Goal: Task Accomplishment & Management: Manage account settings

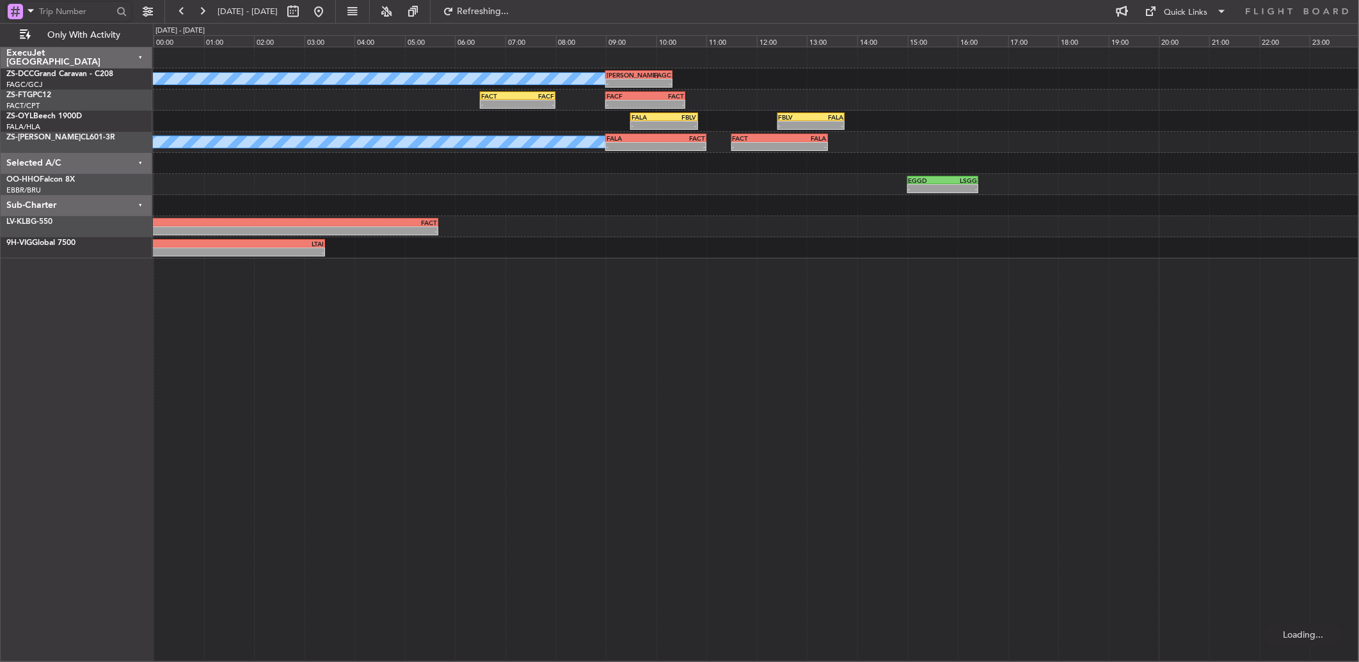
click at [66, 9] on input "text" at bounding box center [76, 11] width 74 height 19
click at [66, 12] on input "text" at bounding box center [76, 11] width 74 height 19
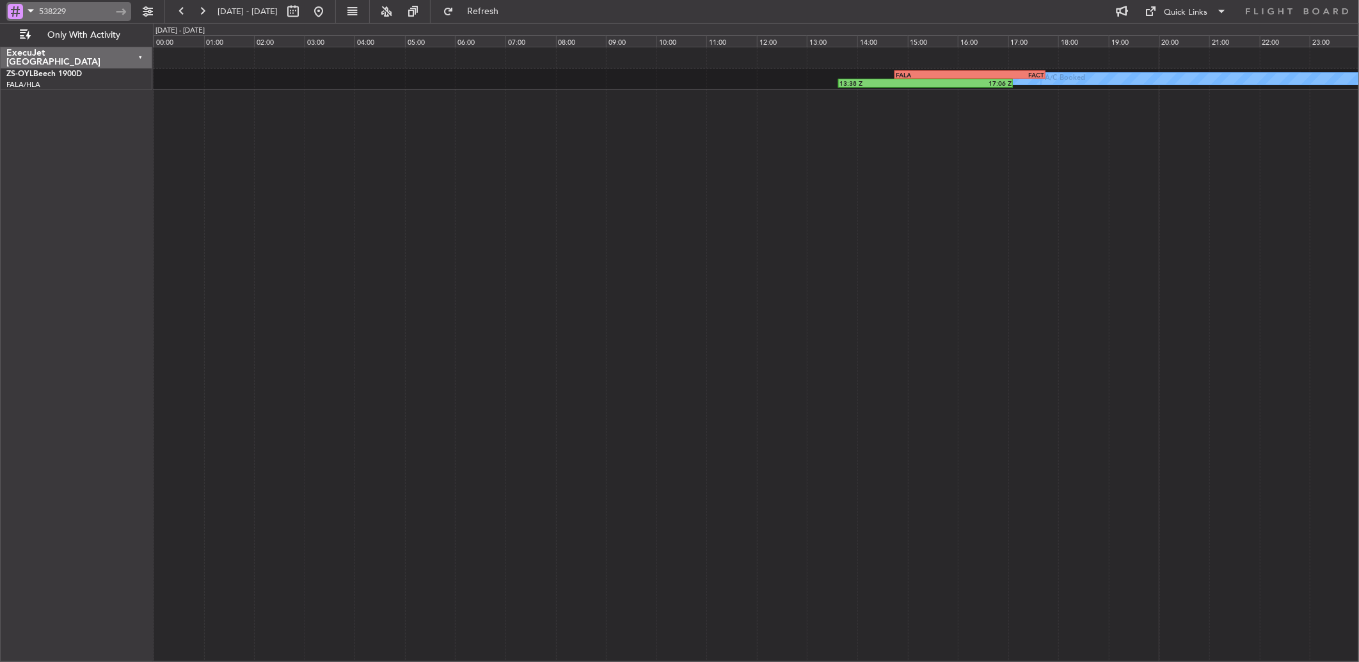
click at [86, 11] on input "538229" at bounding box center [76, 11] width 74 height 19
type input "5"
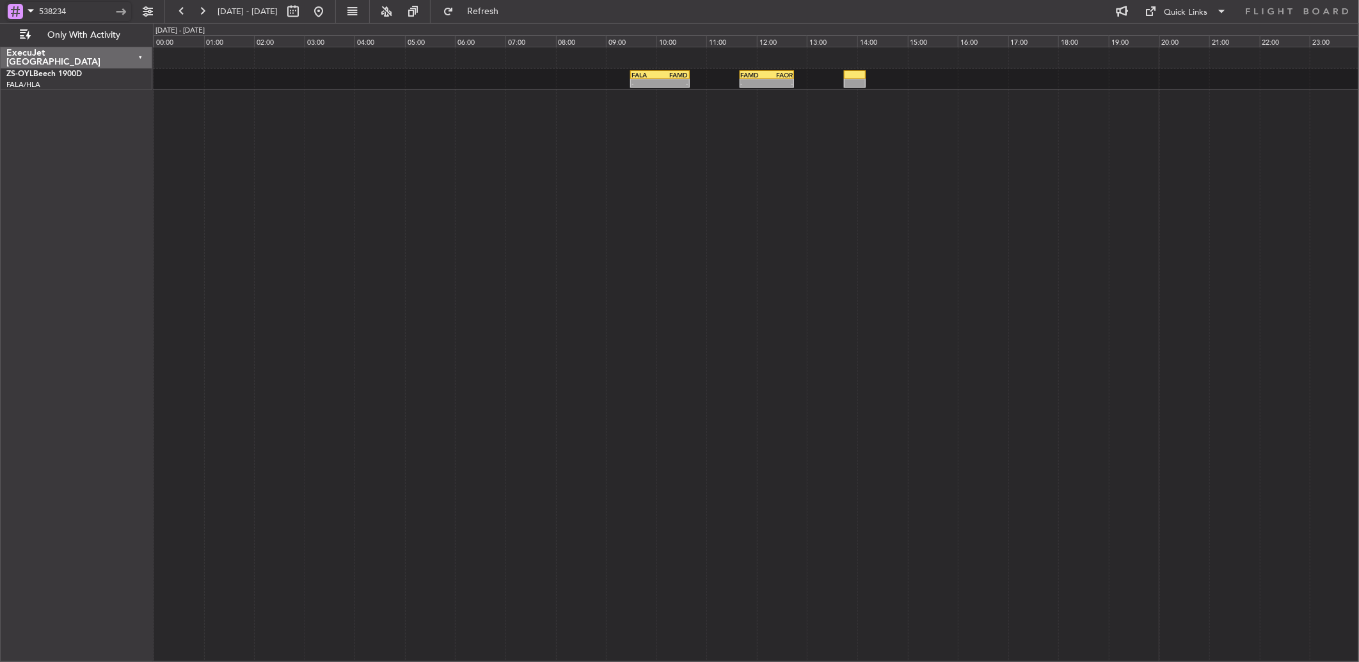
drag, startPoint x: 81, startPoint y: 14, endPoint x: 65, endPoint y: 11, distance: 15.7
click at [65, 11] on input "538234" at bounding box center [76, 11] width 74 height 19
drag, startPoint x: 67, startPoint y: 43, endPoint x: 87, endPoint y: 12, distance: 37.4
click at [88, 13] on input "538234" at bounding box center [76, 11] width 74 height 19
click at [84, 10] on input "538234" at bounding box center [76, 11] width 74 height 19
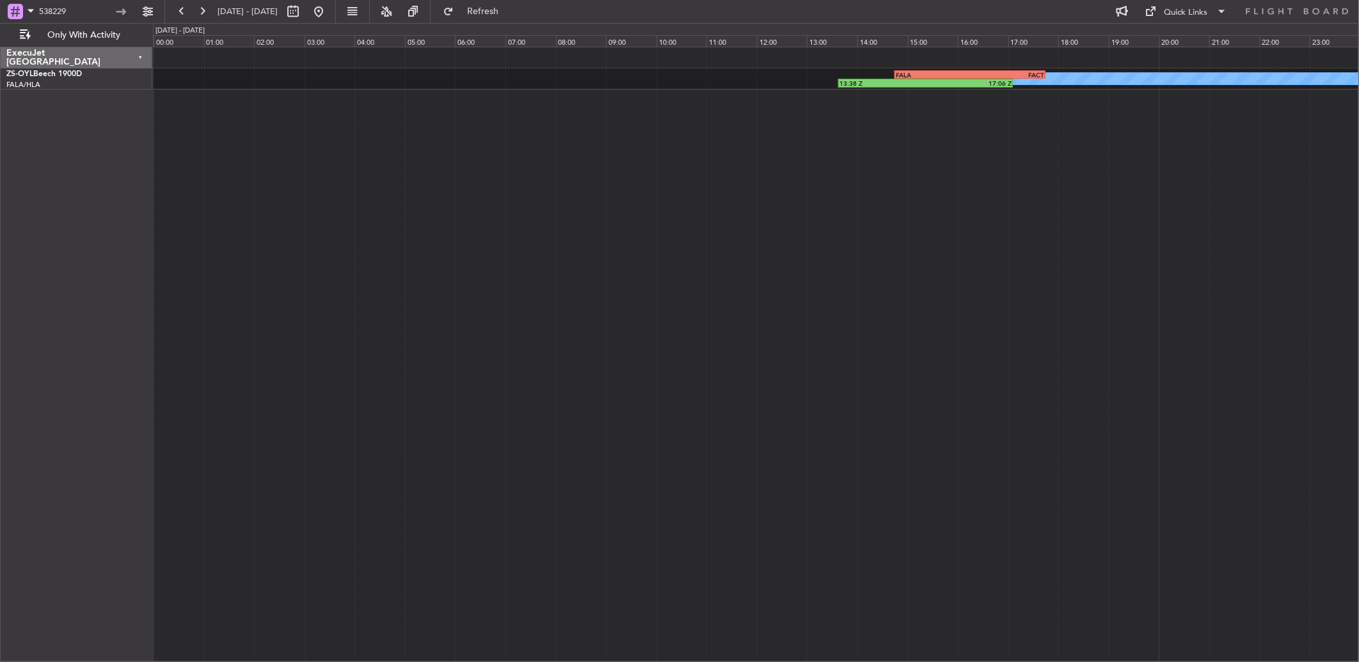
click at [631, 283] on div "A/C Booked A/C Booked A/C Booked A/C Booked A/C Booked A/C Booked A/C Booked A/…" at bounding box center [756, 354] width 1206 height 615
click at [77, 0] on div "538229" at bounding box center [82, 11] width 164 height 23
click at [74, 4] on input "538229" at bounding box center [76, 11] width 74 height 19
click at [97, 8] on input "538229" at bounding box center [76, 11] width 74 height 19
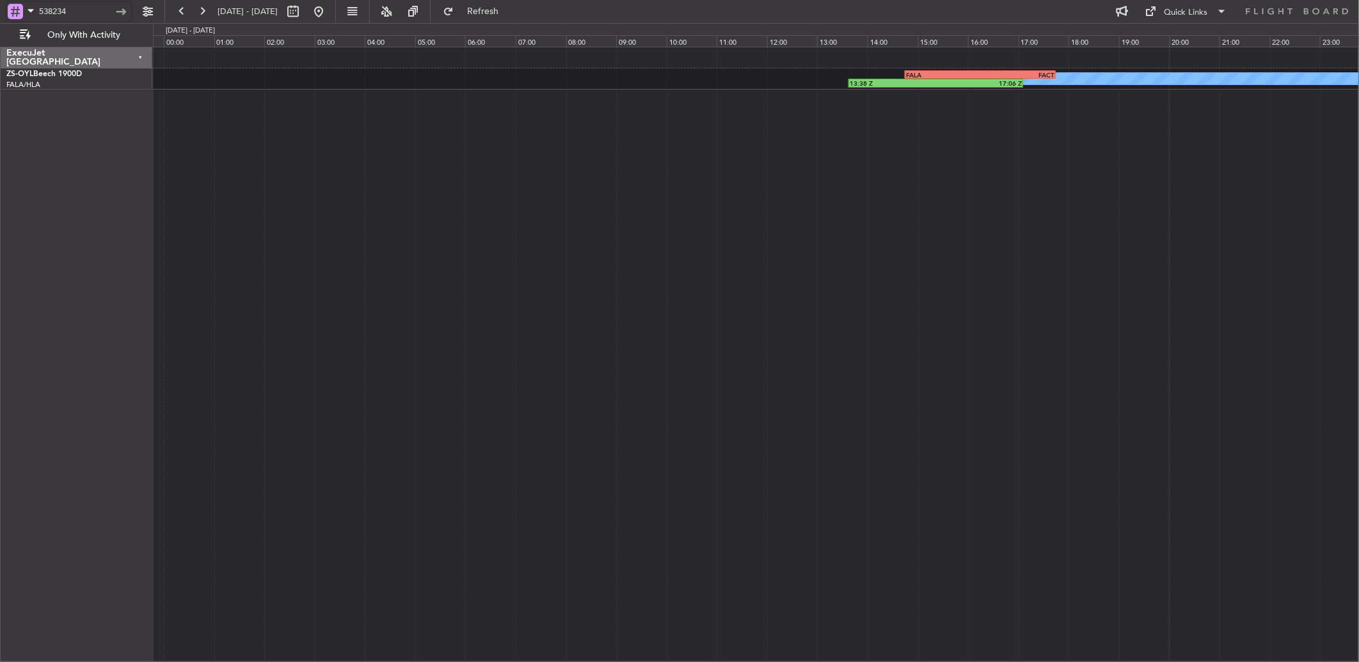
type input "538234"
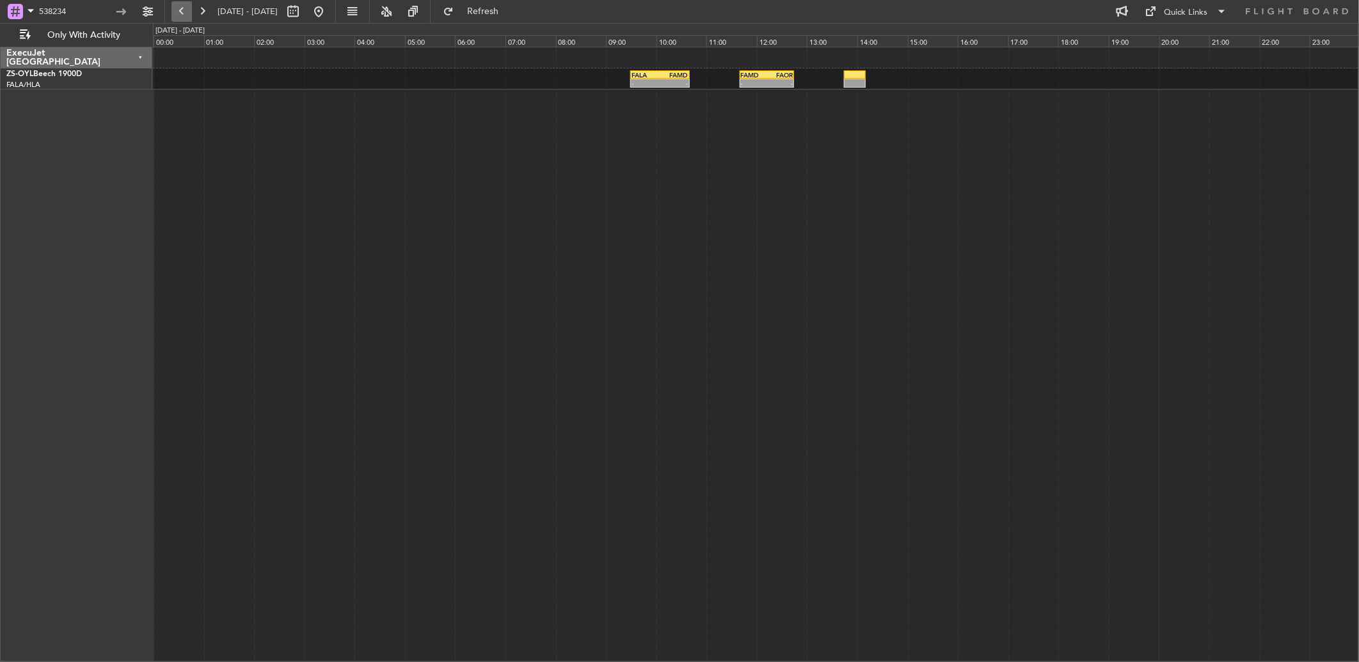
click at [178, 15] on button at bounding box center [181, 11] width 20 height 20
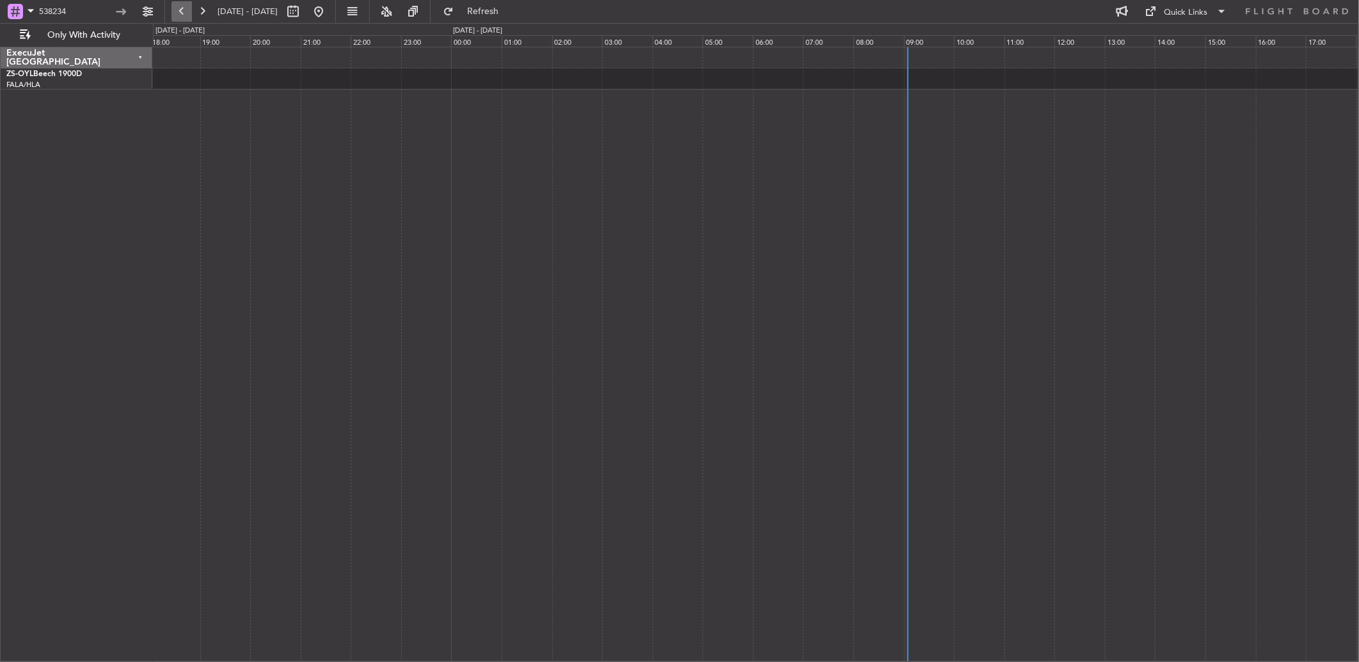
click at [178, 15] on button at bounding box center [181, 11] width 20 height 20
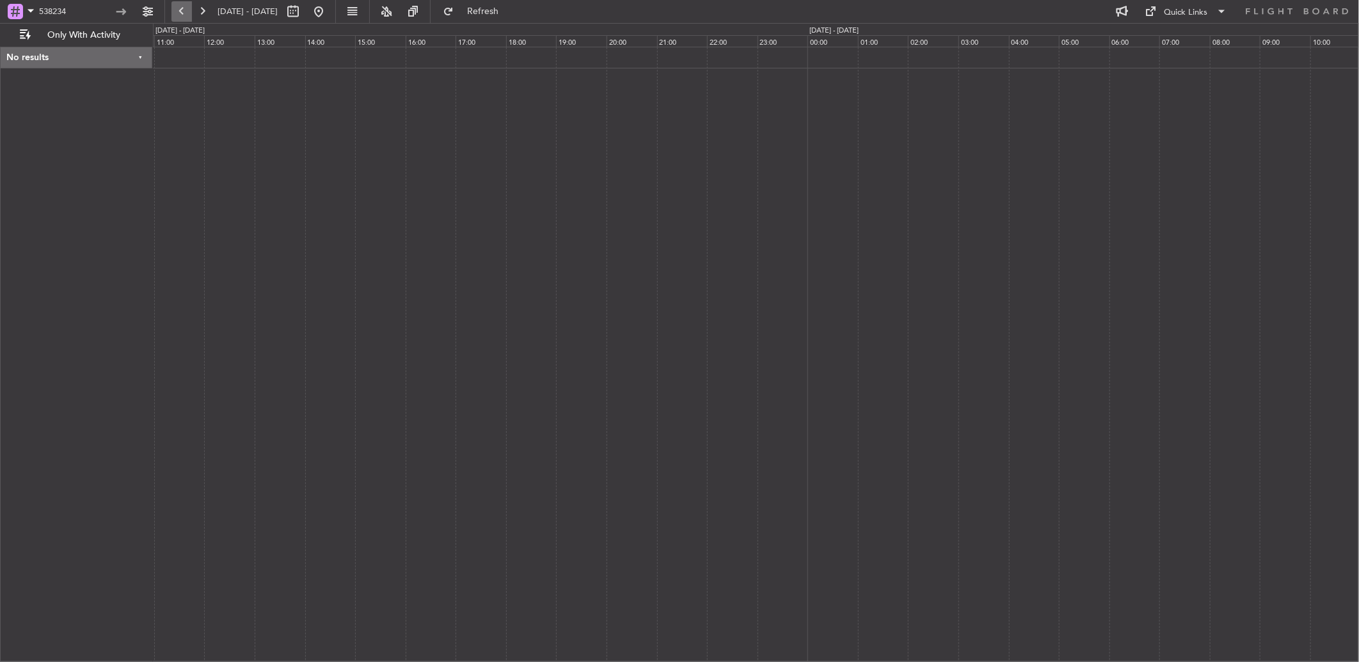
click at [178, 15] on button at bounding box center [181, 11] width 20 height 20
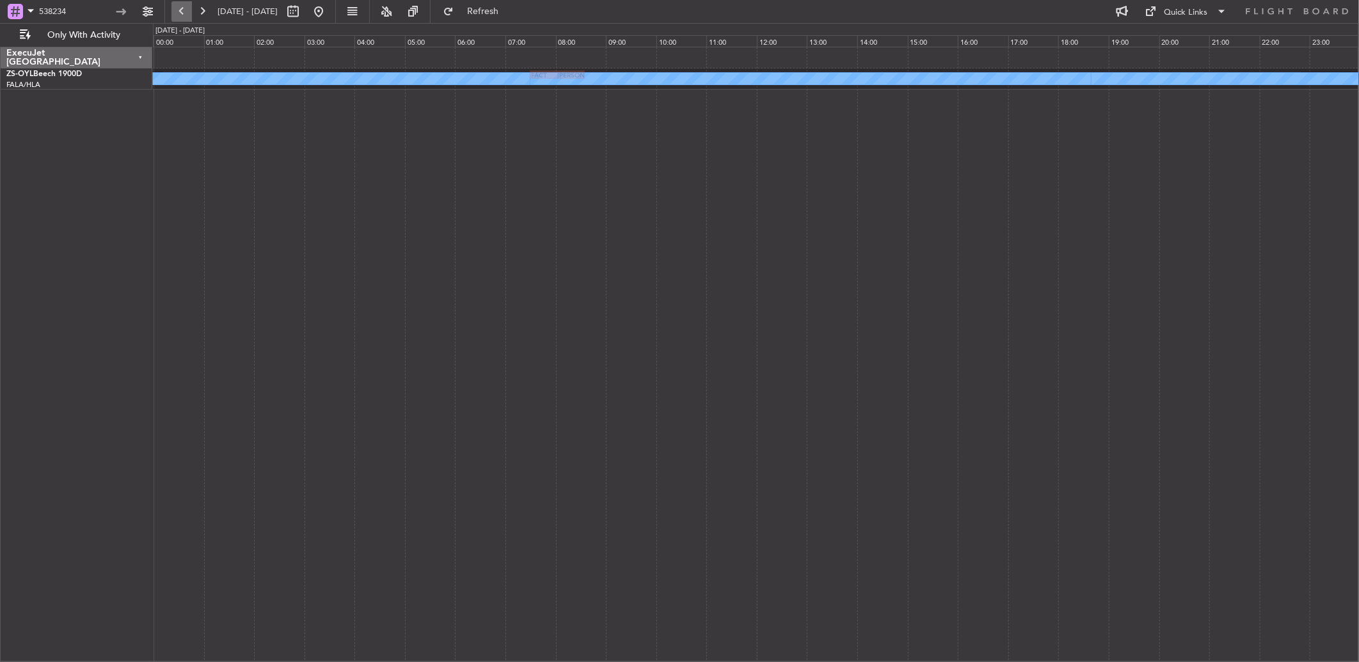
click at [178, 15] on button at bounding box center [181, 11] width 20 height 20
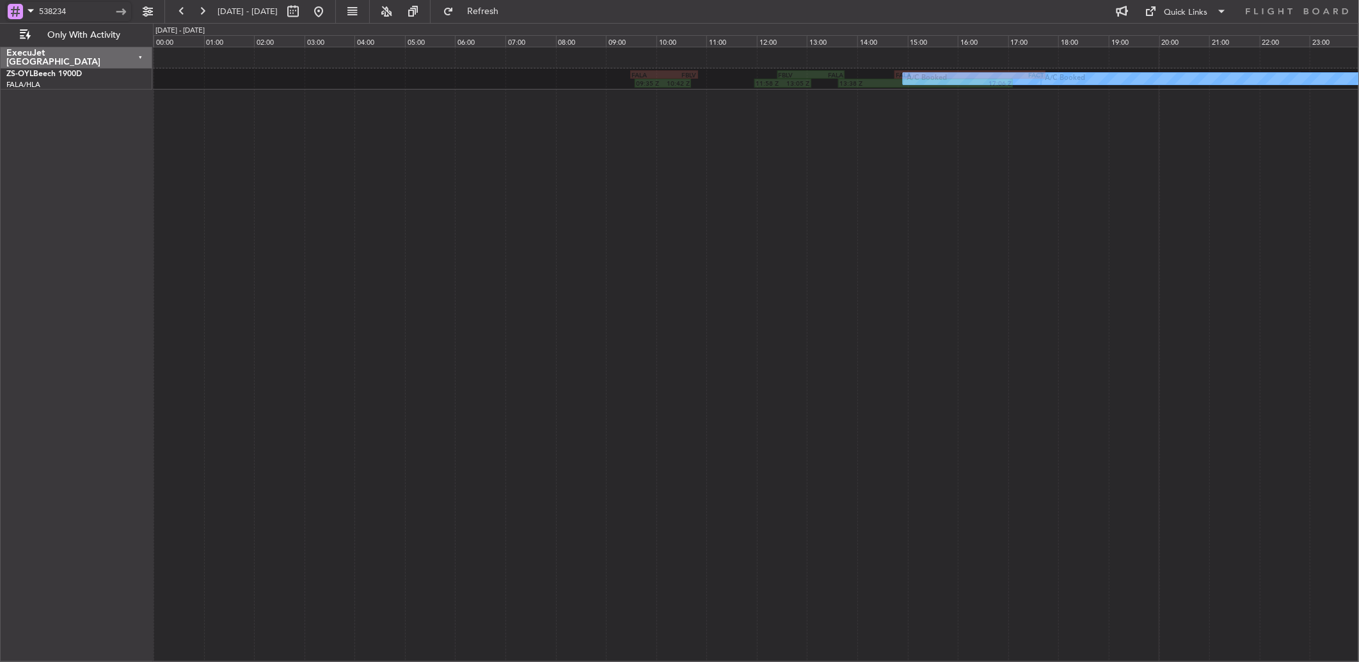
drag, startPoint x: 83, startPoint y: 6, endPoint x: -3, endPoint y: 28, distance: 88.9
click at [0, 28] on html "538234 [DATE] - [DATE] Refresh Quick Links Only With Activity A/C Booked A/C Bo…" at bounding box center [679, 331] width 1359 height 662
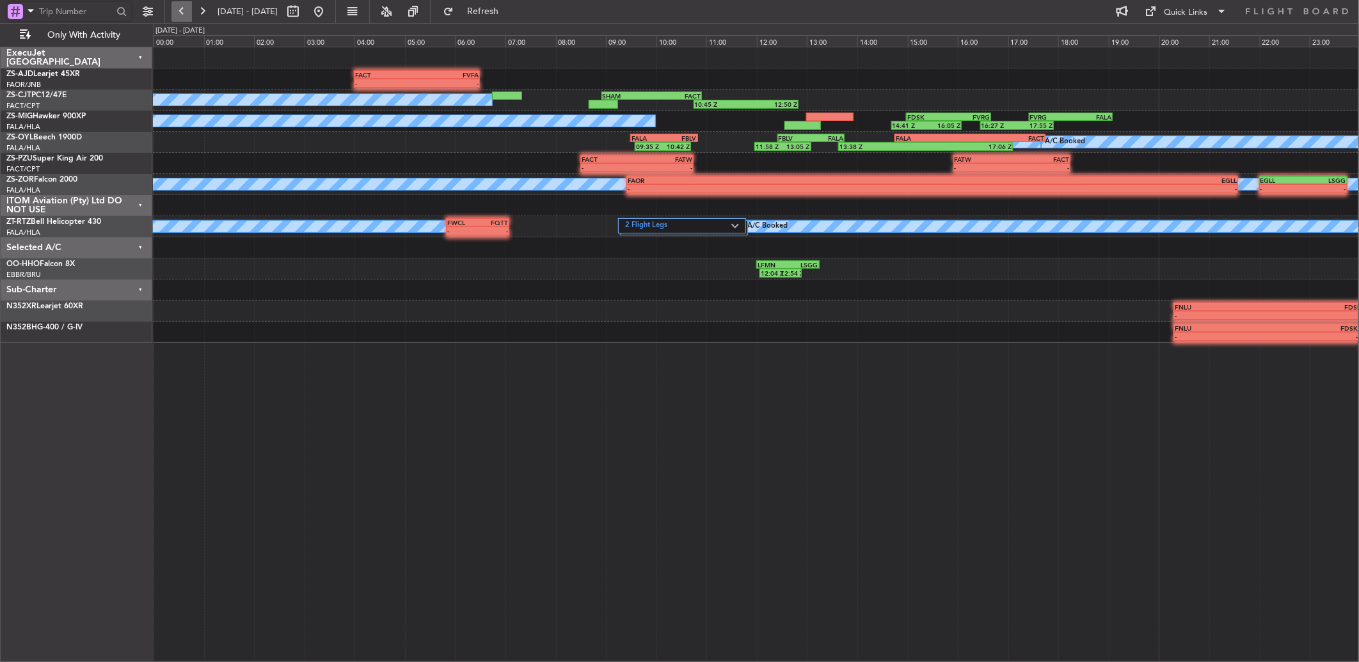
click at [191, 4] on button at bounding box center [181, 11] width 20 height 20
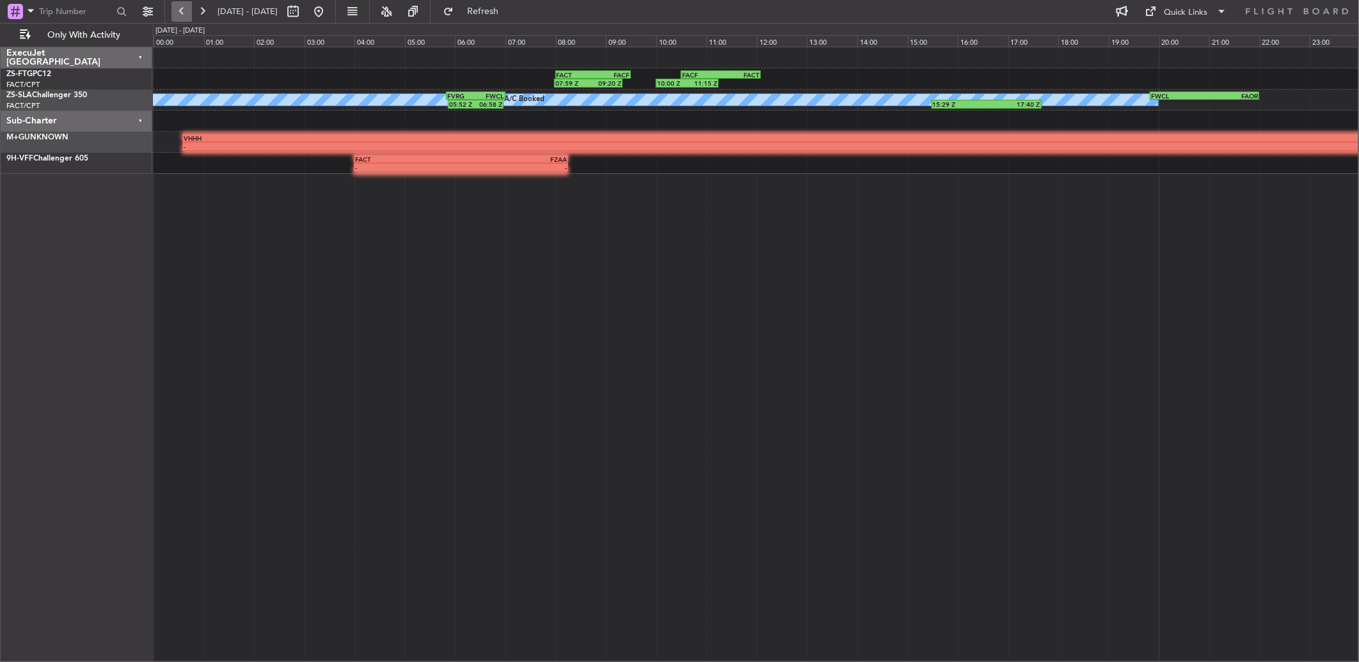
click at [180, 10] on button at bounding box center [181, 11] width 20 height 20
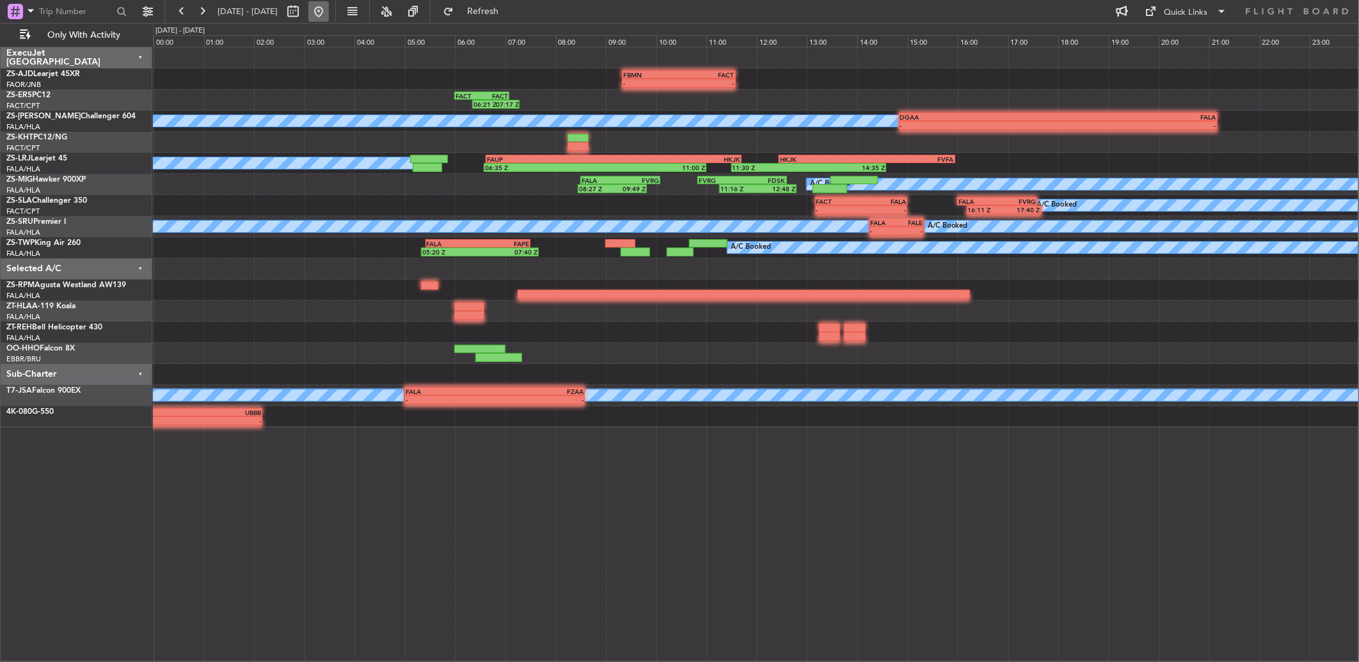
click at [329, 19] on button at bounding box center [318, 11] width 20 height 20
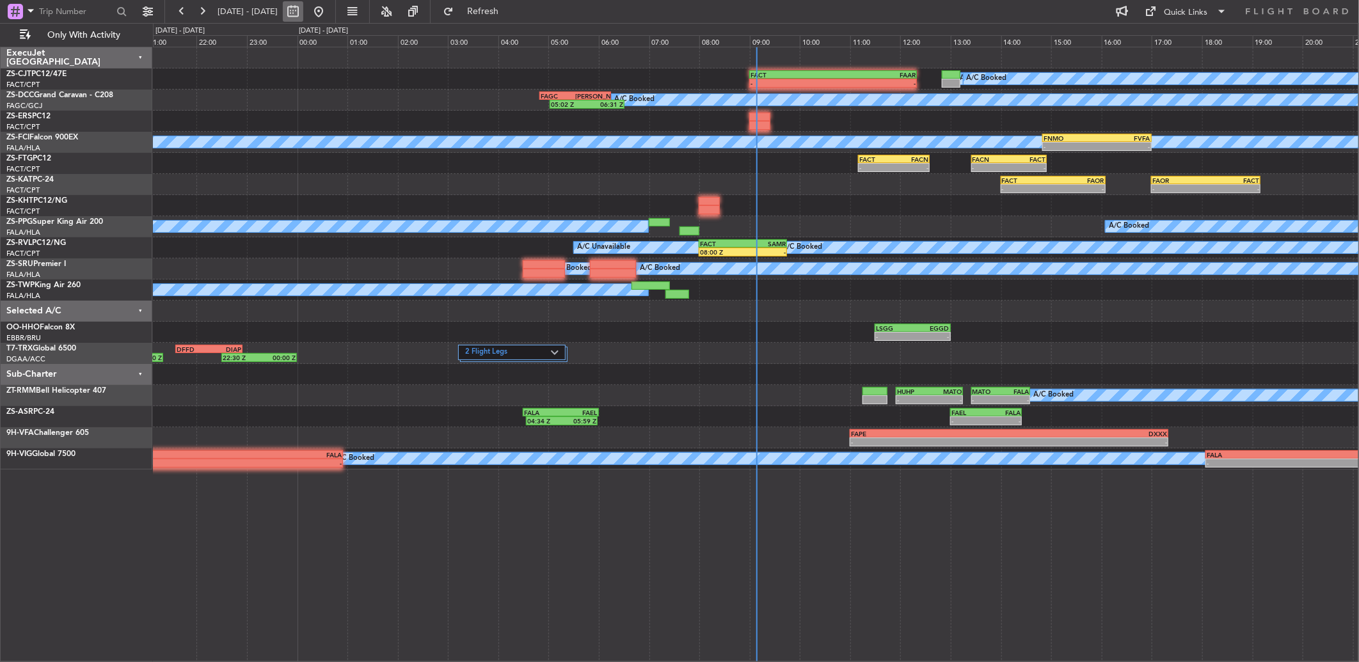
click at [303, 13] on button at bounding box center [293, 11] width 20 height 20
select select "10"
select select "2025"
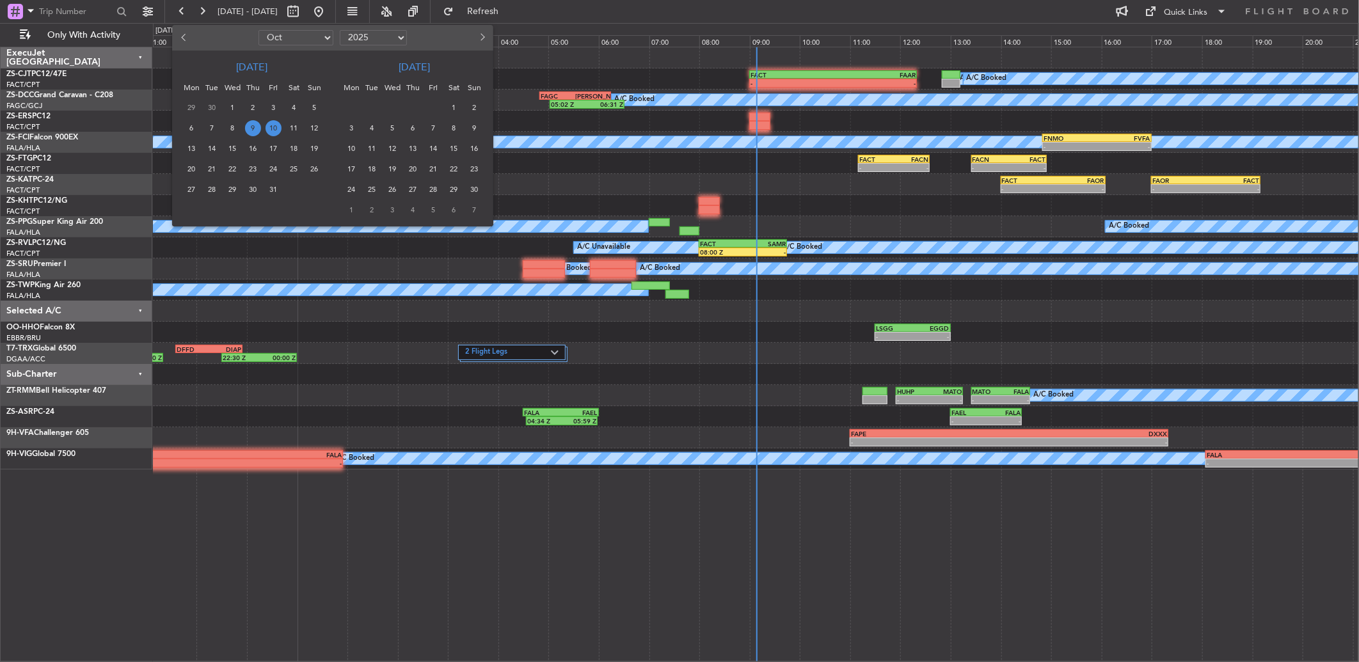
click at [275, 122] on span "10" at bounding box center [273, 128] width 16 height 16
click at [275, 120] on span "10" at bounding box center [273, 128] width 16 height 16
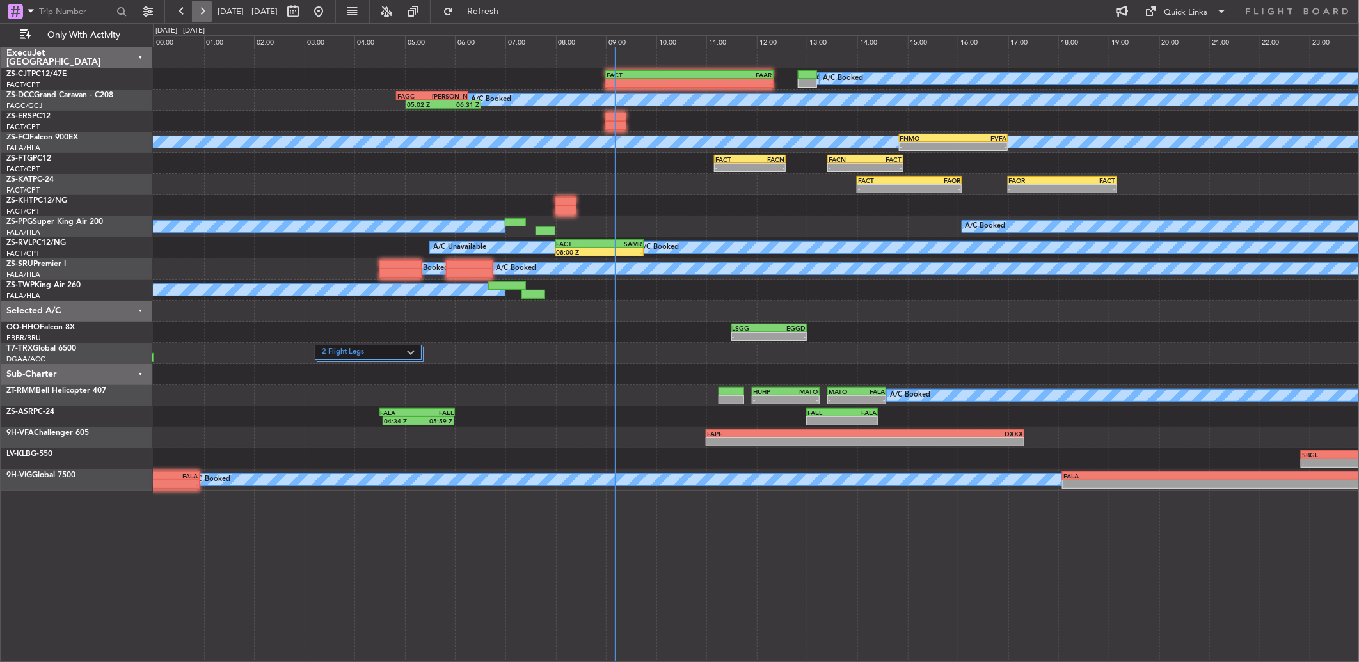
click at [194, 10] on button at bounding box center [202, 11] width 20 height 20
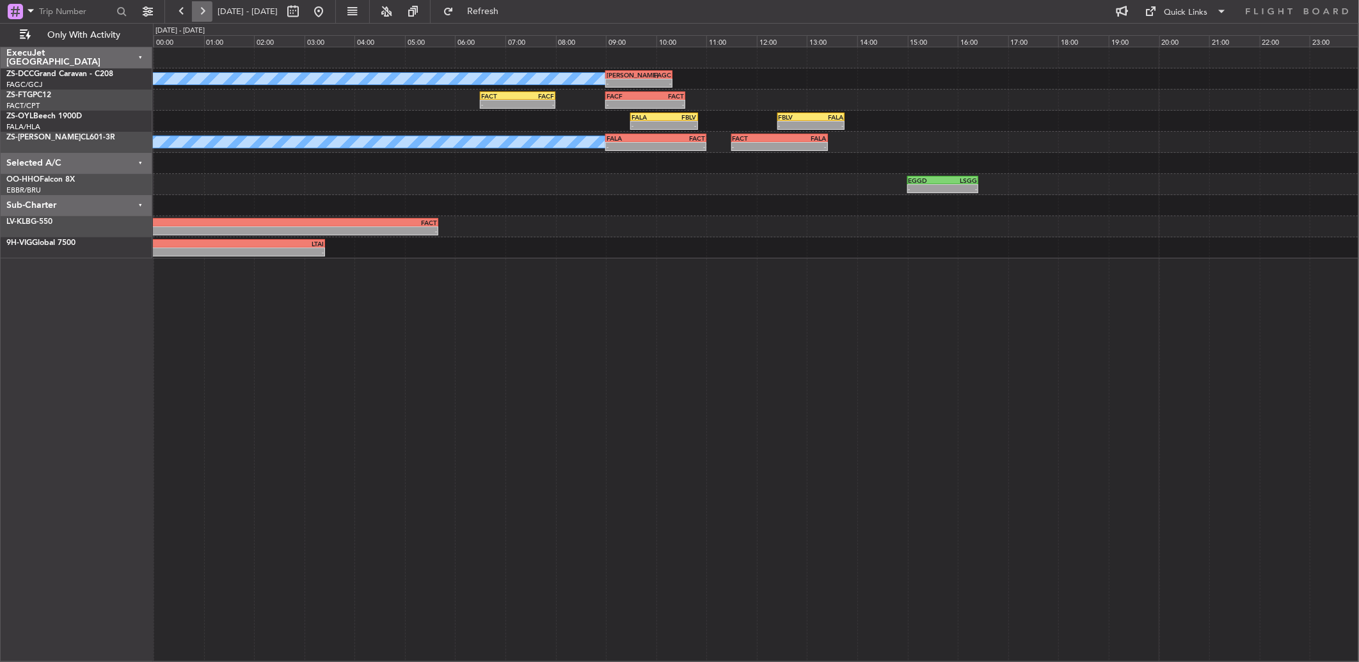
click at [208, 16] on button at bounding box center [202, 11] width 20 height 20
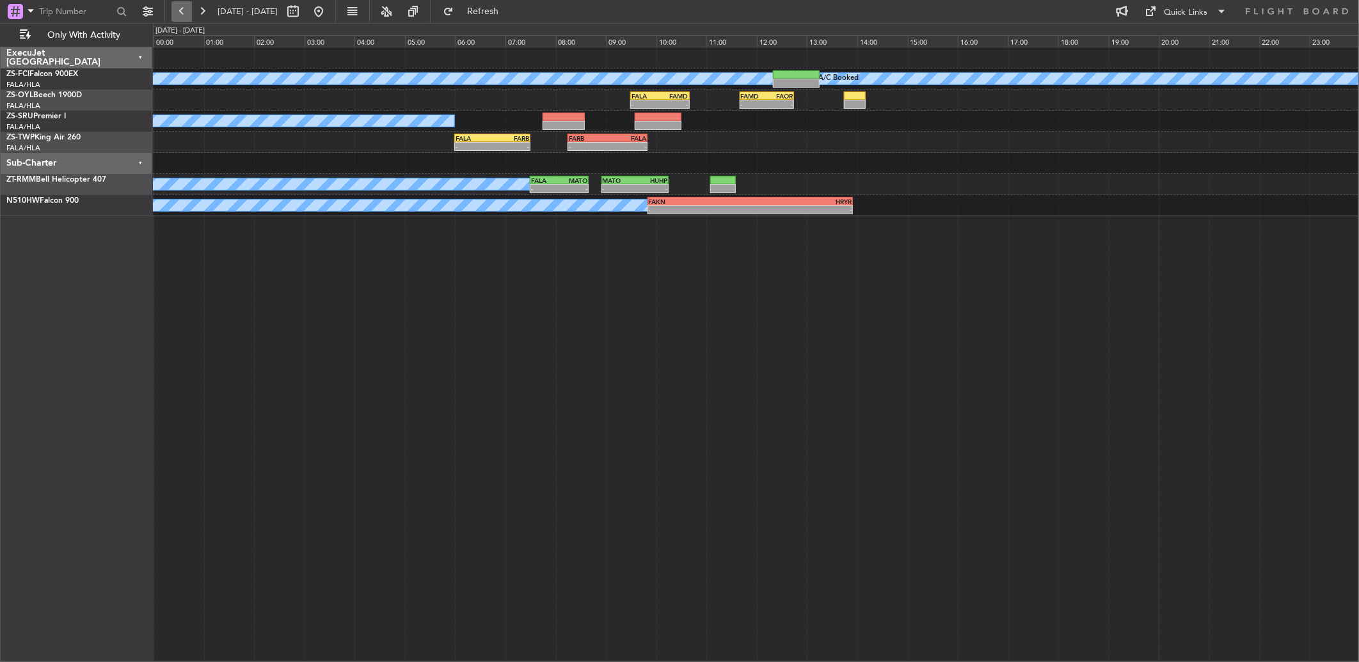
click at [178, 10] on button at bounding box center [181, 11] width 20 height 20
click at [179, 10] on button at bounding box center [181, 11] width 20 height 20
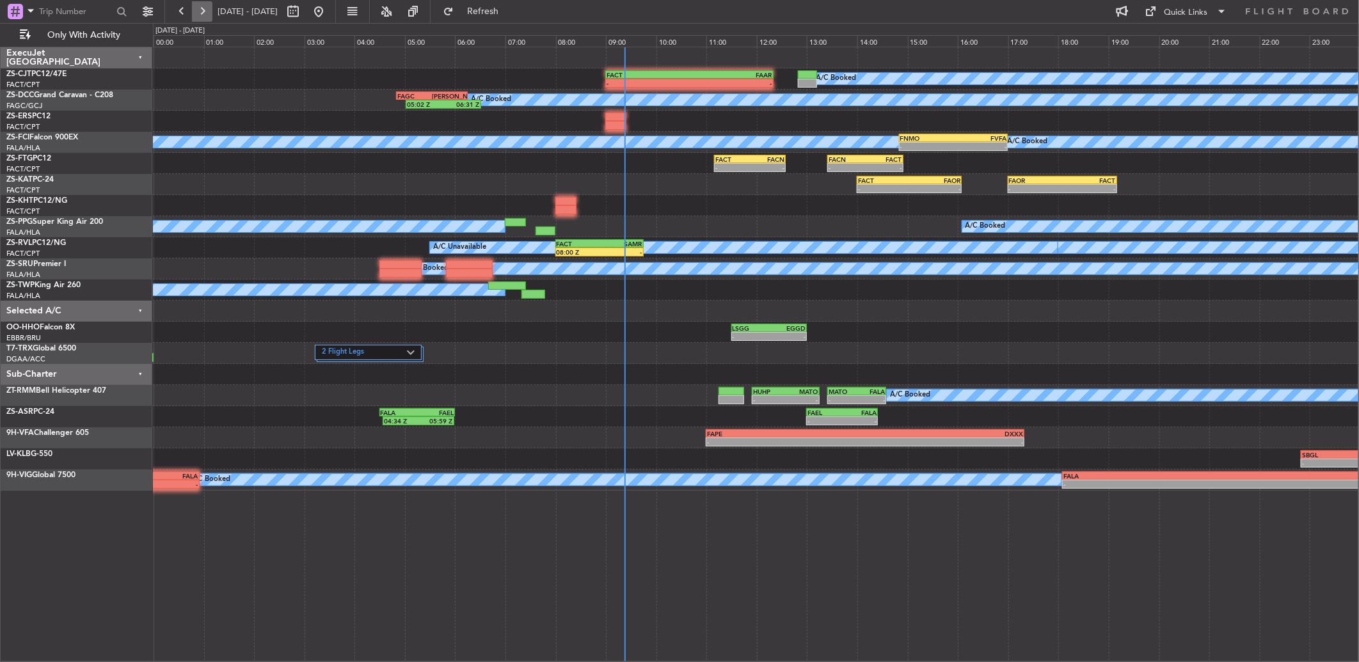
click at [200, 9] on button at bounding box center [202, 11] width 20 height 20
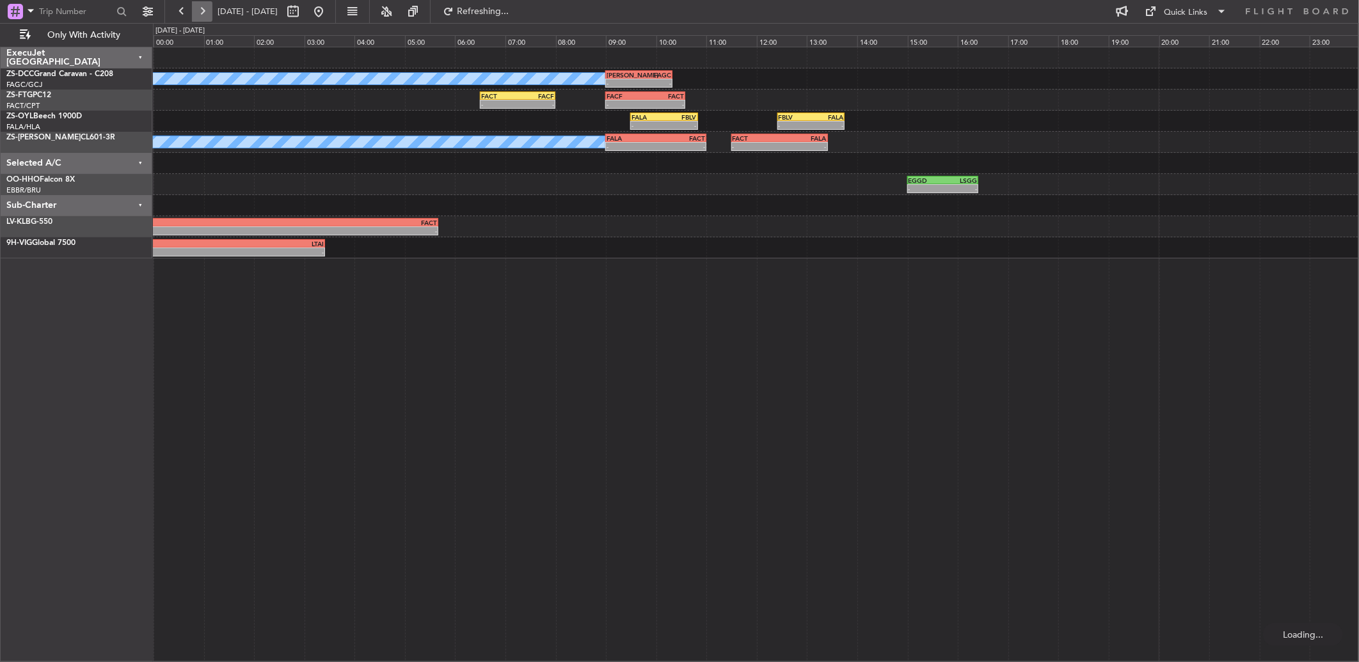
click at [200, 12] on button at bounding box center [202, 11] width 20 height 20
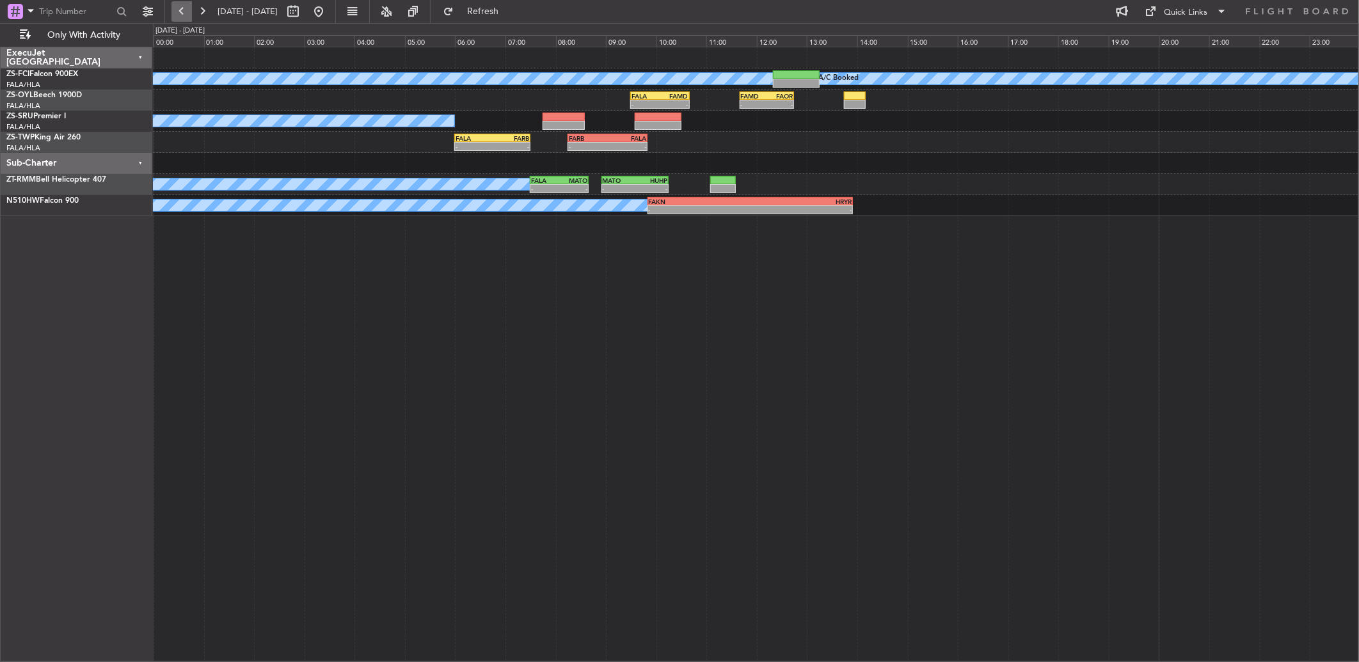
click at [182, 10] on button at bounding box center [181, 11] width 20 height 20
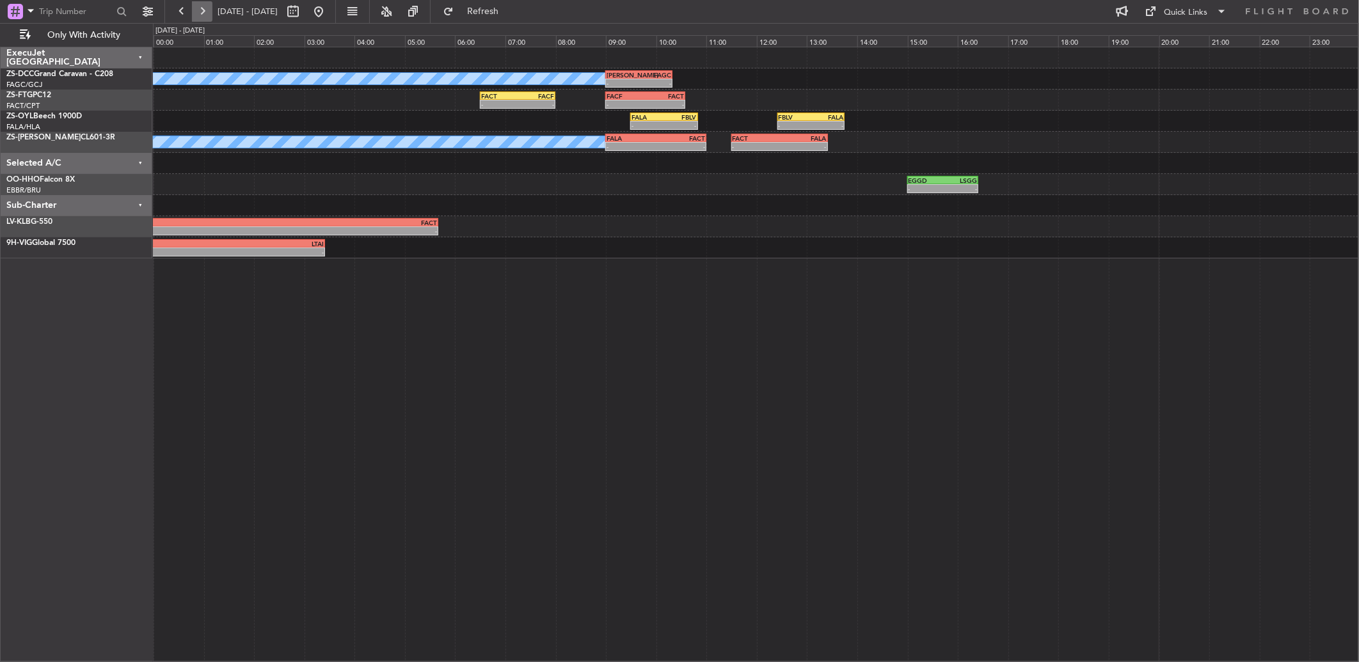
click at [196, 13] on button at bounding box center [202, 11] width 20 height 20
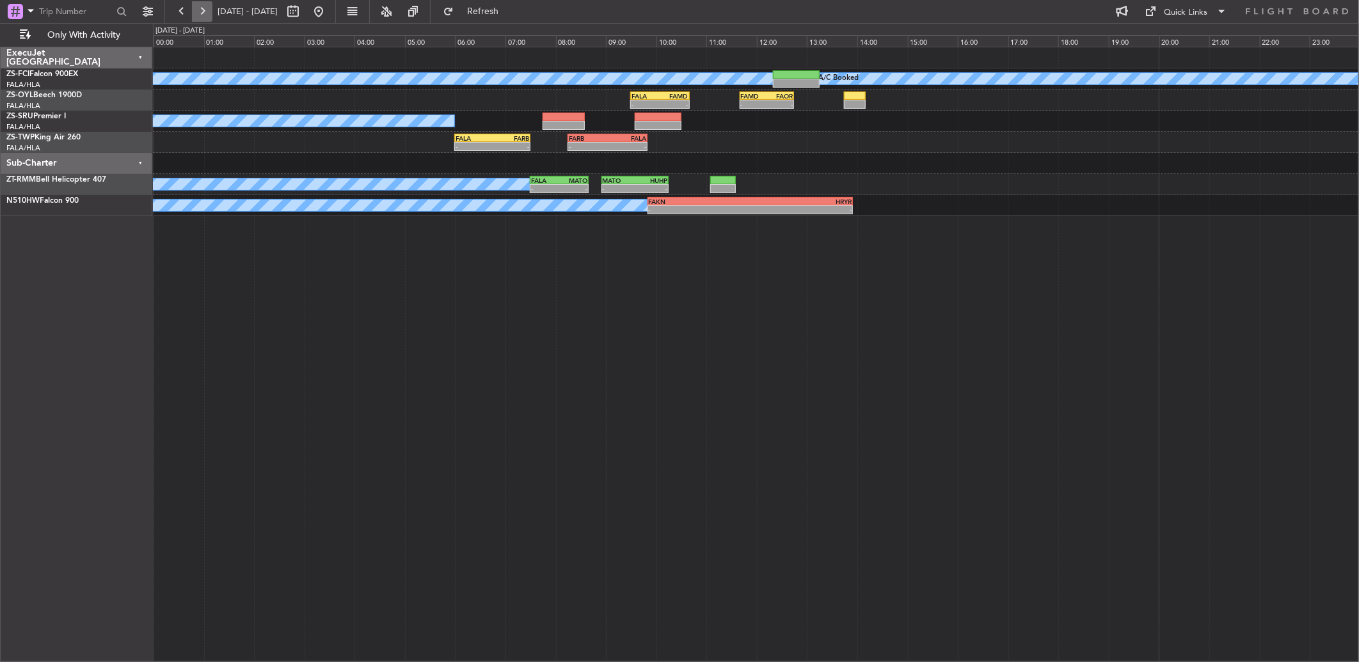
click at [203, 17] on button at bounding box center [202, 11] width 20 height 20
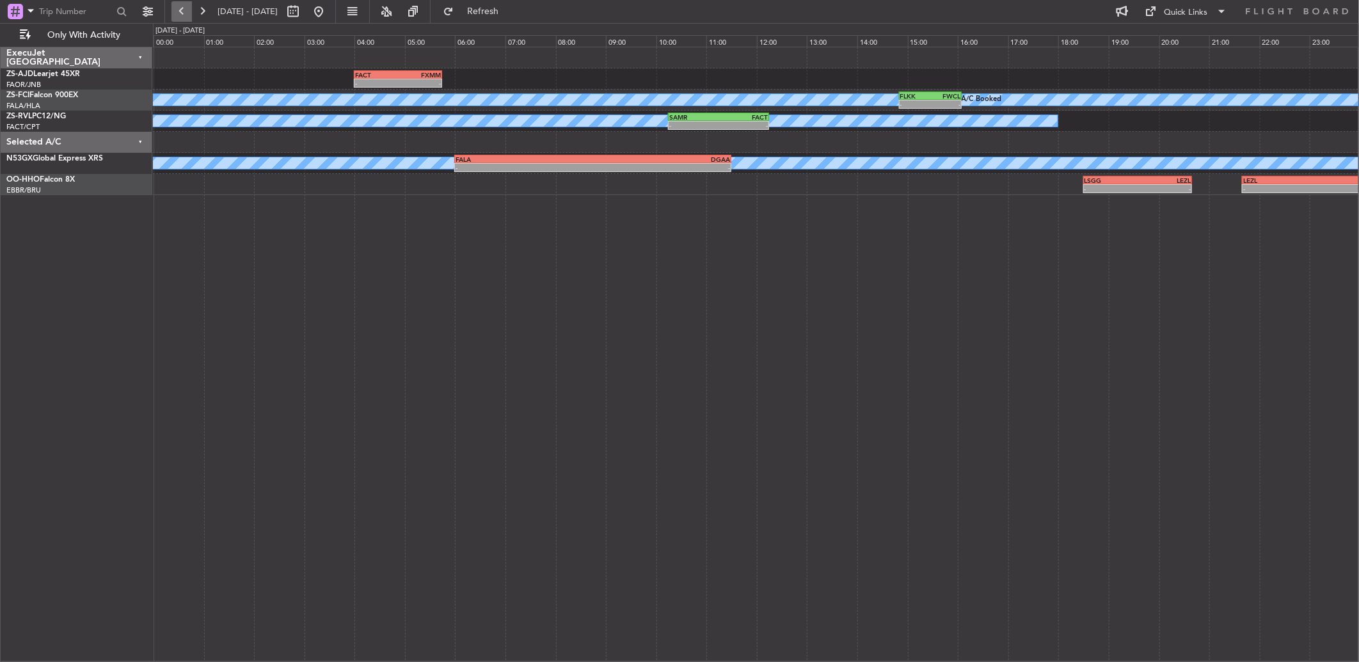
click at [182, 14] on button at bounding box center [181, 11] width 20 height 20
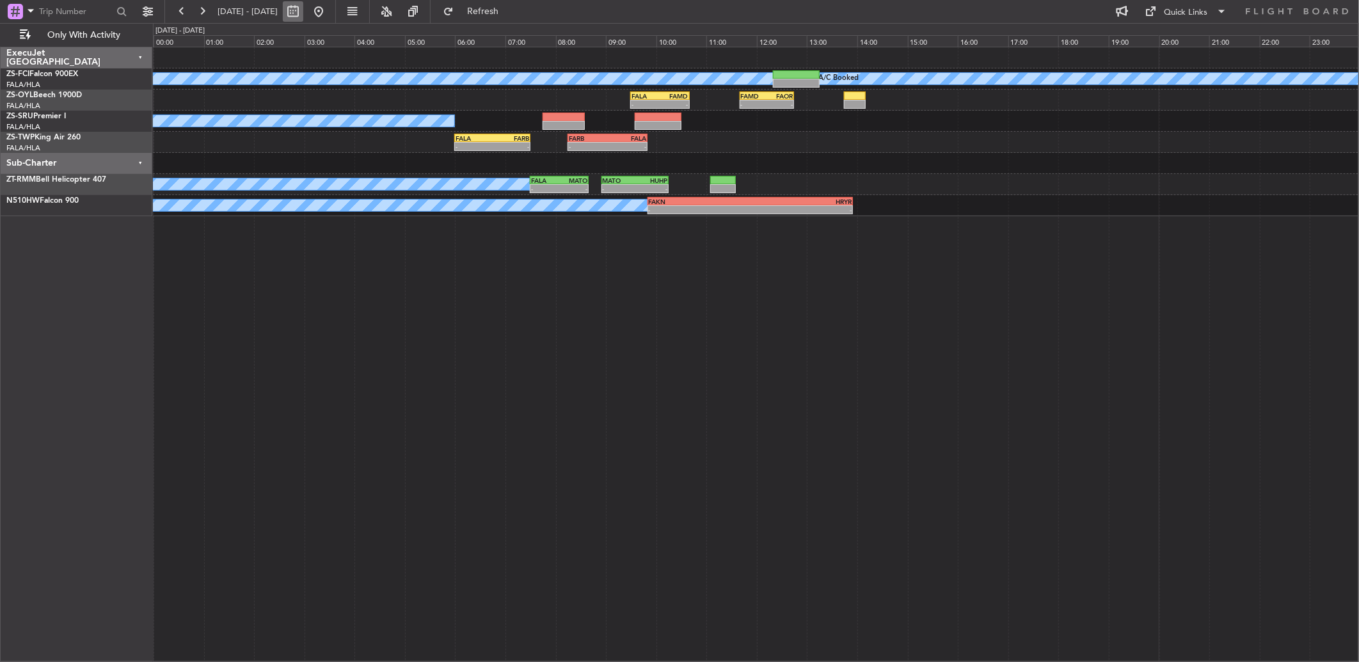
click at [303, 19] on button at bounding box center [293, 11] width 20 height 20
select select "10"
select select "2025"
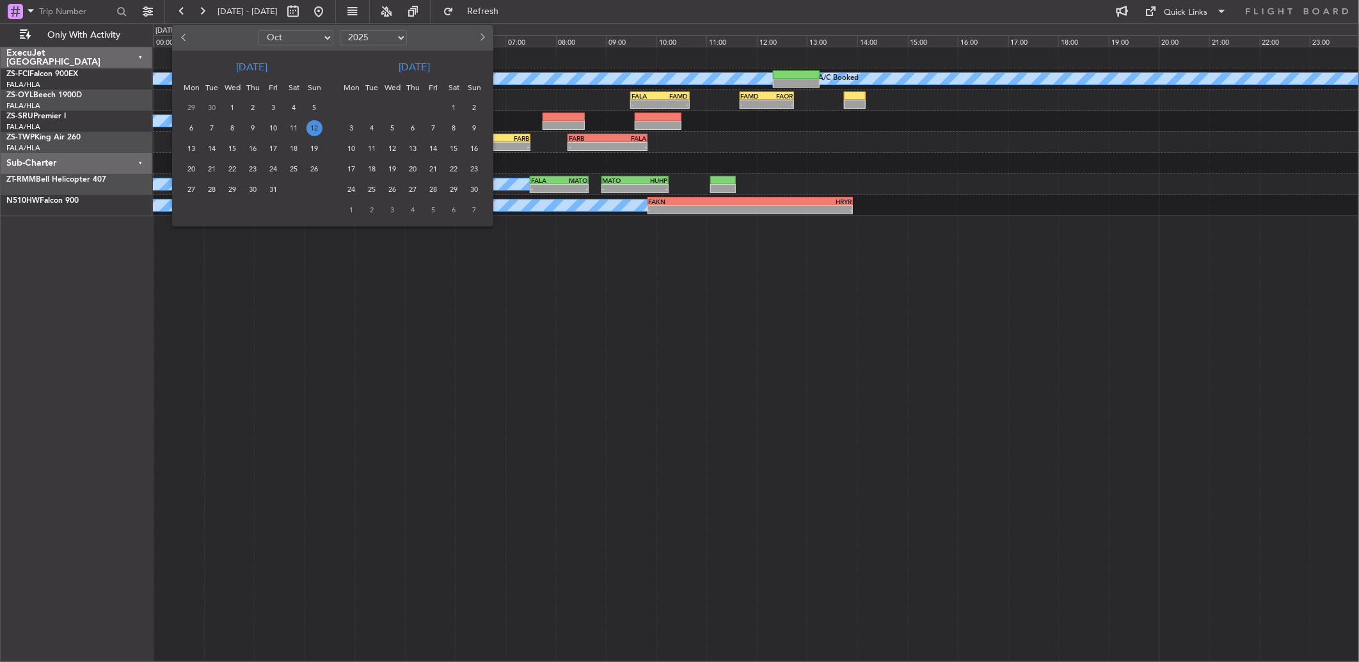
click at [180, 38] on button "Previous month" at bounding box center [184, 38] width 14 height 20
select select "9"
click at [641, 361] on div at bounding box center [679, 331] width 1359 height 662
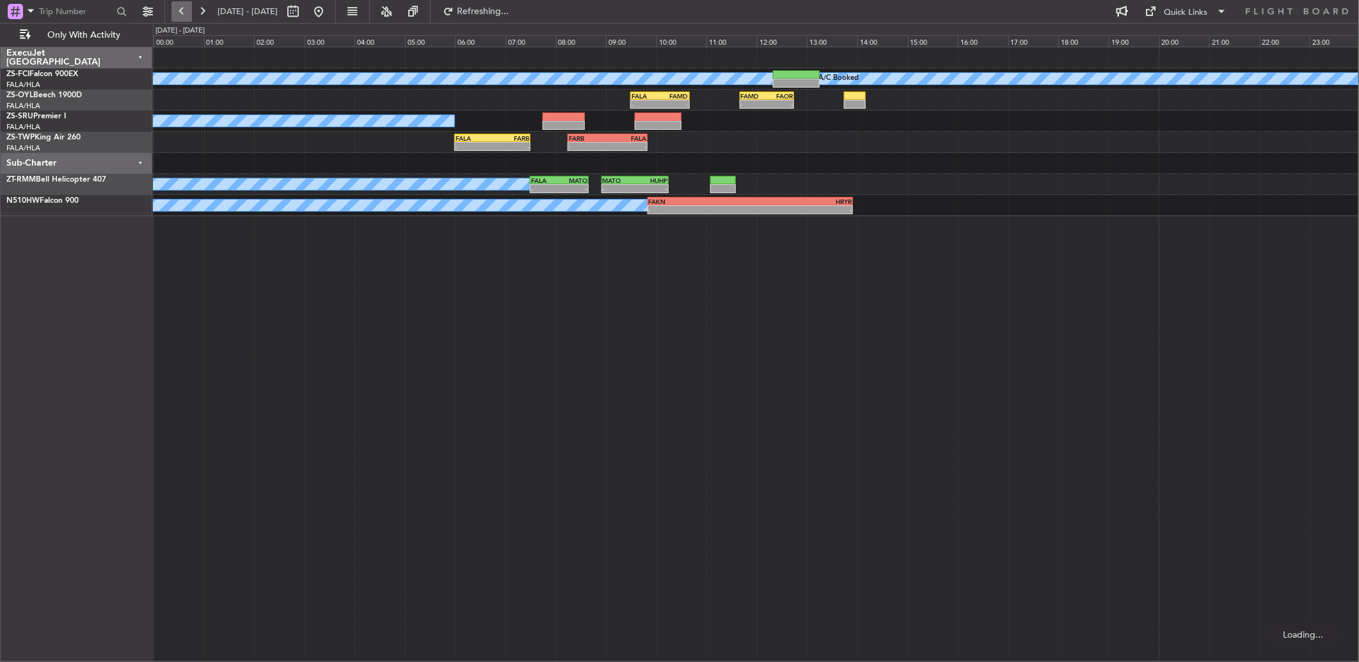
click at [178, 13] on button at bounding box center [181, 11] width 20 height 20
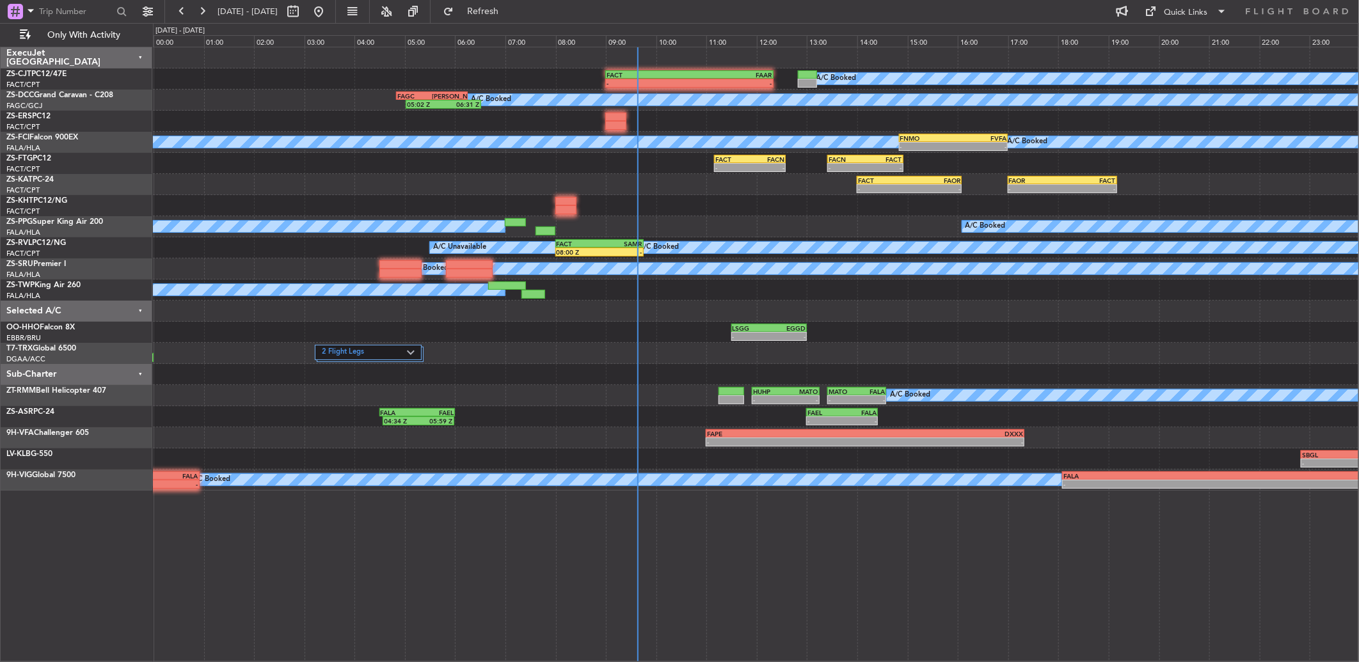
click at [218, 22] on fb-range-datepicker "[DATE] - [DATE]" at bounding box center [249, 11] width 171 height 23
click at [199, 4] on button at bounding box center [202, 11] width 20 height 20
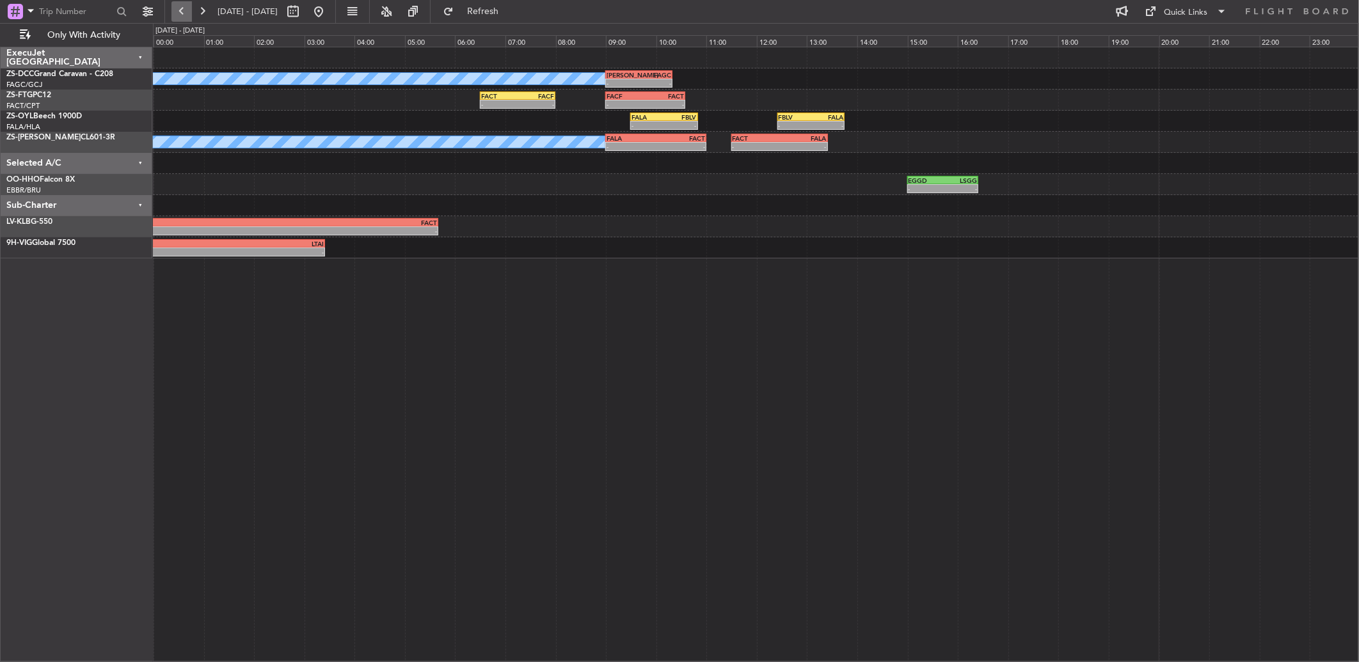
click at [173, 8] on button at bounding box center [181, 11] width 20 height 20
click at [175, 8] on button at bounding box center [181, 11] width 20 height 20
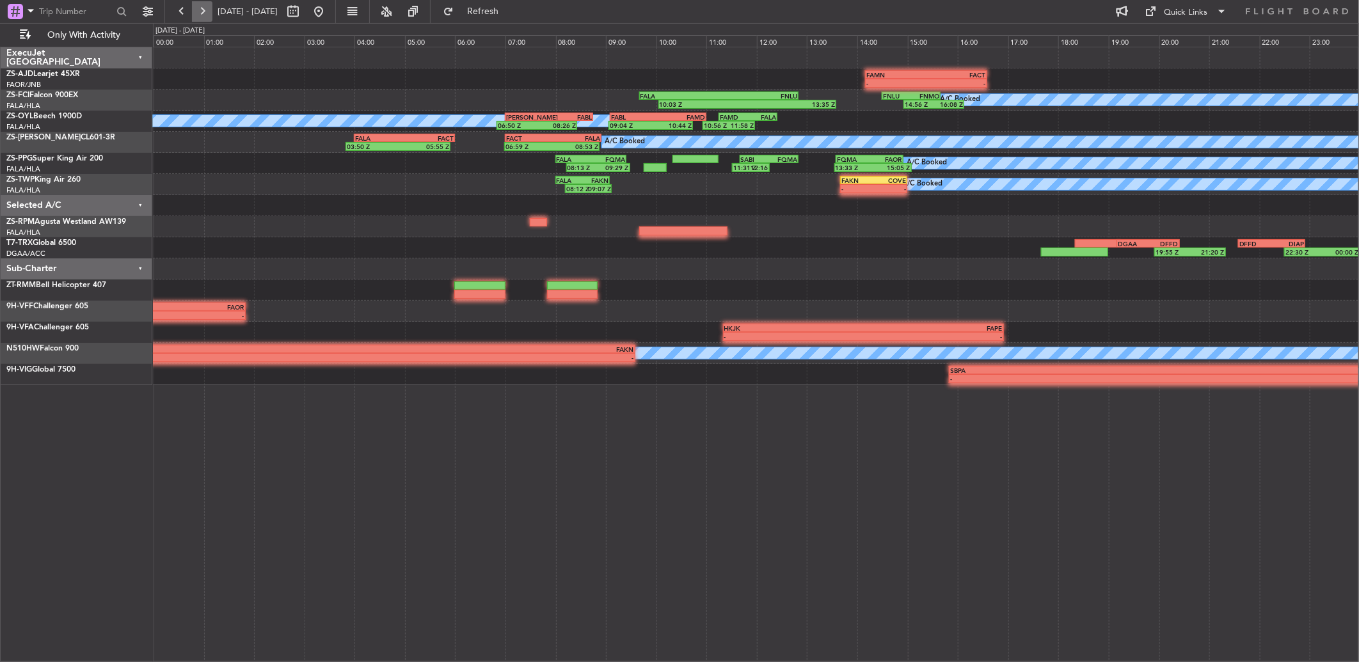
click at [195, 14] on button at bounding box center [202, 11] width 20 height 20
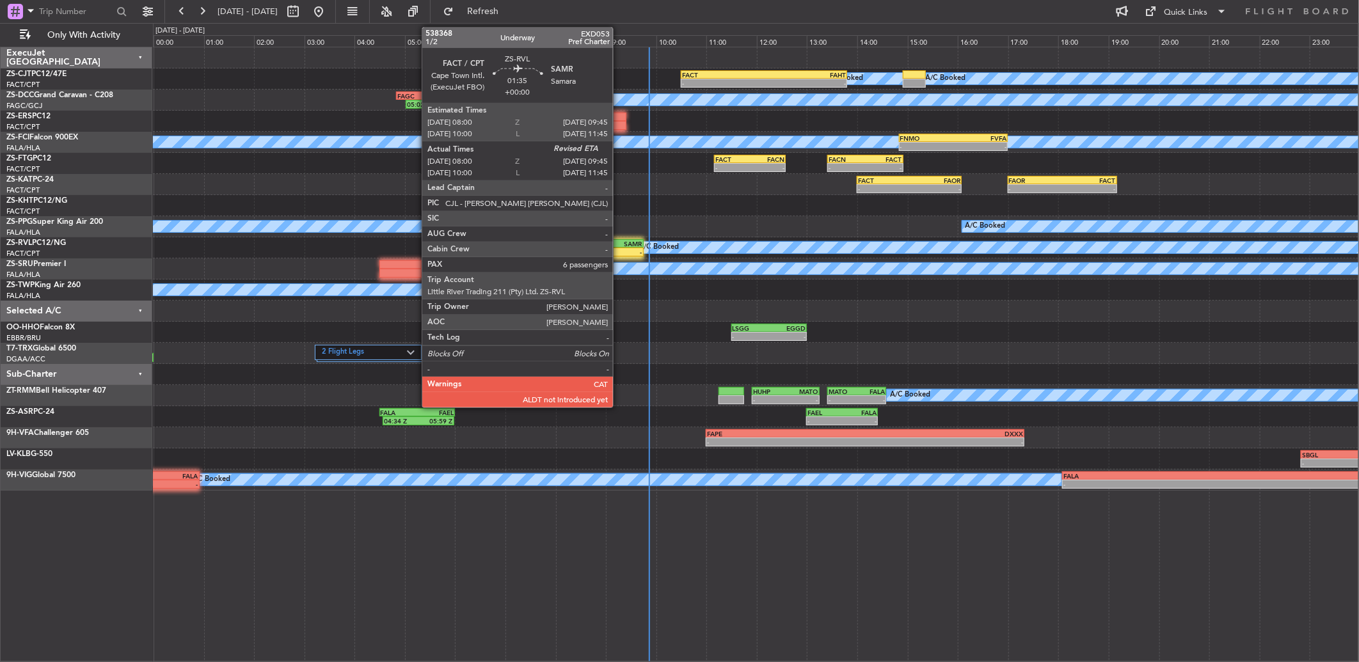
click at [619, 243] on div "SAMR" at bounding box center [620, 244] width 43 height 8
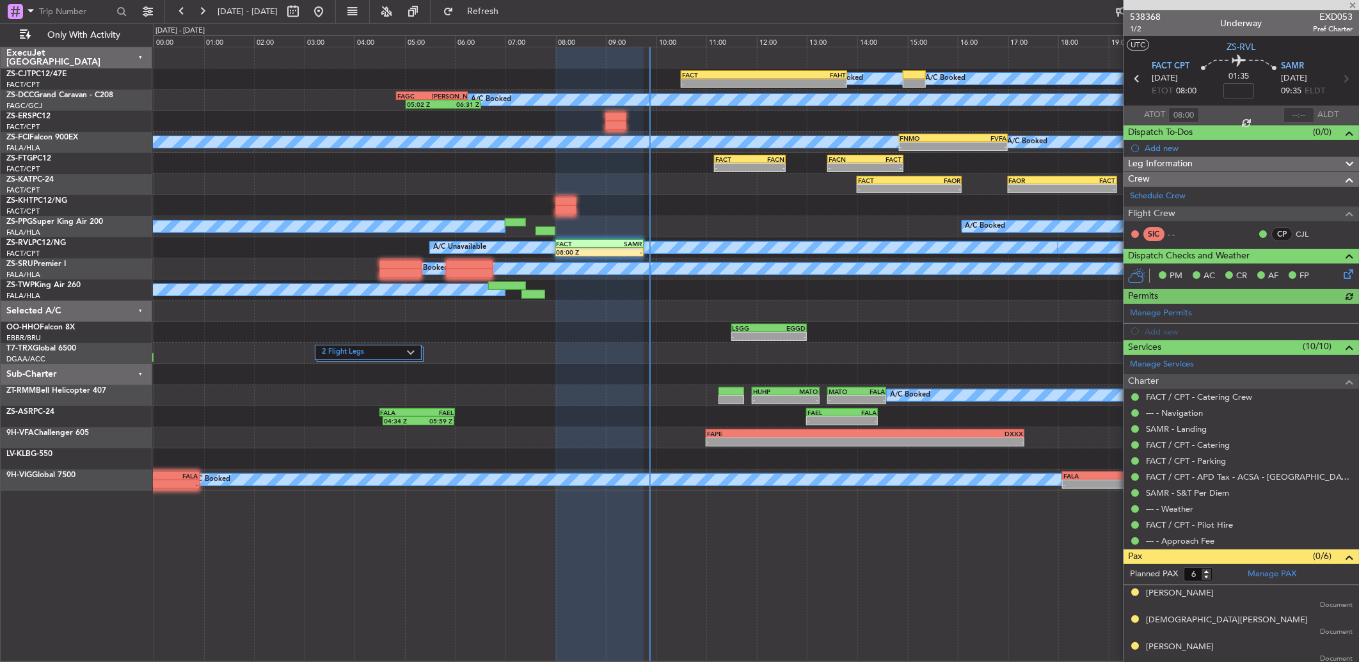
click at [1300, 111] on div at bounding box center [1298, 114] width 31 height 15
click at [1297, 112] on div at bounding box center [1298, 114] width 31 height 15
click at [1284, 111] on div at bounding box center [1298, 114] width 31 height 15
click at [1297, 116] on input "text" at bounding box center [1298, 114] width 31 height 15
type input "09:12"
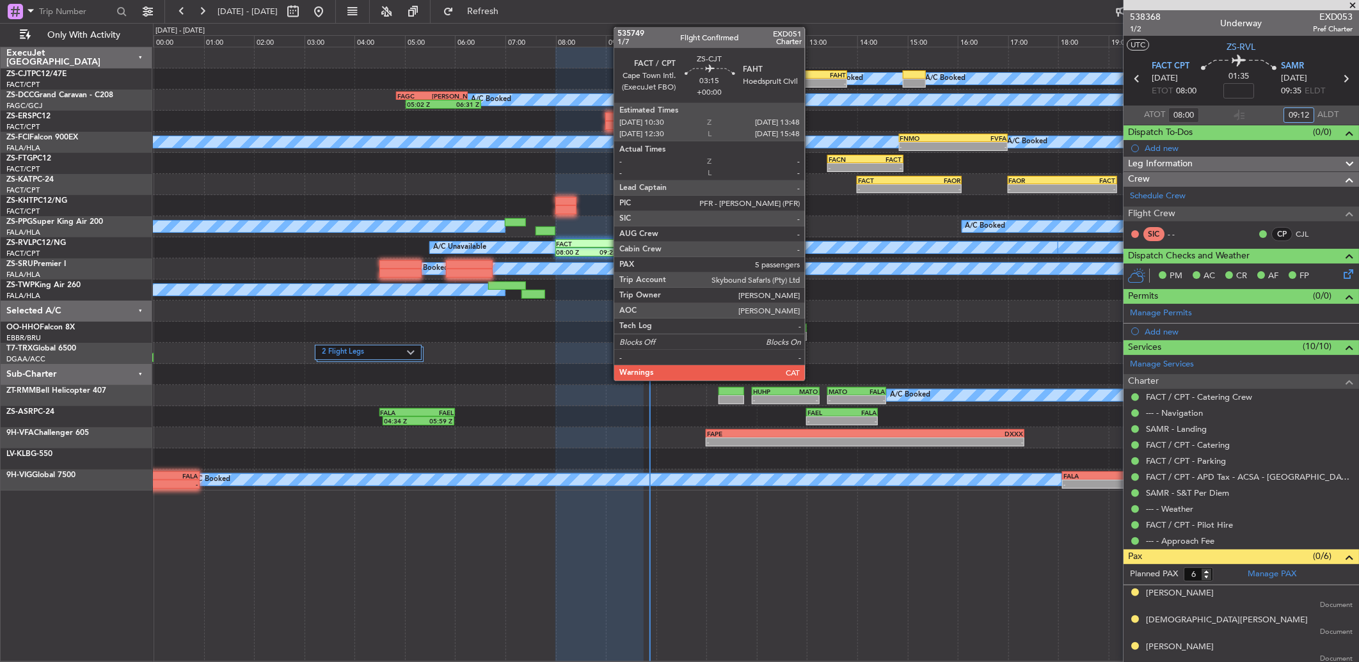
click at [811, 77] on div "FAHT" at bounding box center [805, 75] width 82 height 8
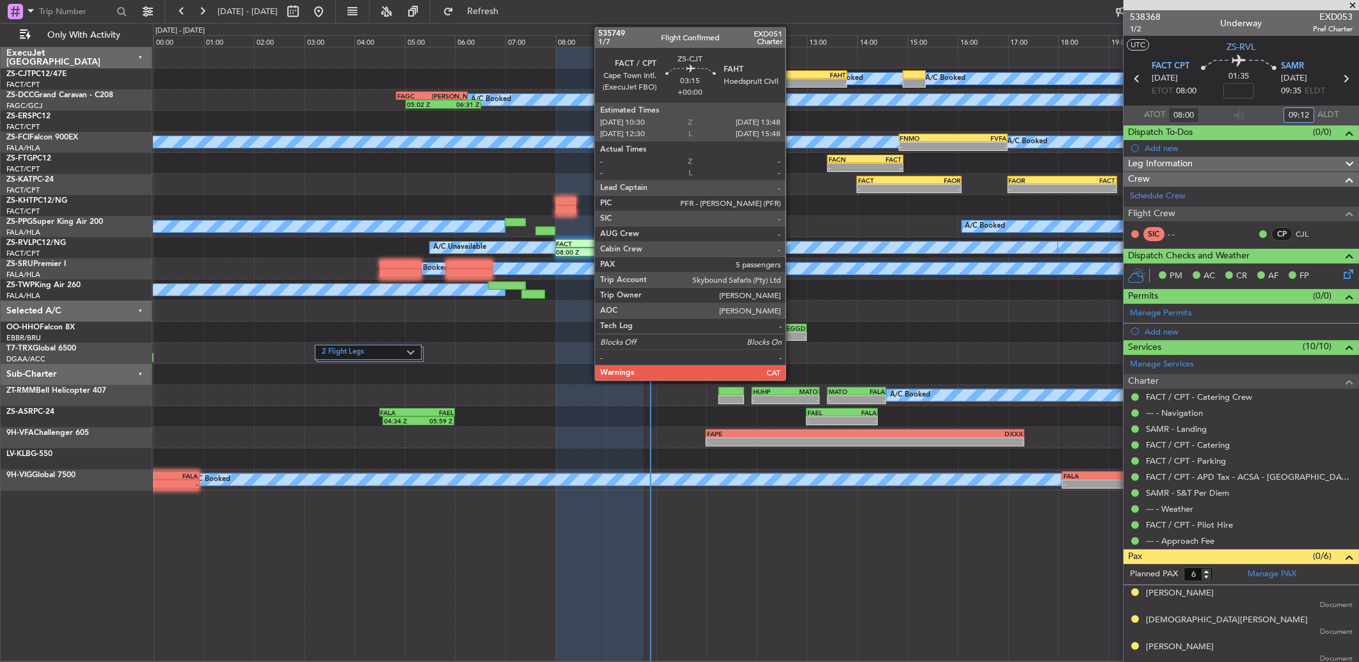
click at [792, 79] on div "-" at bounding box center [805, 83] width 82 height 8
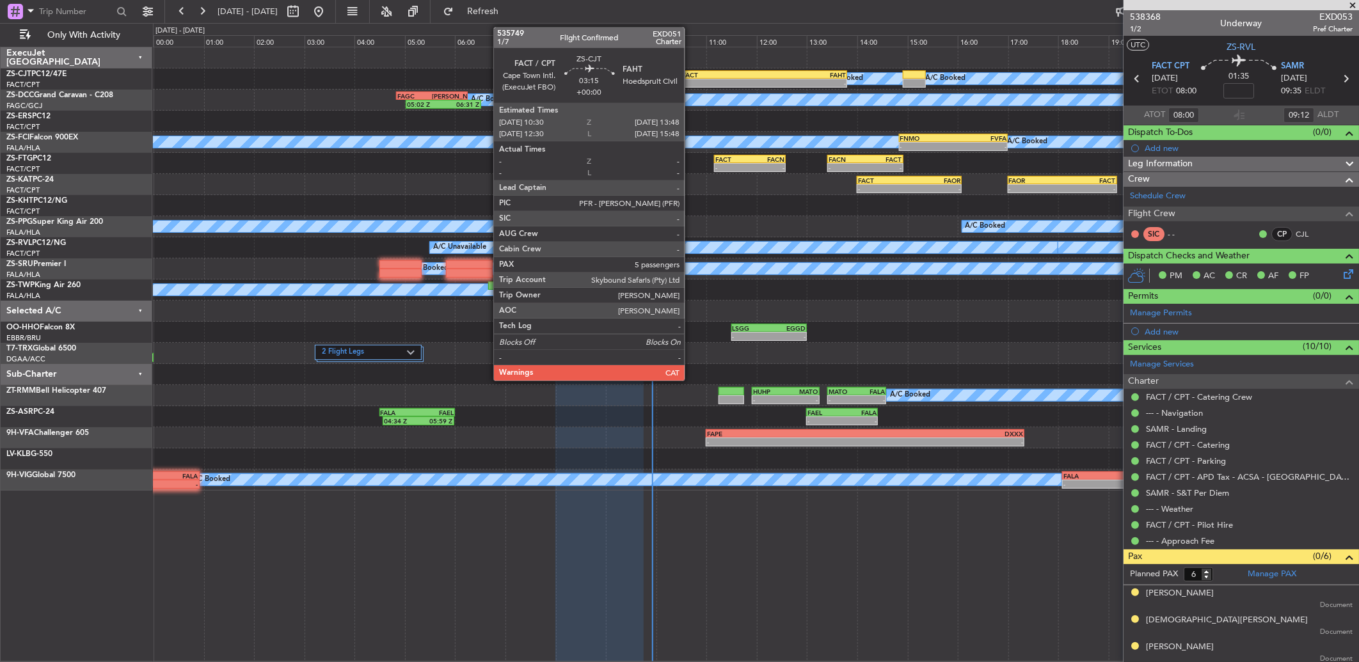
click at [692, 79] on div "-" at bounding box center [723, 83] width 82 height 8
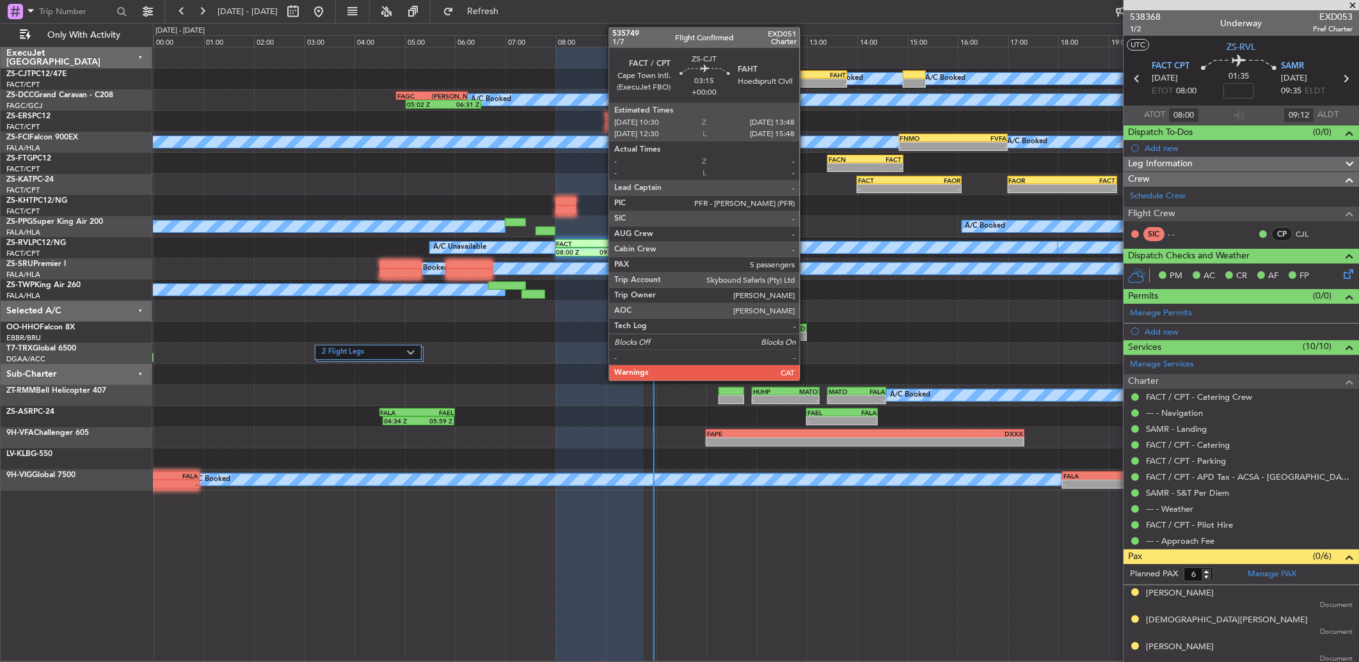
click at [806, 80] on div "-" at bounding box center [805, 83] width 82 height 8
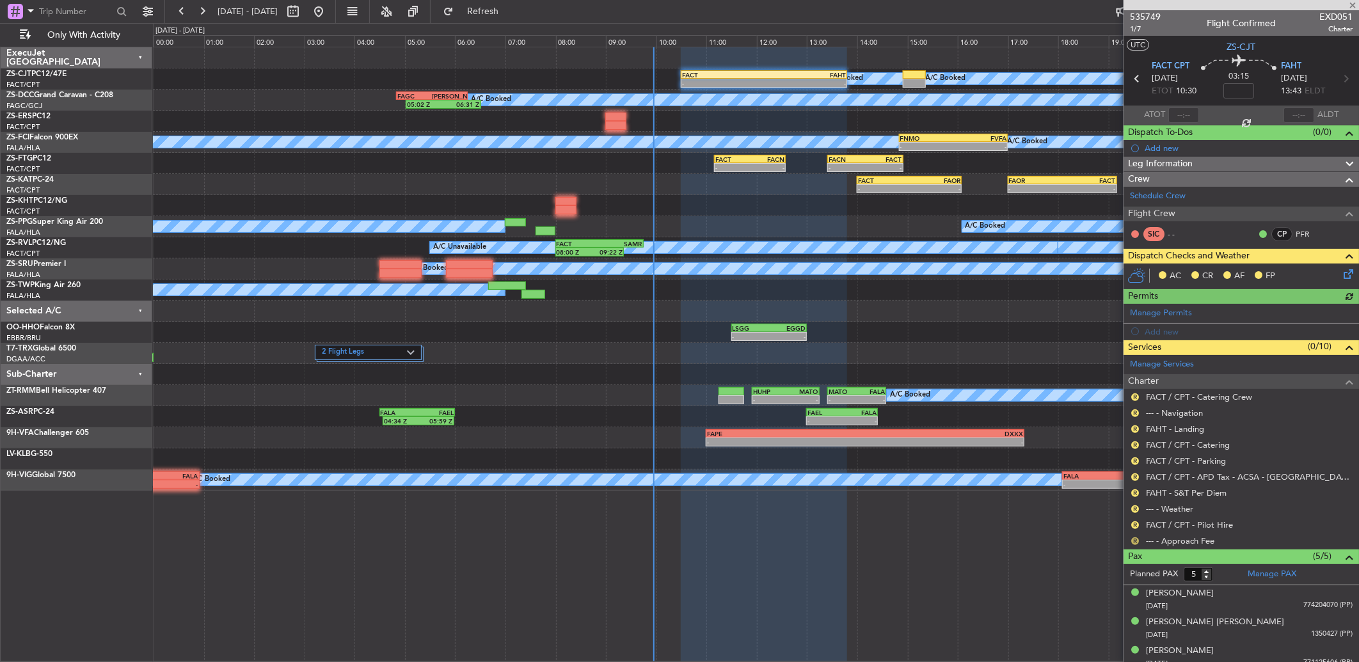
click at [1134, 542] on button "R" at bounding box center [1135, 541] width 8 height 8
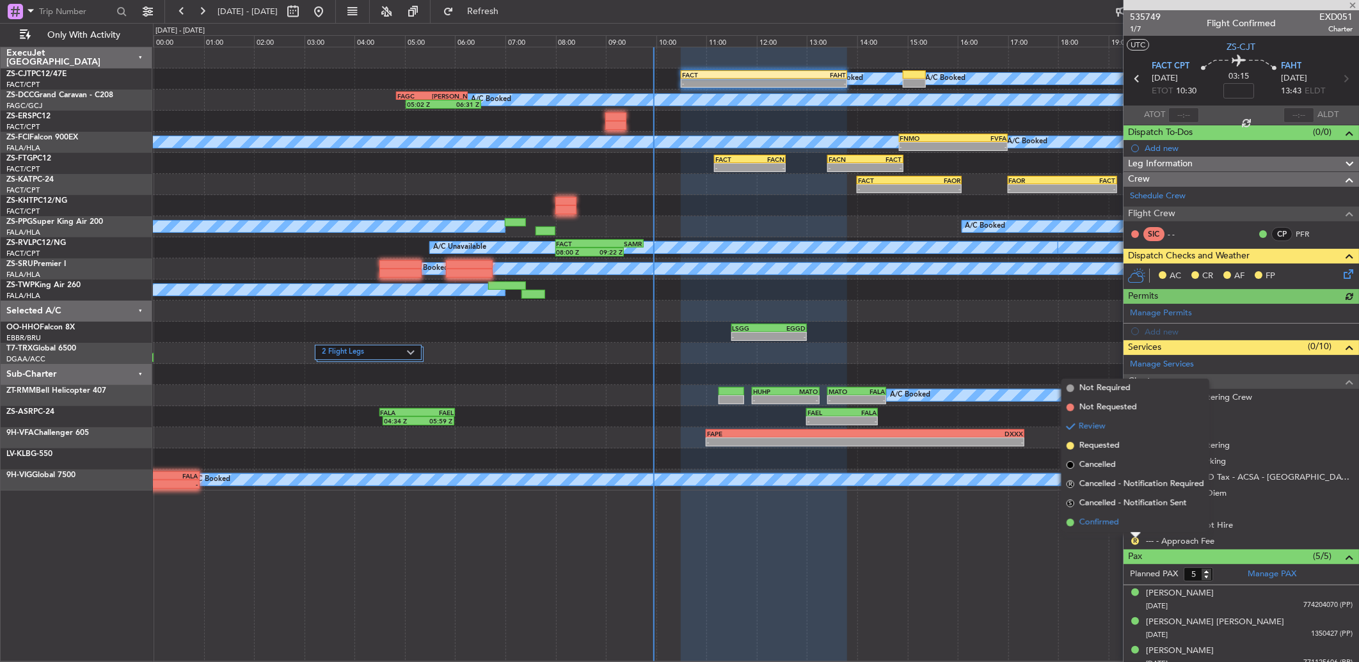
click at [1133, 527] on li "Confirmed" at bounding box center [1135, 522] width 148 height 19
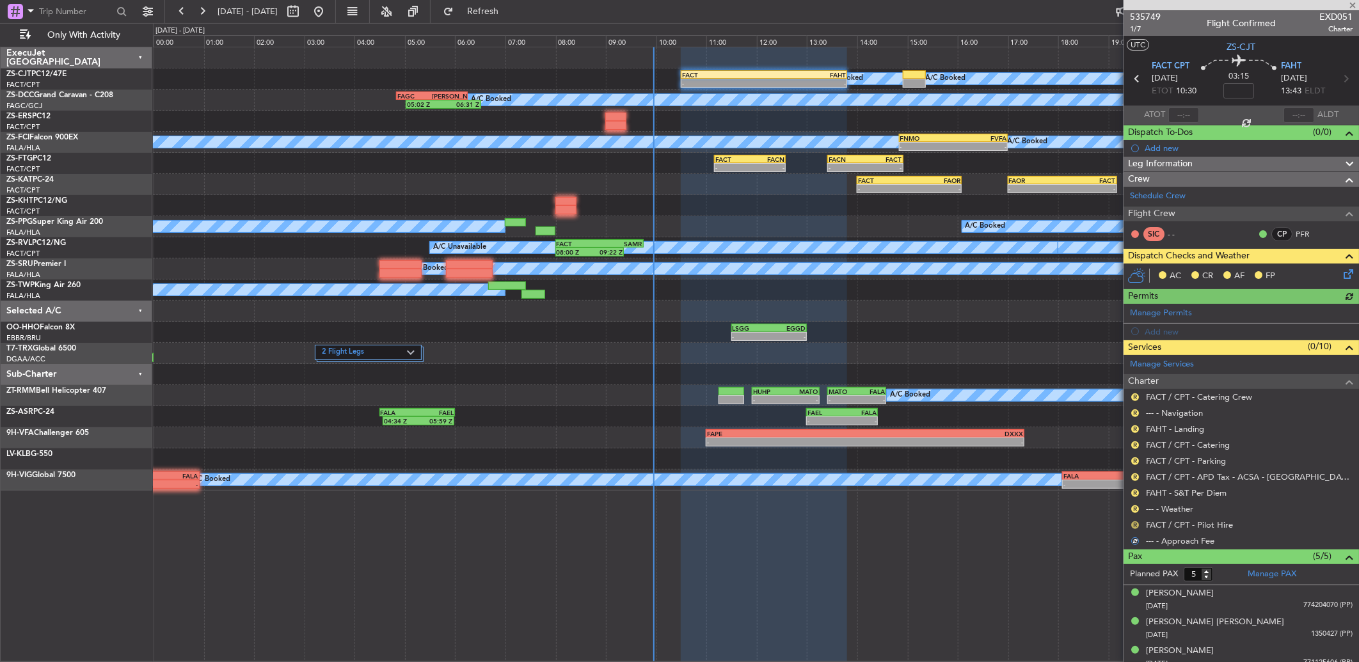
click at [1134, 525] on button "R" at bounding box center [1135, 525] width 8 height 8
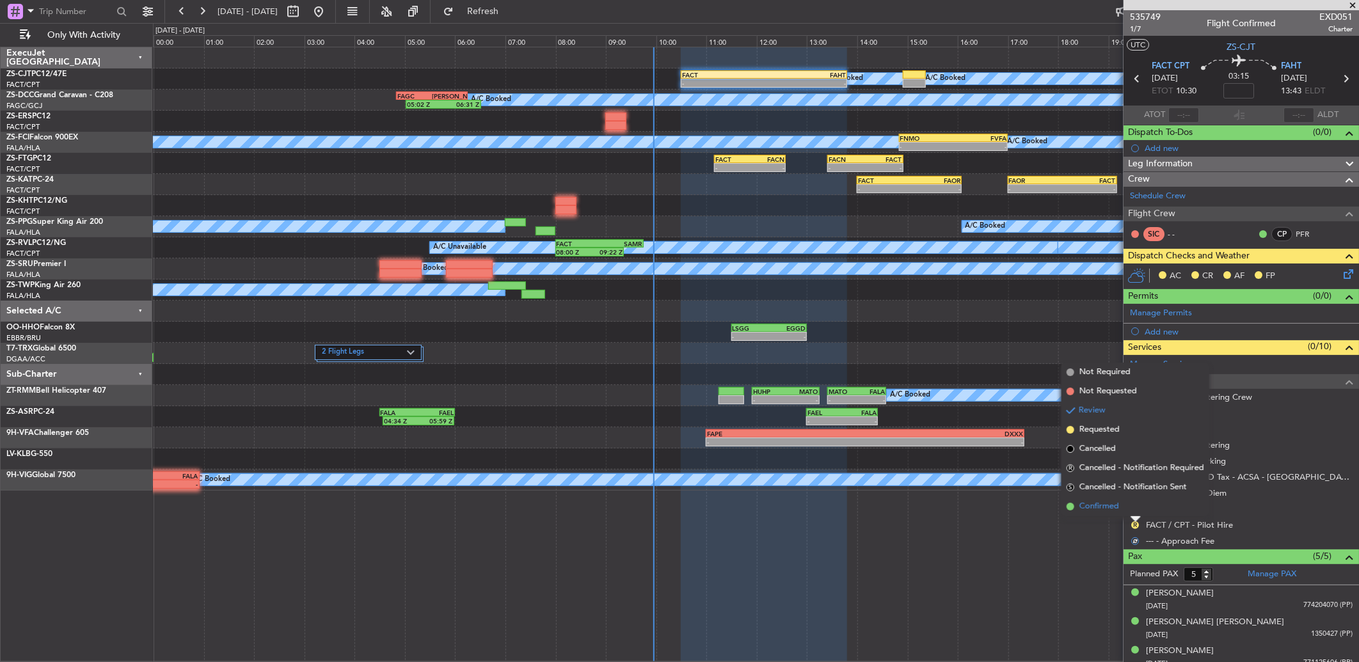
click at [1135, 514] on li "Confirmed" at bounding box center [1135, 506] width 148 height 19
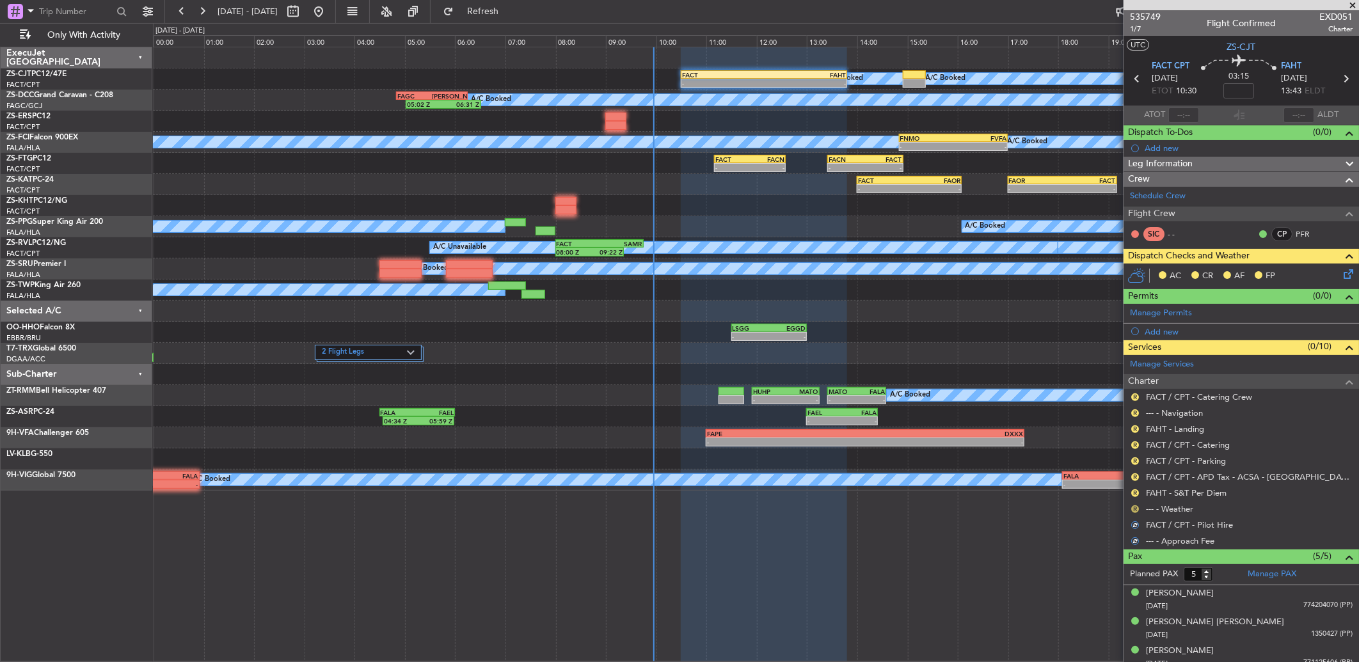
click at [1135, 510] on button "R" at bounding box center [1135, 509] width 8 height 8
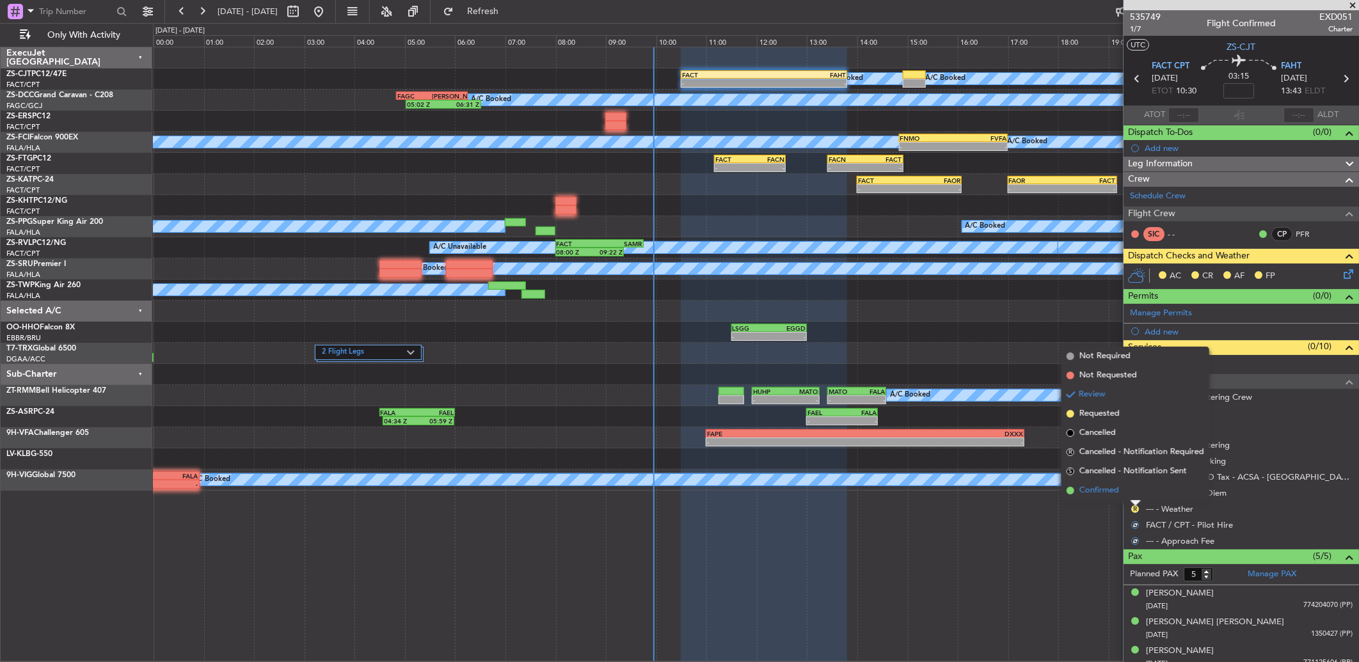
click at [1135, 493] on li "Confirmed" at bounding box center [1135, 490] width 148 height 19
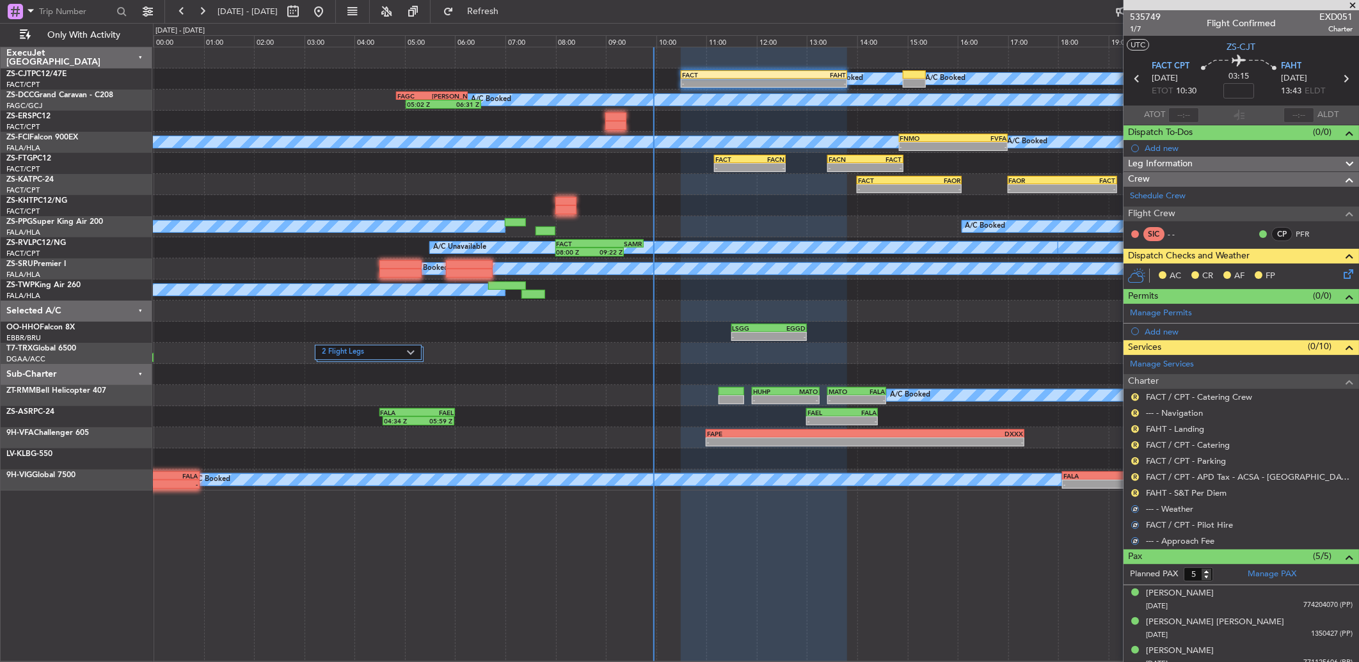
click at [1135, 493] on button "R" at bounding box center [1135, 493] width 8 height 8
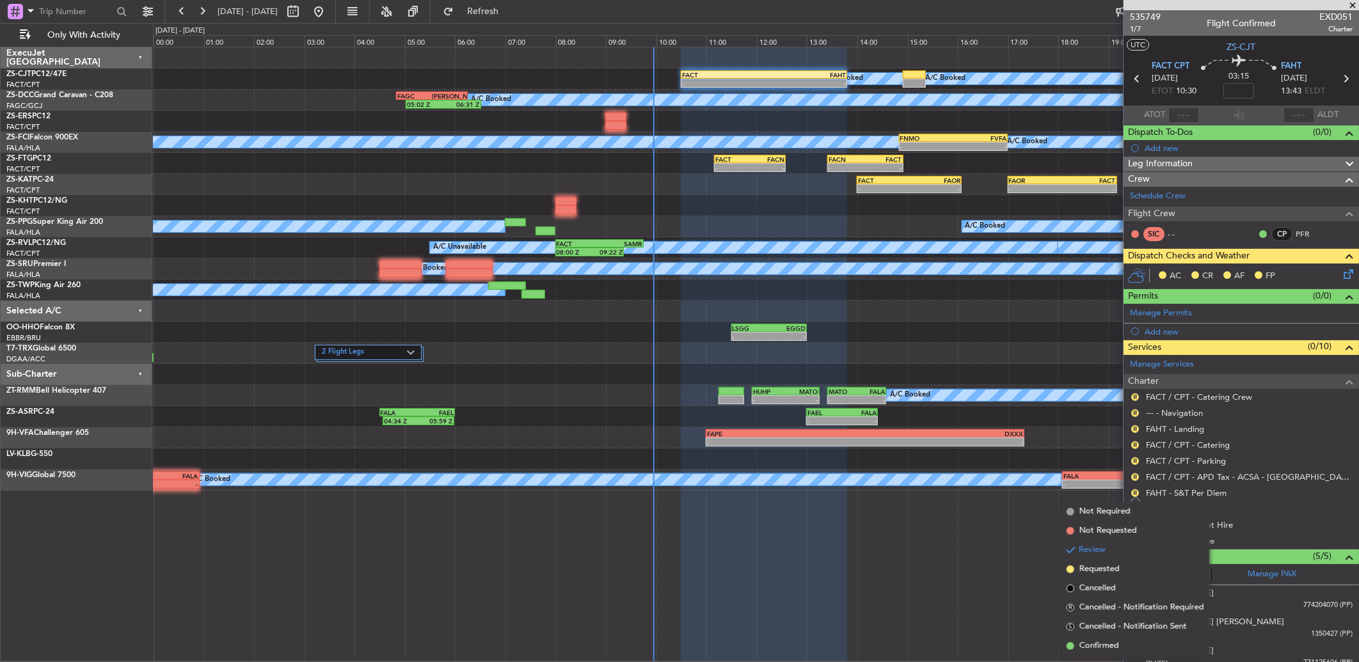
click at [1078, 635] on li "S Cancelled - Notification Sent" at bounding box center [1135, 626] width 148 height 19
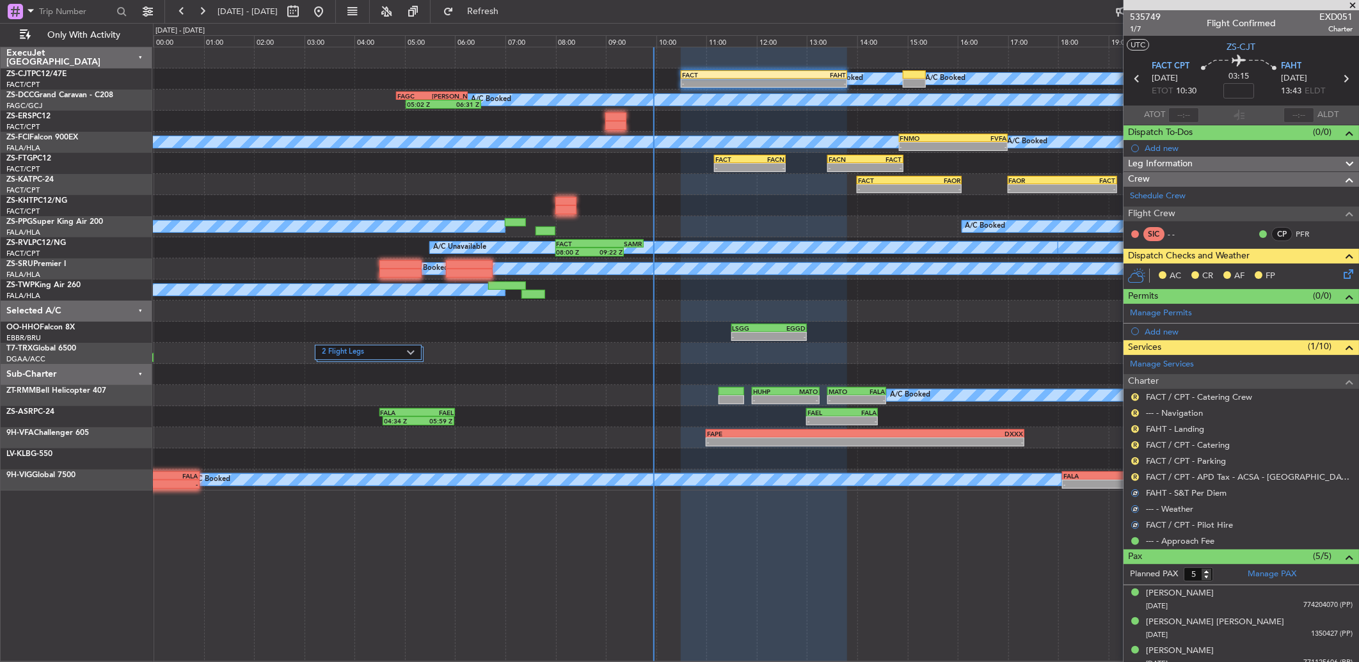
click at [1130, 393] on nimbus-traffic-light "R" at bounding box center [1135, 397] width 10 height 10
click at [1131, 399] on button "R" at bounding box center [1135, 397] width 8 height 8
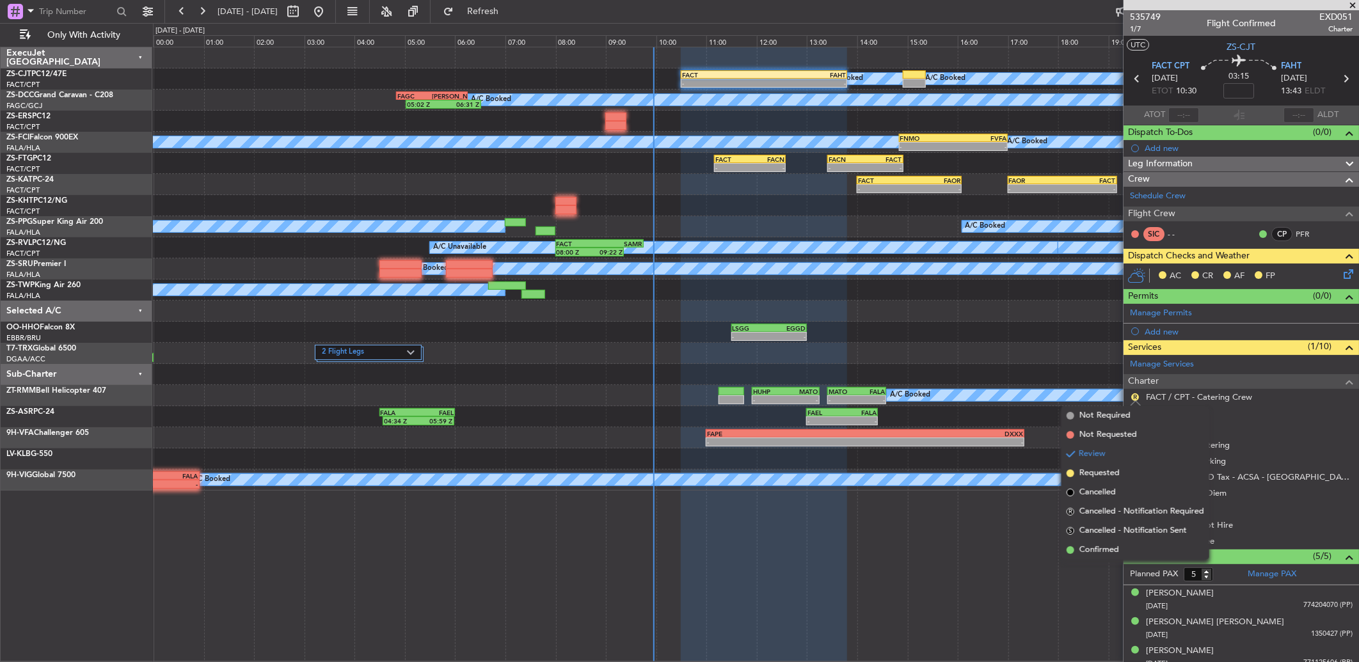
drag, startPoint x: 1116, startPoint y: 548, endPoint x: 1126, endPoint y: 407, distance: 141.1
click at [1115, 547] on span "Confirmed" at bounding box center [1099, 550] width 40 height 13
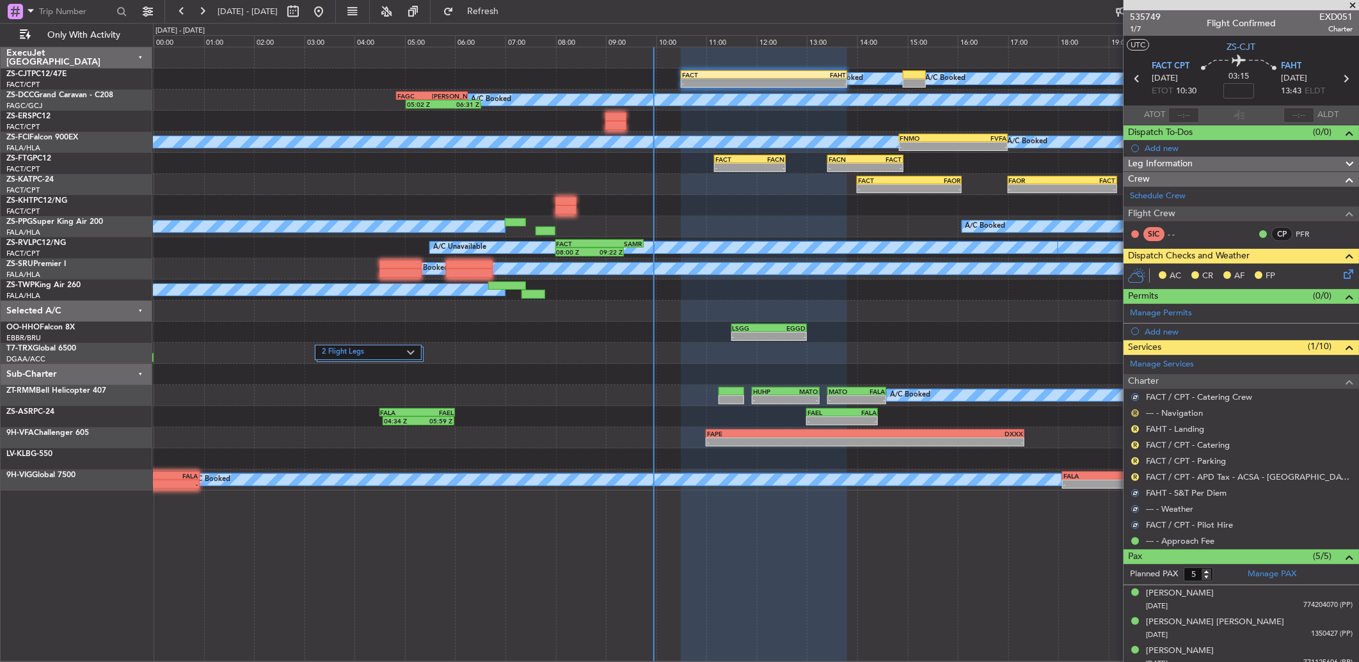
click at [1132, 411] on button "R" at bounding box center [1135, 413] width 8 height 8
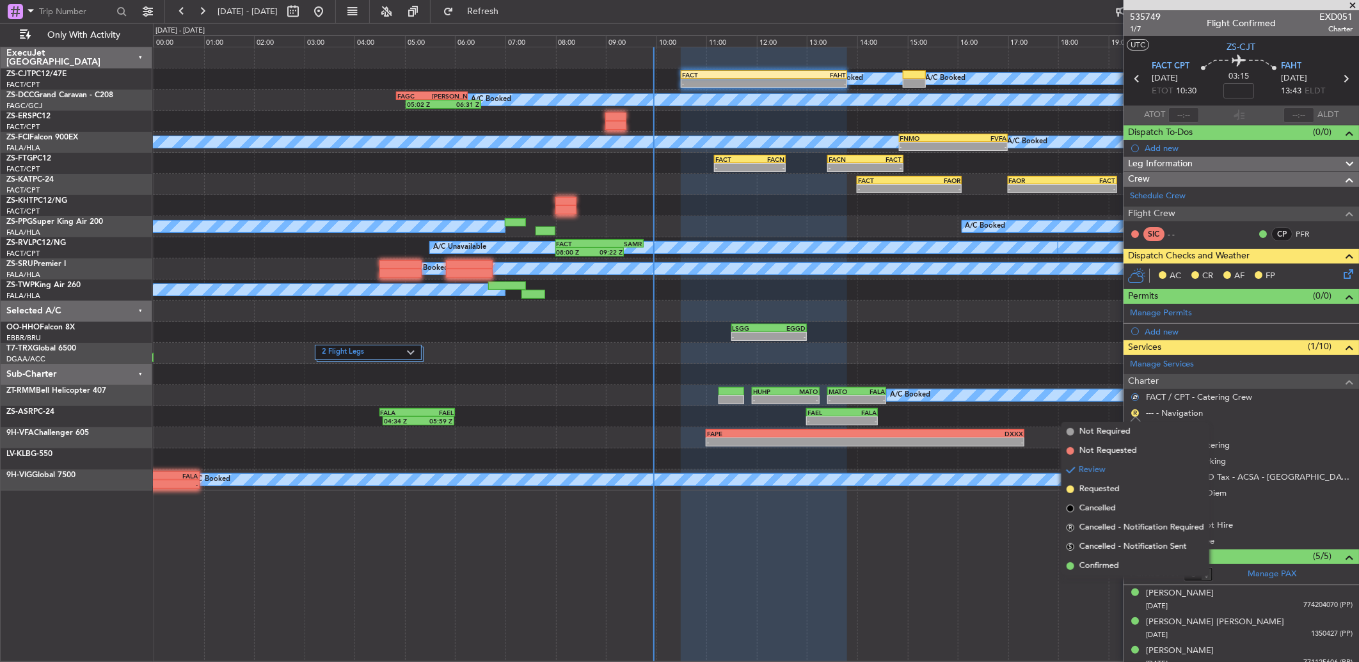
click at [1132, 416] on div at bounding box center [1135, 418] width 10 height 5
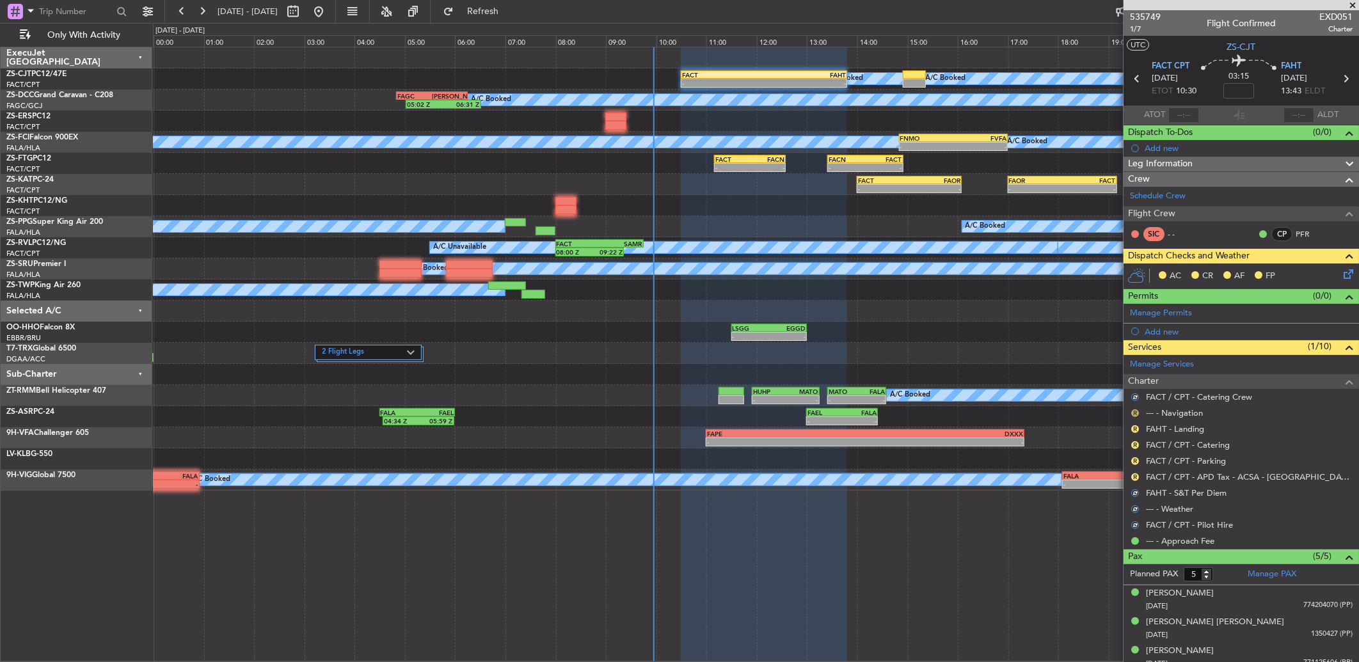
click at [1134, 411] on button "R" at bounding box center [1135, 413] width 8 height 8
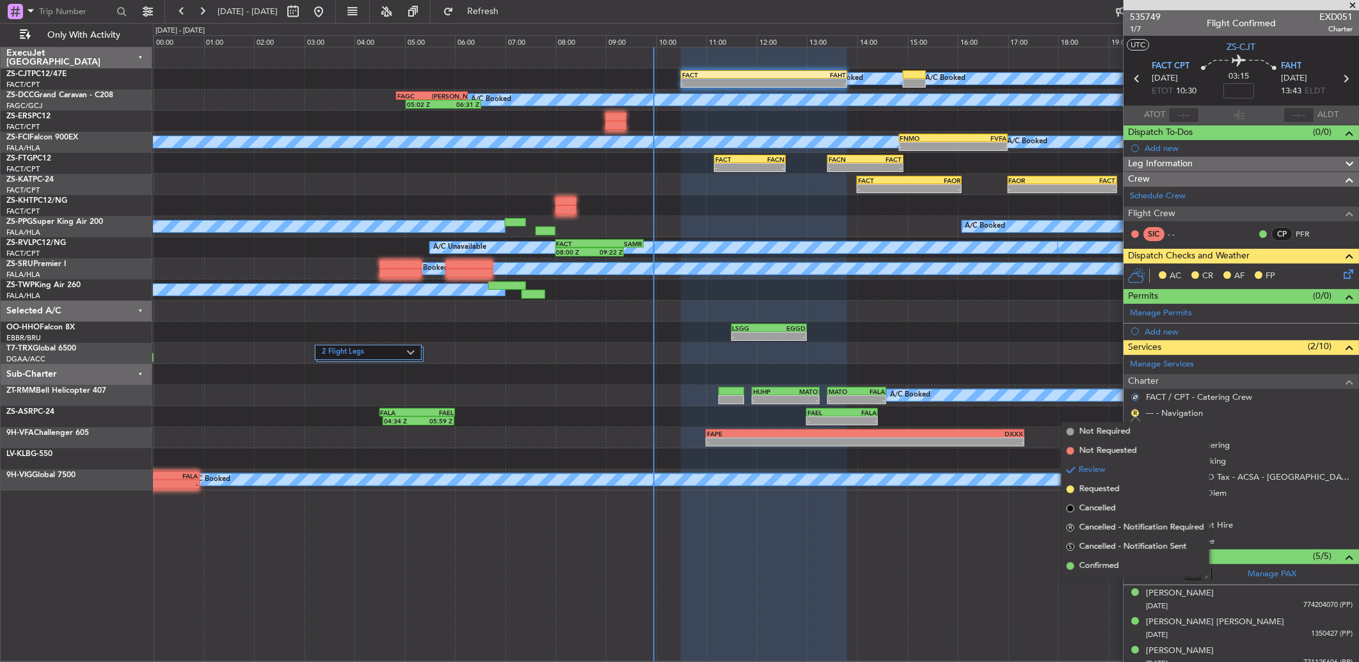
drag, startPoint x: 1109, startPoint y: 565, endPoint x: 1117, endPoint y: 505, distance: 60.1
click at [1107, 564] on span "Confirmed" at bounding box center [1099, 566] width 40 height 13
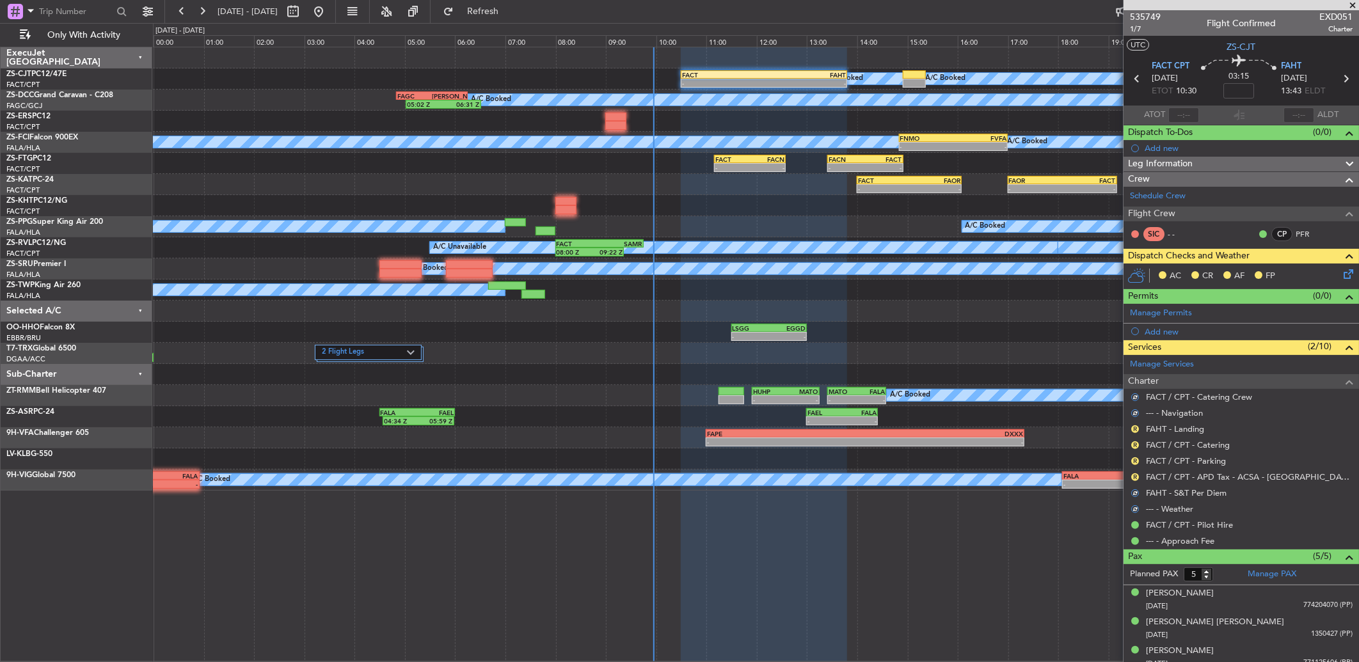
click at [1139, 430] on div "R" at bounding box center [1135, 429] width 10 height 10
click at [1132, 425] on button "R" at bounding box center [1135, 429] width 8 height 8
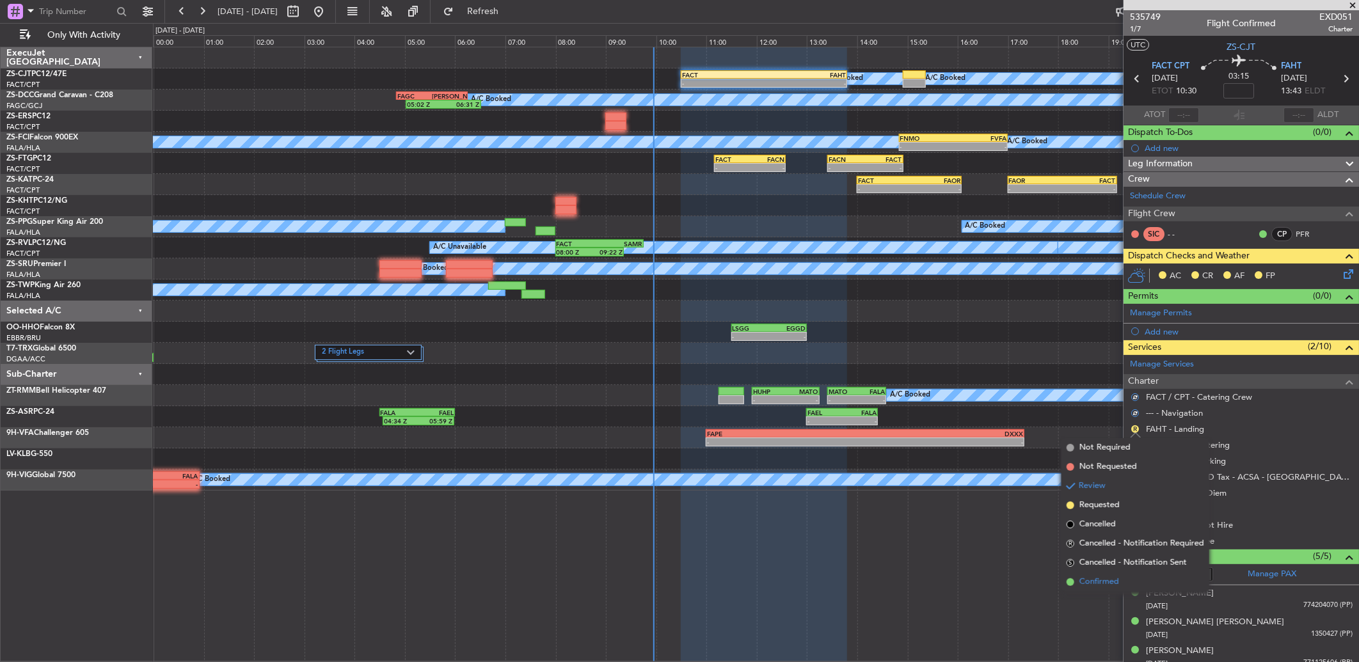
click at [1115, 584] on span "Confirmed" at bounding box center [1099, 582] width 40 height 13
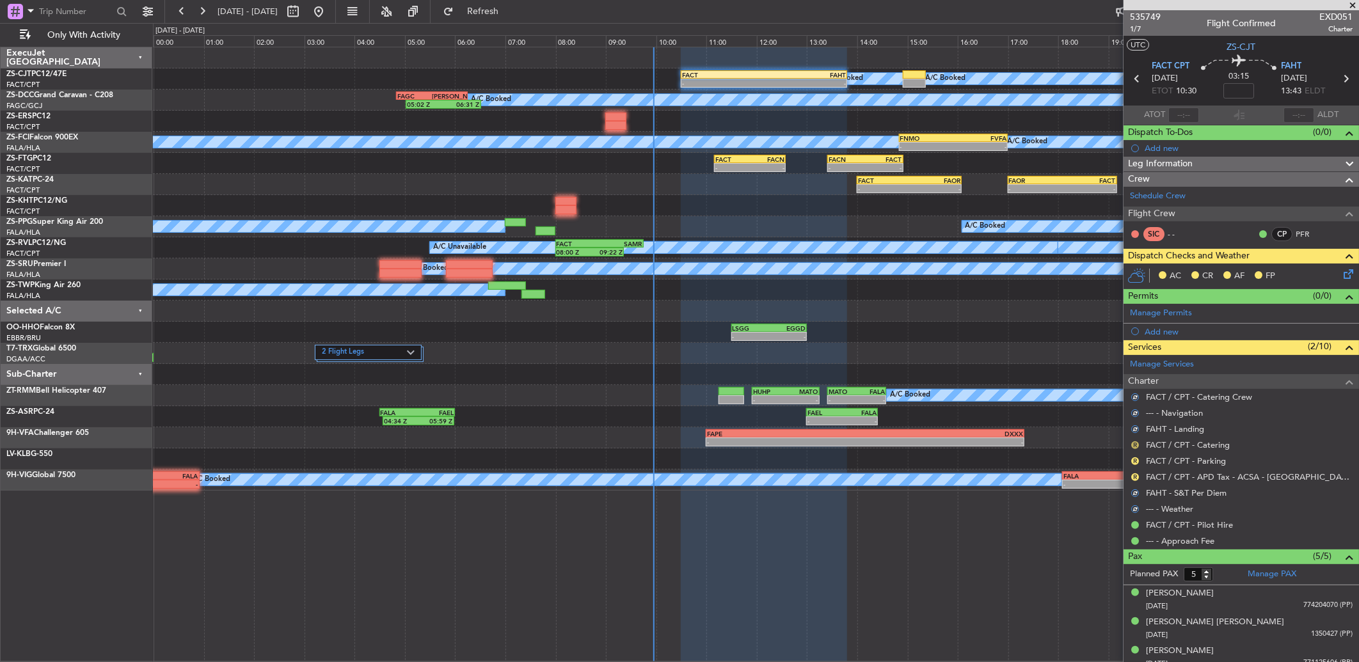
click at [1131, 446] on button "R" at bounding box center [1135, 445] width 8 height 8
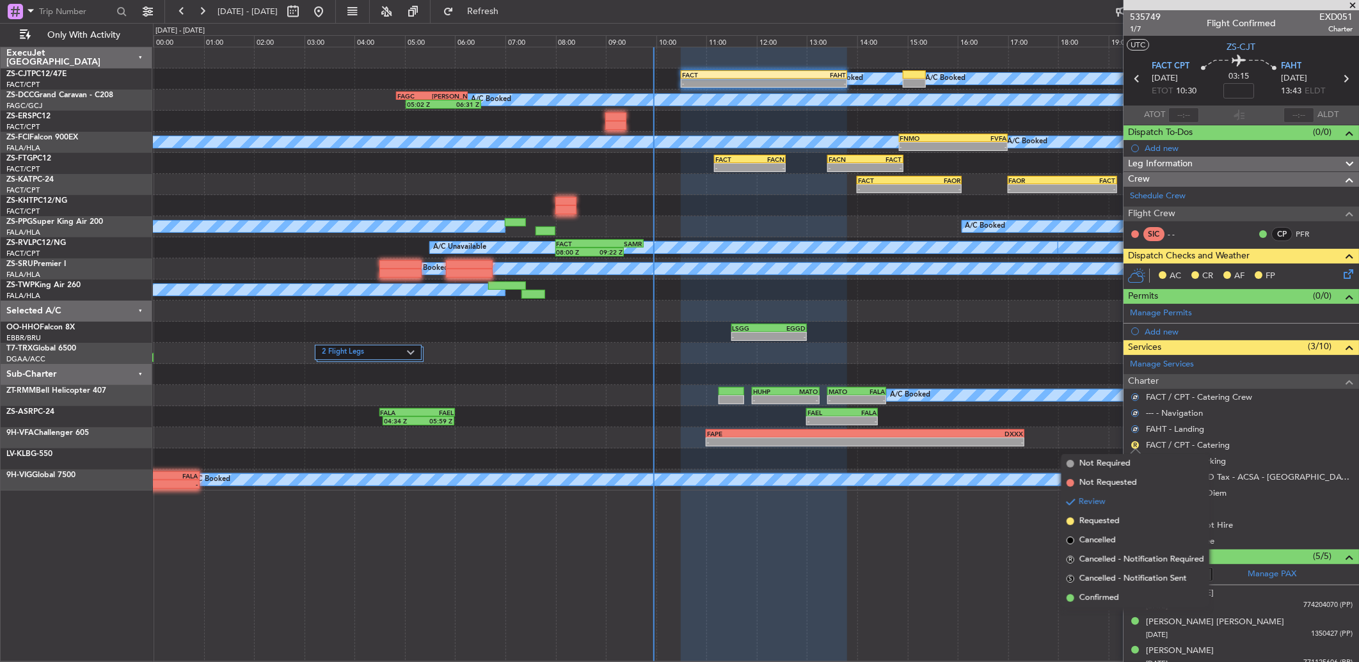
drag, startPoint x: 1094, startPoint y: 596, endPoint x: 1131, endPoint y: 501, distance: 101.5
click at [1093, 595] on span "Confirmed" at bounding box center [1099, 598] width 40 height 13
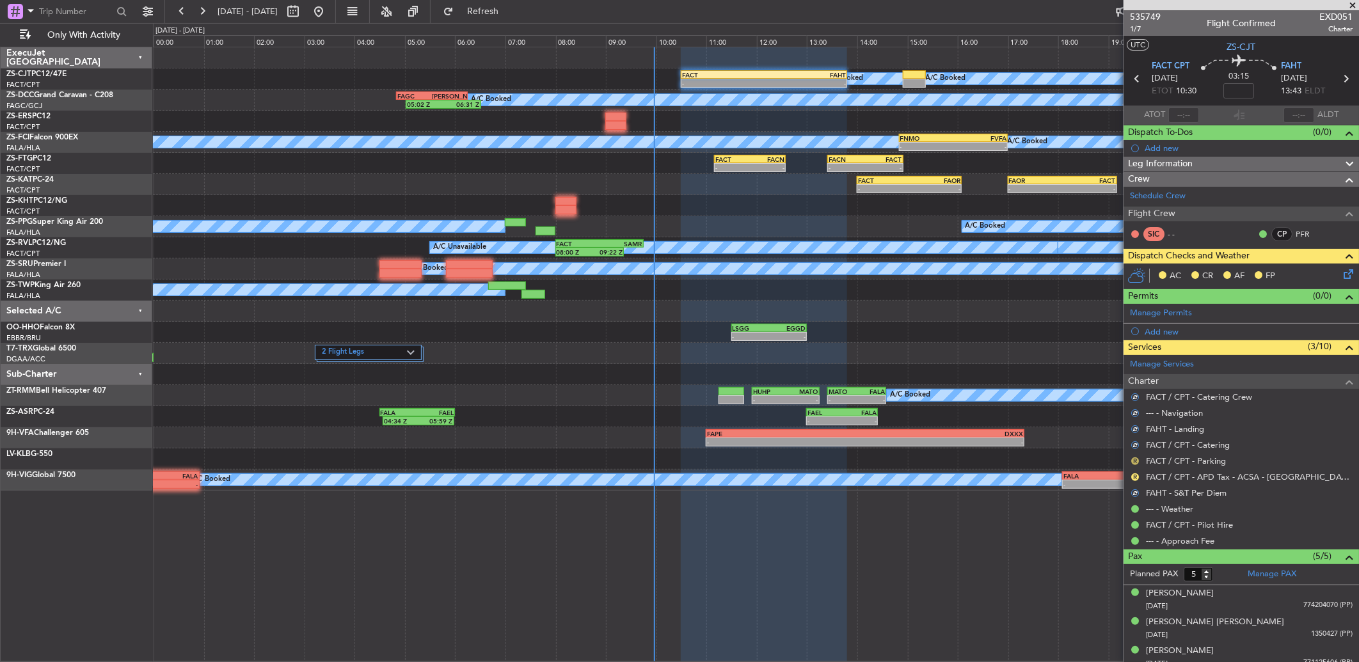
click at [1137, 462] on button "R" at bounding box center [1135, 461] width 8 height 8
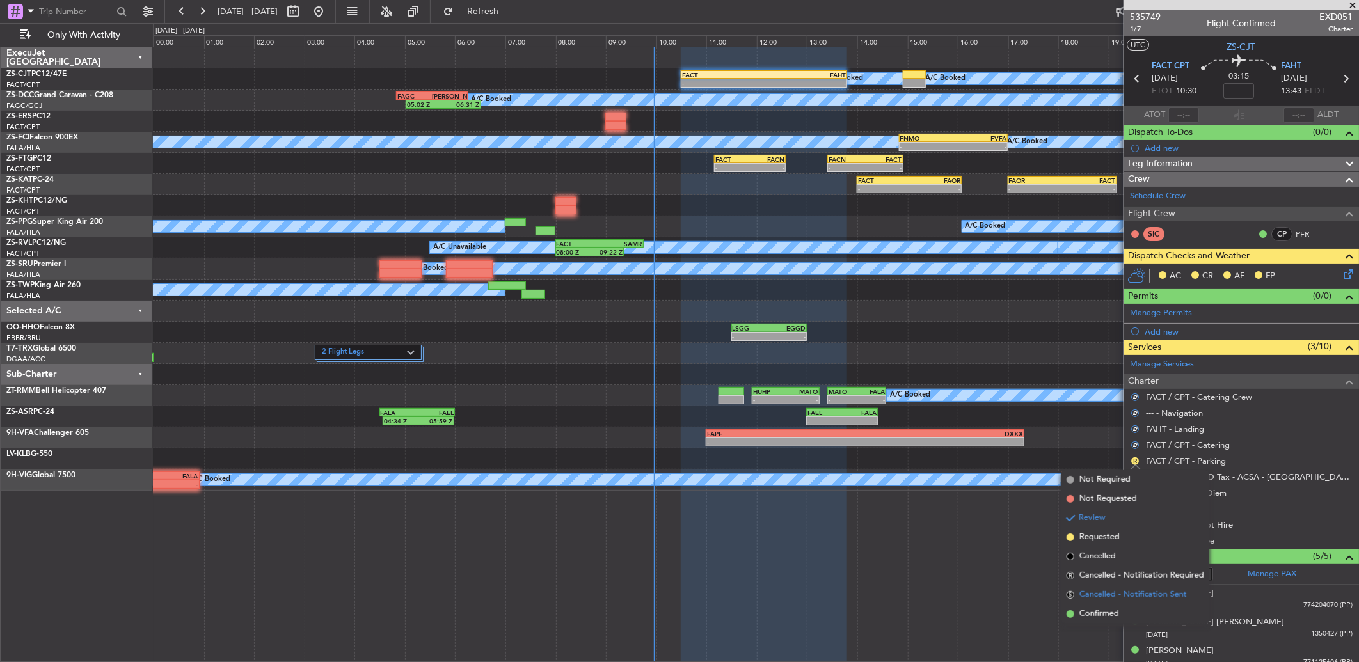
click at [1105, 602] on li "S Cancelled - Notification Sent" at bounding box center [1135, 594] width 148 height 19
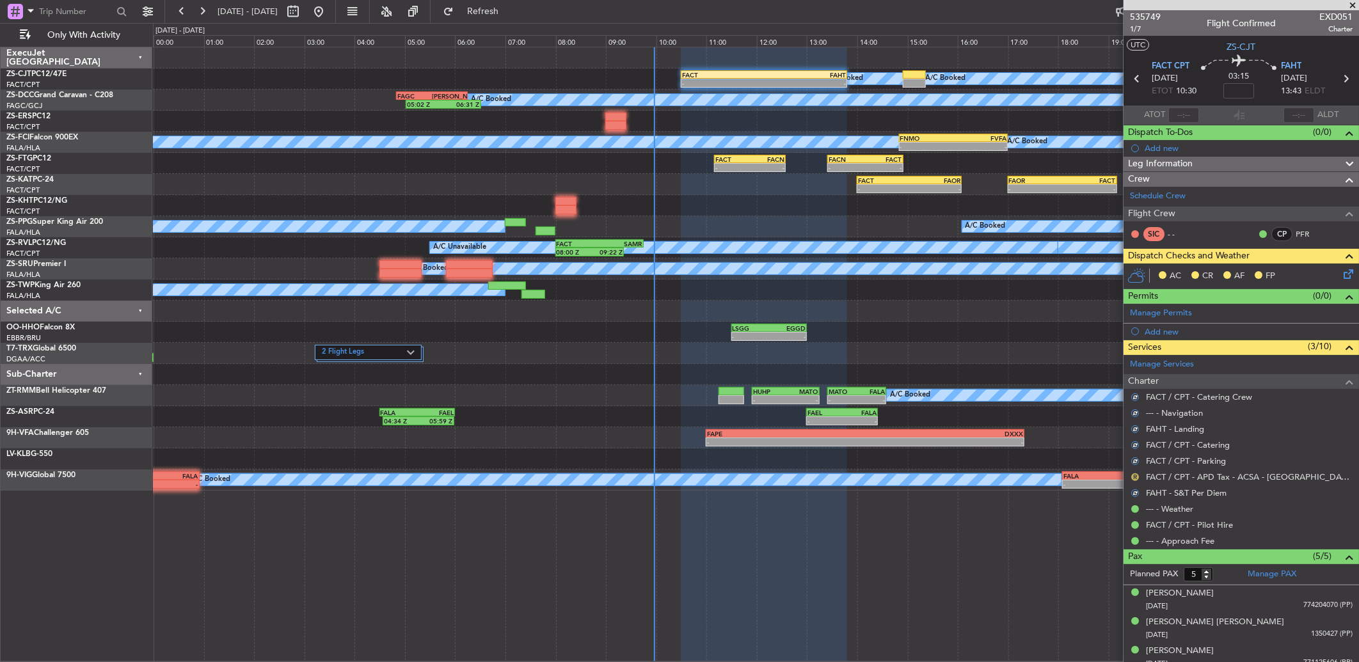
click at [1136, 477] on button "R" at bounding box center [1135, 477] width 8 height 8
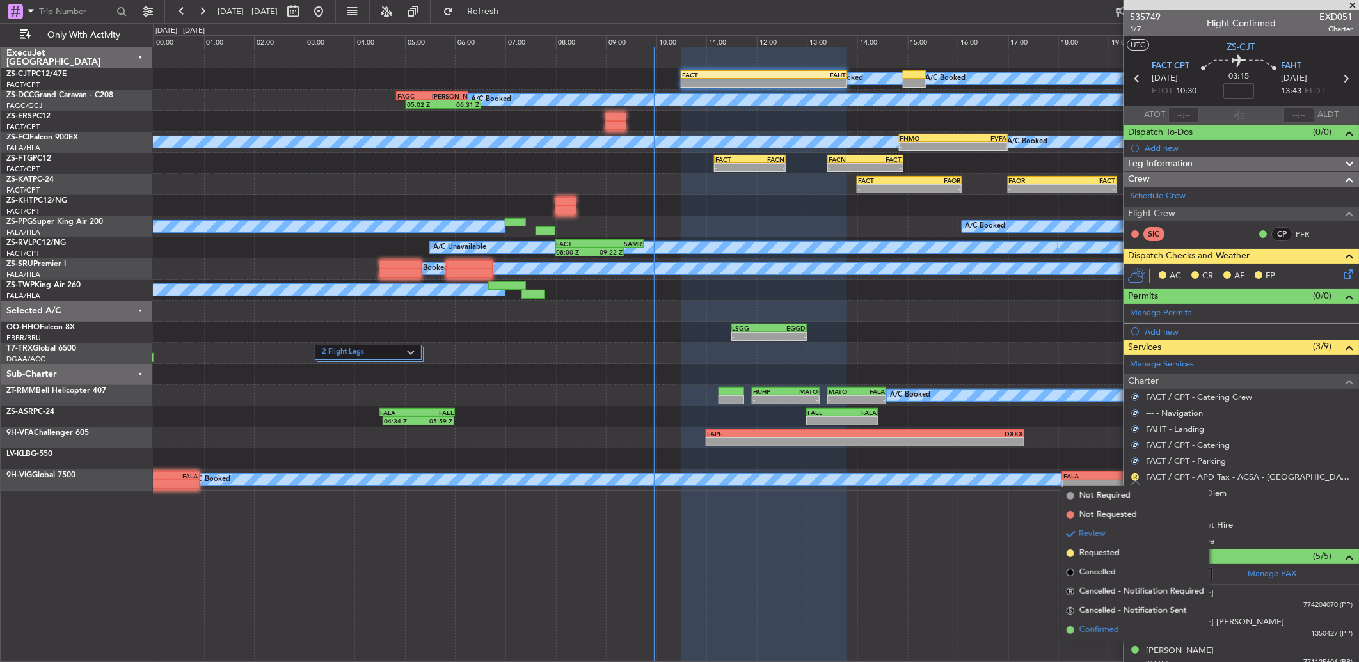
click at [1110, 621] on li "Confirmed" at bounding box center [1135, 629] width 148 height 19
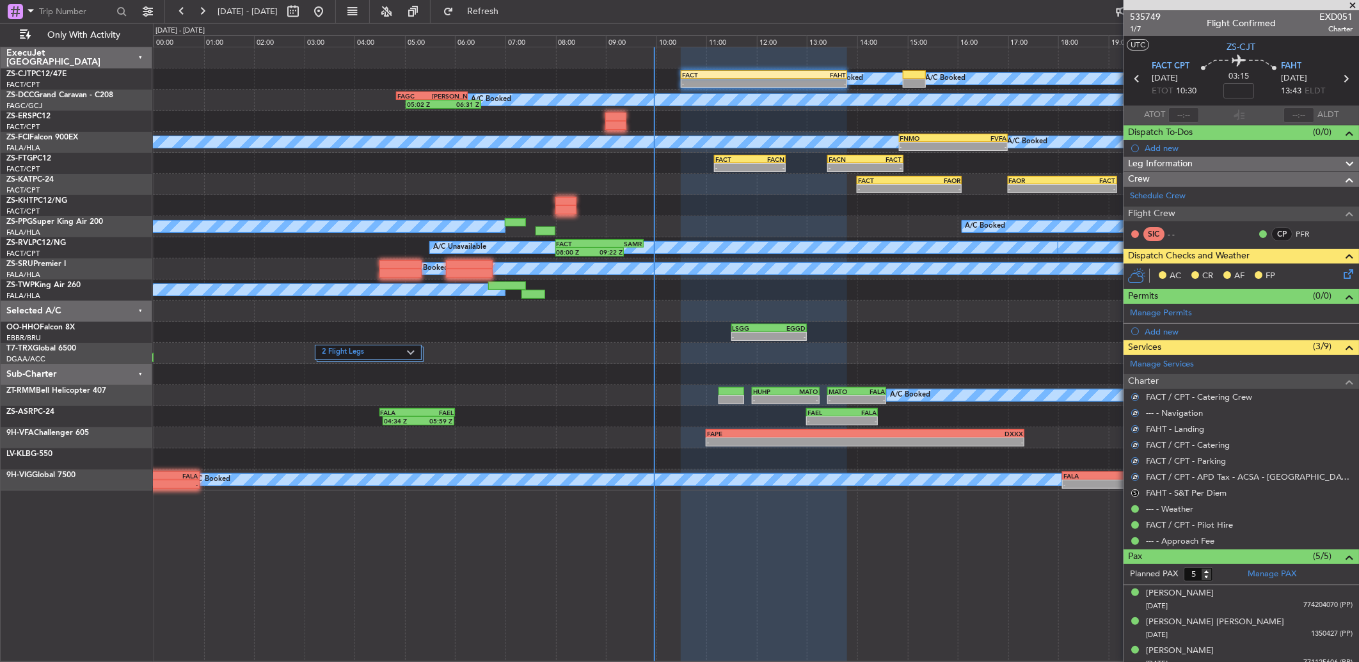
click at [1341, 273] on icon at bounding box center [1346, 272] width 10 height 10
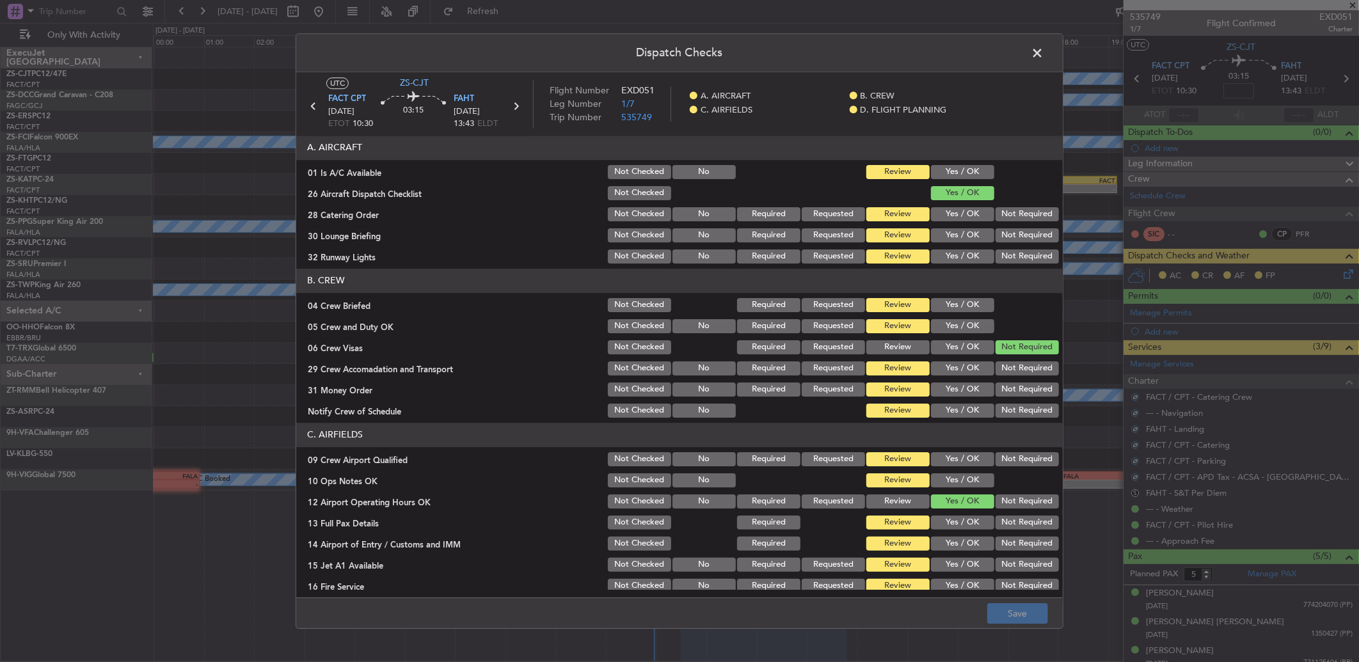
drag, startPoint x: 962, startPoint y: 171, endPoint x: 958, endPoint y: 189, distance: 17.8
click at [961, 173] on button "Yes / OK" at bounding box center [962, 172] width 63 height 14
click at [951, 252] on button "Yes / OK" at bounding box center [962, 256] width 63 height 14
click at [1019, 224] on section "A. AIRCRAFT 01 Is A/C Available Not Checked No Review Yes / OK 26 Aircraft Disp…" at bounding box center [679, 201] width 766 height 130
click at [1014, 223] on div "Not Required" at bounding box center [1025, 214] width 65 height 18
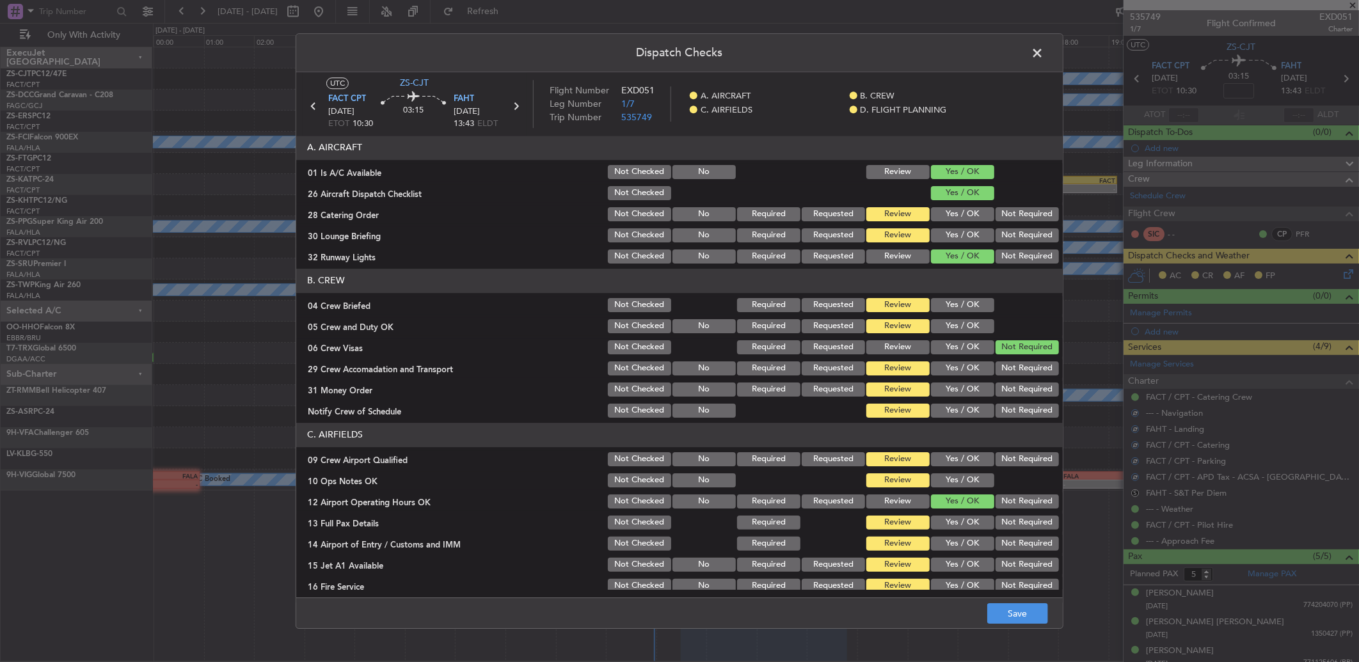
click at [1014, 235] on button "Not Required" at bounding box center [1026, 235] width 63 height 14
click at [1018, 215] on button "Not Required" at bounding box center [1026, 214] width 63 height 14
click at [942, 299] on button "Yes / OK" at bounding box center [962, 305] width 63 height 14
click at [941, 329] on button "Yes / OK" at bounding box center [962, 326] width 63 height 14
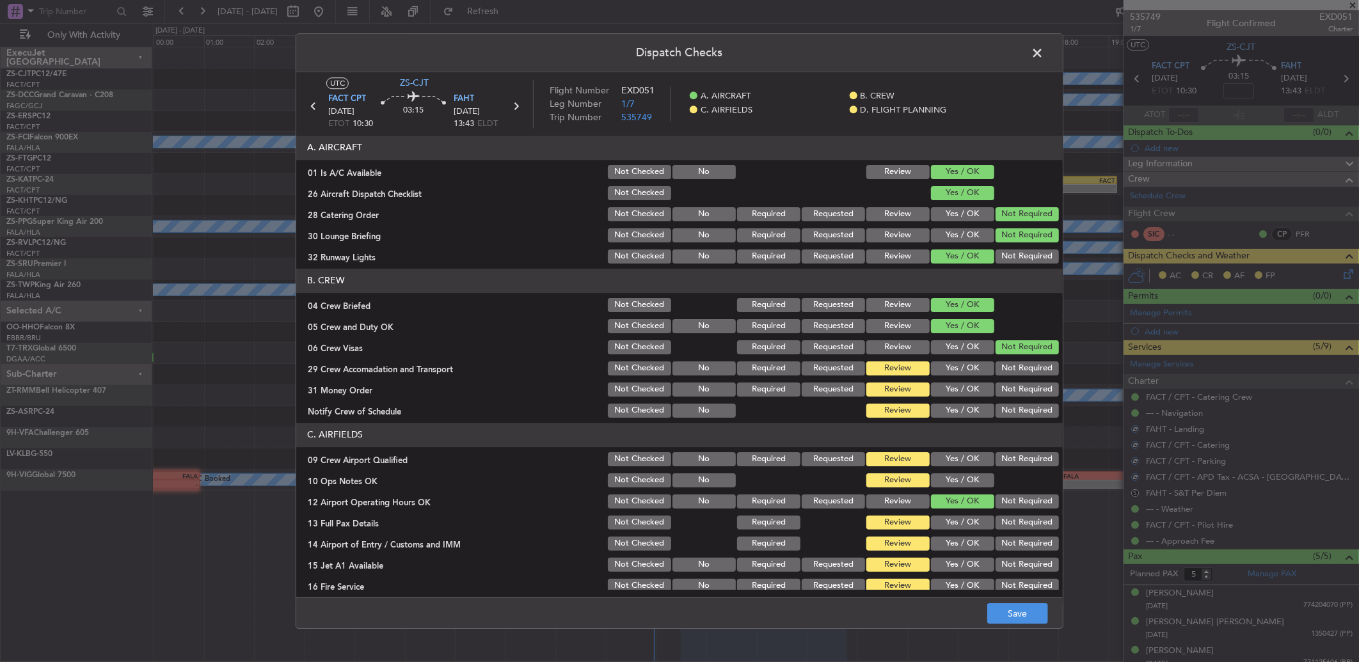
scroll to position [71, 0]
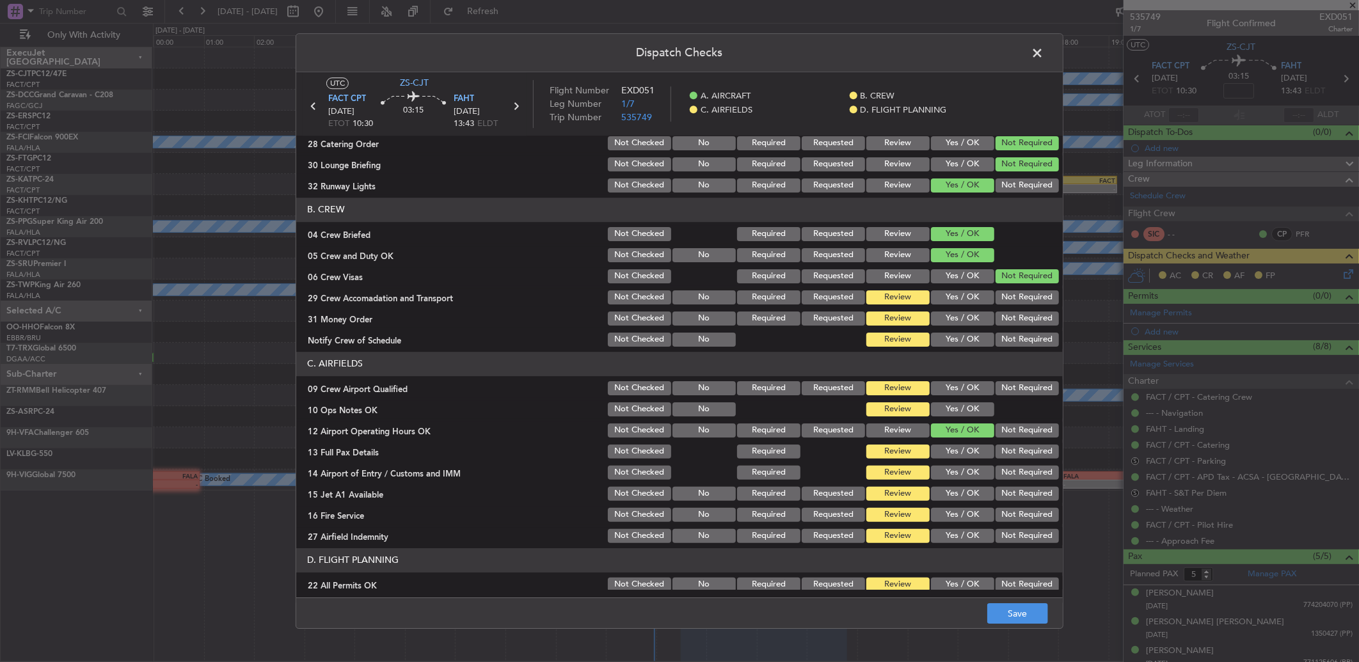
click at [972, 299] on button "Yes / OK" at bounding box center [962, 297] width 63 height 14
drag, startPoint x: 973, startPoint y: 317, endPoint x: 968, endPoint y: 334, distance: 17.4
click at [973, 320] on button "Yes / OK" at bounding box center [962, 319] width 63 height 14
click at [967, 335] on button "Yes / OK" at bounding box center [962, 340] width 63 height 14
click at [1015, 317] on button "Not Required" at bounding box center [1026, 319] width 63 height 14
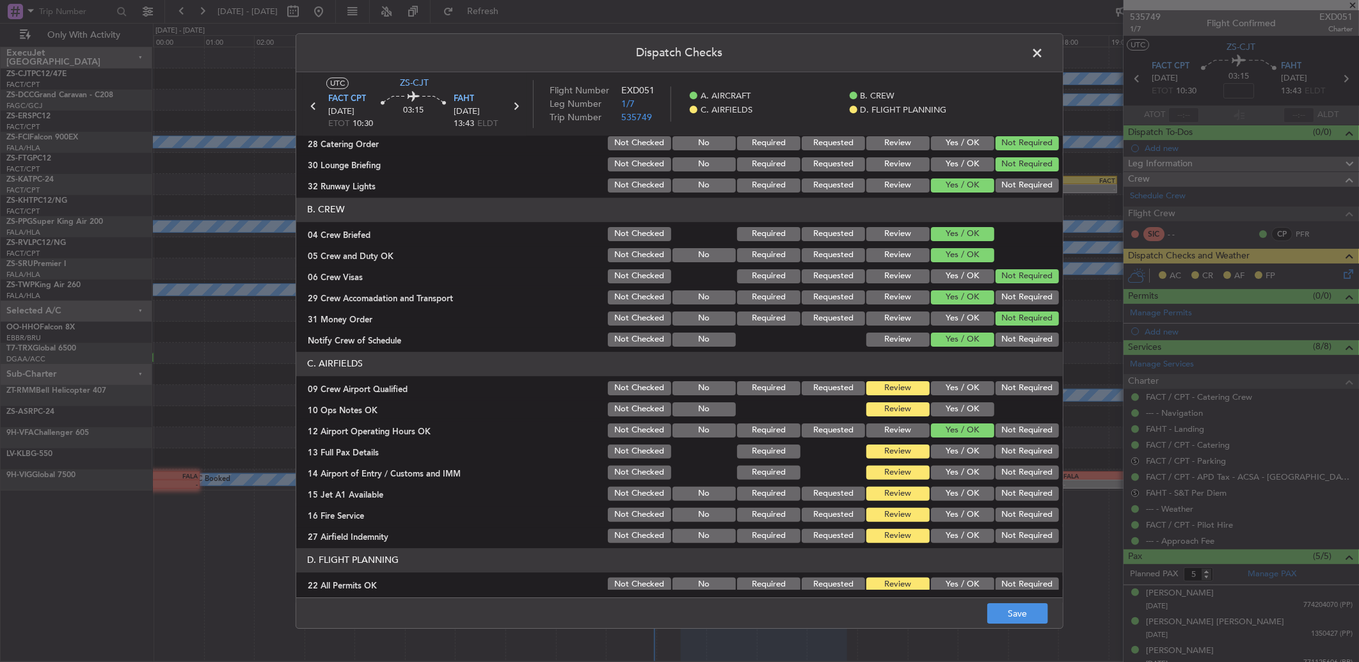
click at [1011, 382] on button "Not Required" at bounding box center [1026, 388] width 63 height 14
click at [967, 407] on button "Yes / OK" at bounding box center [962, 409] width 63 height 14
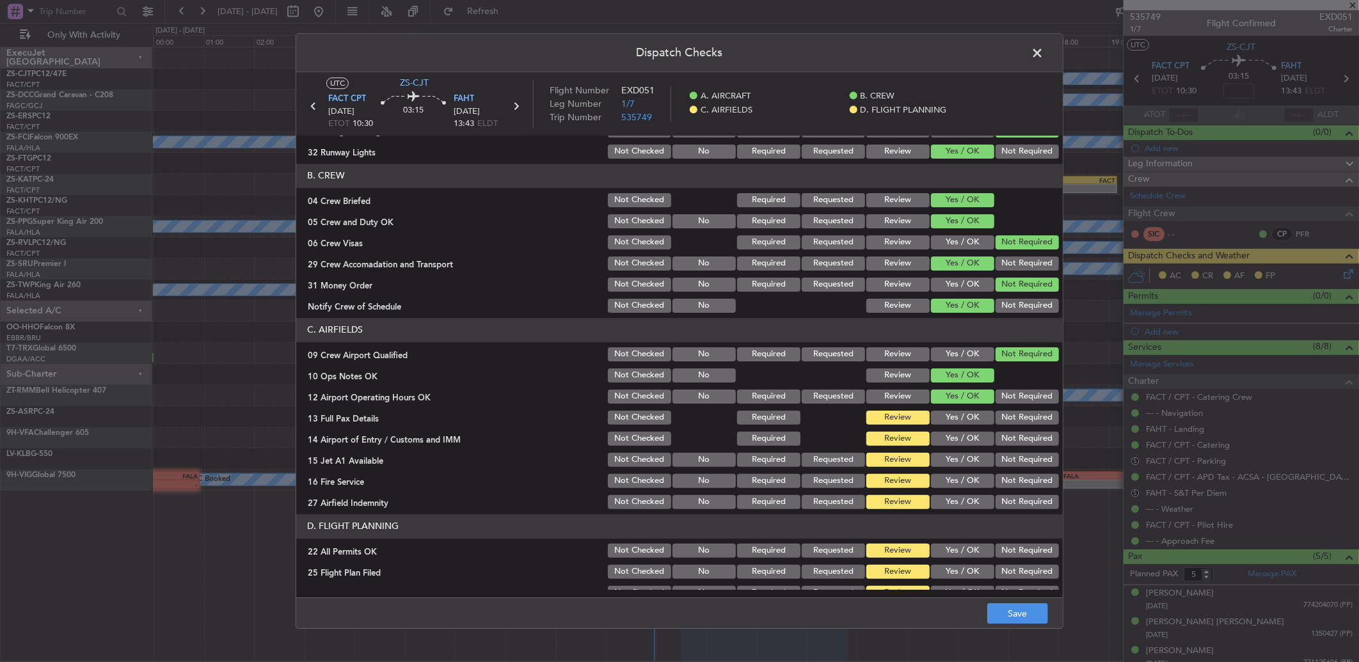
scroll to position [120, 0]
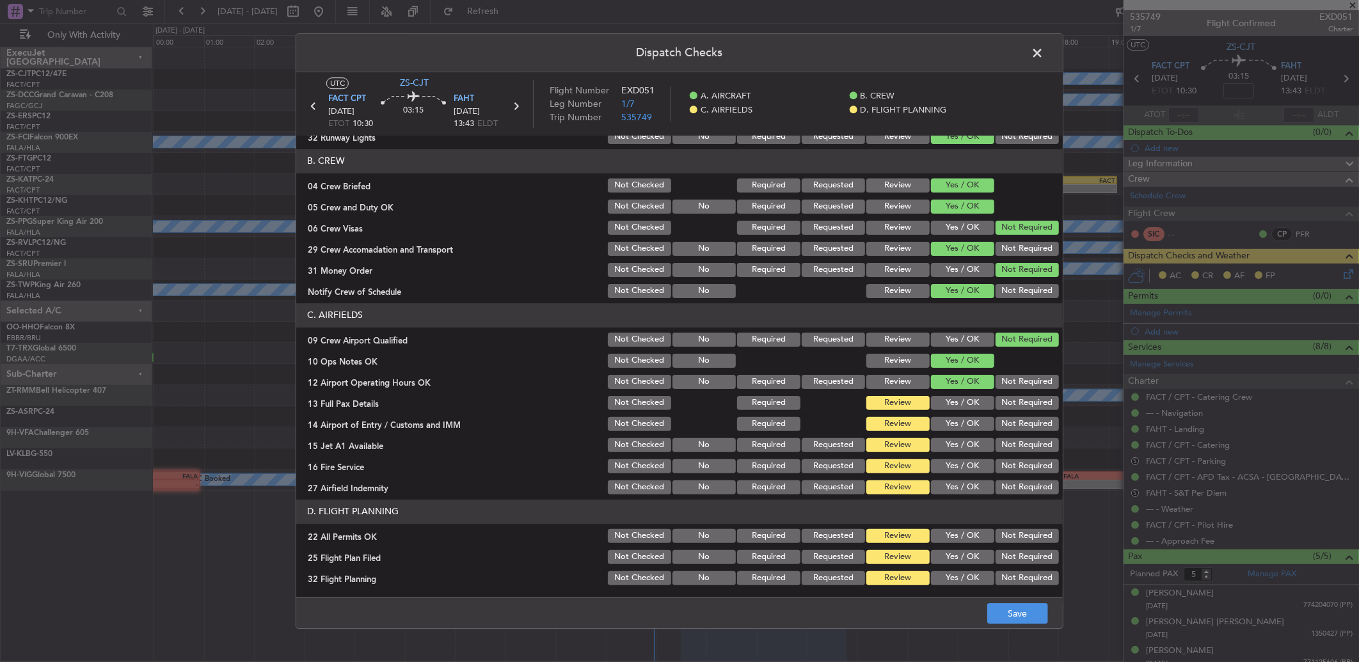
click at [967, 402] on button "Yes / OK" at bounding box center [962, 403] width 63 height 14
click at [961, 417] on button "Yes / OK" at bounding box center [962, 424] width 63 height 14
click at [1018, 425] on button "Not Required" at bounding box center [1026, 424] width 63 height 14
click at [962, 446] on button "Yes / OK" at bounding box center [962, 445] width 63 height 14
click at [961, 463] on button "Yes / OK" at bounding box center [962, 466] width 63 height 14
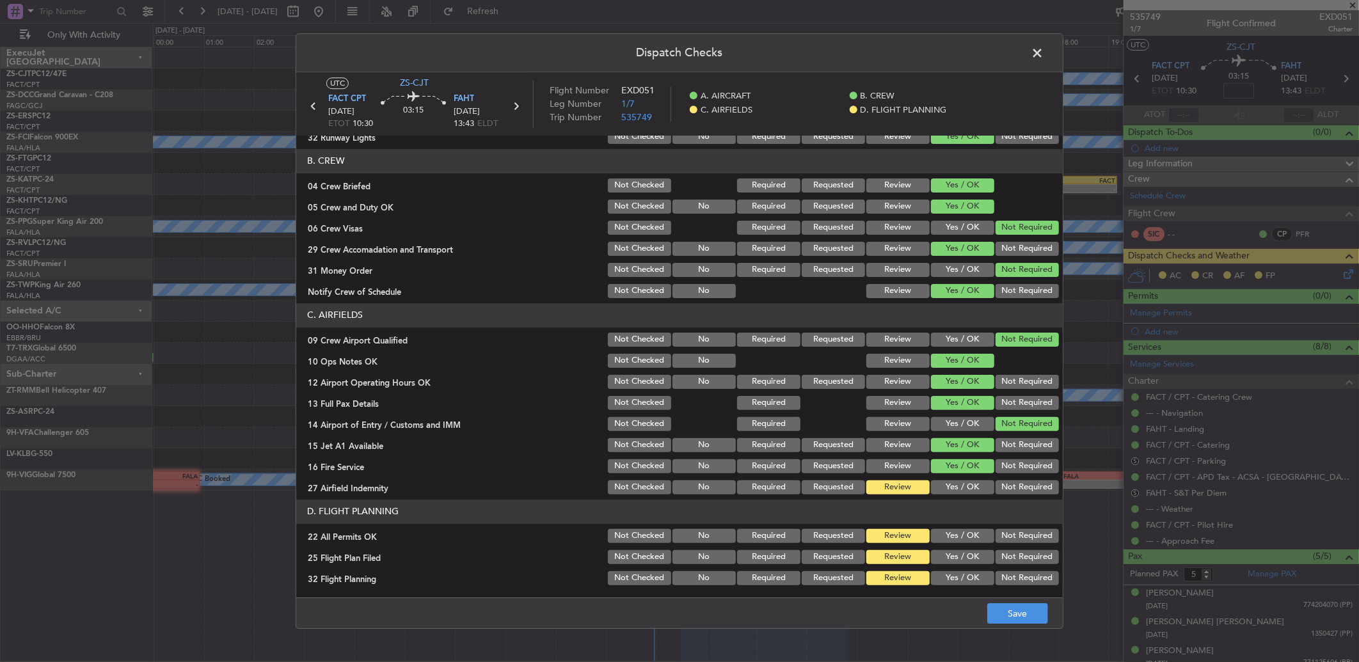
click at [1007, 489] on button "Not Required" at bounding box center [1026, 487] width 63 height 14
click at [1009, 538] on button "Not Required" at bounding box center [1026, 536] width 63 height 14
click at [956, 558] on button "Yes / OK" at bounding box center [962, 557] width 63 height 14
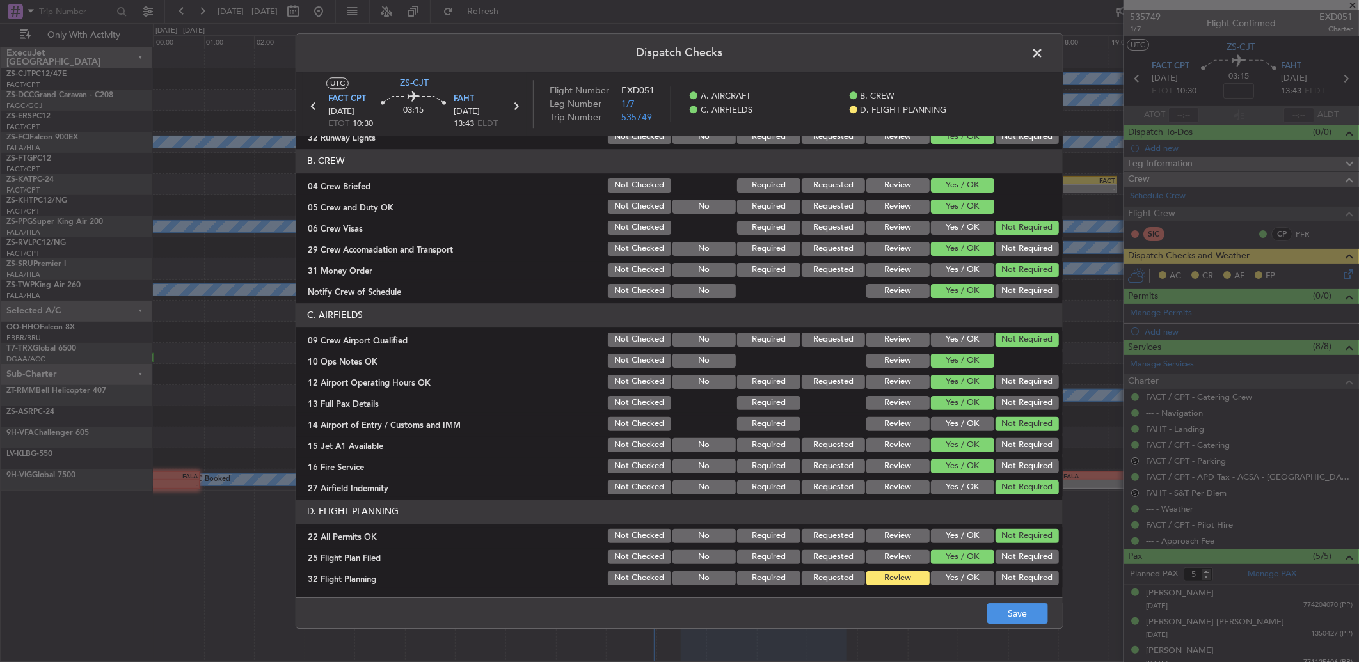
click at [892, 560] on button "Review" at bounding box center [897, 557] width 63 height 14
click at [1038, 617] on button "Save" at bounding box center [1017, 613] width 61 height 20
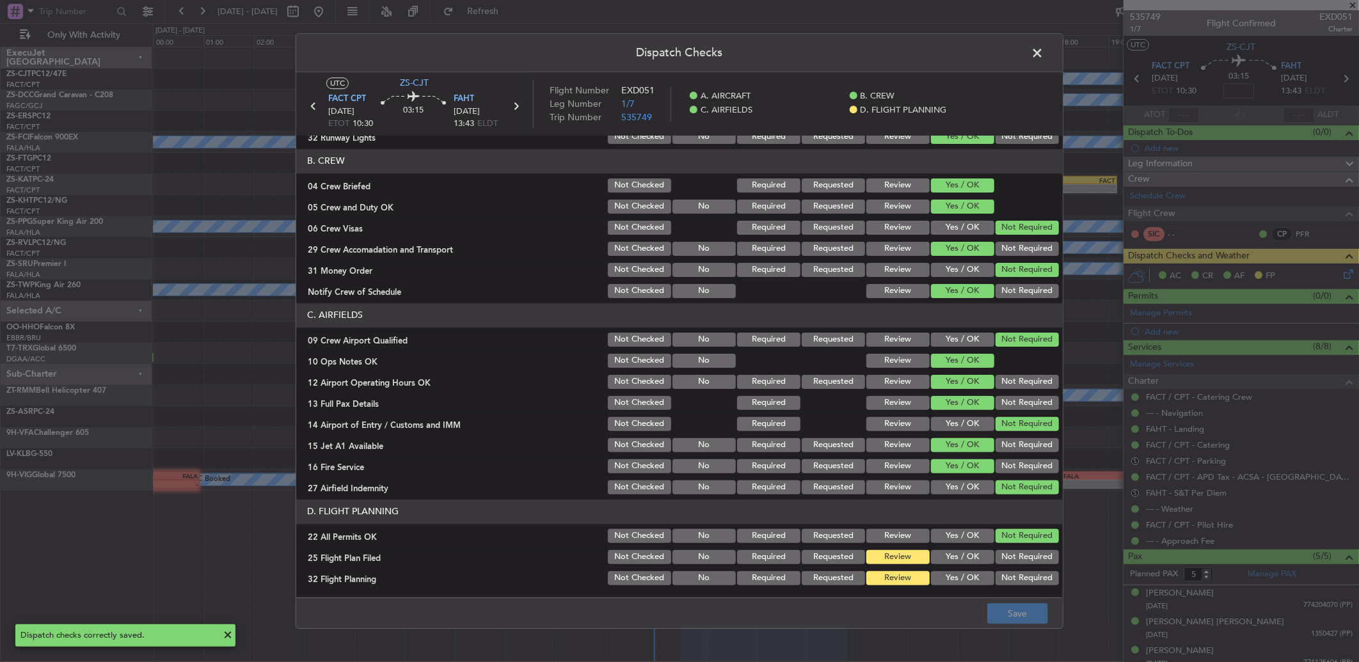
click at [1043, 50] on span at bounding box center [1043, 56] width 0 height 26
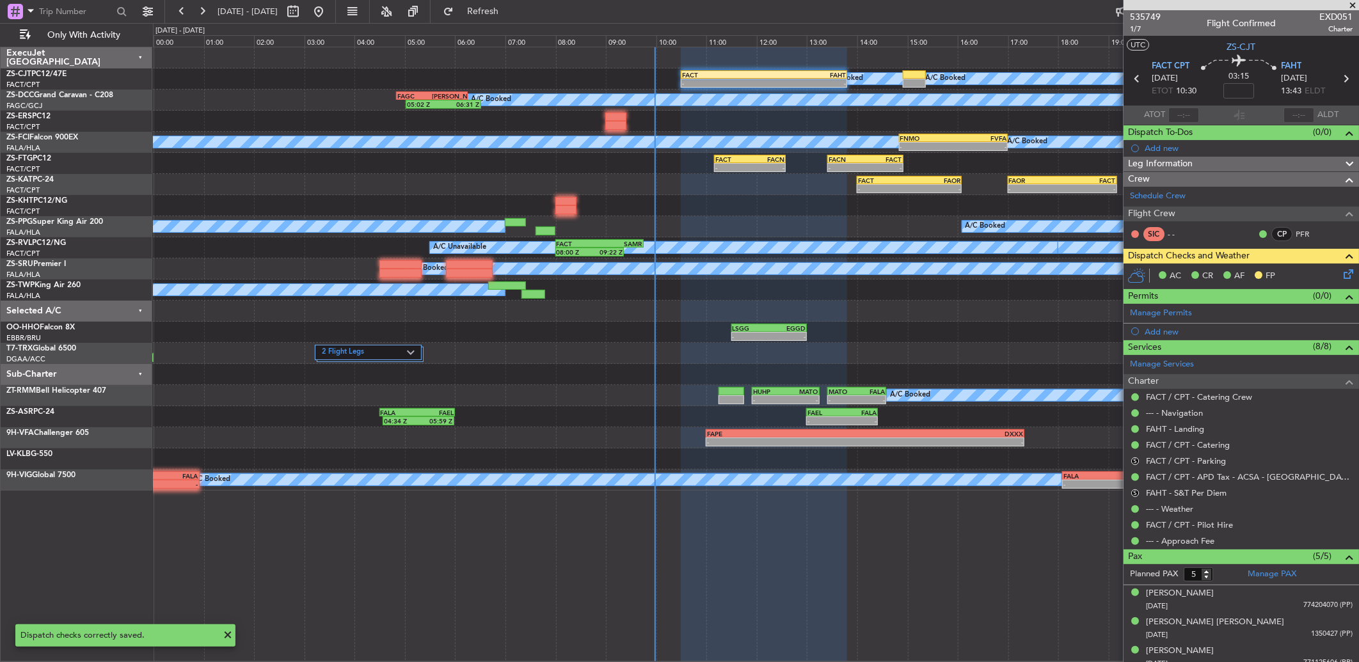
click at [1338, 80] on icon at bounding box center [1345, 78] width 17 height 17
type input "0"
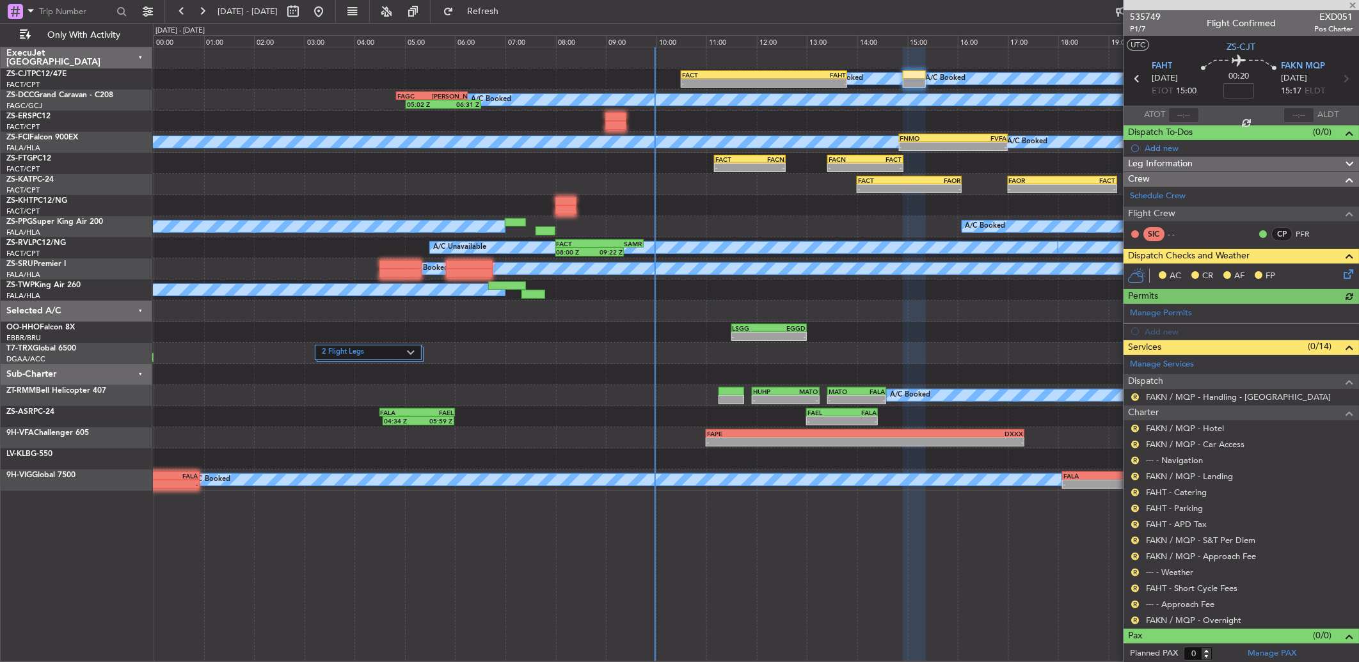
click at [1130, 618] on nimbus-traffic-light "R" at bounding box center [1135, 620] width 10 height 10
click at [1135, 624] on button "R" at bounding box center [1135, 621] width 8 height 8
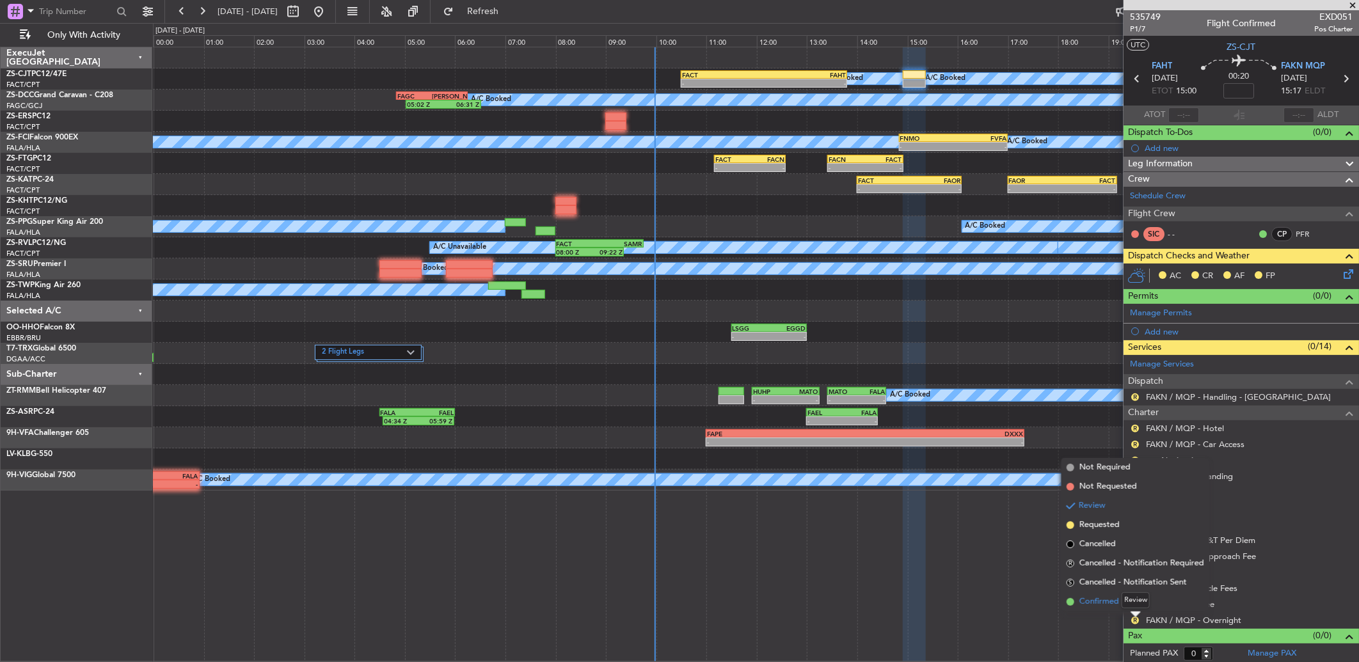
click at [1102, 599] on span "Confirmed" at bounding box center [1099, 602] width 40 height 13
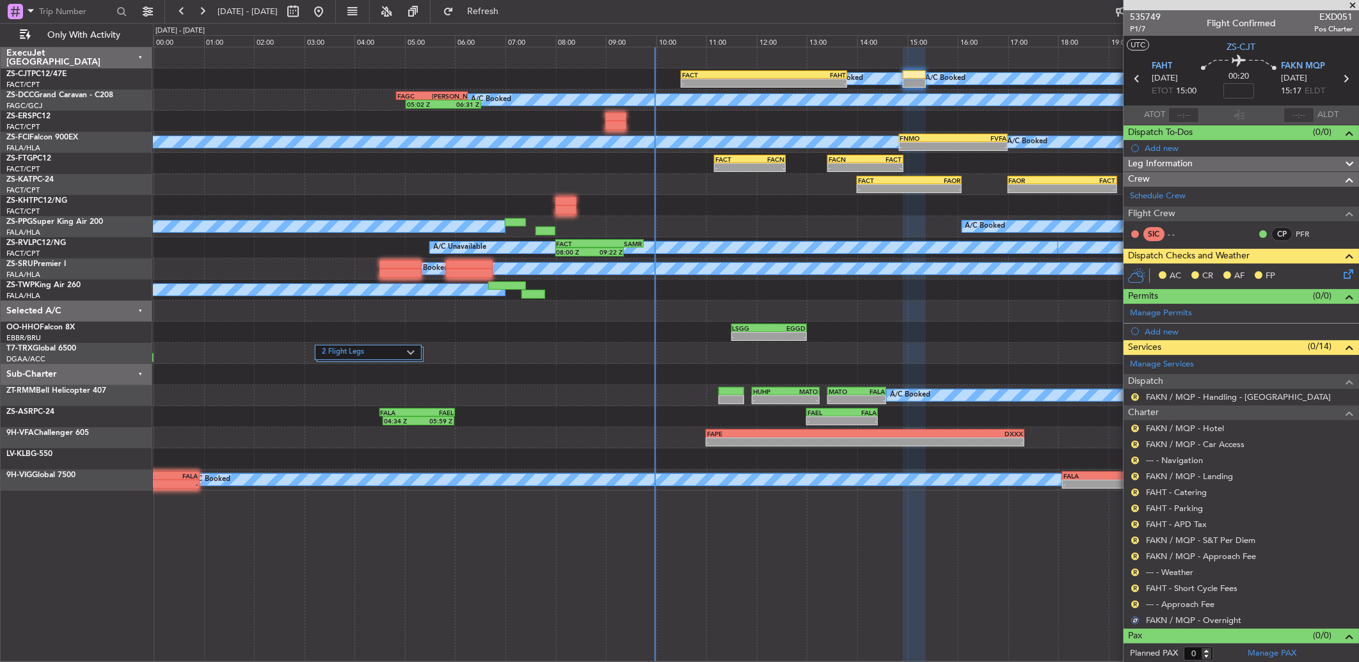
click at [1139, 606] on div "R" at bounding box center [1135, 604] width 10 height 10
click at [1136, 606] on button "R" at bounding box center [1135, 605] width 8 height 8
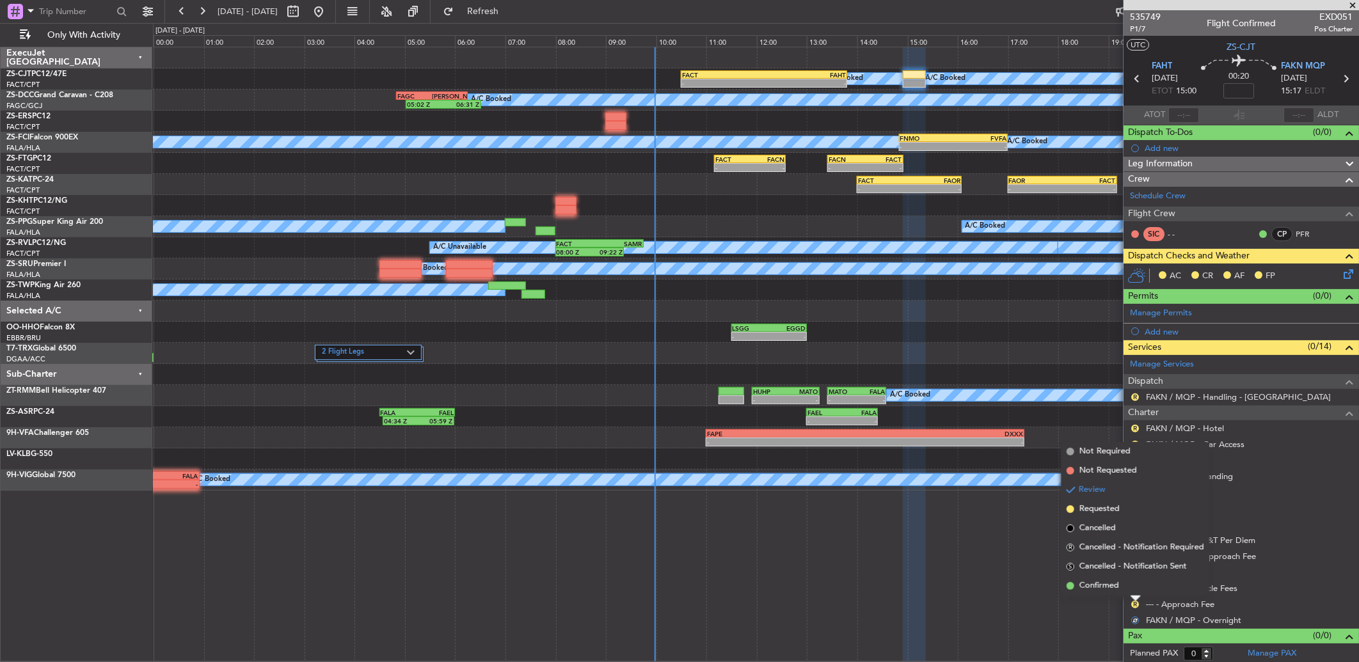
click at [1134, 586] on li "Confirmed" at bounding box center [1135, 585] width 148 height 19
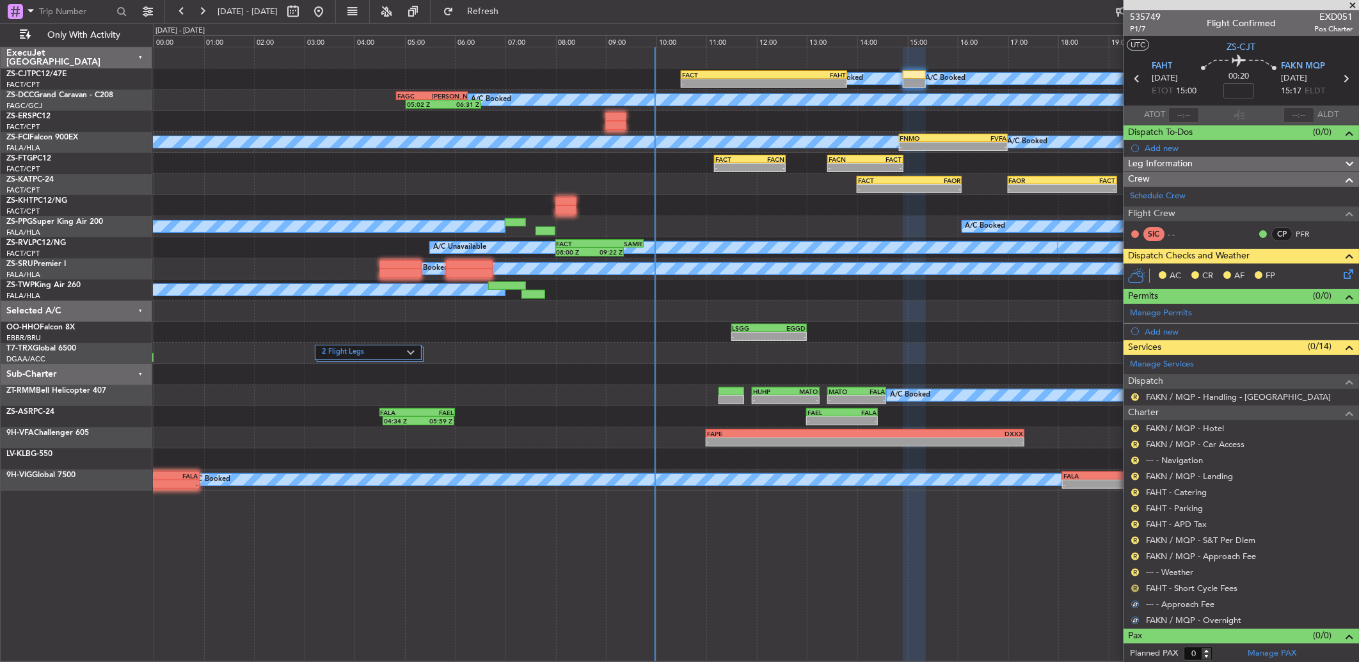
click at [1135, 590] on button "R" at bounding box center [1135, 589] width 8 height 8
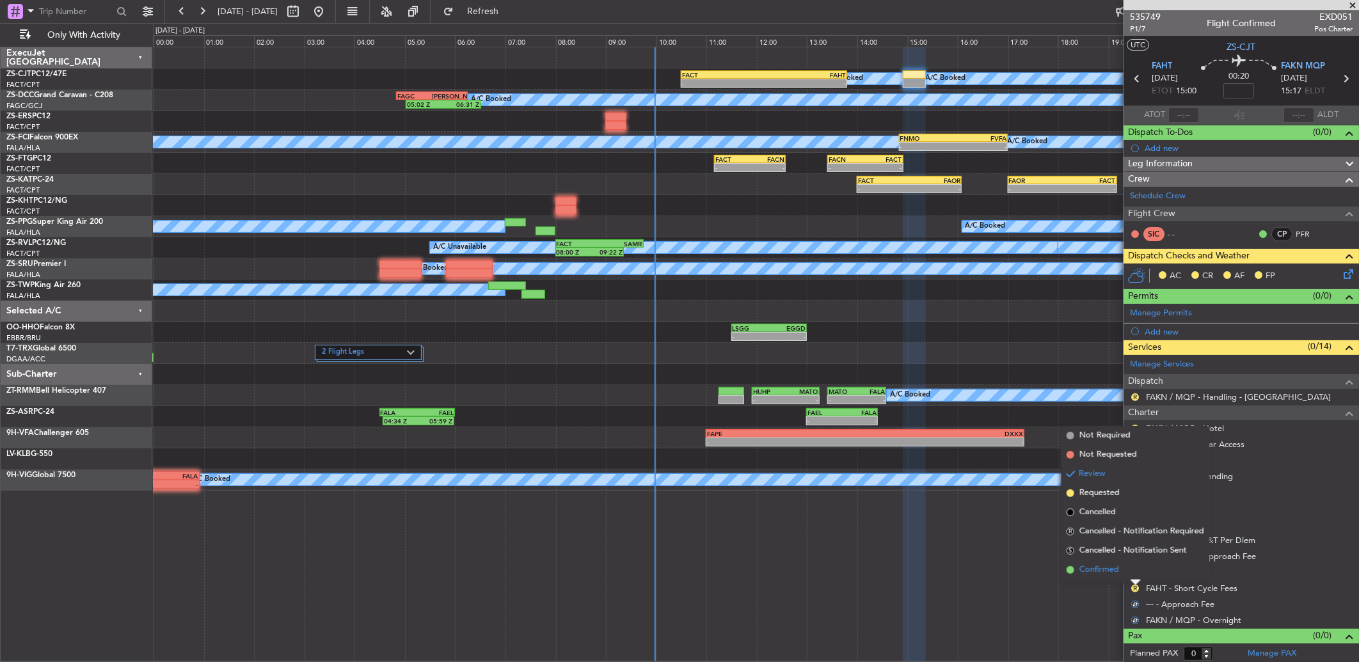
click at [1135, 571] on li "Confirmed" at bounding box center [1135, 569] width 148 height 19
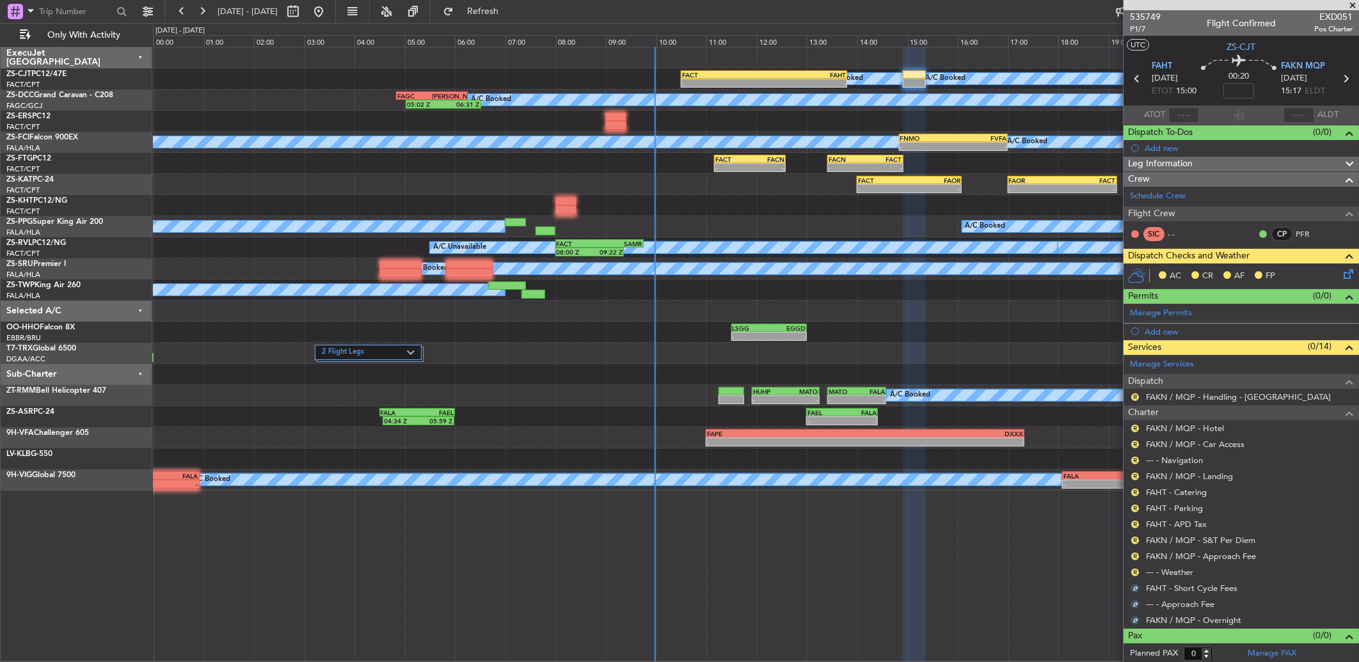
click at [1135, 571] on button "R" at bounding box center [1135, 573] width 8 height 8
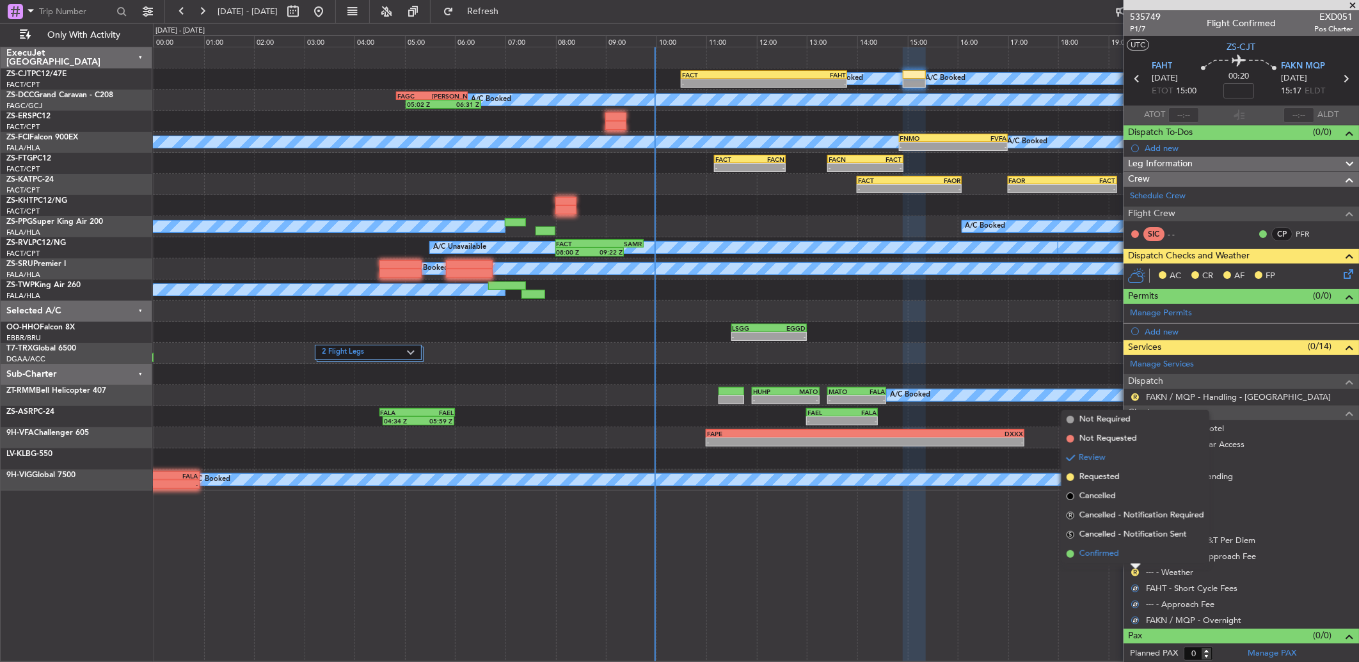
click at [1134, 559] on li "Confirmed" at bounding box center [1135, 553] width 148 height 19
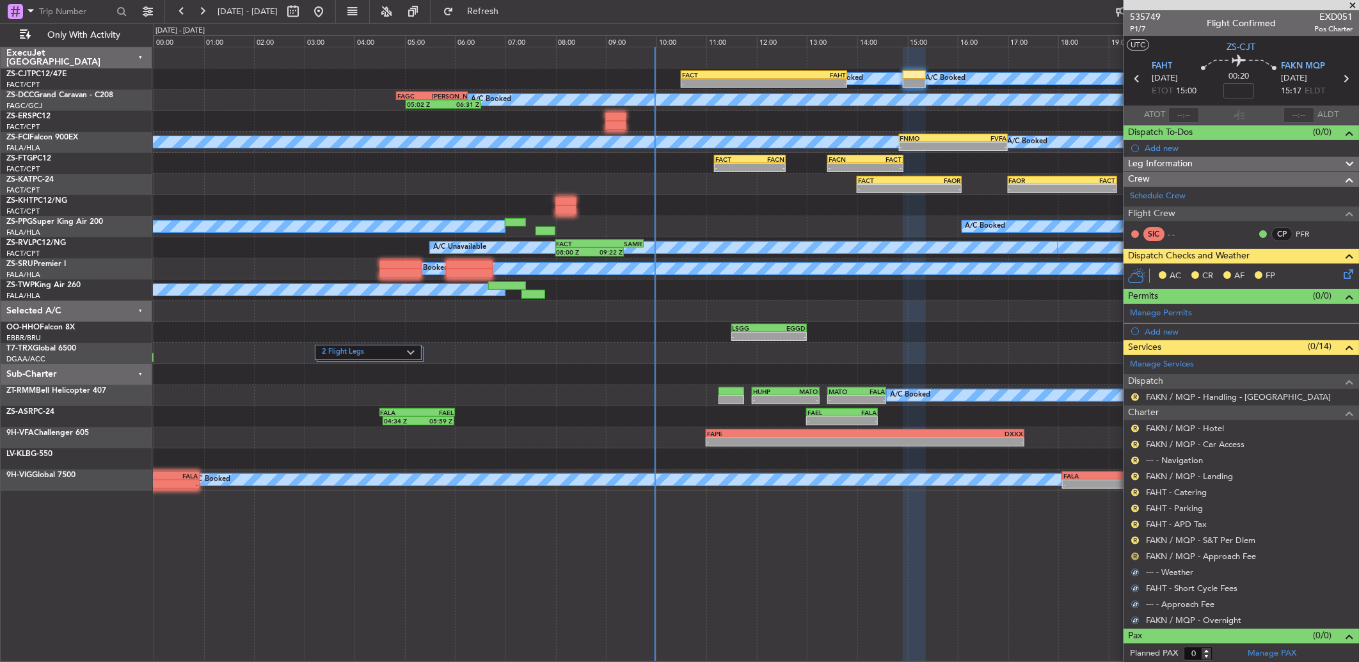
click at [1134, 557] on button "R" at bounding box center [1135, 557] width 8 height 8
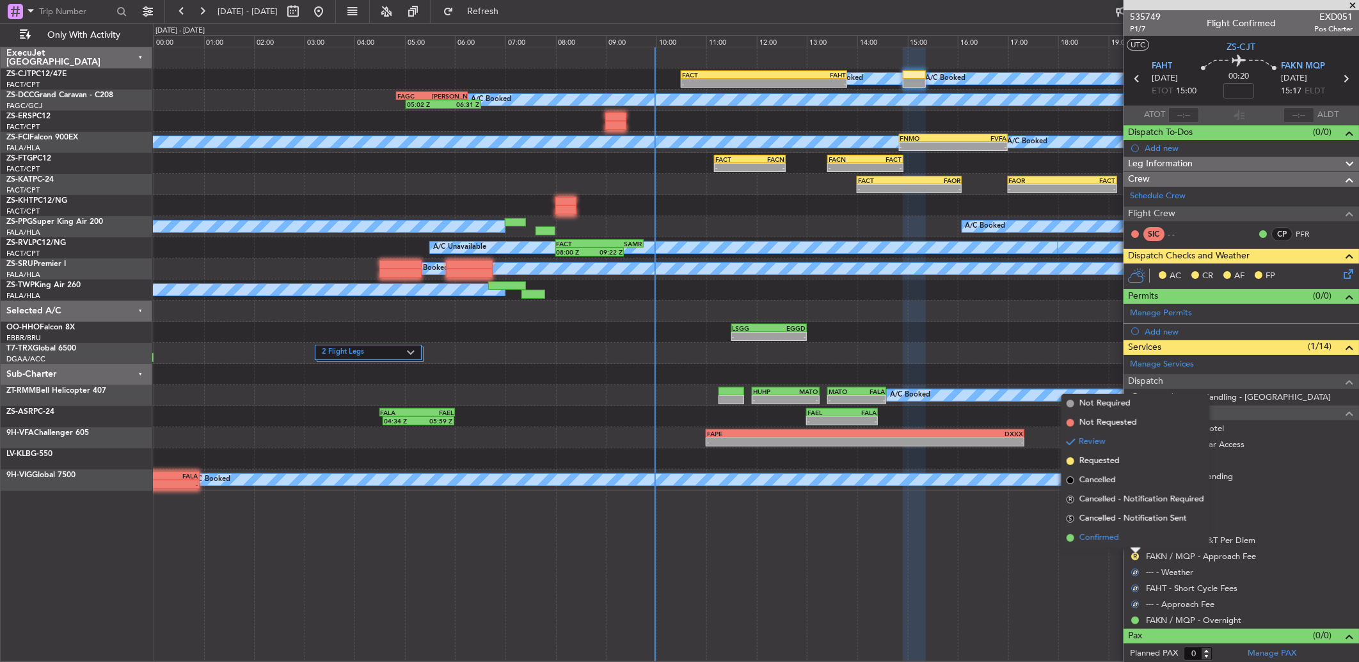
click at [1134, 541] on li "Confirmed" at bounding box center [1135, 537] width 148 height 19
click at [1134, 541] on button "R" at bounding box center [1135, 541] width 8 height 8
click at [1134, 523] on li "Confirmed" at bounding box center [1135, 521] width 148 height 19
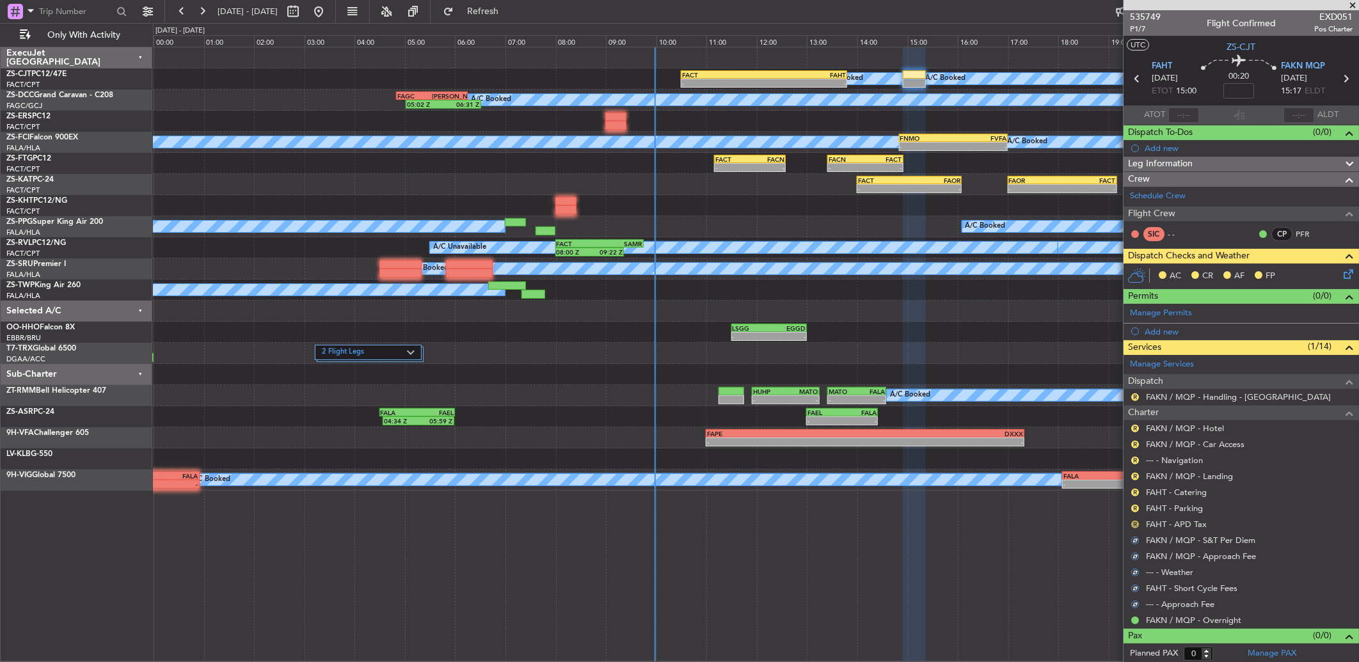
click at [1134, 526] on button "R" at bounding box center [1135, 525] width 8 height 8
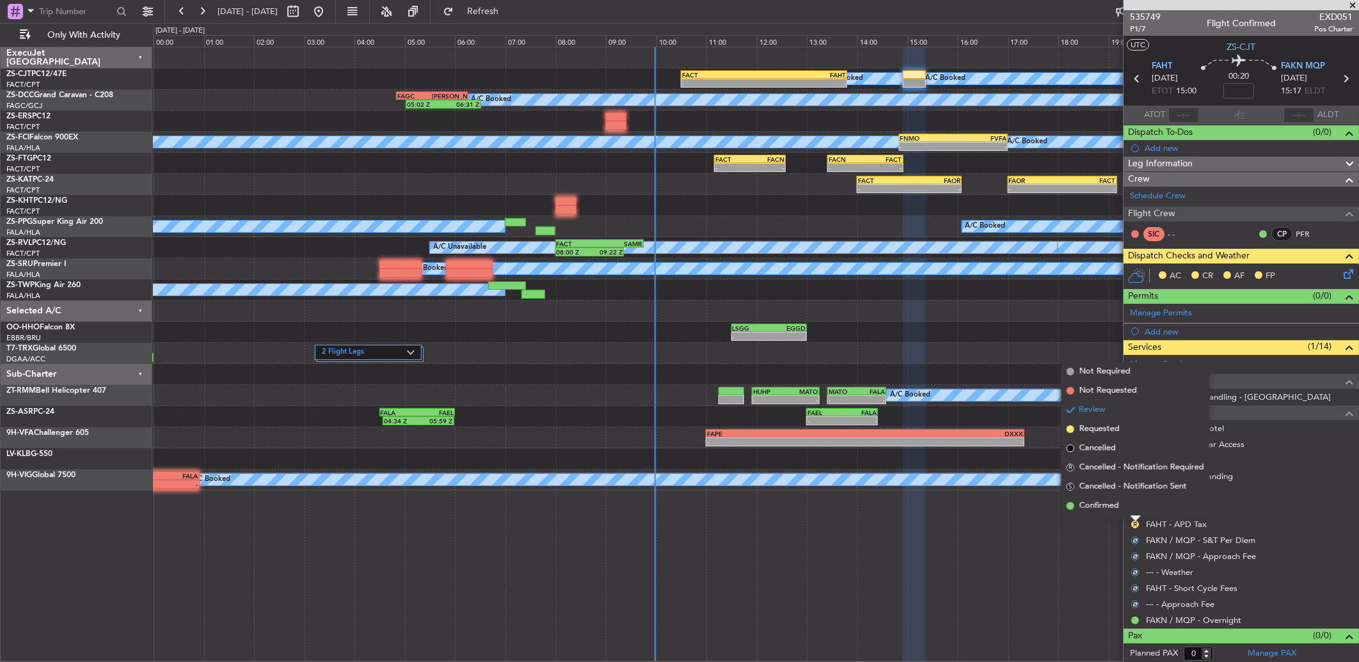
click at [1135, 503] on li "Confirmed" at bounding box center [1135, 505] width 148 height 19
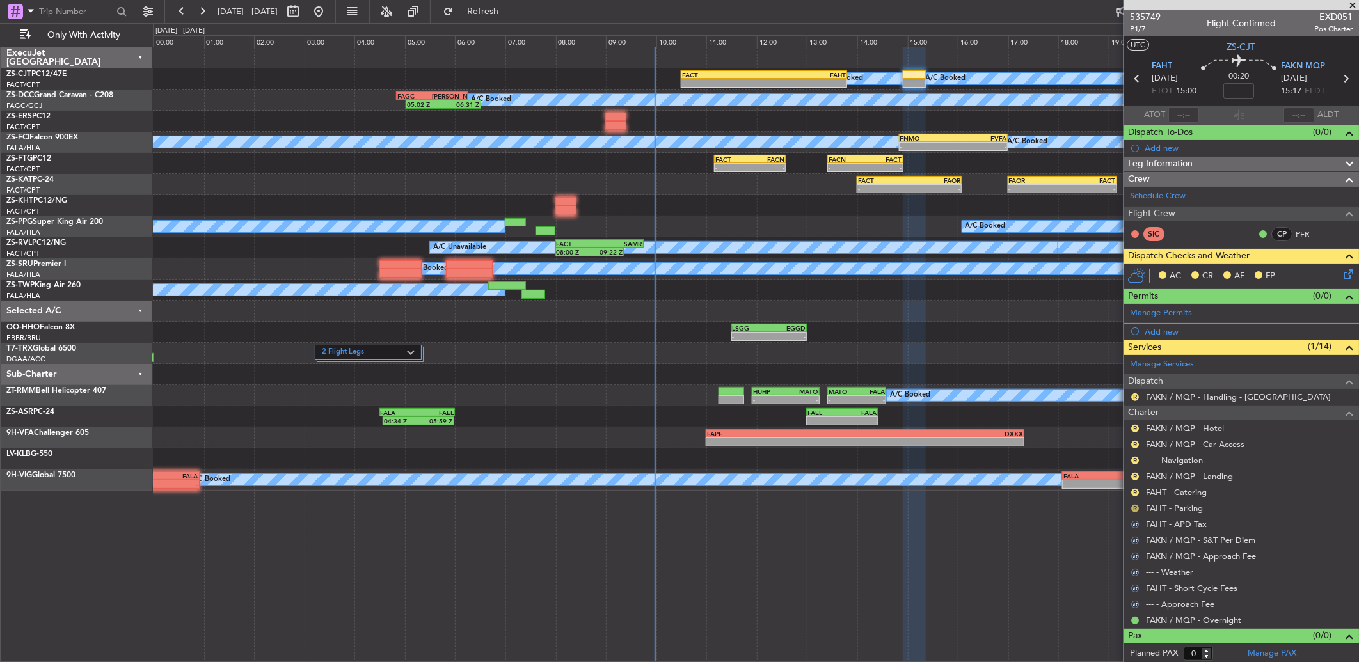
click at [1136, 507] on div "R FAHT - Parking" at bounding box center [1240, 508] width 235 height 16
click at [1136, 507] on button "R" at bounding box center [1135, 509] width 8 height 8
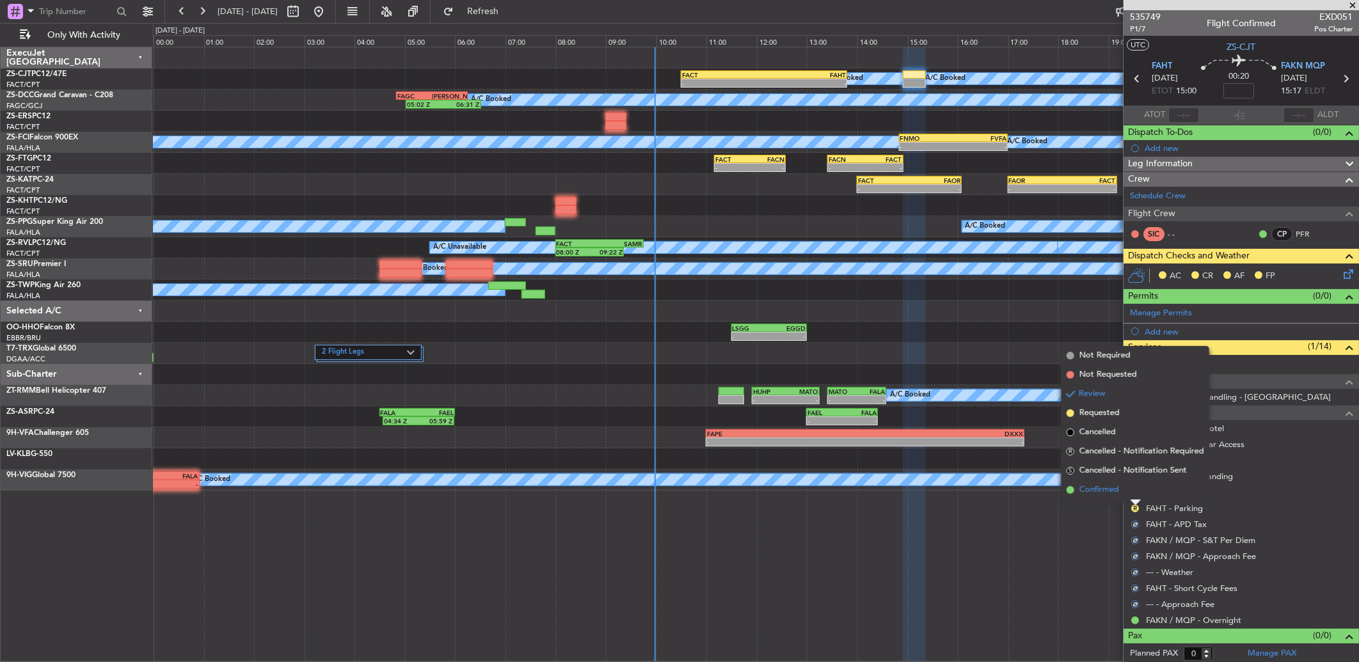
click at [1130, 488] on li "Confirmed" at bounding box center [1135, 489] width 148 height 19
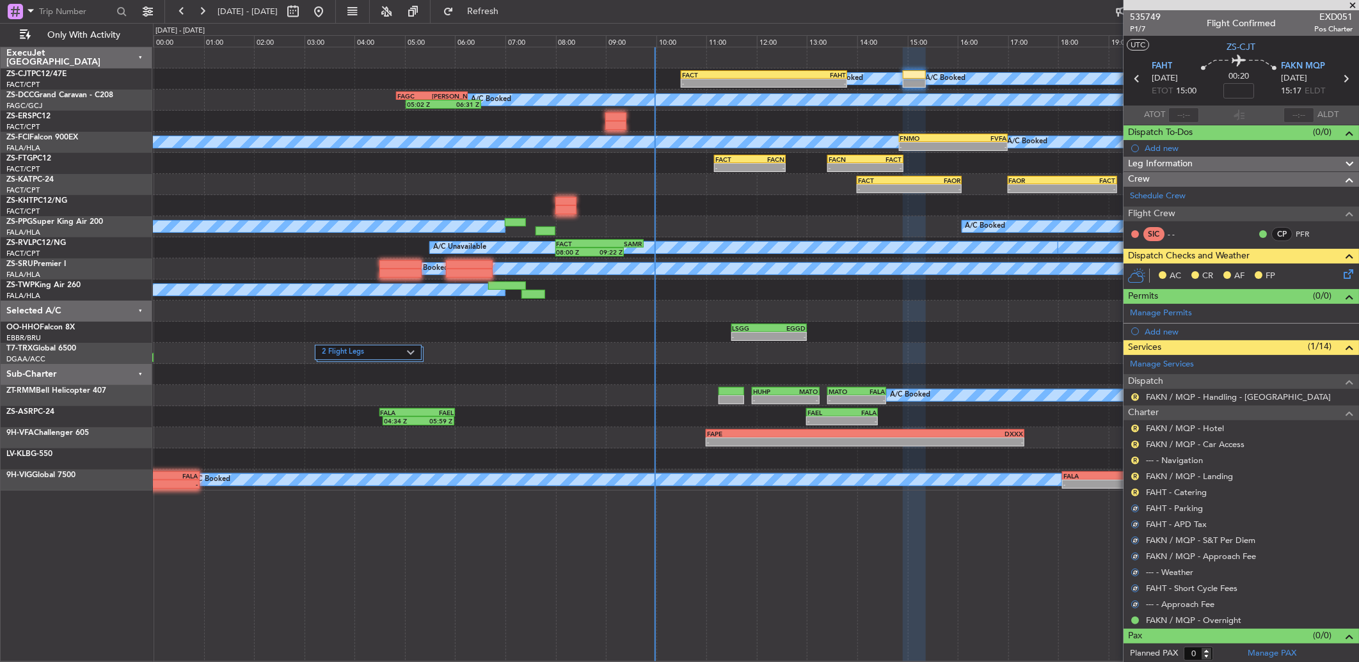
click at [1130, 491] on div "R" at bounding box center [1135, 492] width 10 height 10
drag, startPoint x: 1130, startPoint y: 491, endPoint x: 1135, endPoint y: 496, distance: 7.2
click at [1135, 497] on div "R FAHT - Catering" at bounding box center [1240, 492] width 235 height 16
click at [1135, 494] on button "R" at bounding box center [1135, 493] width 8 height 8
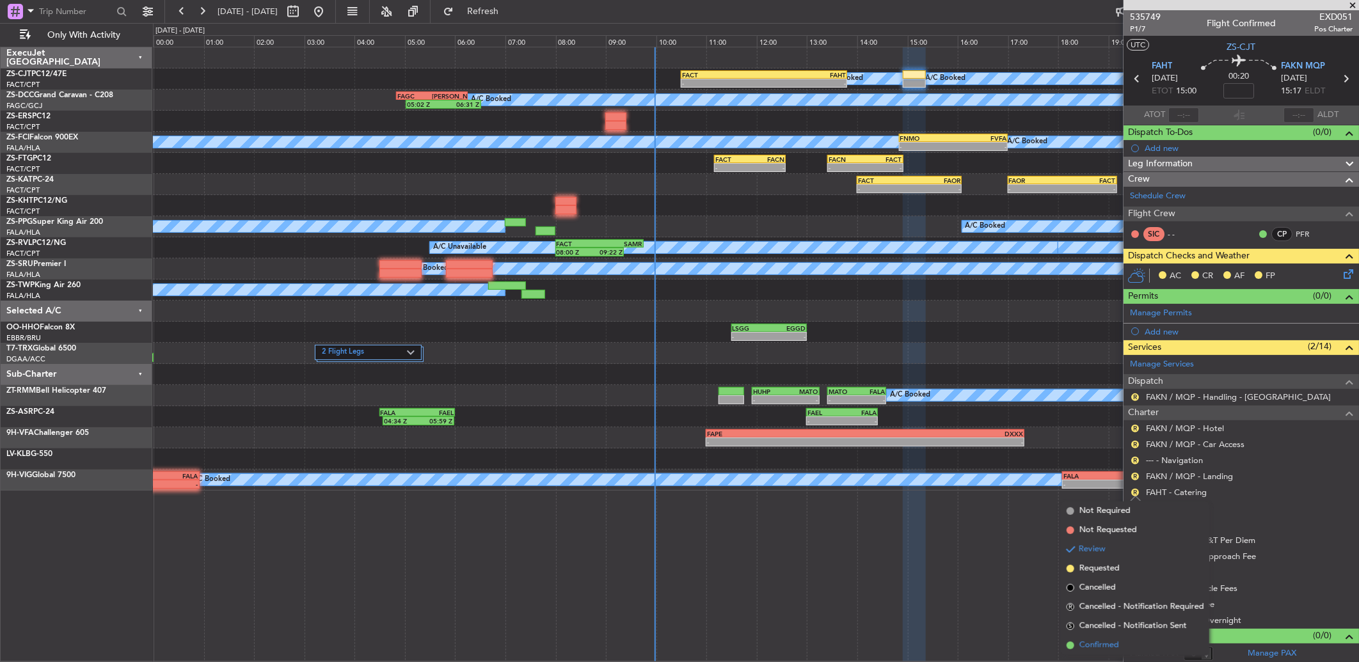
click at [1114, 646] on span "Confirmed" at bounding box center [1099, 645] width 40 height 13
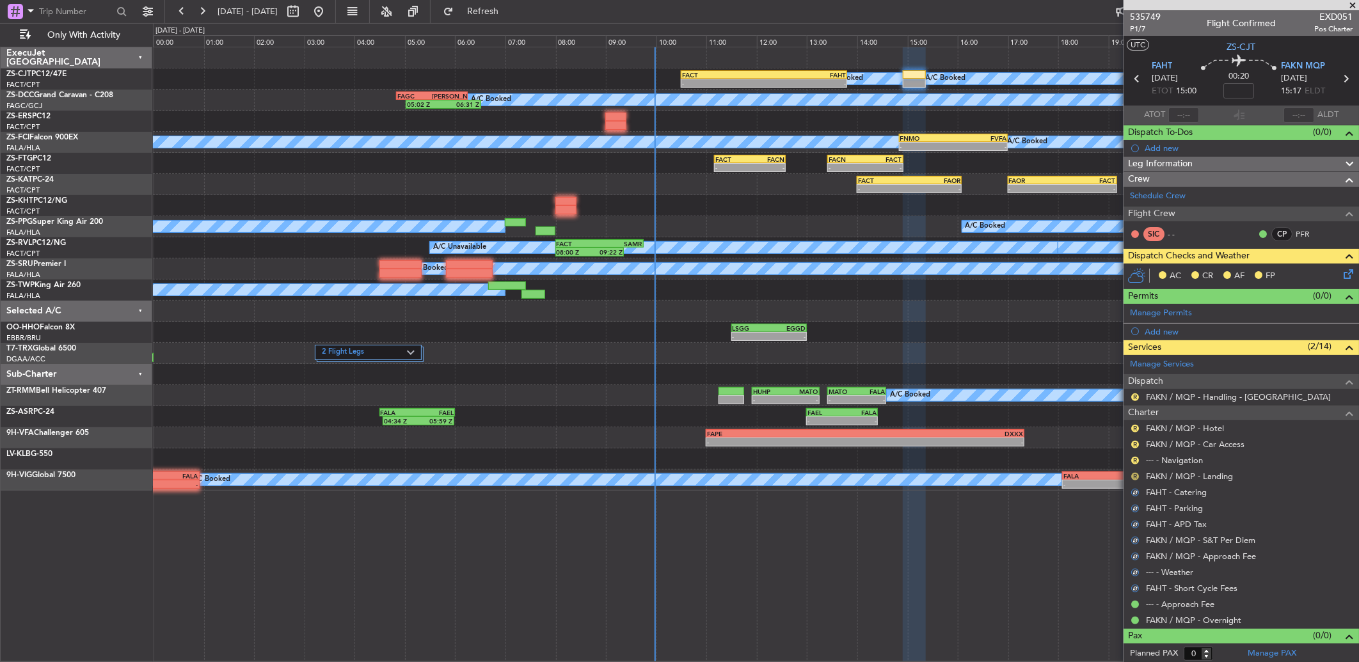
click at [1135, 474] on button "R" at bounding box center [1135, 477] width 8 height 8
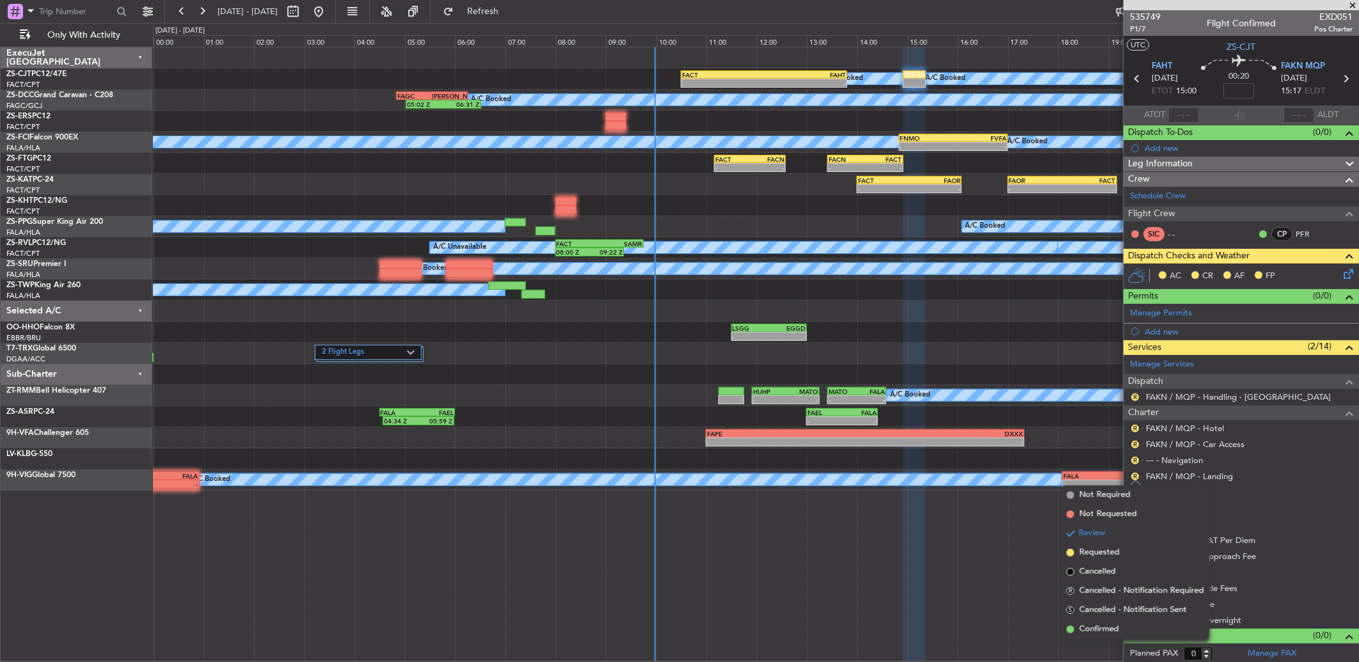
click at [1128, 621] on li "Confirmed" at bounding box center [1135, 629] width 148 height 19
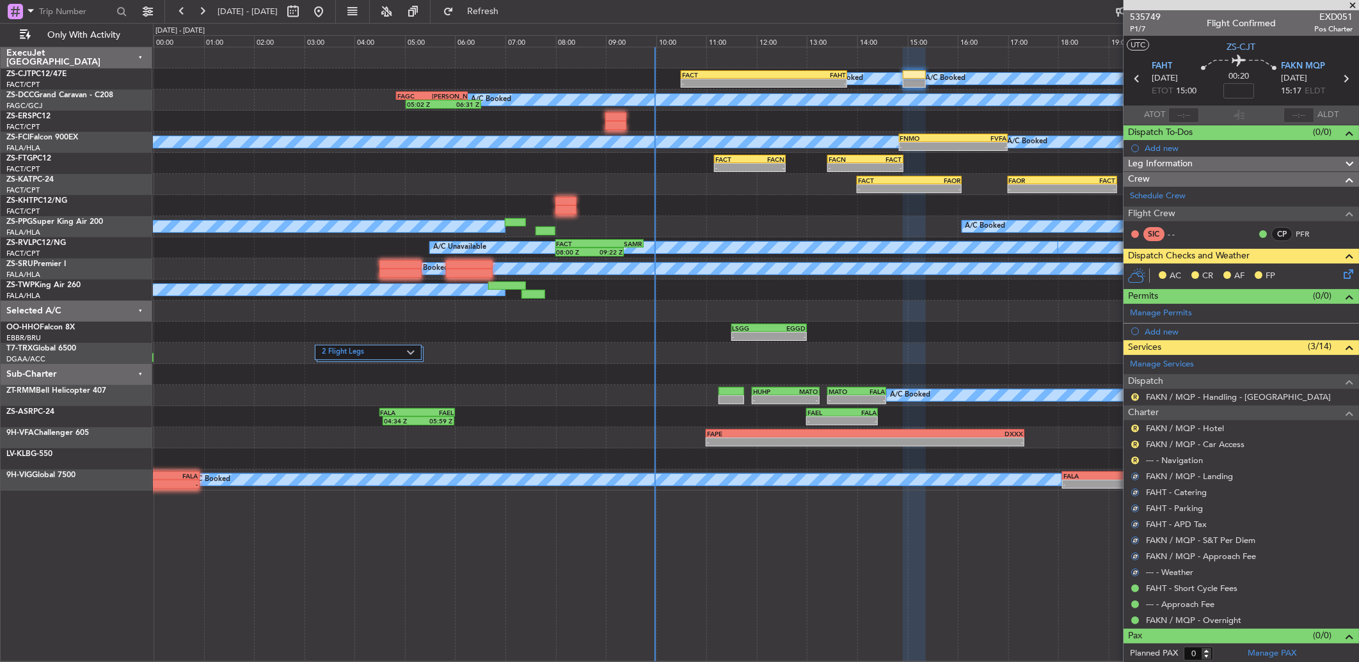
click at [1130, 461] on div "R" at bounding box center [1135, 460] width 10 height 10
click at [1131, 457] on div "R" at bounding box center [1135, 460] width 10 height 10
click at [1133, 461] on button "R" at bounding box center [1135, 461] width 8 height 8
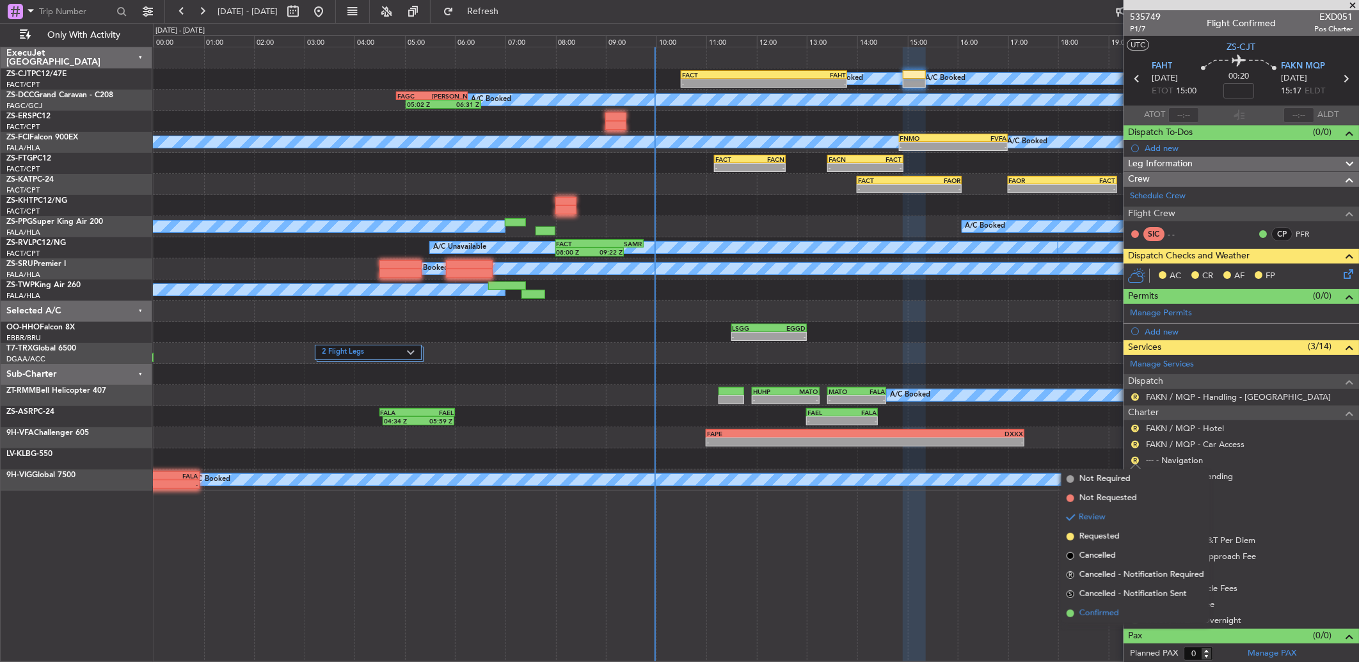
click at [1118, 608] on span "Confirmed" at bounding box center [1099, 613] width 40 height 13
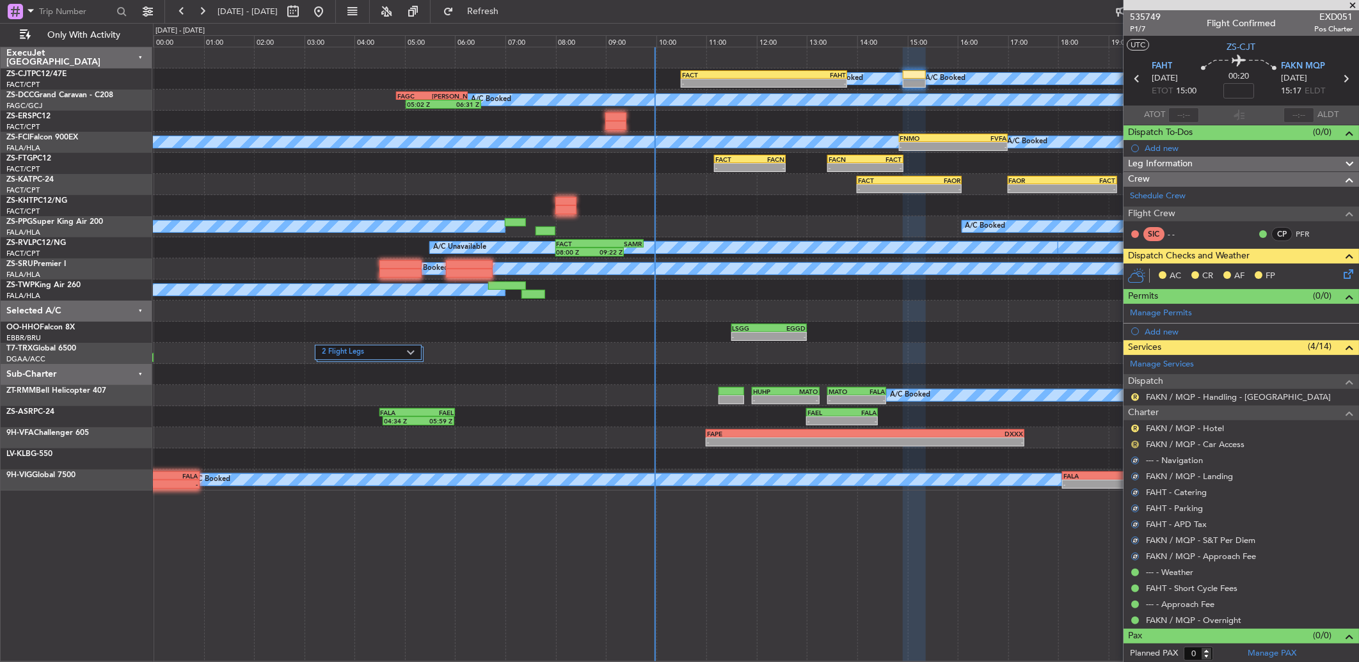
click at [1133, 445] on button "R" at bounding box center [1135, 445] width 8 height 8
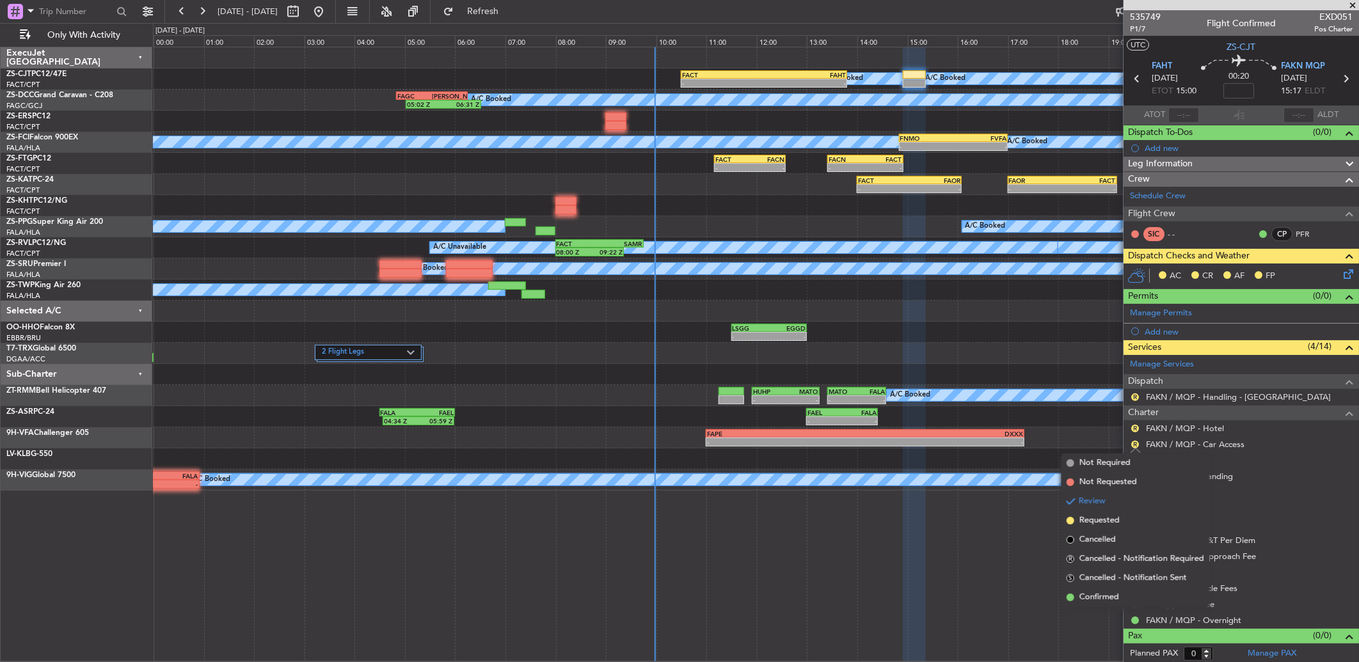
drag, startPoint x: 1146, startPoint y: 596, endPoint x: 1144, endPoint y: 578, distance: 17.5
click at [1146, 592] on li "Confirmed" at bounding box center [1135, 597] width 148 height 19
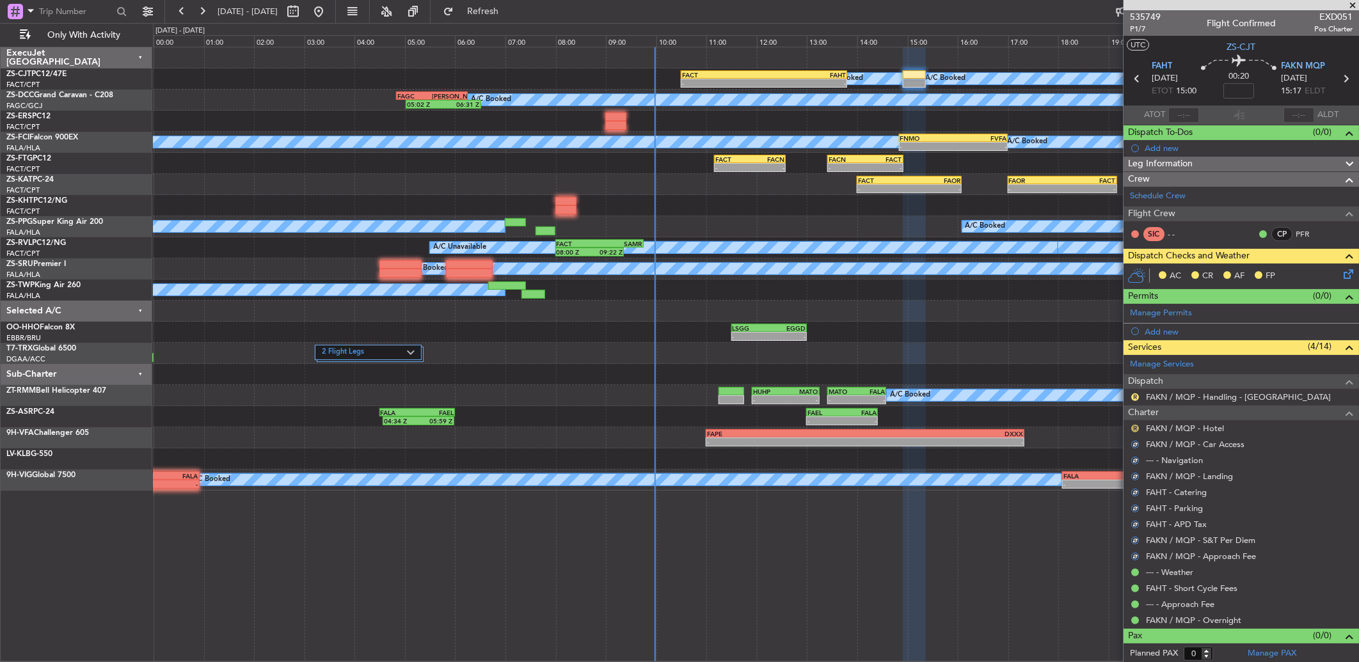
click at [1134, 427] on button "R" at bounding box center [1135, 429] width 8 height 8
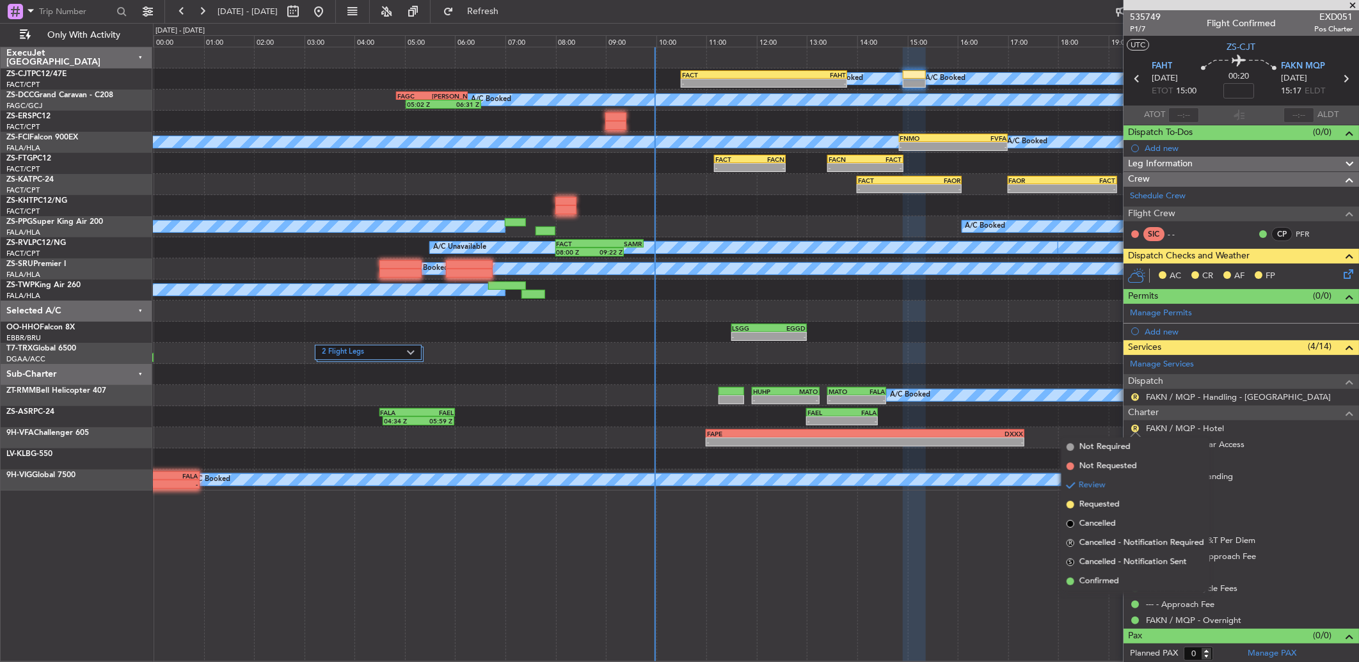
drag, startPoint x: 1116, startPoint y: 585, endPoint x: 1121, endPoint y: 527, distance: 57.8
click at [1116, 580] on span "Confirmed" at bounding box center [1099, 581] width 40 height 13
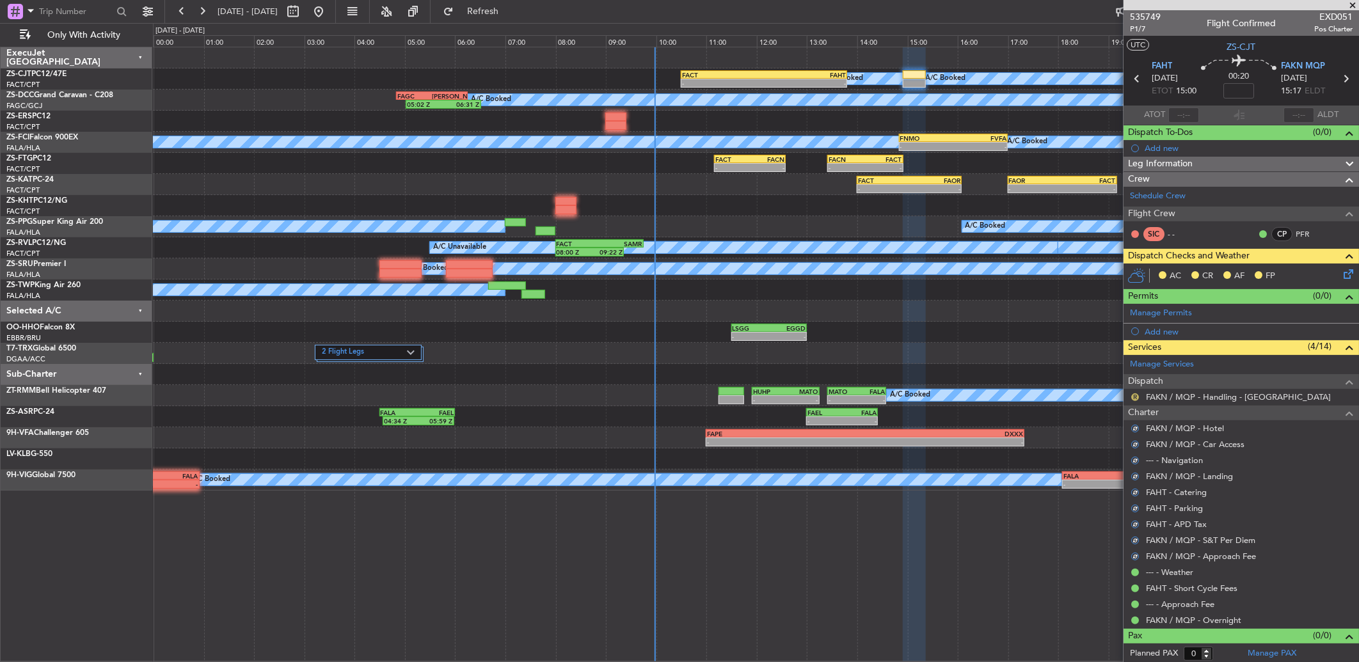
click at [1135, 400] on button "R" at bounding box center [1135, 397] width 8 height 8
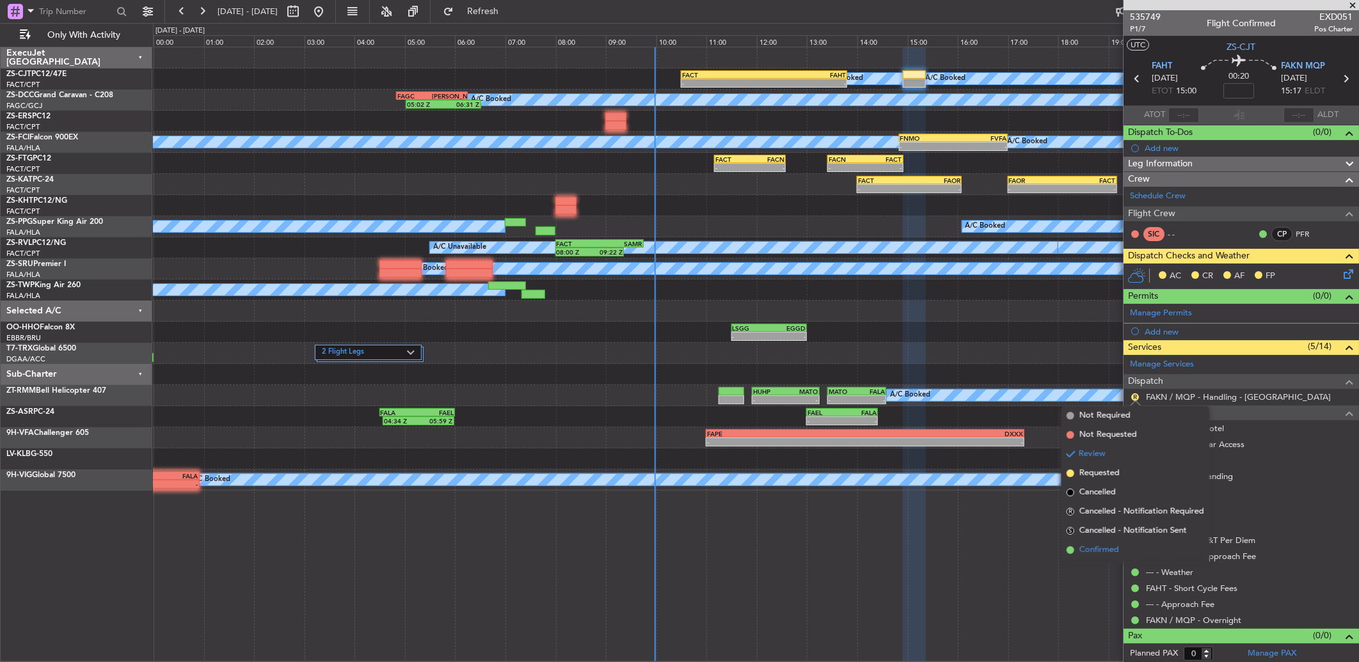
click at [1127, 541] on li "Confirmed" at bounding box center [1135, 550] width 148 height 19
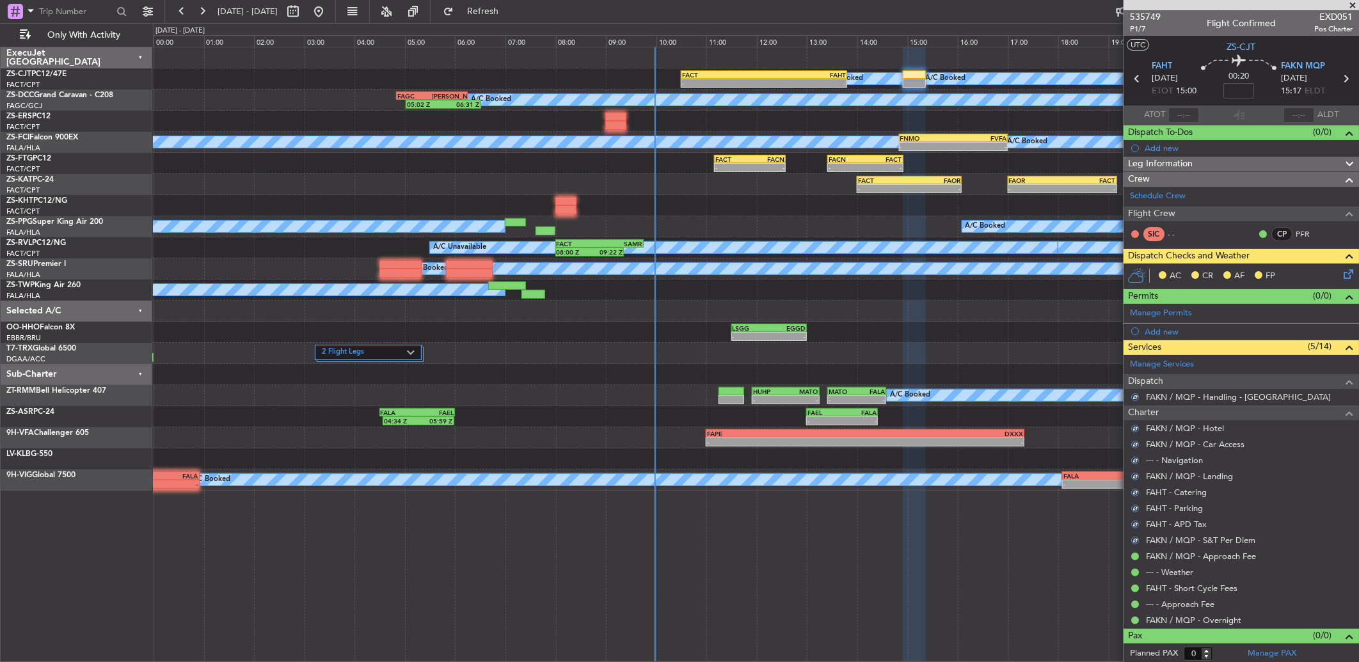
click at [1341, 270] on icon at bounding box center [1346, 272] width 10 height 10
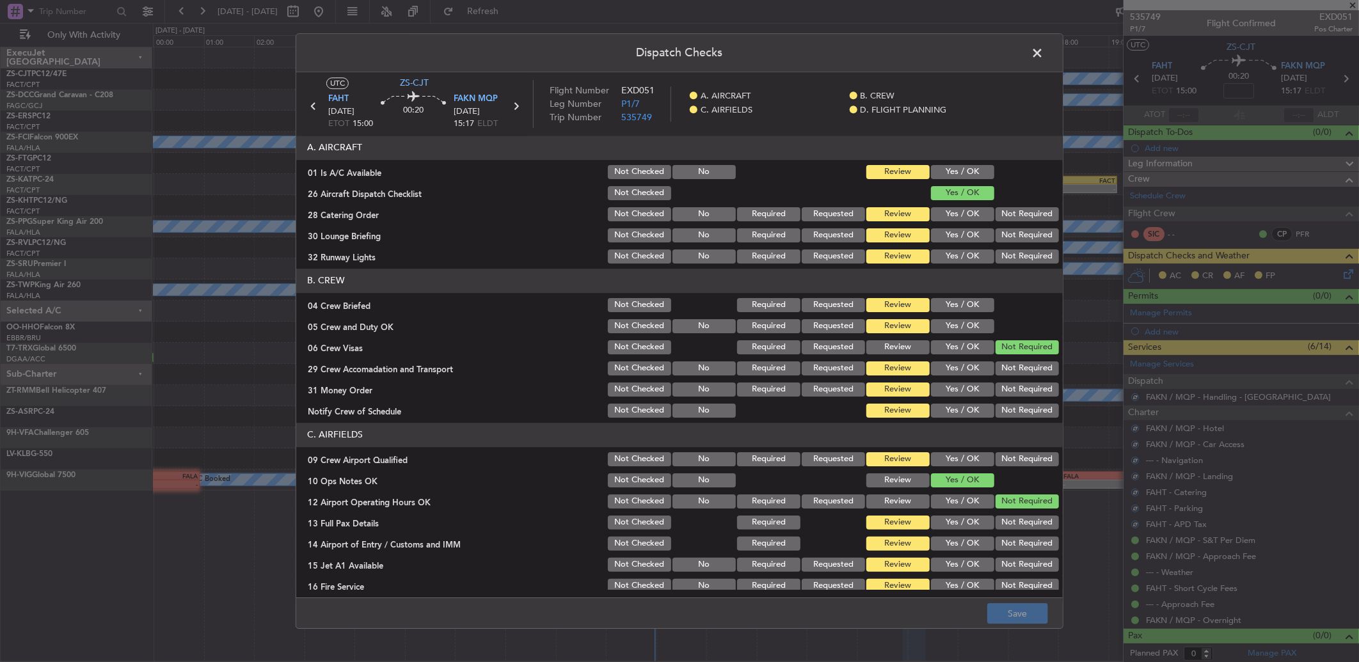
click at [963, 177] on button "Yes / OK" at bounding box center [962, 172] width 63 height 14
drag, startPoint x: 998, startPoint y: 222, endPoint x: 999, endPoint y: 230, distance: 8.4
click at [999, 230] on section "A. AIRCRAFT 01 Is A/C Available Not Checked No Review Yes / OK 26 Aircraft Disp…" at bounding box center [679, 201] width 766 height 130
drag, startPoint x: 999, startPoint y: 217, endPoint x: 999, endPoint y: 235, distance: 17.3
click at [999, 219] on button "Not Required" at bounding box center [1026, 214] width 63 height 14
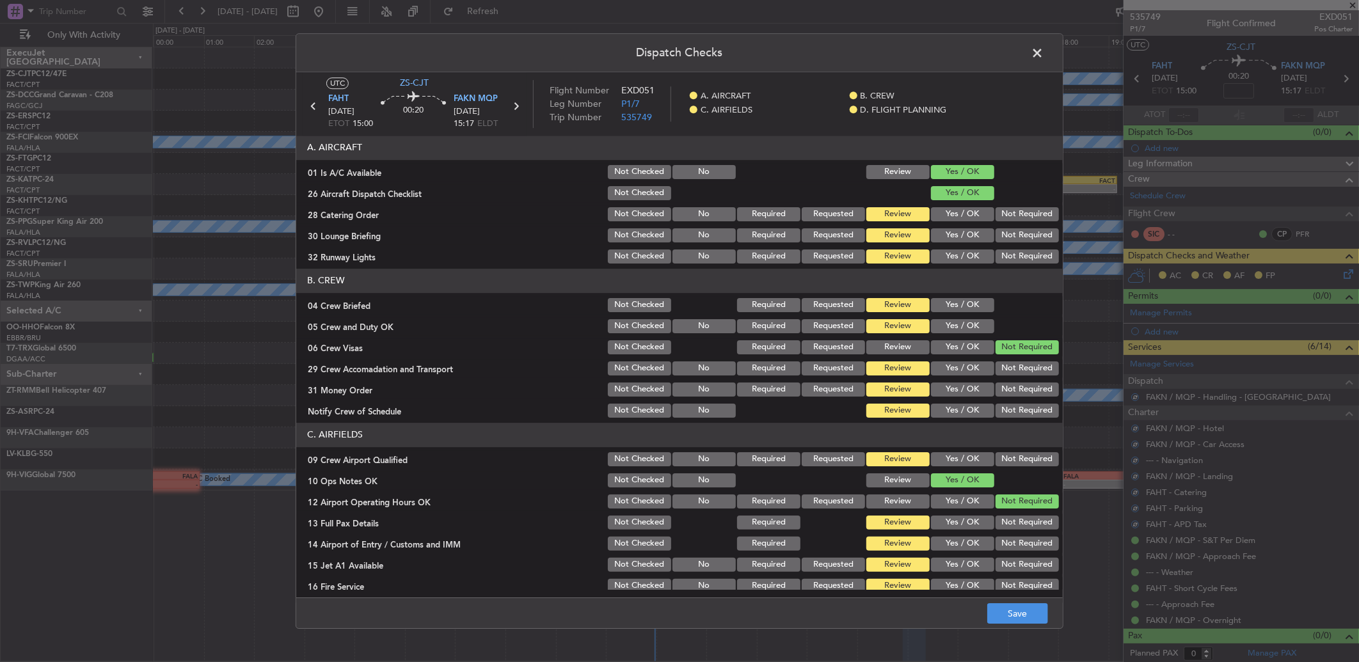
drag, startPoint x: 999, startPoint y: 235, endPoint x: 999, endPoint y: 245, distance: 10.2
click at [999, 243] on div "Not Required" at bounding box center [1025, 235] width 65 height 18
click at [1001, 257] on button "Not Required" at bounding box center [1026, 256] width 63 height 14
drag, startPoint x: 1002, startPoint y: 229, endPoint x: 974, endPoint y: 301, distance: 77.8
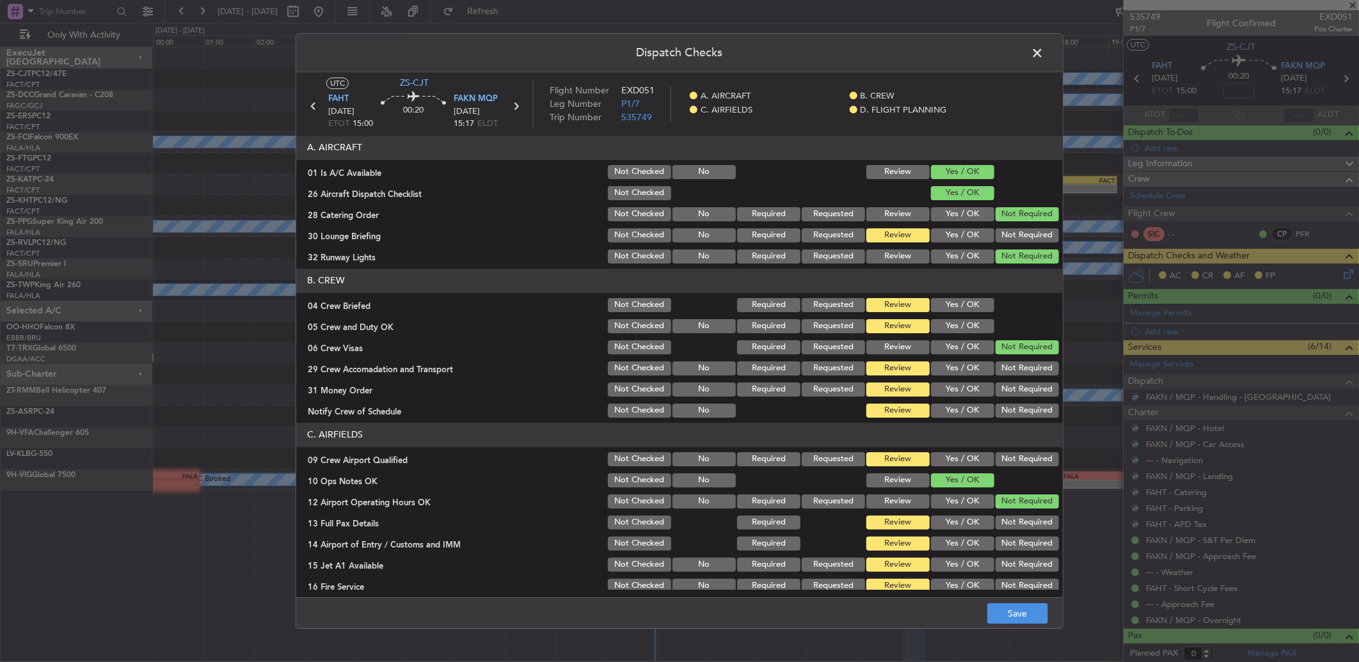
click at [1004, 232] on button "Not Required" at bounding box center [1026, 235] width 63 height 14
click at [963, 321] on button "Yes / OK" at bounding box center [962, 326] width 63 height 14
click at [963, 301] on button "Yes / OK" at bounding box center [962, 305] width 63 height 14
click at [1004, 374] on button "Not Required" at bounding box center [1026, 368] width 63 height 14
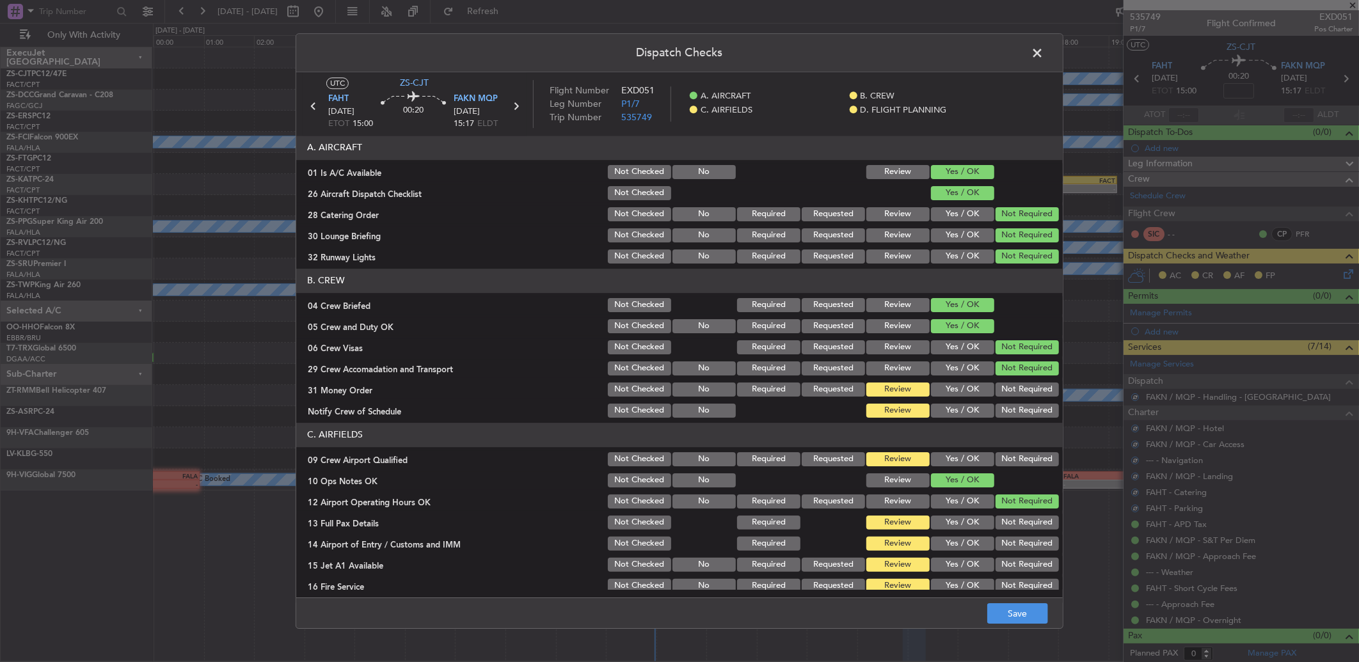
drag, startPoint x: 1004, startPoint y: 374, endPoint x: 1003, endPoint y: 393, distance: 19.2
click at [1004, 380] on section "B. CREW 04 Crew Briefed Not Checked Required Requested Review Yes / OK 05 Crew …" at bounding box center [679, 344] width 766 height 151
click at [1003, 393] on button "Not Required" at bounding box center [1026, 390] width 63 height 14
drag, startPoint x: 1003, startPoint y: 393, endPoint x: 1000, endPoint y: 404, distance: 10.5
click at [1002, 401] on section "B. CREW 04 Crew Briefed Not Checked Required Requested Review Yes / OK 05 Crew …" at bounding box center [679, 344] width 766 height 151
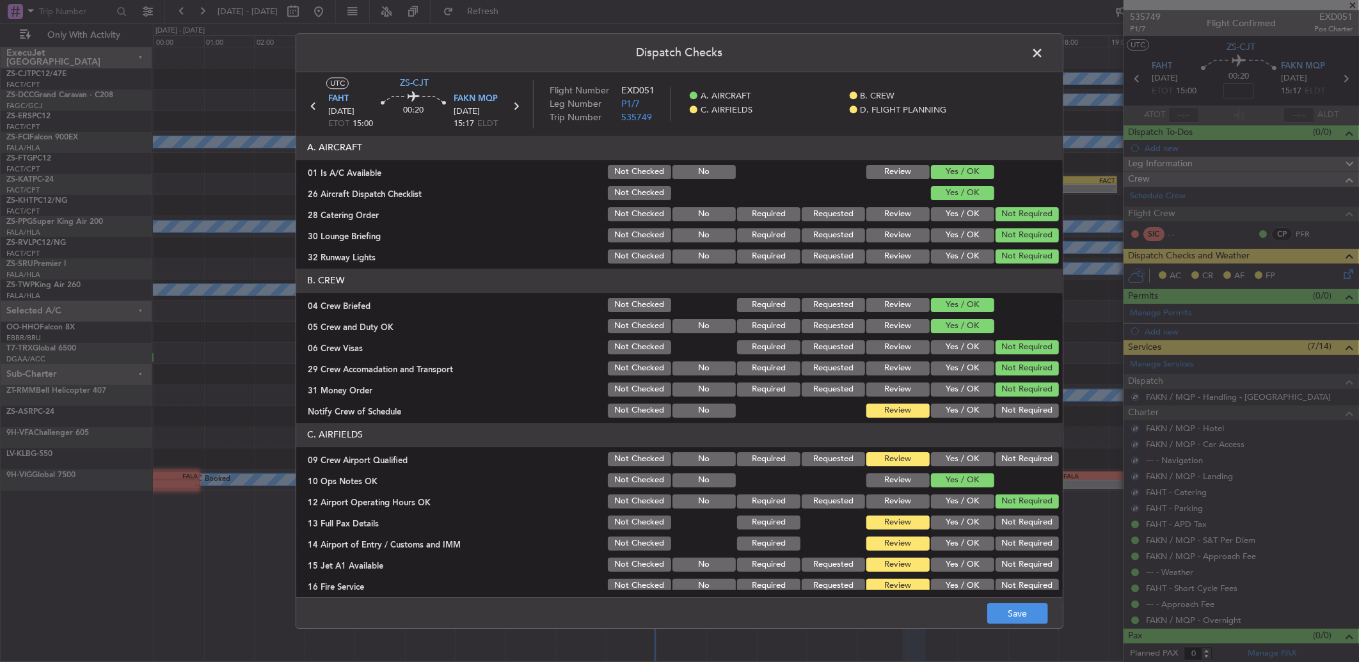
click at [1000, 405] on button "Not Required" at bounding box center [1026, 411] width 63 height 14
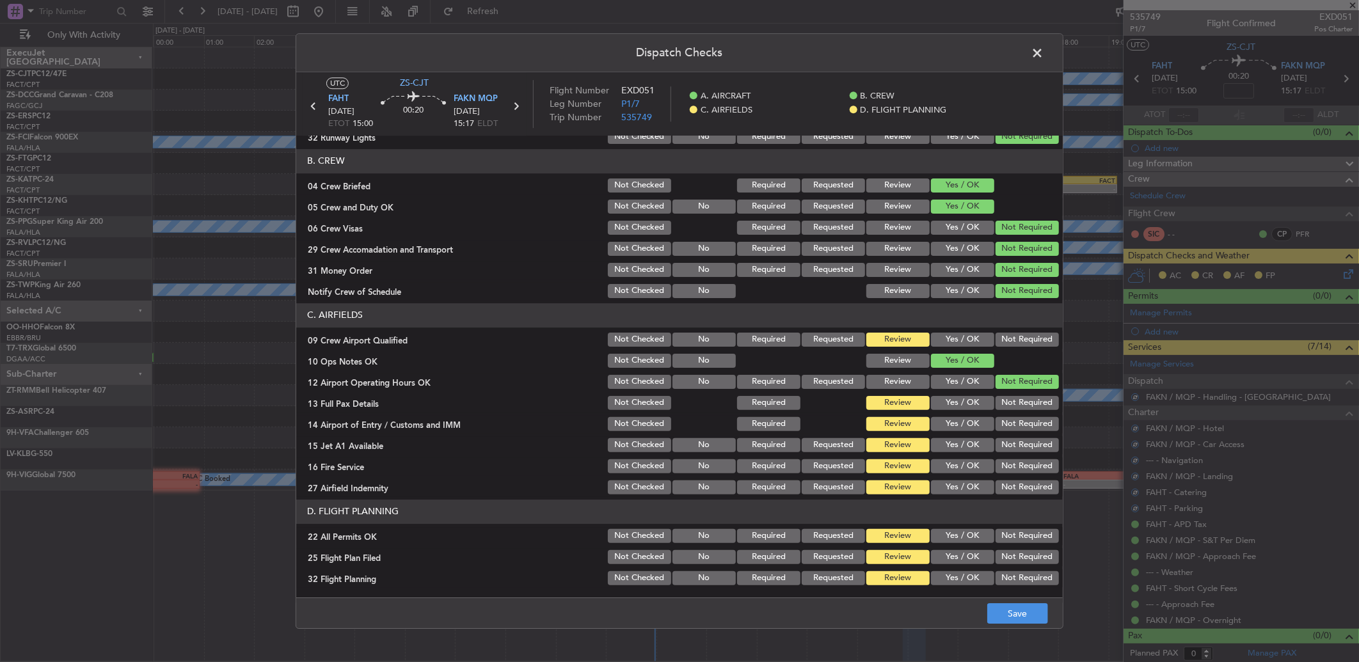
click at [1020, 338] on button "Not Required" at bounding box center [1026, 340] width 63 height 14
click at [1031, 416] on div "Not Required" at bounding box center [1025, 424] width 65 height 18
click at [1028, 399] on button "Not Required" at bounding box center [1026, 403] width 63 height 14
click at [1028, 427] on button "Not Required" at bounding box center [1026, 424] width 63 height 14
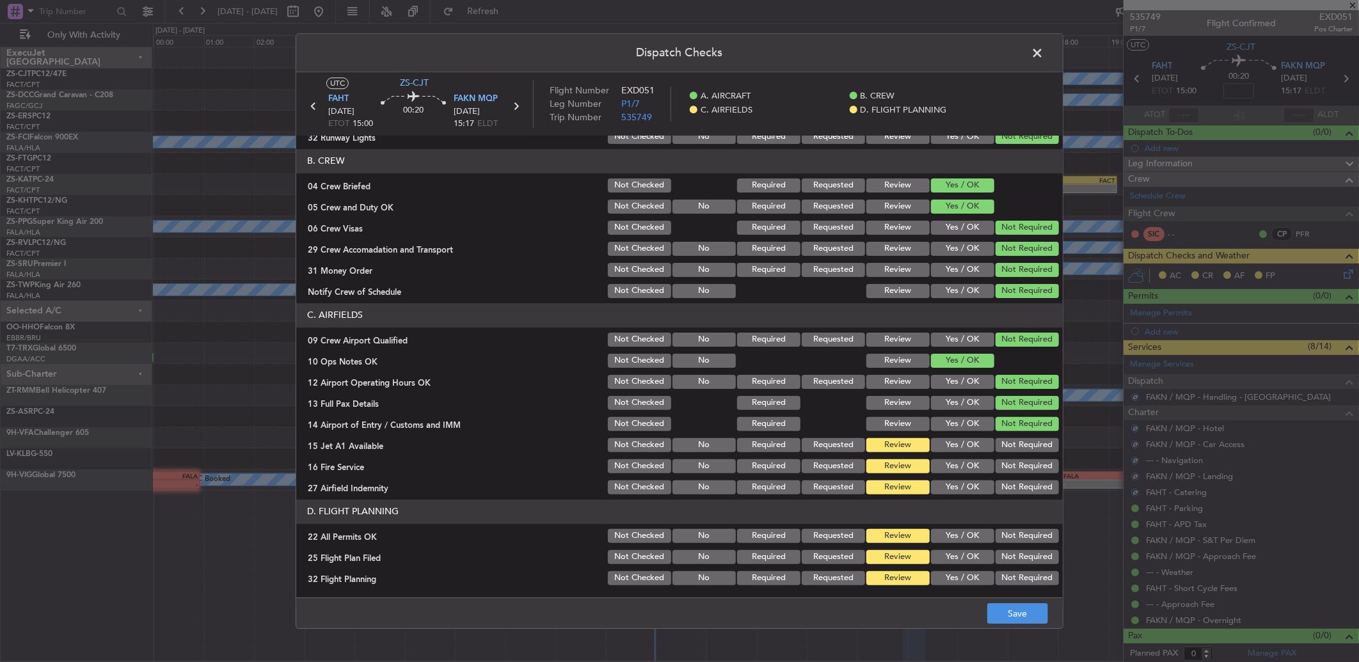
click at [1027, 438] on div "Not Required" at bounding box center [1025, 445] width 65 height 18
click at [1025, 443] on button "Not Required" at bounding box center [1026, 445] width 63 height 14
drag, startPoint x: 1020, startPoint y: 453, endPoint x: 1017, endPoint y: 461, distance: 8.7
click at [1020, 454] on section "C. AIRFIELDS 09 Crew Airport Qualified Not Checked No Required Requested Review…" at bounding box center [679, 399] width 766 height 193
click at [1011, 466] on button "Not Required" at bounding box center [1026, 466] width 63 height 14
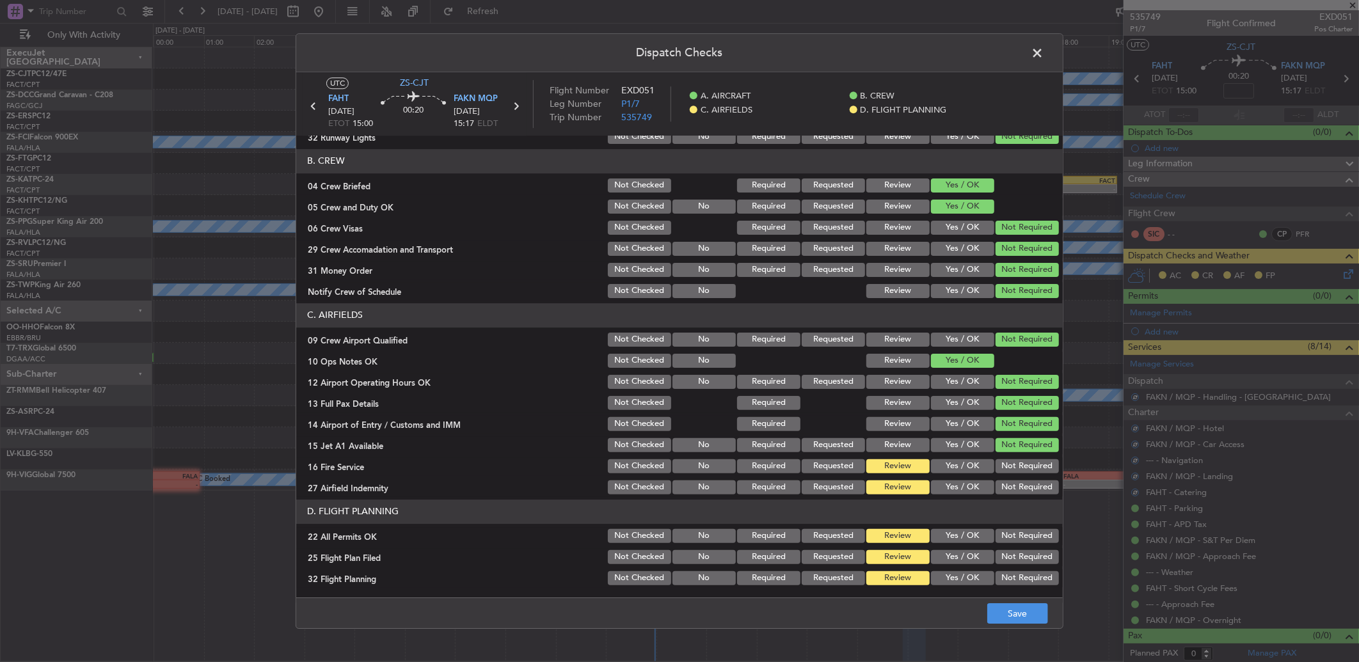
click at [1009, 482] on button "Not Required" at bounding box center [1026, 487] width 63 height 14
click at [1008, 537] on button "Not Required" at bounding box center [1026, 536] width 63 height 14
click at [1005, 597] on footer "Save" at bounding box center [679, 612] width 766 height 31
click at [1043, 51] on span at bounding box center [1043, 56] width 0 height 26
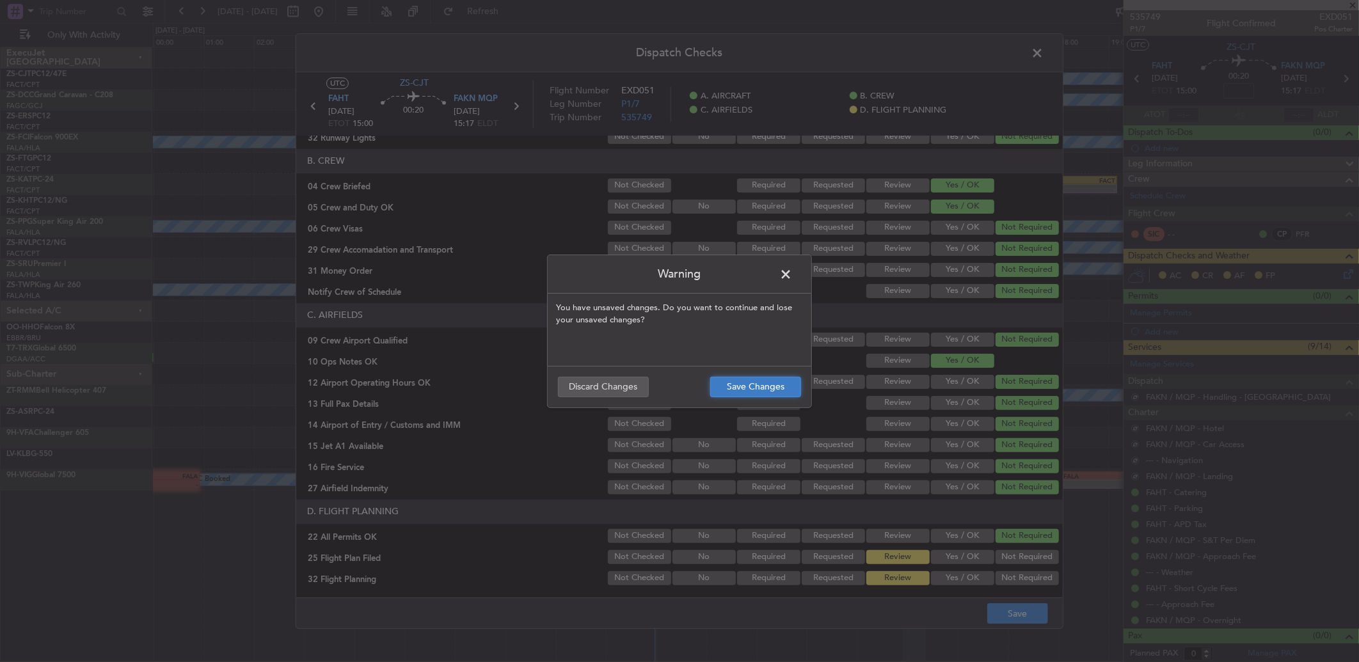
click at [798, 388] on button "Save Changes" at bounding box center [755, 387] width 91 height 20
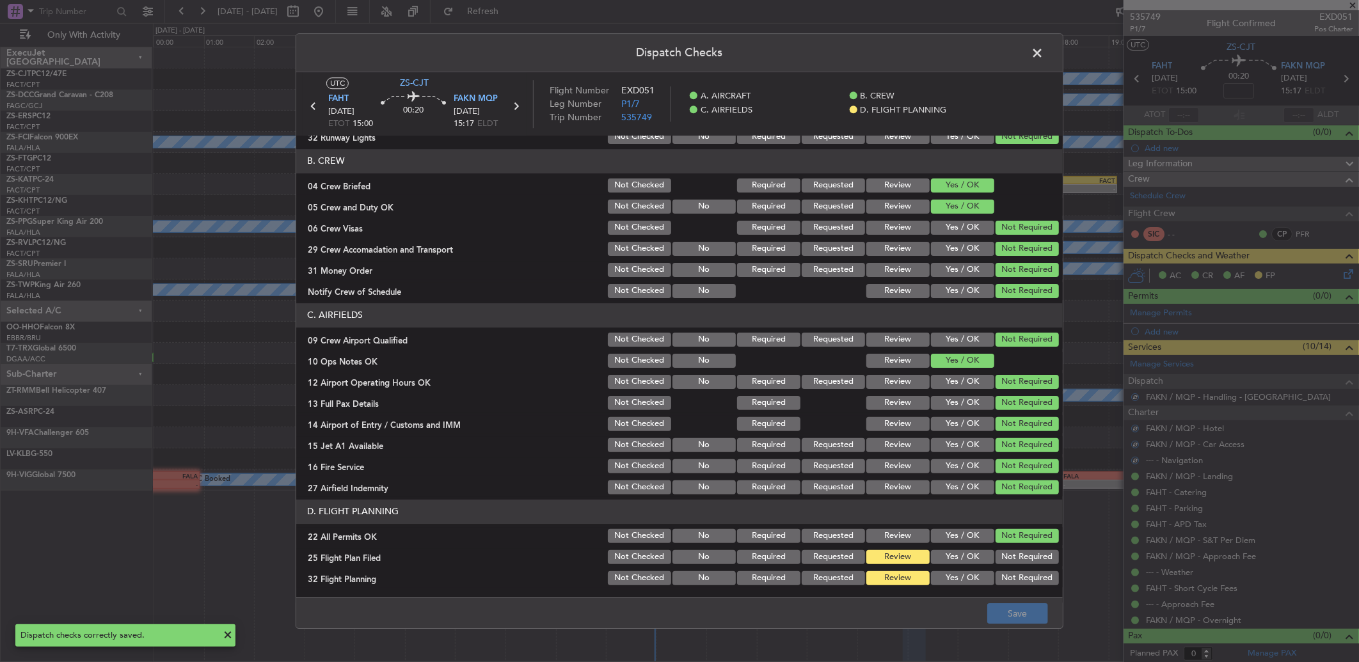
click at [1043, 59] on span at bounding box center [1043, 56] width 0 height 26
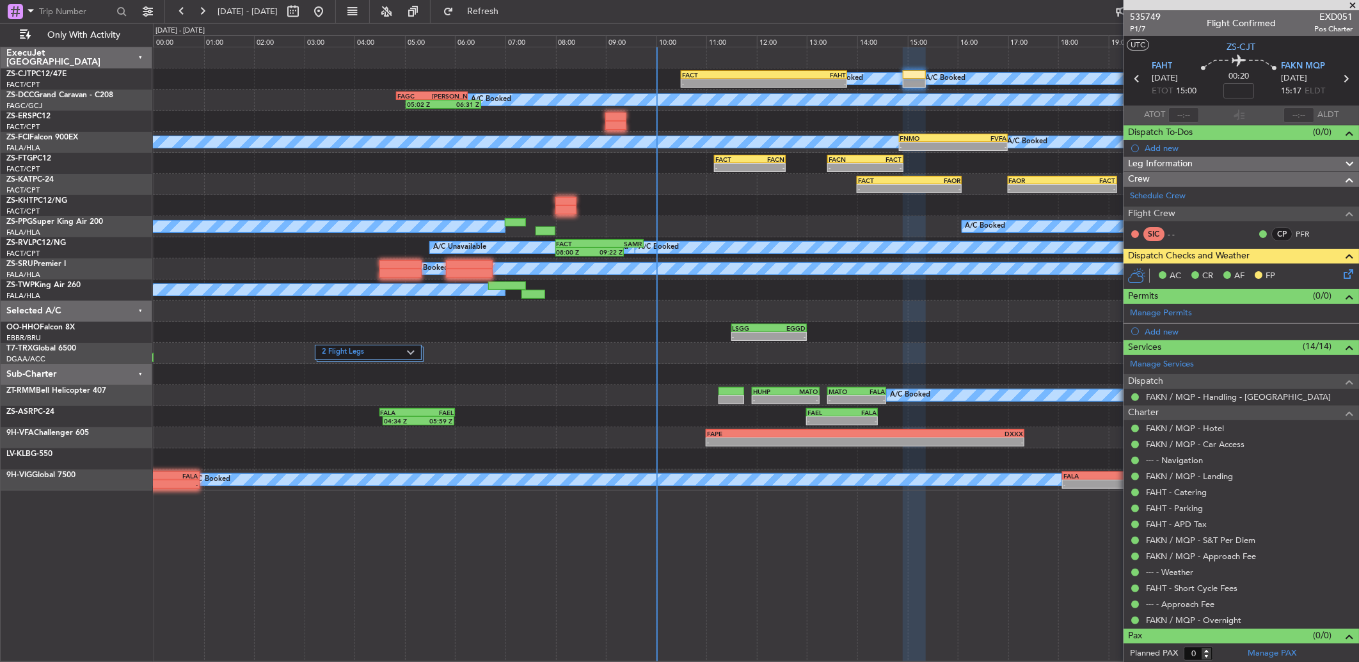
click at [1352, 0] on span at bounding box center [1352, 6] width 13 height 12
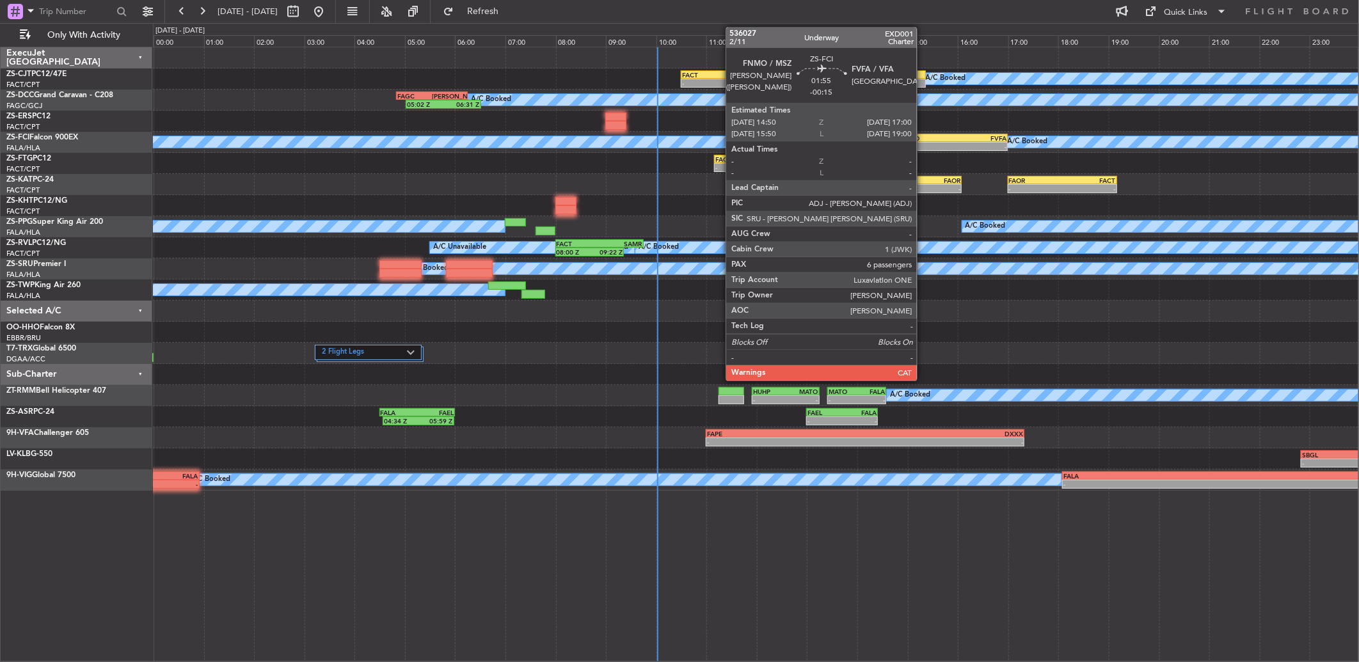
click at [923, 143] on div "-" at bounding box center [926, 147] width 53 height 8
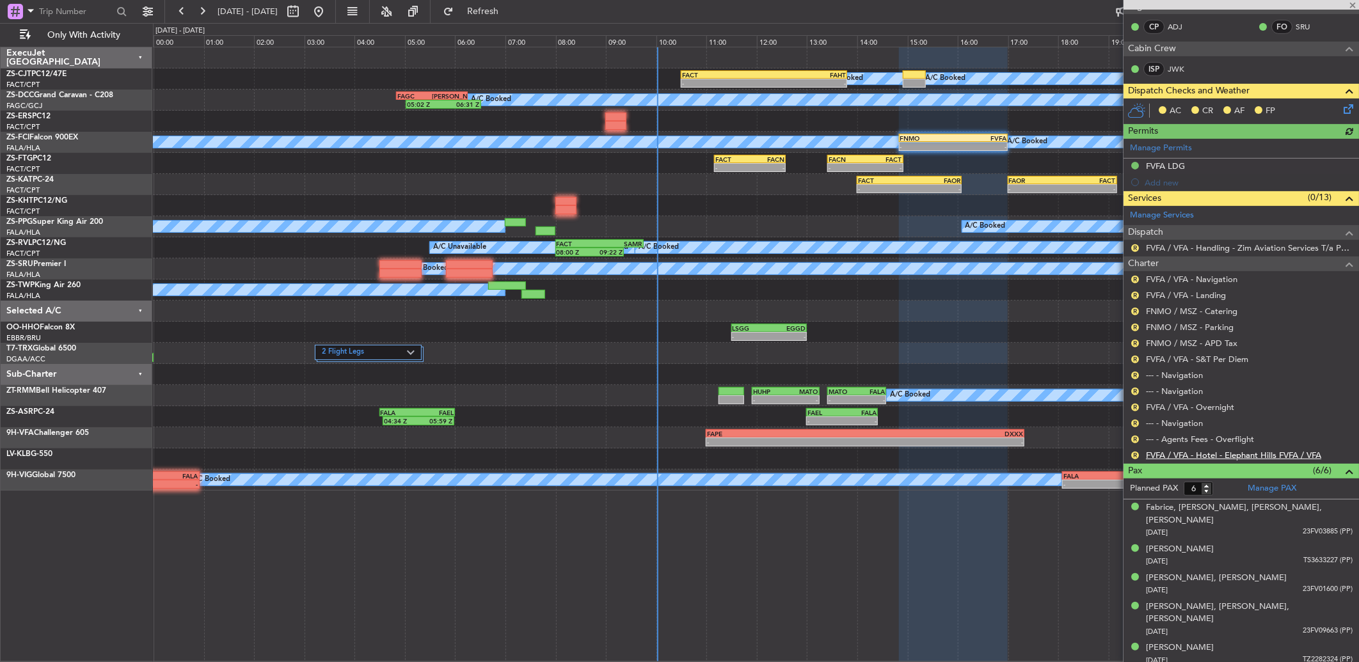
scroll to position [213, 0]
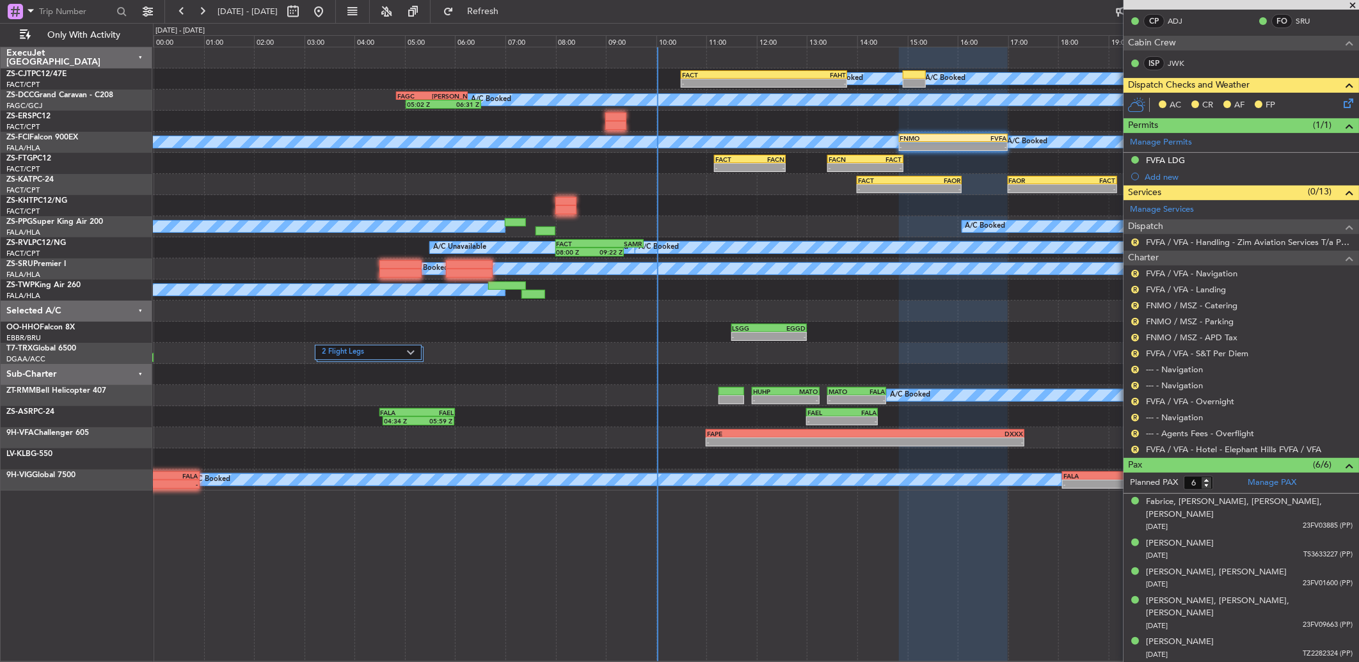
click at [1132, 455] on mat-tooltip-component "Review" at bounding box center [1135, 471] width 46 height 34
drag, startPoint x: 1132, startPoint y: 455, endPoint x: 1134, endPoint y: 448, distance: 6.7
click at [1134, 448] on button "R" at bounding box center [1135, 450] width 8 height 8
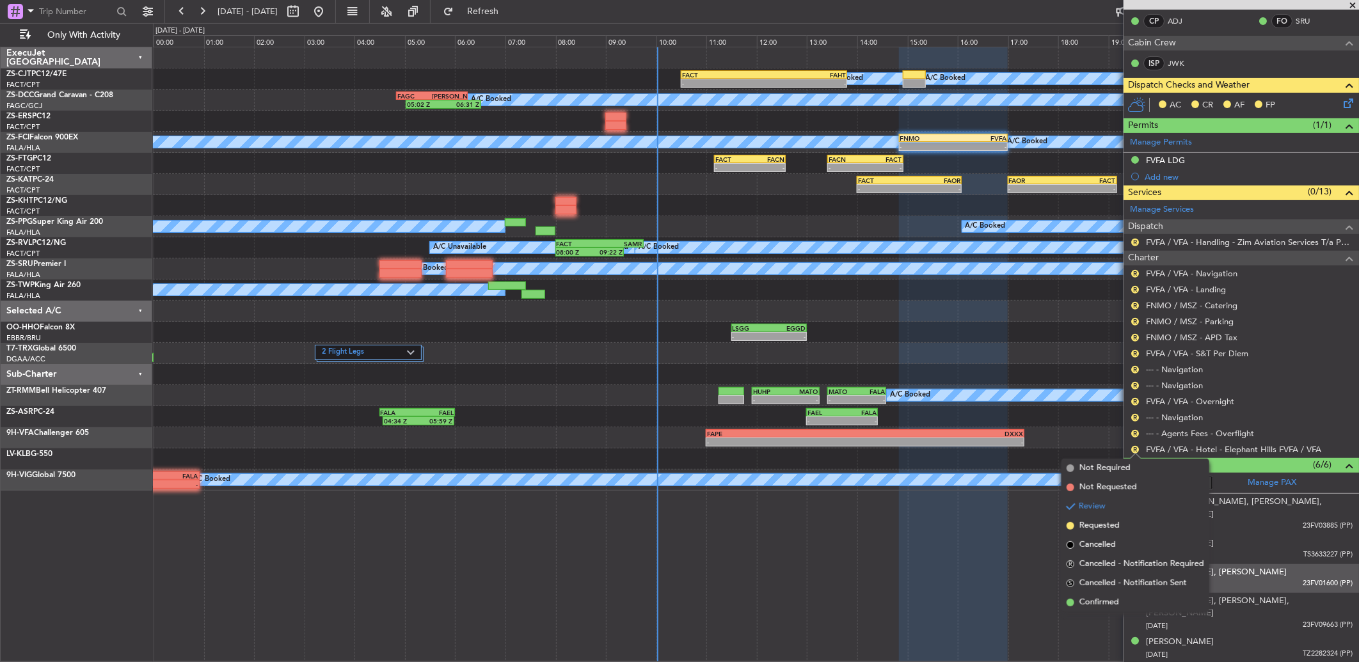
drag, startPoint x: 1110, startPoint y: 604, endPoint x: 1130, endPoint y: 564, distance: 45.2
click at [1110, 603] on span "Confirmed" at bounding box center [1099, 602] width 40 height 13
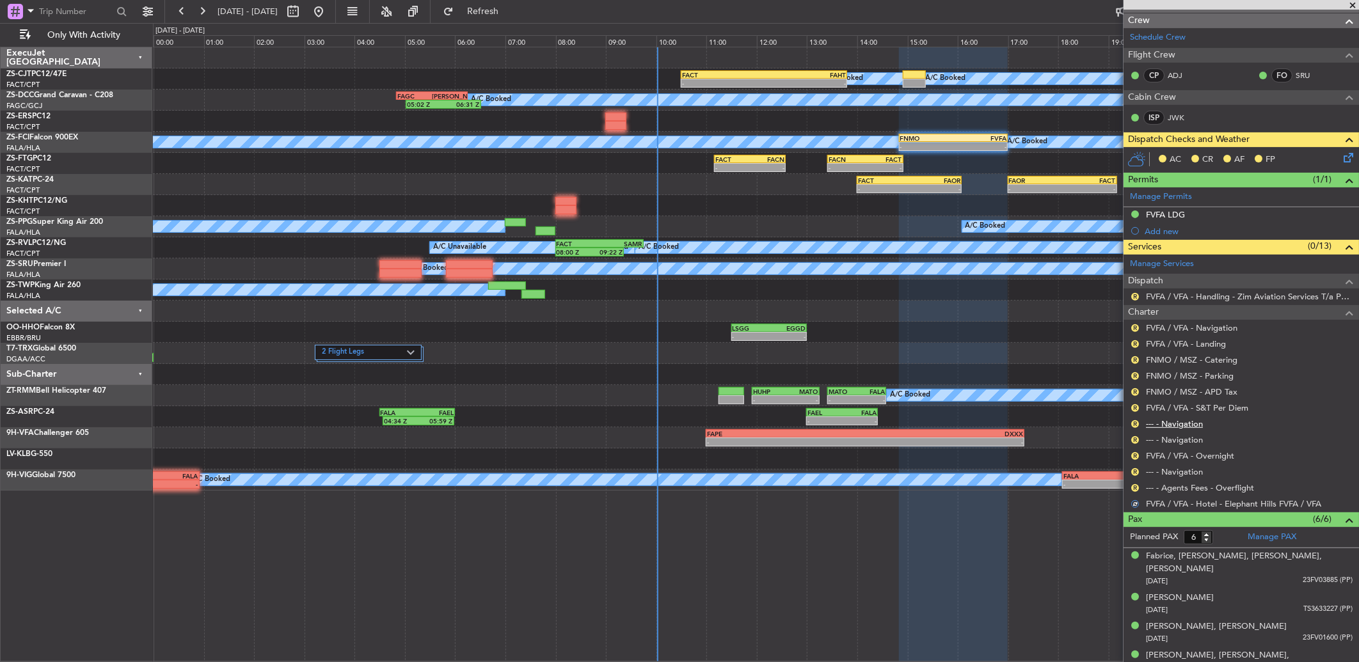
scroll to position [71, 0]
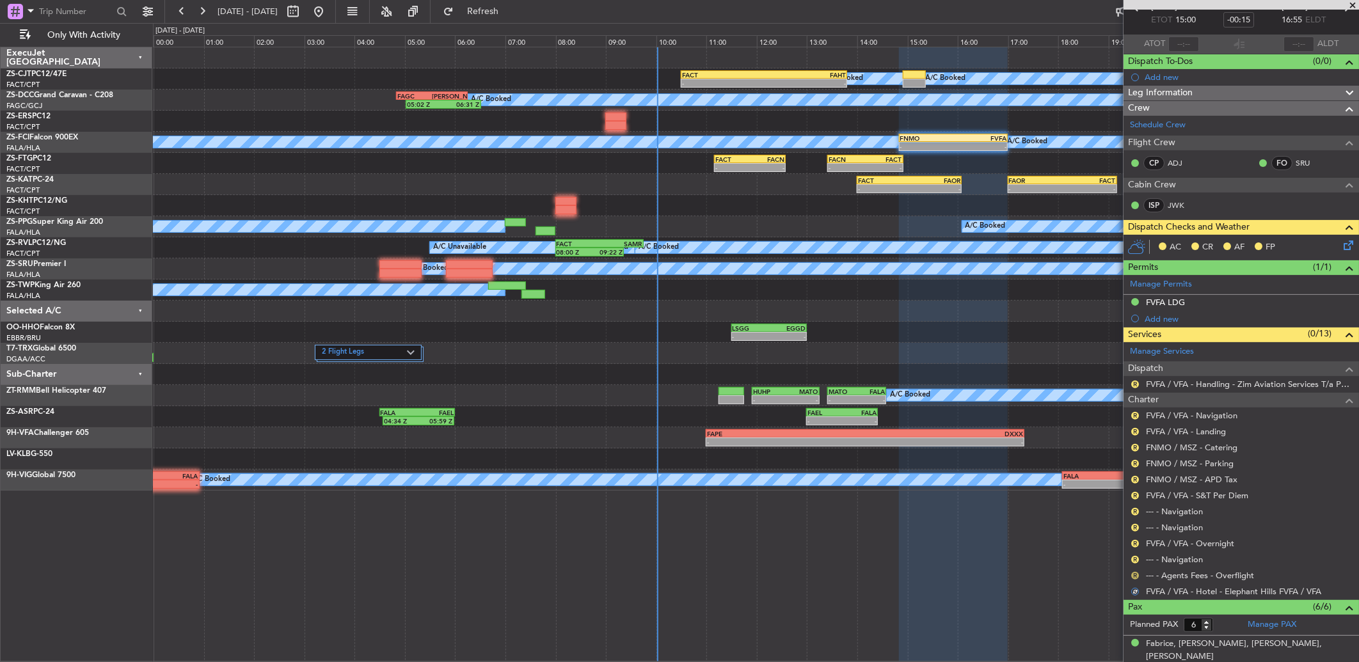
click at [1135, 574] on button "R" at bounding box center [1135, 576] width 8 height 8
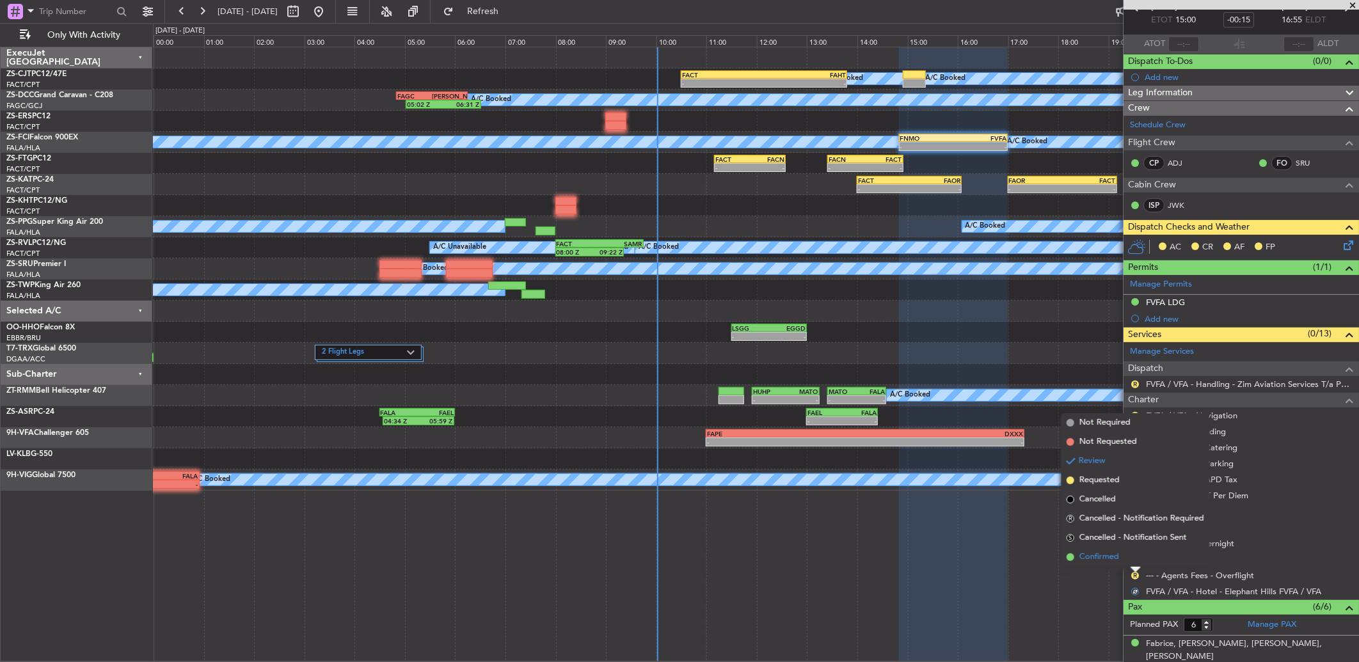
click at [1135, 555] on li "Confirmed" at bounding box center [1135, 557] width 148 height 19
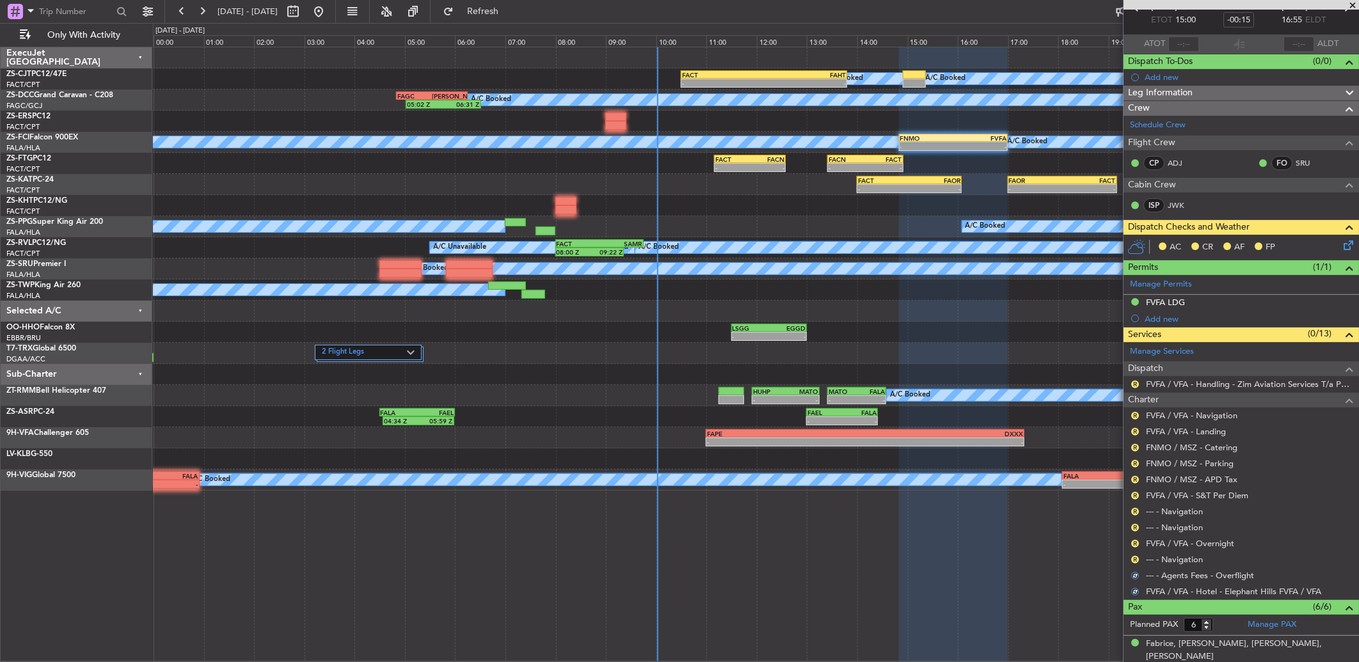
click at [1135, 555] on div "R" at bounding box center [1135, 560] width 10 height 10
click at [1136, 558] on button "R" at bounding box center [1135, 560] width 8 height 8
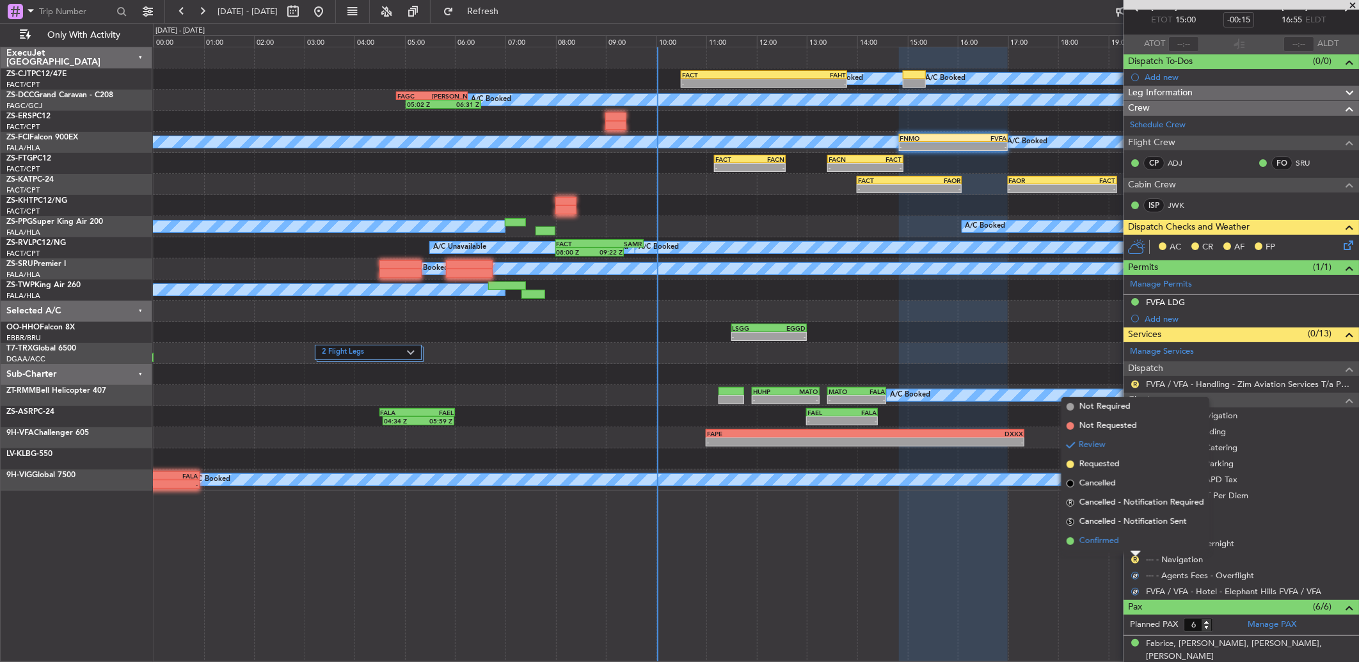
click at [1135, 544] on li "Confirmed" at bounding box center [1135, 541] width 148 height 19
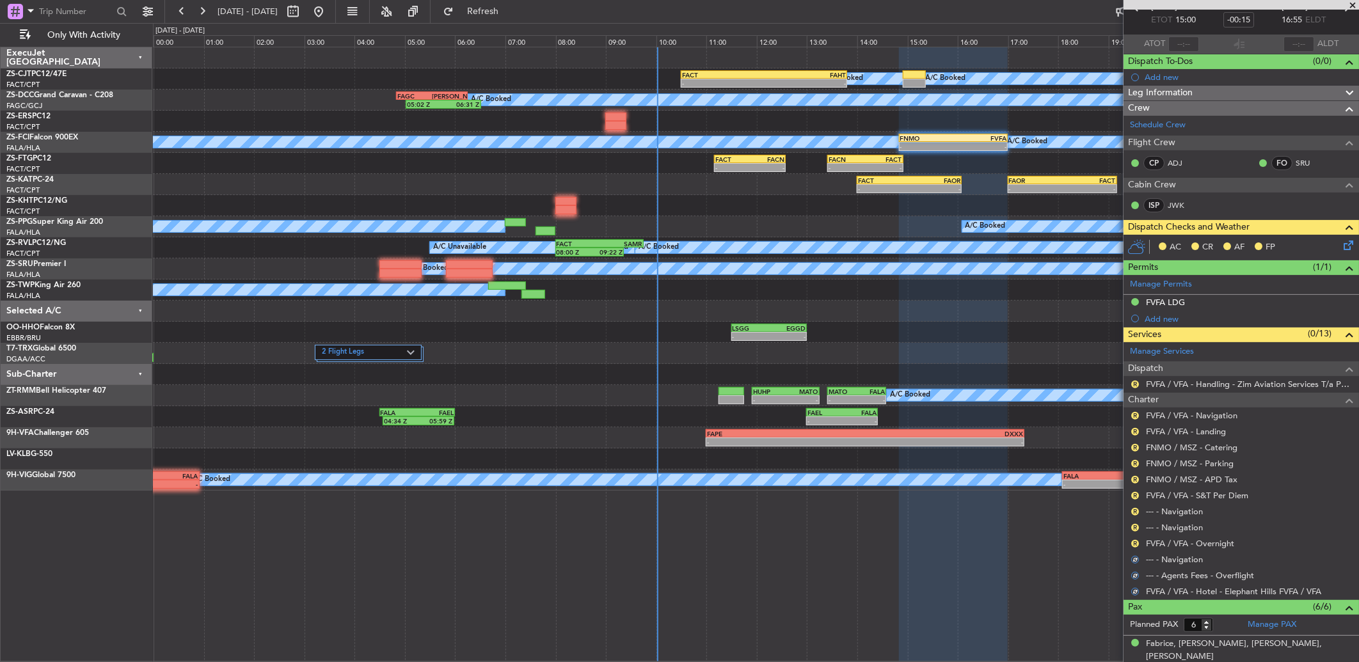
click at [1135, 544] on button "R" at bounding box center [1135, 544] width 8 height 8
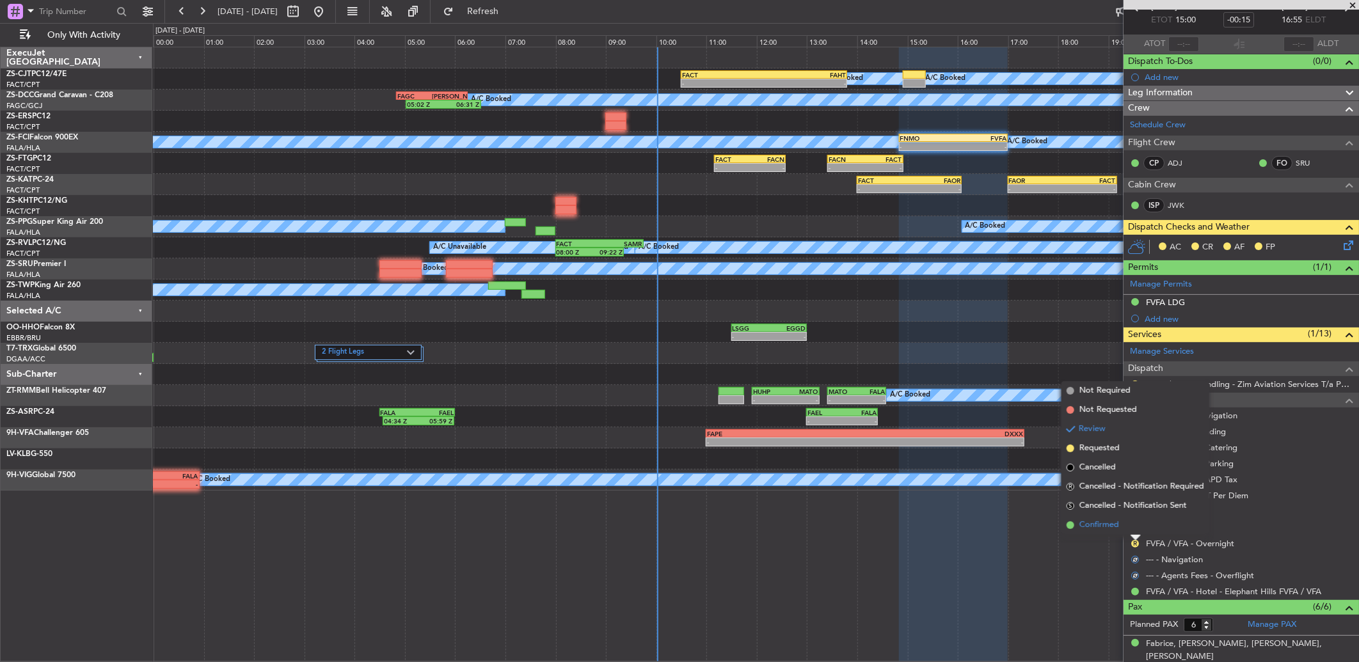
click at [1134, 532] on li "Confirmed" at bounding box center [1135, 525] width 148 height 19
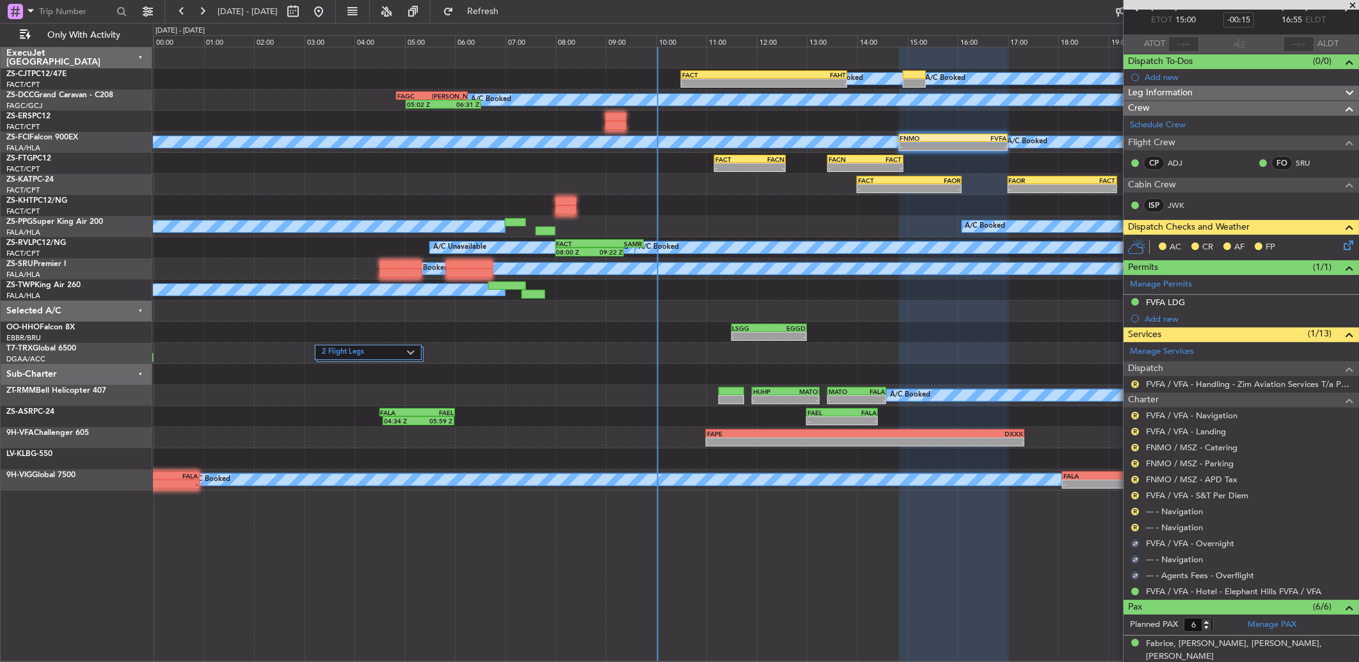
click at [1134, 521] on div "R --- - Navigation" at bounding box center [1240, 527] width 235 height 16
click at [1134, 526] on button "R" at bounding box center [1135, 528] width 8 height 8
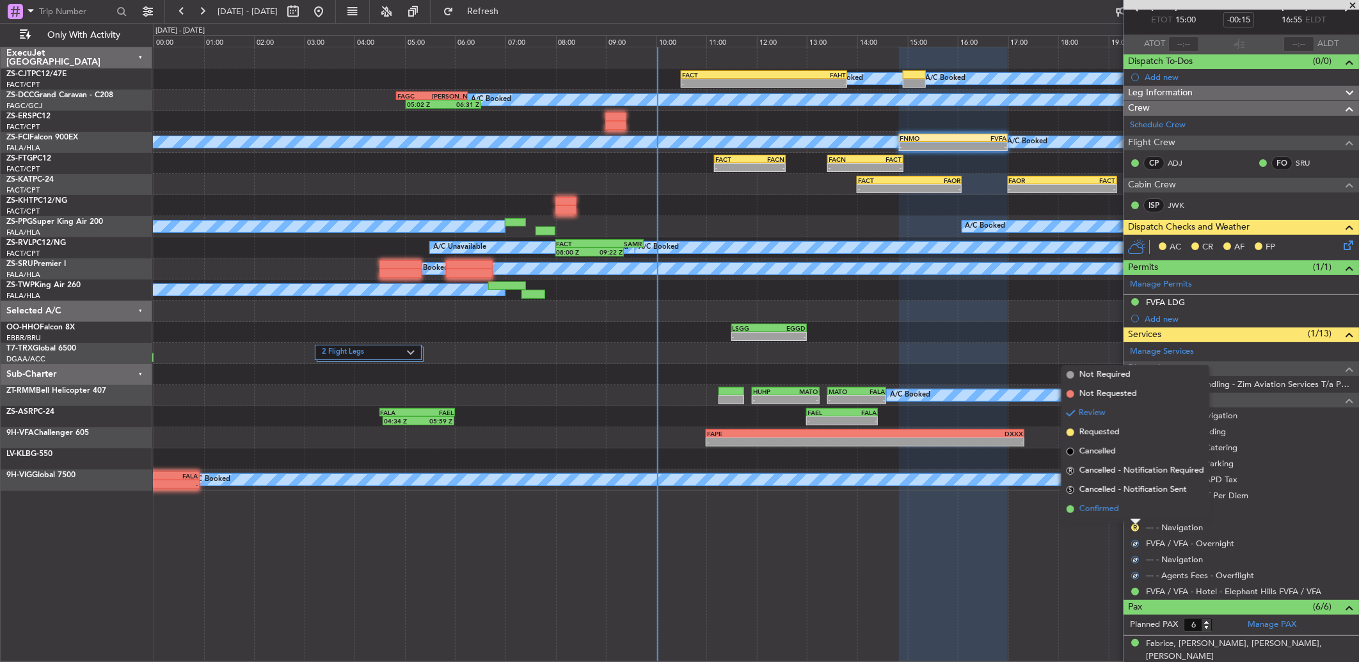
click at [1134, 514] on li "Confirmed" at bounding box center [1135, 509] width 148 height 19
click at [1134, 514] on button "R" at bounding box center [1135, 512] width 8 height 8
click at [1133, 496] on li "Confirmed" at bounding box center [1135, 493] width 148 height 19
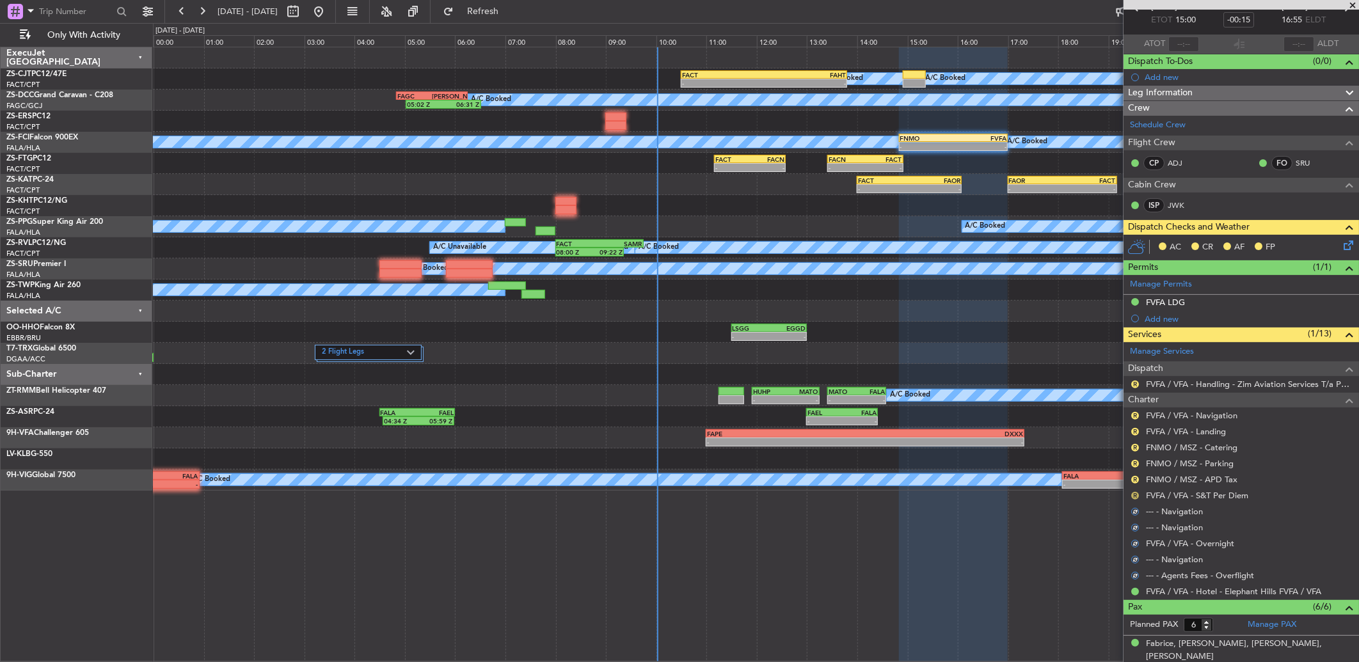
click at [1134, 496] on button "R" at bounding box center [1135, 496] width 8 height 8
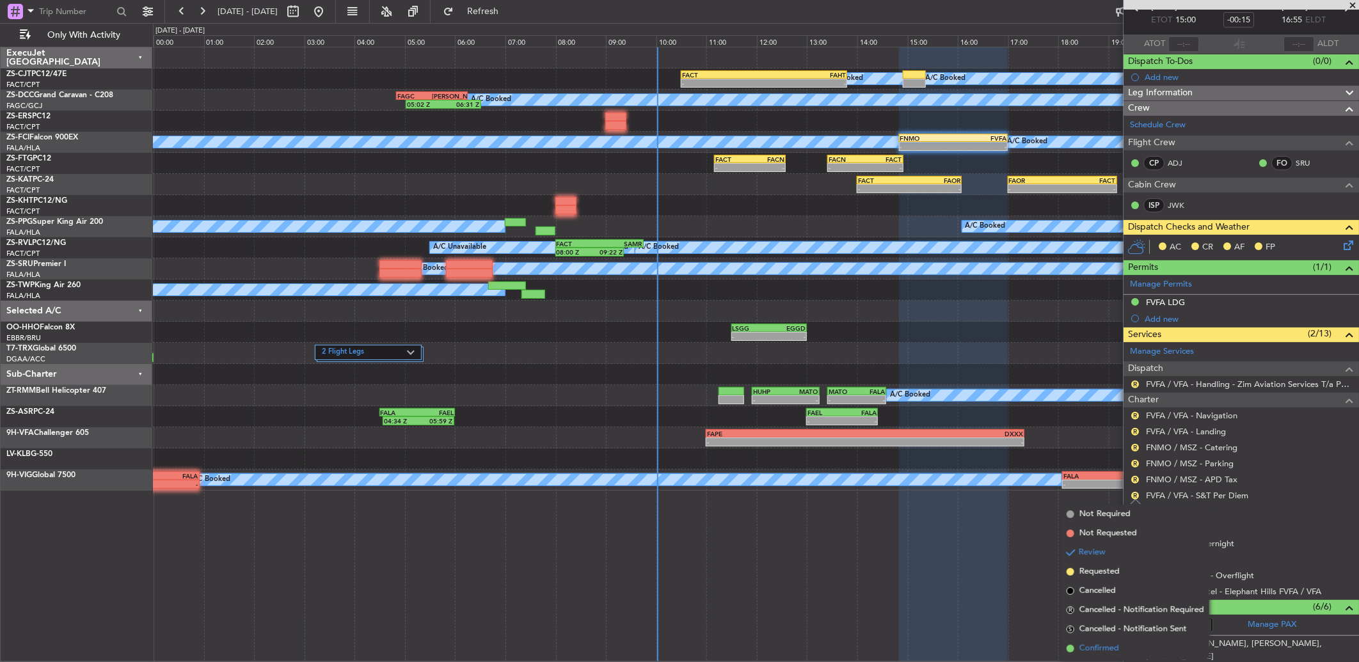
click at [1144, 651] on li "Confirmed" at bounding box center [1135, 648] width 148 height 19
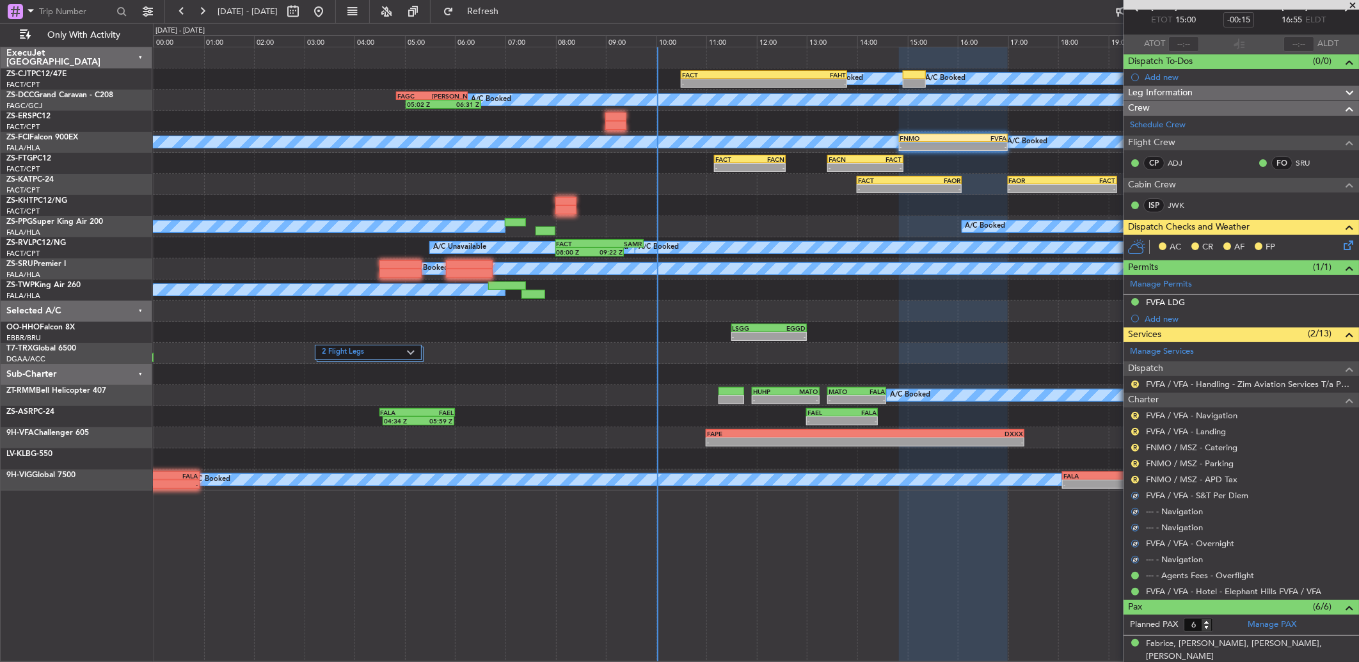
scroll to position [0, 0]
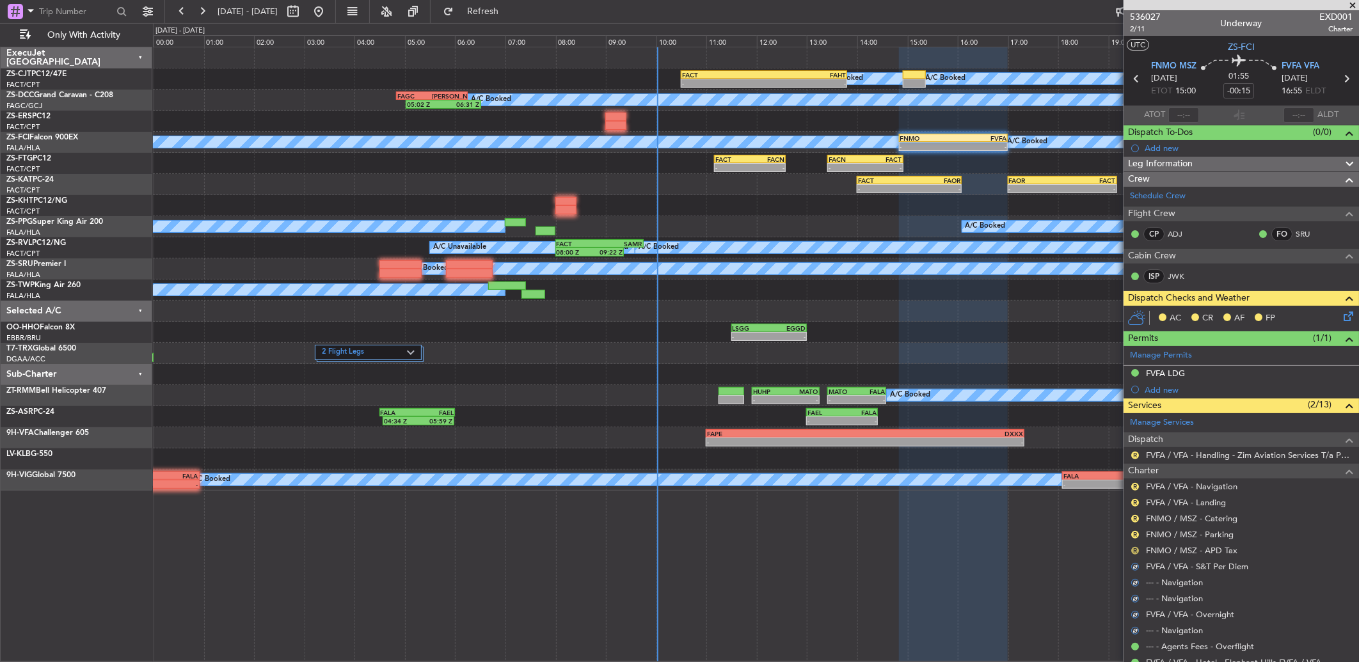
click at [1137, 548] on button "R" at bounding box center [1135, 551] width 8 height 8
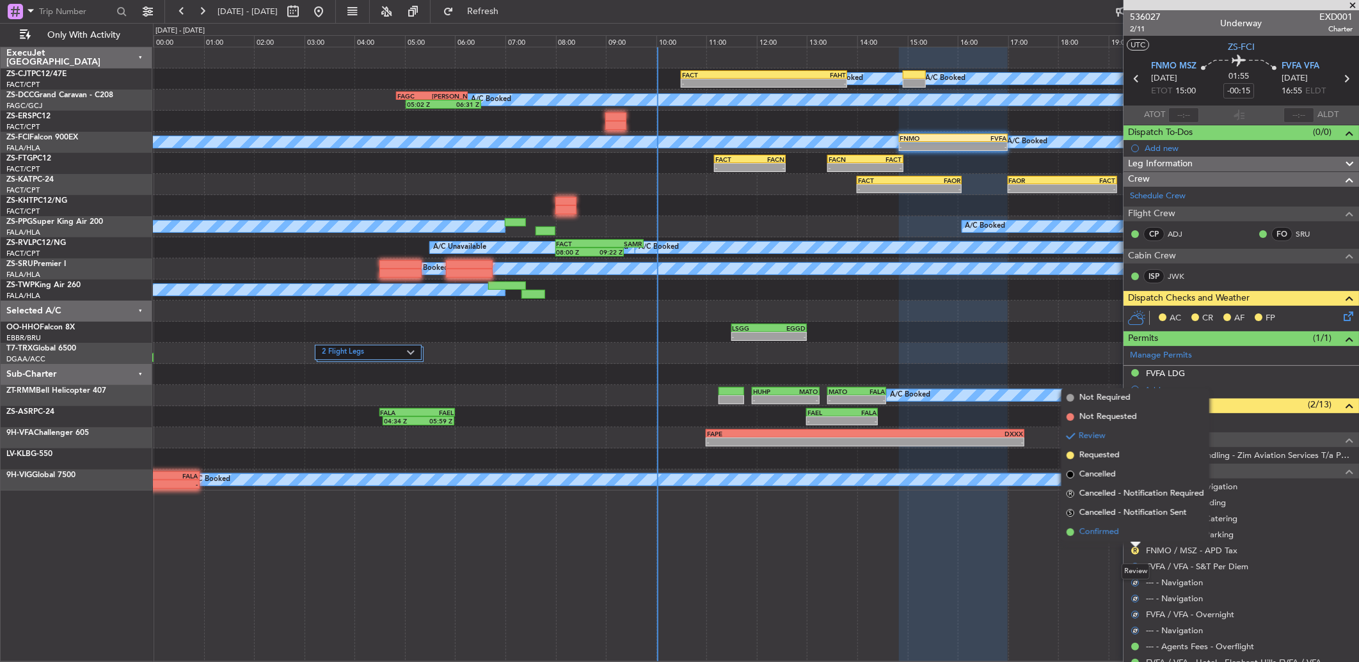
click at [1134, 533] on li "Confirmed" at bounding box center [1135, 532] width 148 height 19
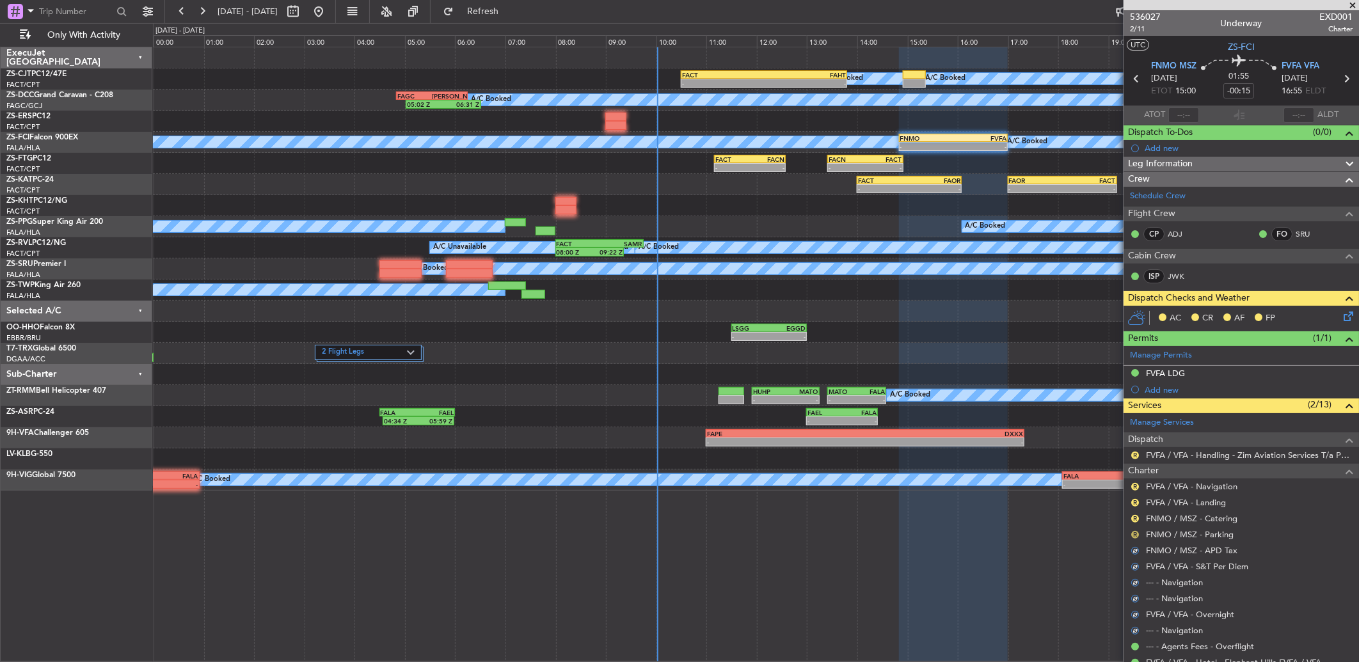
click at [1135, 535] on button "R" at bounding box center [1135, 535] width 8 height 8
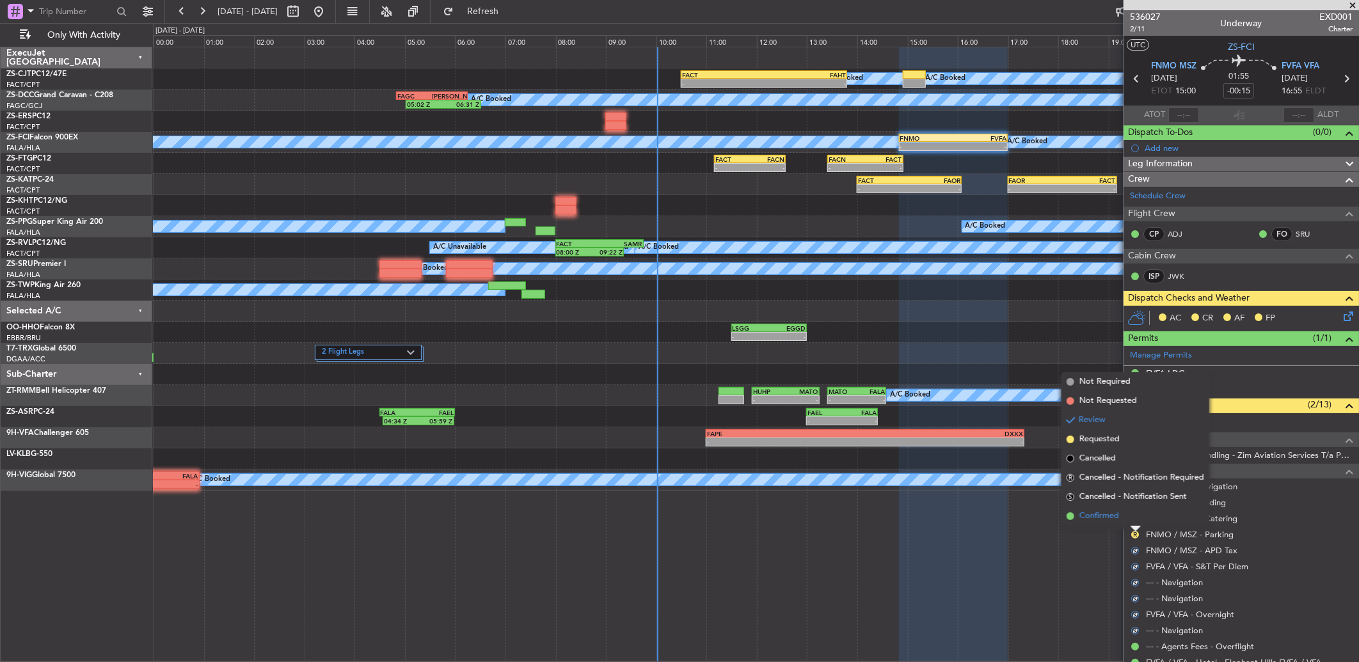
click at [1132, 515] on li "Confirmed" at bounding box center [1135, 516] width 148 height 19
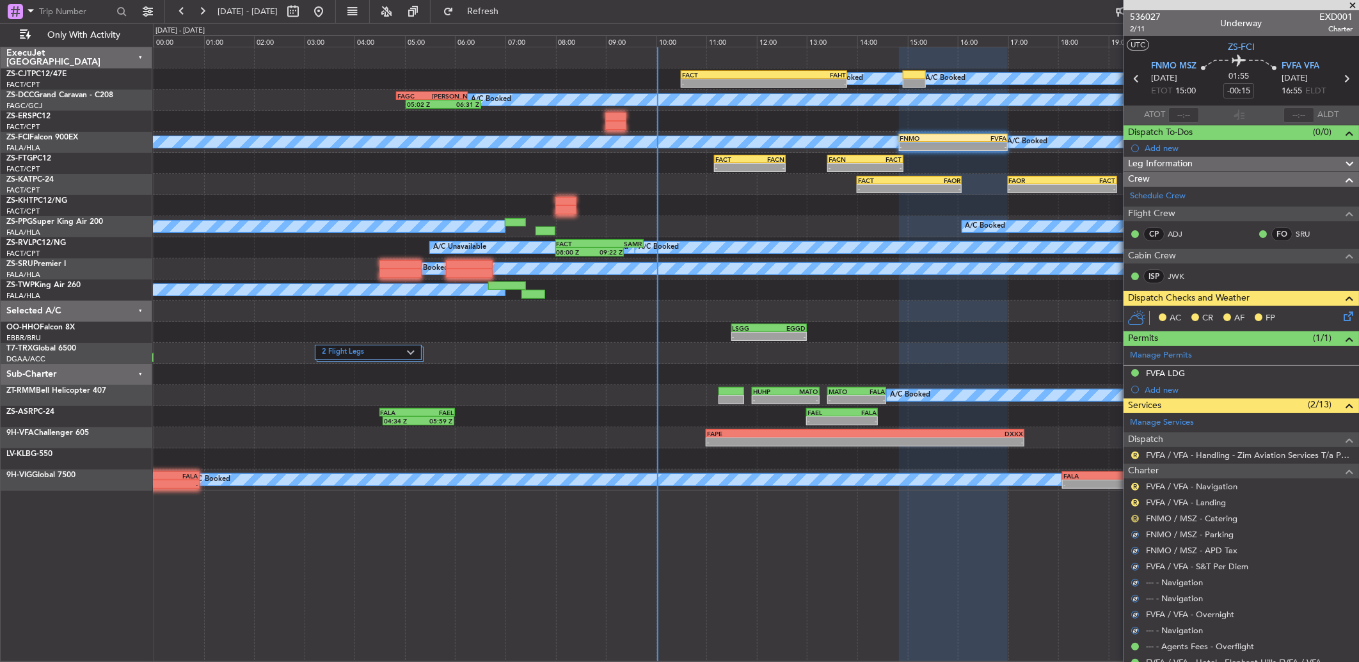
click at [1132, 517] on button "R" at bounding box center [1135, 519] width 8 height 8
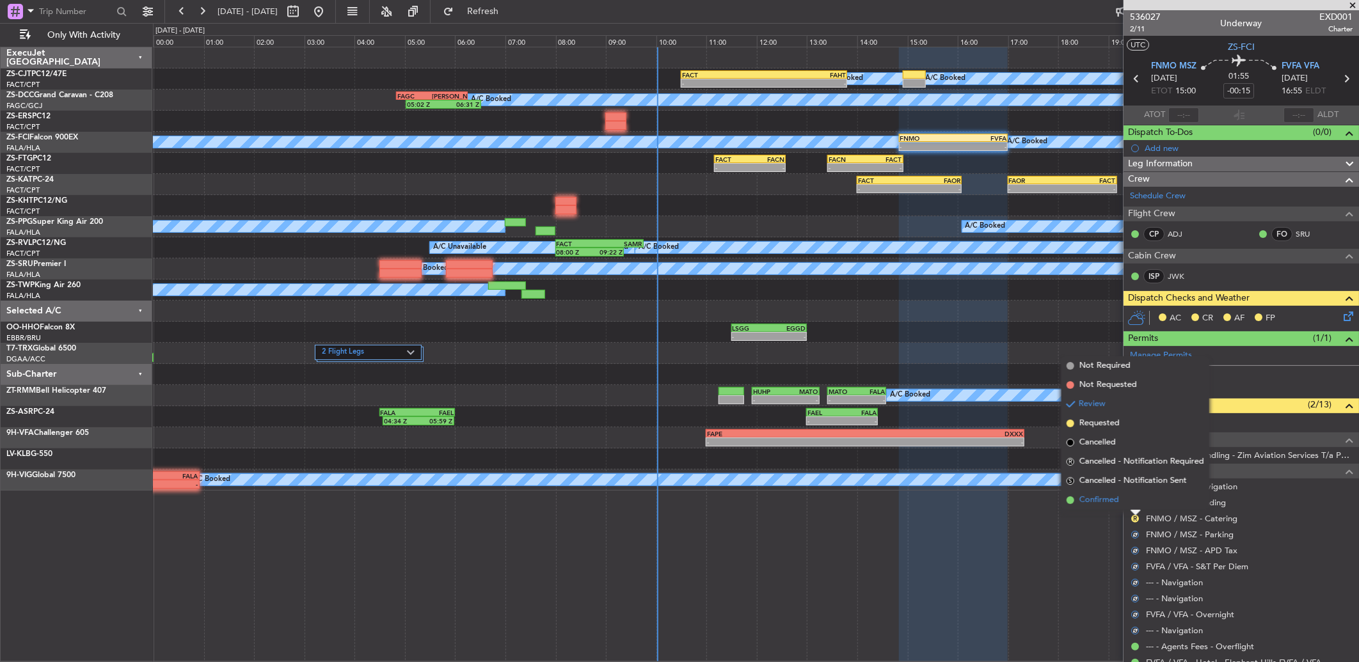
click at [1131, 496] on li "Confirmed" at bounding box center [1135, 500] width 148 height 19
click at [1131, 496] on div "R FVFA / VFA - Landing" at bounding box center [1240, 502] width 235 height 16
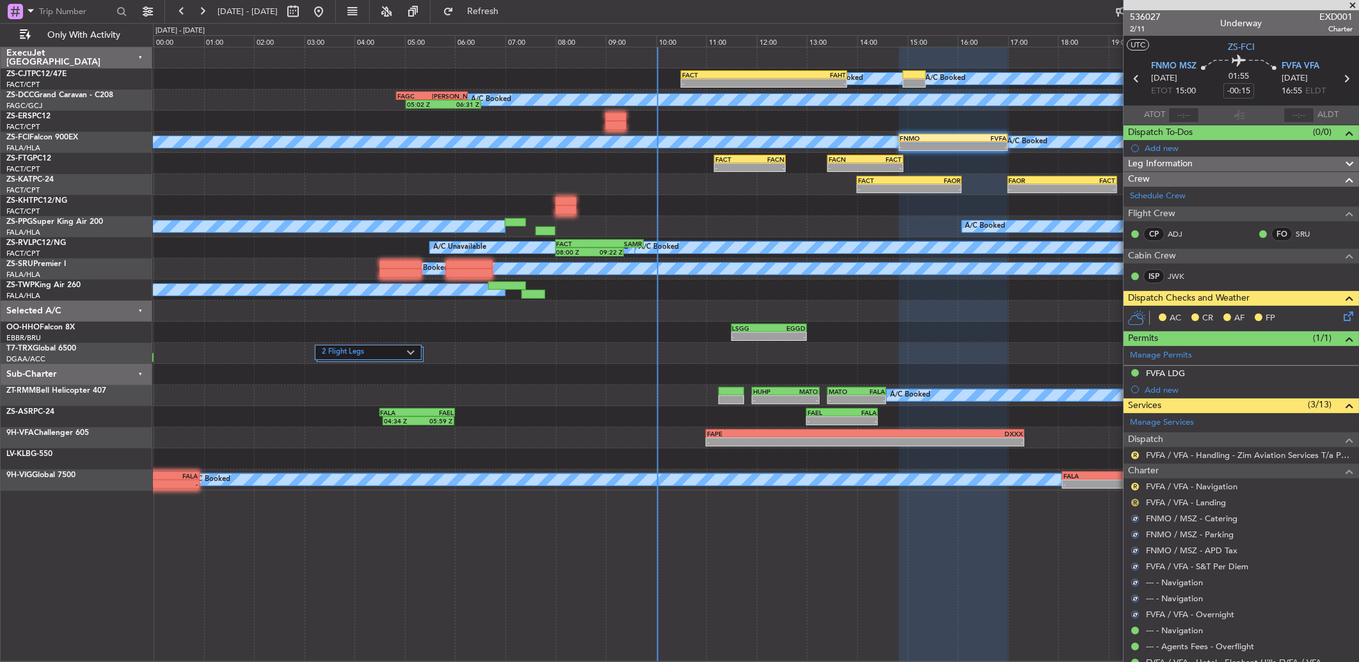
drag, startPoint x: 1132, startPoint y: 496, endPoint x: 1136, endPoint y: 502, distance: 6.9
click at [1136, 502] on button "R" at bounding box center [1135, 503] width 8 height 8
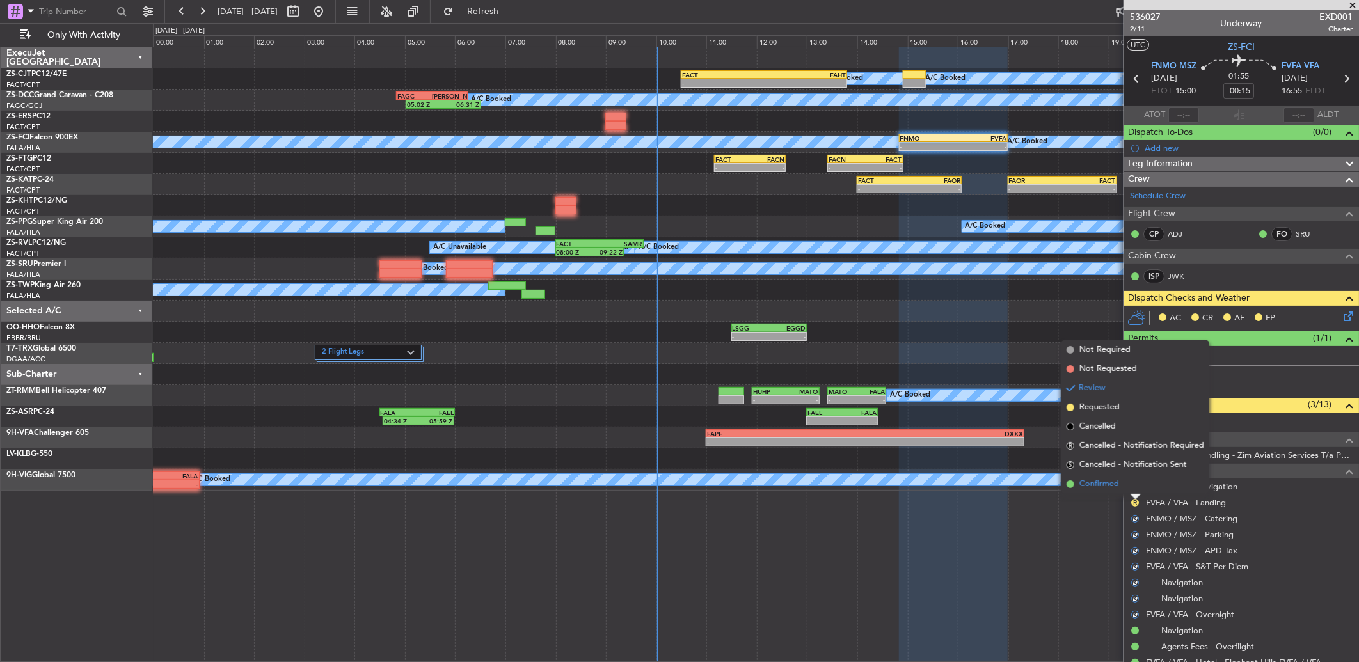
click at [1135, 484] on li "Confirmed" at bounding box center [1135, 484] width 148 height 19
click at [1135, 484] on button "R" at bounding box center [1135, 487] width 8 height 8
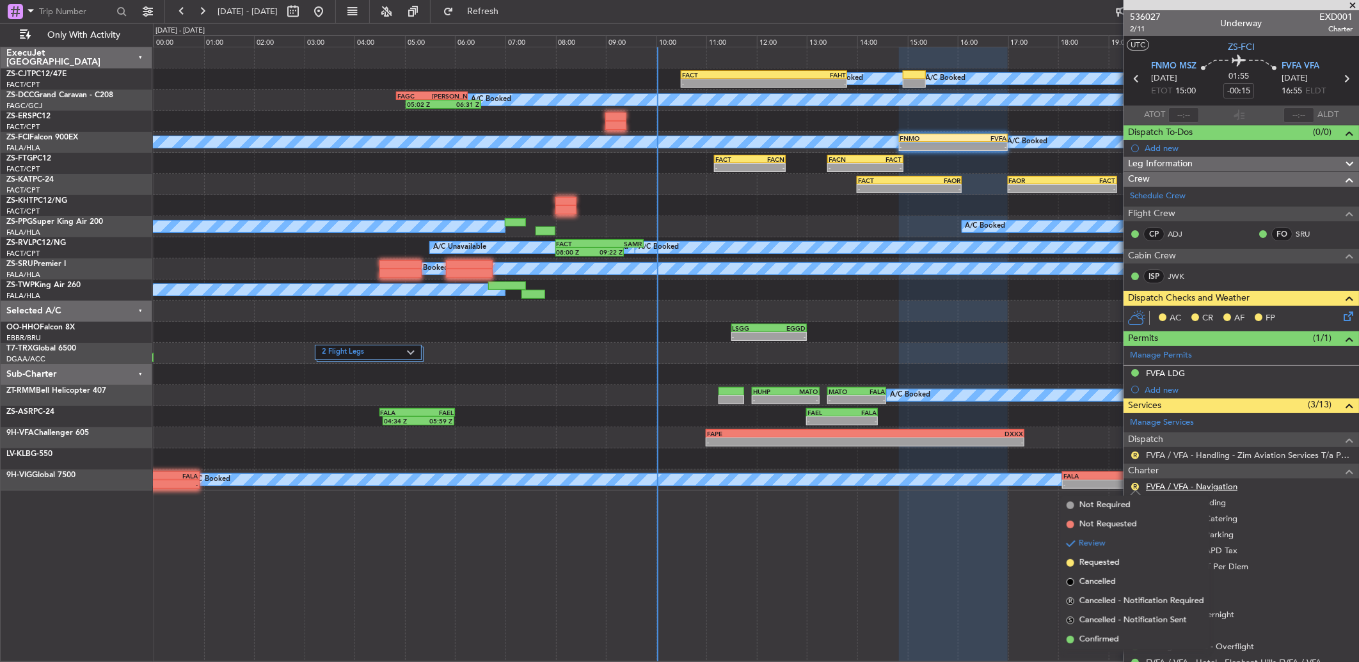
click at [1103, 635] on span "Confirmed" at bounding box center [1099, 639] width 40 height 13
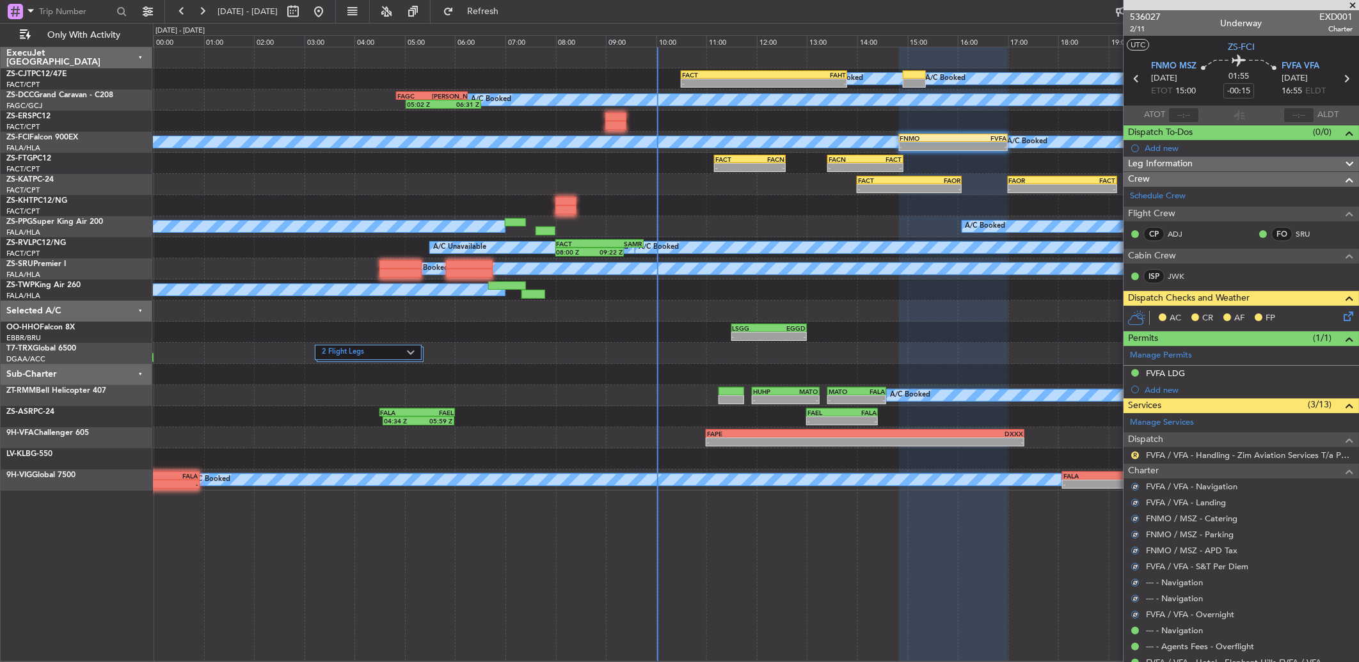
click at [1137, 461] on div "R FVFA / VFA - Handling - Zim Aviation Services T/a Pepeti Commodities" at bounding box center [1240, 455] width 235 height 16
click at [1137, 457] on button "R" at bounding box center [1135, 456] width 8 height 8
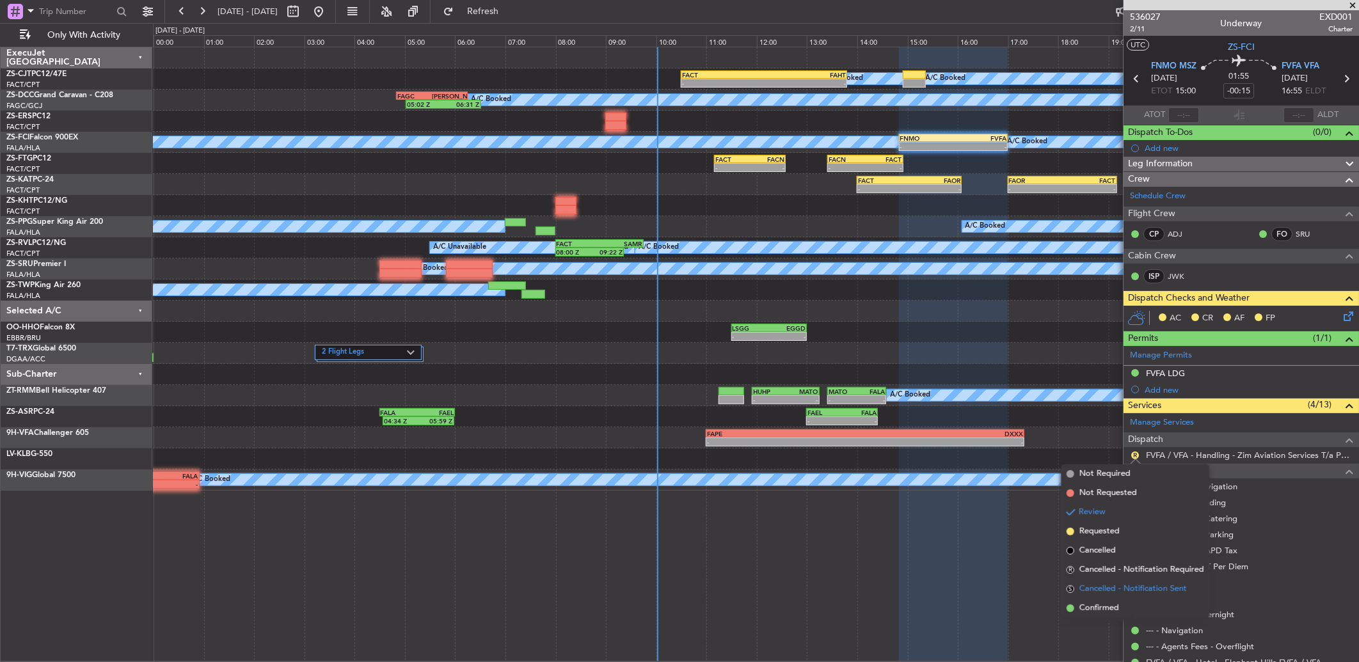
click at [1080, 596] on li "S Cancelled - Notification Sent" at bounding box center [1135, 589] width 148 height 19
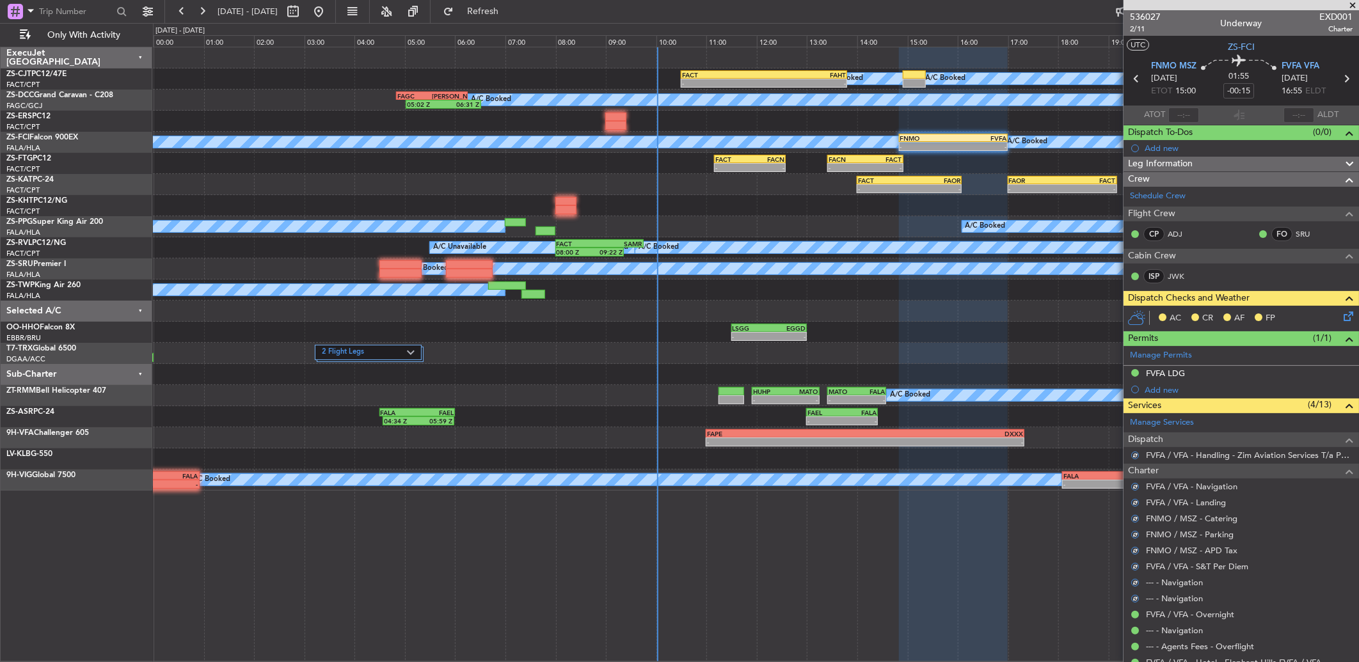
click at [1341, 315] on icon at bounding box center [1346, 314] width 10 height 10
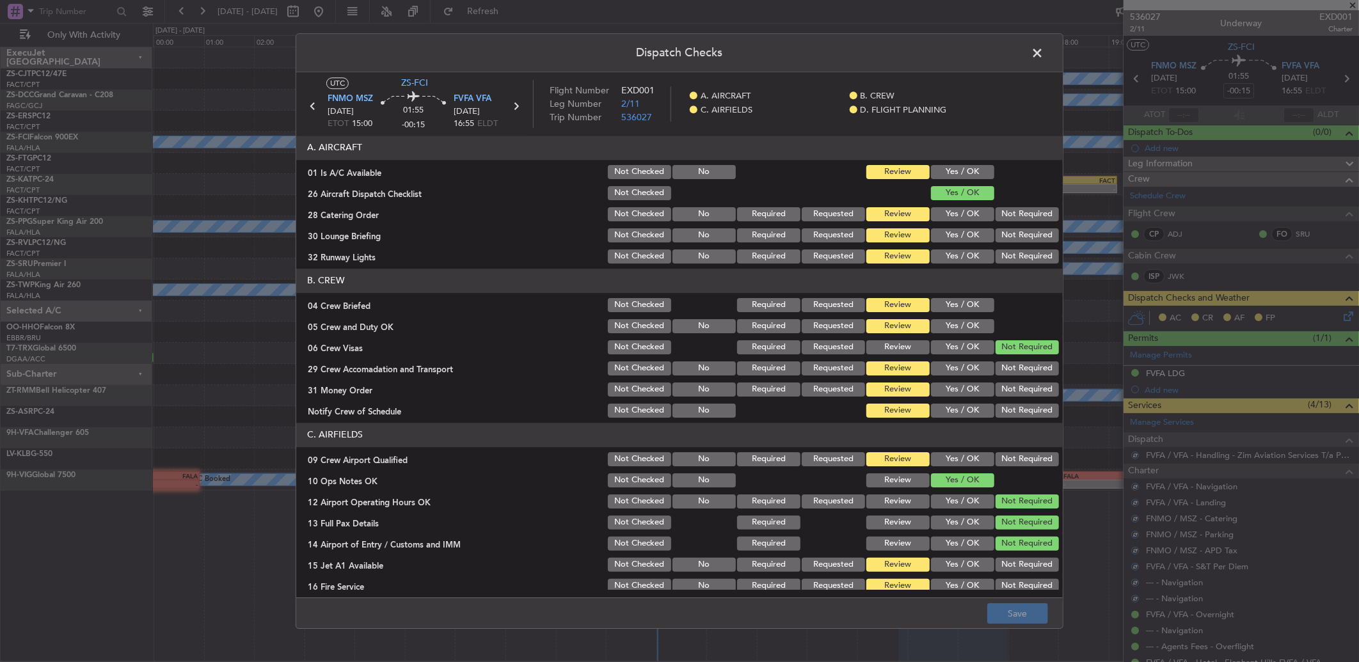
drag, startPoint x: 963, startPoint y: 166, endPoint x: 1002, endPoint y: 201, distance: 52.1
click at [964, 167] on button "Yes / OK" at bounding box center [962, 172] width 63 height 14
click at [1020, 212] on button "Not Required" at bounding box center [1026, 214] width 63 height 14
click at [1025, 222] on div "Not Required" at bounding box center [1025, 214] width 65 height 18
click at [1025, 240] on button "Not Required" at bounding box center [1026, 235] width 63 height 14
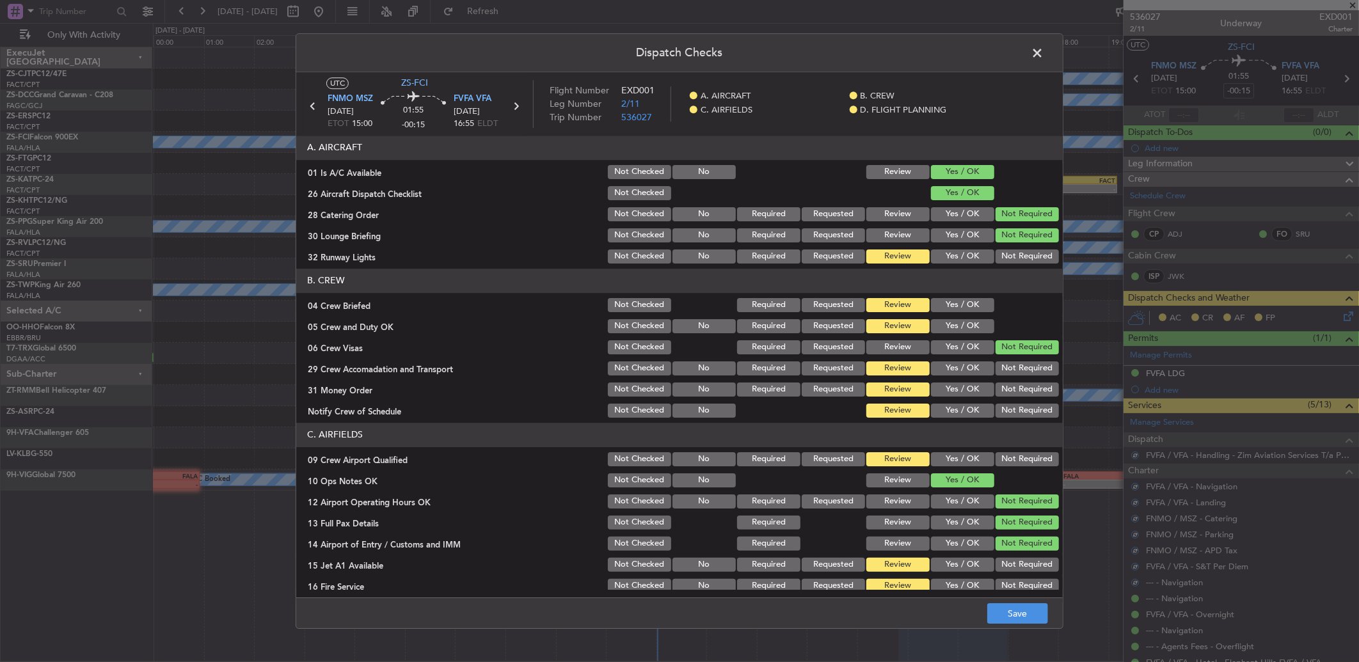
click at [1025, 244] on div "Not Required" at bounding box center [1025, 235] width 65 height 18
click at [1021, 264] on div "Not Required" at bounding box center [1025, 257] width 65 height 18
click at [1016, 257] on button "Not Required" at bounding box center [1026, 256] width 63 height 14
click at [943, 310] on button "Yes / OK" at bounding box center [962, 305] width 63 height 14
click at [947, 322] on button "Yes / OK" at bounding box center [962, 326] width 63 height 14
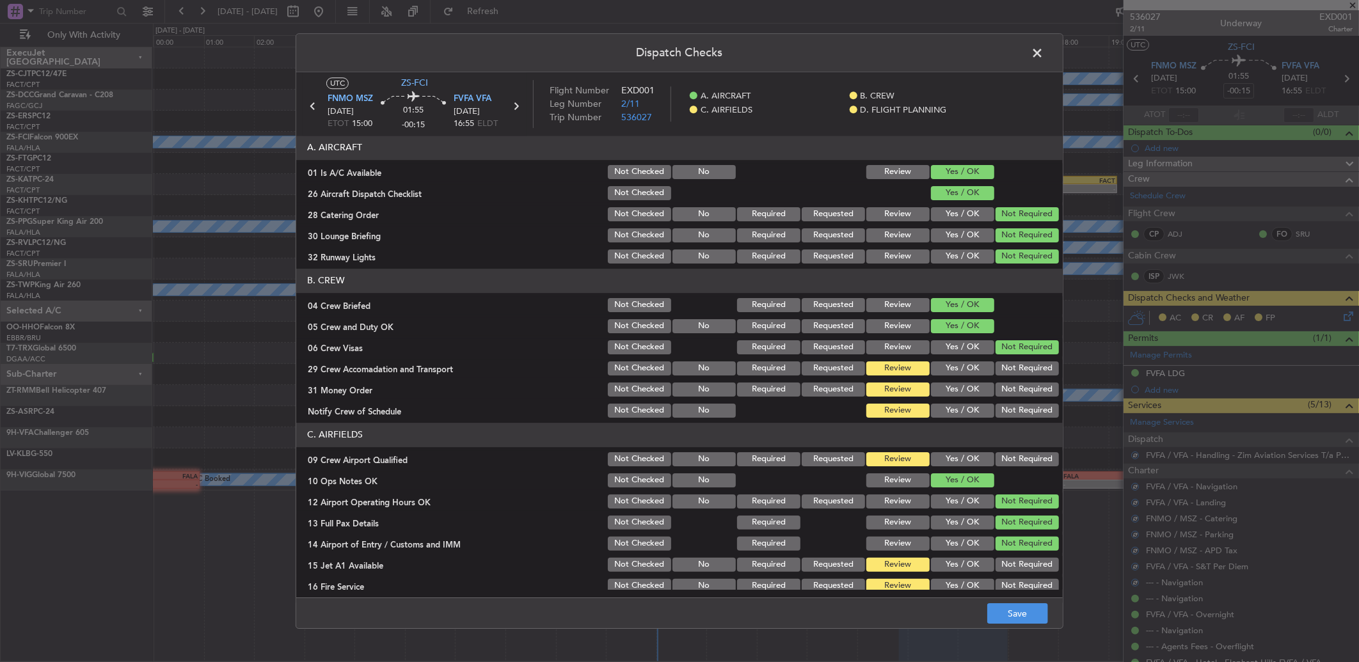
click at [974, 330] on button "Yes / OK" at bounding box center [962, 326] width 63 height 14
click at [1034, 348] on button "Not Required" at bounding box center [1026, 347] width 63 height 14
drag, startPoint x: 1034, startPoint y: 373, endPoint x: 1025, endPoint y: 387, distance: 16.7
click at [1034, 374] on button "Not Required" at bounding box center [1026, 368] width 63 height 14
click at [1031, 380] on section "B. CREW 04 Crew Briefed Not Checked Required Requested Review Yes / OK 05 Crew …" at bounding box center [679, 344] width 766 height 151
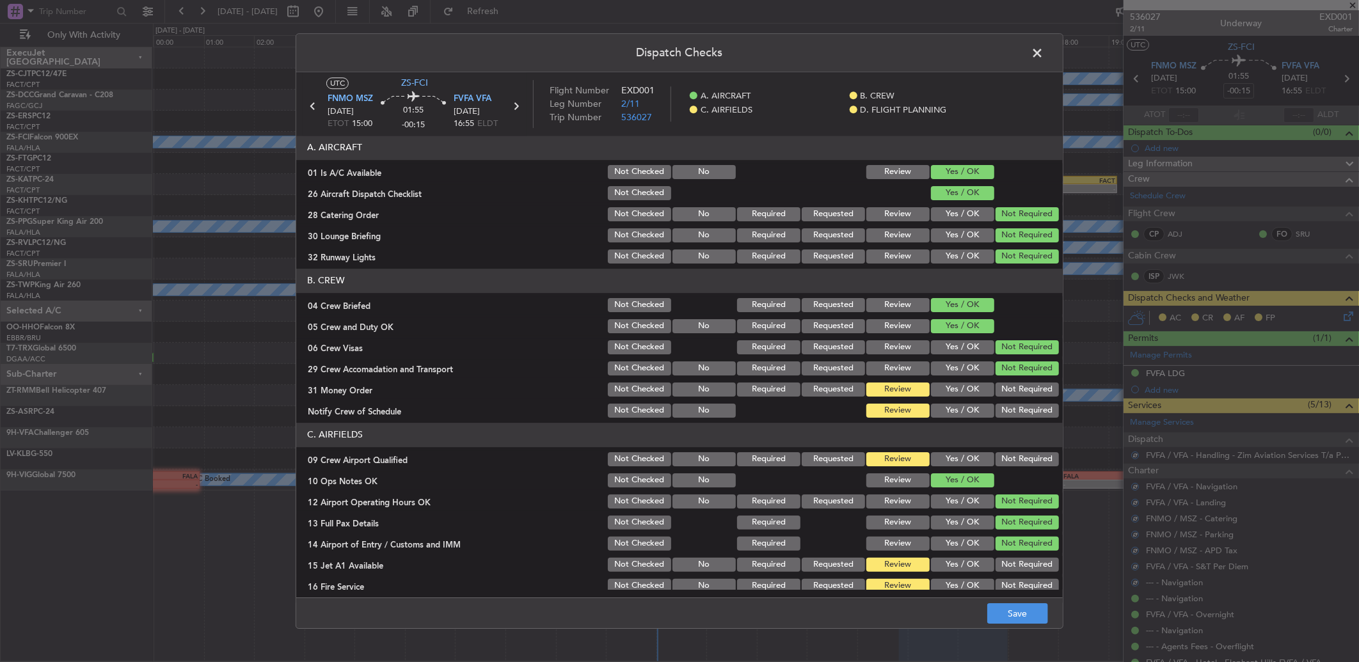
drag, startPoint x: 1022, startPoint y: 404, endPoint x: 1021, endPoint y: 411, distance: 7.1
click at [1022, 407] on section "B. CREW 04 Crew Briefed Not Checked Required Requested Review Yes / OK 05 Crew …" at bounding box center [679, 344] width 766 height 151
click at [1020, 412] on button "Not Required" at bounding box center [1026, 411] width 63 height 14
click at [1019, 387] on button "Not Required" at bounding box center [1026, 390] width 63 height 14
click at [993, 463] on div "Not Required" at bounding box center [1025, 459] width 65 height 18
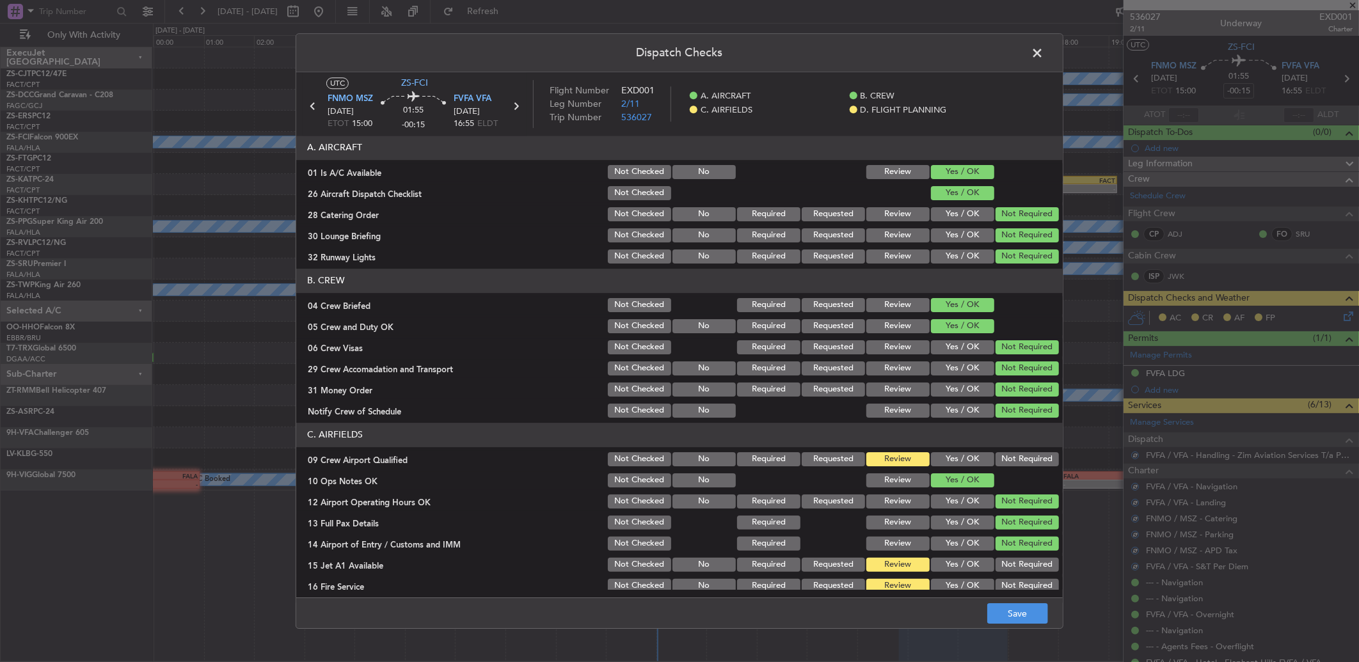
click at [1002, 455] on button "Not Required" at bounding box center [1026, 459] width 63 height 14
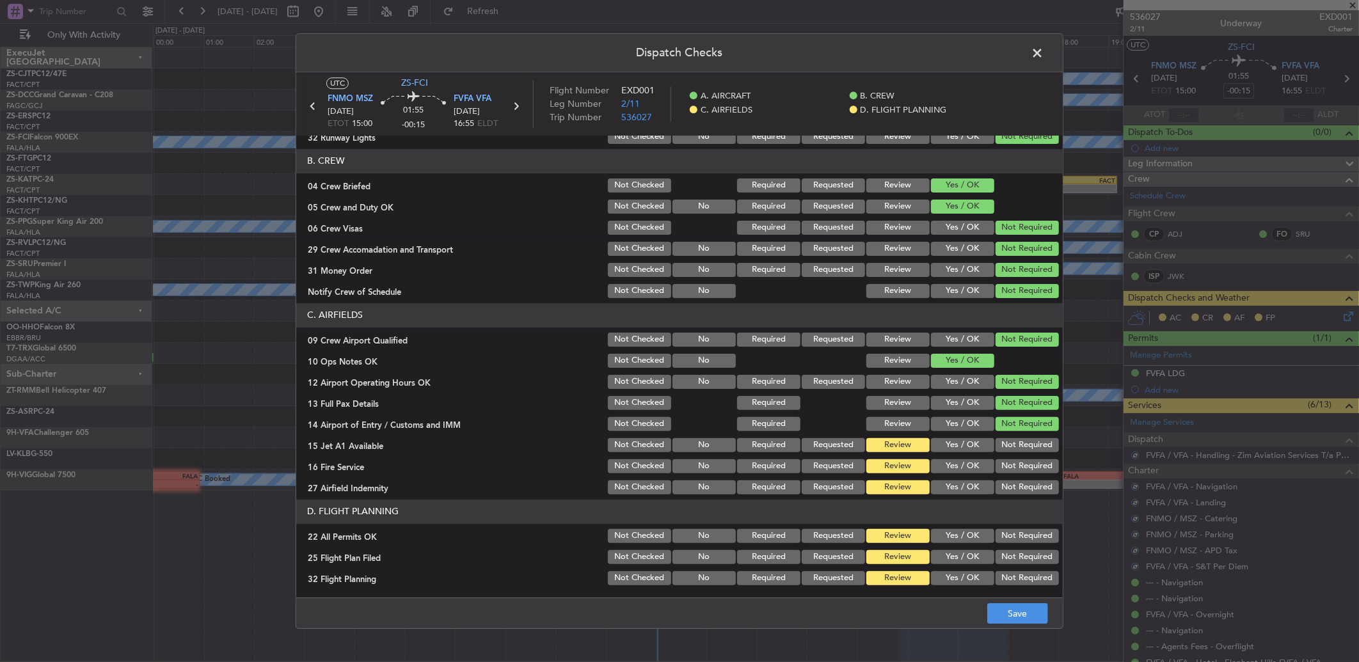
click at [1015, 446] on button "Not Required" at bounding box center [1026, 445] width 63 height 14
click at [1014, 467] on section "C. AIRFIELDS 09 Crew Airport Qualified Not Checked No Required Requested Review…" at bounding box center [679, 399] width 766 height 193
click at [1014, 467] on button "Not Required" at bounding box center [1026, 466] width 63 height 14
click at [1015, 467] on button "Not Required" at bounding box center [1026, 466] width 63 height 14
click at [1017, 485] on button "Not Required" at bounding box center [1026, 487] width 63 height 14
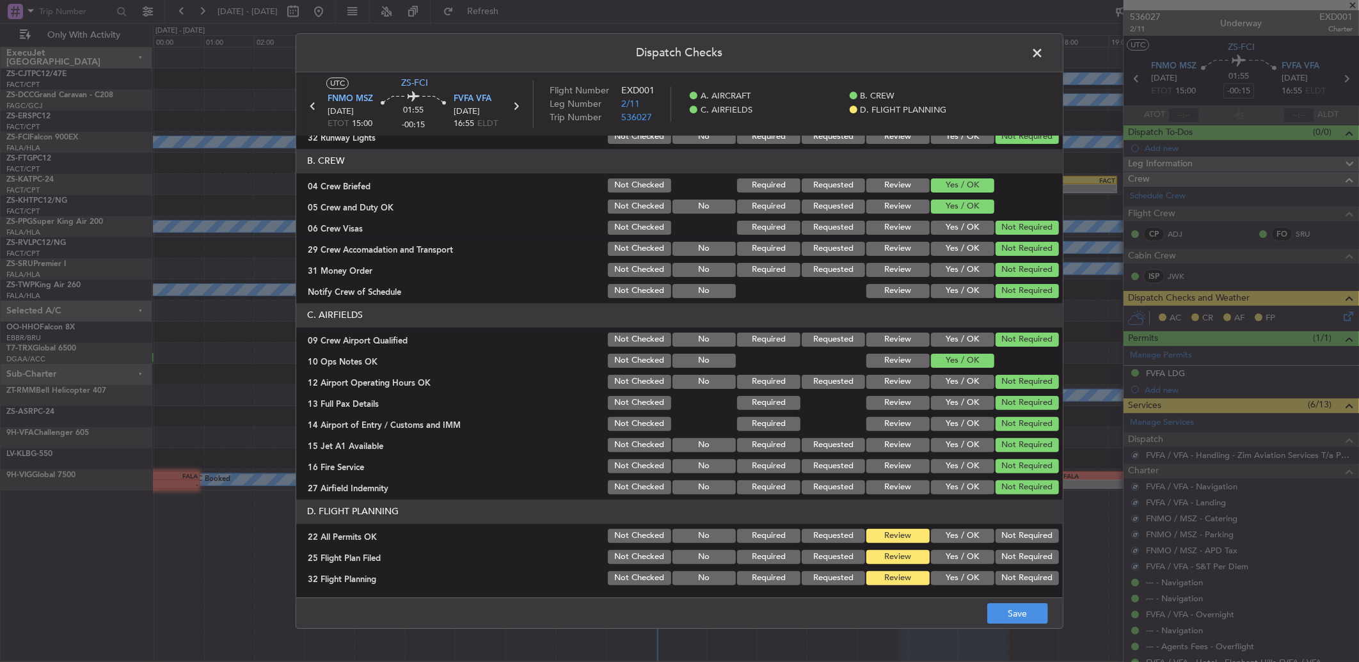
click at [1017, 487] on button "Not Required" at bounding box center [1026, 487] width 63 height 14
click at [1031, 552] on button "Not Required" at bounding box center [1026, 557] width 63 height 14
click at [1018, 541] on button "Not Required" at bounding box center [1026, 536] width 63 height 14
click at [911, 569] on div "Review" at bounding box center [896, 578] width 65 height 18
drag, startPoint x: 937, startPoint y: 554, endPoint x: 945, endPoint y: 580, distance: 27.5
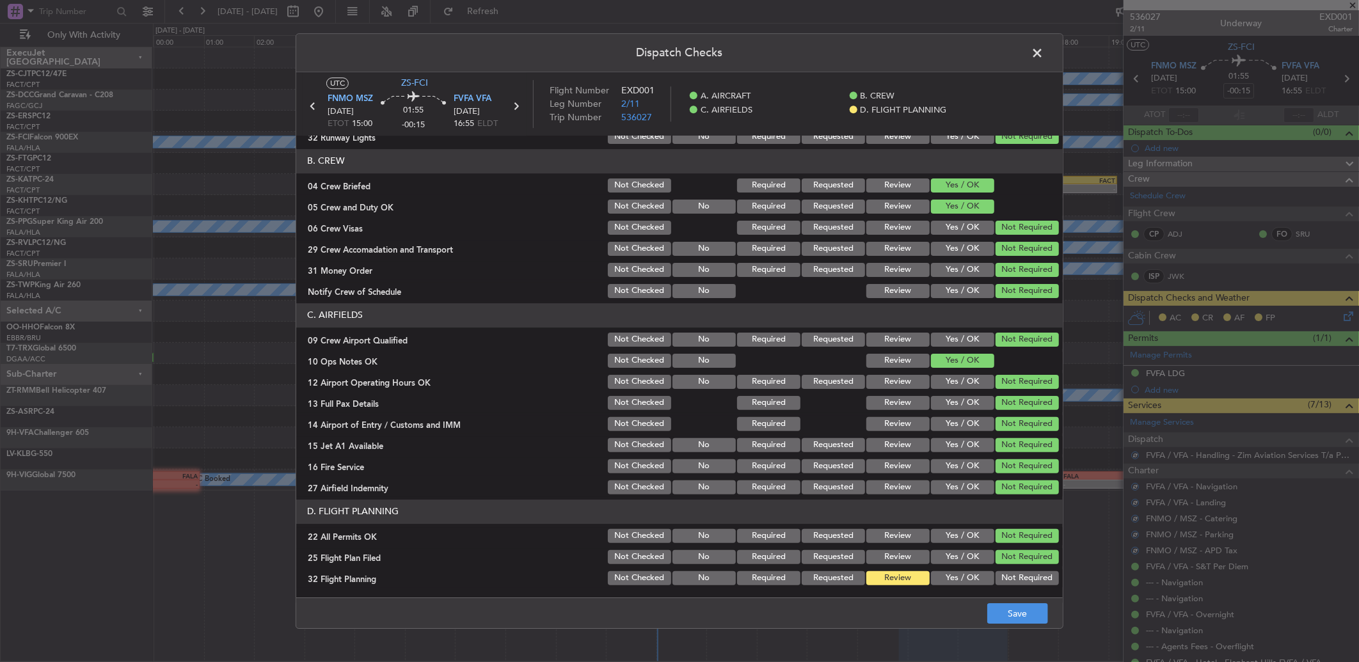
click at [938, 554] on button "Yes / OK" at bounding box center [962, 557] width 63 height 14
click at [945, 582] on button "Yes / OK" at bounding box center [962, 578] width 63 height 14
click at [991, 608] on footer "Save" at bounding box center [679, 612] width 766 height 31
click at [1007, 627] on footer "Save" at bounding box center [679, 612] width 766 height 31
click at [1007, 616] on button "Save" at bounding box center [1017, 613] width 61 height 20
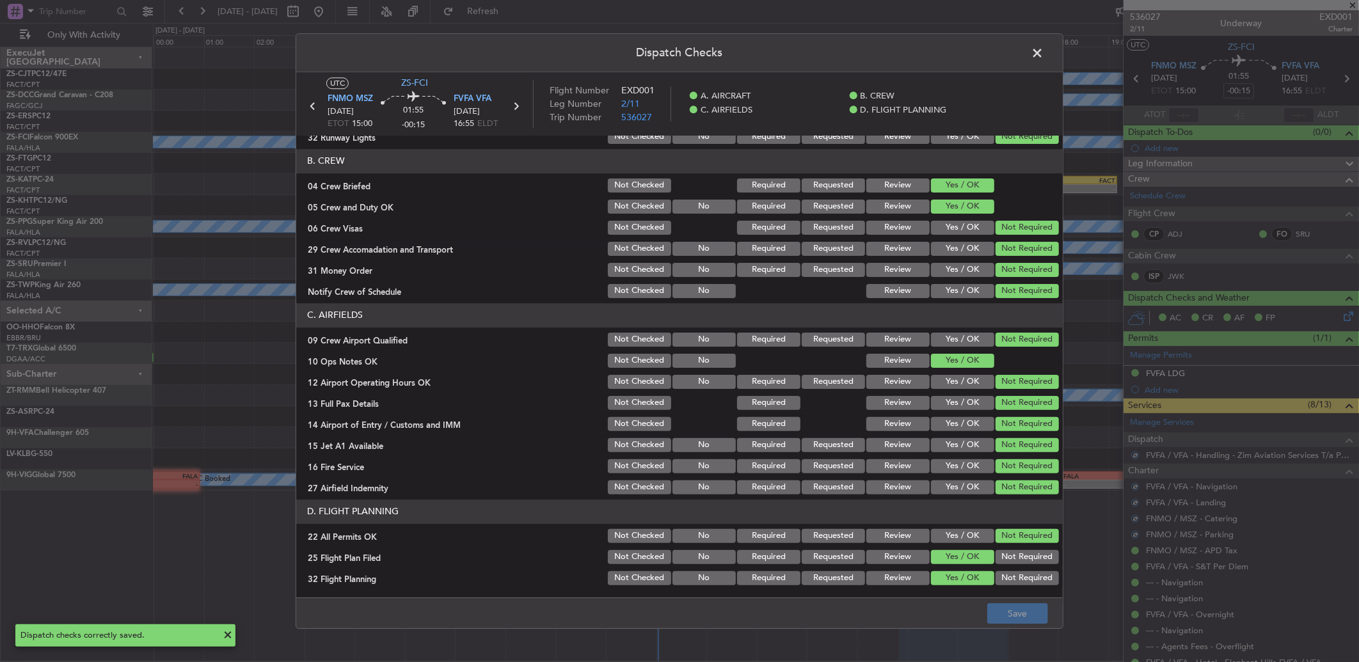
click at [1043, 51] on span at bounding box center [1043, 56] width 0 height 26
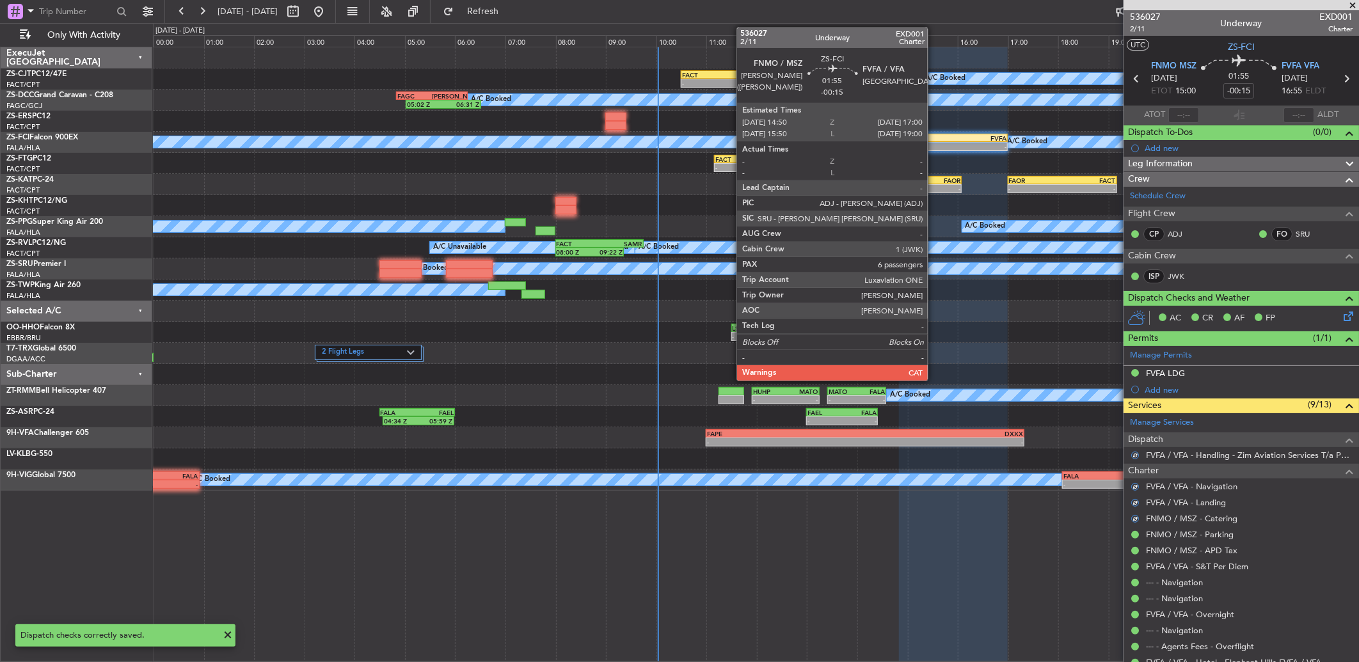
click at [934, 143] on div "-" at bounding box center [926, 147] width 53 height 8
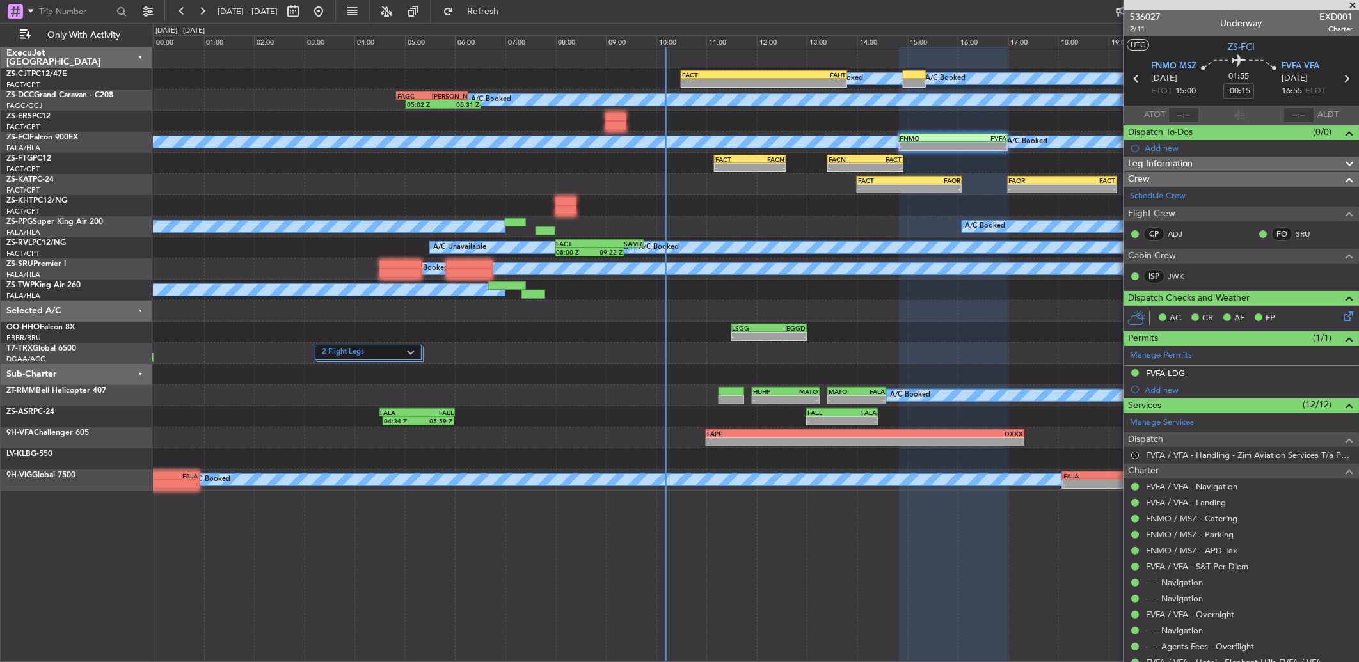
click at [729, 71] on div "FACT" at bounding box center [723, 75] width 82 height 8
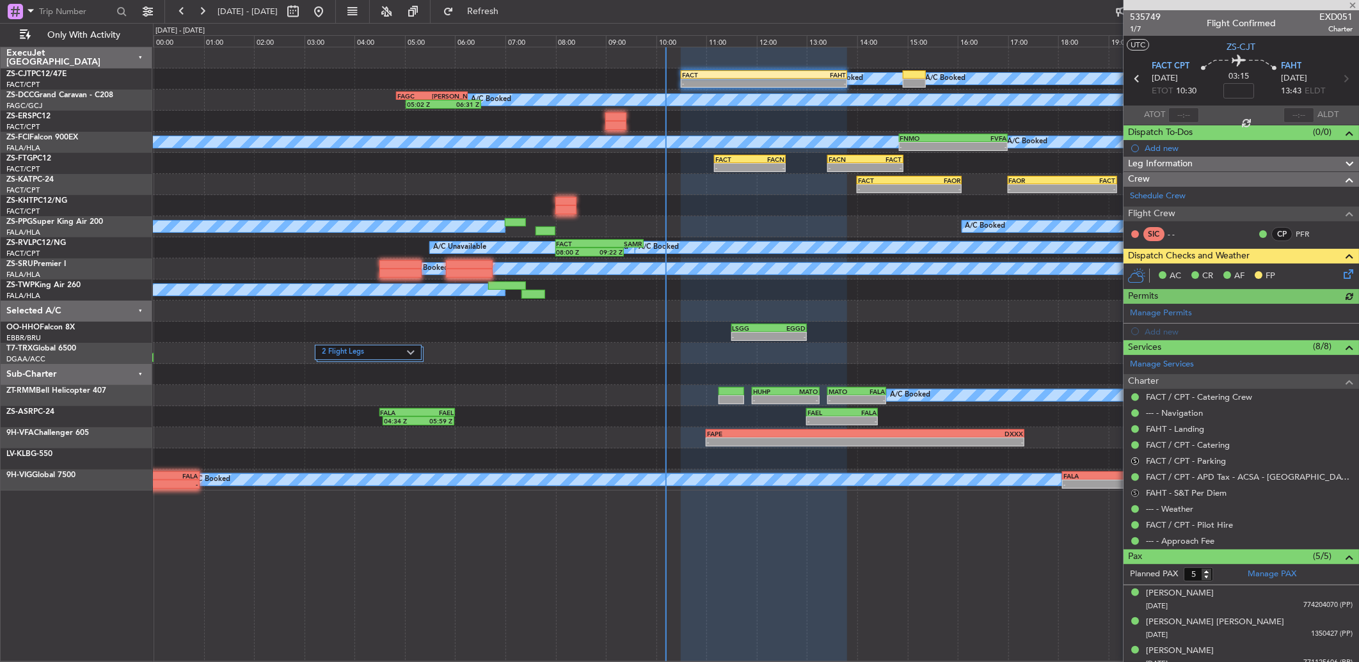
click at [1137, 493] on button "S" at bounding box center [1135, 493] width 8 height 8
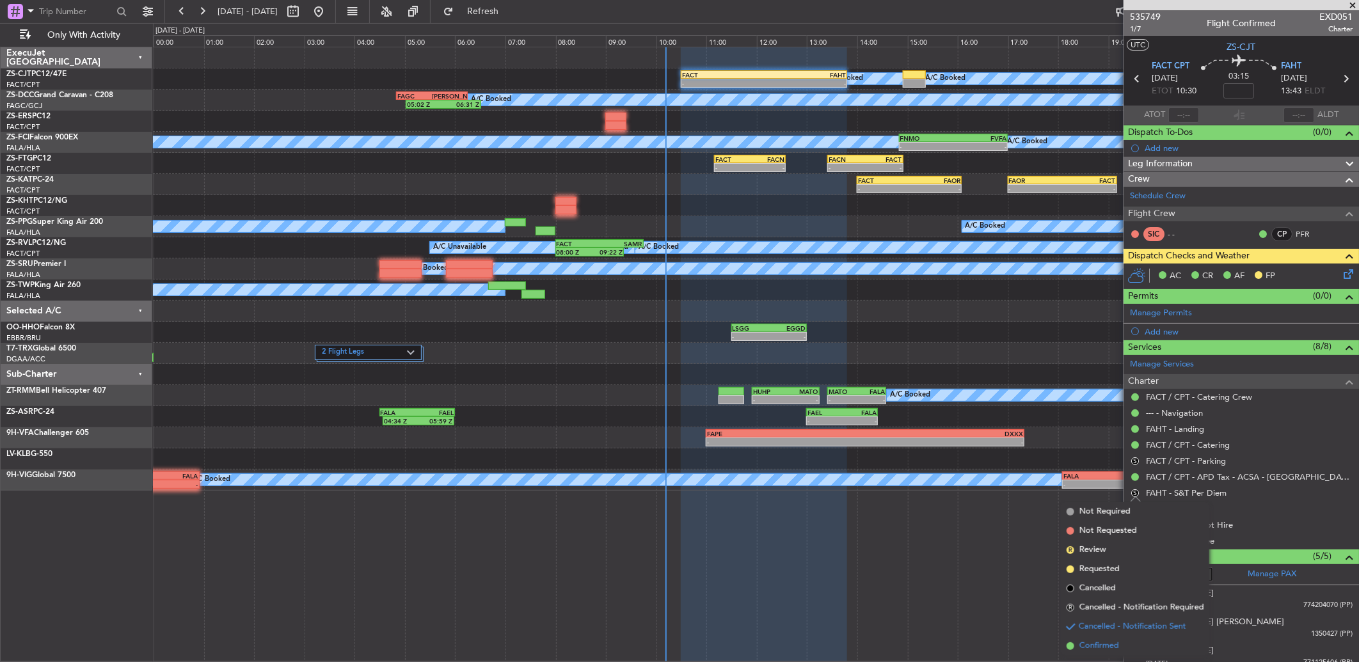
click at [1119, 642] on li "Confirmed" at bounding box center [1135, 645] width 148 height 19
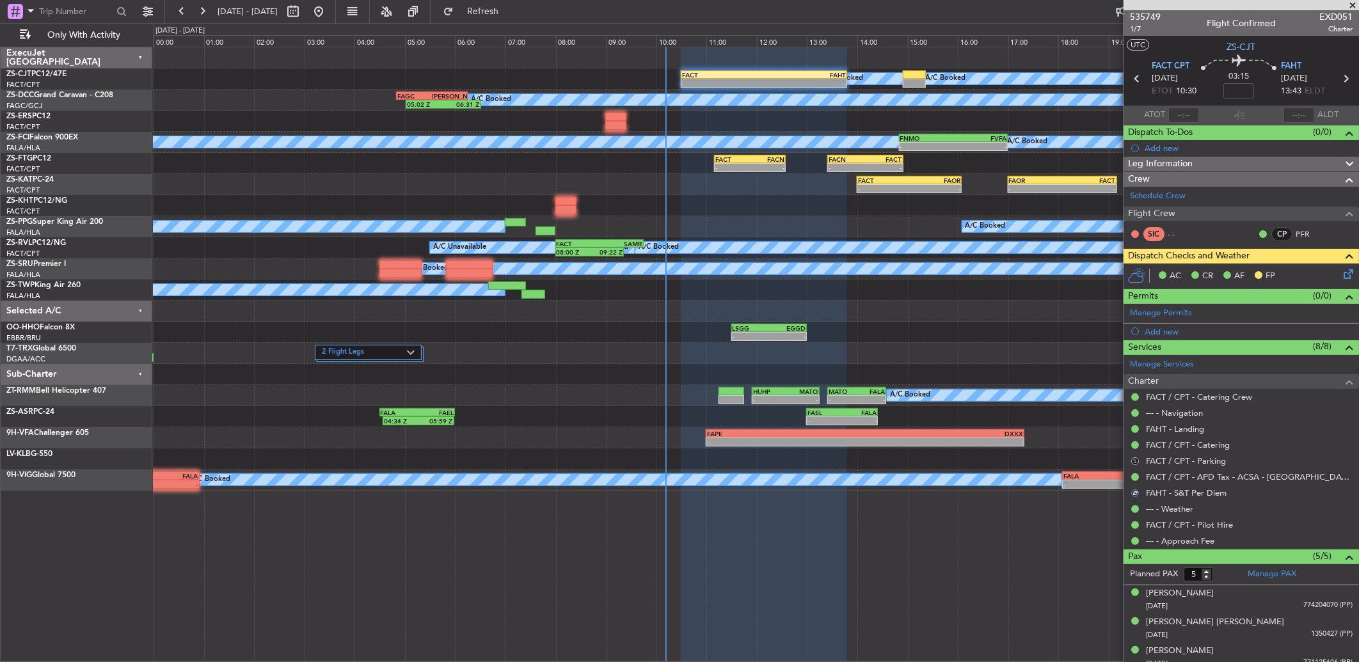
click at [1132, 457] on button "S" at bounding box center [1135, 461] width 8 height 8
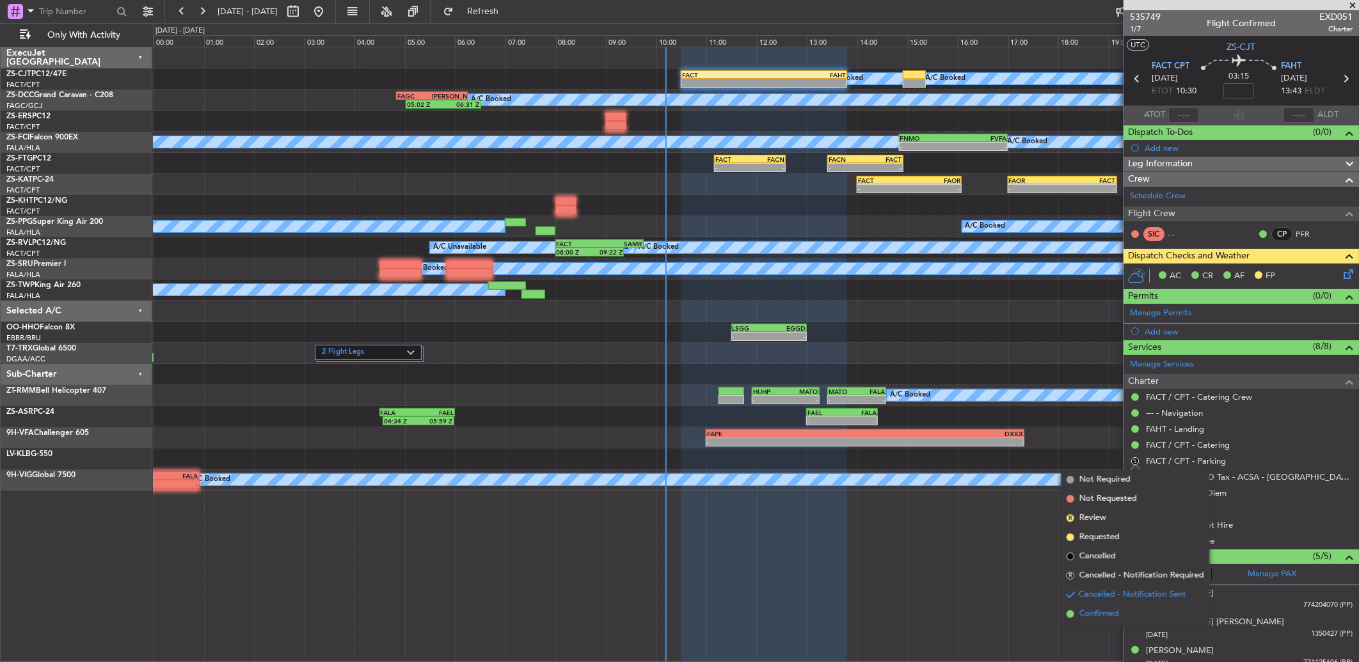
click at [1118, 617] on span "Confirmed" at bounding box center [1099, 614] width 40 height 13
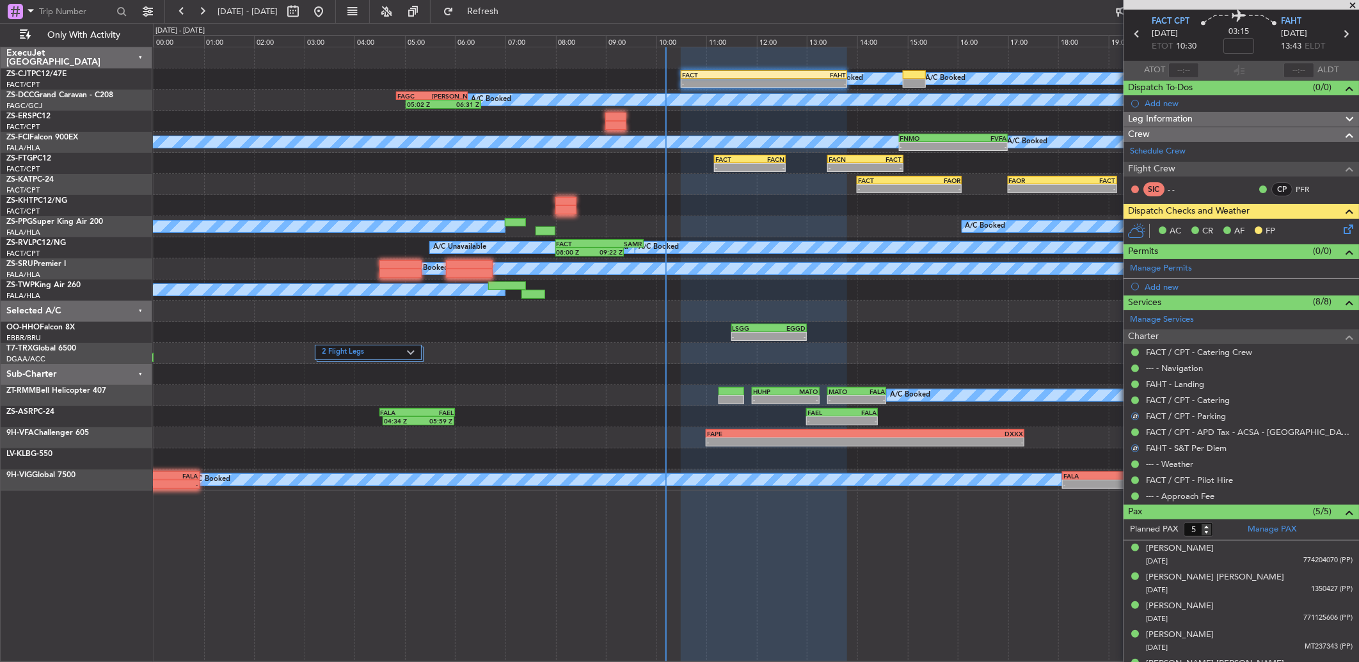
scroll to position [67, 0]
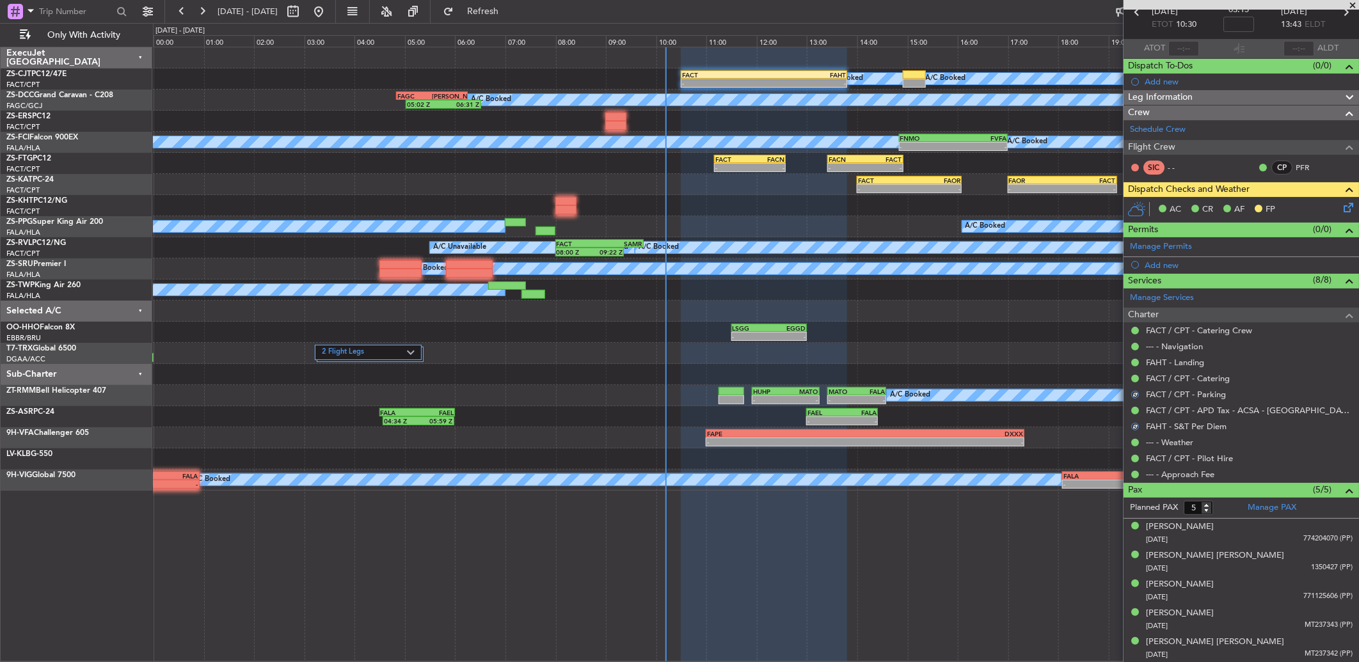
click at [1341, 210] on icon at bounding box center [1346, 205] width 10 height 10
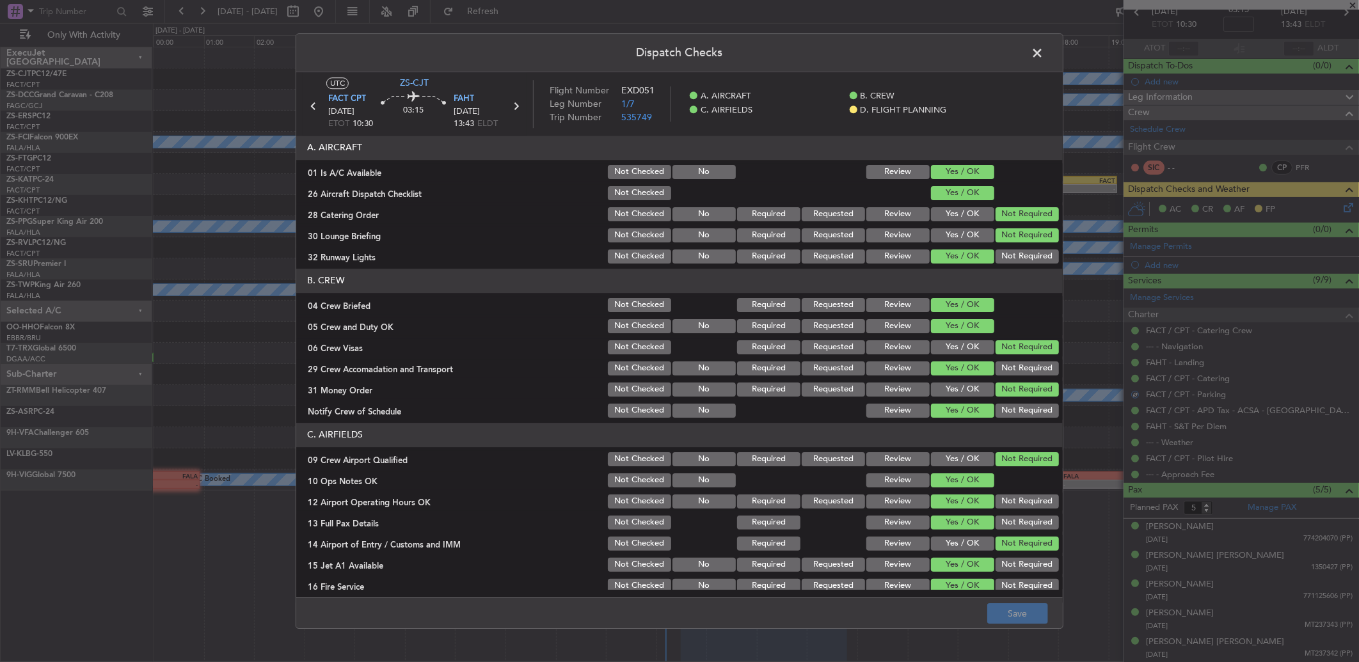
scroll to position [120, 0]
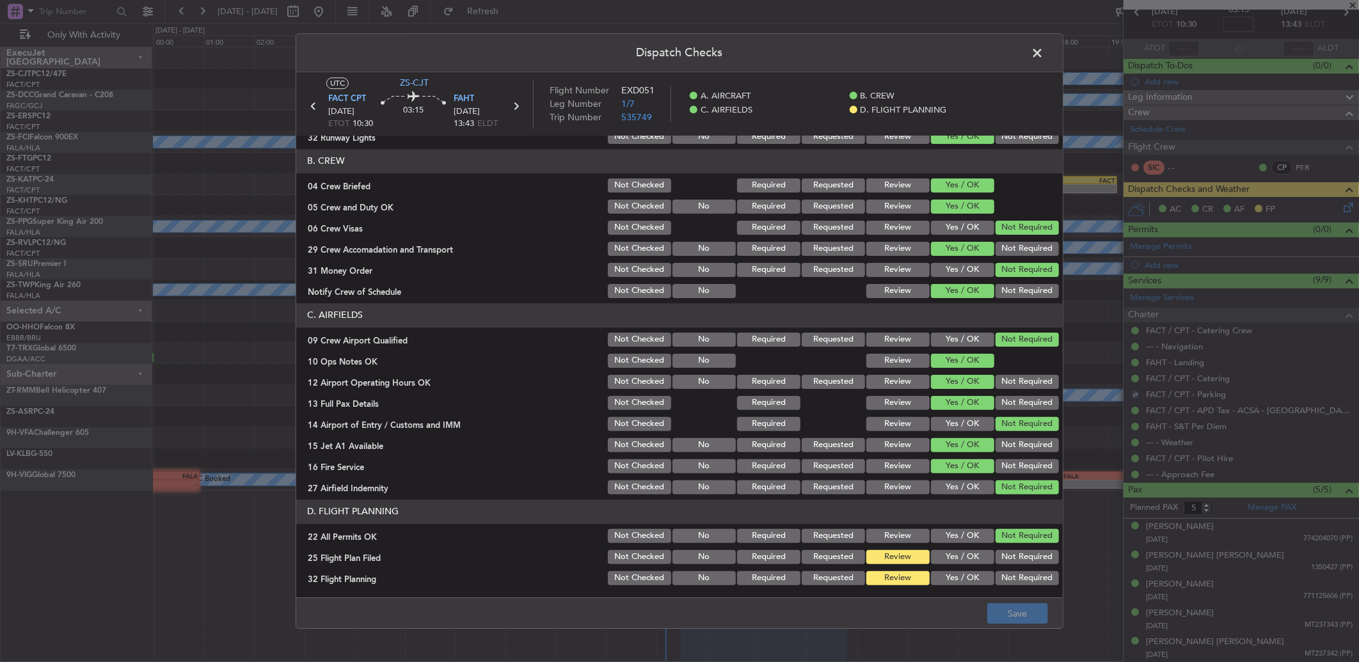
click at [943, 553] on button "Yes / OK" at bounding box center [962, 557] width 63 height 14
click at [944, 569] on div "Yes / OK" at bounding box center [961, 578] width 65 height 18
click at [980, 578] on button "Yes / OK" at bounding box center [962, 578] width 63 height 14
click at [1013, 642] on div "Dispatch Checks UTC ZS-CJT FACT CPT [DATE] ETOT 10:30 03:15 FAHT [DATE] 13:43 E…" at bounding box center [679, 331] width 1359 height 662
drag, startPoint x: 1015, startPoint y: 617, endPoint x: 1023, endPoint y: 619, distance: 9.3
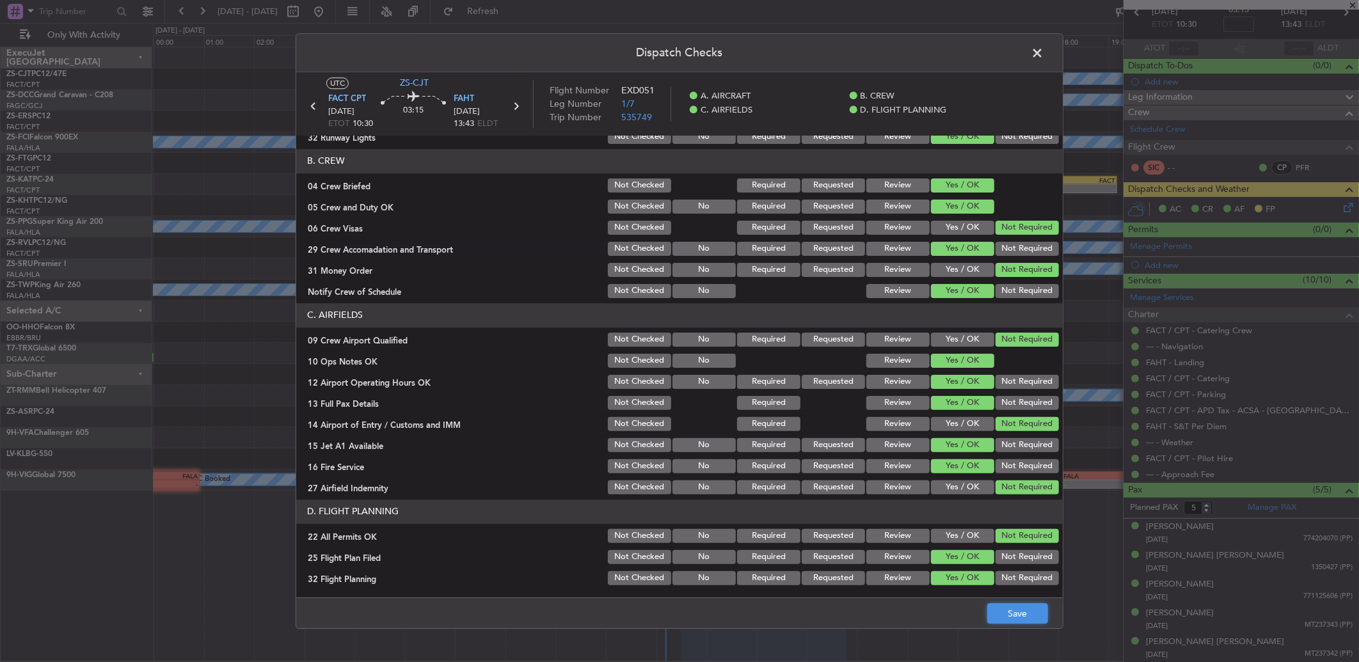
click at [1023, 619] on button "Save" at bounding box center [1017, 613] width 61 height 20
click at [1043, 54] on span at bounding box center [1043, 56] width 0 height 26
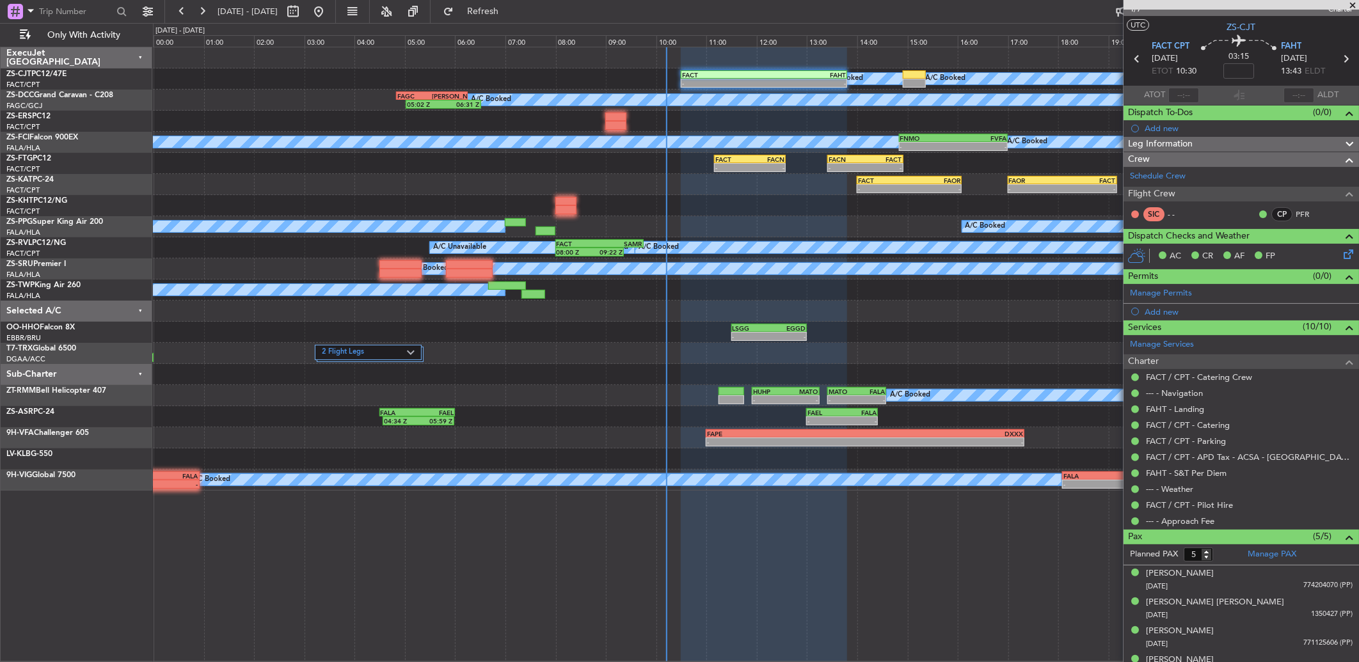
scroll to position [0, 0]
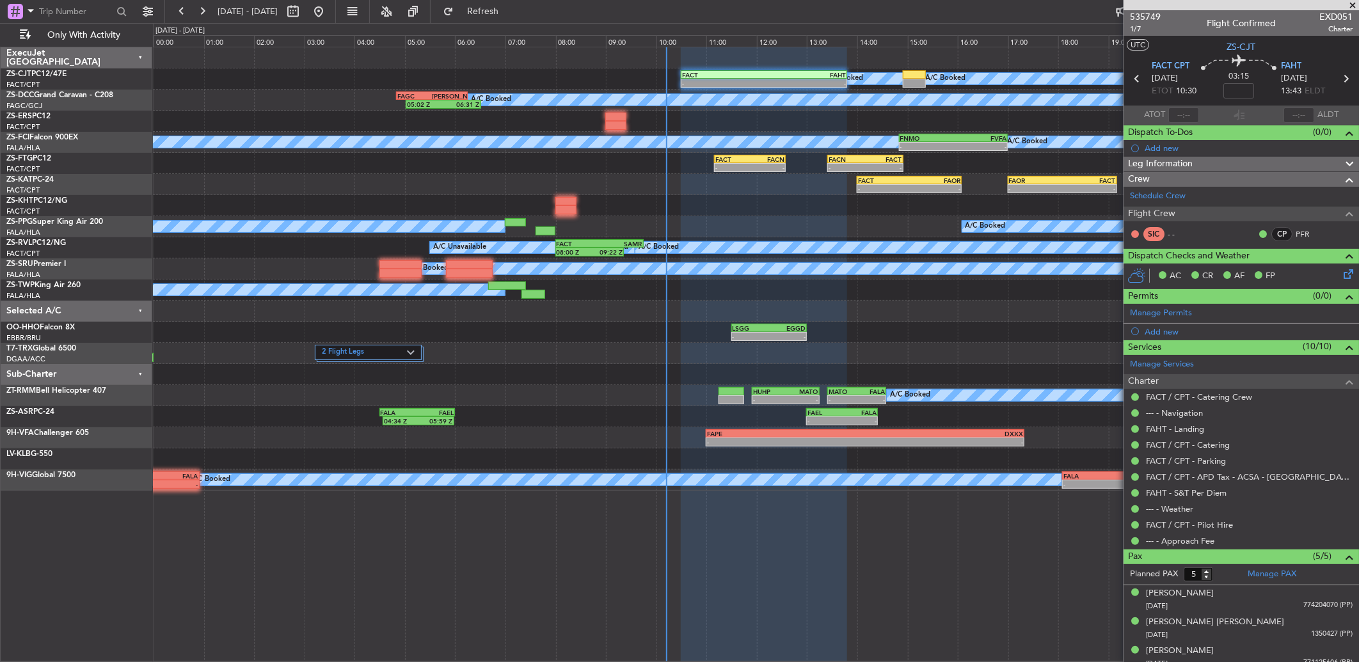
click at [1347, 79] on section "FACT CPT [DATE] ETOT 10:30 03:15 FAHT [DATE] 13:43 ELDT" at bounding box center [1240, 80] width 235 height 51
click at [1337, 72] on icon at bounding box center [1345, 78] width 17 height 17
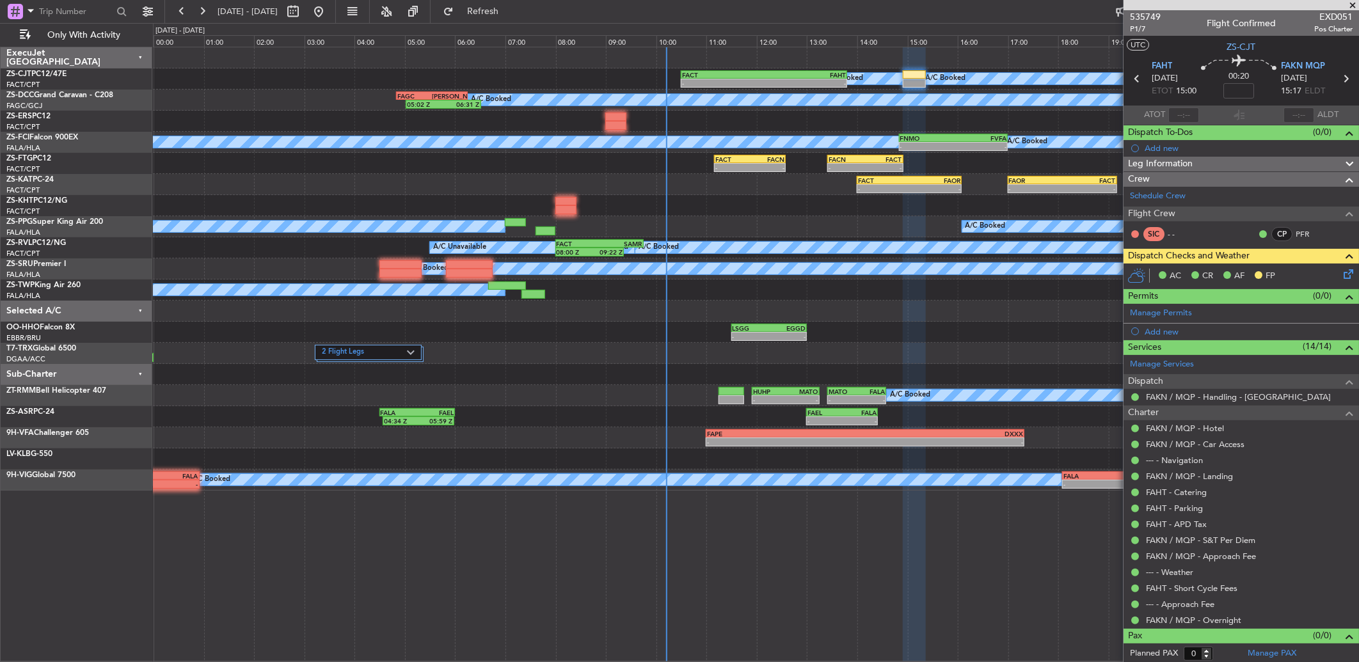
click at [1344, 274] on icon at bounding box center [1346, 272] width 10 height 10
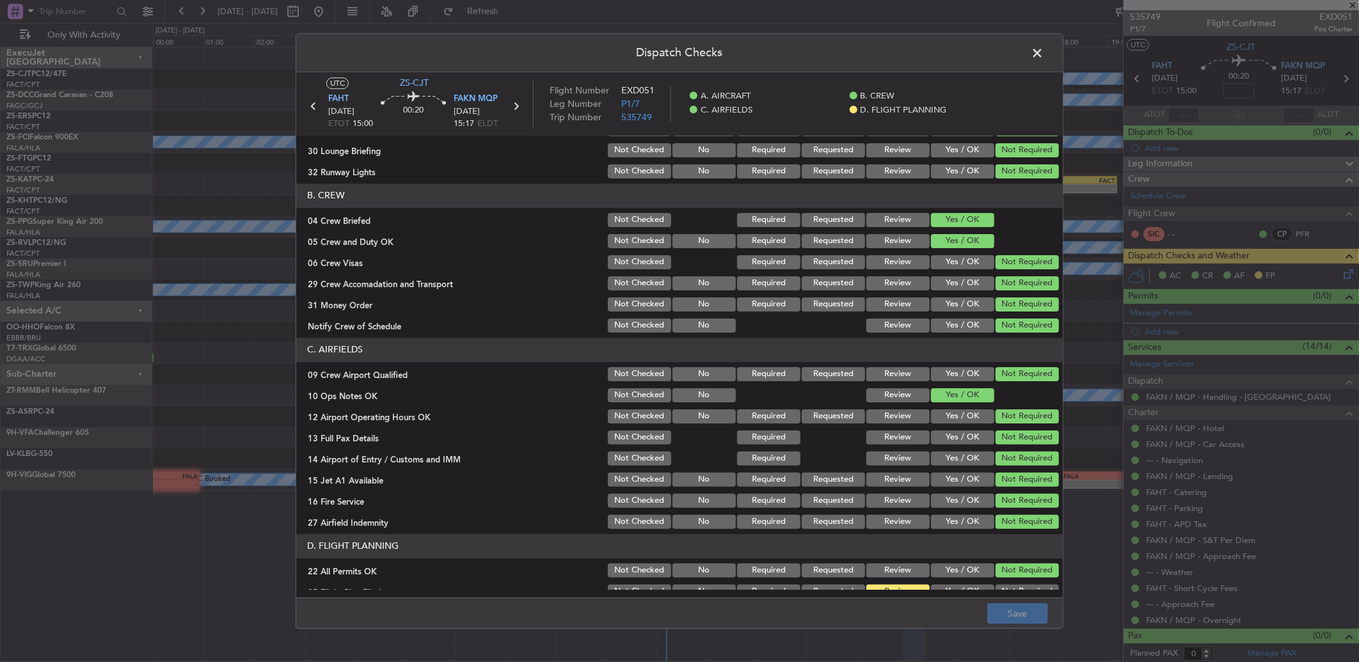
scroll to position [120, 0]
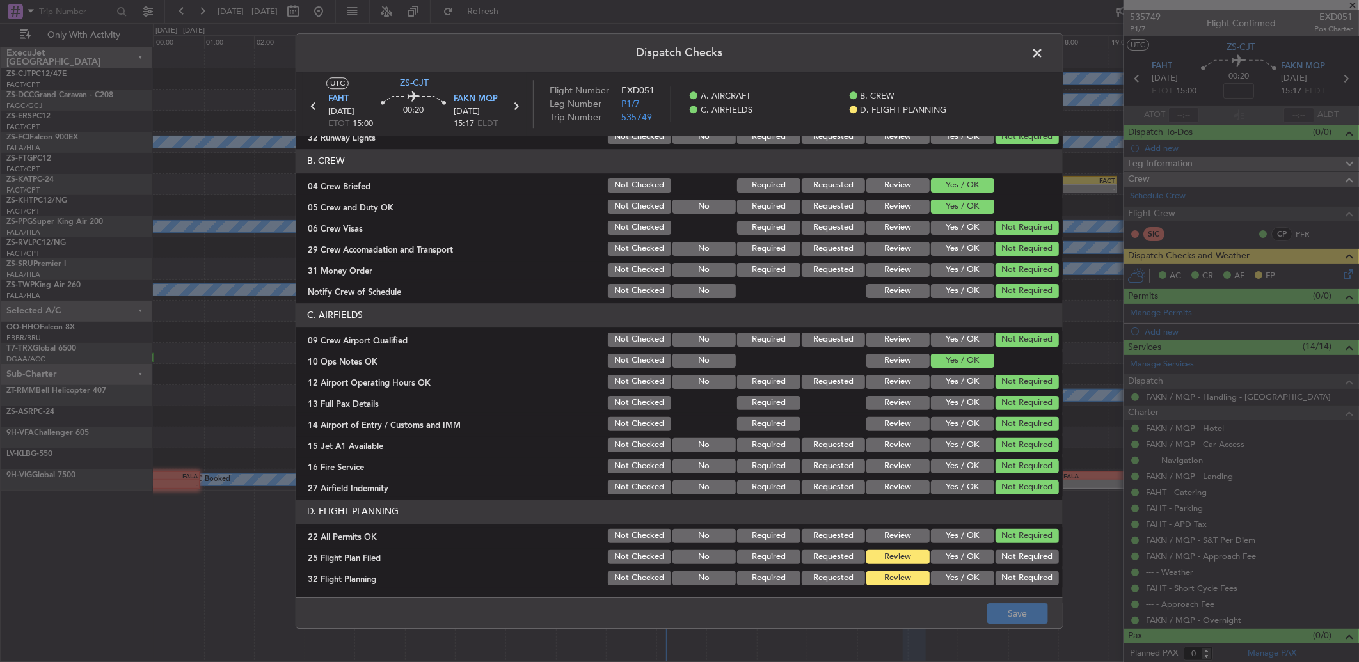
drag, startPoint x: 952, startPoint y: 557, endPoint x: 951, endPoint y: 566, distance: 9.0
click at [952, 558] on button "Yes / OK" at bounding box center [962, 557] width 63 height 14
click at [952, 576] on button "Yes / OK" at bounding box center [962, 578] width 63 height 14
click at [1091, 635] on div "Dispatch Checks UTC ZS-CJT FAHT [DATE] ETOT 15:00 00:20 FAKN MQP [DATE] 15:17 E…" at bounding box center [679, 331] width 1359 height 662
click at [1043, 52] on span at bounding box center [1043, 56] width 0 height 26
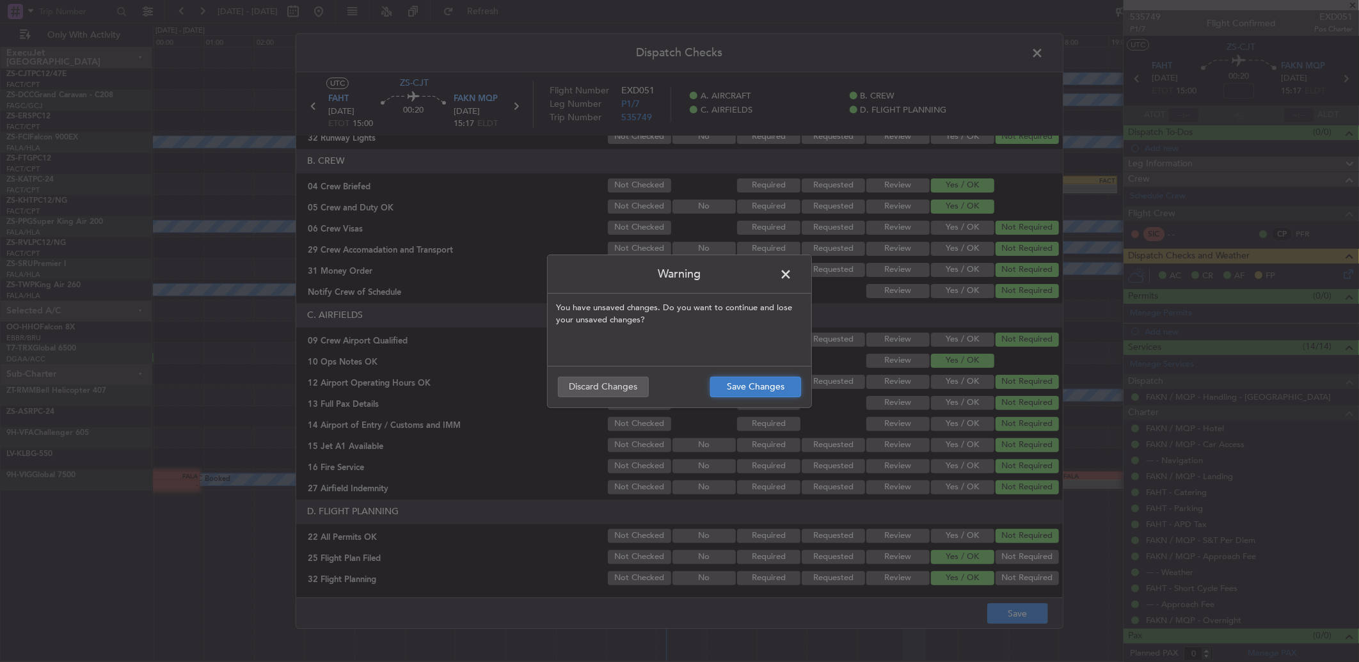
click at [780, 388] on button "Save Changes" at bounding box center [755, 387] width 91 height 20
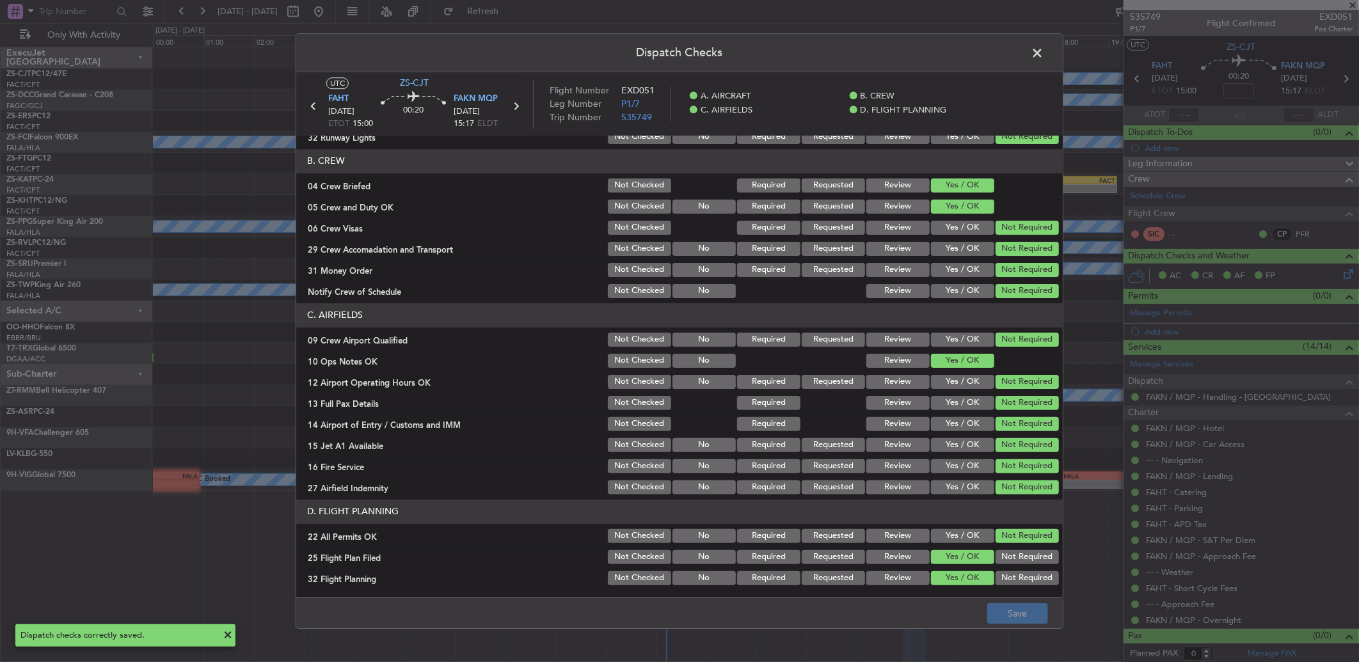
click at [1043, 49] on span at bounding box center [1043, 56] width 0 height 26
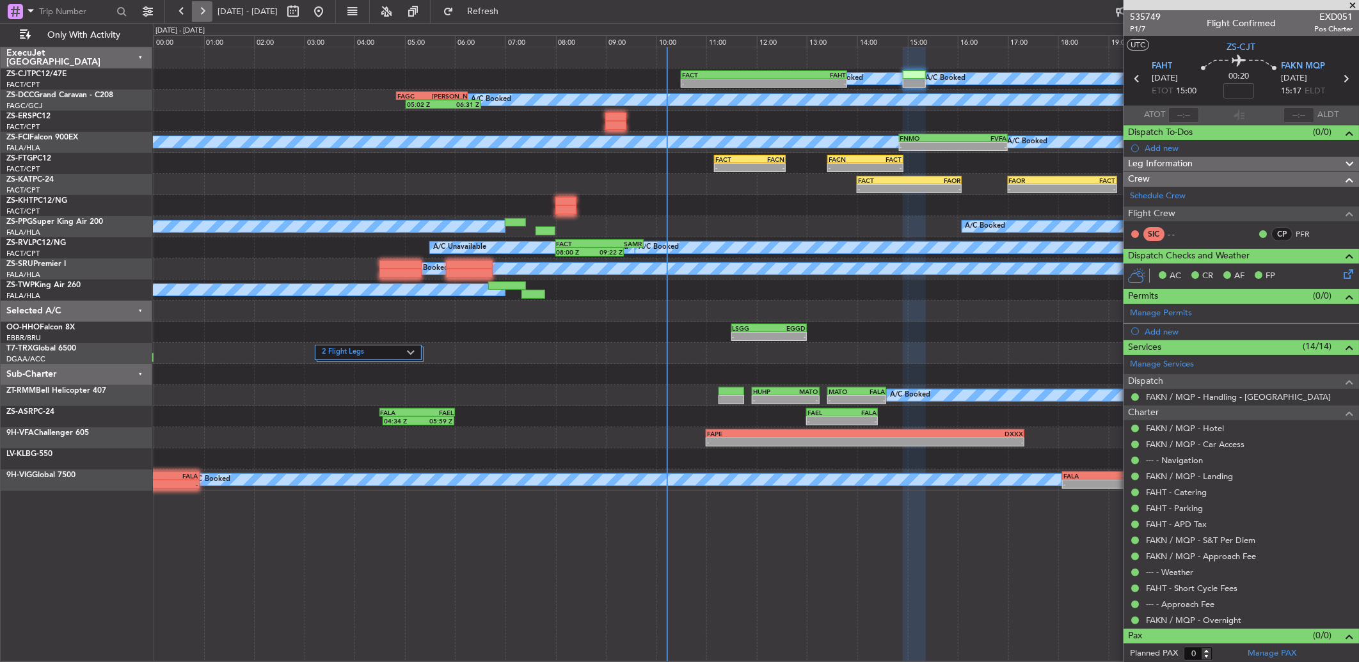
click at [209, 17] on button at bounding box center [202, 11] width 20 height 20
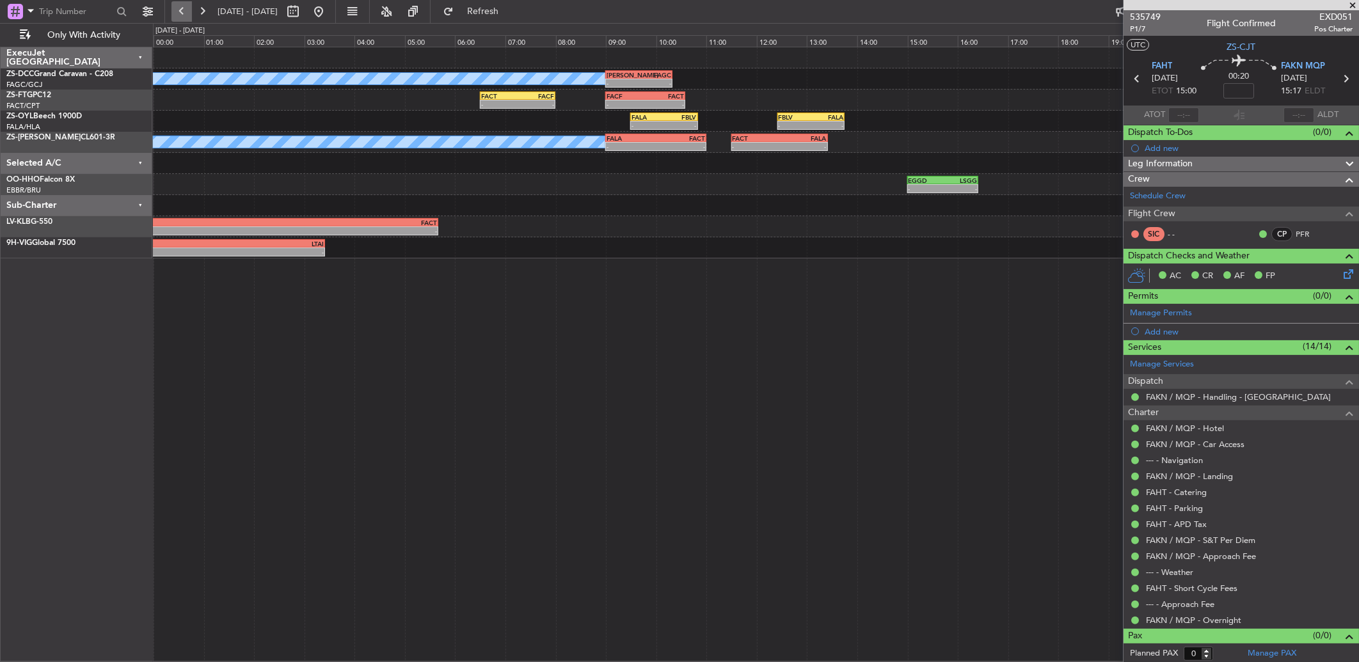
click at [186, 6] on button at bounding box center [181, 11] width 20 height 20
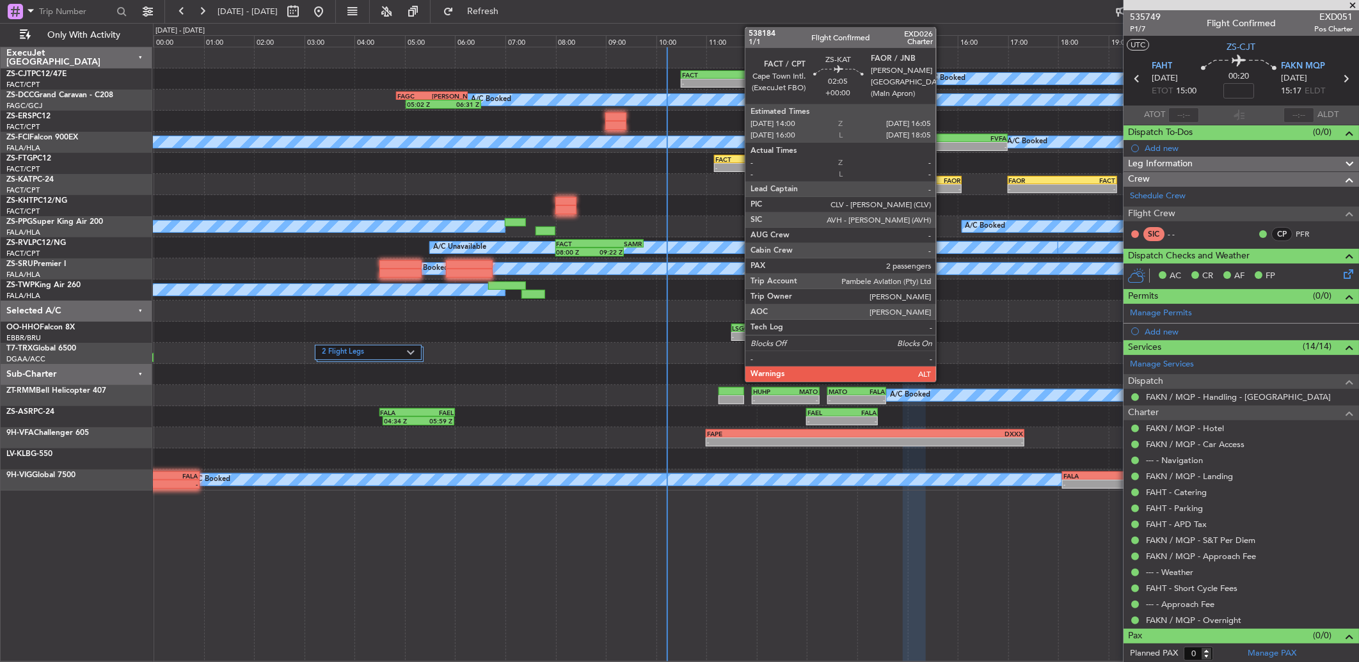
click at [942, 187] on div "-" at bounding box center [934, 189] width 51 height 8
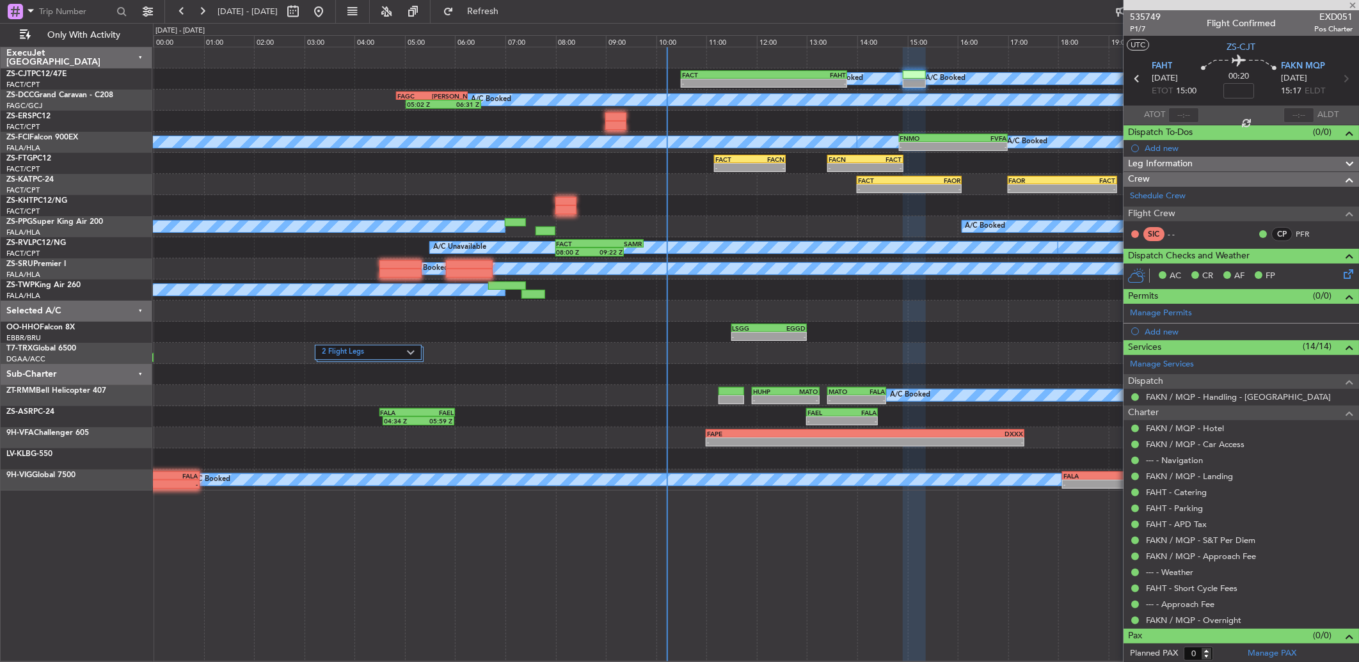
type input "2"
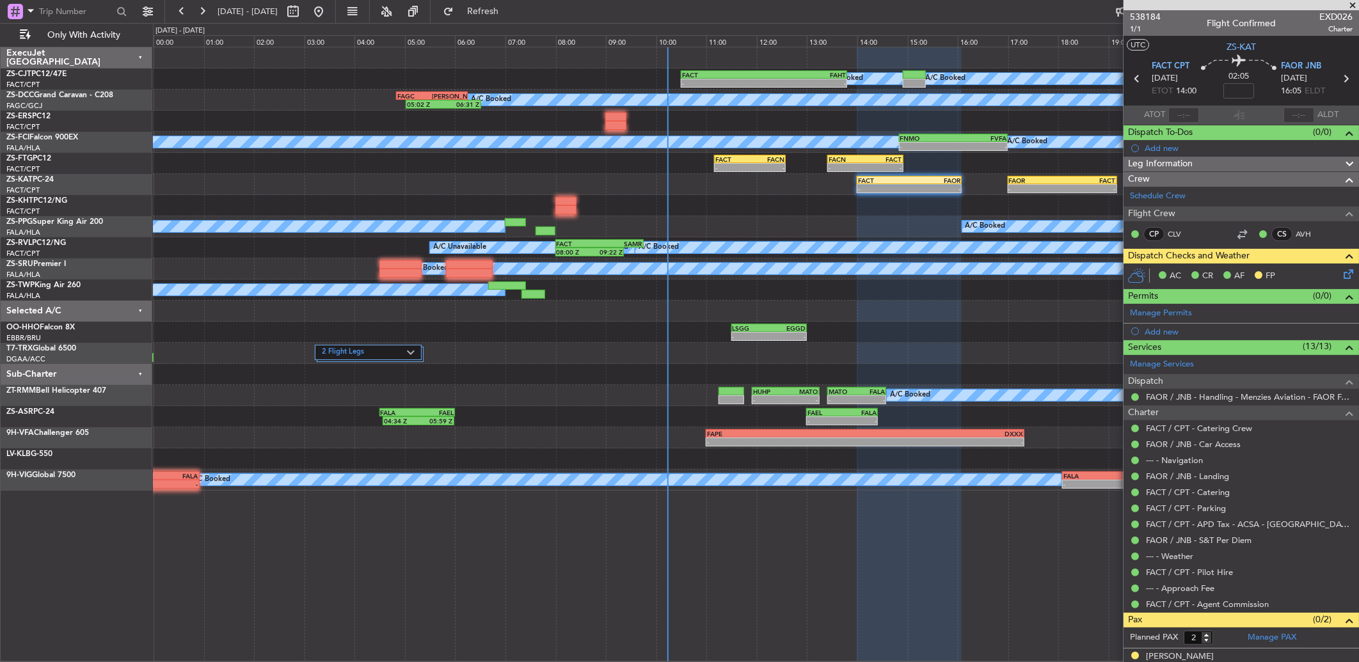
click at [1341, 283] on div "AC CR AF FP" at bounding box center [1240, 277] width 235 height 26
click at [1343, 277] on icon at bounding box center [1346, 272] width 10 height 10
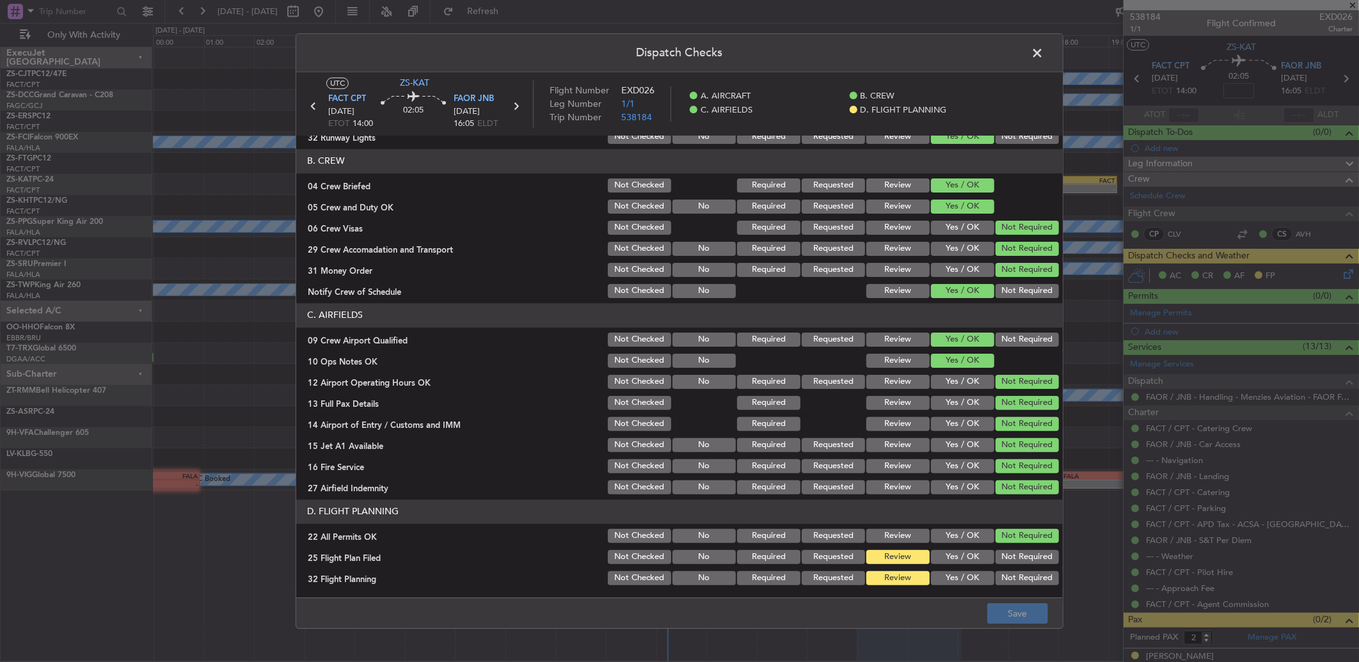
click at [947, 557] on button "Yes / OK" at bounding box center [962, 557] width 63 height 14
drag, startPoint x: 950, startPoint y: 567, endPoint x: 951, endPoint y: 576, distance: 9.0
click at [951, 571] on section "D. FLIGHT PLANNING 22 All Permits OK Not Checked No Required Requested Review Y…" at bounding box center [679, 544] width 766 height 88
click at [951, 583] on button "Yes / OK" at bounding box center [962, 578] width 63 height 14
click at [1024, 634] on div "Dispatch Checks UTC ZS-KAT FACT CPT [DATE] ETOT 14:00 02:05 FAOR JNB [DATE] 16:…" at bounding box center [679, 331] width 1359 height 662
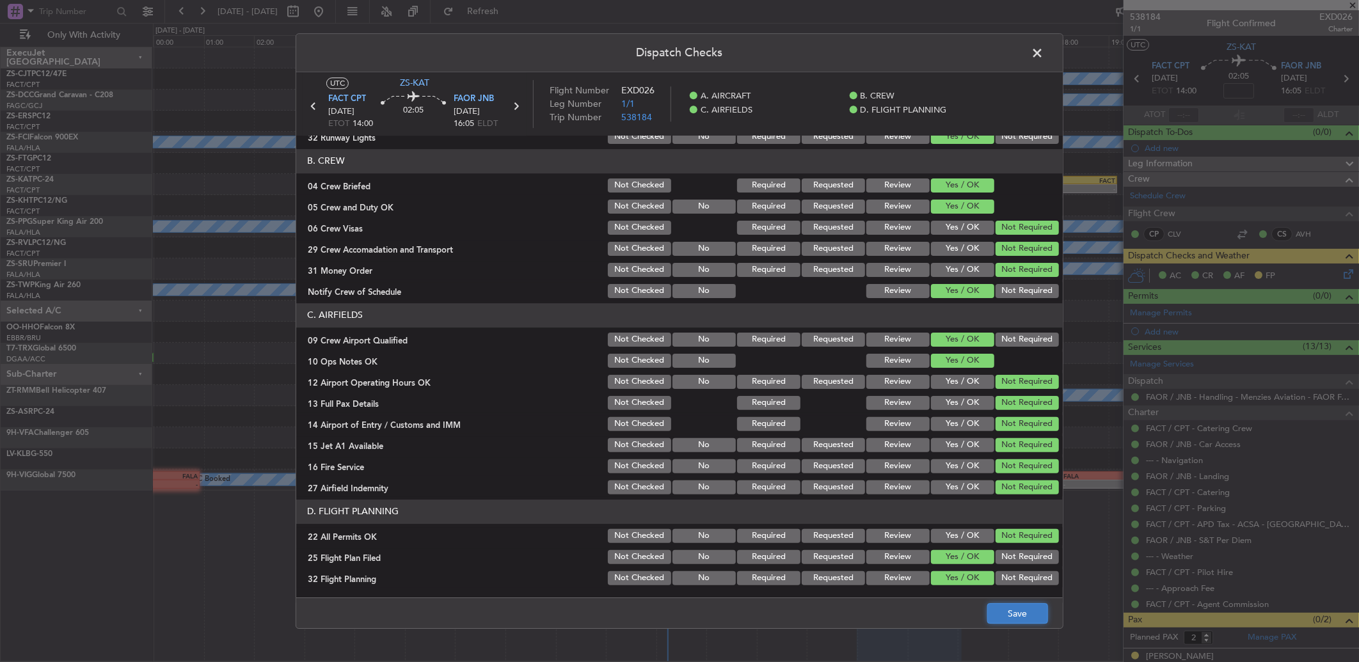
click at [1018, 623] on button "Save" at bounding box center [1017, 613] width 61 height 20
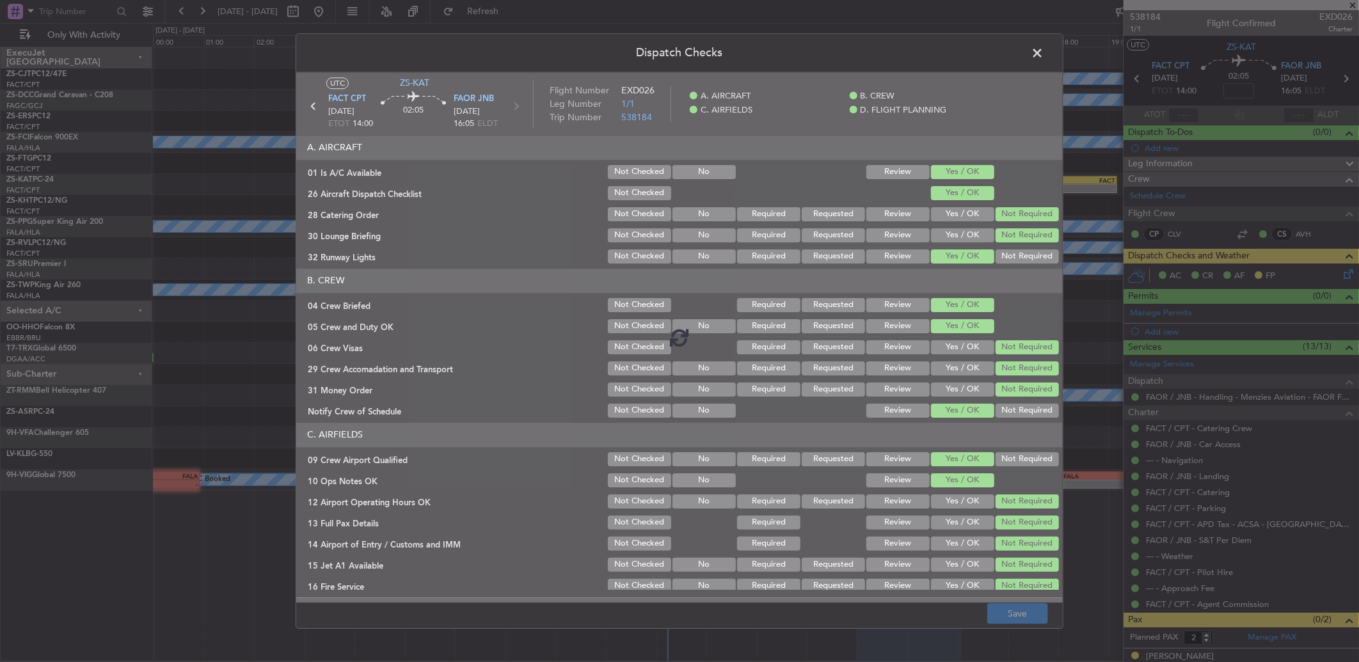
scroll to position [120, 0]
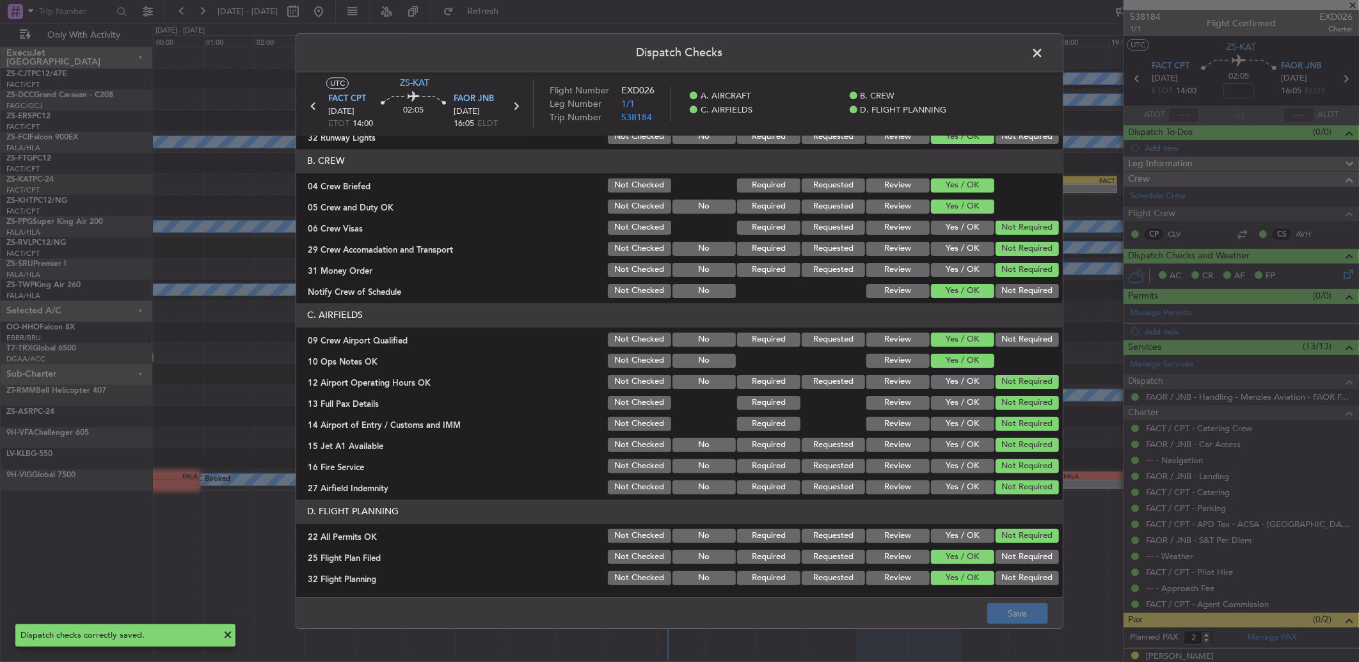
click at [1043, 58] on span at bounding box center [1043, 56] width 0 height 26
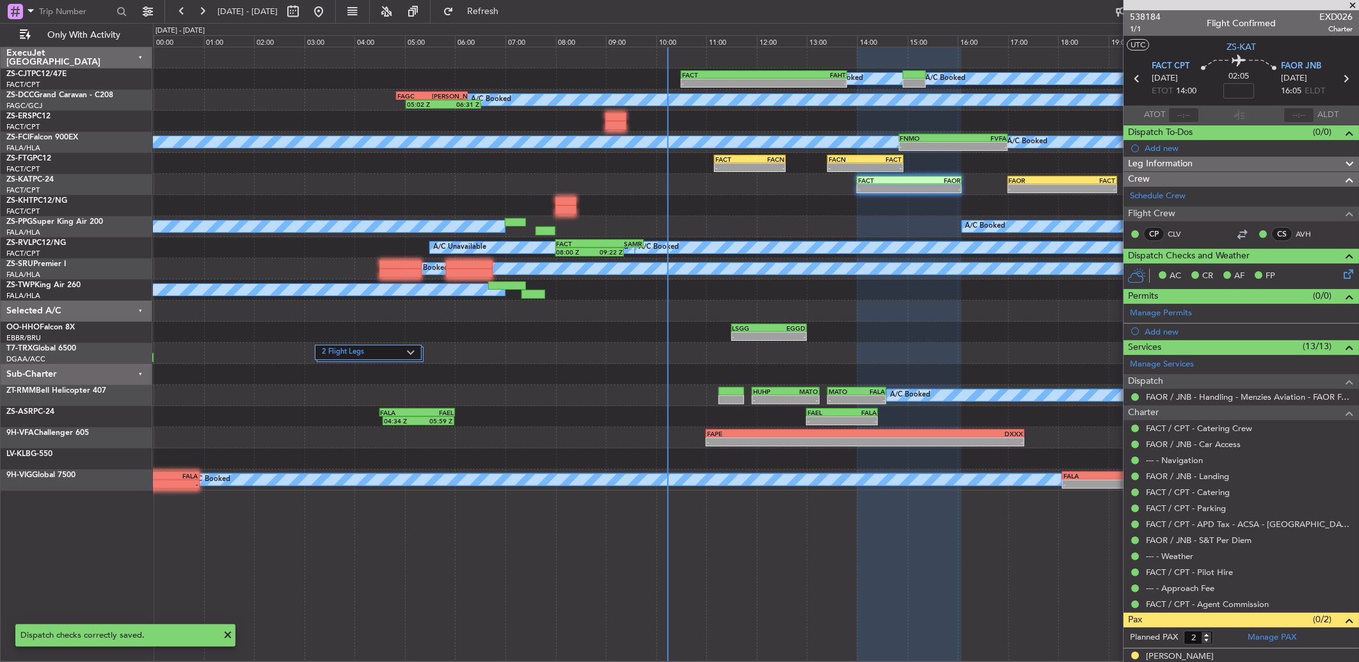
click at [1337, 84] on icon at bounding box center [1345, 78] width 17 height 17
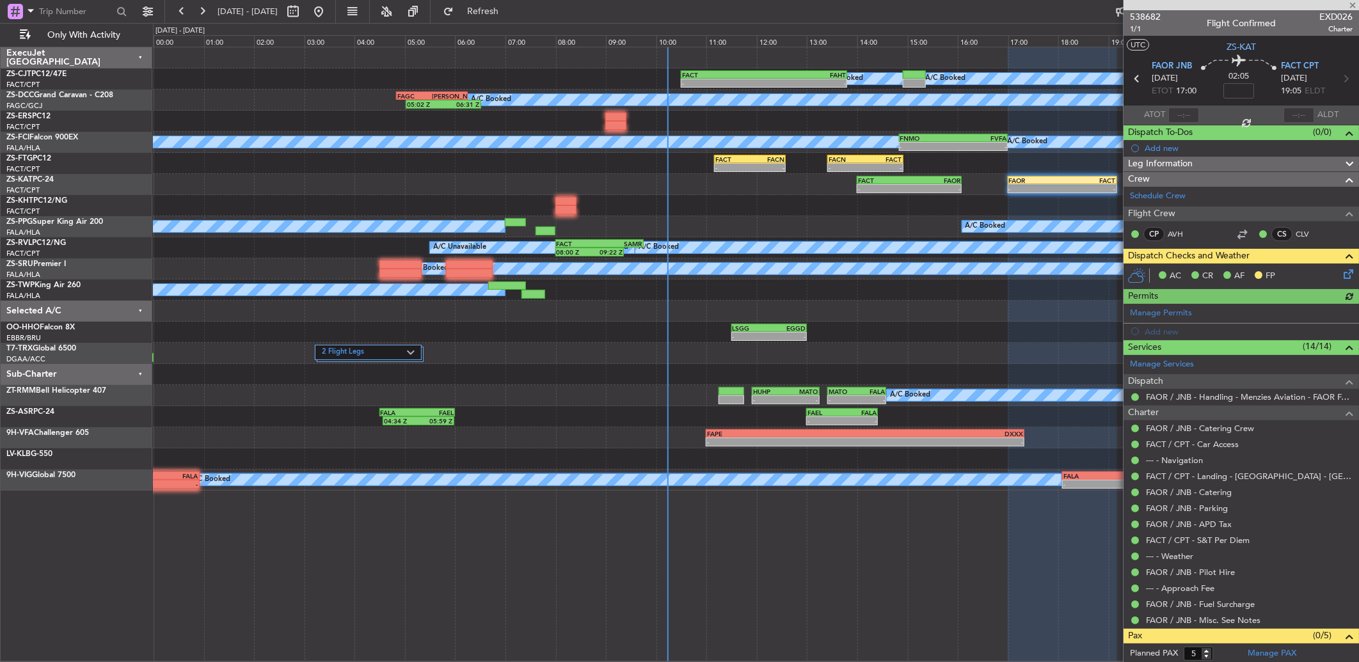
click at [1341, 270] on icon at bounding box center [1346, 272] width 10 height 10
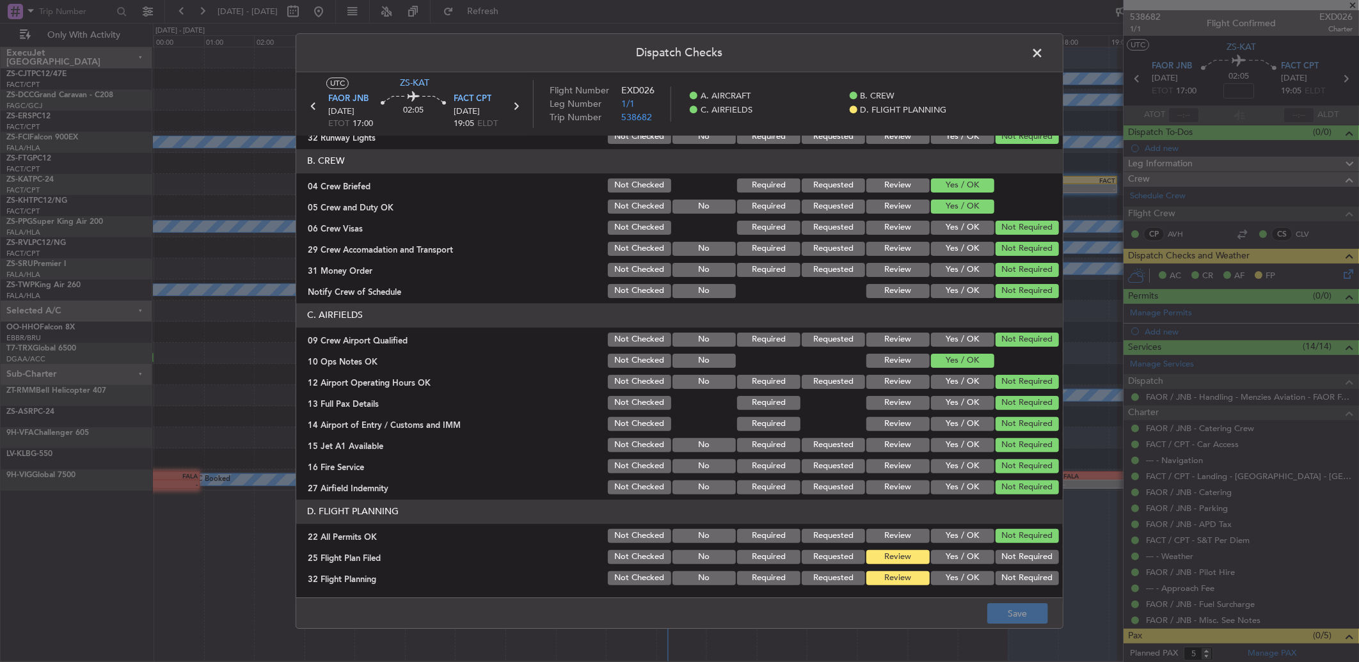
click at [975, 557] on button "Yes / OK" at bounding box center [962, 557] width 63 height 14
click at [995, 583] on button "Not Required" at bounding box center [1026, 578] width 63 height 14
click at [968, 571] on button "Yes / OK" at bounding box center [962, 578] width 63 height 14
click at [1015, 621] on button "Save" at bounding box center [1017, 613] width 61 height 20
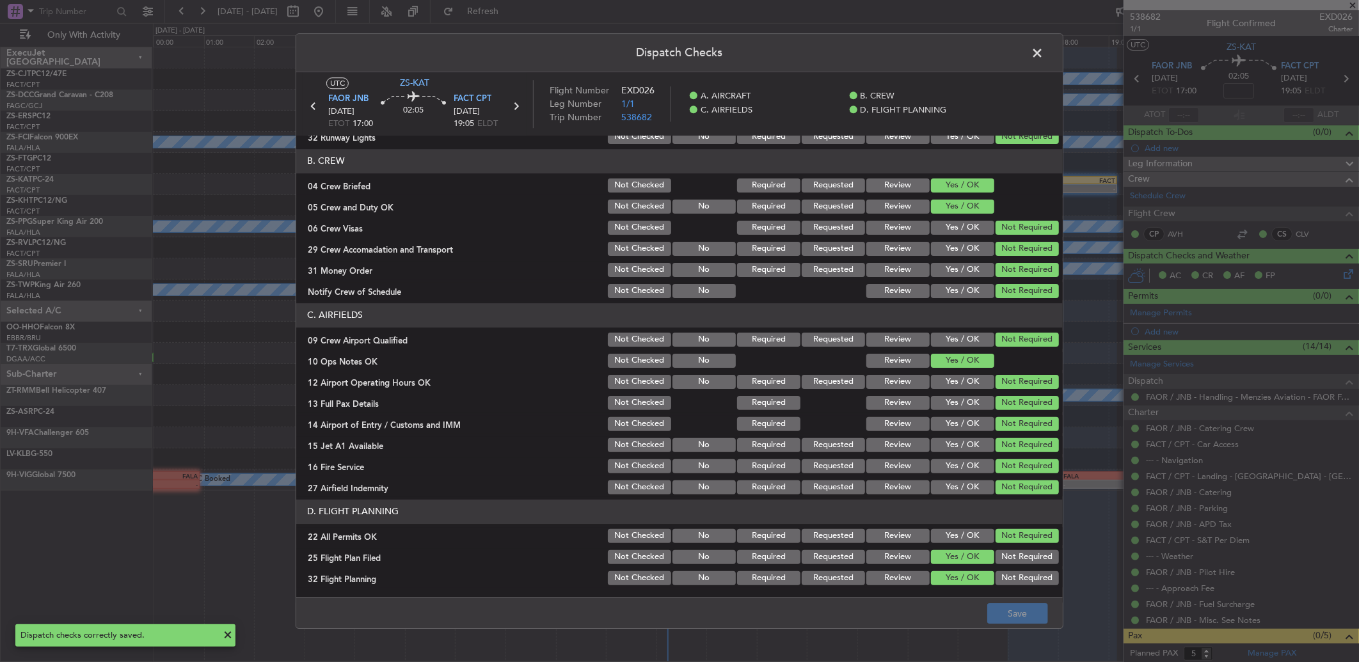
click at [1043, 62] on span at bounding box center [1043, 56] width 0 height 26
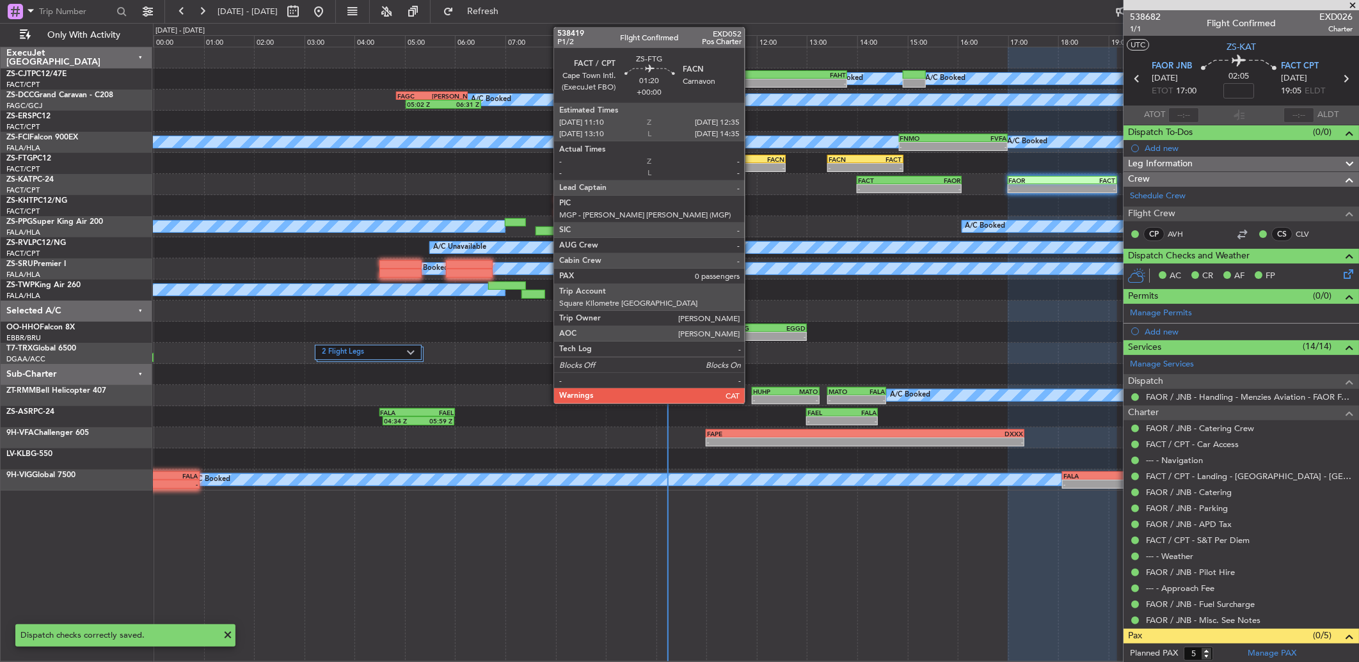
click at [751, 161] on div "FACN" at bounding box center [767, 159] width 35 height 8
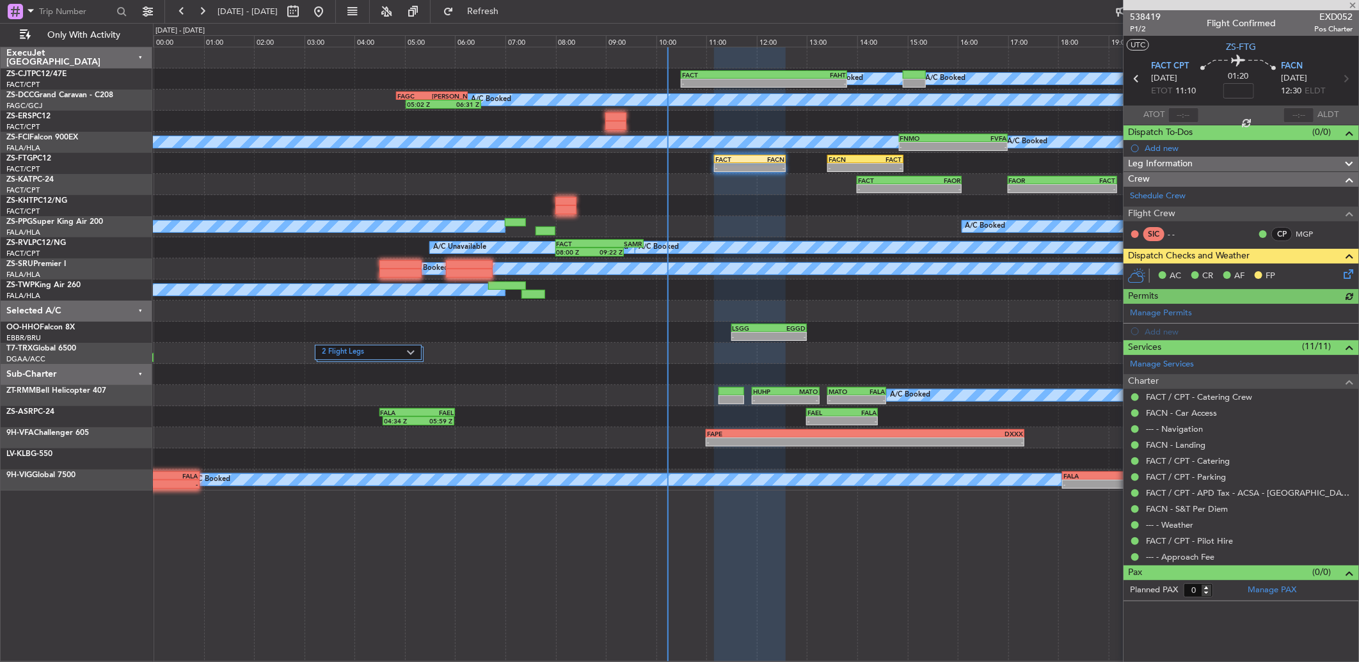
click at [1342, 273] on icon at bounding box center [1346, 272] width 10 height 10
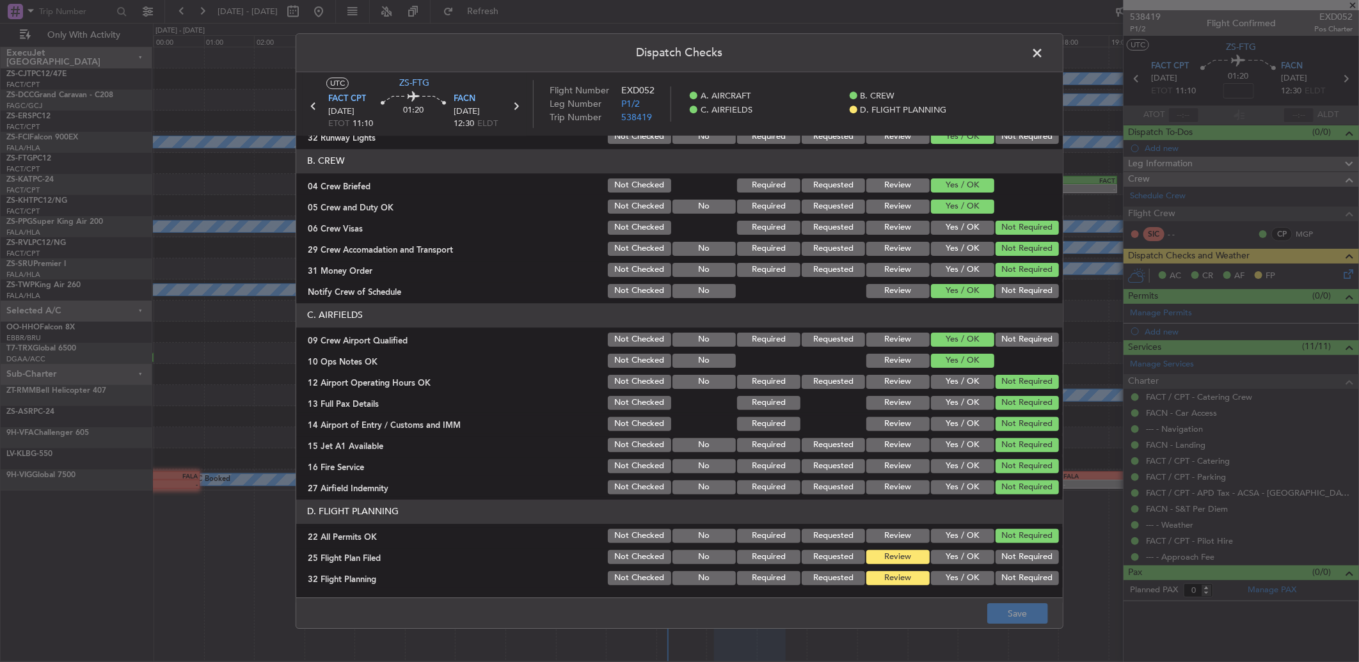
click at [947, 550] on button "Yes / OK" at bounding box center [962, 557] width 63 height 14
click at [951, 569] on div "Yes / OK" at bounding box center [961, 578] width 65 height 18
click at [954, 577] on button "Yes / OK" at bounding box center [962, 578] width 63 height 14
click at [1033, 617] on button "Save" at bounding box center [1017, 613] width 61 height 20
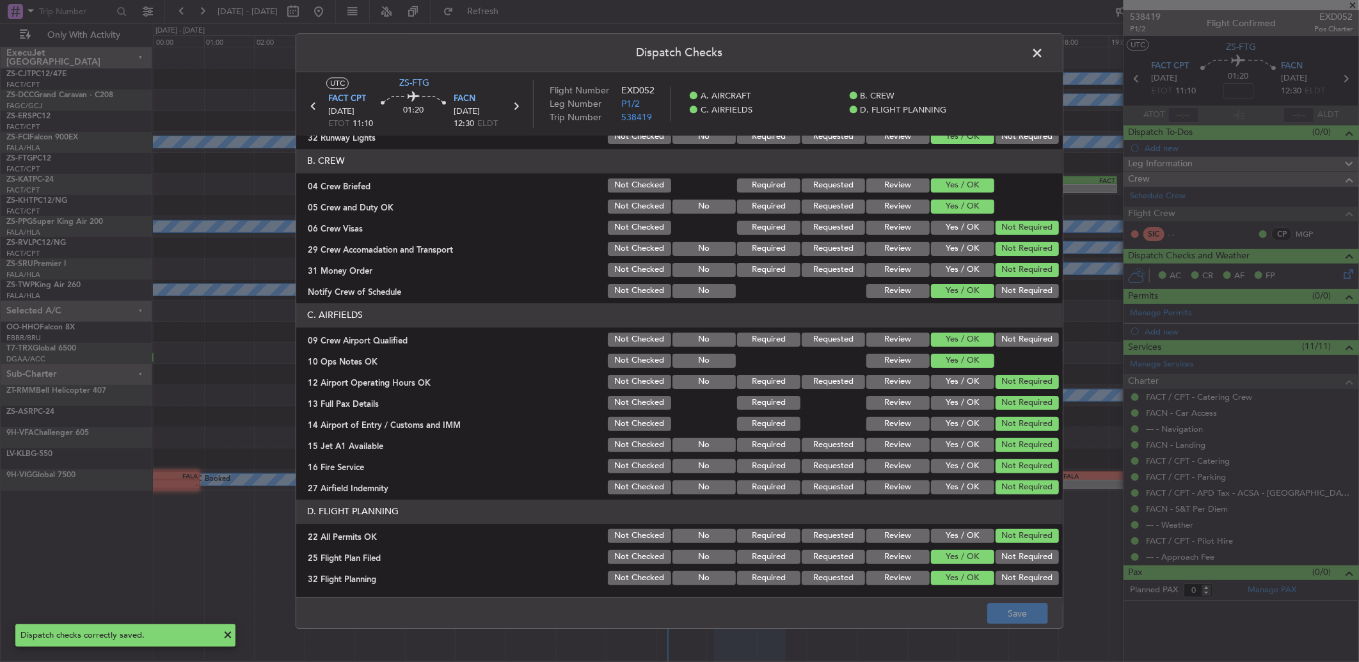
click at [1043, 50] on span at bounding box center [1043, 56] width 0 height 26
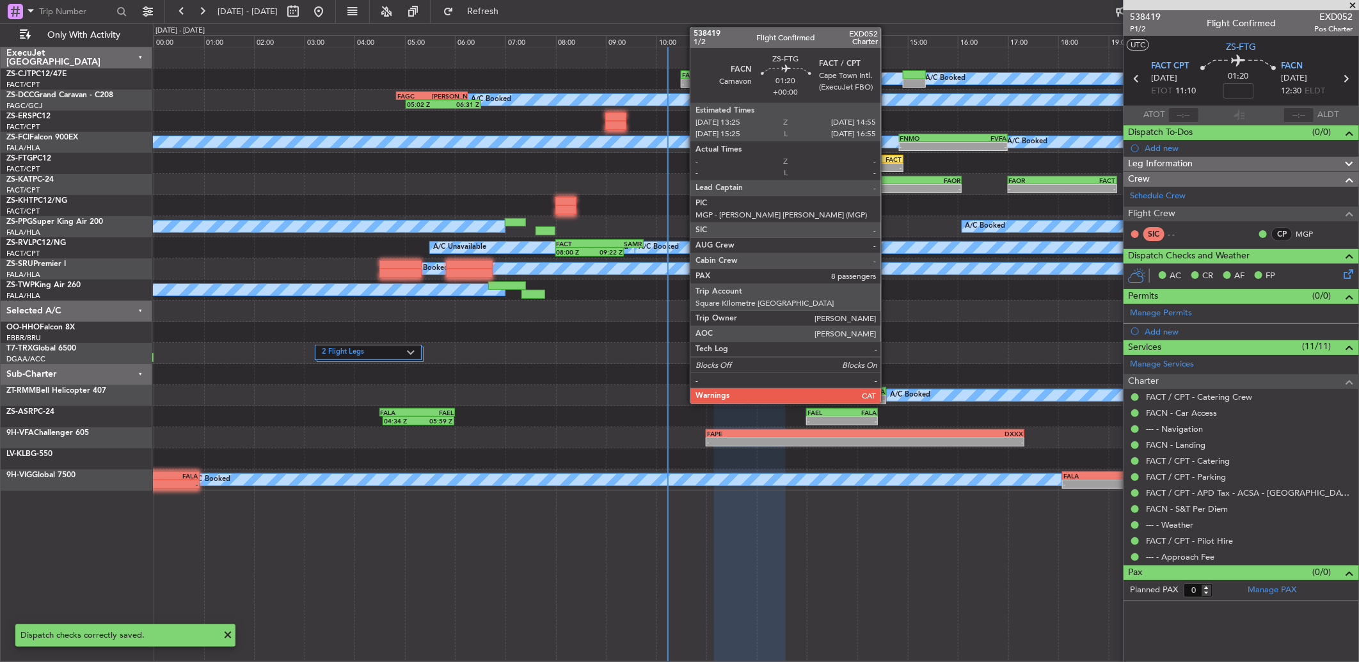
click at [887, 167] on div "-" at bounding box center [883, 168] width 36 height 8
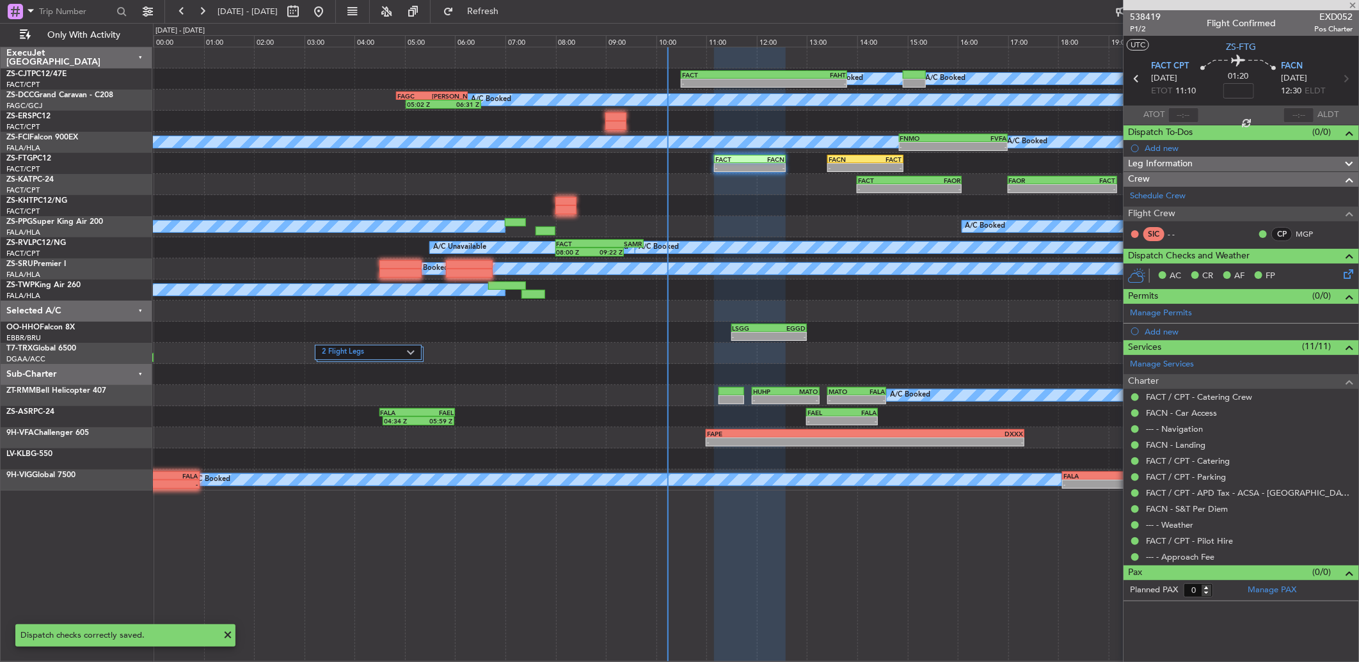
type input "8"
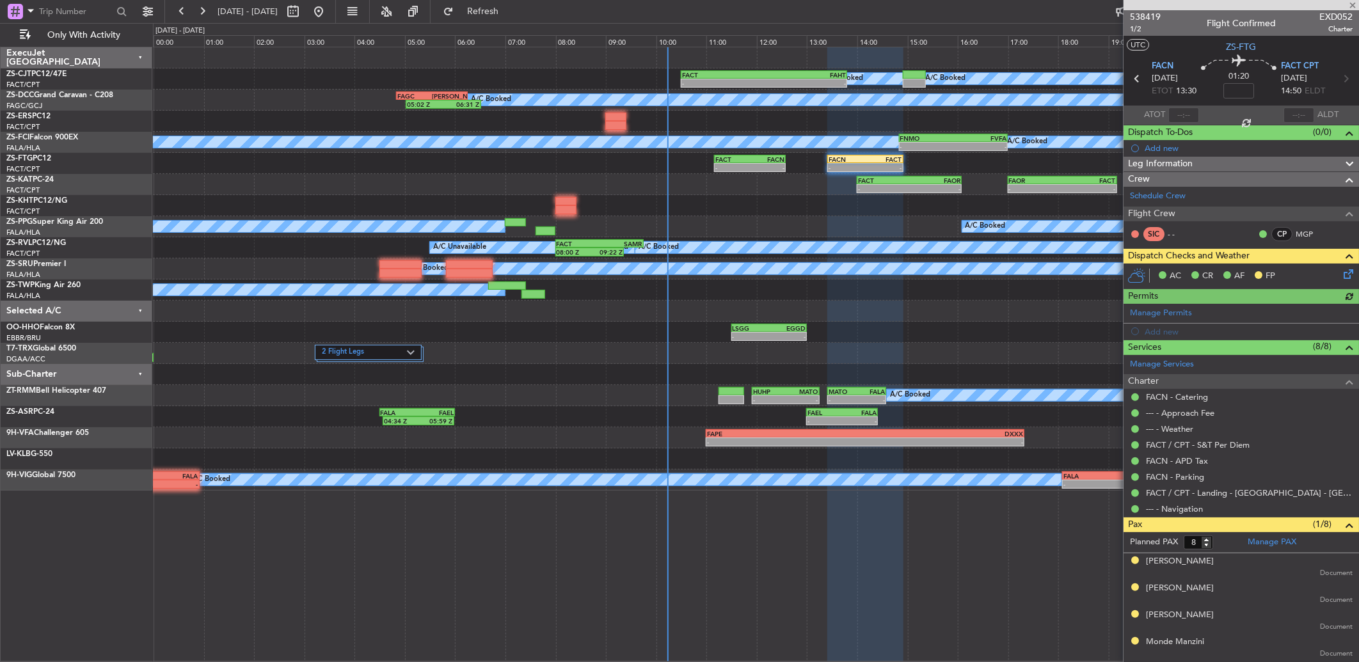
click at [1341, 274] on icon at bounding box center [1346, 272] width 10 height 10
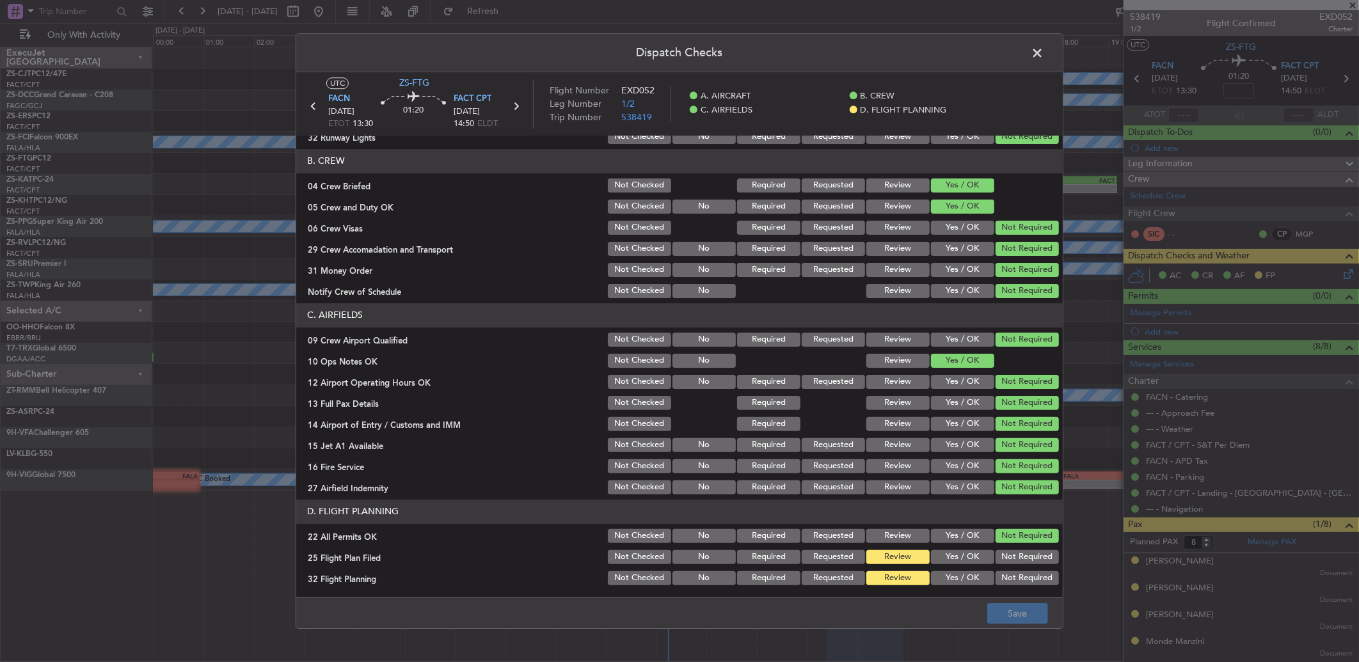
click at [961, 550] on section "D. FLIGHT PLANNING 22 All Permits OK Not Checked No Required Requested Review Y…" at bounding box center [679, 544] width 766 height 88
click at [961, 560] on button "Yes / OK" at bounding box center [962, 557] width 63 height 14
click at [962, 578] on button "Yes / OK" at bounding box center [962, 578] width 63 height 14
click at [990, 599] on footer "Save" at bounding box center [679, 612] width 766 height 31
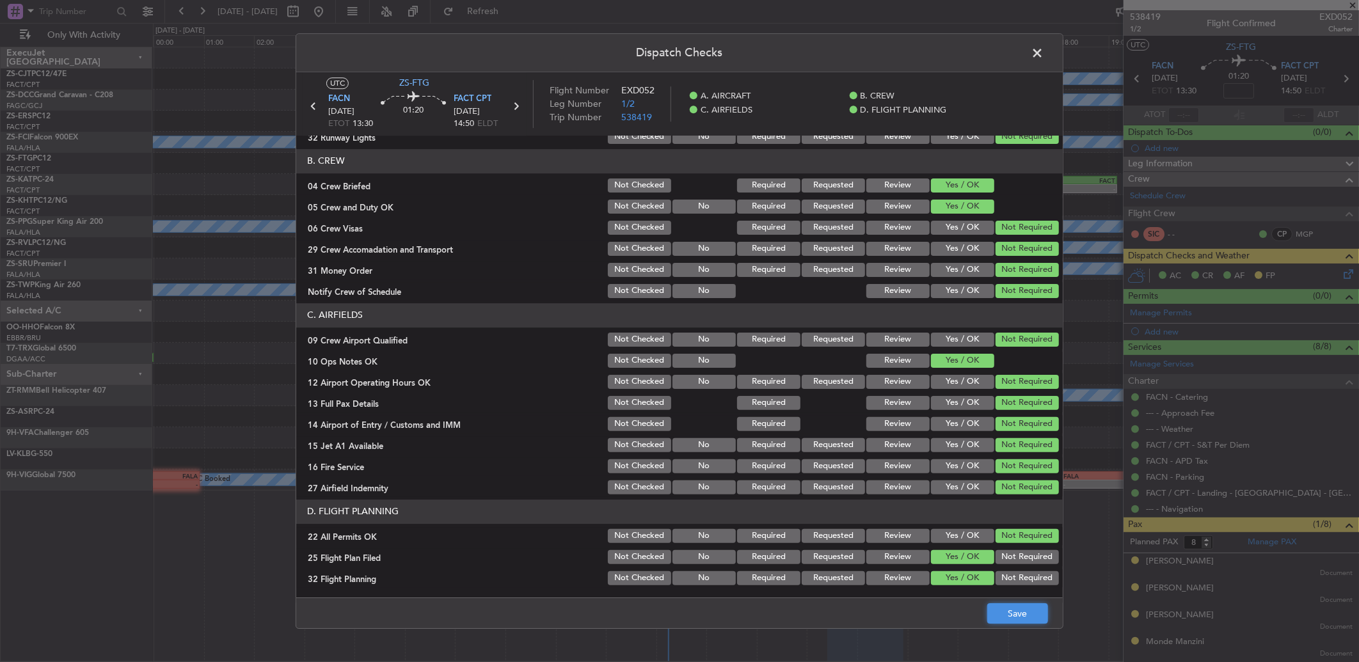
click at [1000, 615] on button "Save" at bounding box center [1017, 613] width 61 height 20
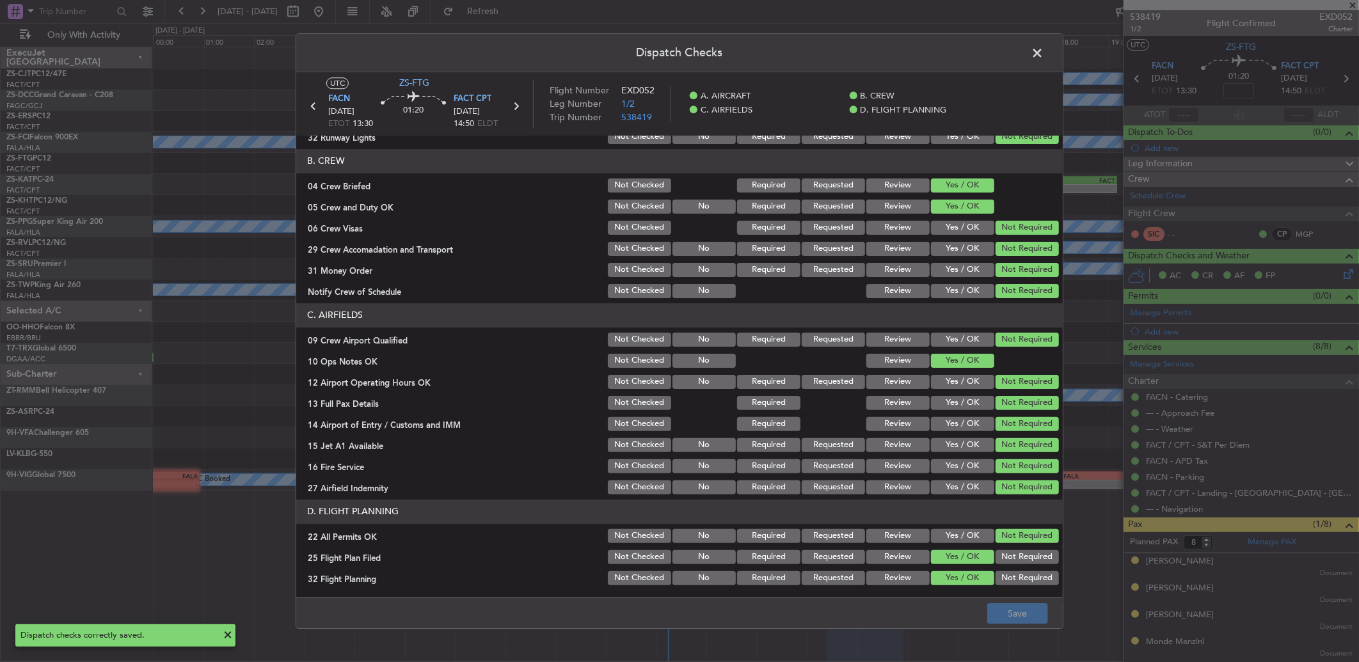
click at [1043, 52] on span at bounding box center [1043, 56] width 0 height 26
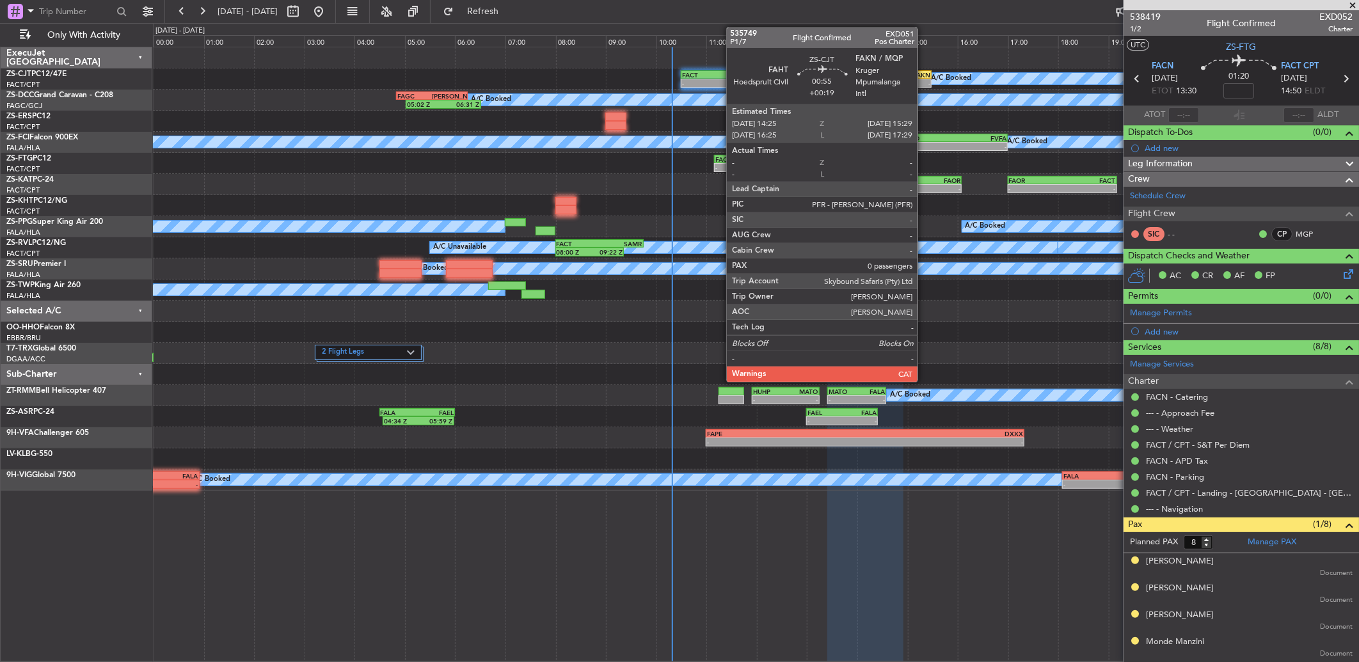
click at [919, 79] on div "-" at bounding box center [917, 83] width 26 height 8
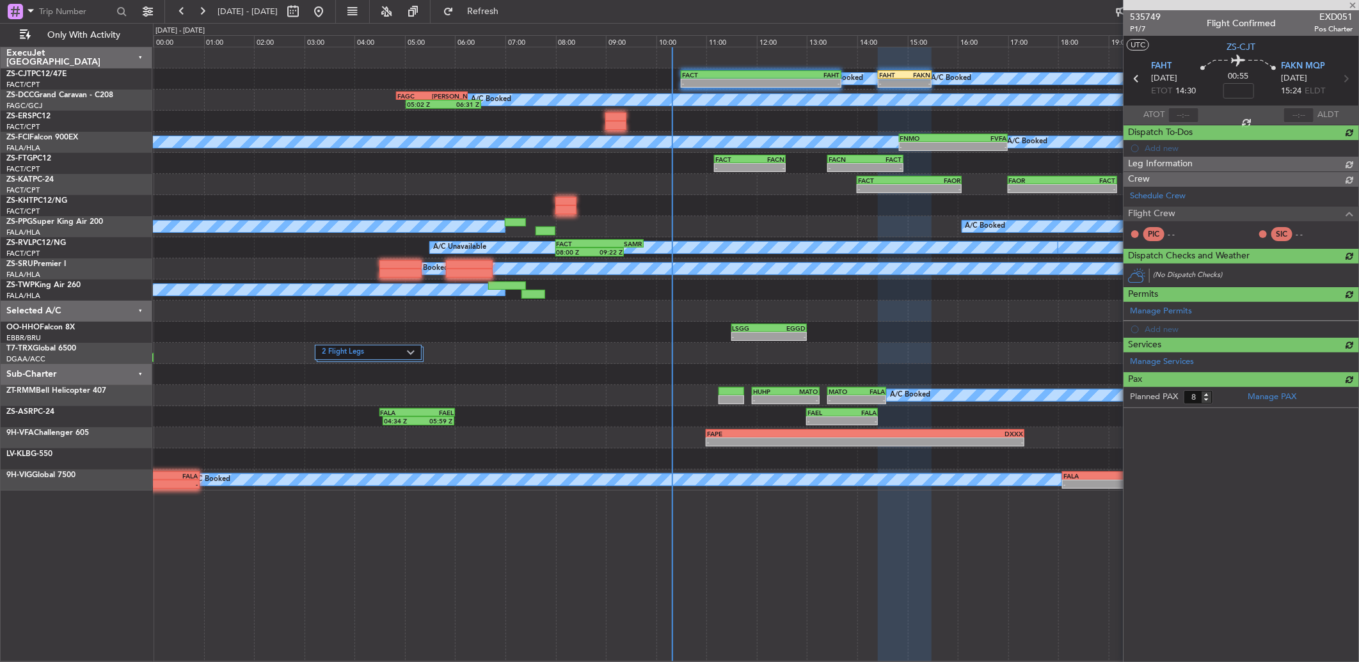
type input "+00:19"
type input "0"
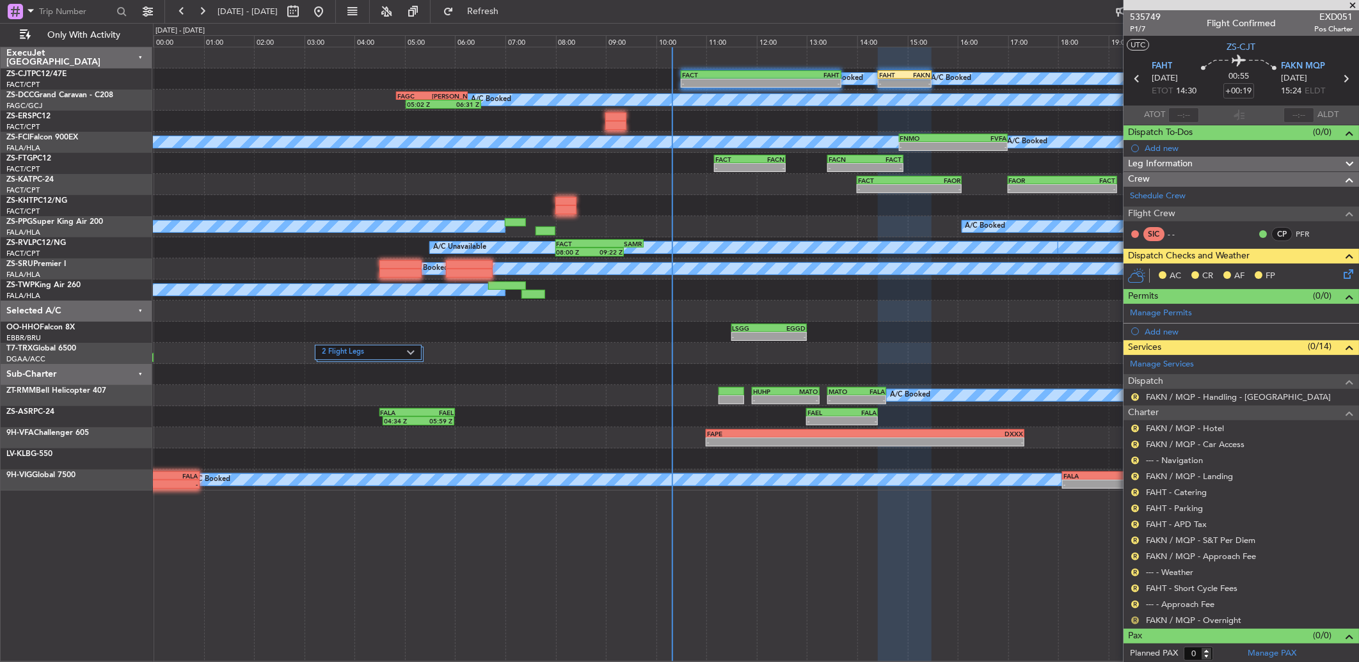
click at [1137, 622] on button "R" at bounding box center [1135, 621] width 8 height 8
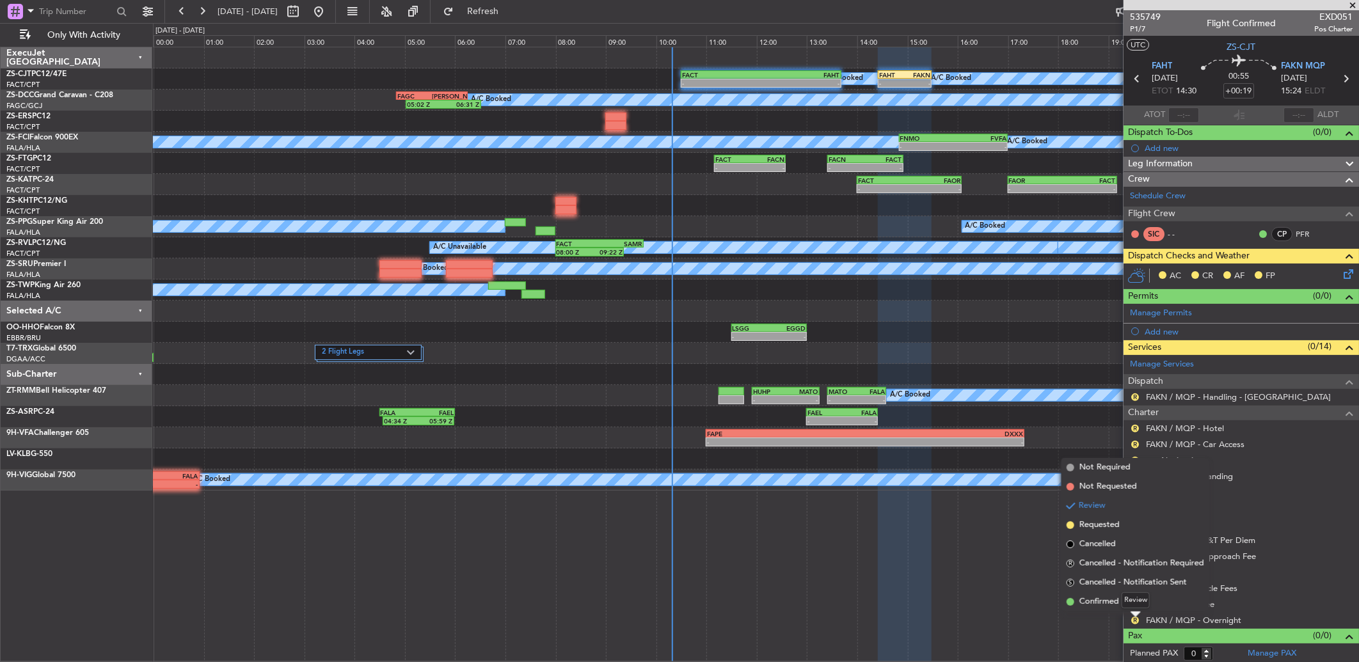
click at [1130, 603] on div "Review" at bounding box center [1135, 600] width 28 height 16
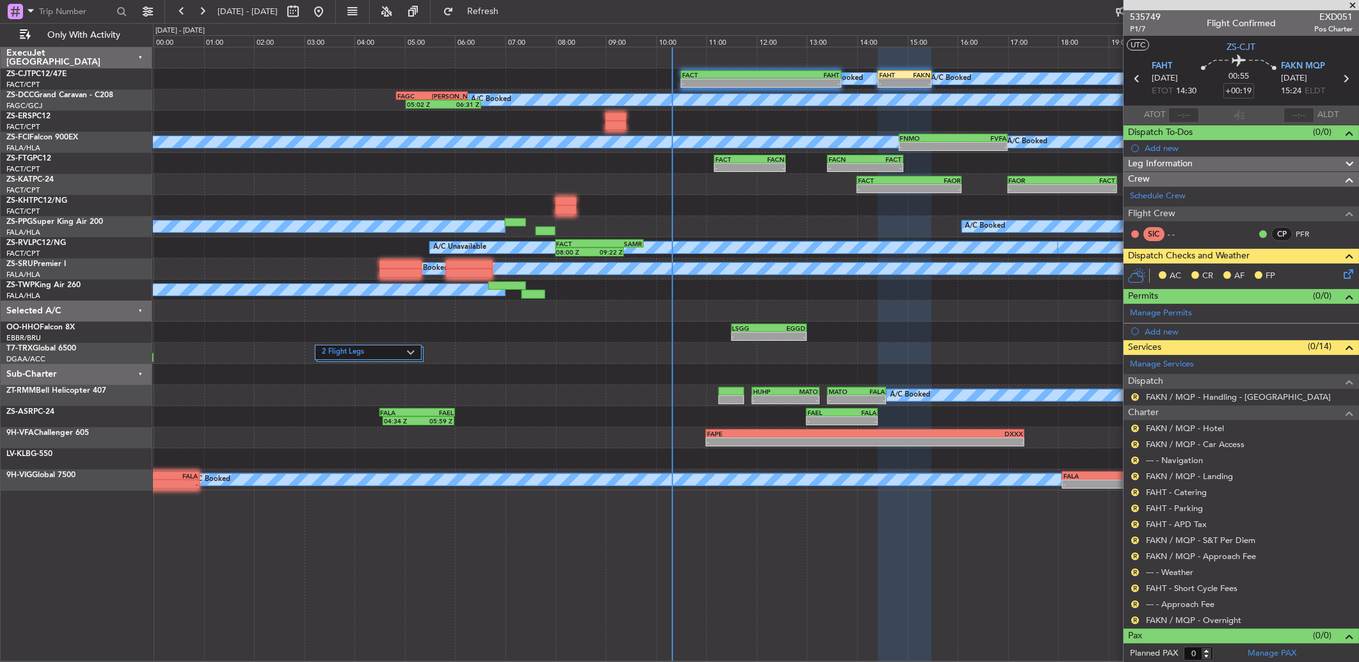
click at [1131, 623] on div "R" at bounding box center [1135, 620] width 10 height 10
click at [1131, 621] on button "R" at bounding box center [1135, 621] width 8 height 8
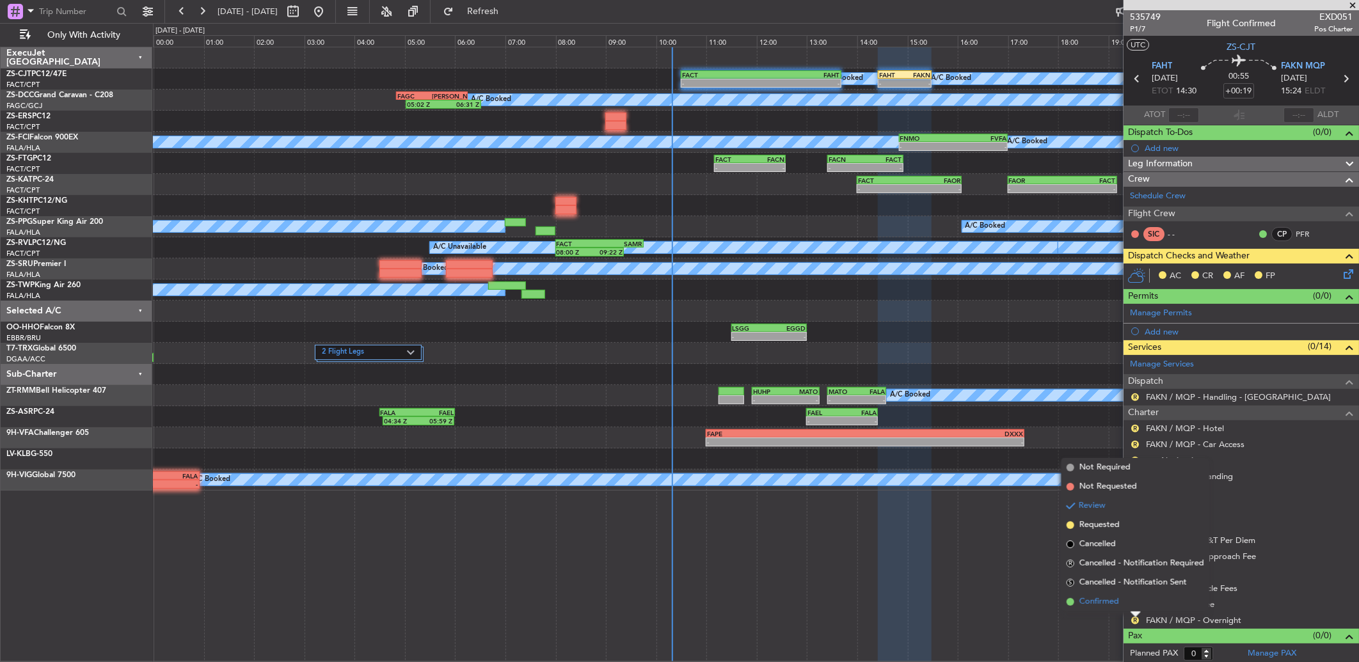
click at [1062, 593] on li "Confirmed" at bounding box center [1135, 601] width 148 height 19
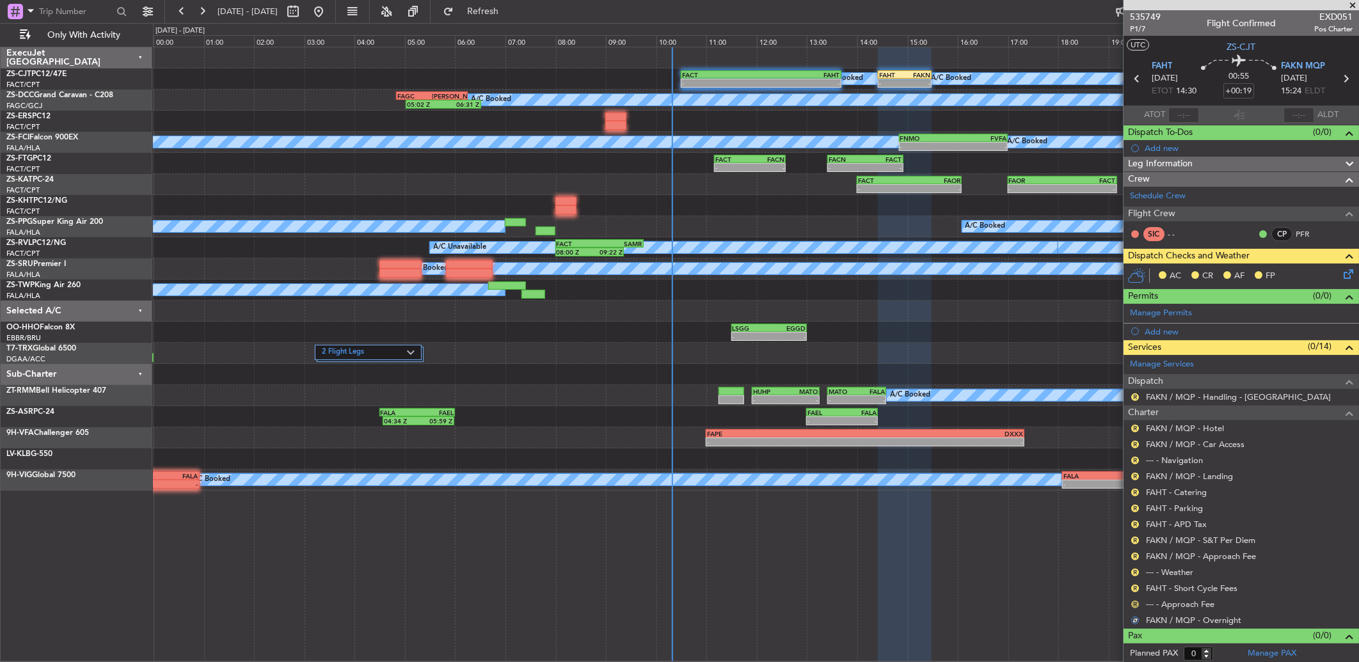
click at [1135, 606] on button "R" at bounding box center [1135, 605] width 8 height 8
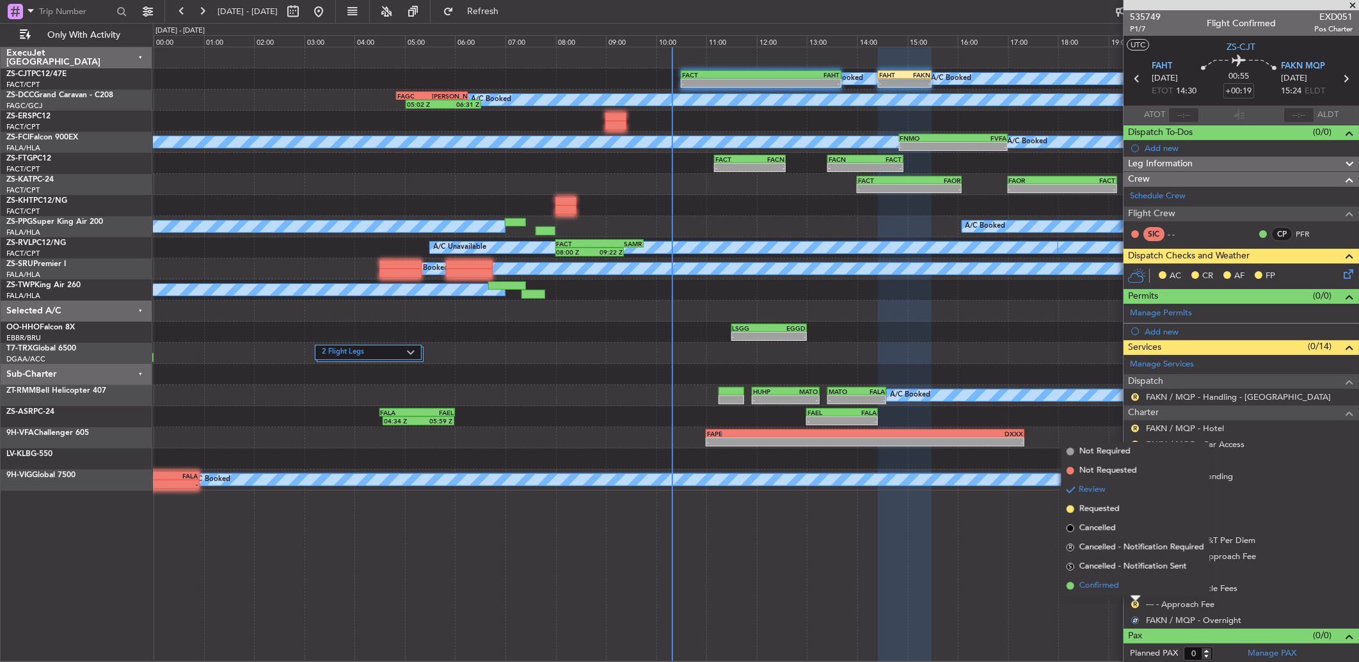
click at [1131, 585] on li "Confirmed" at bounding box center [1135, 585] width 148 height 19
click at [1131, 585] on button "R" at bounding box center [1135, 589] width 8 height 8
click at [1135, 573] on li "Confirmed" at bounding box center [1135, 569] width 148 height 19
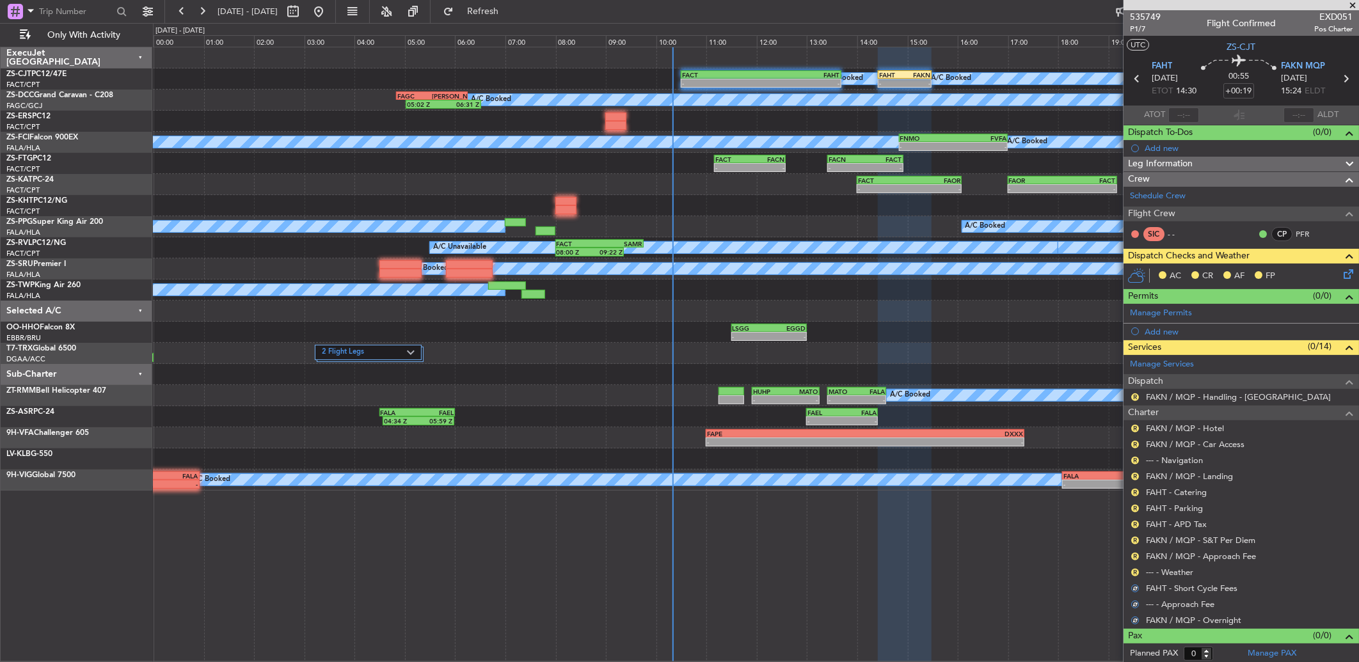
click at [1135, 573] on button "R" at bounding box center [1135, 573] width 8 height 8
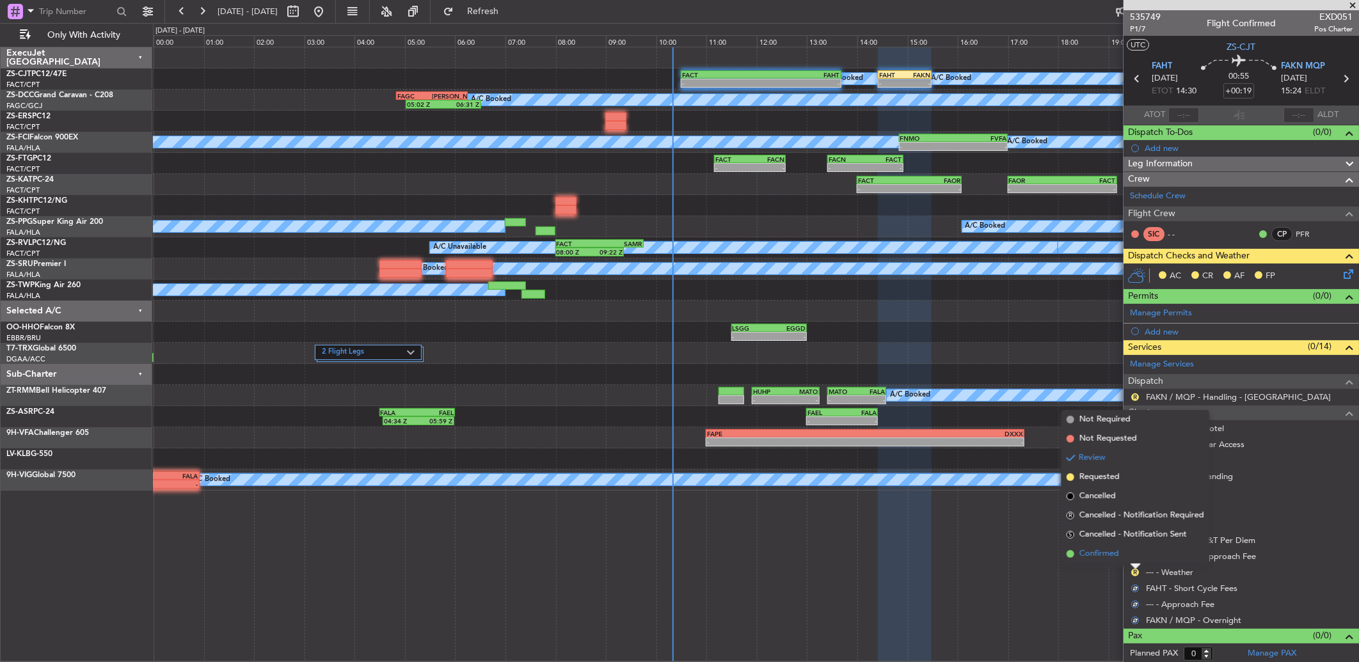
click at [1134, 557] on li "Confirmed" at bounding box center [1135, 553] width 148 height 19
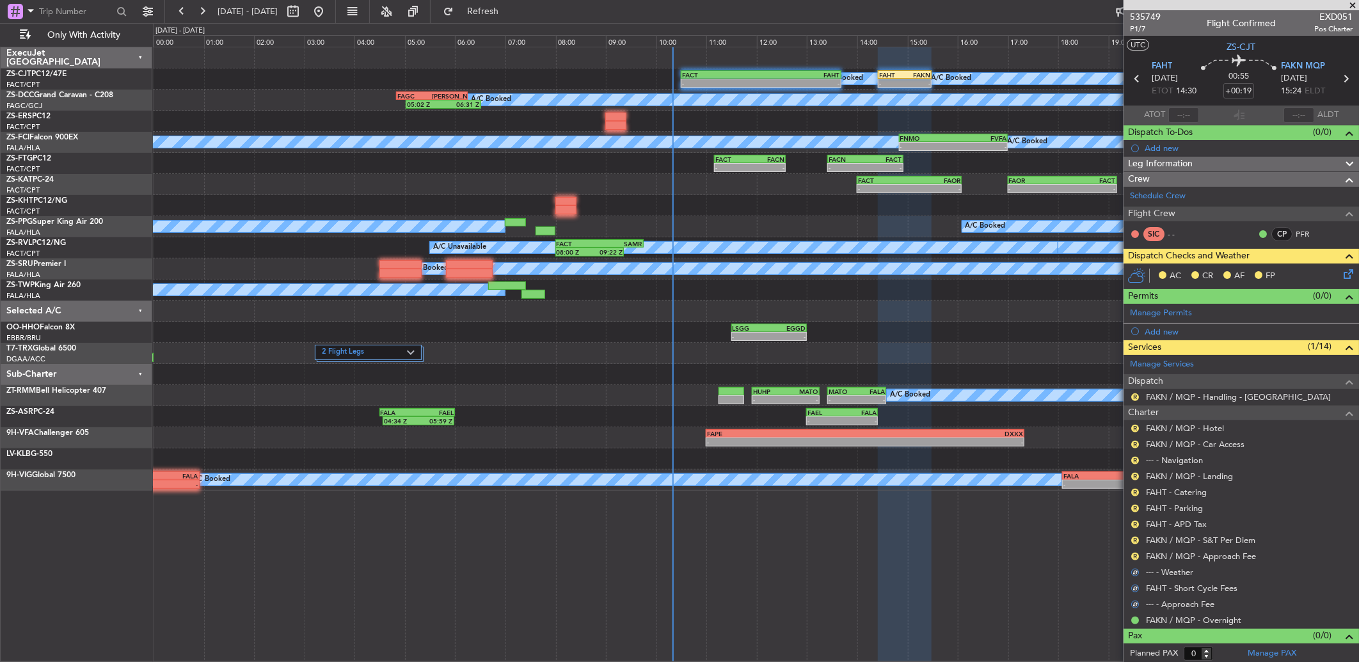
click at [1134, 557] on button "R" at bounding box center [1135, 557] width 8 height 8
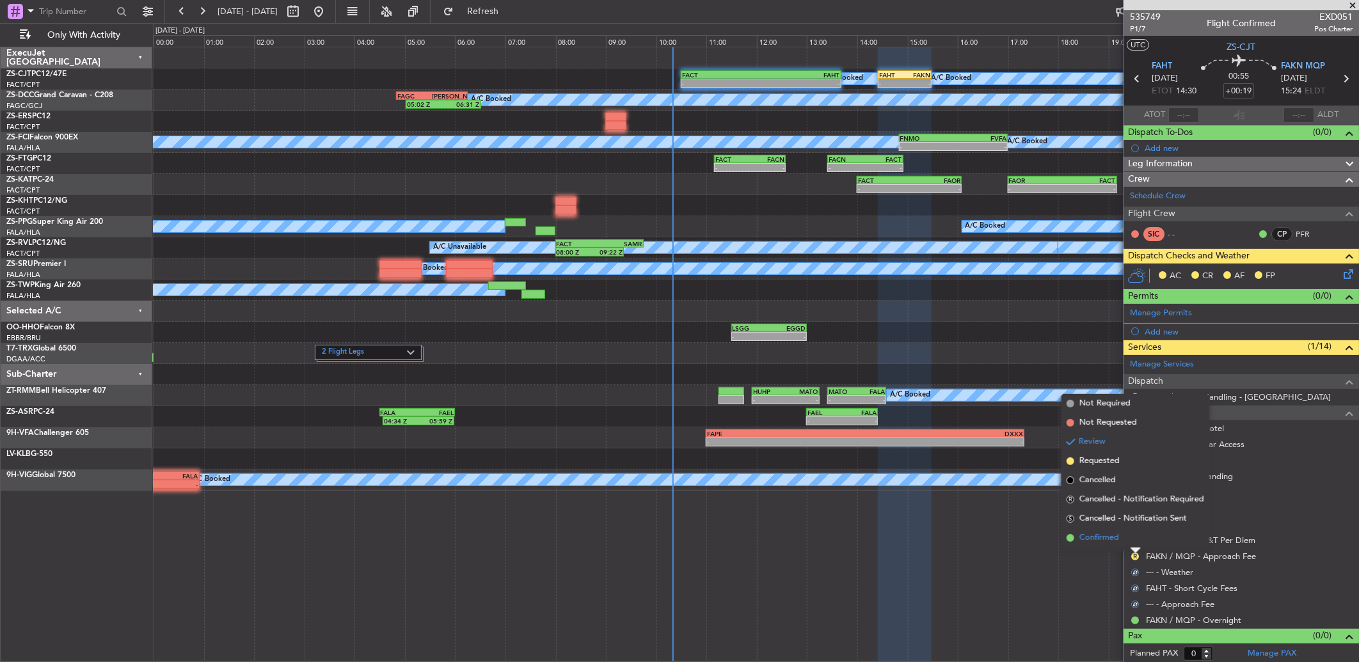
click at [1132, 542] on li "Confirmed" at bounding box center [1135, 537] width 148 height 19
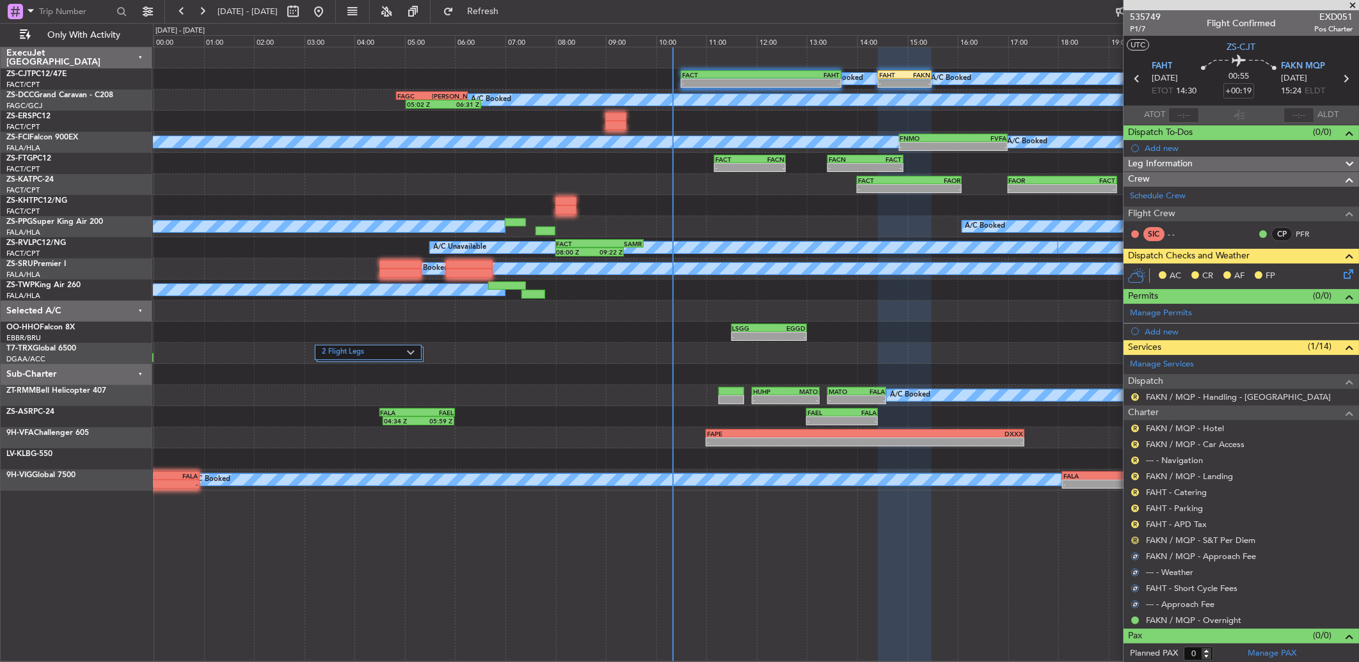
click at [1135, 537] on button "R" at bounding box center [1135, 541] width 8 height 8
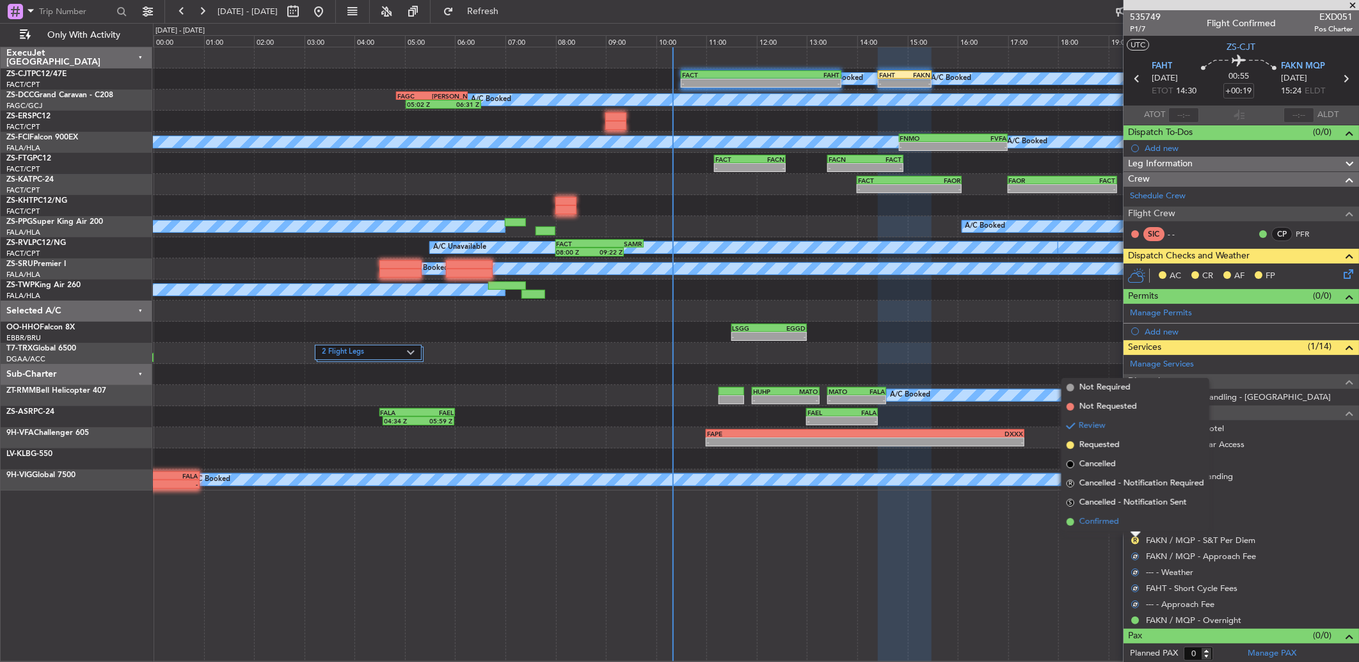
click at [1130, 523] on li "Confirmed" at bounding box center [1135, 521] width 148 height 19
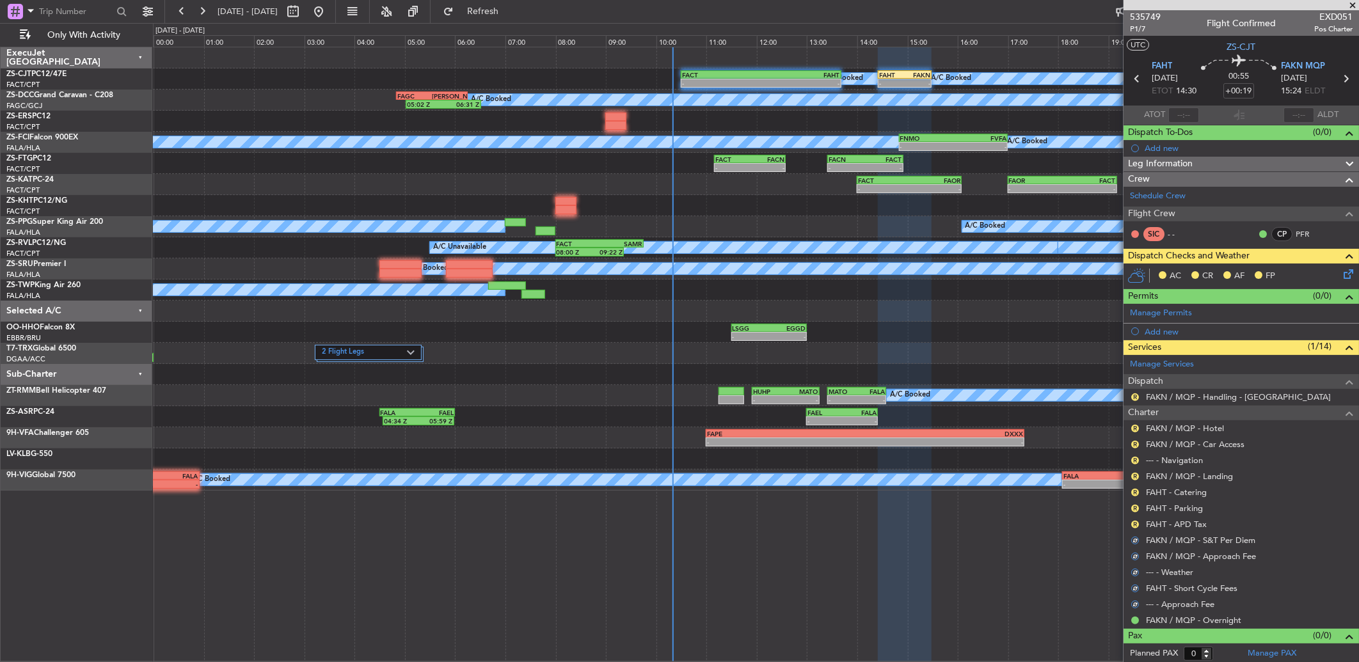
click at [1130, 523] on div "R" at bounding box center [1135, 524] width 10 height 10
click at [1131, 523] on button "R" at bounding box center [1135, 525] width 8 height 8
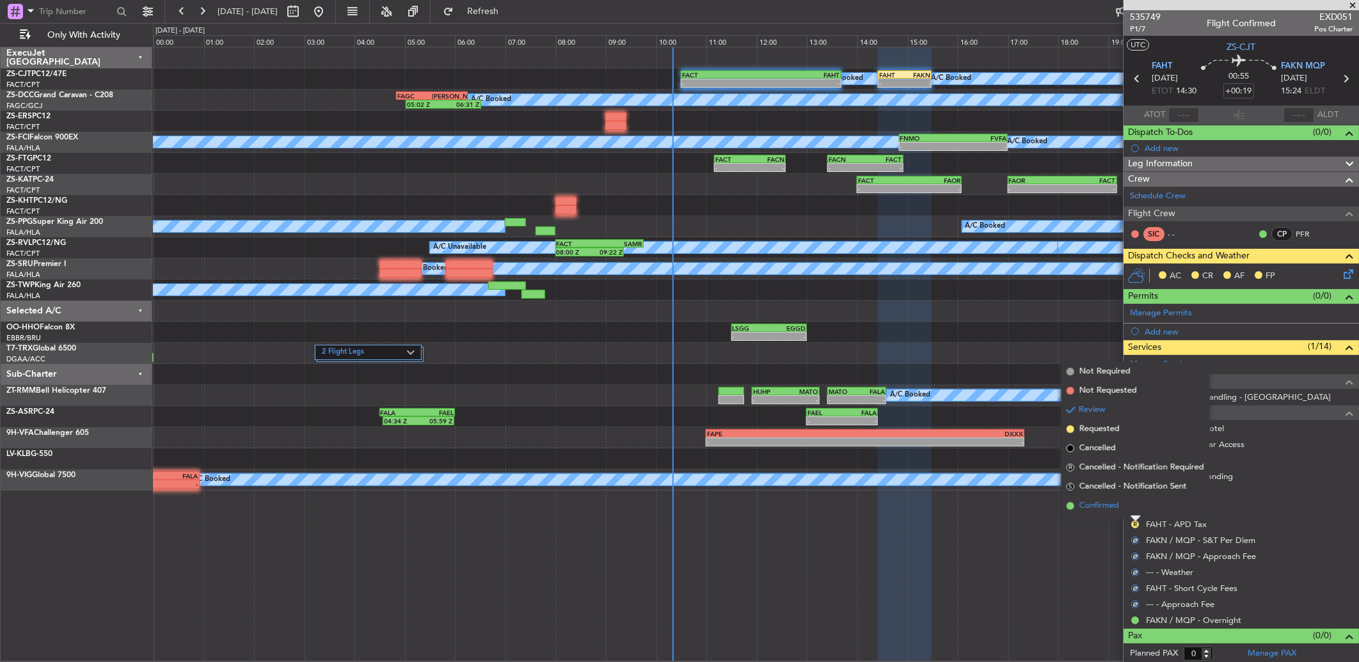
click at [1133, 507] on li "Confirmed" at bounding box center [1135, 505] width 148 height 19
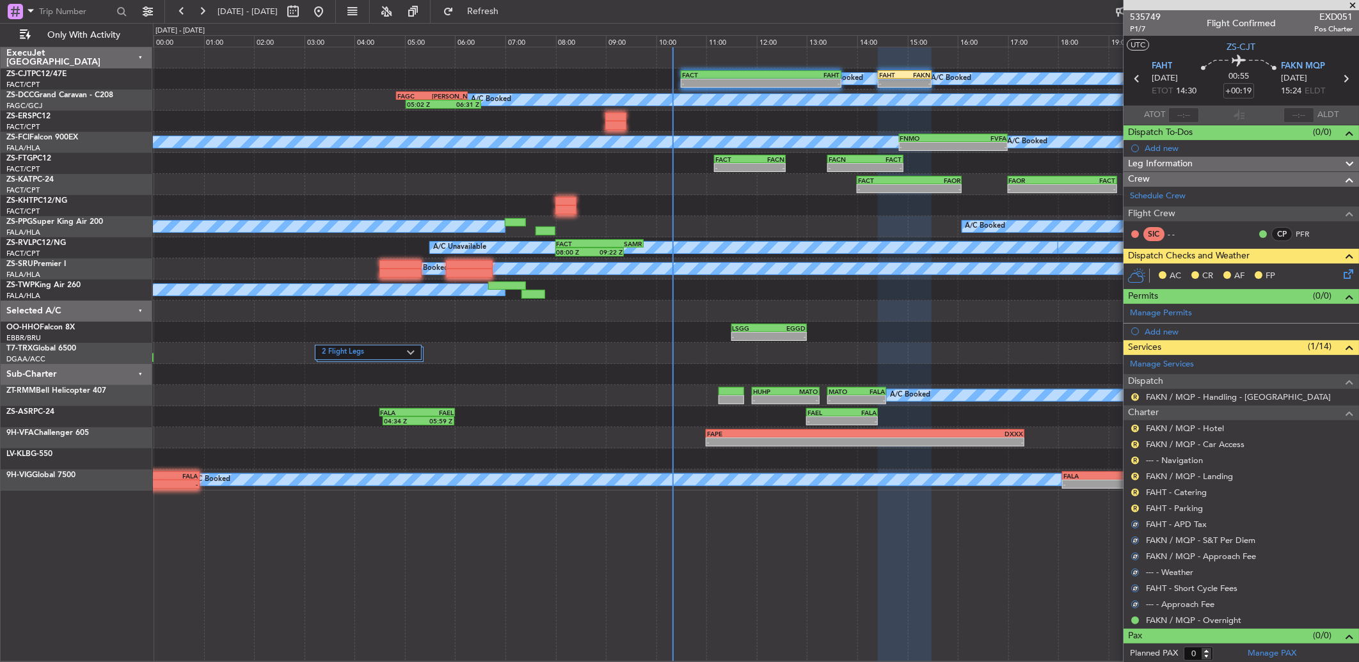
click at [1135, 503] on div "R" at bounding box center [1135, 508] width 10 height 10
click at [1139, 509] on button "R" at bounding box center [1135, 509] width 8 height 8
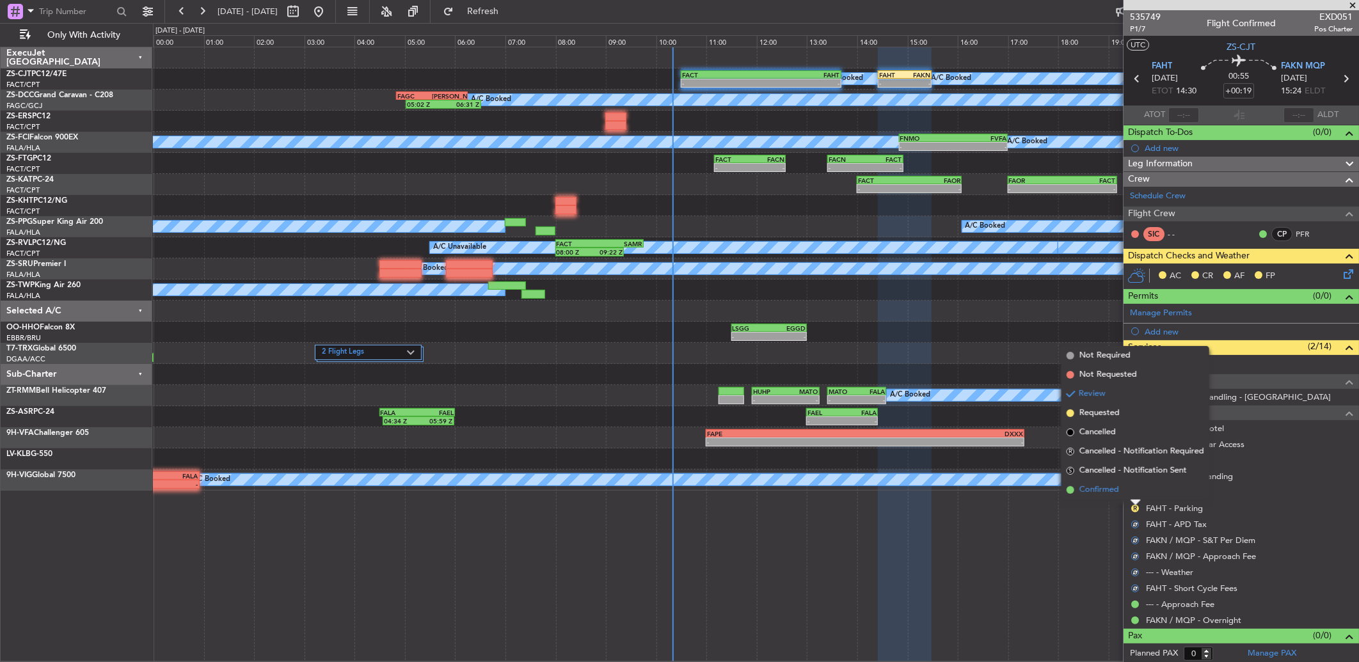
click at [1130, 489] on li "Confirmed" at bounding box center [1135, 489] width 148 height 19
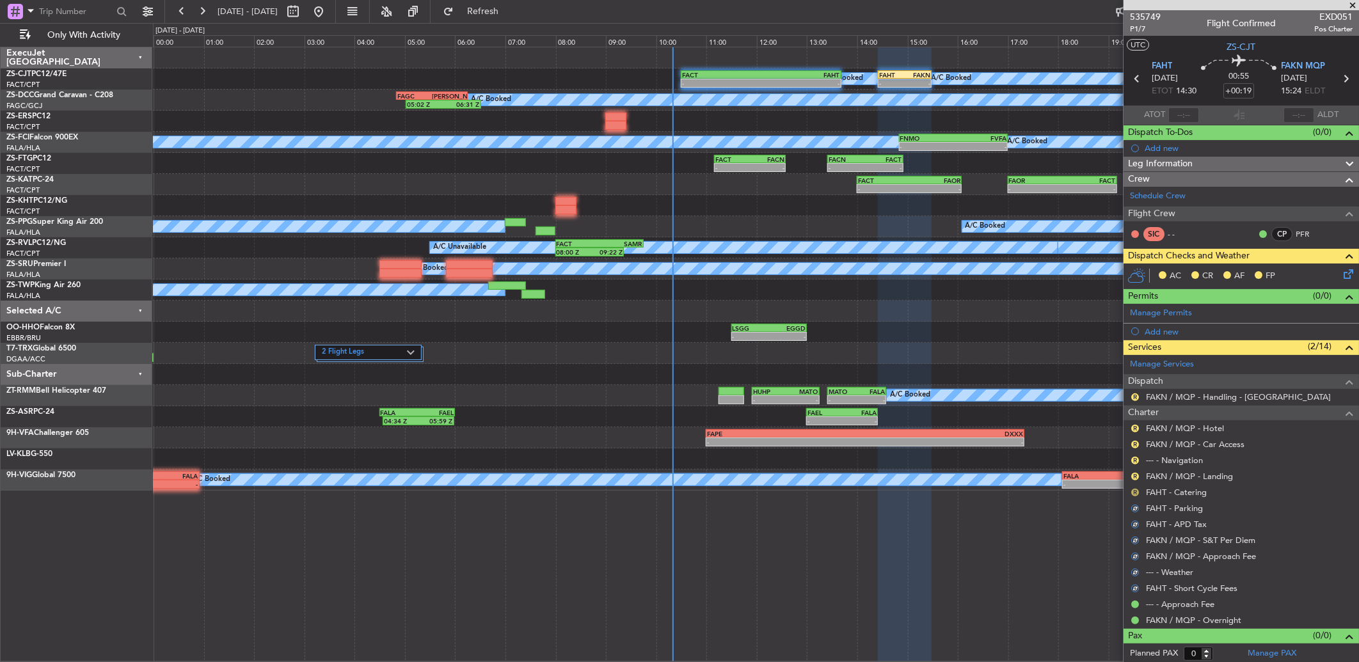
click at [1137, 496] on mat-tooltip-component "Review" at bounding box center [1135, 513] width 46 height 34
click at [1139, 489] on div "R" at bounding box center [1135, 492] width 10 height 10
click at [1134, 491] on button "R" at bounding box center [1135, 493] width 8 height 8
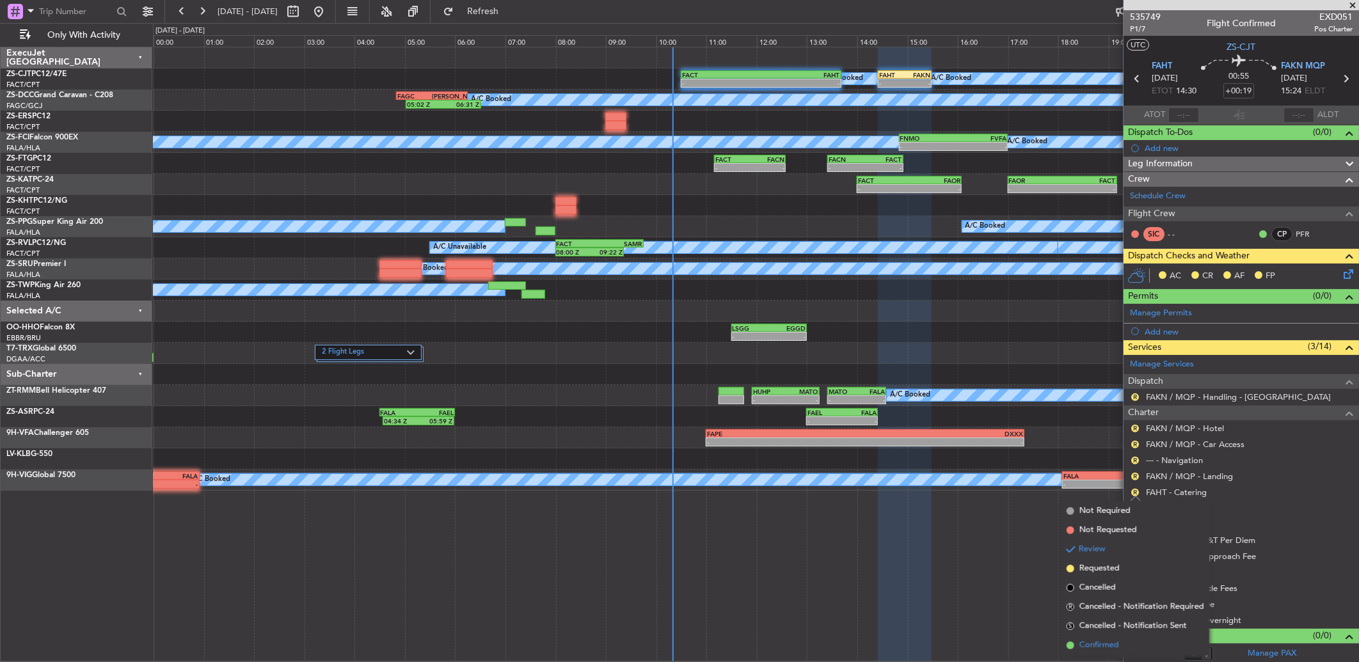
click at [1095, 640] on span "Confirmed" at bounding box center [1099, 645] width 40 height 13
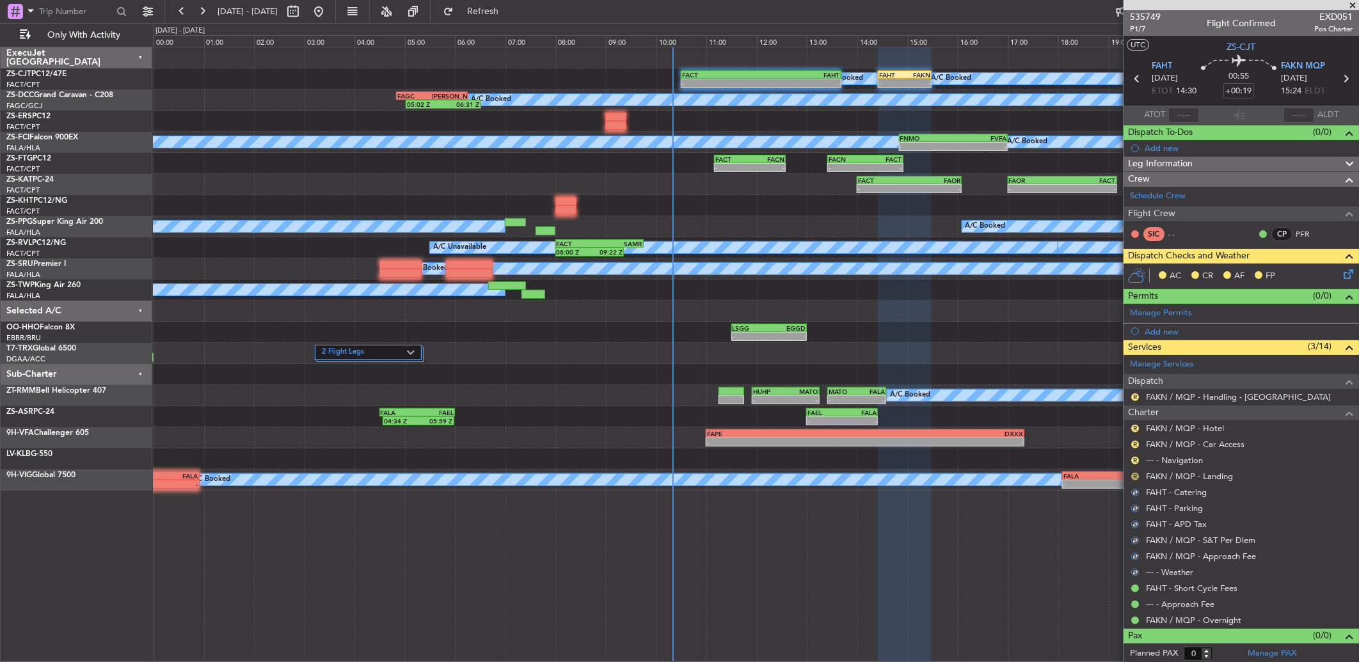
click at [1131, 475] on button "R" at bounding box center [1135, 477] width 8 height 8
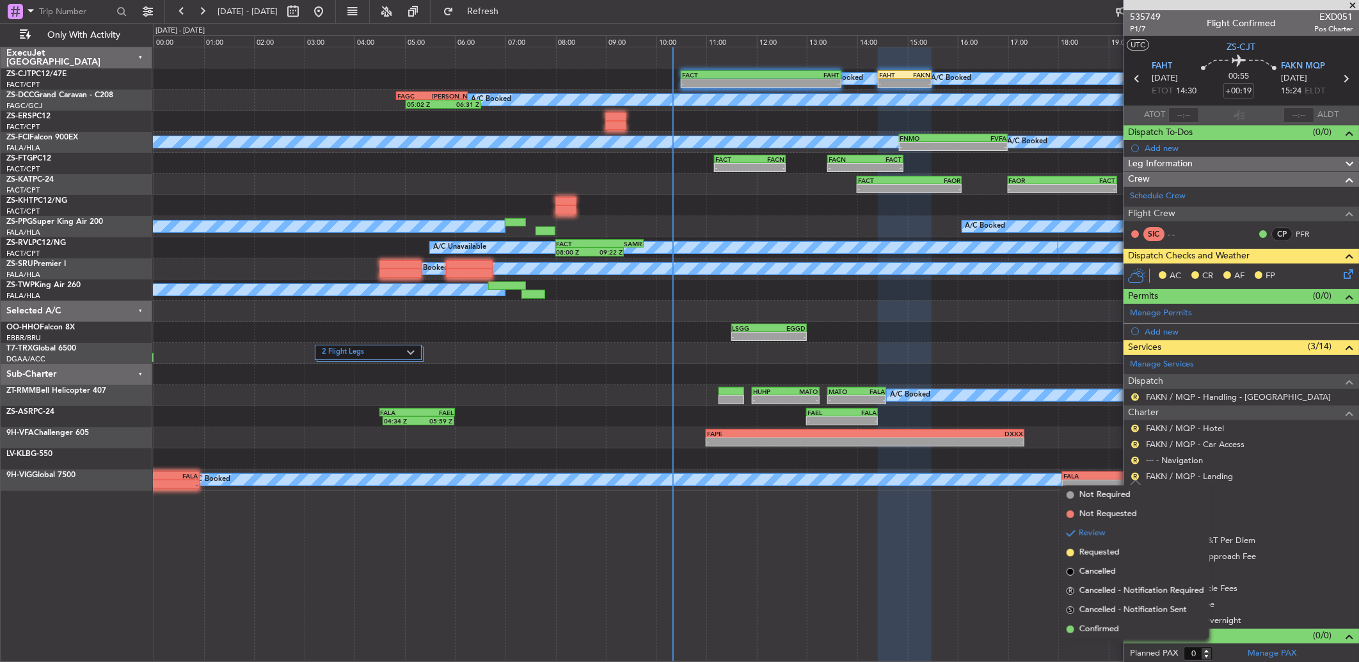
click at [1121, 625] on li "Confirmed" at bounding box center [1135, 629] width 148 height 19
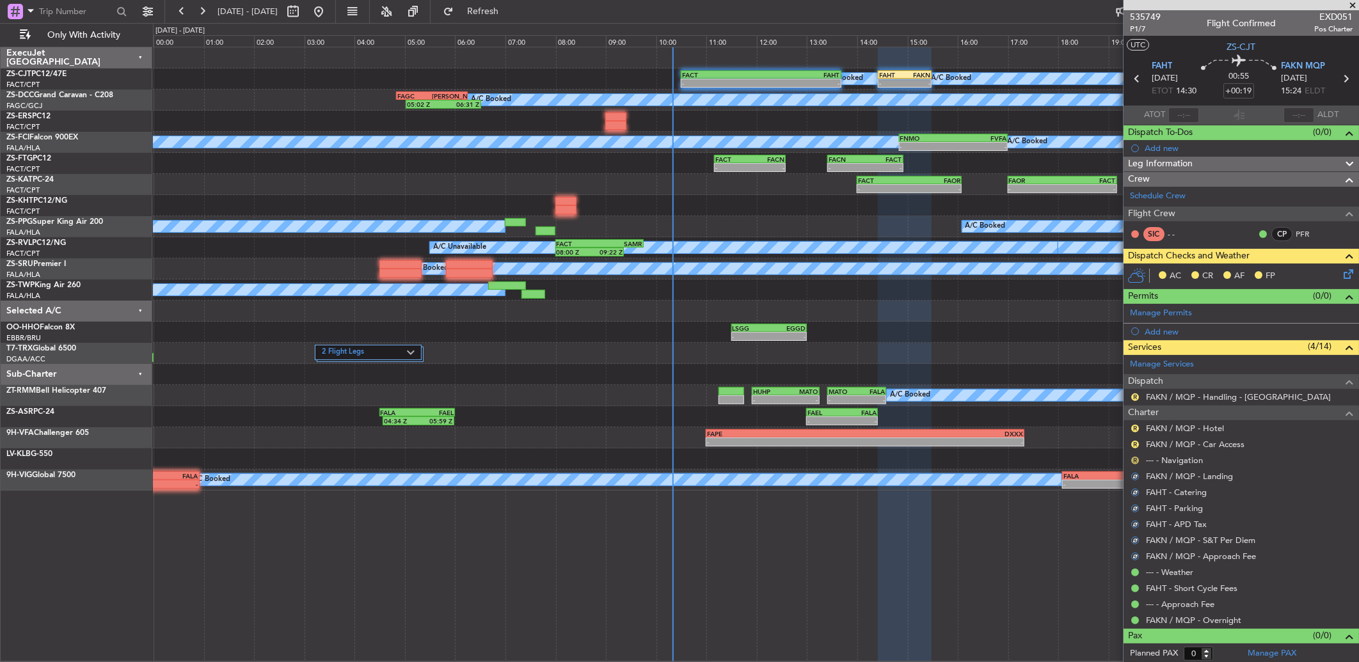
click at [1133, 459] on button "R" at bounding box center [1135, 461] width 8 height 8
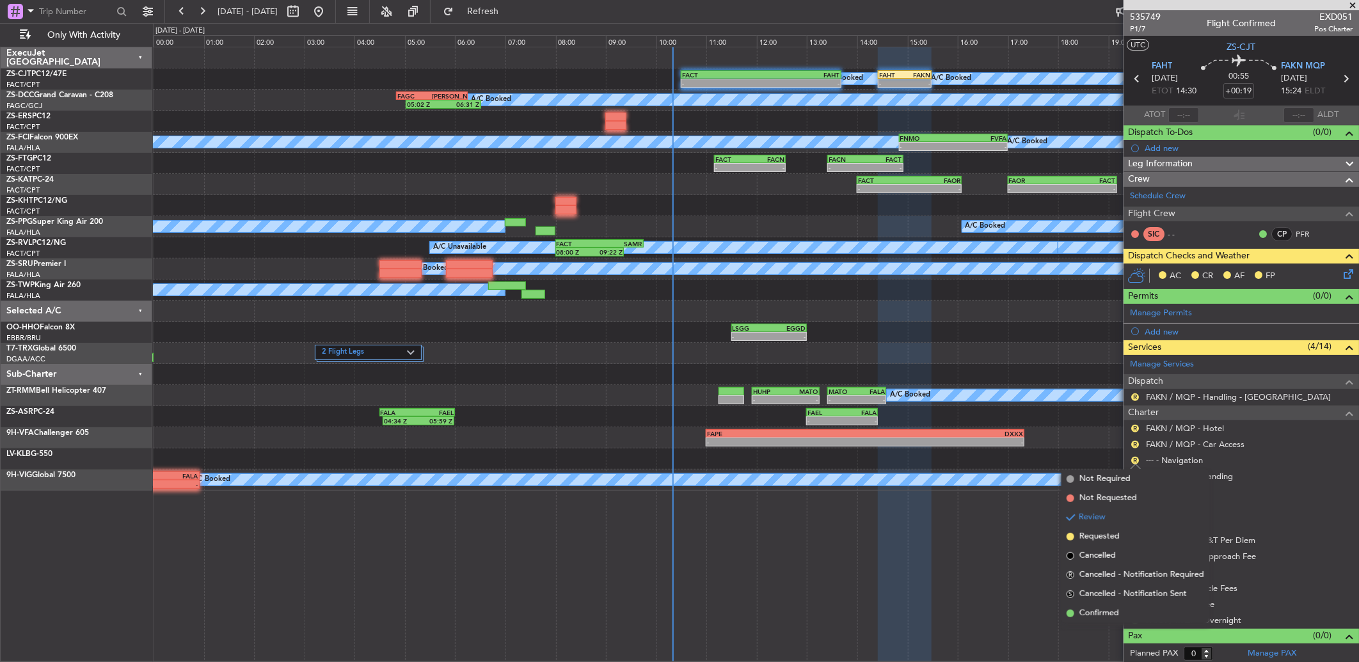
drag, startPoint x: 1096, startPoint y: 611, endPoint x: 1105, endPoint y: 578, distance: 34.6
click at [1095, 608] on span "Confirmed" at bounding box center [1099, 613] width 40 height 13
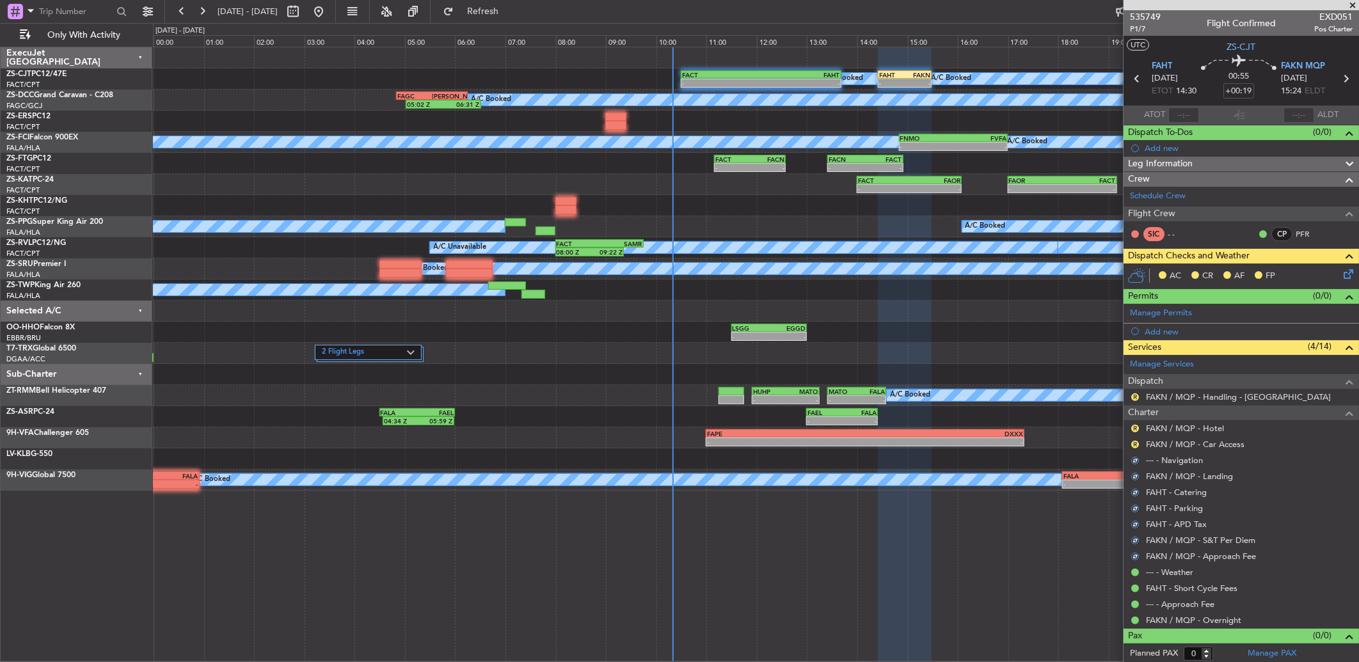
click at [1135, 439] on div "R" at bounding box center [1135, 444] width 10 height 10
click at [1134, 444] on button "R" at bounding box center [1135, 445] width 8 height 8
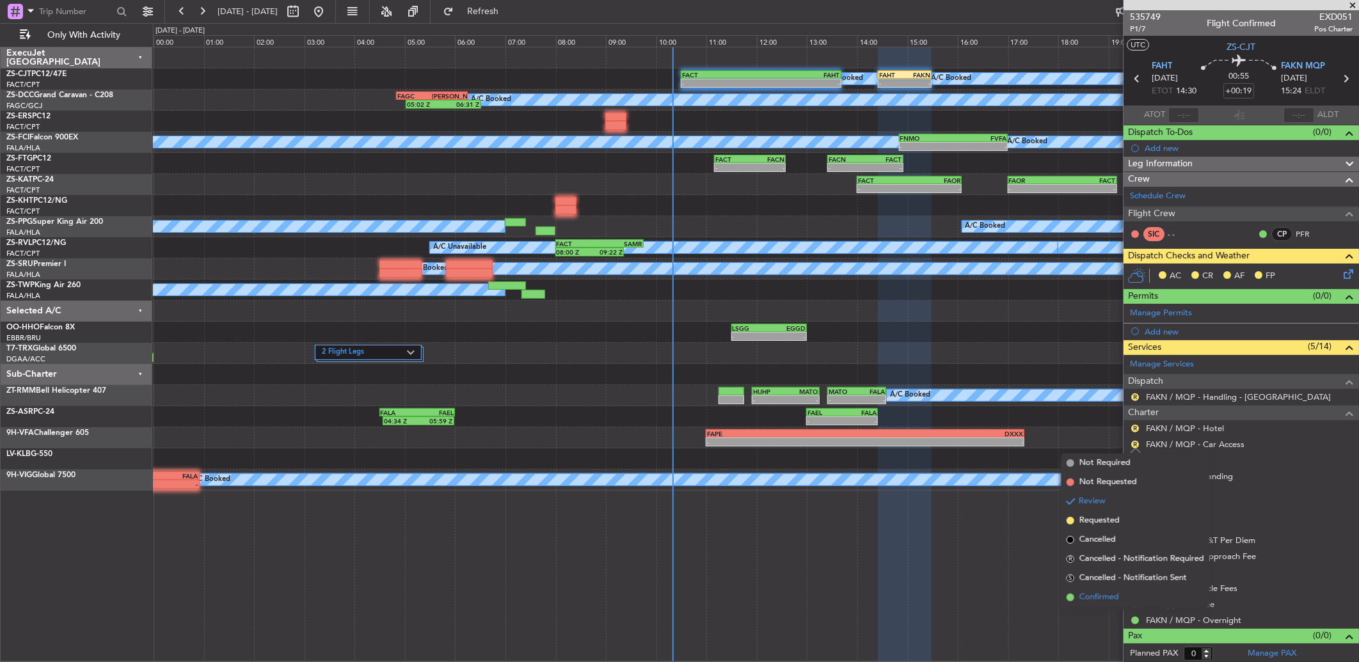
click at [1108, 596] on span "Confirmed" at bounding box center [1099, 597] width 40 height 13
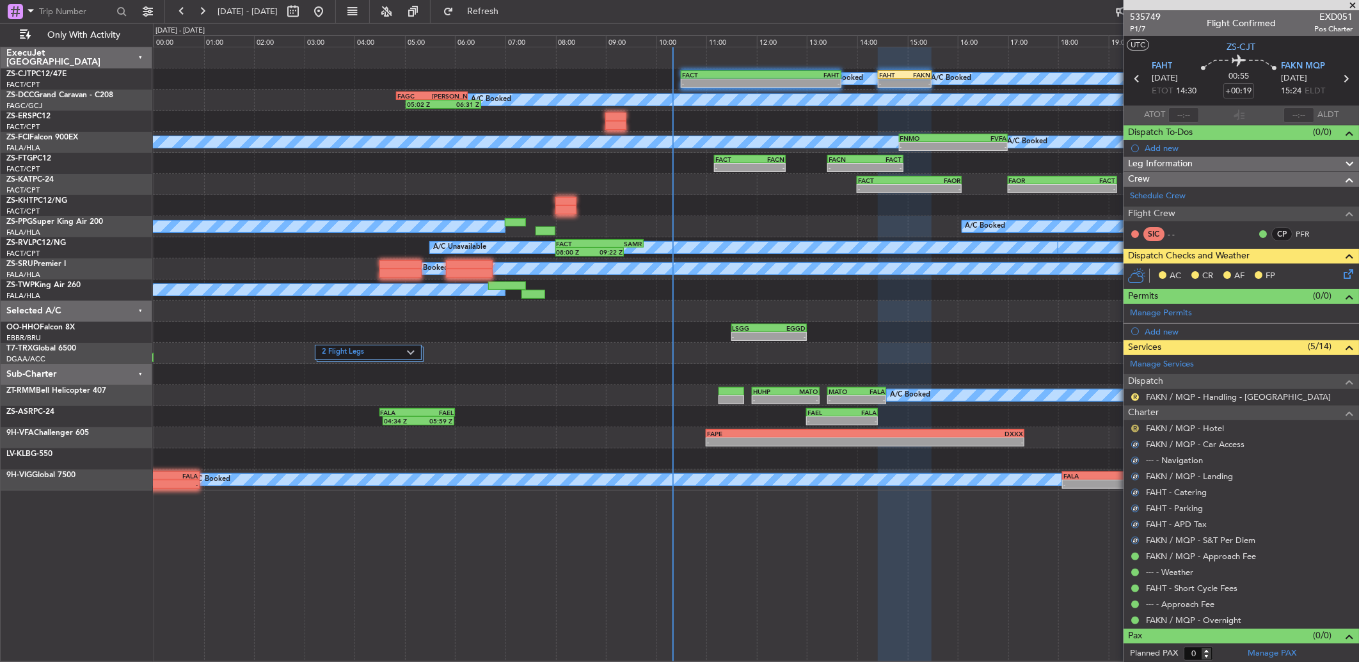
click at [1132, 426] on button "R" at bounding box center [1135, 429] width 8 height 8
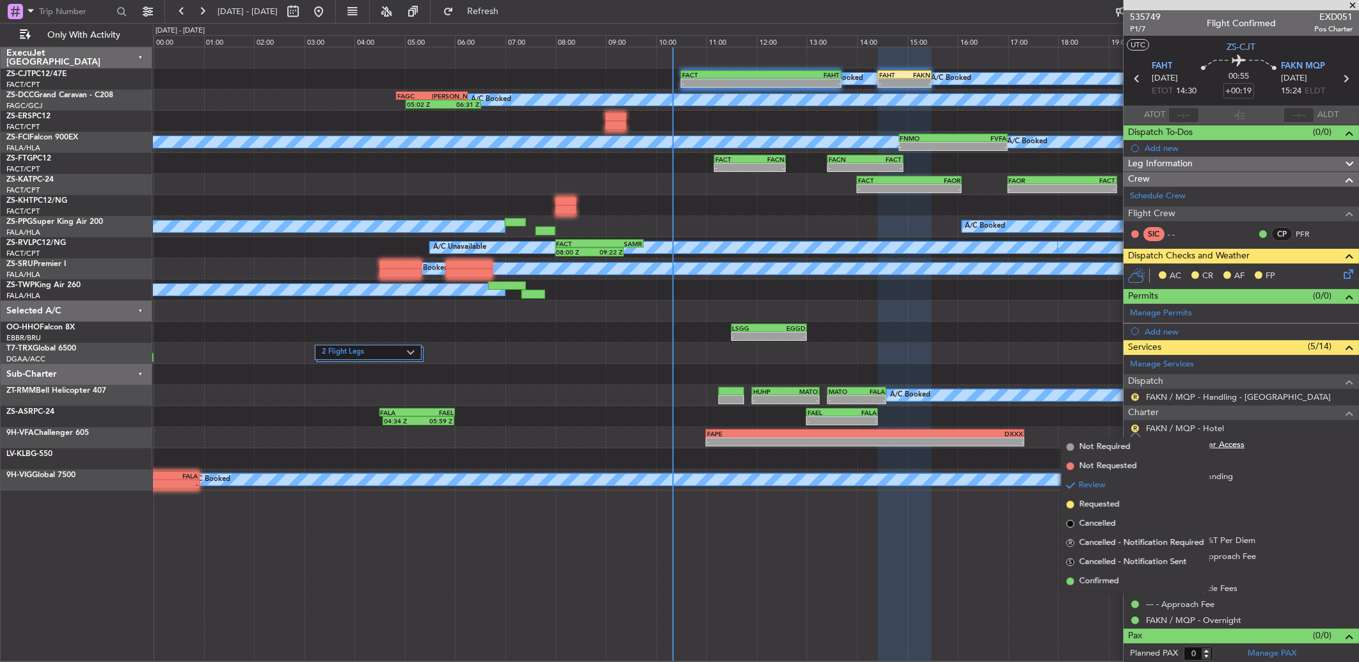
drag, startPoint x: 1115, startPoint y: 574, endPoint x: 1154, endPoint y: 442, distance: 137.4
click at [1115, 573] on li "Confirmed" at bounding box center [1135, 581] width 148 height 19
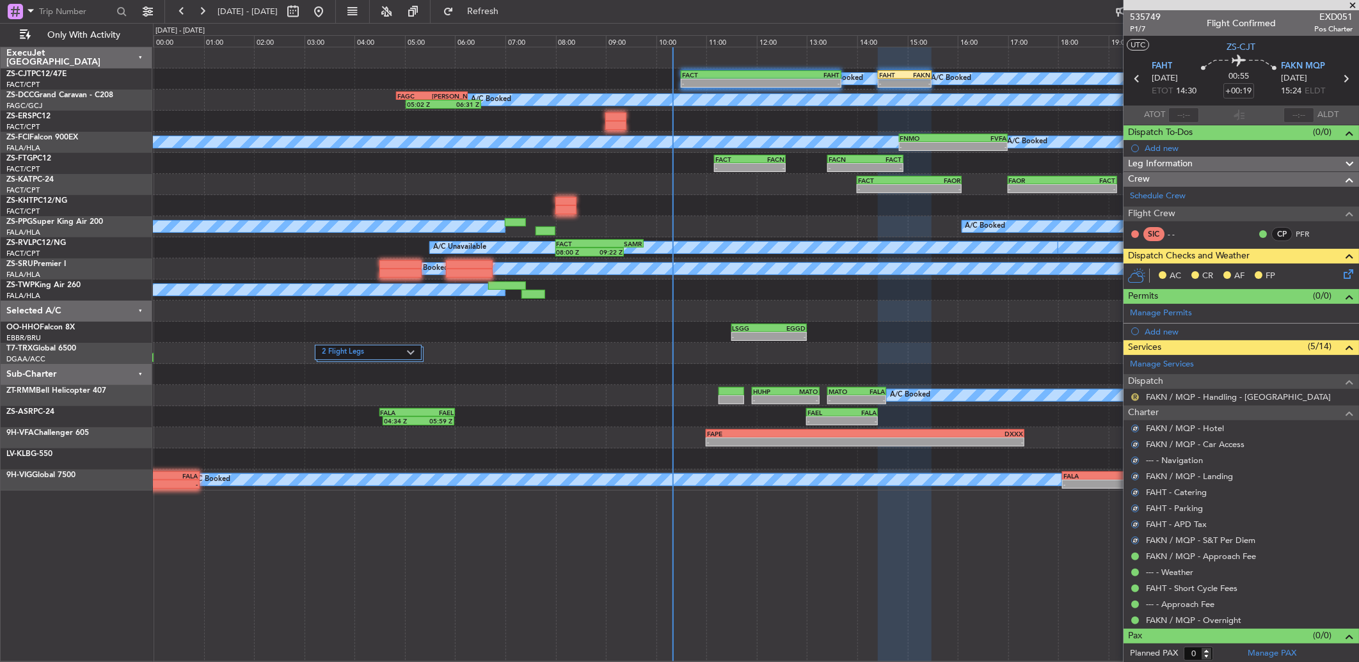
click at [1134, 393] on button "R" at bounding box center [1135, 397] width 8 height 8
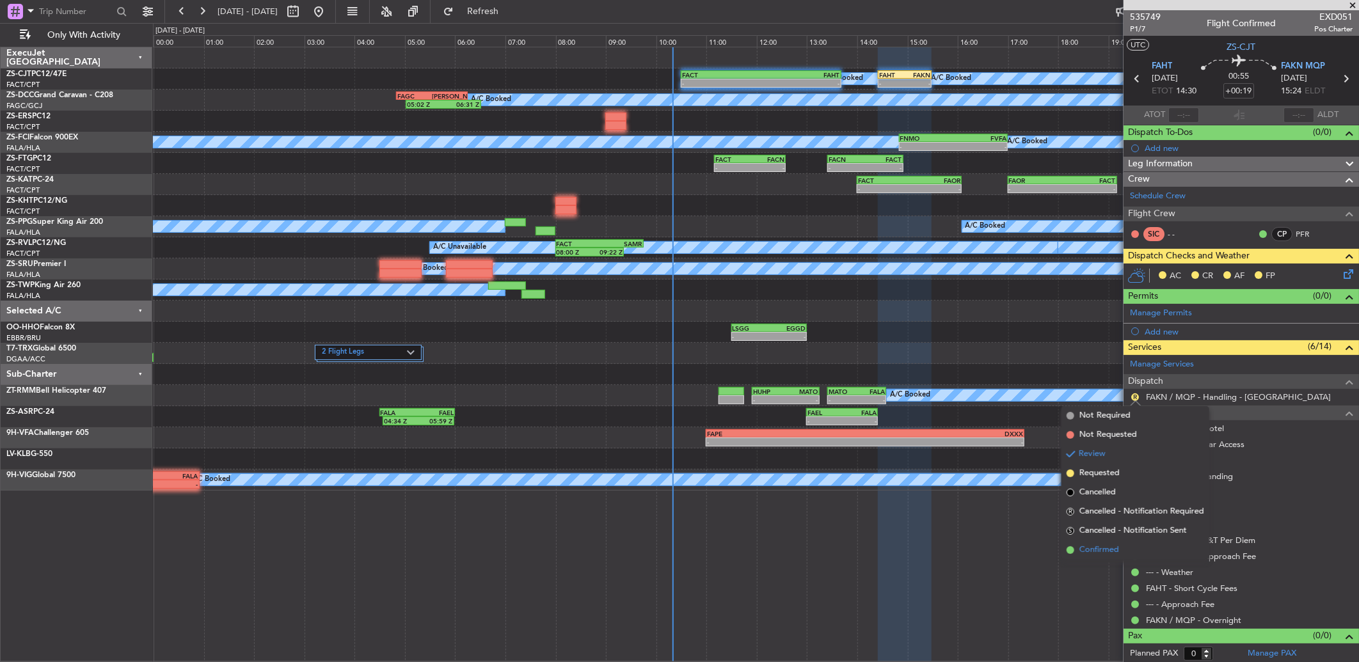
click at [1118, 558] on li "Confirmed" at bounding box center [1135, 550] width 148 height 19
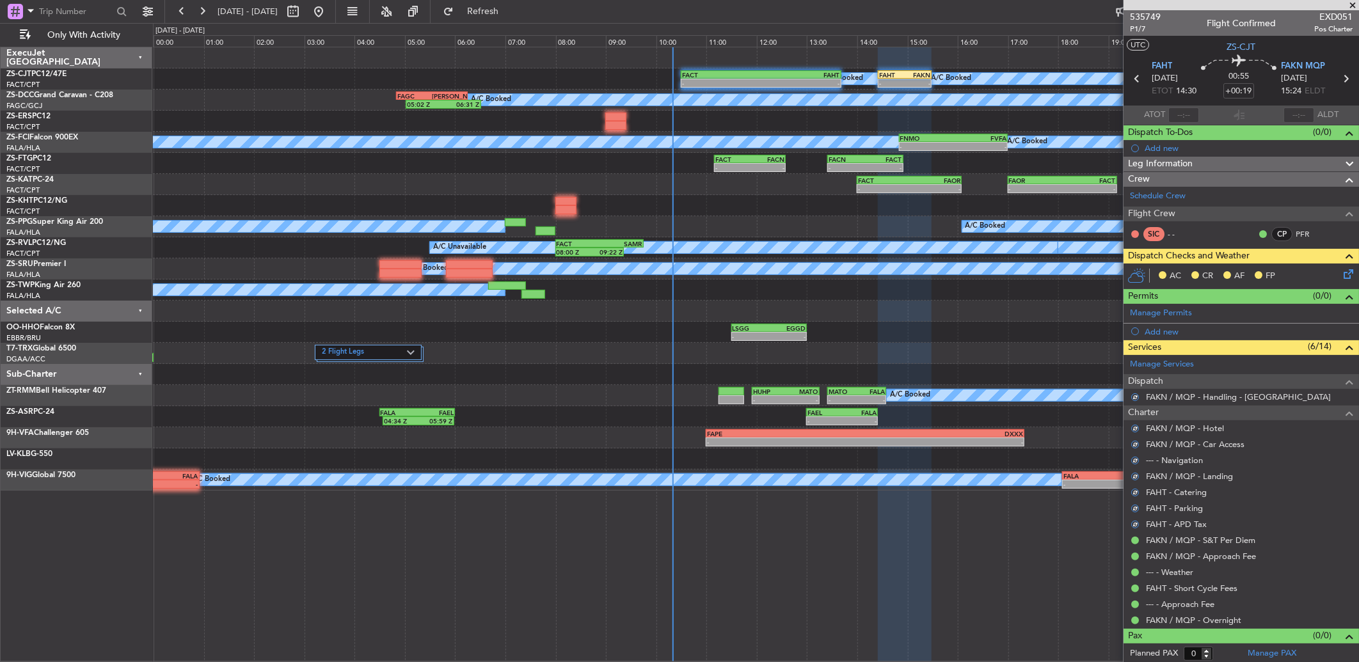
click at [1341, 270] on icon at bounding box center [1346, 272] width 10 height 10
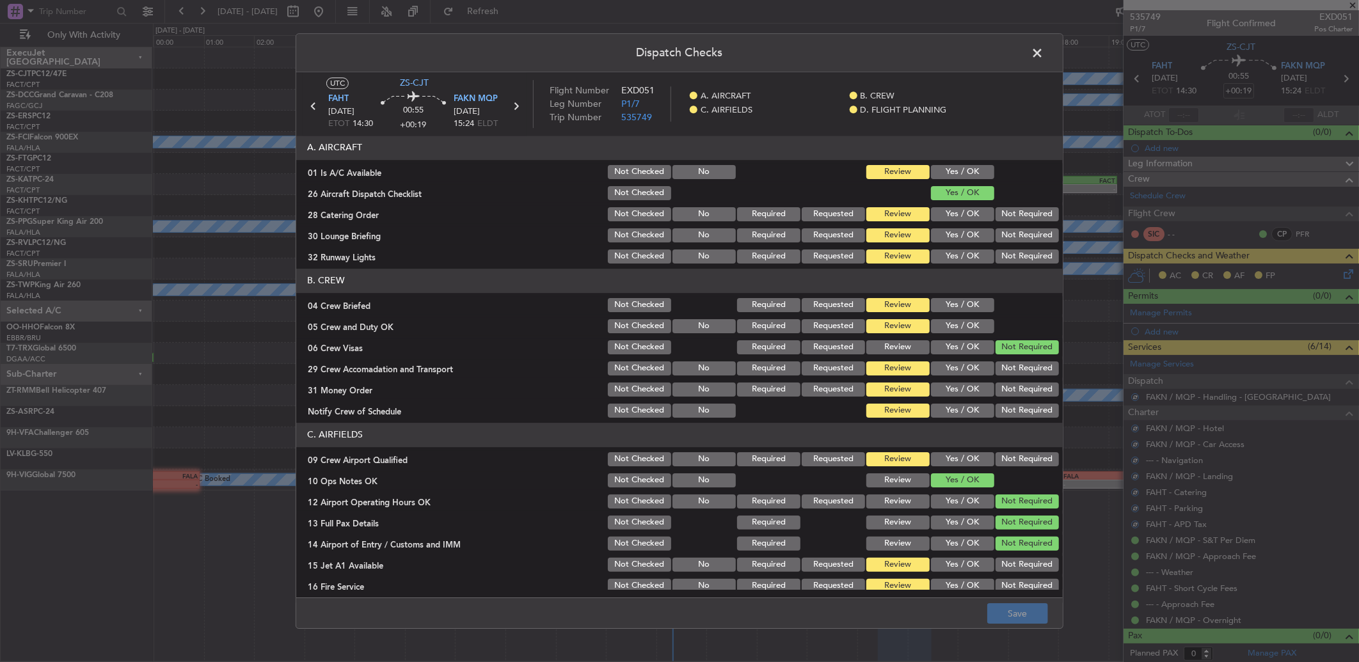
click at [928, 161] on section "A. AIRCRAFT 01 Is A/C Available Not Checked No Review Yes / OK 26 Aircraft Disp…" at bounding box center [679, 201] width 766 height 130
click at [981, 173] on button "Yes / OK" at bounding box center [962, 172] width 63 height 14
click at [995, 207] on button "Not Required" at bounding box center [1026, 214] width 63 height 14
drag, startPoint x: 996, startPoint y: 214, endPoint x: 1002, endPoint y: 227, distance: 14.9
click at [1001, 224] on section "A. AIRCRAFT 01 Is A/C Available Not Checked No Review Yes / OK 26 Aircraft Disp…" at bounding box center [679, 201] width 766 height 130
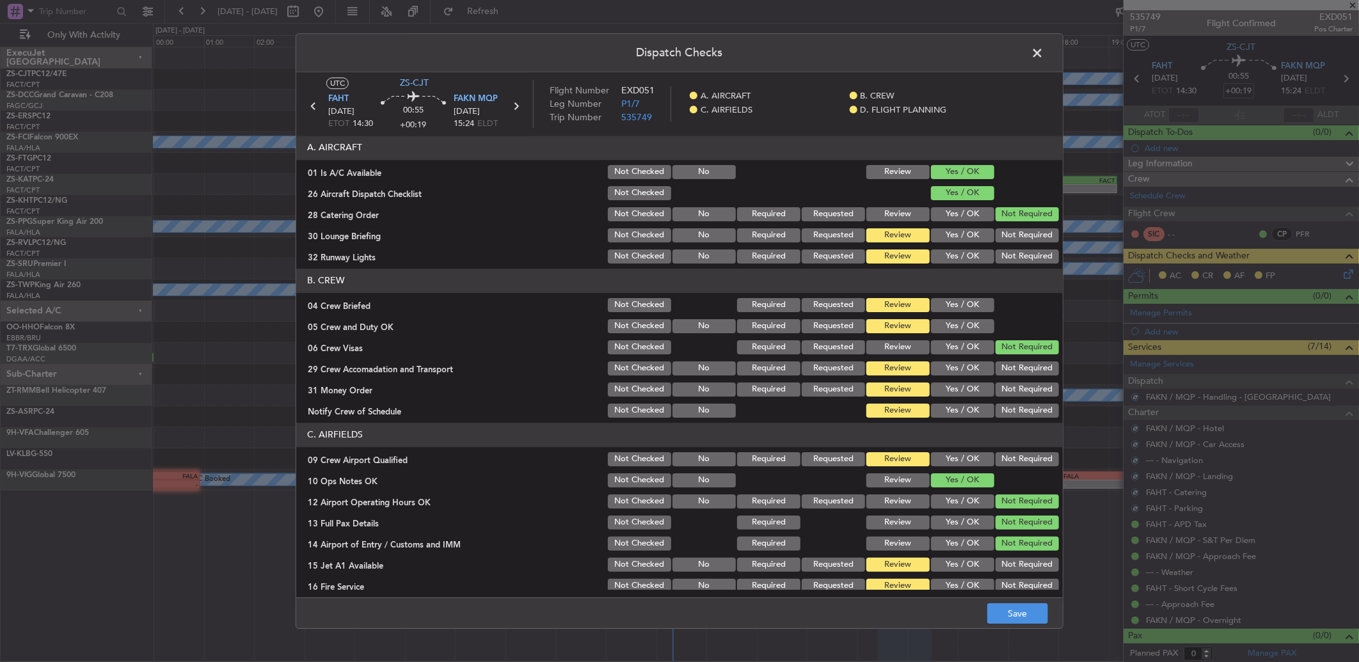
click at [1006, 239] on button "Not Required" at bounding box center [1026, 235] width 63 height 14
click at [1006, 250] on section "A. AIRCRAFT 01 Is A/C Available Not Checked No Review Yes / OK 26 Aircraft Disp…" at bounding box center [679, 201] width 766 height 130
drag, startPoint x: 1006, startPoint y: 251, endPoint x: 1004, endPoint y: 259, distance: 8.5
click at [1006, 257] on button "Not Required" at bounding box center [1026, 256] width 63 height 14
click at [974, 302] on button "Yes / OK" at bounding box center [962, 305] width 63 height 14
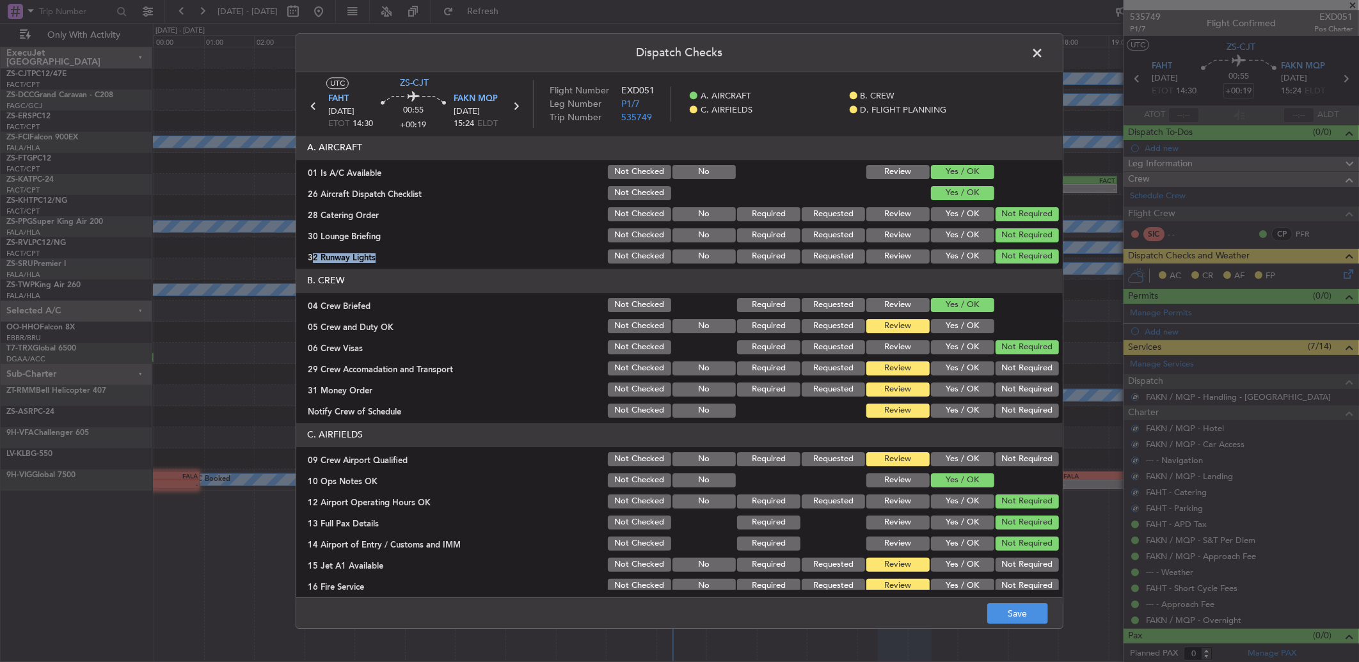
click at [968, 316] on section "B. CREW 04 Crew Briefed Not Checked Required Requested Review Yes / OK 05 Crew …" at bounding box center [679, 344] width 766 height 151
click at [970, 331] on button "Yes / OK" at bounding box center [962, 326] width 63 height 14
drag, startPoint x: 1025, startPoint y: 365, endPoint x: 1015, endPoint y: 395, distance: 31.4
click at [1025, 366] on button "Not Required" at bounding box center [1026, 368] width 63 height 14
click at [1016, 390] on section "B. CREW 04 Crew Briefed Not Checked Required Requested Review Yes / OK 05 Crew …" at bounding box center [679, 344] width 766 height 151
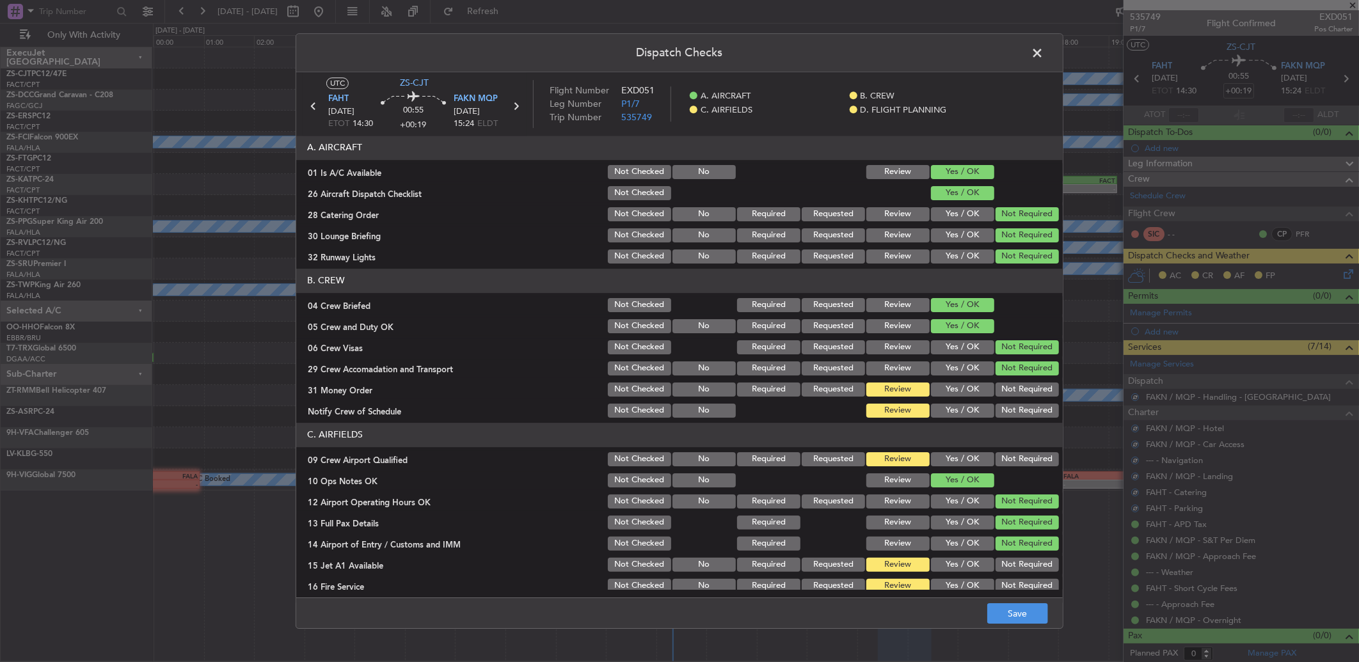
click at [1011, 409] on button "Not Required" at bounding box center [1026, 411] width 63 height 14
click at [1004, 390] on button "Not Required" at bounding box center [1026, 390] width 63 height 14
click at [1016, 459] on button "Not Required" at bounding box center [1026, 459] width 63 height 14
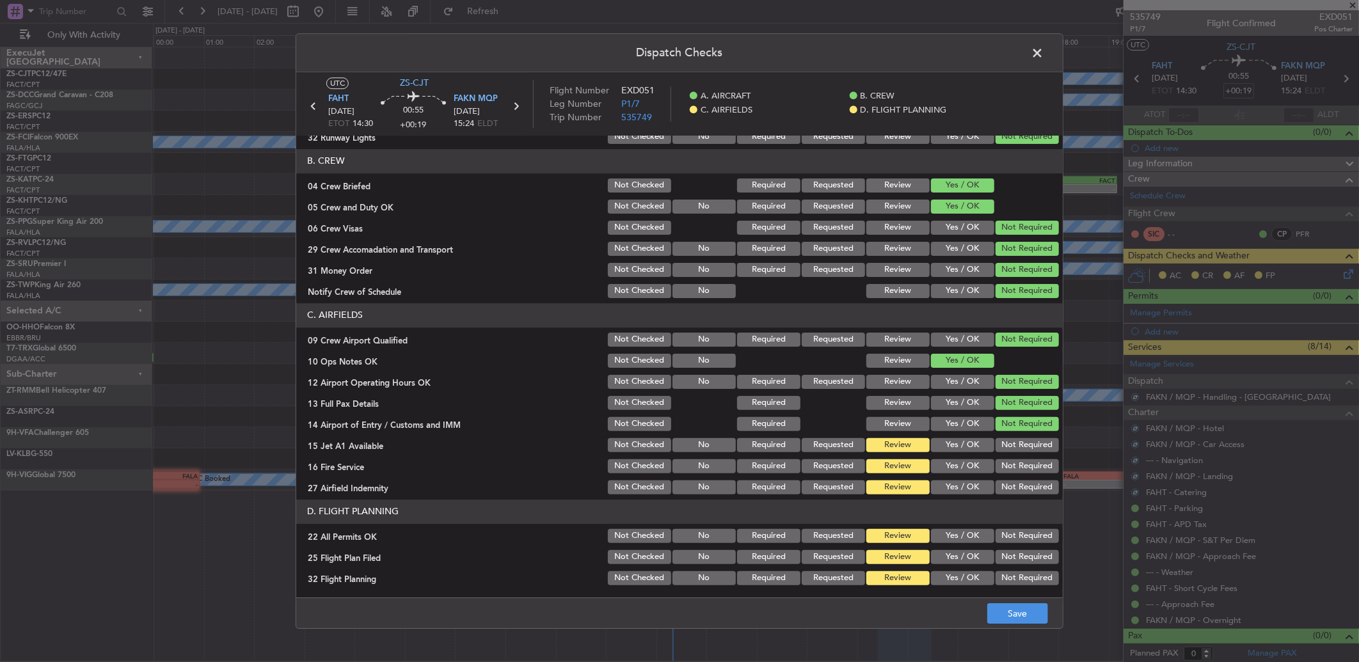
click at [1011, 445] on button "Not Required" at bounding box center [1026, 445] width 63 height 14
drag, startPoint x: 1011, startPoint y: 459, endPoint x: 1012, endPoint y: 470, distance: 10.9
click at [1012, 470] on section "C. AIRFIELDS 09 Crew Airport Qualified Not Checked No Required Requested Review…" at bounding box center [679, 399] width 766 height 193
click at [1012, 471] on button "Not Required" at bounding box center [1026, 466] width 63 height 14
drag, startPoint x: 1006, startPoint y: 484, endPoint x: 1002, endPoint y: 489, distance: 7.3
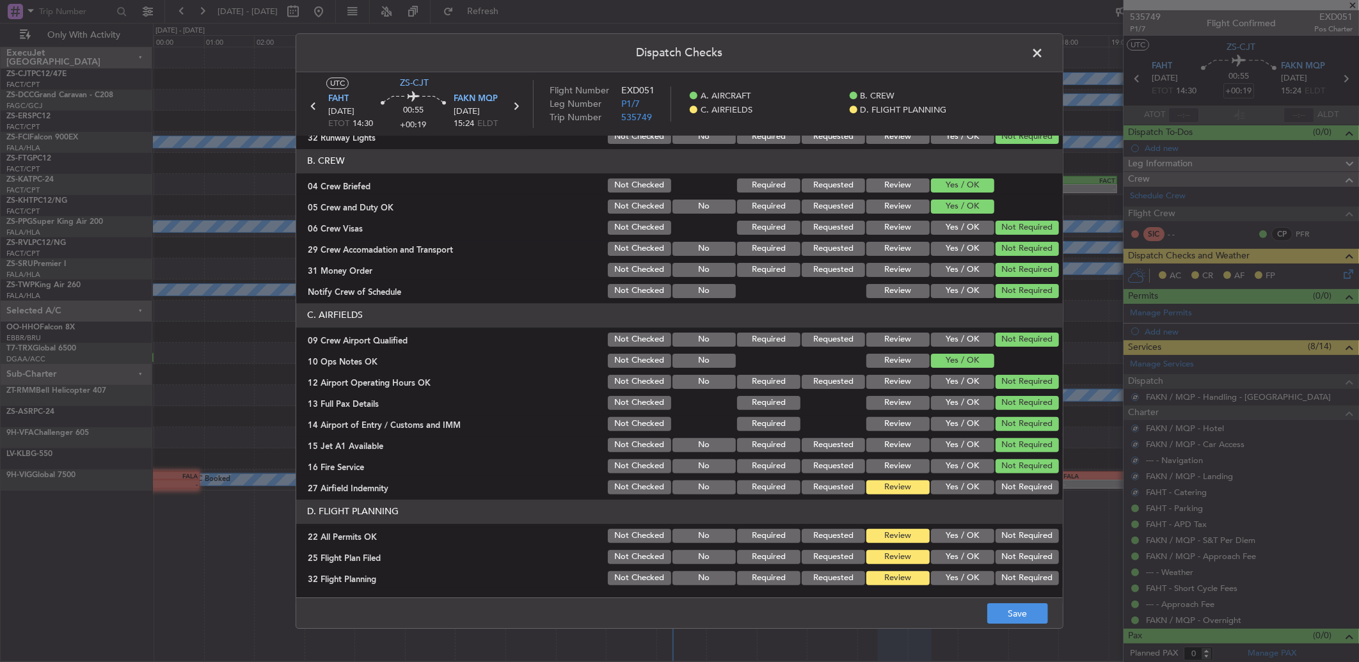
click at [1005, 489] on button "Not Required" at bounding box center [1026, 487] width 63 height 14
click at [1006, 536] on button "Not Required" at bounding box center [1026, 536] width 63 height 14
click at [931, 551] on button "Yes / OK" at bounding box center [962, 557] width 63 height 14
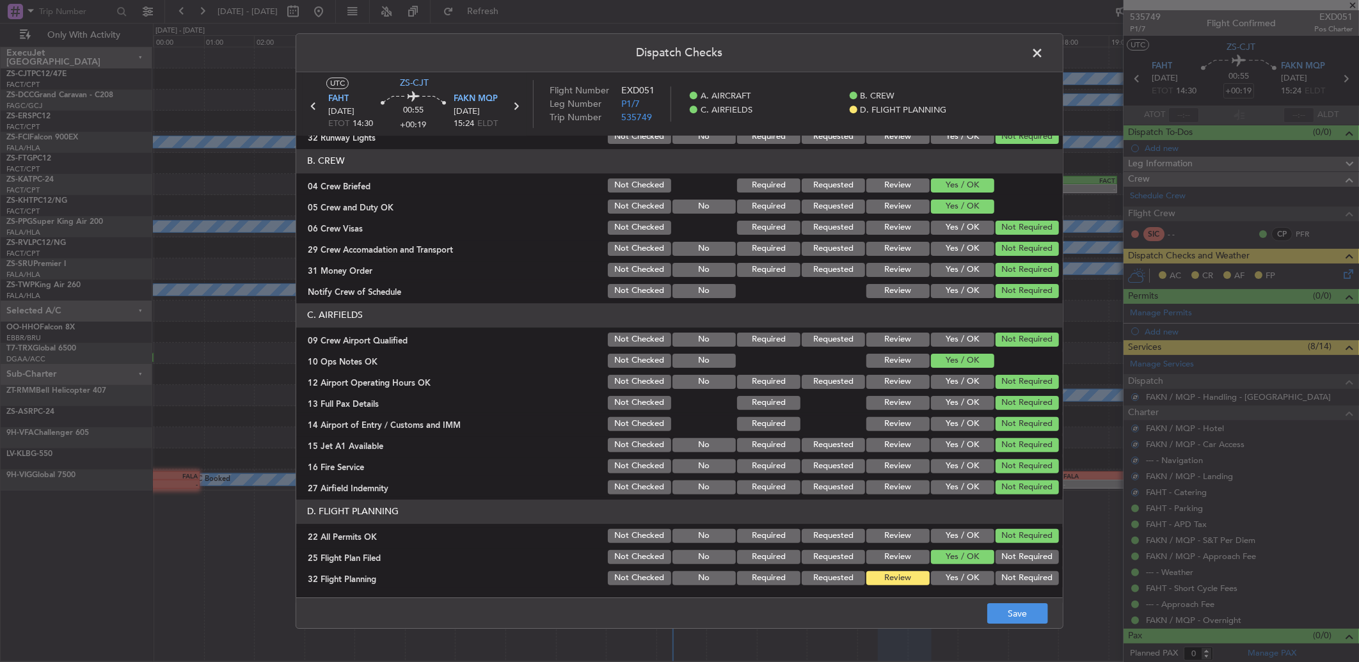
drag, startPoint x: 936, startPoint y: 571, endPoint x: 947, endPoint y: 574, distance: 11.5
click at [936, 571] on section "D. FLIGHT PLANNING 22 All Permits OK Not Checked No Required Requested Review Y…" at bounding box center [679, 544] width 766 height 88
click at [923, 567] on section "D. FLIGHT PLANNING 22 All Permits OK Not Checked No Required Requested Review Y…" at bounding box center [679, 544] width 766 height 88
click at [943, 581] on button "Yes / OK" at bounding box center [962, 578] width 63 height 14
click at [1021, 615] on button "Save" at bounding box center [1017, 613] width 61 height 20
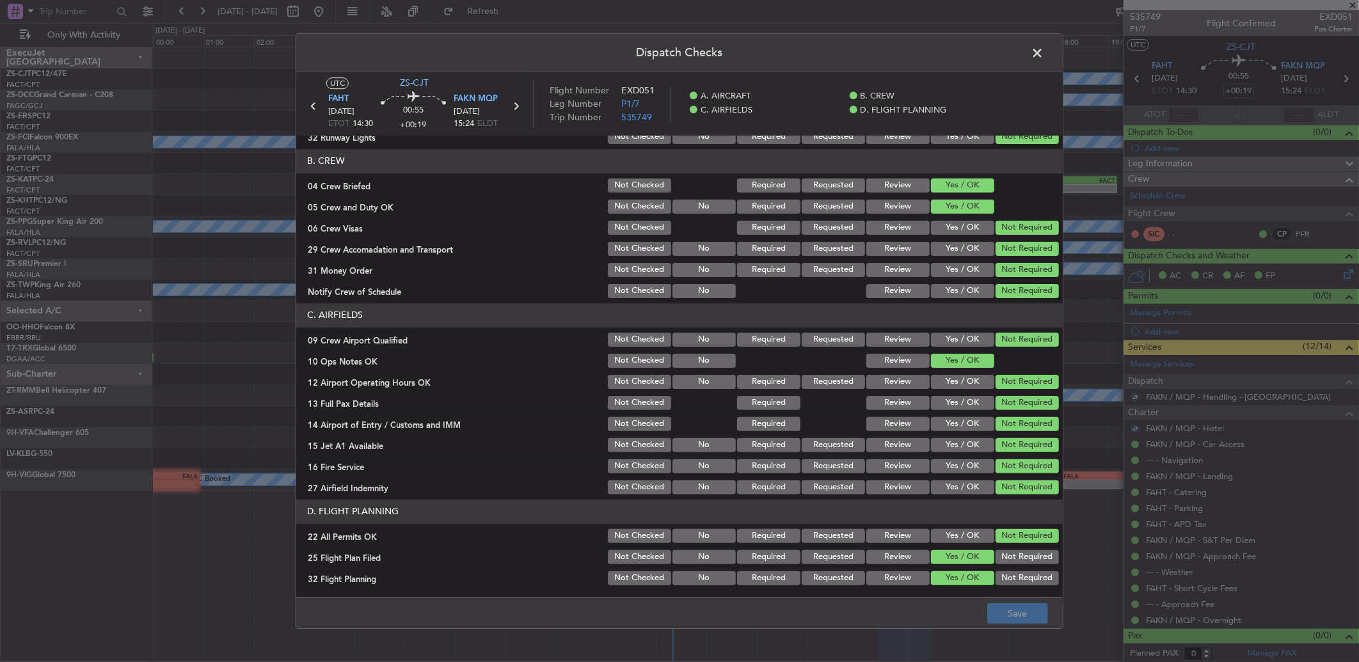
click at [1043, 51] on span at bounding box center [1043, 56] width 0 height 26
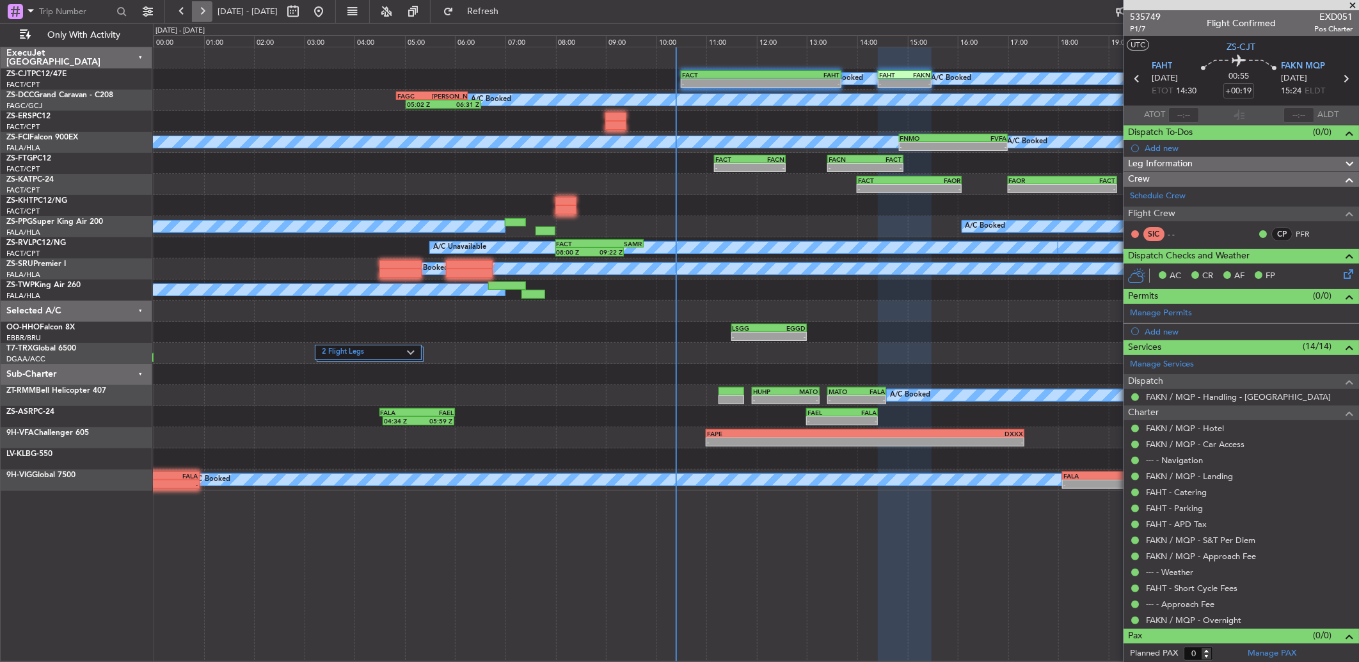
click at [202, 8] on button at bounding box center [202, 11] width 20 height 20
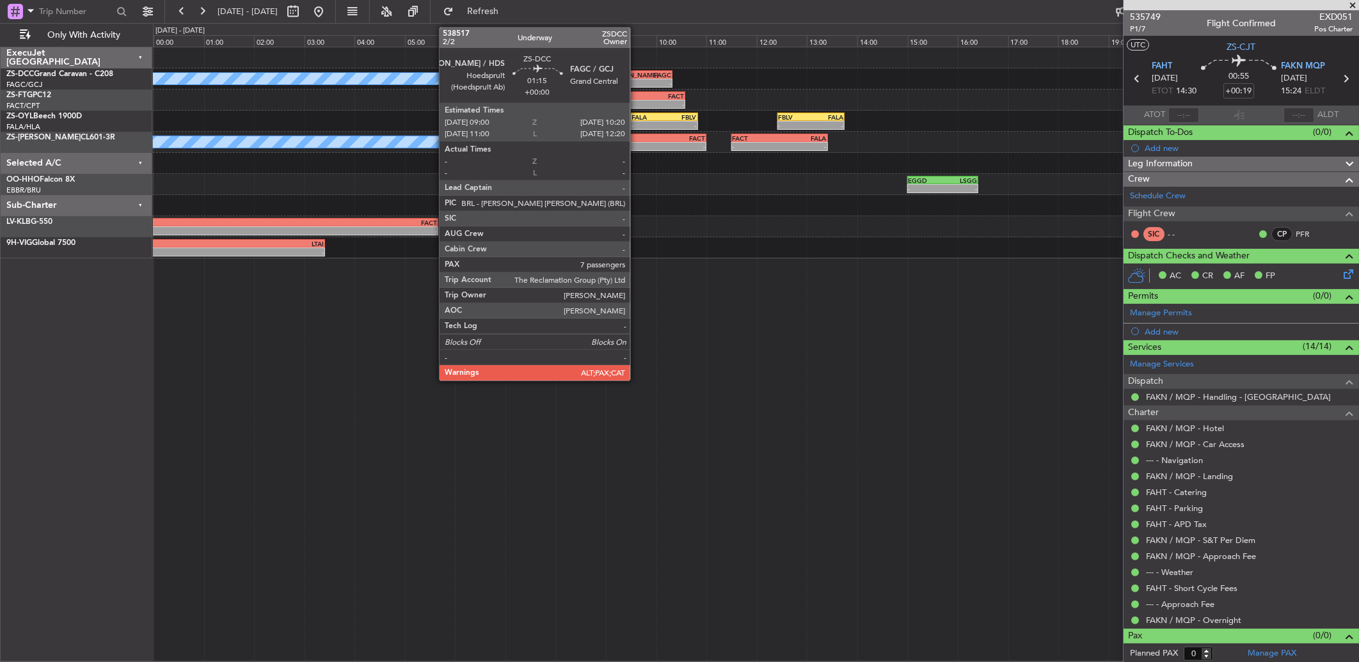
click at [636, 71] on div "[PERSON_NAME]" at bounding box center [622, 75] width 33 height 8
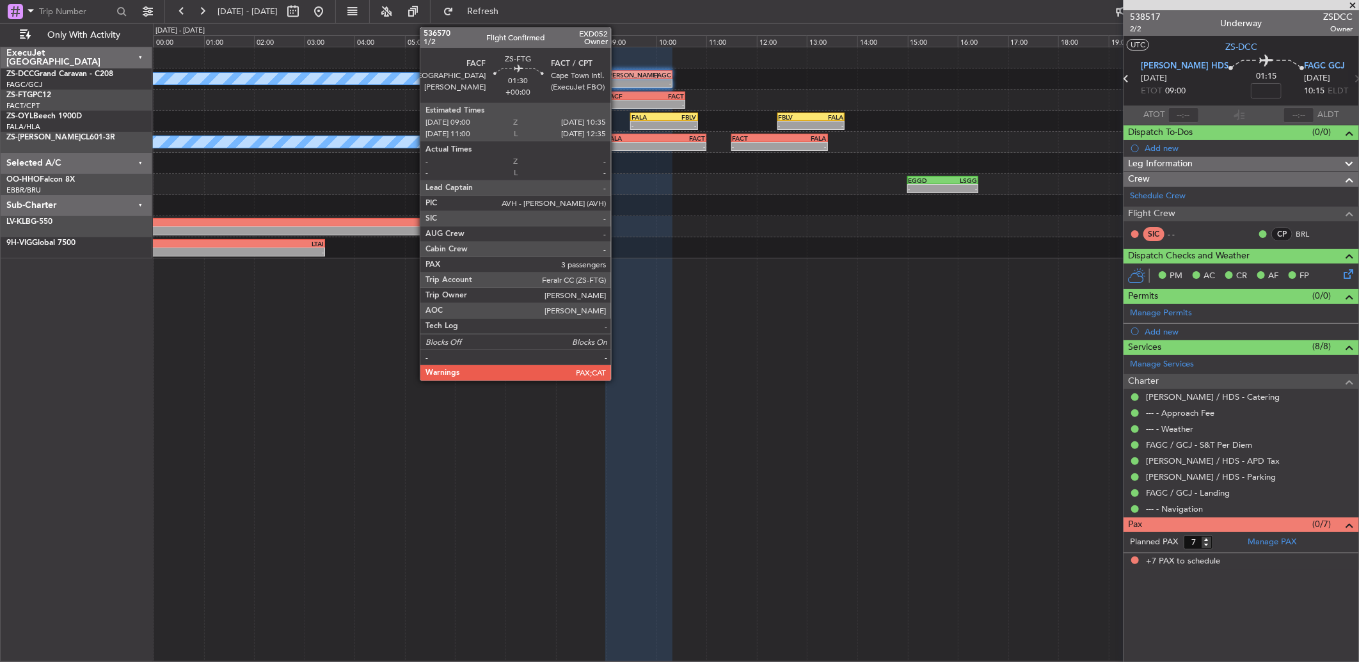
click at [620, 102] on div "-" at bounding box center [625, 104] width 38 height 8
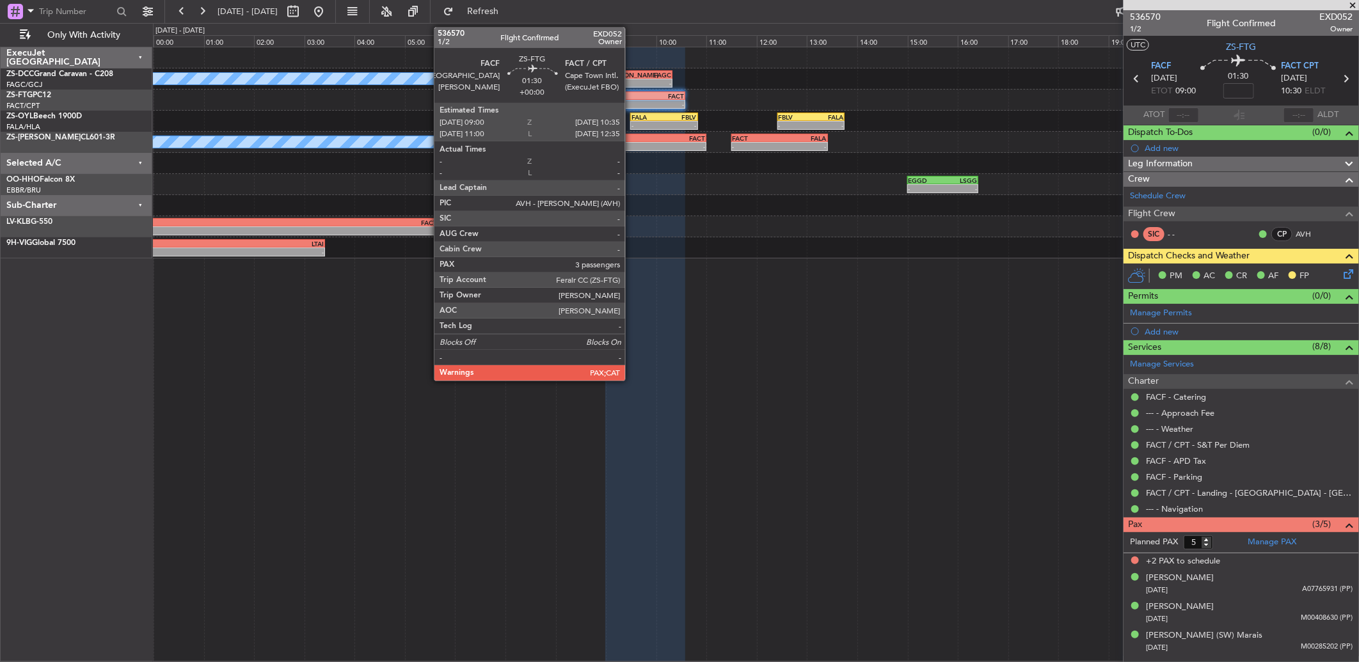
click at [631, 97] on div "FACF" at bounding box center [625, 96] width 38 height 8
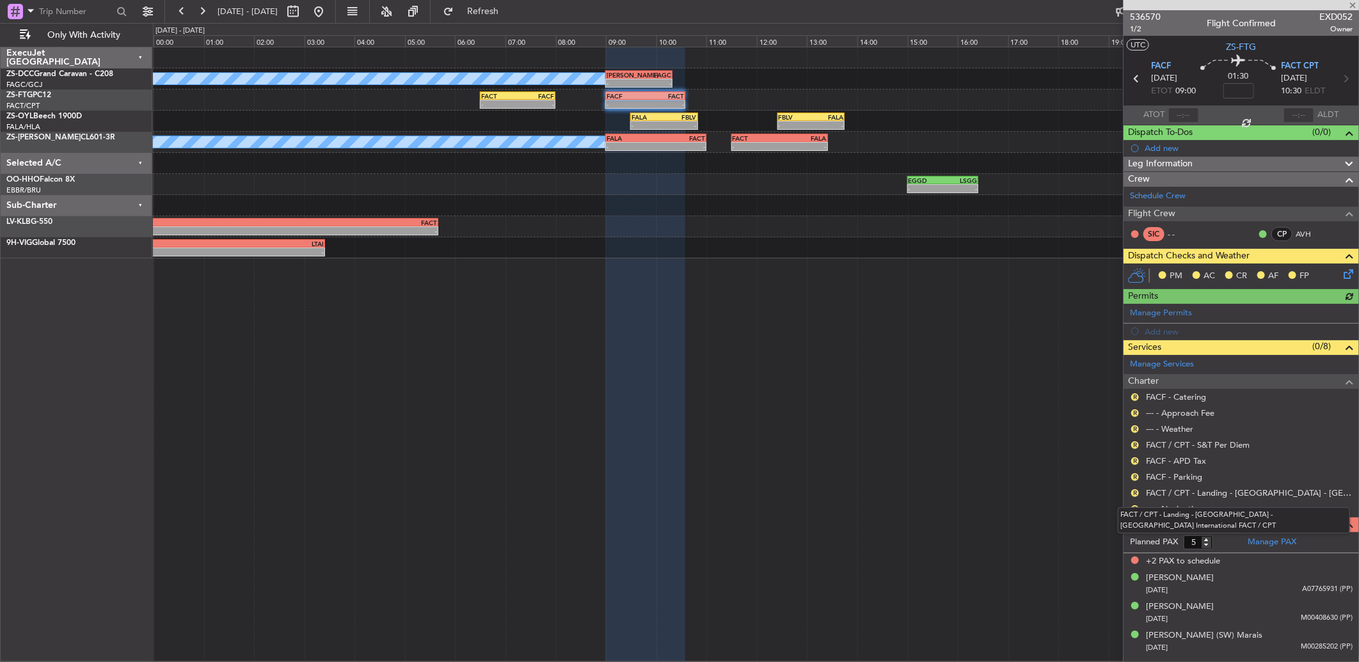
click at [1137, 504] on mat-tooltip-component "FACT / CPT - Landing - ACSA - Cape Town International FACT / CPT" at bounding box center [1234, 520] width 250 height 44
click at [1130, 395] on div "R" at bounding box center [1135, 397] width 10 height 10
click at [1133, 508] on button "R" at bounding box center [1135, 509] width 8 height 8
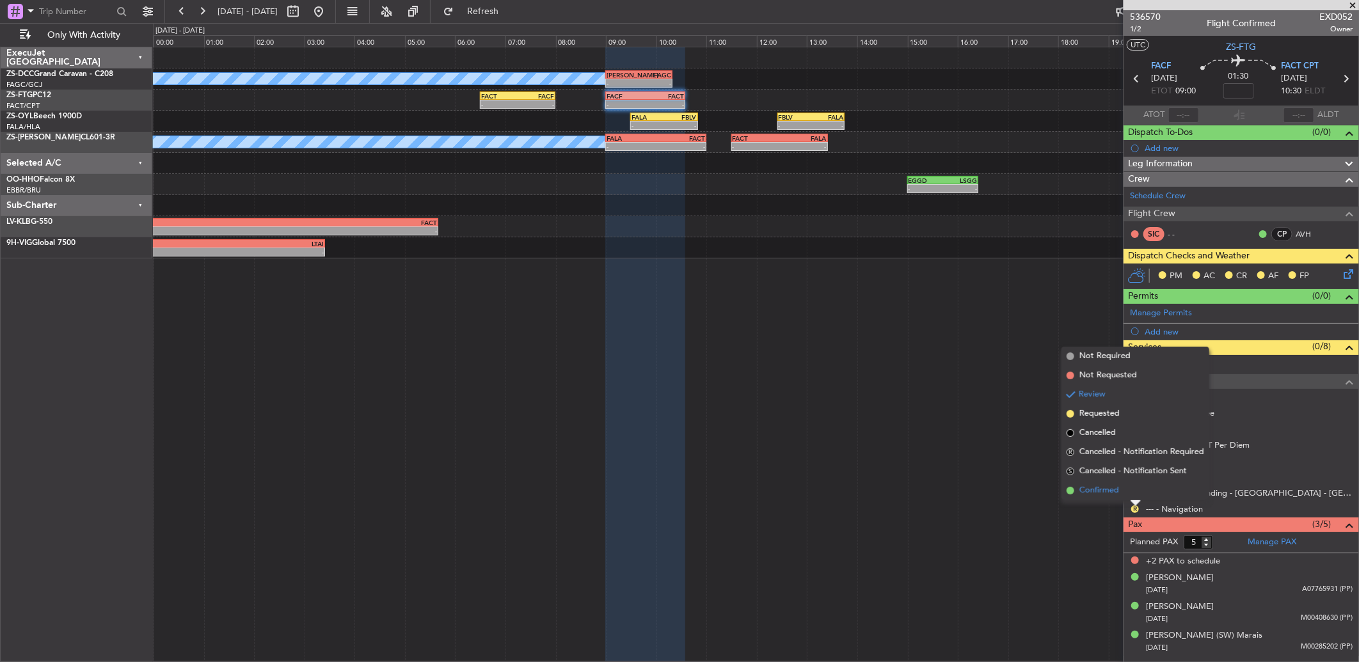
click at [1126, 489] on li "Confirmed" at bounding box center [1135, 490] width 148 height 19
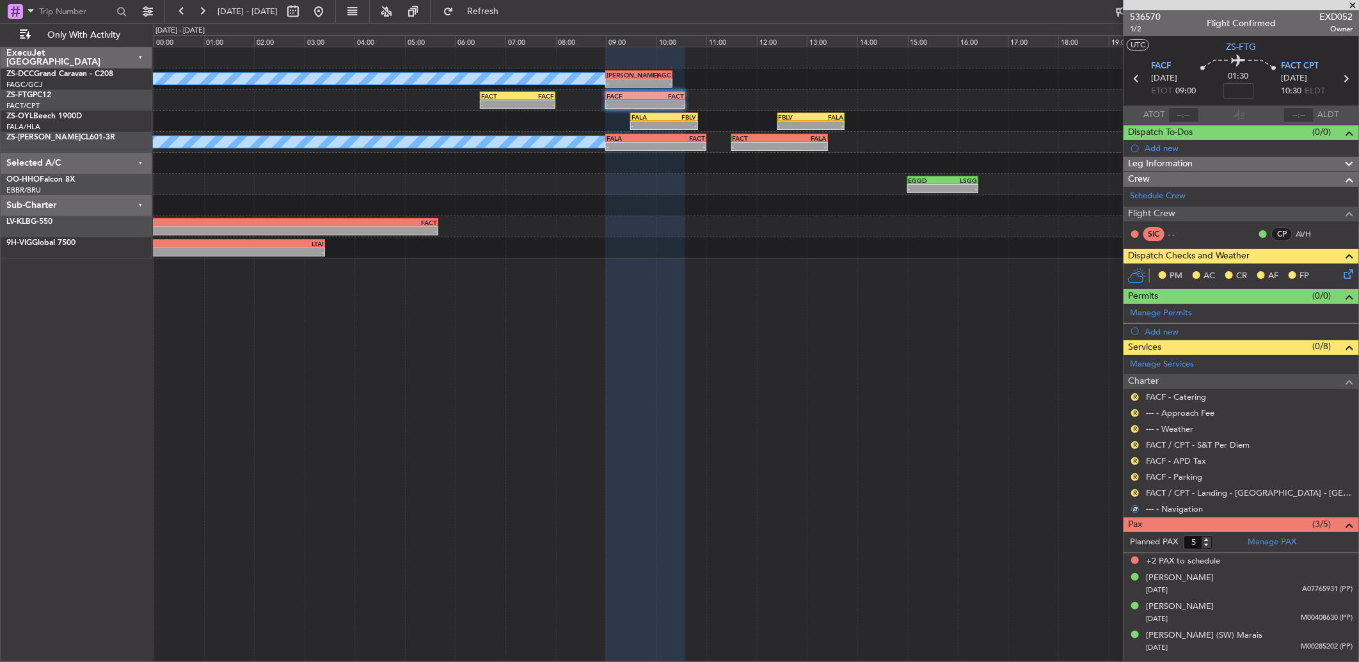
click at [1132, 488] on nimbus-traffic-light "R" at bounding box center [1135, 493] width 10 height 10
click at [1136, 489] on button "R" at bounding box center [1135, 493] width 8 height 8
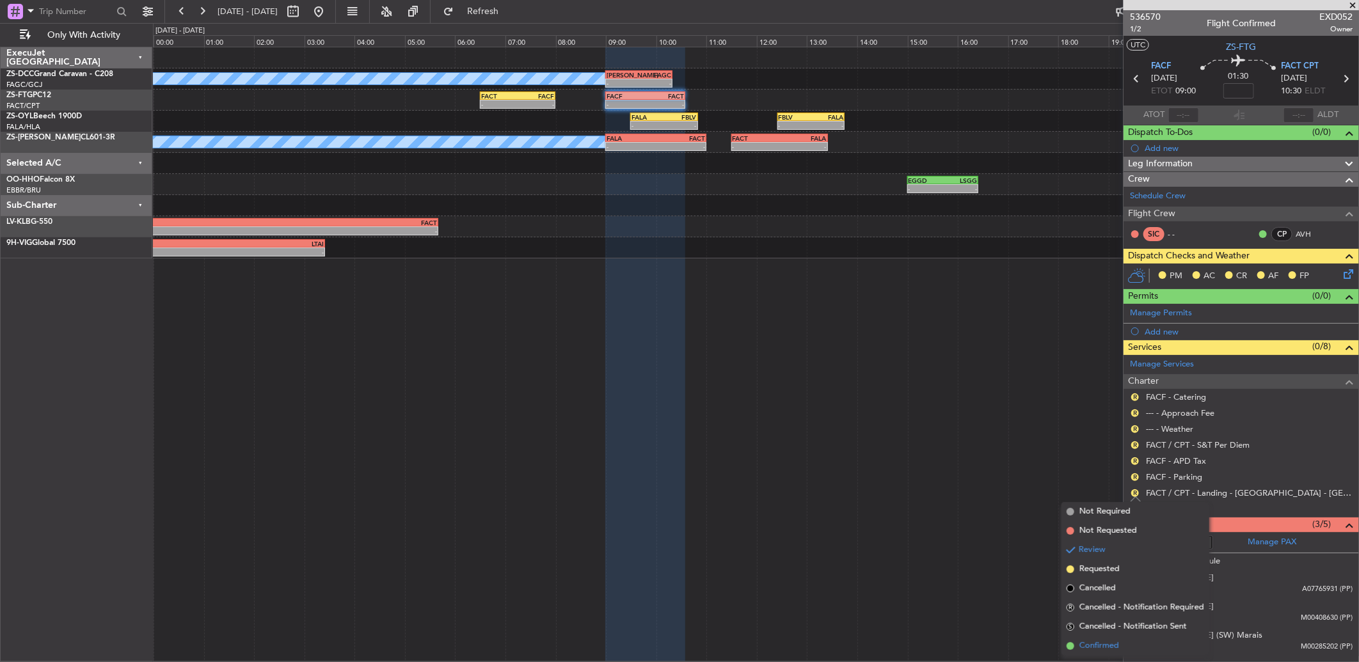
click at [1121, 636] on li "Confirmed" at bounding box center [1135, 645] width 148 height 19
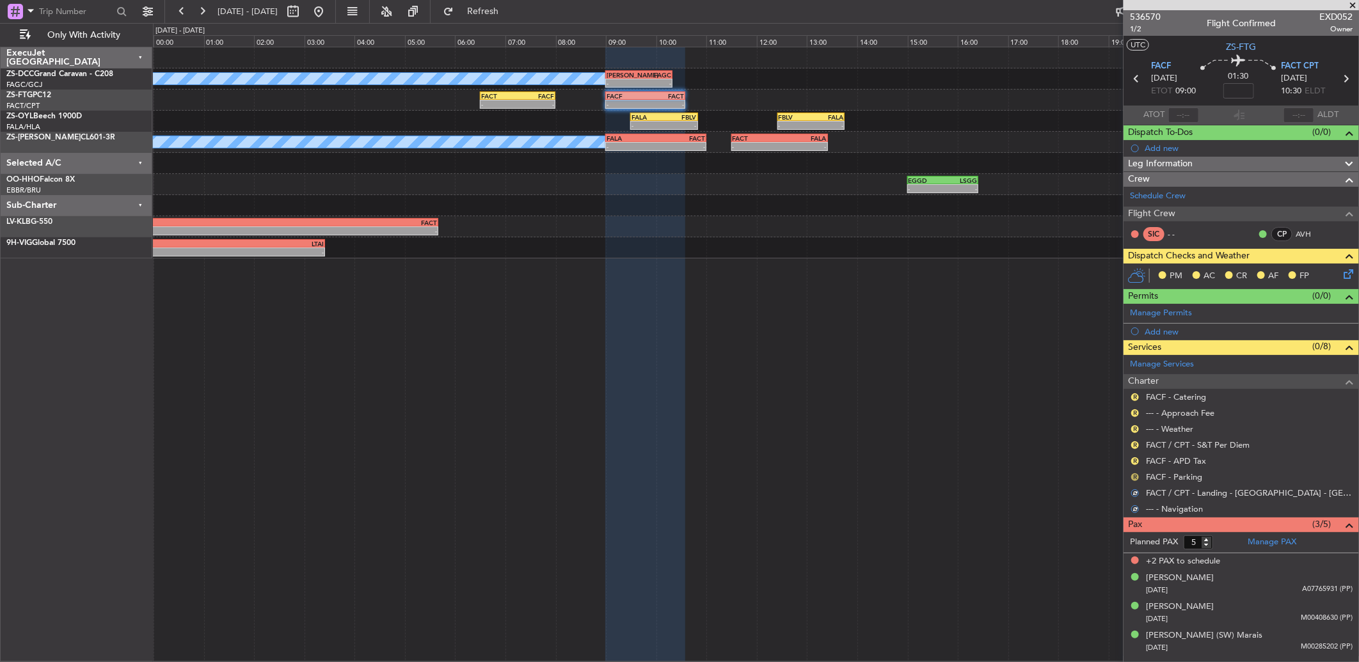
click at [1131, 476] on button "R" at bounding box center [1135, 477] width 8 height 8
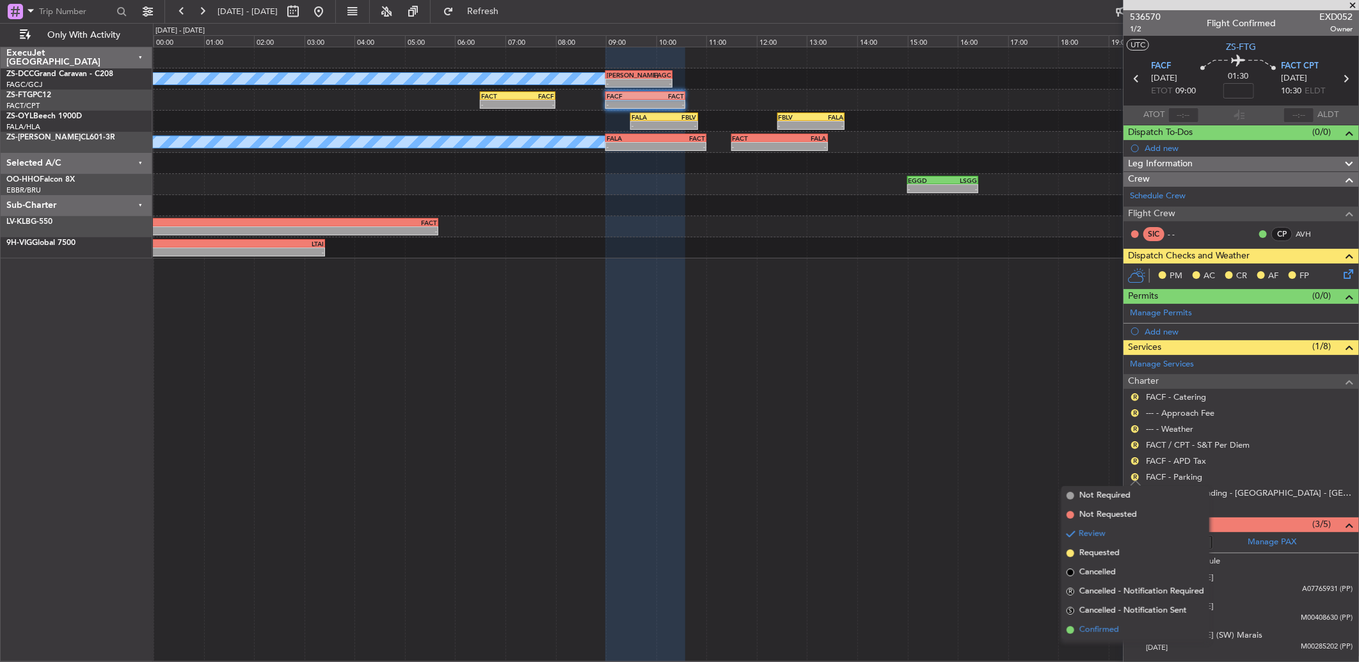
click at [1121, 631] on li "Confirmed" at bounding box center [1135, 629] width 148 height 19
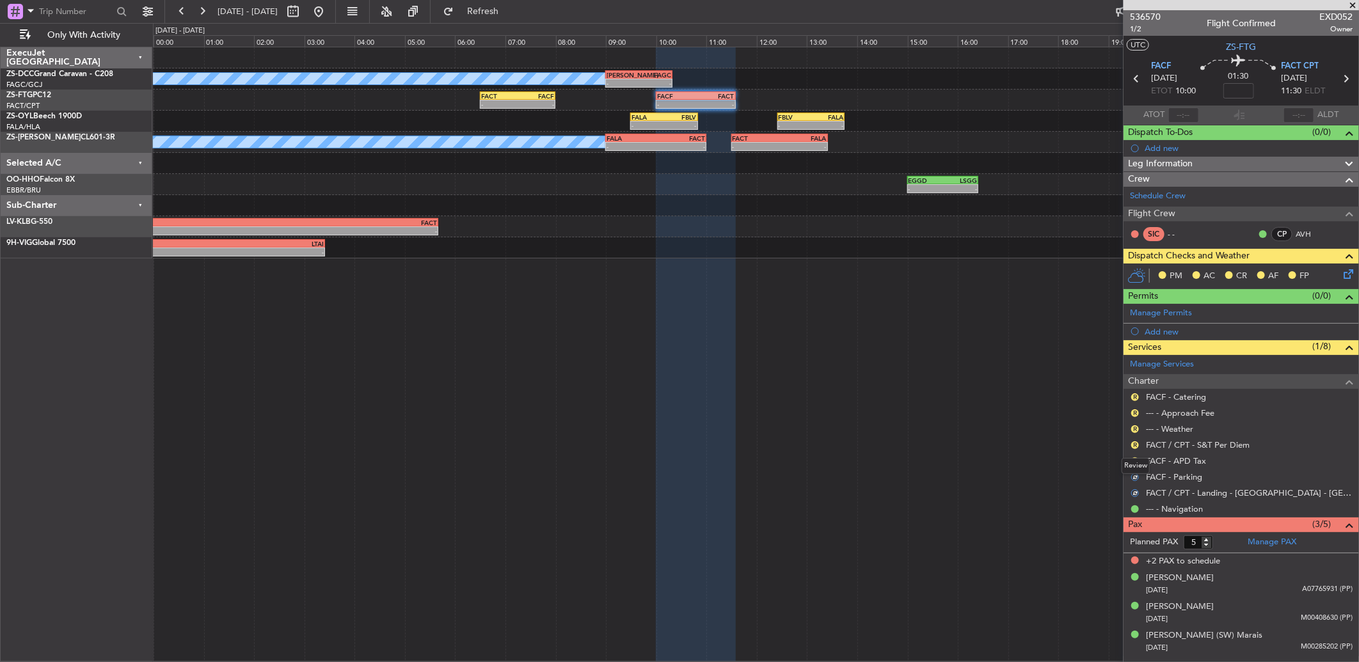
click at [1134, 462] on div "Review" at bounding box center [1135, 466] width 28 height 16
click at [1134, 458] on button "R" at bounding box center [1135, 461] width 8 height 8
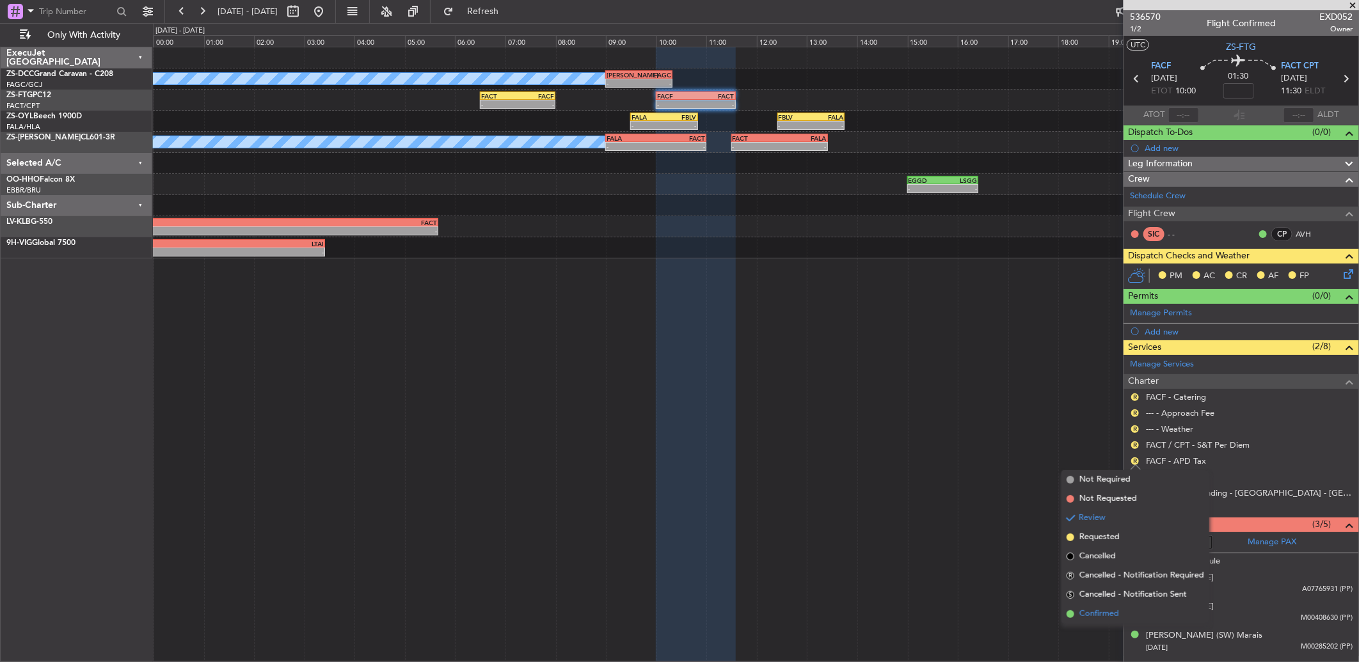
click at [1107, 615] on span "Confirmed" at bounding box center [1099, 614] width 40 height 13
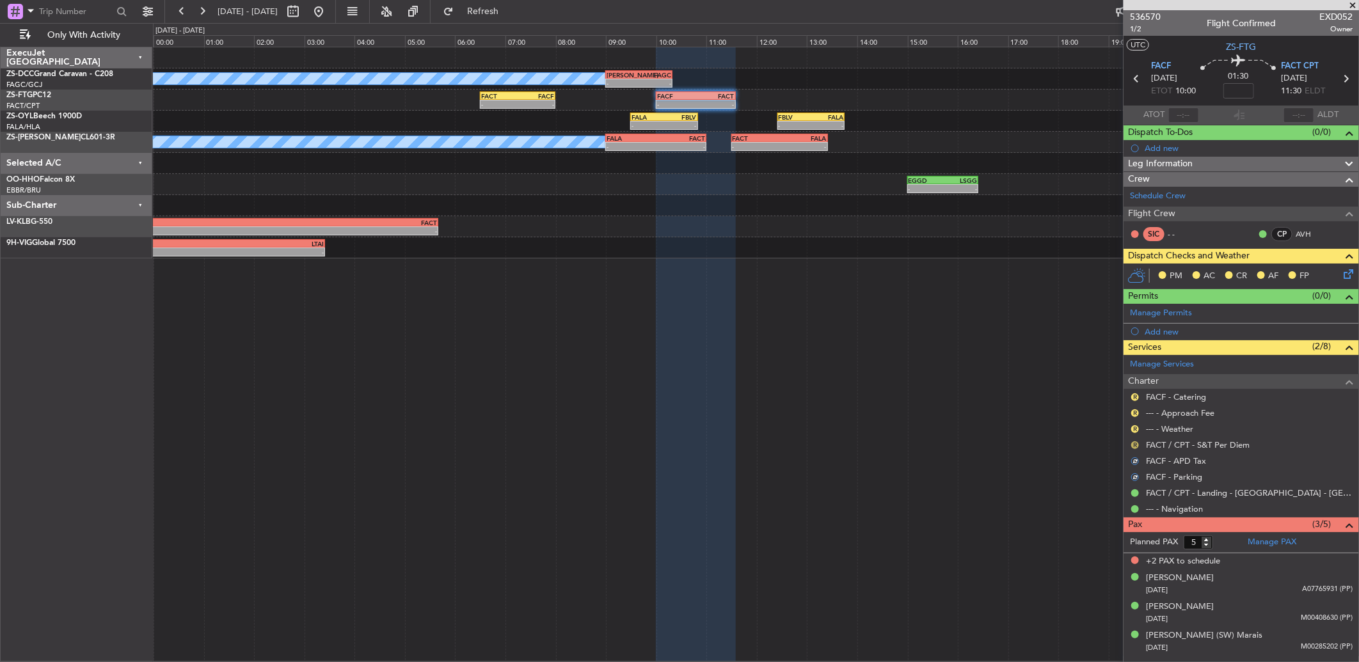
click at [1131, 444] on button "R" at bounding box center [1135, 445] width 8 height 8
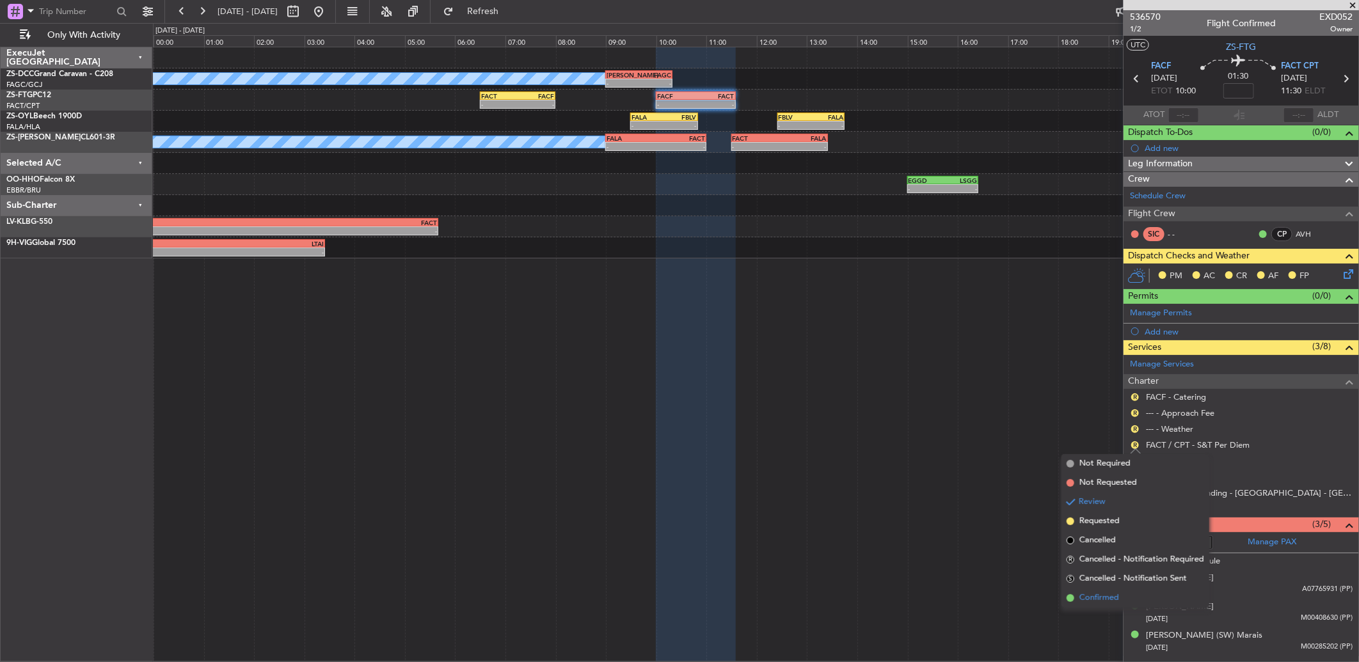
click at [1137, 600] on li "Confirmed" at bounding box center [1135, 598] width 148 height 19
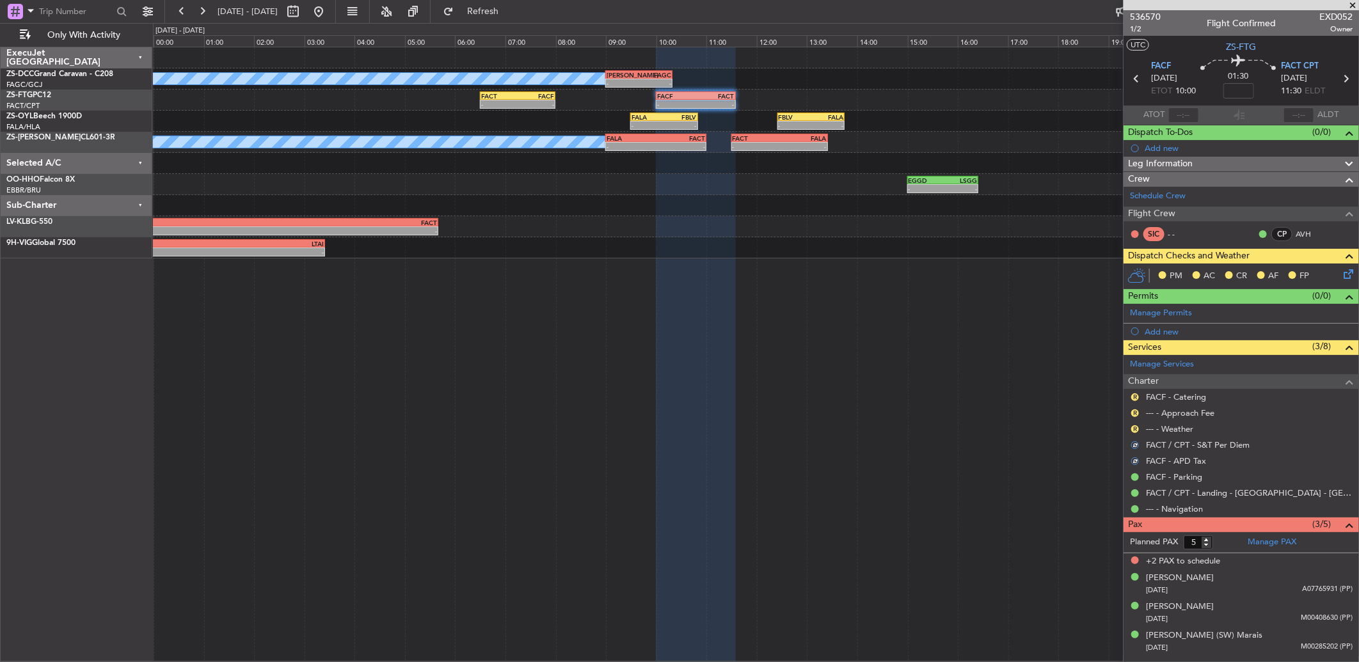
click at [1131, 432] on div "R" at bounding box center [1135, 429] width 10 height 10
click at [1134, 429] on button "R" at bounding box center [1135, 429] width 8 height 8
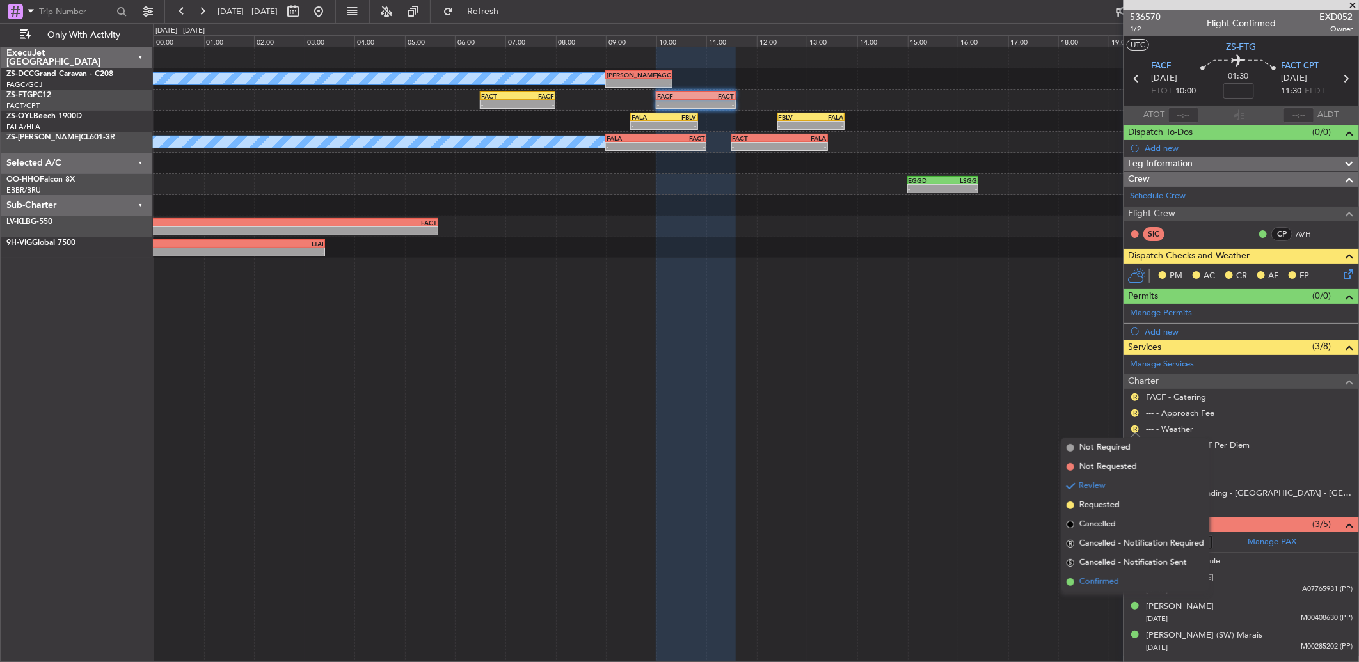
click at [1120, 584] on li "Confirmed" at bounding box center [1135, 582] width 148 height 19
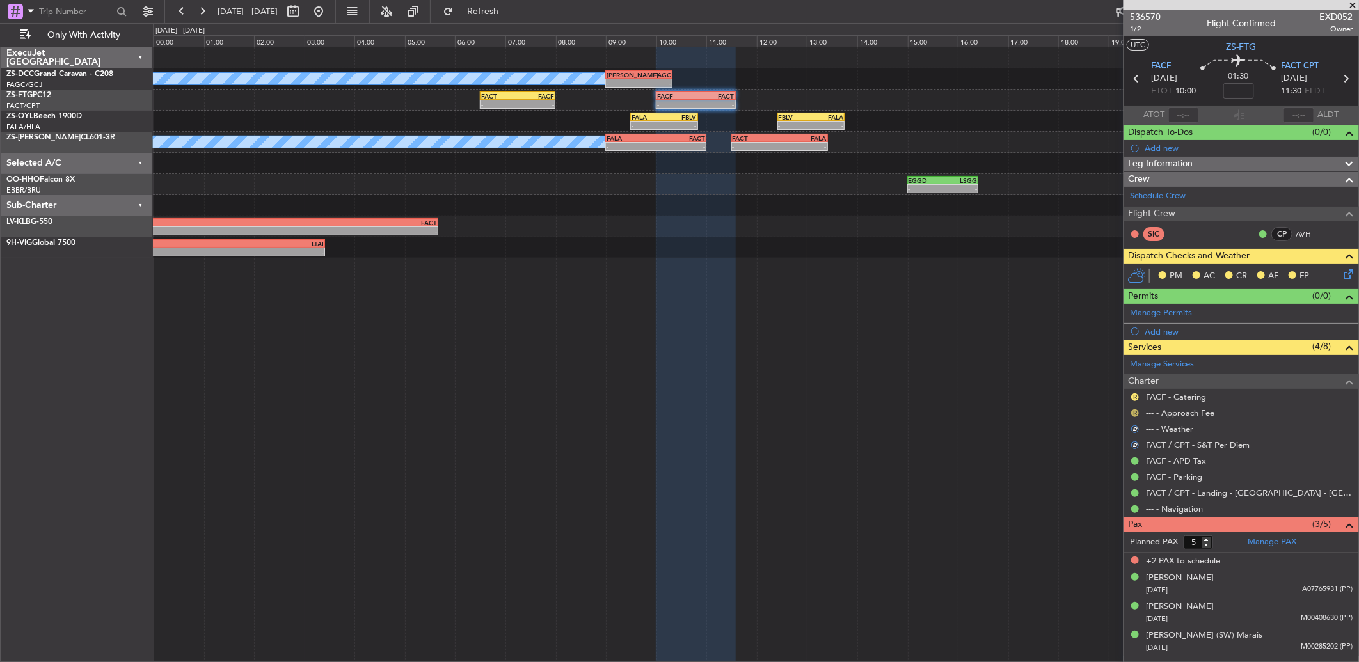
click at [1132, 413] on button "R" at bounding box center [1135, 413] width 8 height 8
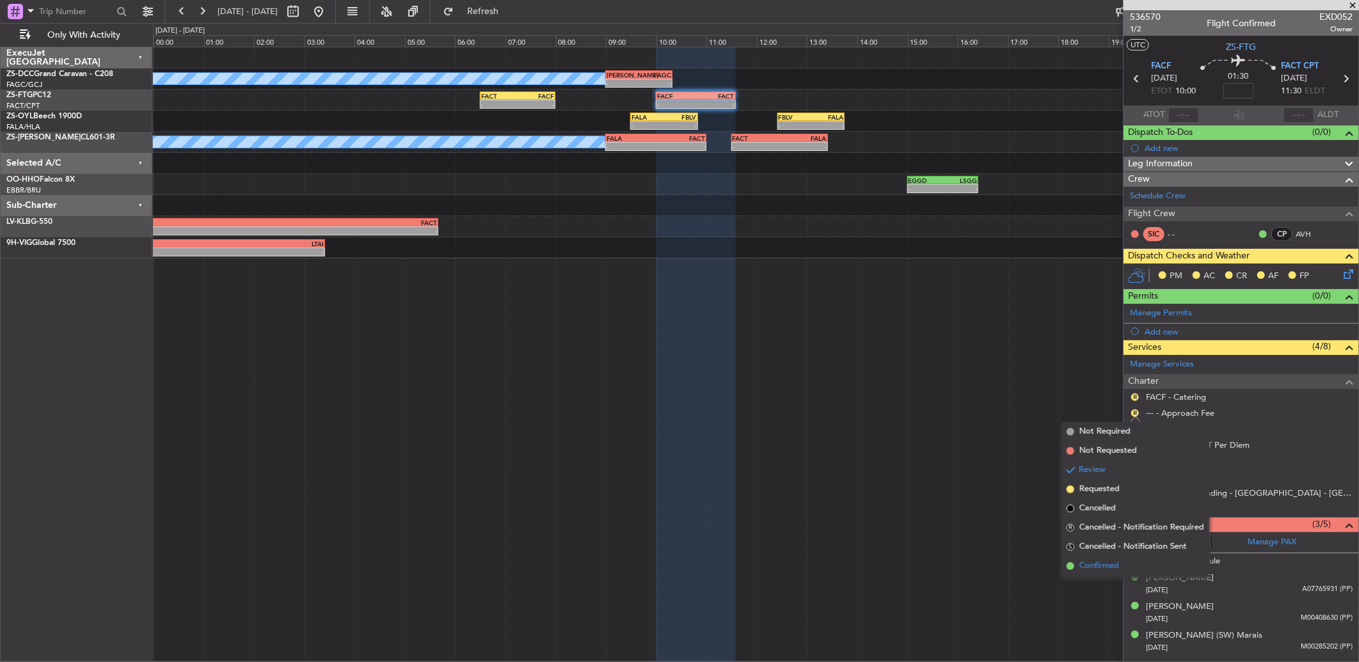
click at [1098, 564] on span "Confirmed" at bounding box center [1099, 566] width 40 height 13
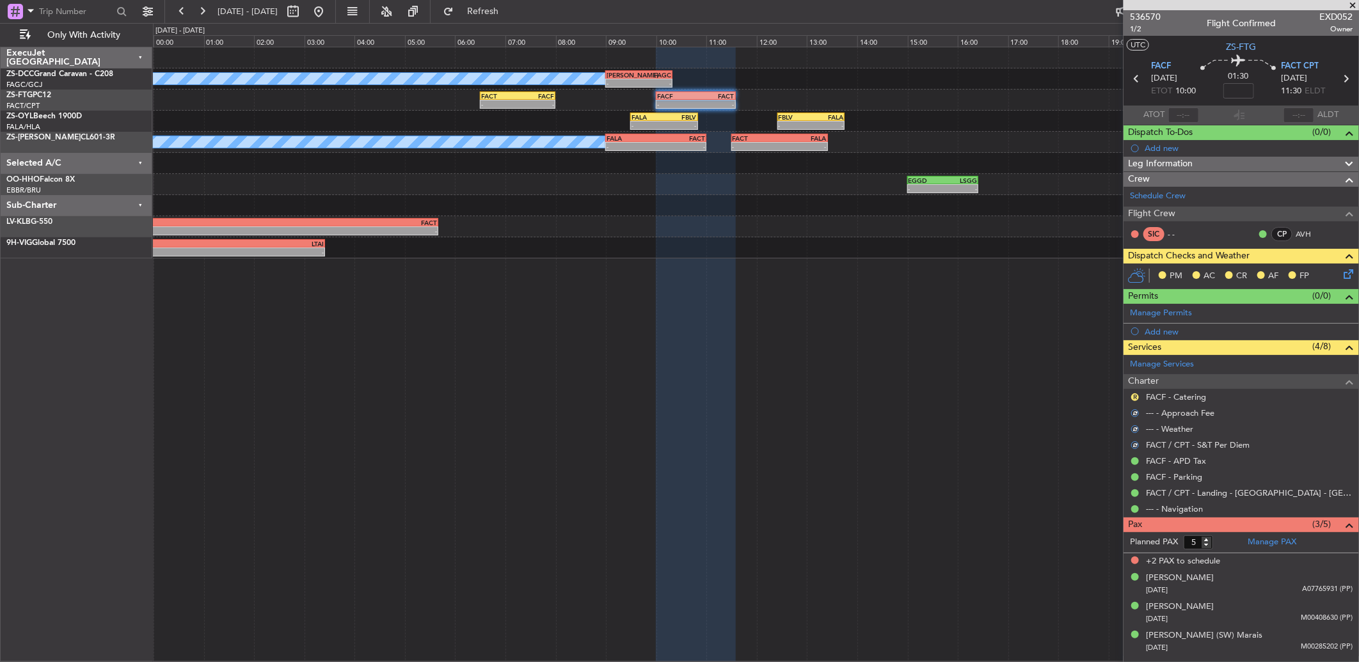
click at [1130, 400] on nimbus-traffic-light "R" at bounding box center [1135, 397] width 10 height 10
click at [1136, 395] on button "R" at bounding box center [1135, 397] width 8 height 8
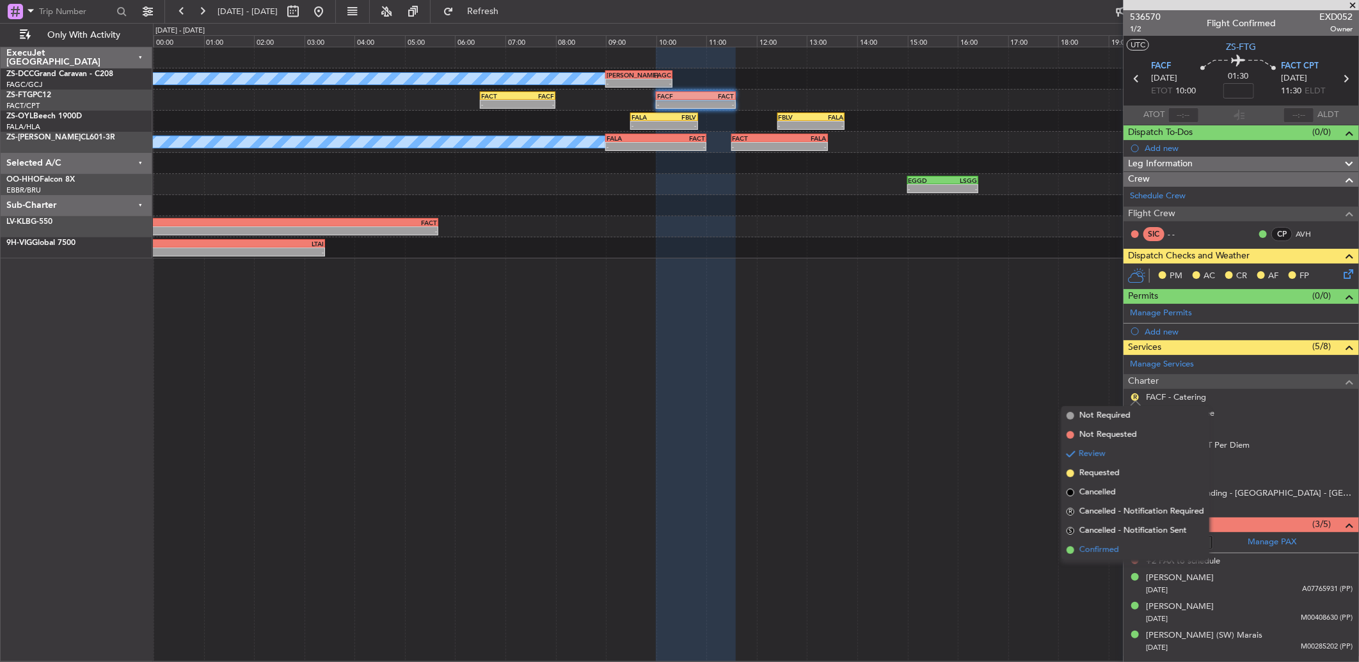
click at [1103, 551] on span "Confirmed" at bounding box center [1099, 550] width 40 height 13
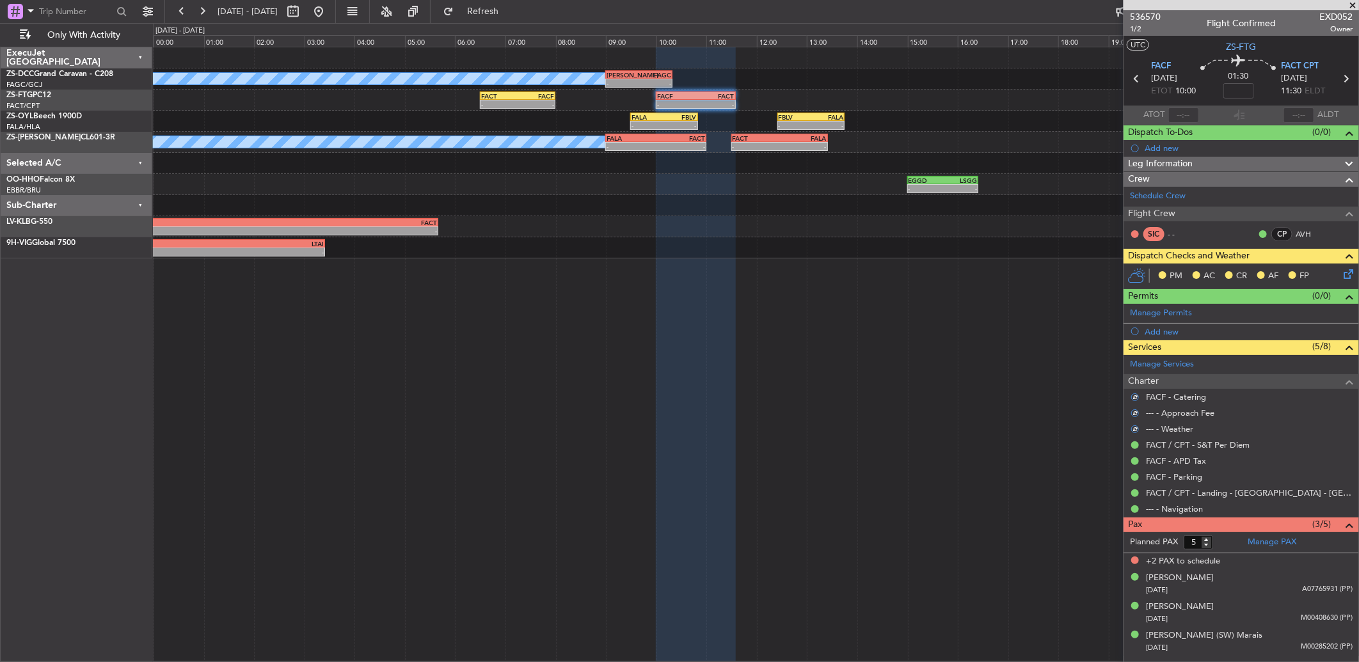
click at [1343, 277] on icon at bounding box center [1346, 272] width 10 height 10
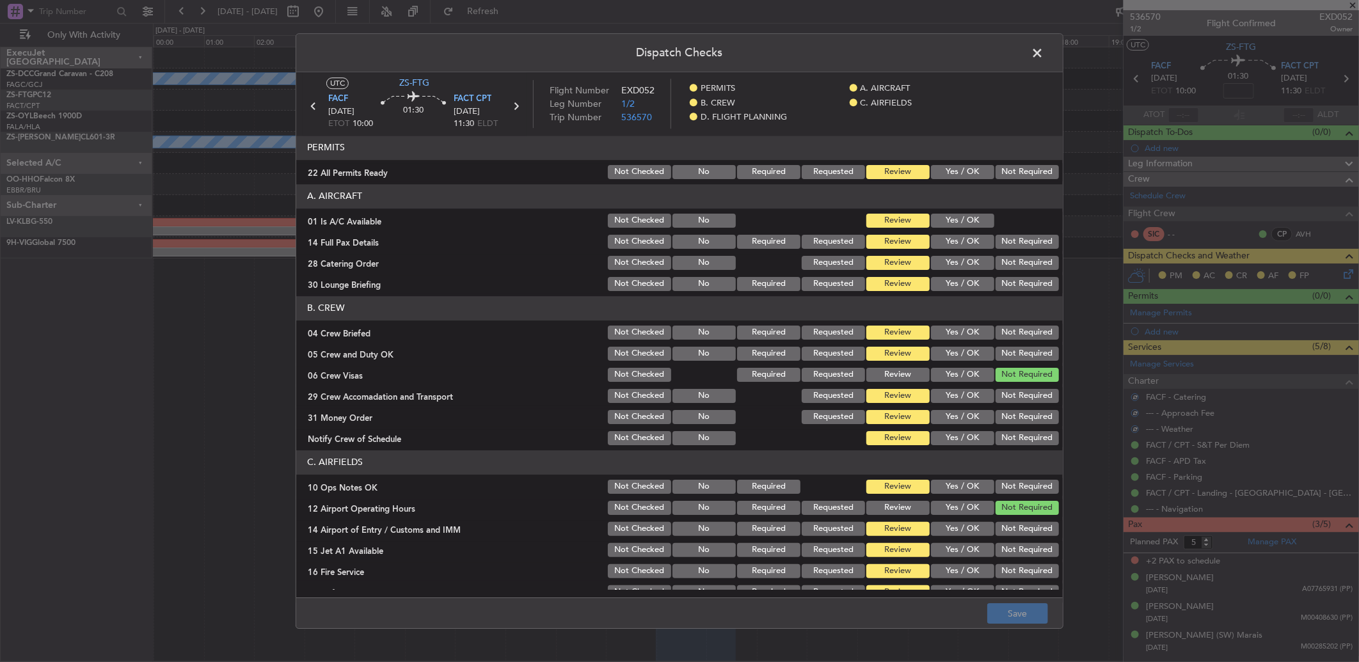
click at [1009, 175] on button "Not Required" at bounding box center [1026, 172] width 63 height 14
click at [962, 209] on section "A. AIRCRAFT 01 Is A/C Available Not Checked No Review Yes / OK 14 Full Pax Deta…" at bounding box center [679, 238] width 766 height 109
click at [964, 220] on button "Yes / OK" at bounding box center [962, 221] width 63 height 14
click at [977, 228] on div "Yes / OK" at bounding box center [961, 221] width 65 height 18
click at [1029, 267] on button "Not Required" at bounding box center [1026, 263] width 63 height 14
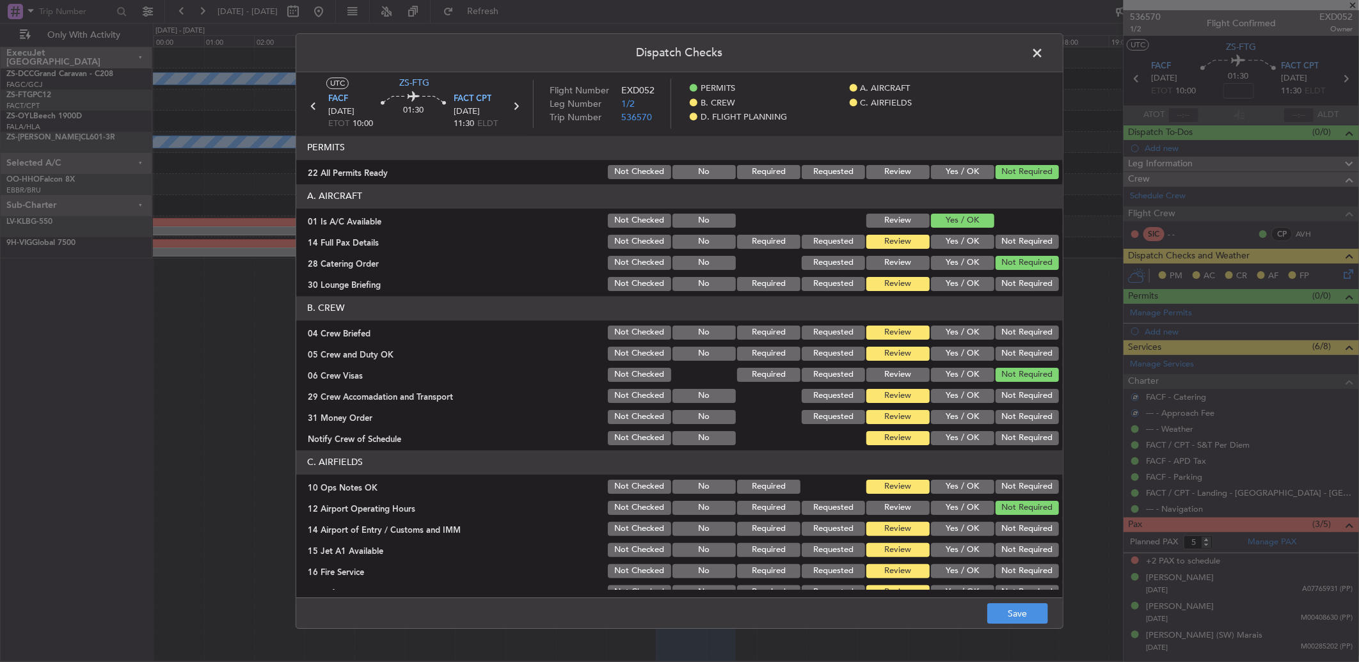
click at [1026, 250] on div "Not Required" at bounding box center [1025, 242] width 65 height 18
click at [1020, 241] on button "Not Required" at bounding box center [1026, 242] width 63 height 14
click at [1020, 283] on button "Not Required" at bounding box center [1026, 284] width 63 height 14
click at [1018, 328] on button "Not Required" at bounding box center [1026, 333] width 63 height 14
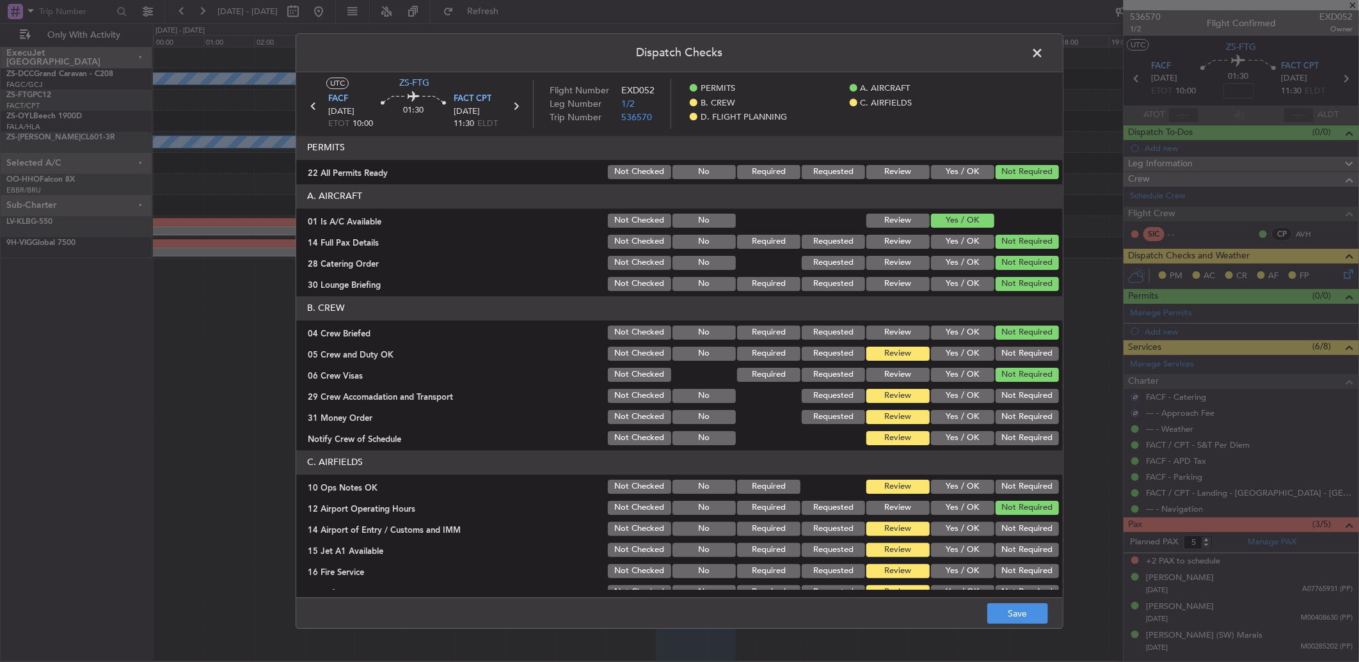
drag, startPoint x: 1018, startPoint y: 328, endPoint x: 1015, endPoint y: 353, distance: 25.8
click at [1018, 329] on button "Not Required" at bounding box center [1026, 333] width 63 height 14
click at [1016, 354] on button "Not Required" at bounding box center [1026, 354] width 63 height 14
click at [1020, 383] on div "Not Required" at bounding box center [1025, 375] width 65 height 18
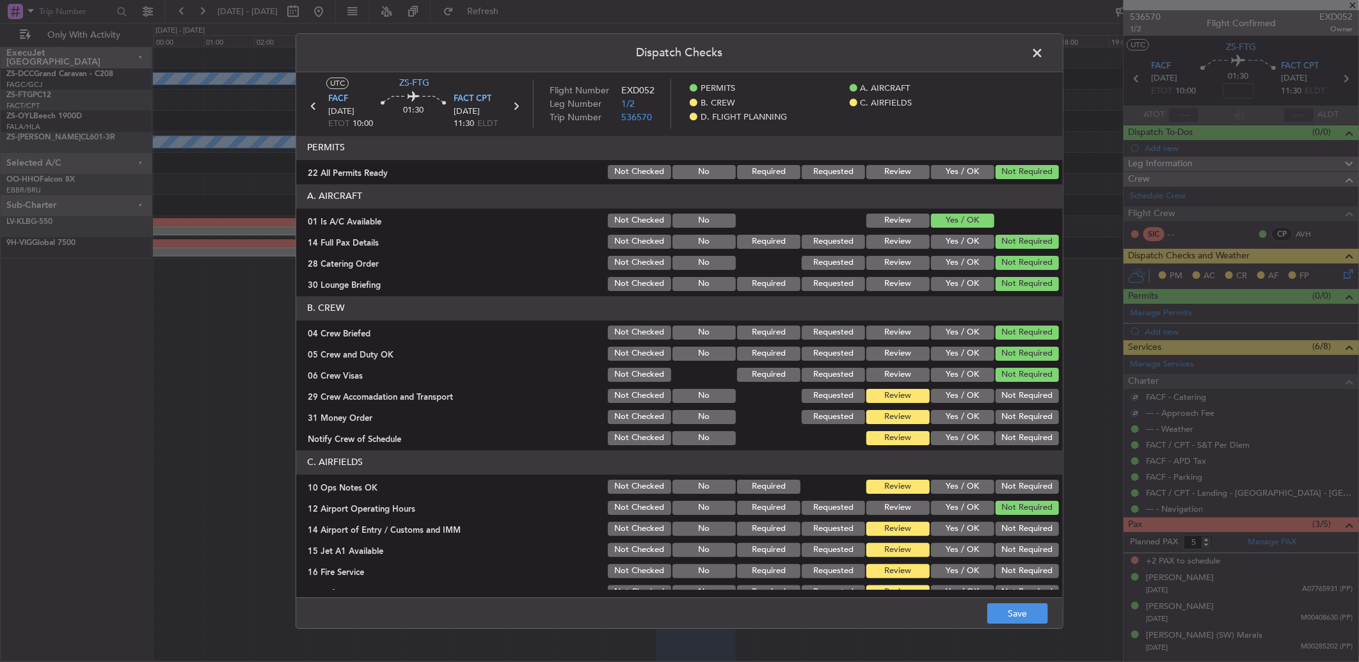
click at [1021, 394] on section "B. CREW 04 Crew Briefed Not Checked No Required Requested Review Yes / OK Not R…" at bounding box center [679, 371] width 766 height 151
click at [1021, 397] on button "Not Required" at bounding box center [1026, 396] width 63 height 14
click at [1022, 404] on div "Not Required" at bounding box center [1025, 396] width 65 height 18
click at [1020, 418] on button "Not Required" at bounding box center [1026, 417] width 63 height 14
click at [1020, 420] on button "Not Required" at bounding box center [1026, 417] width 63 height 14
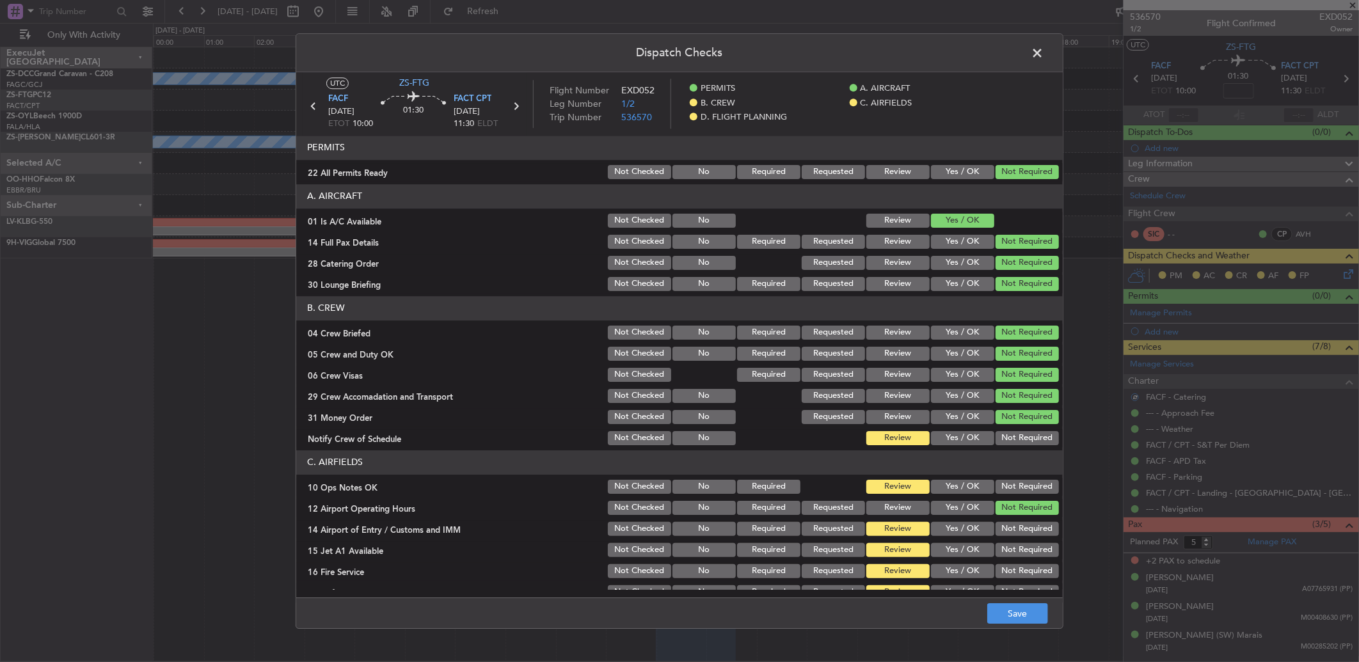
click at [1020, 430] on div "Not Required" at bounding box center [1025, 438] width 65 height 18
click at [1021, 430] on div "Not Required" at bounding box center [1025, 438] width 65 height 18
drag, startPoint x: 1021, startPoint y: 430, endPoint x: 1020, endPoint y: 442, distance: 12.2
click at [1022, 438] on button "Not Required" at bounding box center [1026, 438] width 63 height 14
click at [1020, 480] on button "Not Required" at bounding box center [1026, 487] width 63 height 14
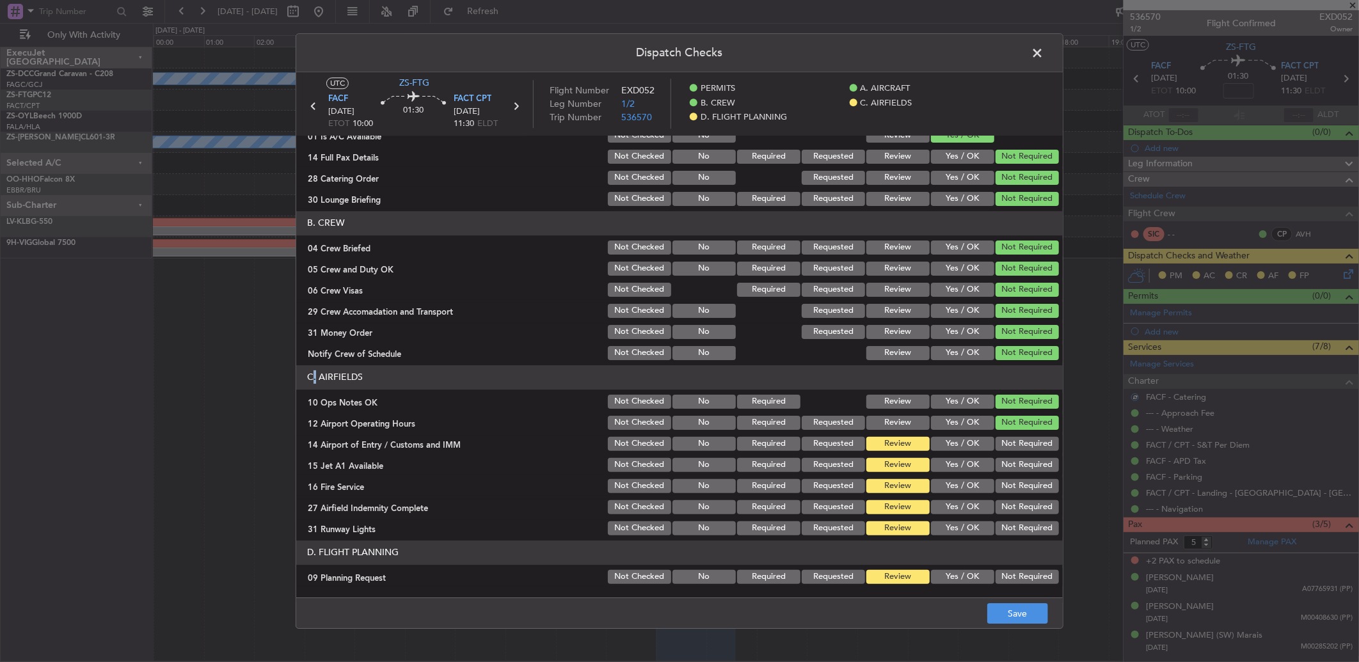
scroll to position [105, 0]
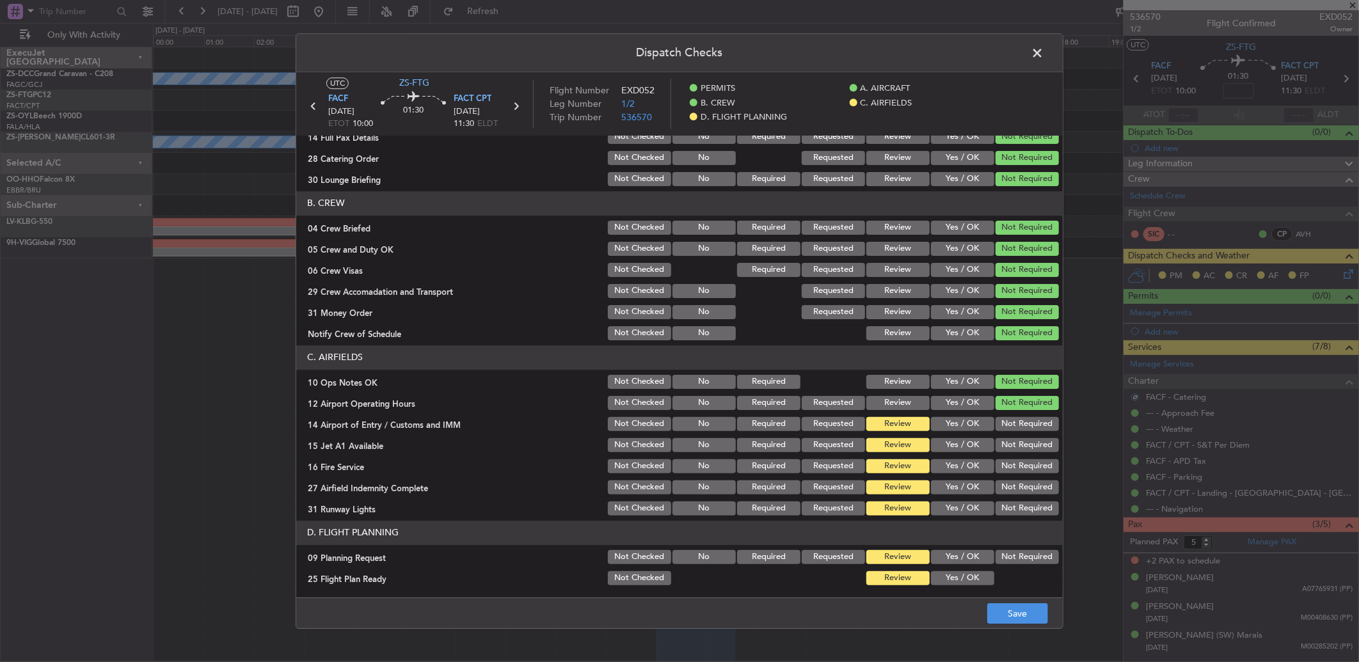
click at [1012, 413] on section "C. AIRFIELDS 10 Ops Notes OK Not Checked No Required Review Yes / OK Not Requir…" at bounding box center [679, 431] width 766 height 172
click at [1013, 422] on button "Not Required" at bounding box center [1026, 424] width 63 height 14
click at [1009, 432] on div "Not Required" at bounding box center [1025, 424] width 65 height 18
click at [1009, 432] on section "C. AIRFIELDS 10 Ops Notes OK Not Checked No Required Review Yes / OK Not Requir…" at bounding box center [679, 431] width 766 height 172
click at [1005, 456] on section "C. AIRFIELDS 10 Ops Notes OK Not Checked No Required Review Yes / OK Not Requir…" at bounding box center [679, 431] width 766 height 172
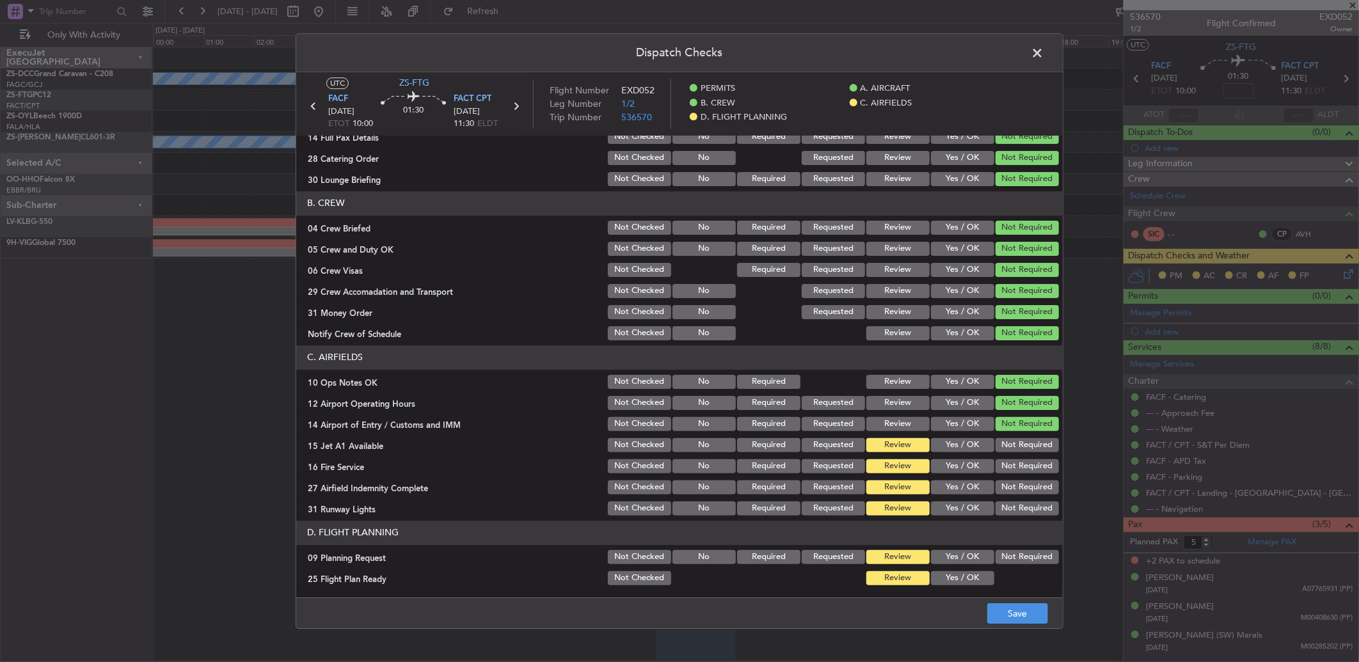
click at [1002, 443] on button "Not Required" at bounding box center [1026, 445] width 63 height 14
click at [1009, 498] on section "C. AIRFIELDS 10 Ops Notes OK Not Checked No Required Review Yes / OK Not Requir…" at bounding box center [679, 431] width 766 height 172
click at [1007, 466] on button "Not Required" at bounding box center [1026, 466] width 63 height 14
click at [1006, 503] on button "Not Required" at bounding box center [1026, 509] width 63 height 14
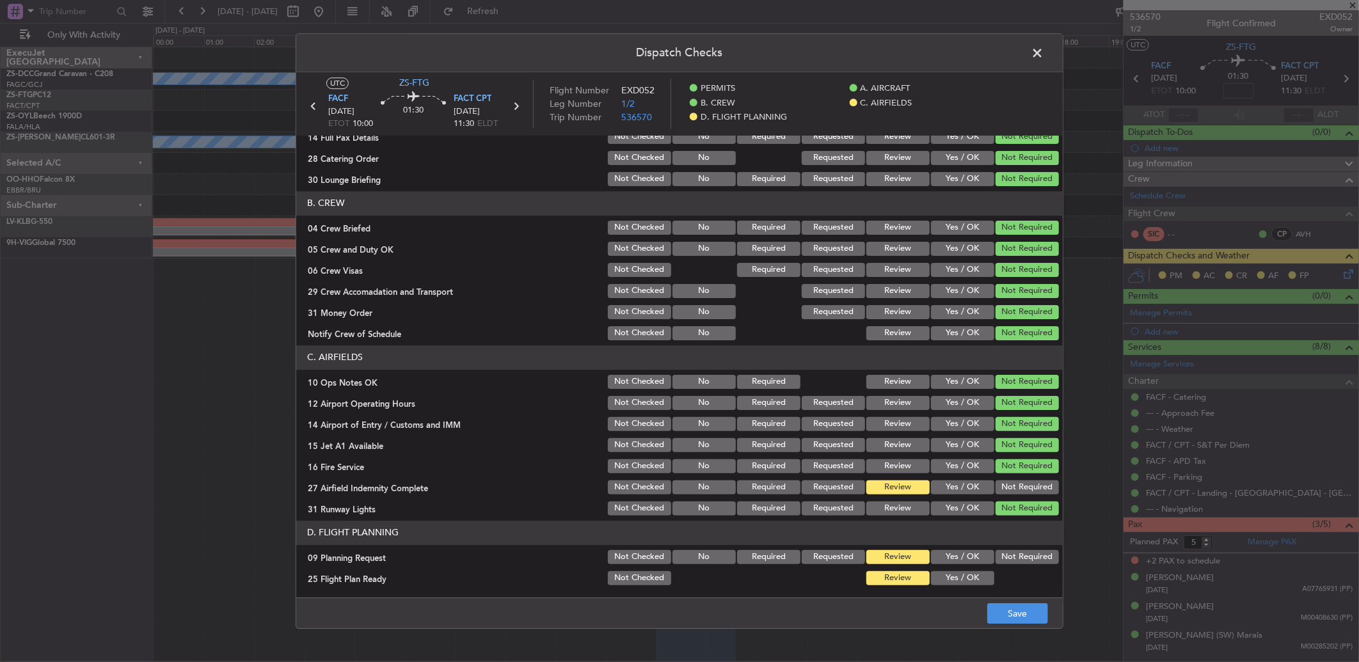
drag, startPoint x: 1008, startPoint y: 484, endPoint x: 1009, endPoint y: 496, distance: 12.2
click at [1009, 484] on button "Not Required" at bounding box center [1026, 487] width 63 height 14
click at [1009, 493] on button "Not Required" at bounding box center [1026, 487] width 63 height 14
click at [1003, 564] on div "Not Required" at bounding box center [1025, 557] width 65 height 18
click at [1000, 553] on button "Not Required" at bounding box center [1026, 557] width 63 height 14
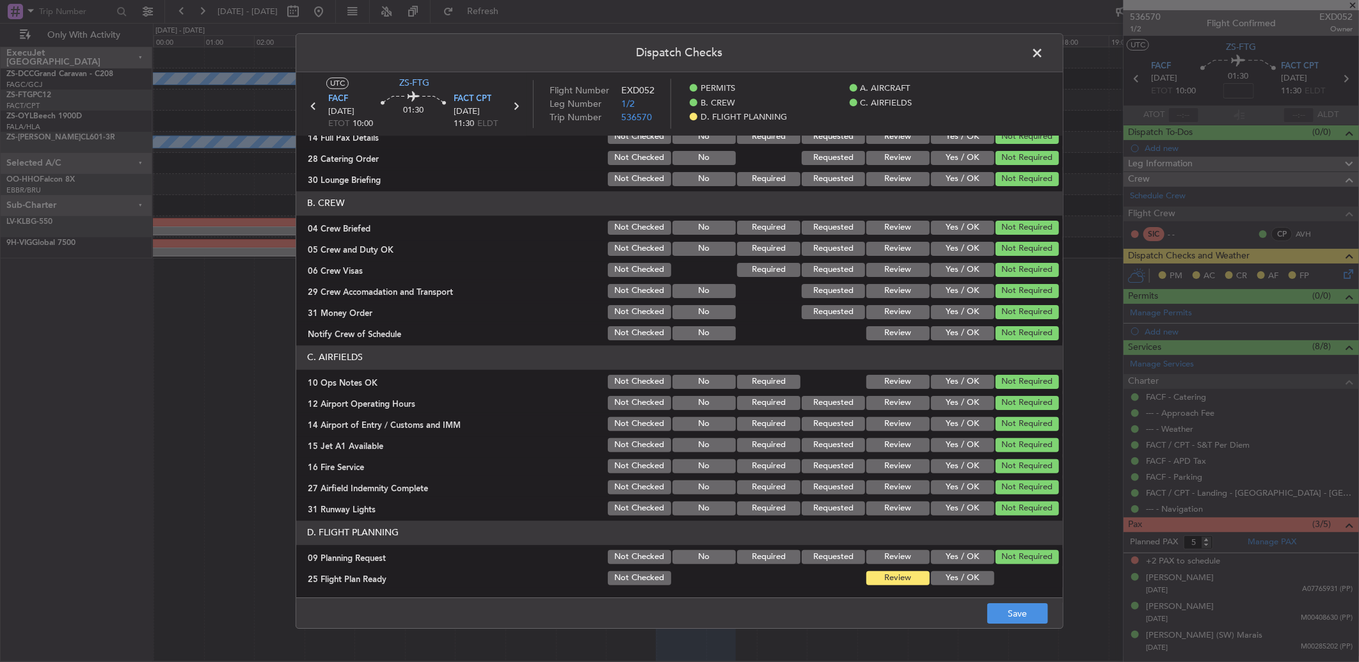
click at [967, 574] on button "Yes / OK" at bounding box center [962, 578] width 63 height 14
click at [896, 577] on button "Review" at bounding box center [897, 578] width 63 height 14
click at [998, 606] on button "Save" at bounding box center [1017, 613] width 61 height 20
click at [1043, 50] on span at bounding box center [1043, 56] width 0 height 26
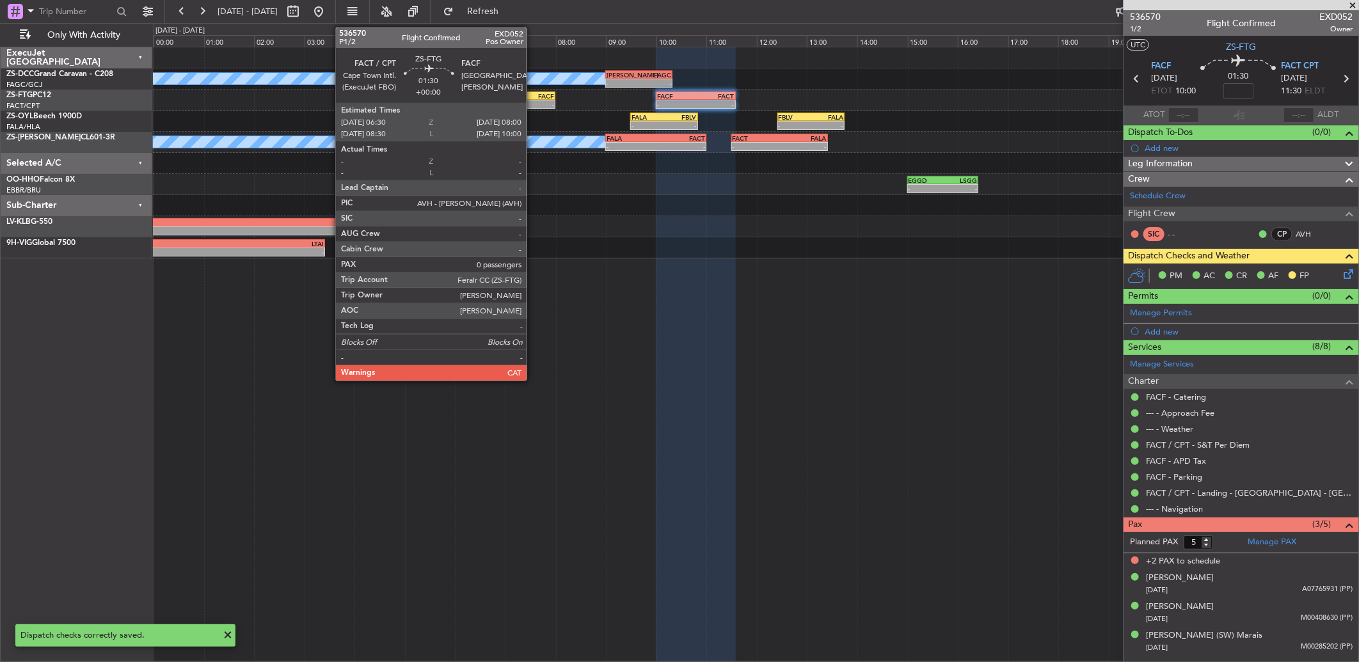
click at [535, 102] on div "-" at bounding box center [535, 104] width 36 height 8
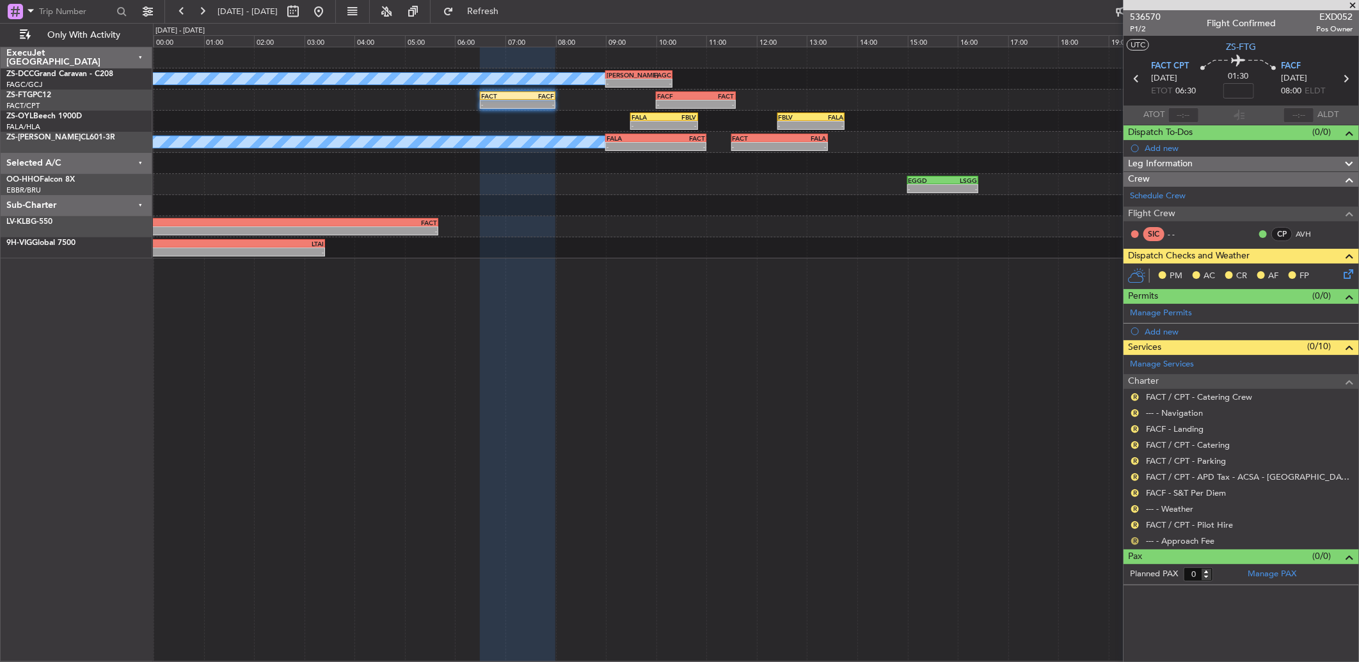
click at [1131, 540] on button "R" at bounding box center [1135, 541] width 8 height 8
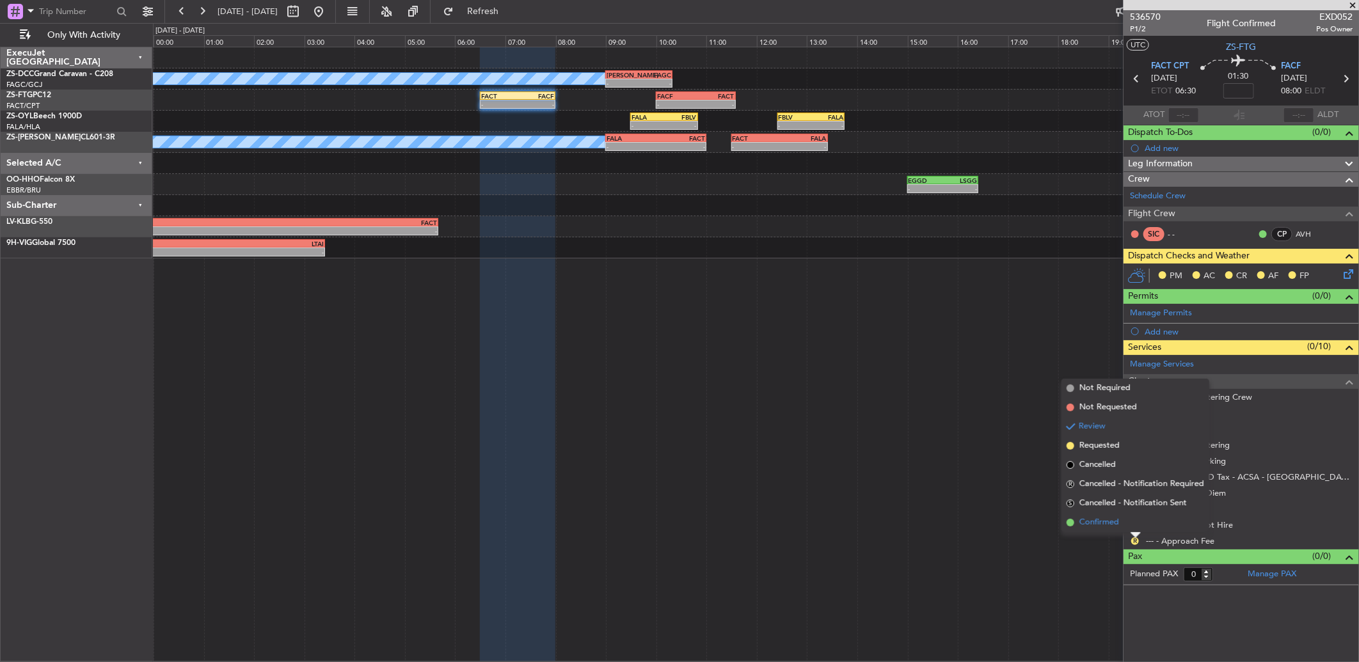
click at [1133, 526] on li "Confirmed" at bounding box center [1135, 522] width 148 height 19
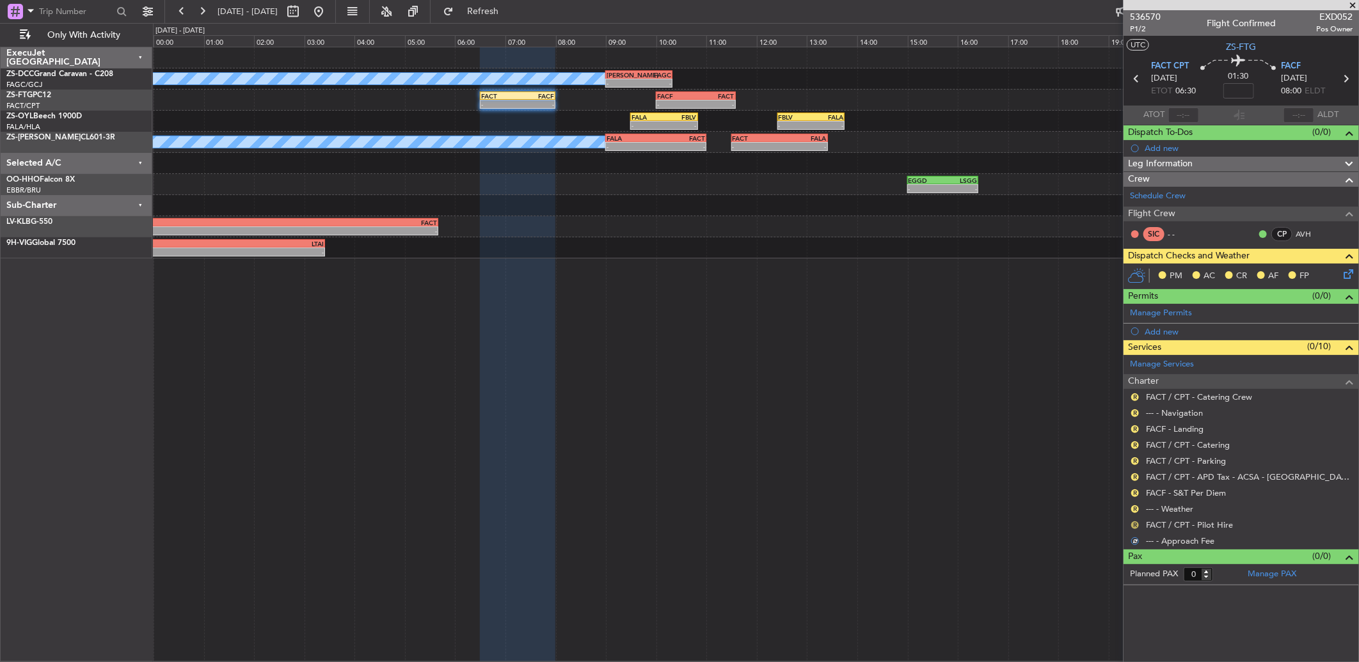
click at [1133, 525] on button "R" at bounding box center [1135, 525] width 8 height 8
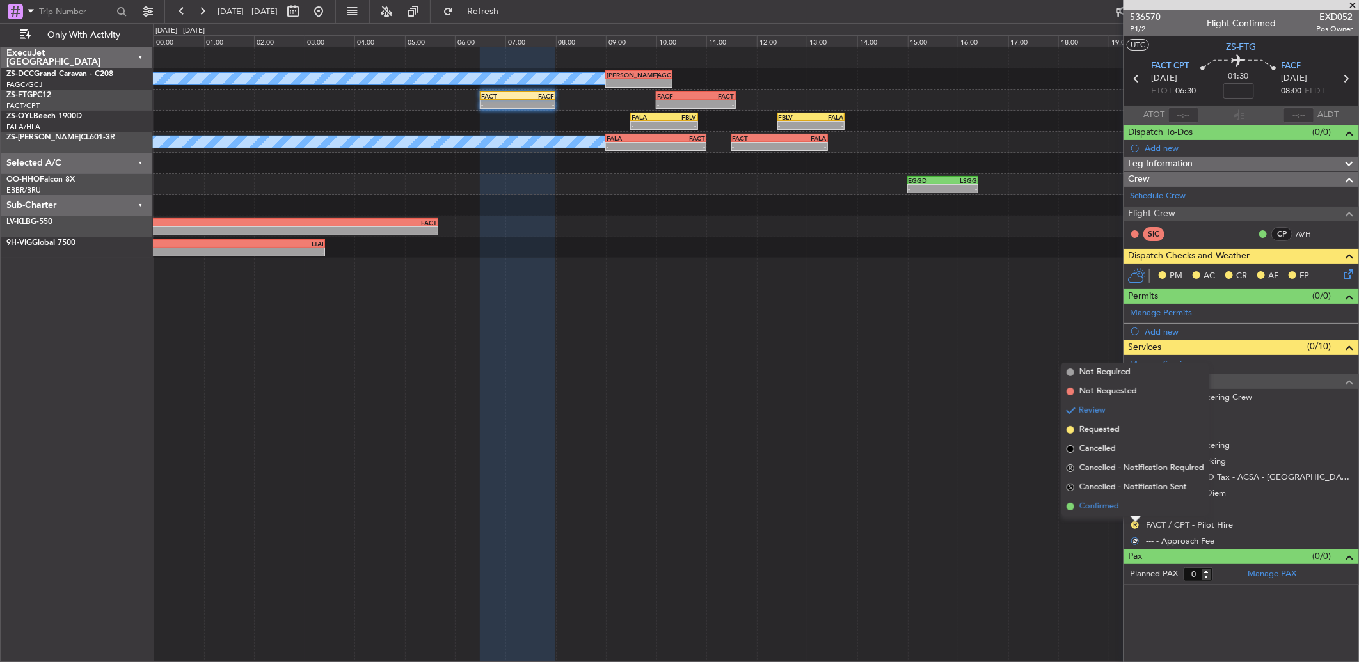
click at [1135, 507] on li "Confirmed" at bounding box center [1135, 506] width 148 height 19
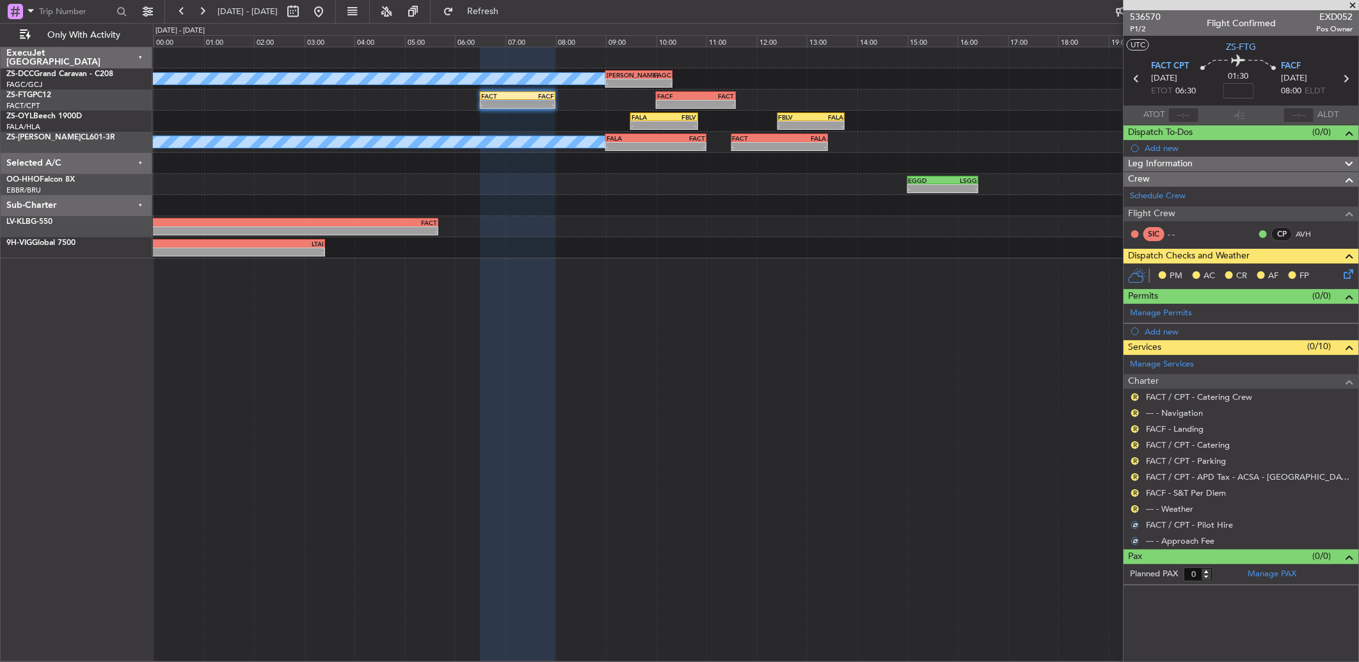
click at [1135, 507] on button "R" at bounding box center [1135, 509] width 8 height 8
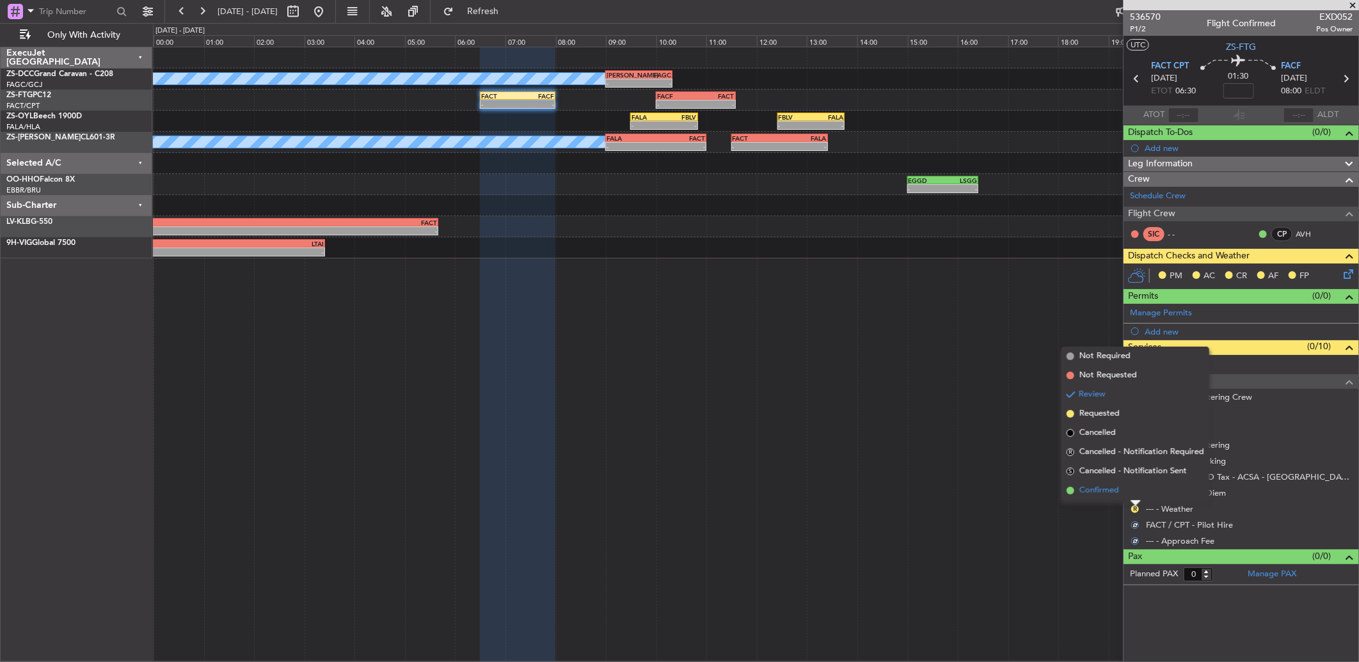
click at [1122, 493] on li "Confirmed" at bounding box center [1135, 490] width 148 height 19
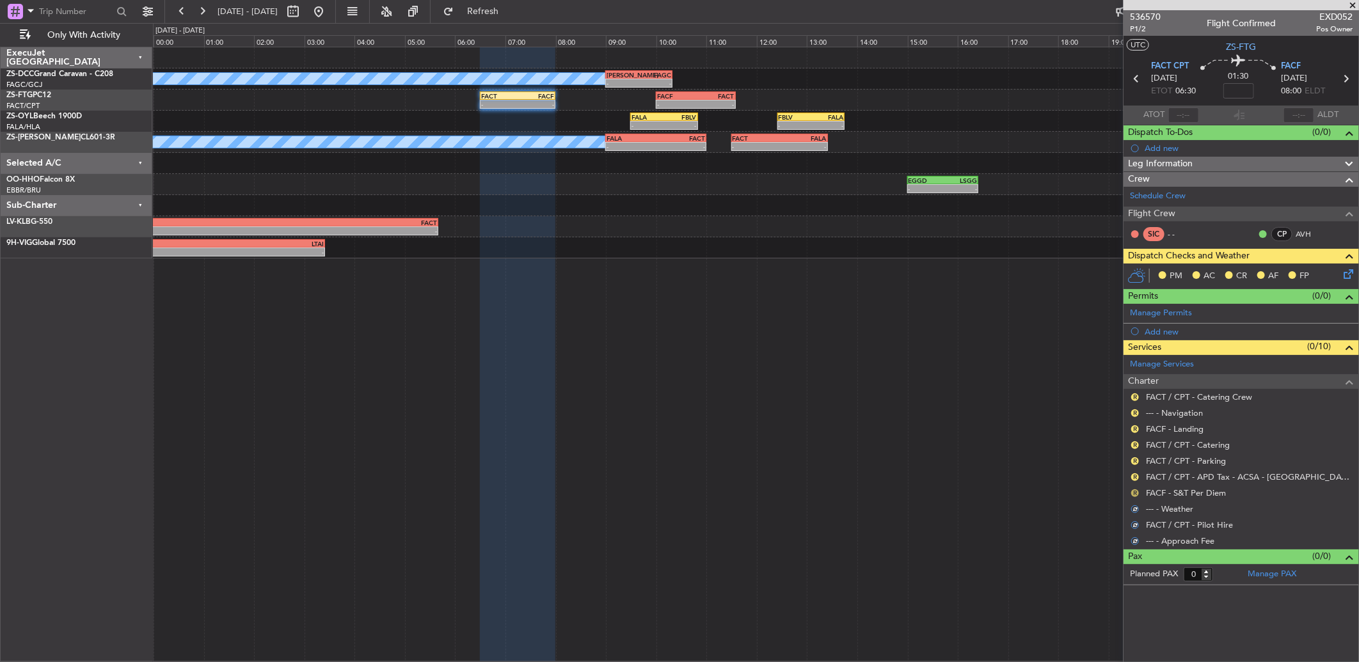
click at [1134, 493] on button "R" at bounding box center [1135, 493] width 8 height 8
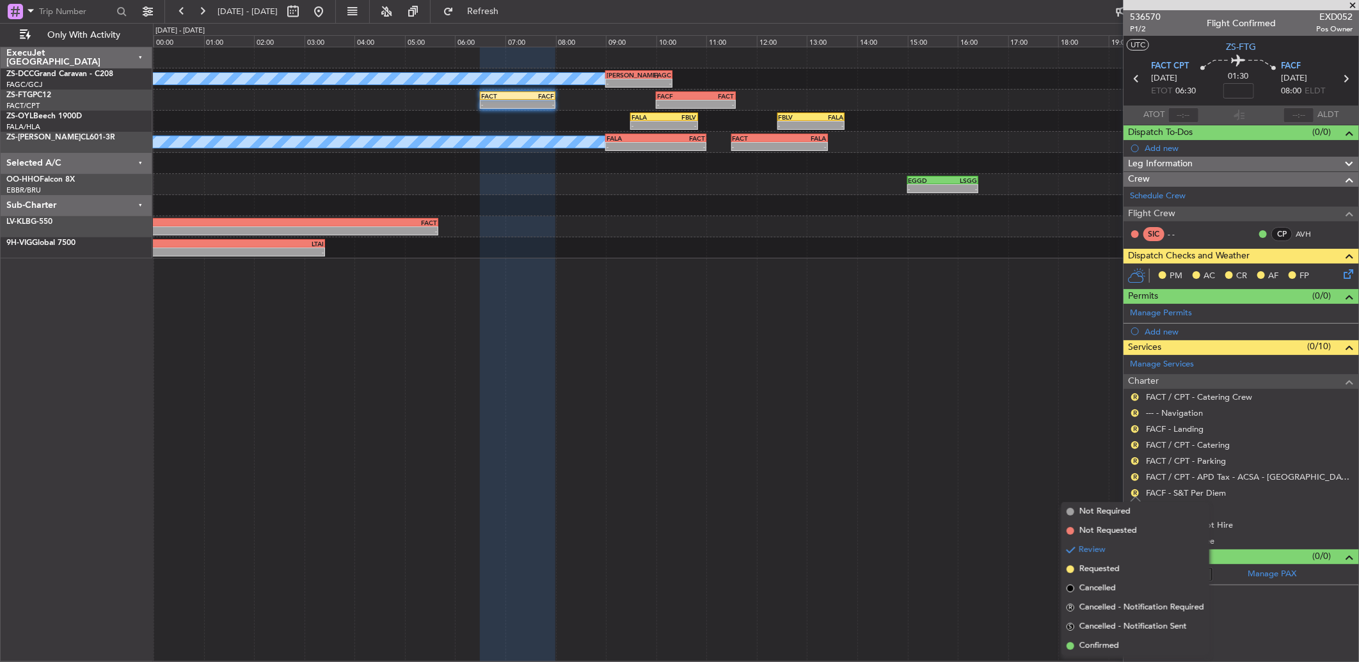
drag, startPoint x: 1108, startPoint y: 643, endPoint x: 1093, endPoint y: 474, distance: 169.6
click at [1105, 642] on span "Confirmed" at bounding box center [1099, 646] width 40 height 13
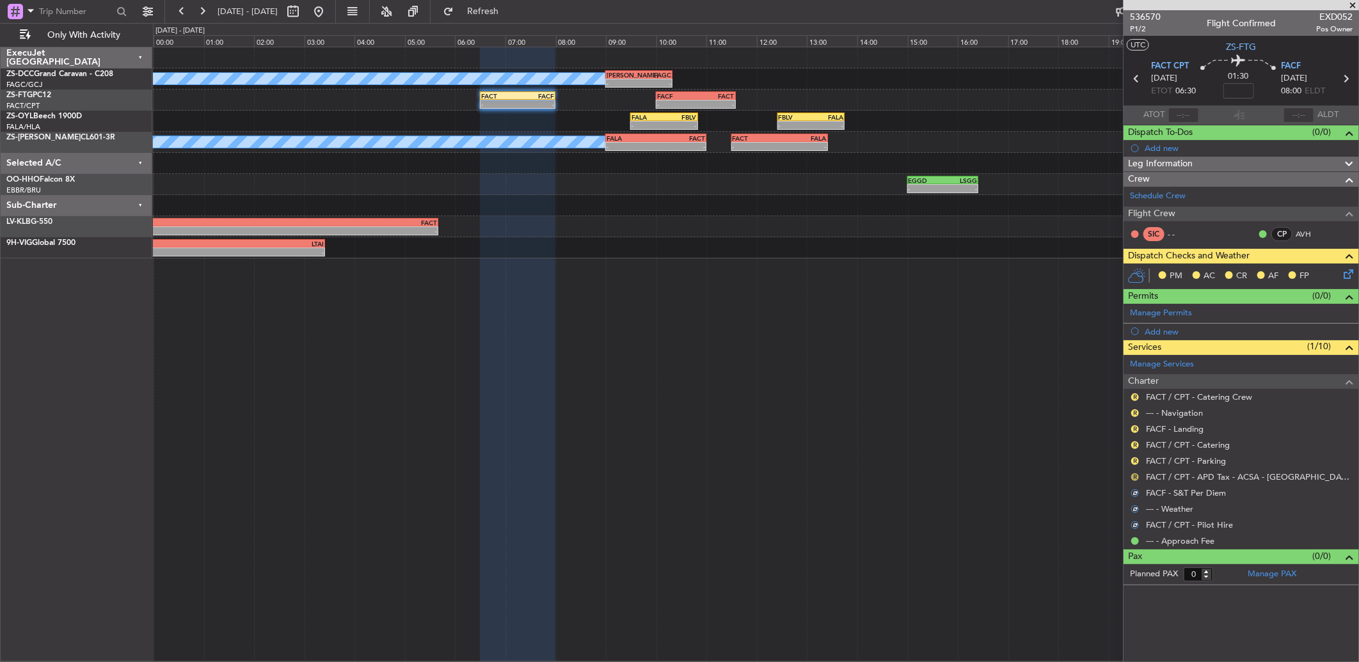
click at [1134, 475] on button "R" at bounding box center [1135, 477] width 8 height 8
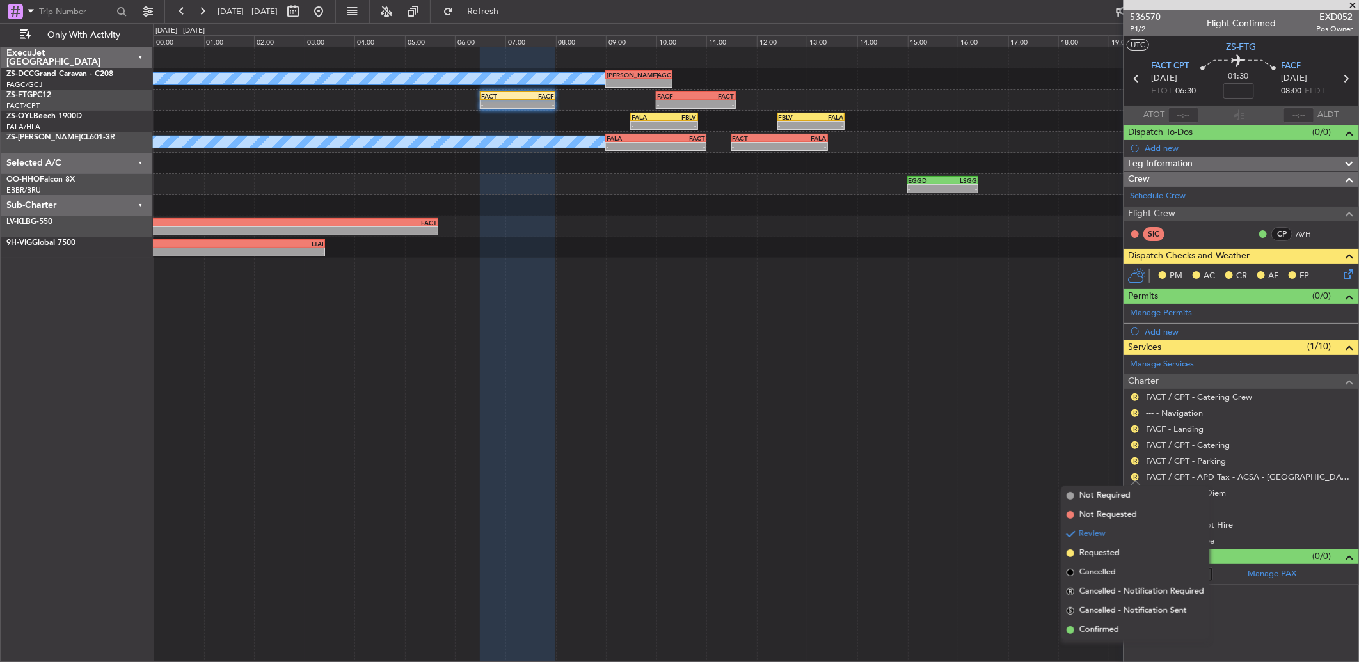
drag, startPoint x: 1098, startPoint y: 634, endPoint x: 1109, endPoint y: 564, distance: 71.1
click at [1097, 631] on span "Confirmed" at bounding box center [1099, 630] width 40 height 13
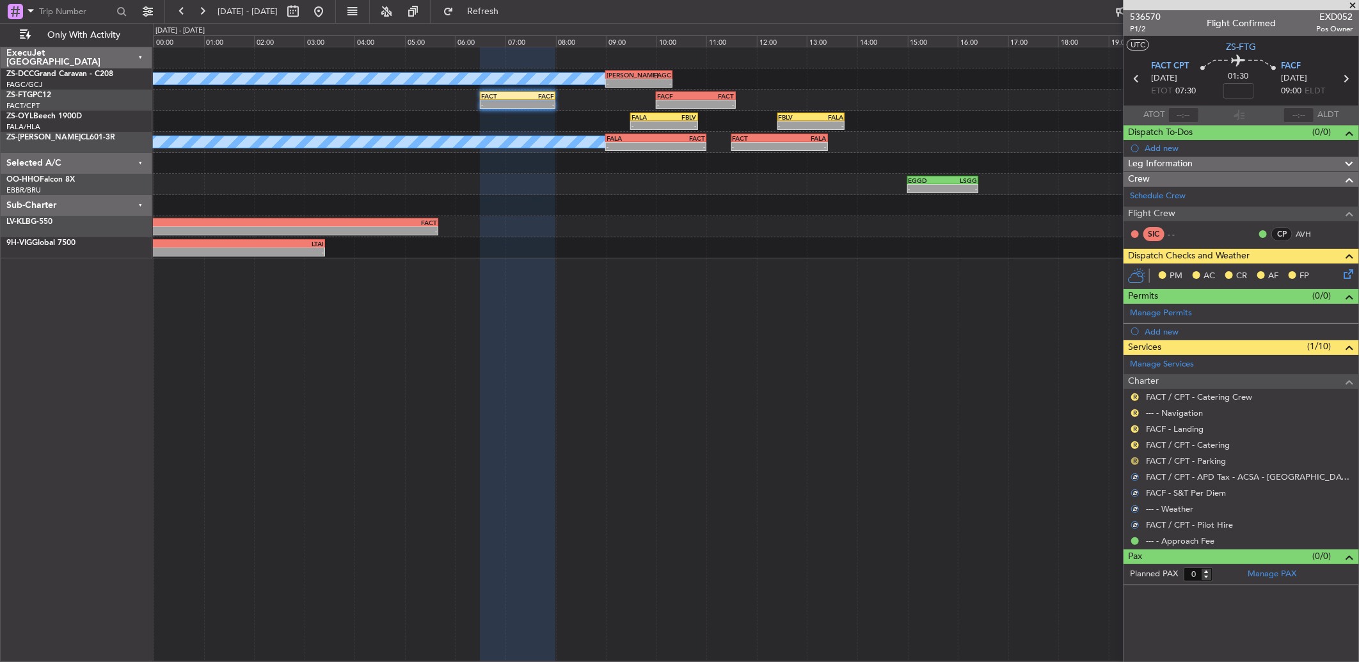
click at [1133, 461] on button "R" at bounding box center [1135, 461] width 8 height 8
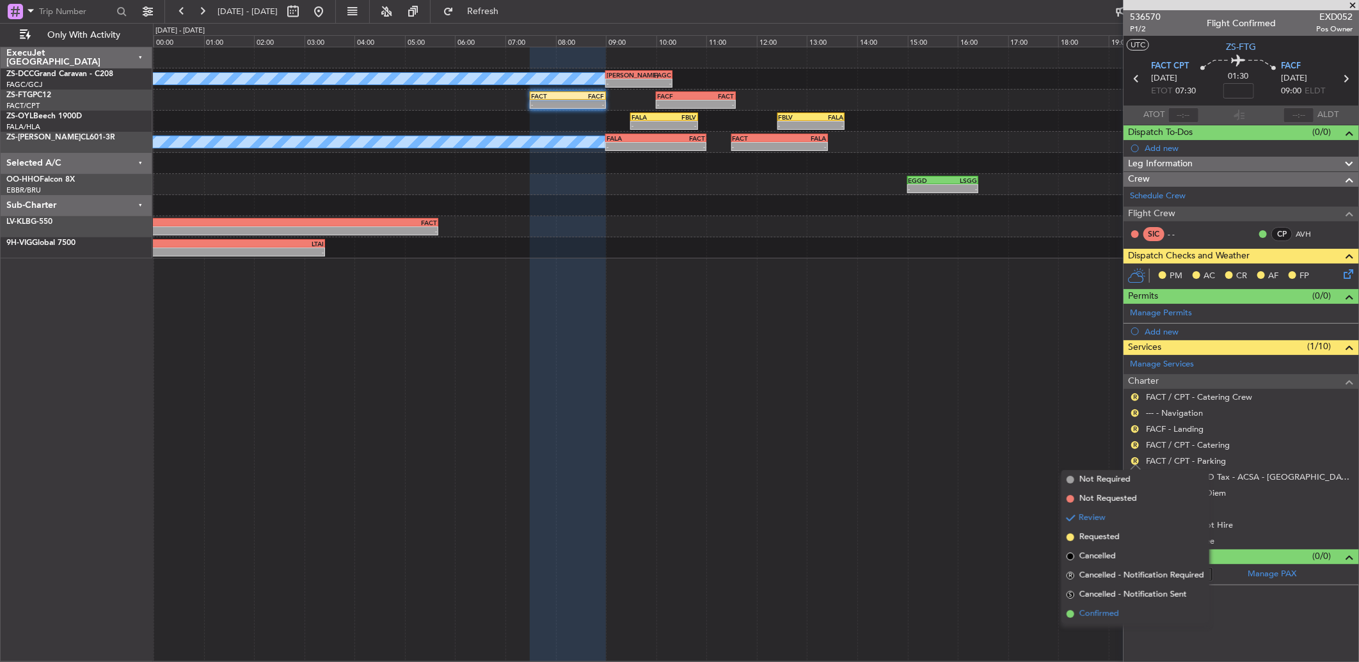
click at [1109, 613] on span "Confirmed" at bounding box center [1099, 614] width 40 height 13
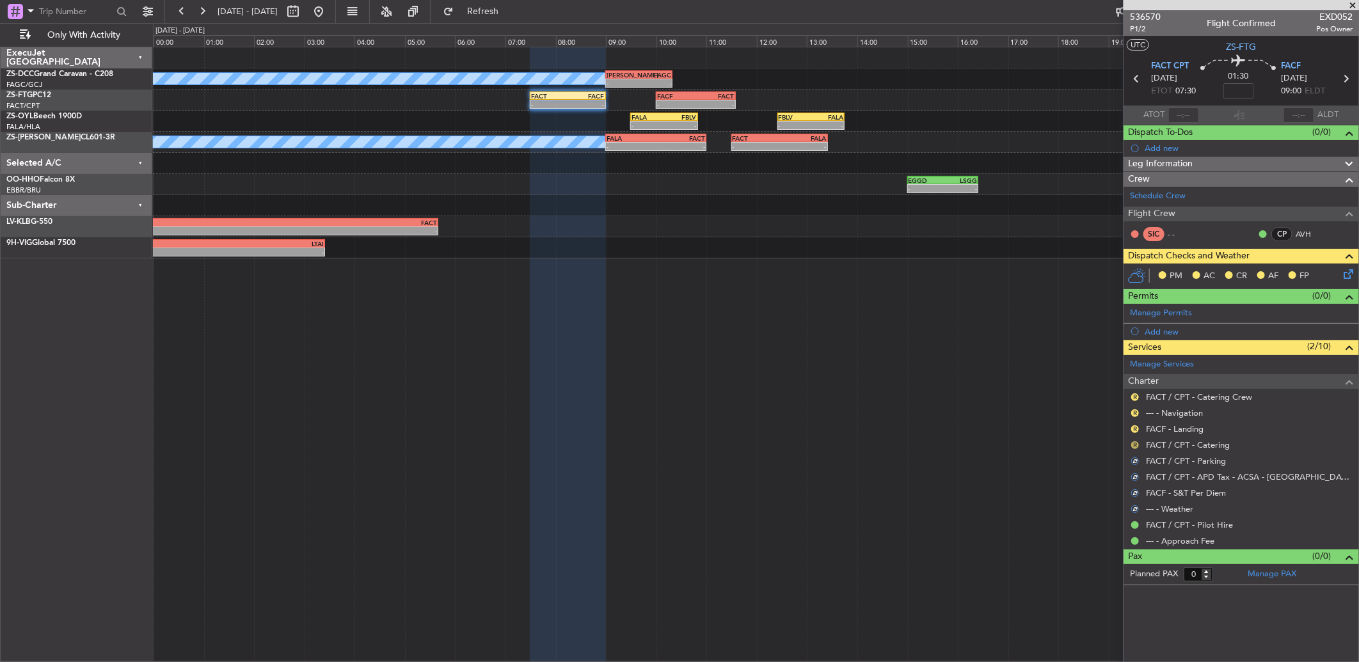
click at [1131, 446] on button "R" at bounding box center [1135, 445] width 8 height 8
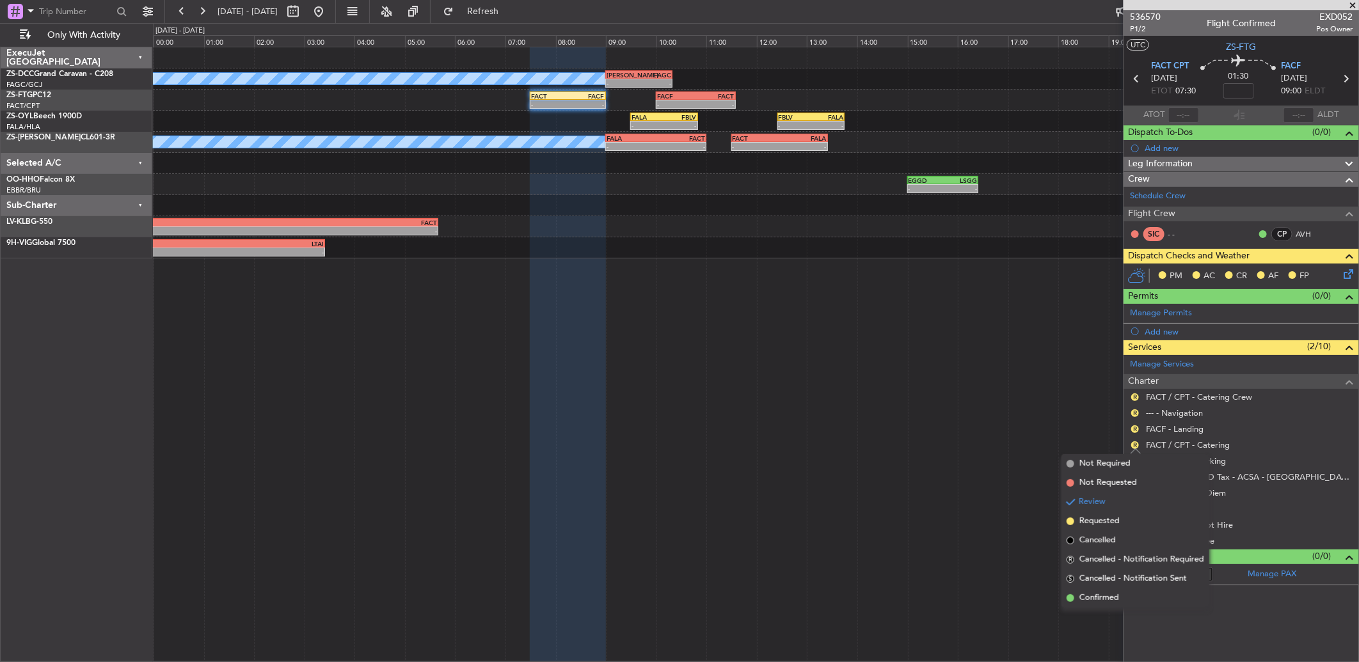
drag, startPoint x: 1112, startPoint y: 596, endPoint x: 1148, endPoint y: 514, distance: 90.0
click at [1114, 596] on span "Confirmed" at bounding box center [1099, 598] width 40 height 13
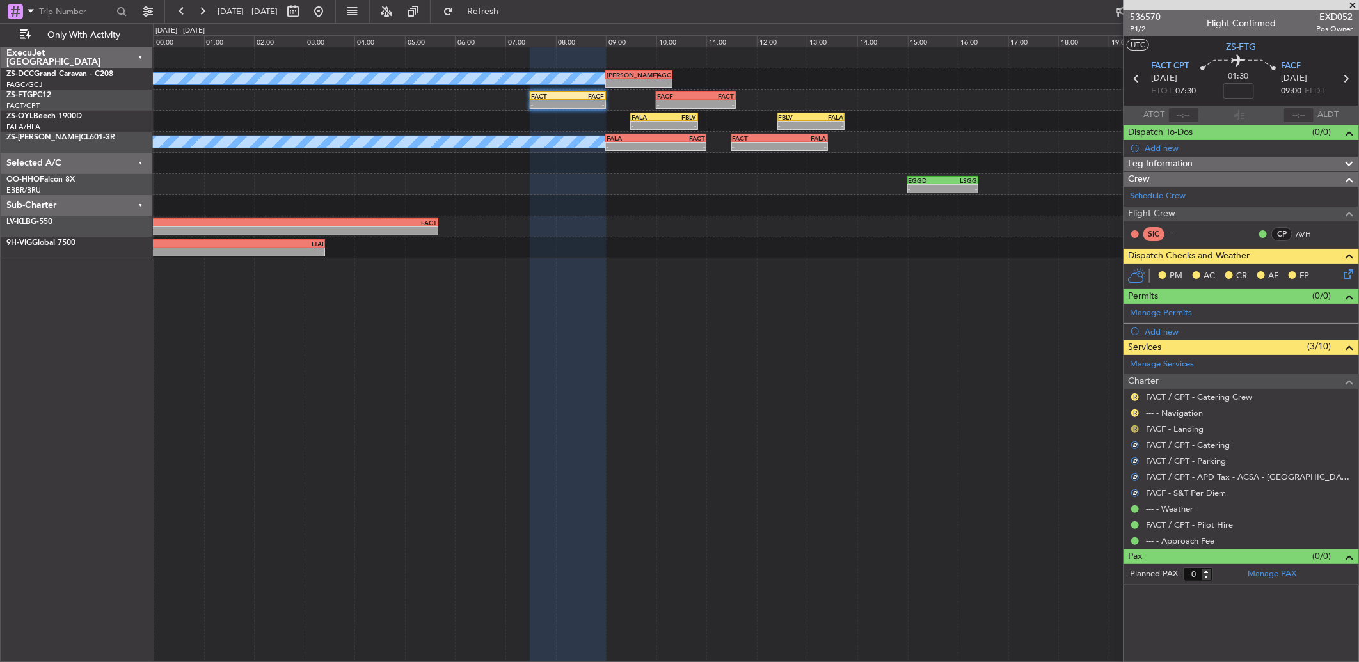
click at [1132, 432] on div "R" at bounding box center [1135, 429] width 10 height 10
click at [1135, 426] on button "R" at bounding box center [1135, 429] width 8 height 8
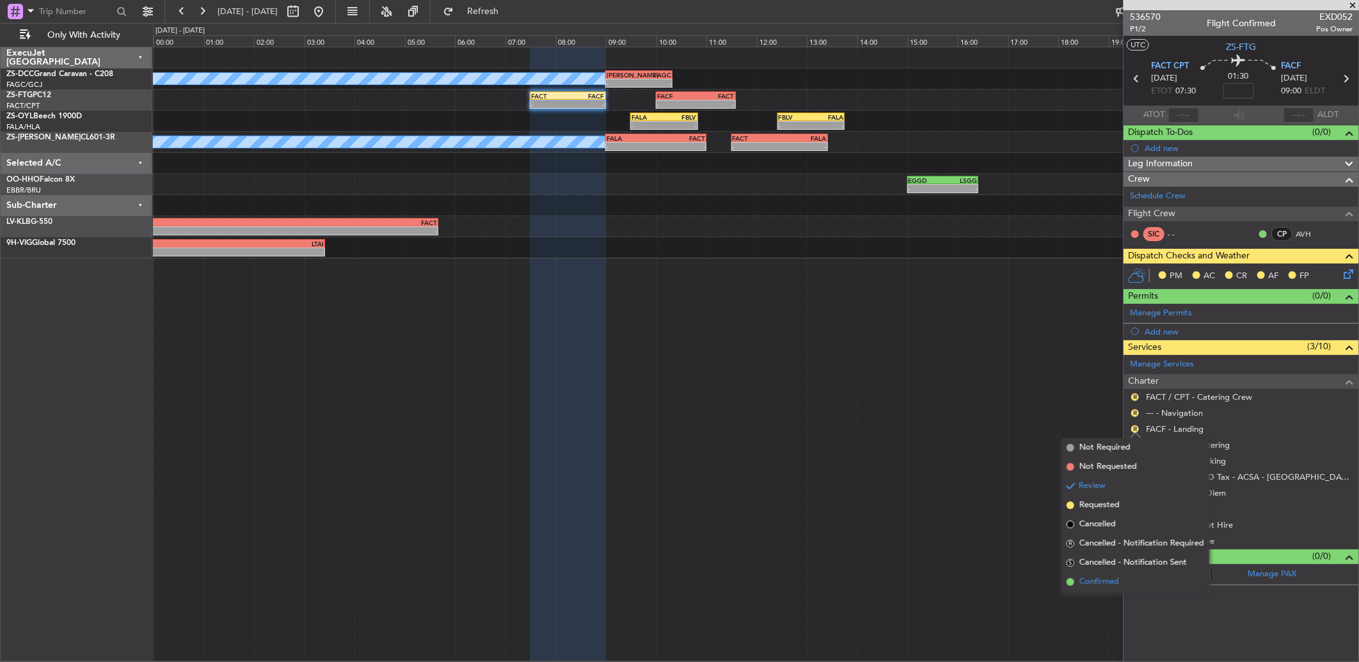
click at [1132, 582] on li "Confirmed" at bounding box center [1135, 582] width 148 height 19
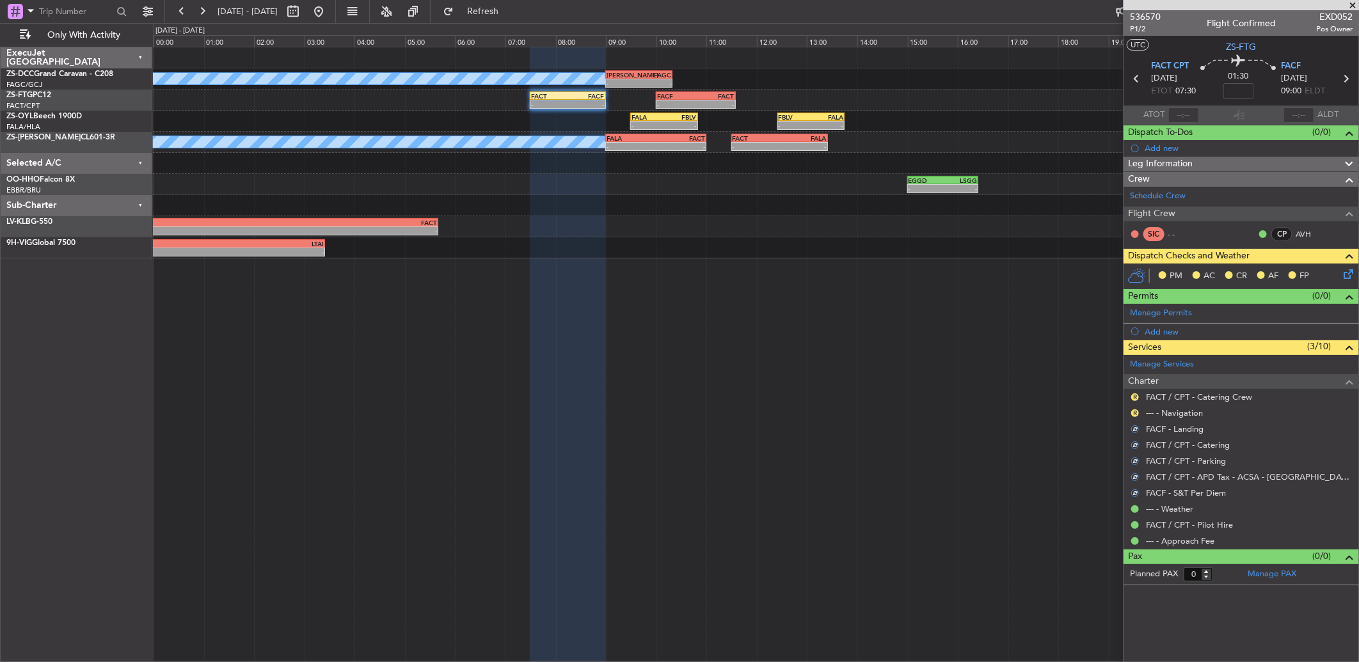
click at [1139, 410] on div "R" at bounding box center [1135, 413] width 10 height 10
click at [1134, 418] on mat-tooltip-component "Review" at bounding box center [1135, 434] width 46 height 34
click at [1134, 413] on button "R" at bounding box center [1135, 413] width 8 height 8
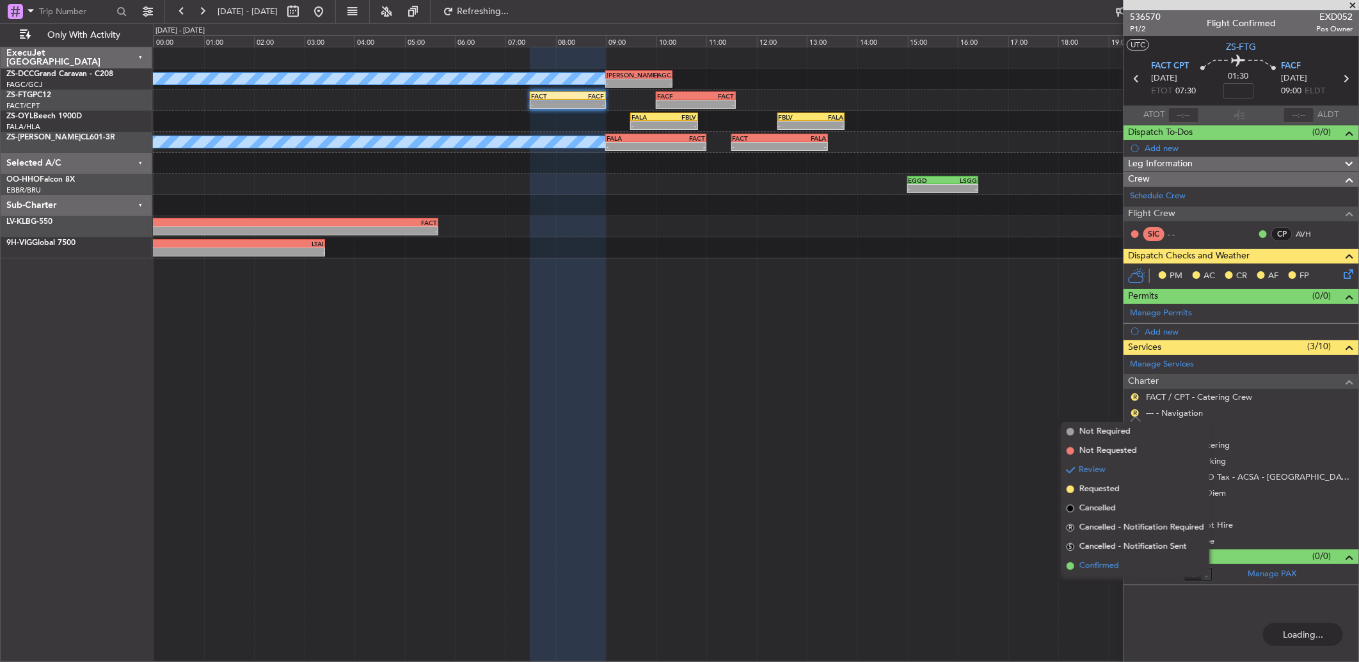
click at [1140, 564] on li "Confirmed" at bounding box center [1135, 566] width 148 height 19
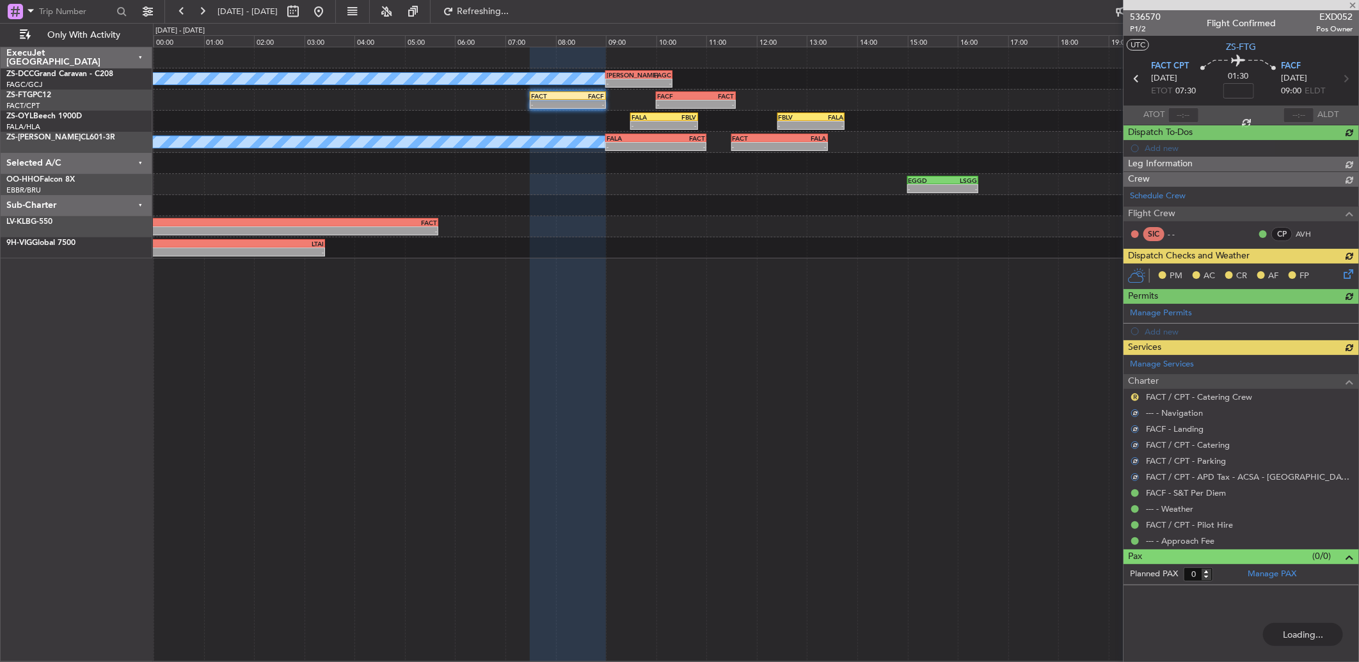
click at [1131, 394] on div "Manage Services Charter R FACT / CPT - Catering Crew --- - Navigation FACF - La…" at bounding box center [1240, 452] width 235 height 194
click at [1132, 395] on button "R" at bounding box center [1135, 397] width 8 height 8
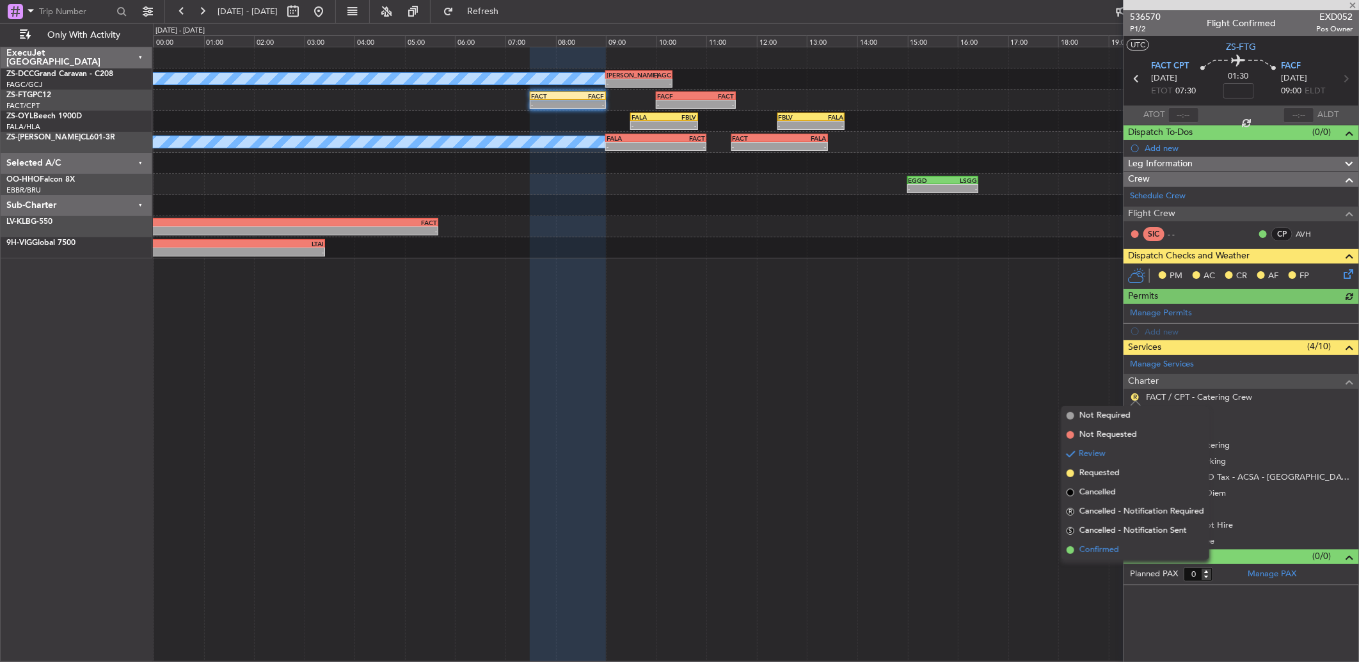
click at [1117, 553] on span "Confirmed" at bounding box center [1099, 550] width 40 height 13
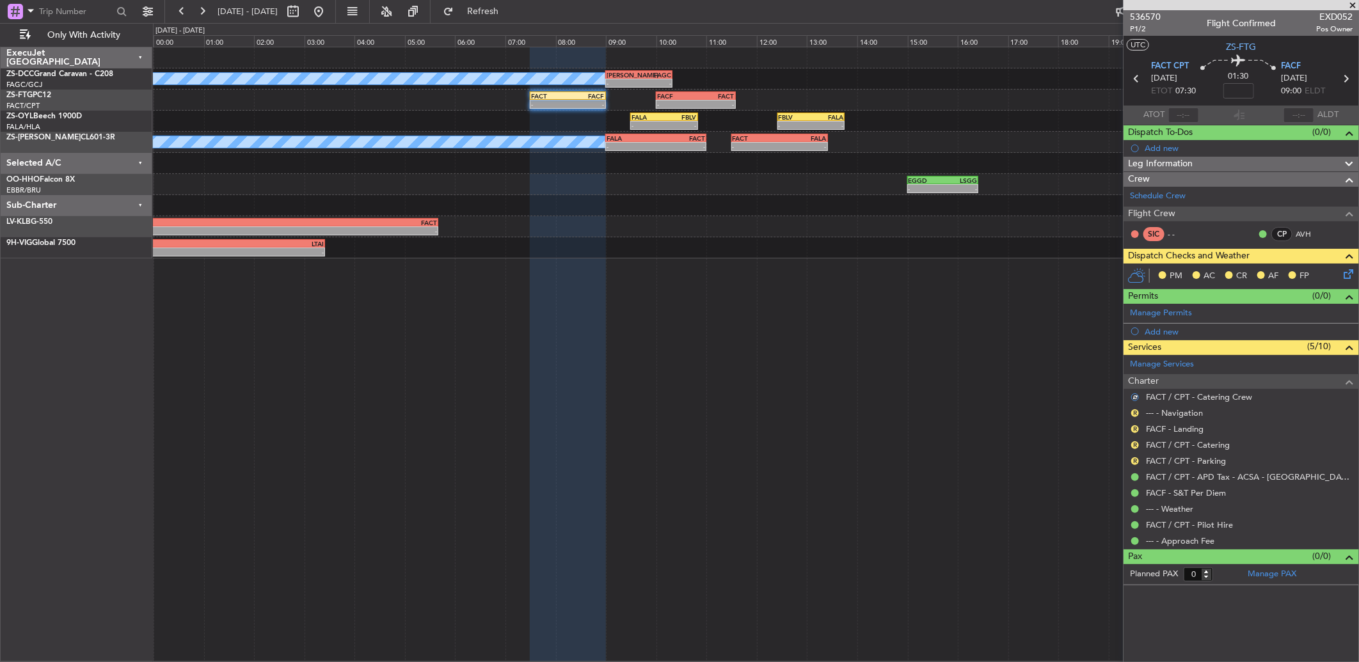
click at [1347, 276] on icon at bounding box center [1346, 272] width 10 height 10
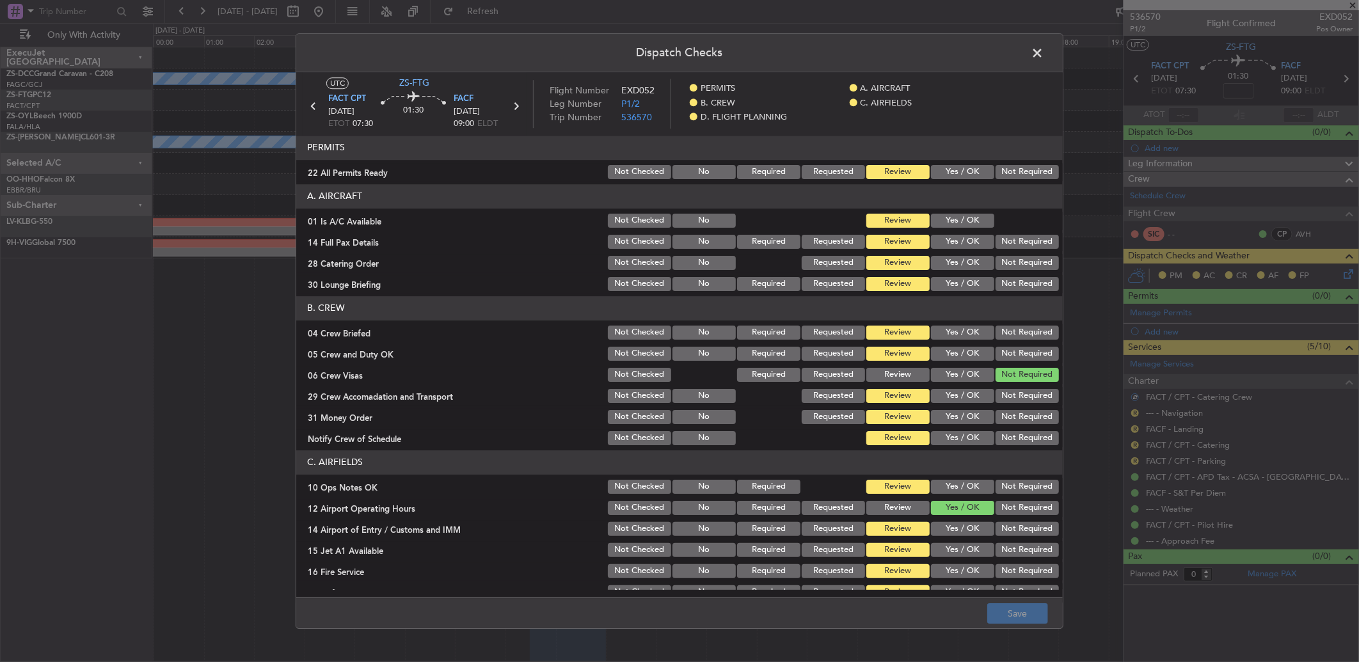
click at [947, 178] on button "Yes / OK" at bounding box center [962, 172] width 63 height 14
click at [950, 221] on button "Yes / OK" at bounding box center [962, 221] width 63 height 14
click at [956, 238] on button "Yes / OK" at bounding box center [962, 242] width 63 height 14
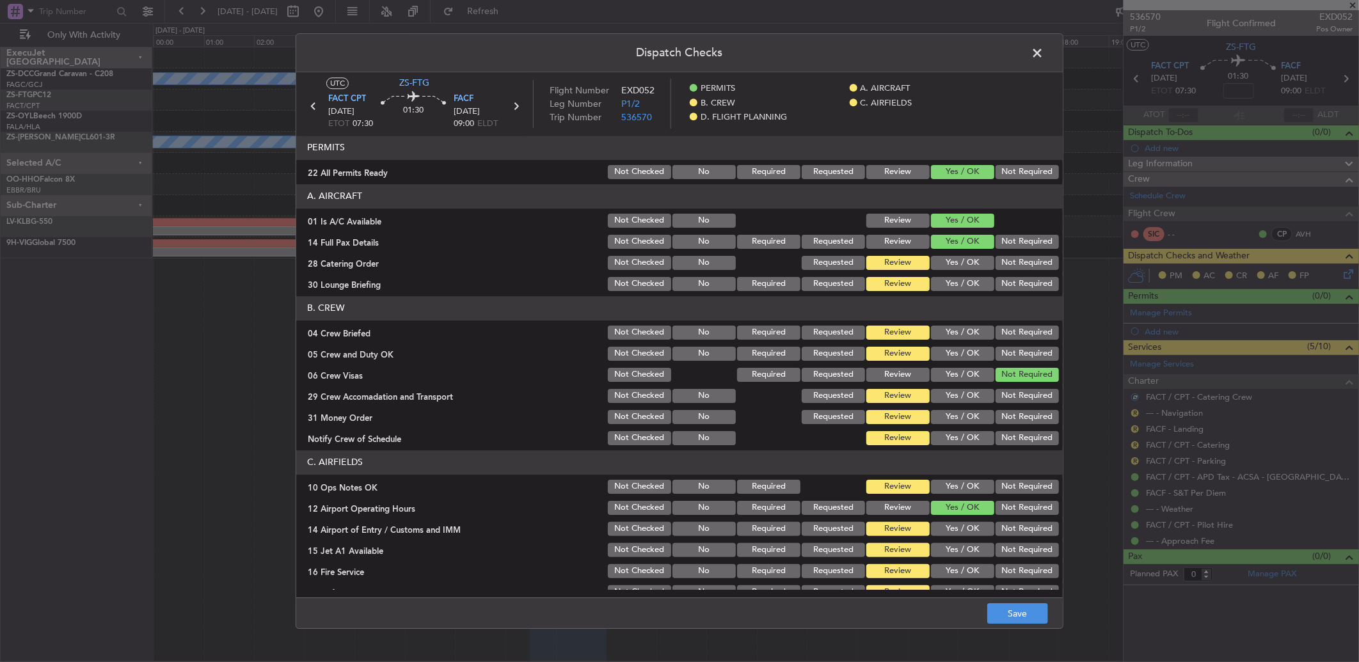
click at [952, 265] on button "Yes / OK" at bounding box center [962, 263] width 63 height 14
click at [1016, 240] on button "Not Required" at bounding box center [1026, 242] width 63 height 14
click at [967, 240] on button "Yes / OK" at bounding box center [962, 242] width 63 height 14
click at [1025, 276] on div "Not Required" at bounding box center [1025, 284] width 65 height 18
click at [1017, 264] on button "Not Required" at bounding box center [1026, 263] width 63 height 14
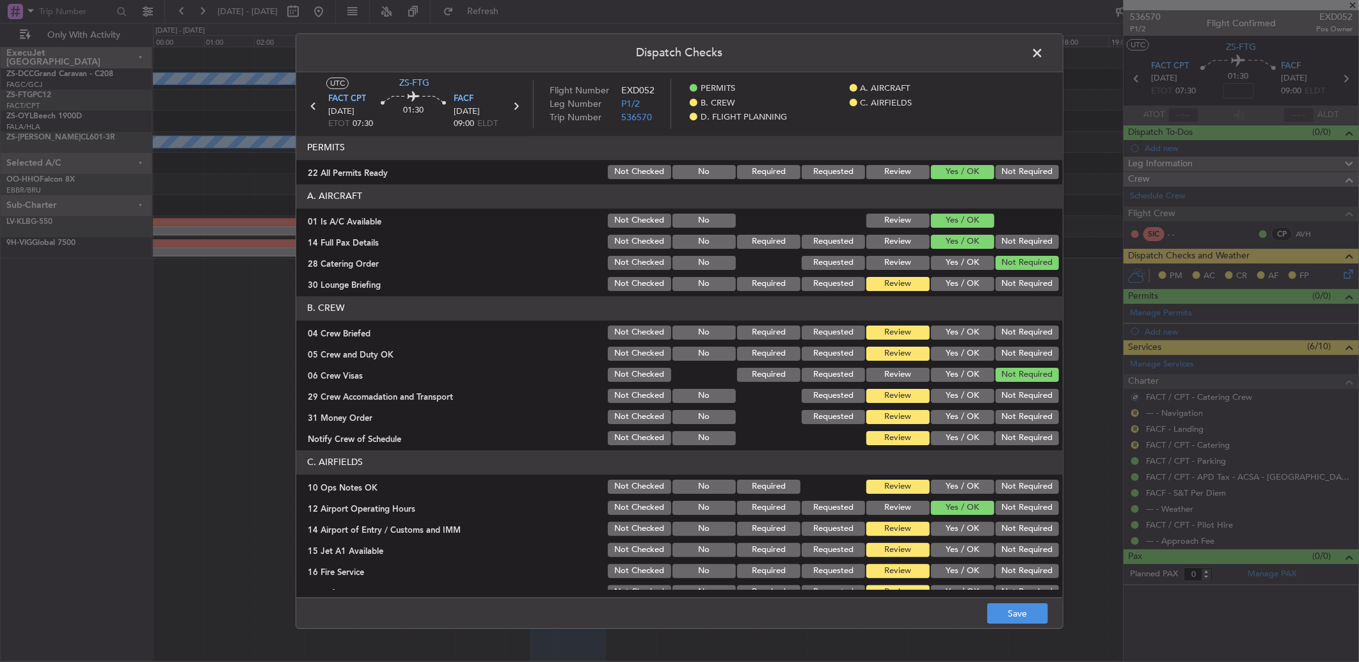
click at [965, 280] on button "Yes / OK" at bounding box center [962, 284] width 63 height 14
click at [995, 284] on button "Not Required" at bounding box center [1026, 284] width 63 height 14
click at [951, 333] on button "Yes / OK" at bounding box center [962, 333] width 63 height 14
click at [950, 349] on button "Yes / OK" at bounding box center [962, 354] width 63 height 14
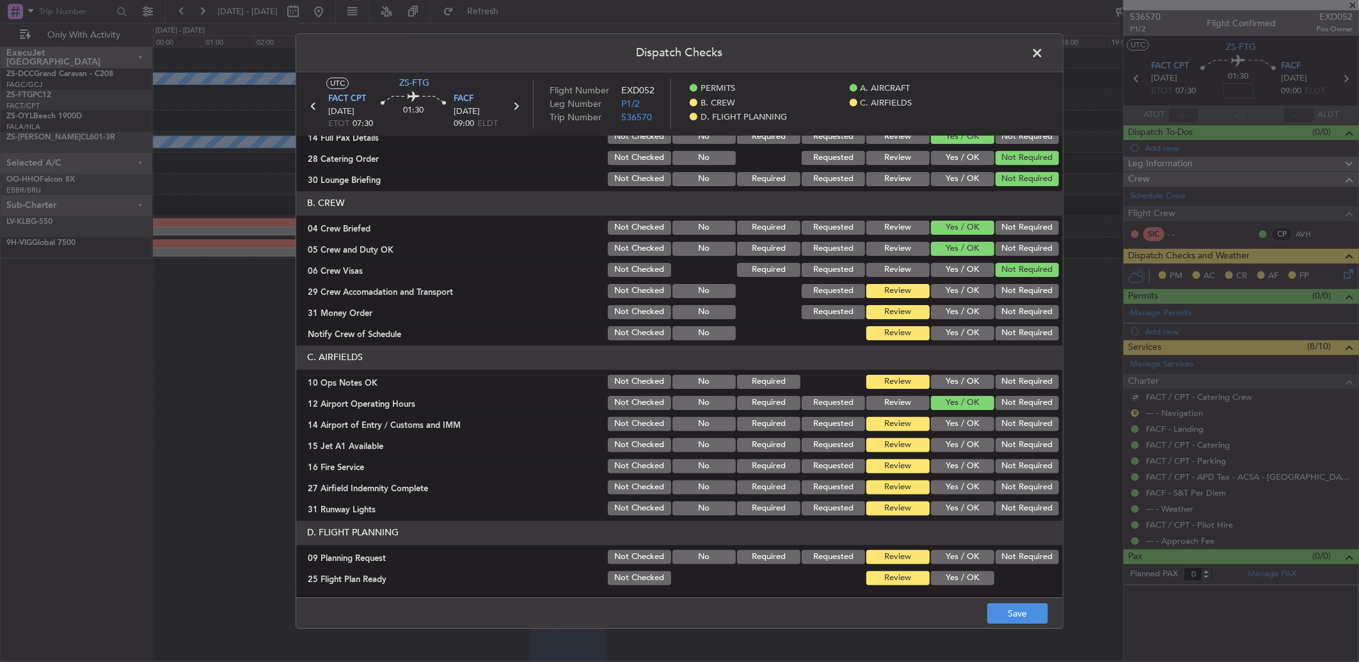
click at [1006, 296] on button "Not Required" at bounding box center [1026, 291] width 63 height 14
click at [1004, 312] on button "Not Required" at bounding box center [1026, 312] width 63 height 14
click at [949, 337] on button "Yes / OK" at bounding box center [962, 333] width 63 height 14
click at [951, 371] on section "C. AIRFIELDS 10 Ops Notes OK Not Checked No Required Review Yes / OK Not Requir…" at bounding box center [679, 431] width 766 height 172
click at [951, 384] on button "Yes / OK" at bounding box center [962, 382] width 63 height 14
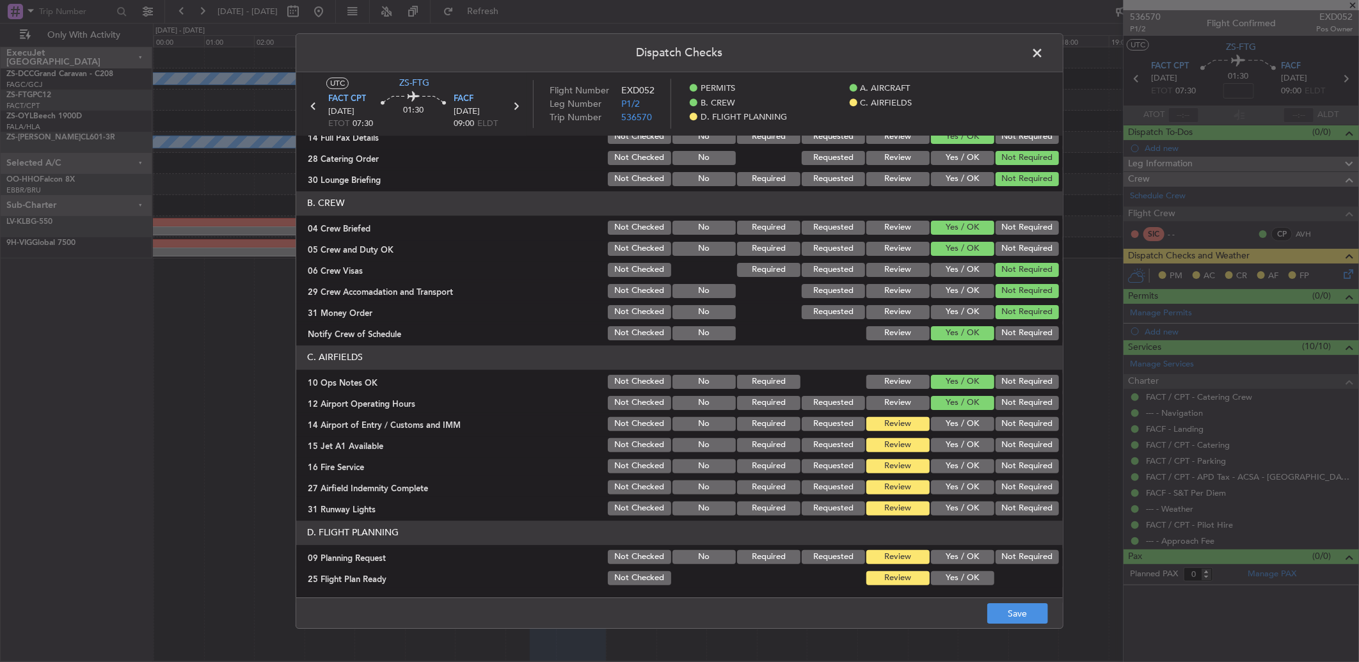
click at [998, 426] on button "Not Required" at bounding box center [1026, 424] width 63 height 14
click at [998, 443] on button "Not Required" at bounding box center [1026, 445] width 63 height 14
click at [943, 471] on button "Yes / OK" at bounding box center [962, 466] width 63 height 14
click at [993, 470] on div "Not Required" at bounding box center [1025, 466] width 65 height 18
click at [998, 469] on button "Not Required" at bounding box center [1026, 466] width 63 height 14
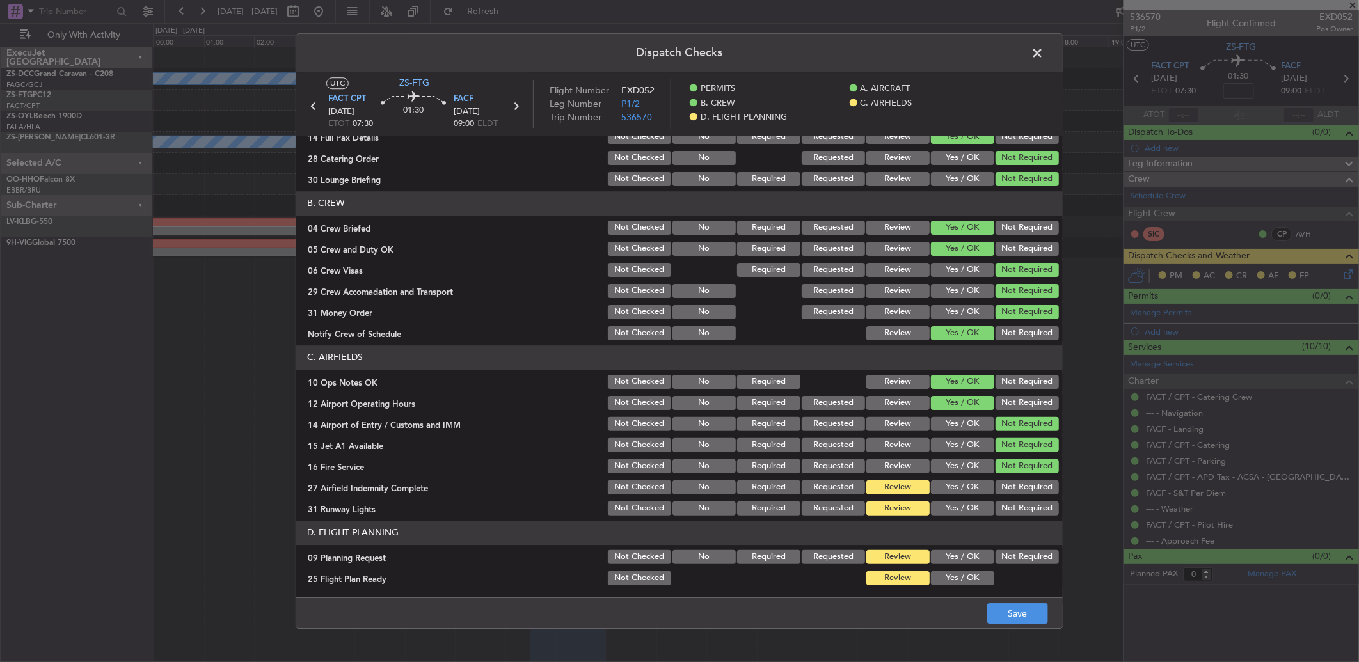
click at [999, 484] on button "Not Required" at bounding box center [1026, 487] width 63 height 14
click at [1019, 507] on button "Not Required" at bounding box center [1026, 509] width 63 height 14
click at [995, 551] on button "Not Required" at bounding box center [1026, 557] width 63 height 14
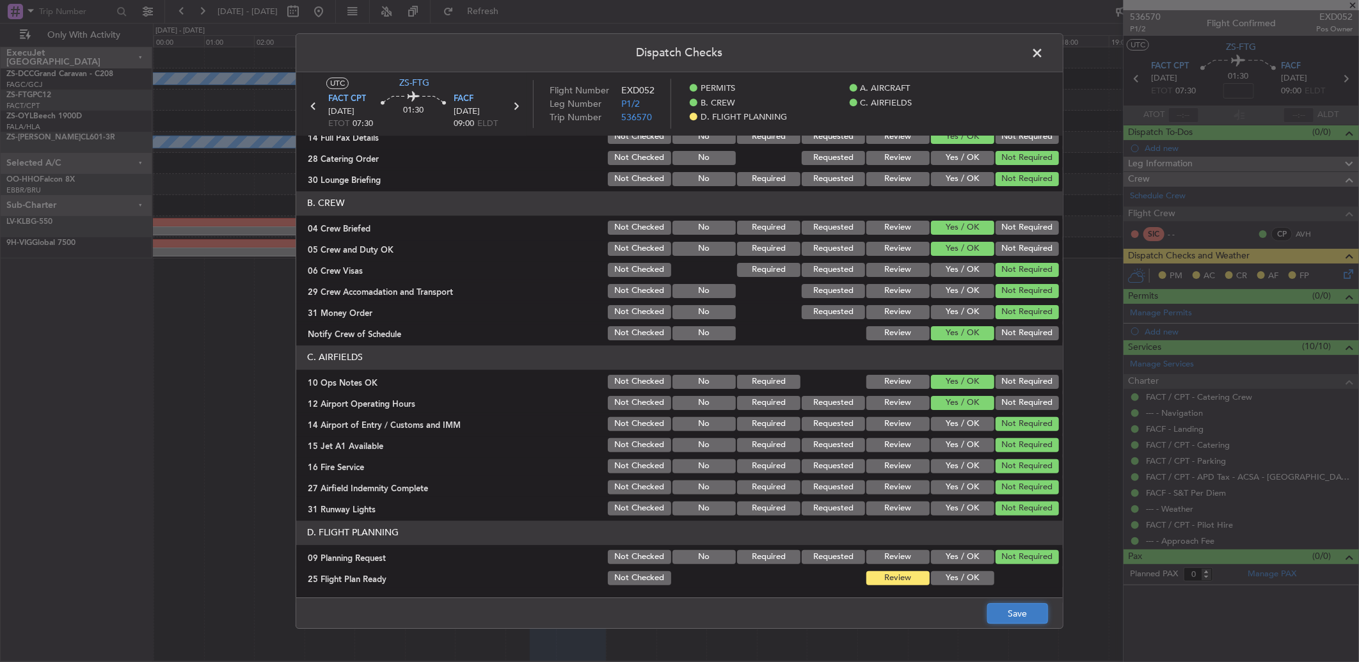
click at [1000, 612] on button "Save" at bounding box center [1017, 613] width 61 height 20
click at [1043, 58] on span at bounding box center [1043, 56] width 0 height 26
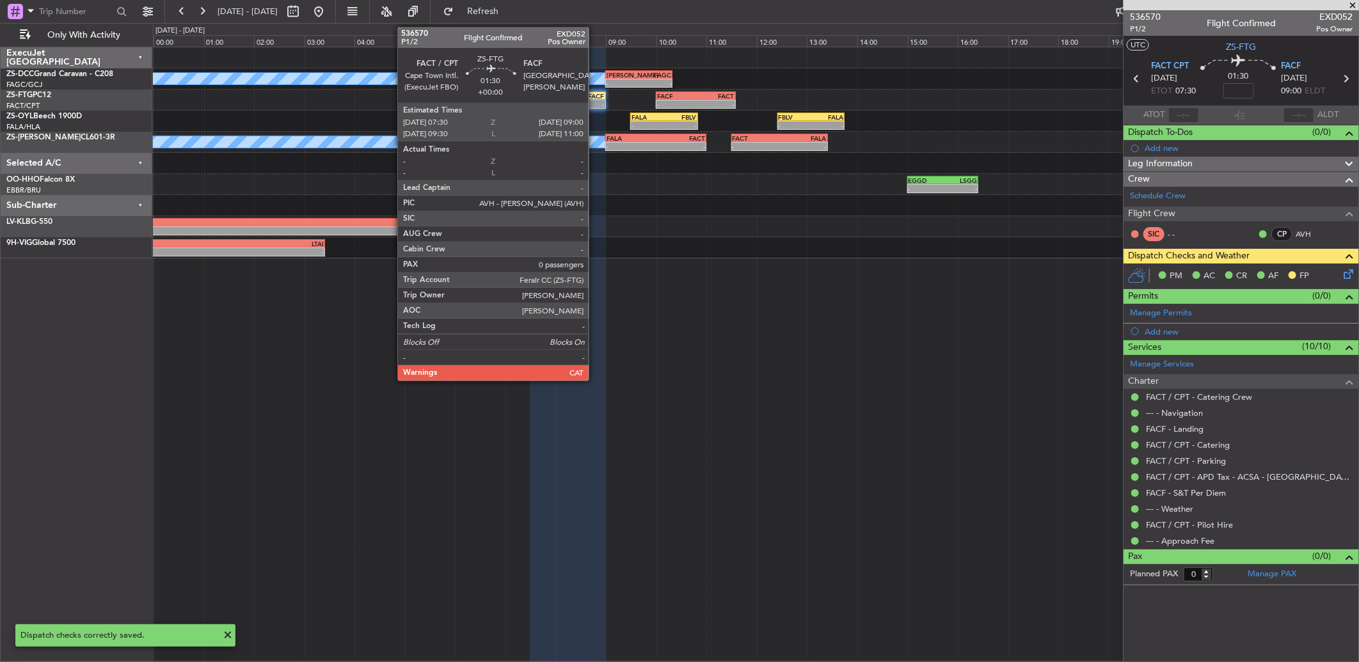
click at [595, 100] on div "-" at bounding box center [585, 104] width 36 height 8
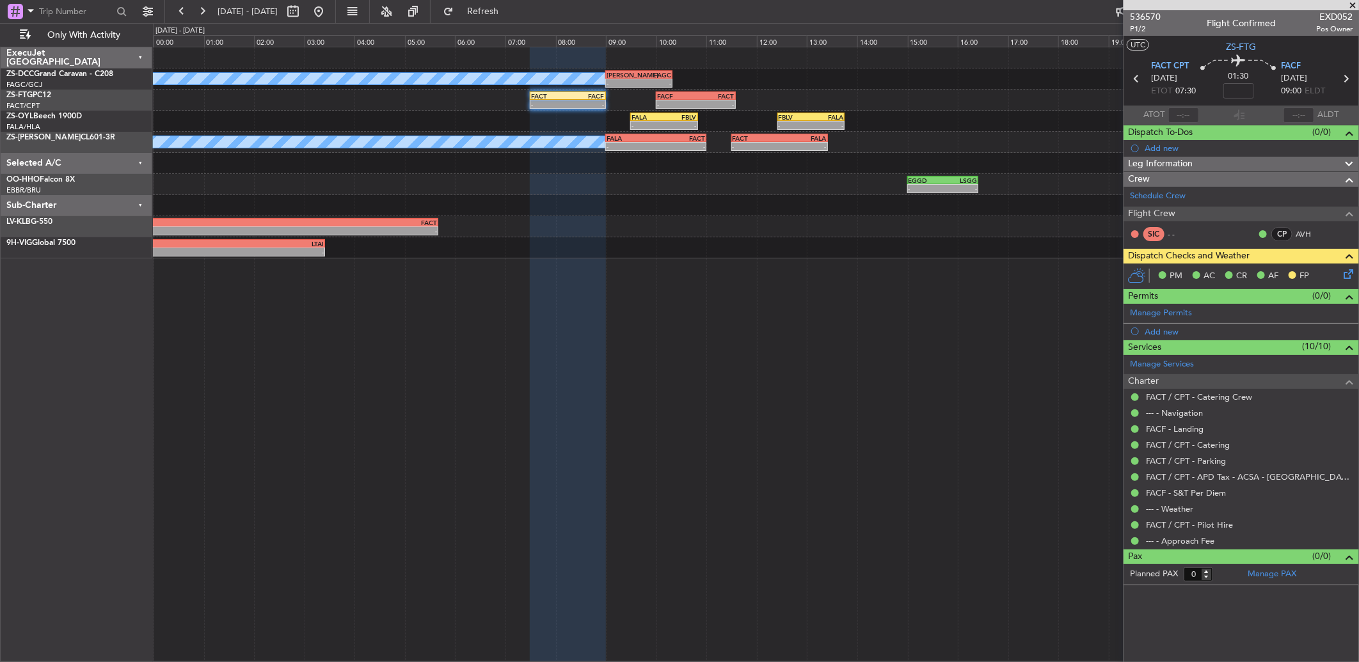
click at [711, 109] on div "- - FACT 07:30 Z FACF 09:00 Z - - FACF 10:00 Z FACT 11:35 Z" at bounding box center [755, 100] width 1205 height 21
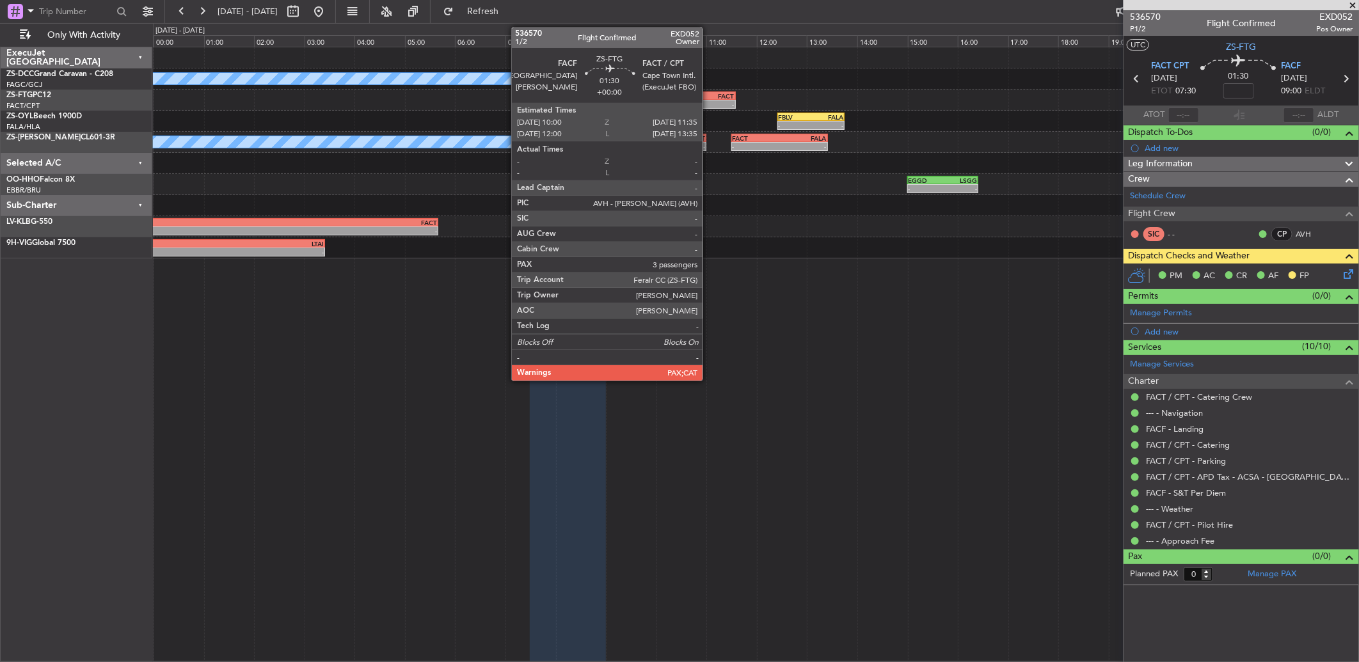
click at [709, 106] on div "-" at bounding box center [714, 104] width 38 height 8
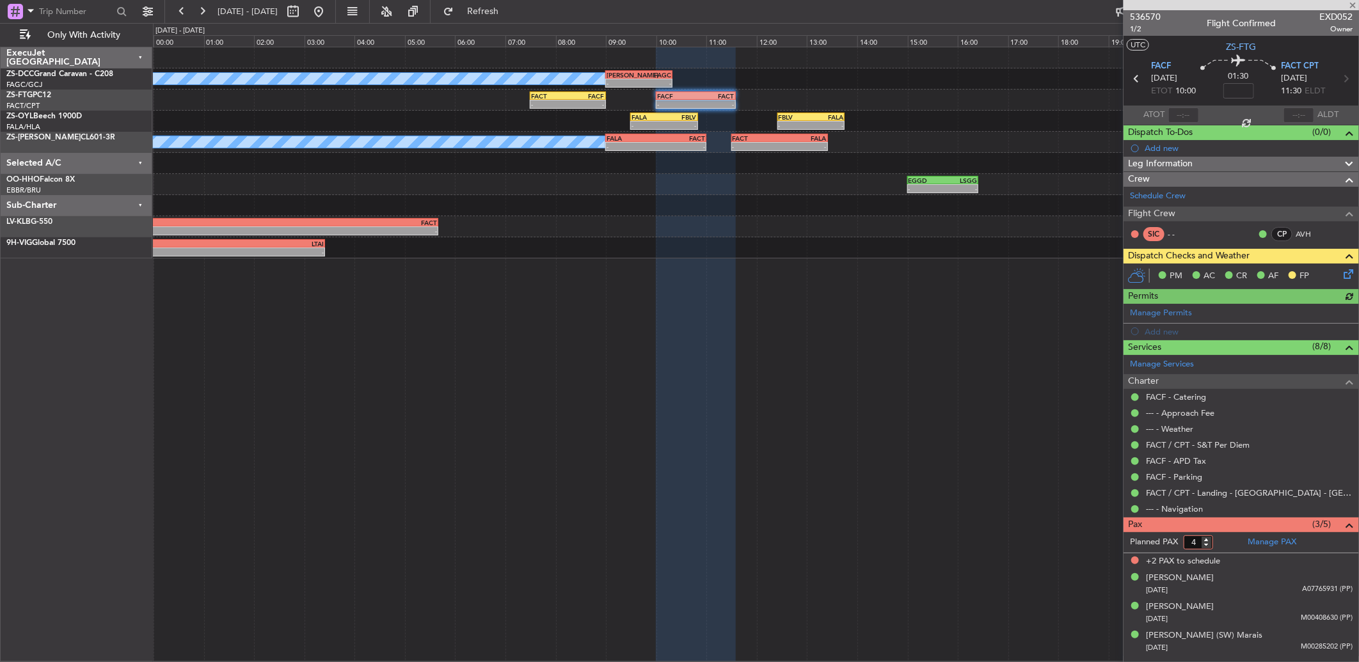
click at [1206, 545] on input "4" at bounding box center [1197, 542] width 29 height 14
type input "3"
click at [1206, 545] on input "3" at bounding box center [1197, 542] width 29 height 14
click at [1224, 546] on form "Planned PAX 3" at bounding box center [1182, 542] width 118 height 20
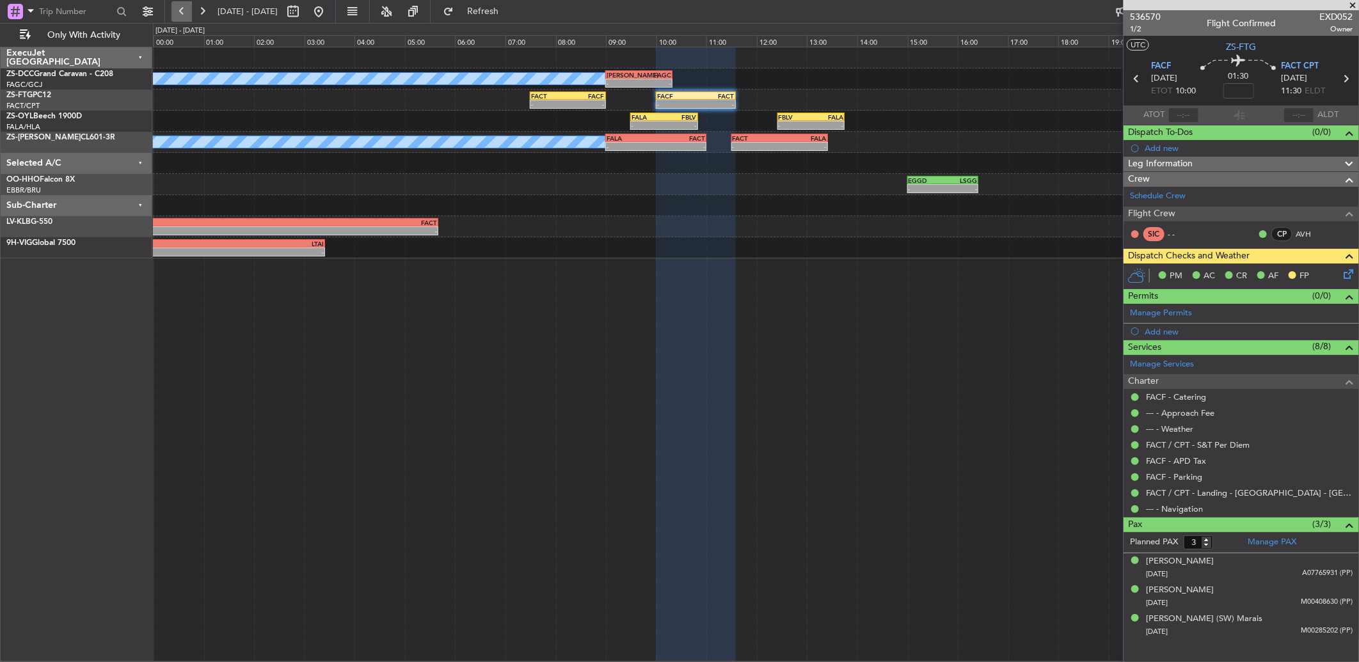
click at [186, 11] on button at bounding box center [181, 11] width 20 height 20
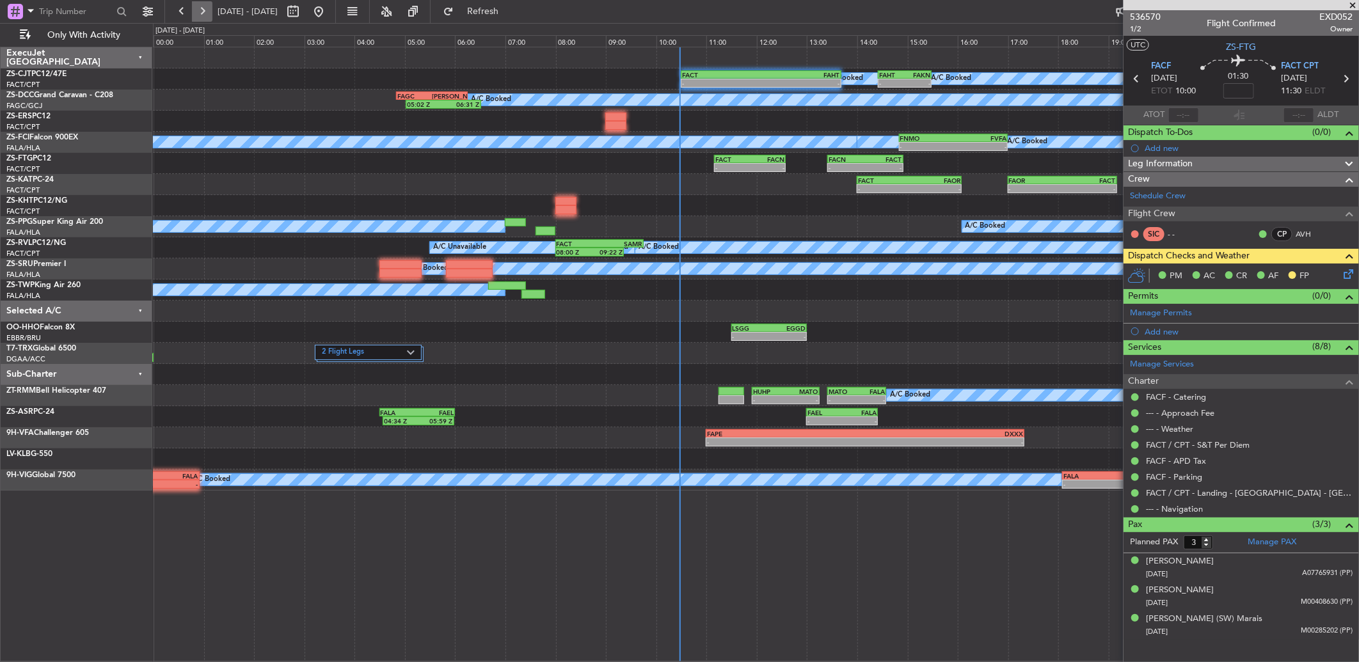
click at [211, 13] on button at bounding box center [202, 11] width 20 height 20
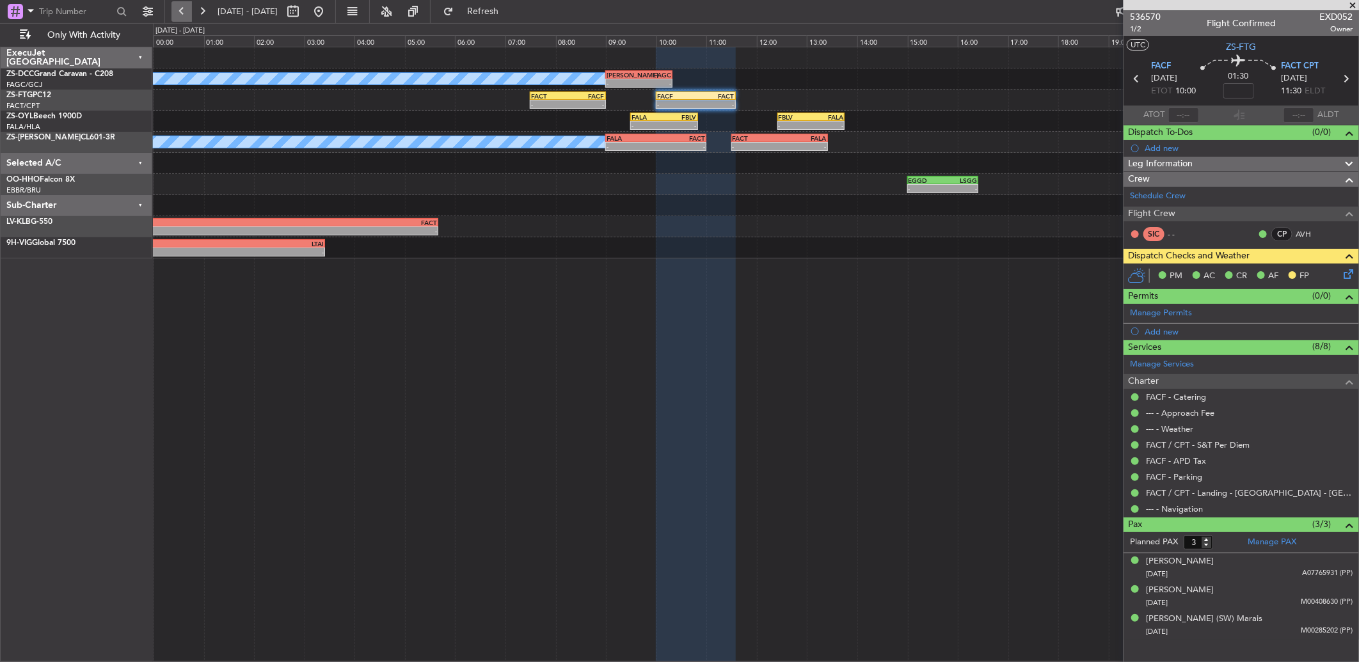
click at [184, 14] on button at bounding box center [181, 11] width 20 height 20
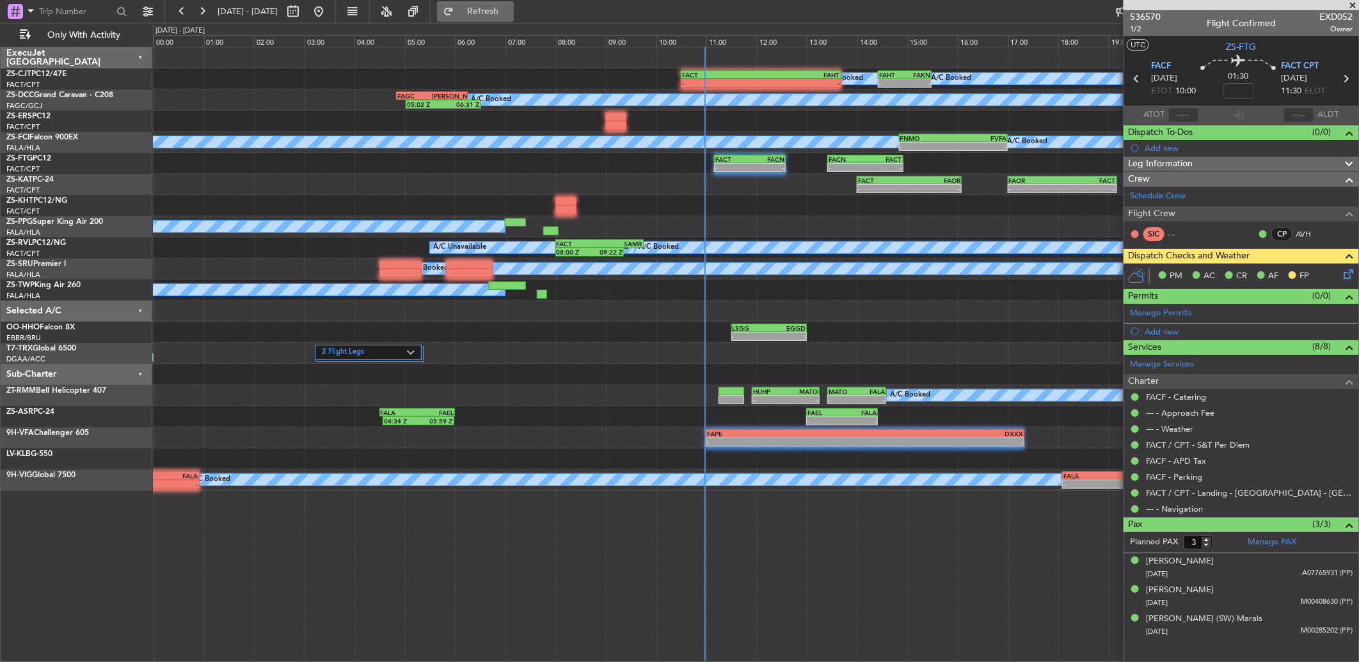
click at [497, 3] on button "Refresh" at bounding box center [475, 11] width 77 height 20
click at [1353, 3] on span at bounding box center [1352, 6] width 13 height 12
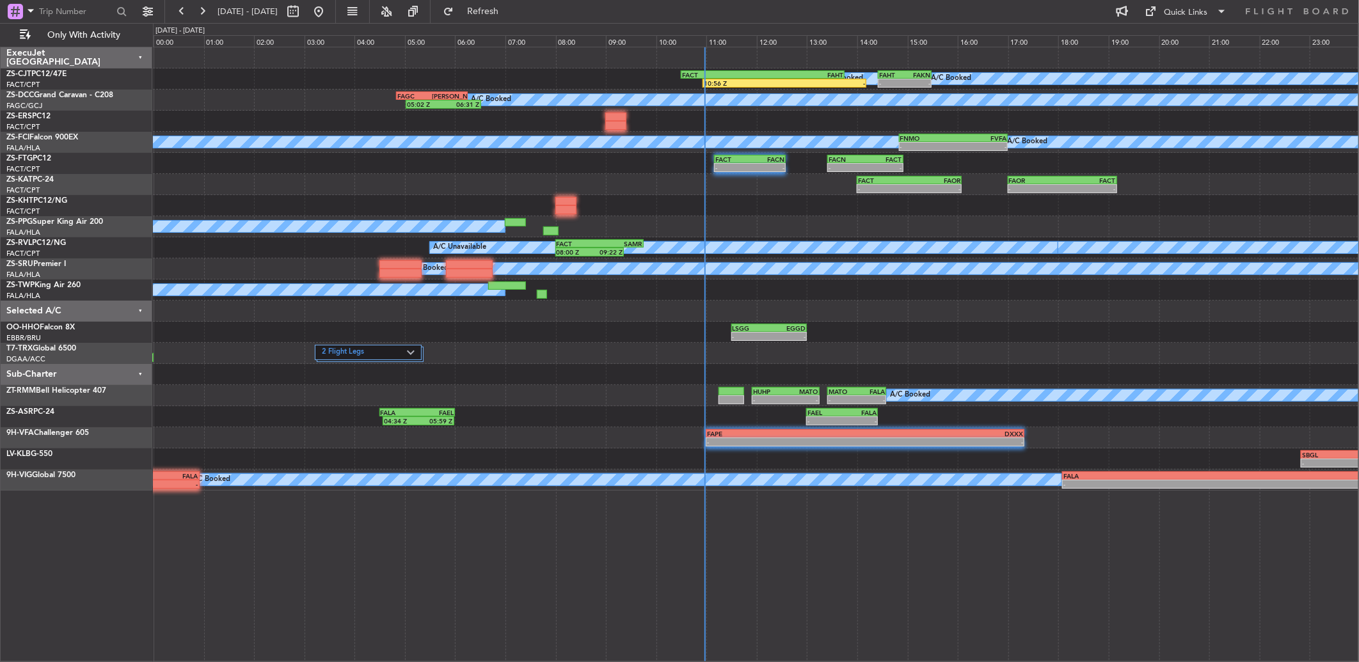
type input "0"
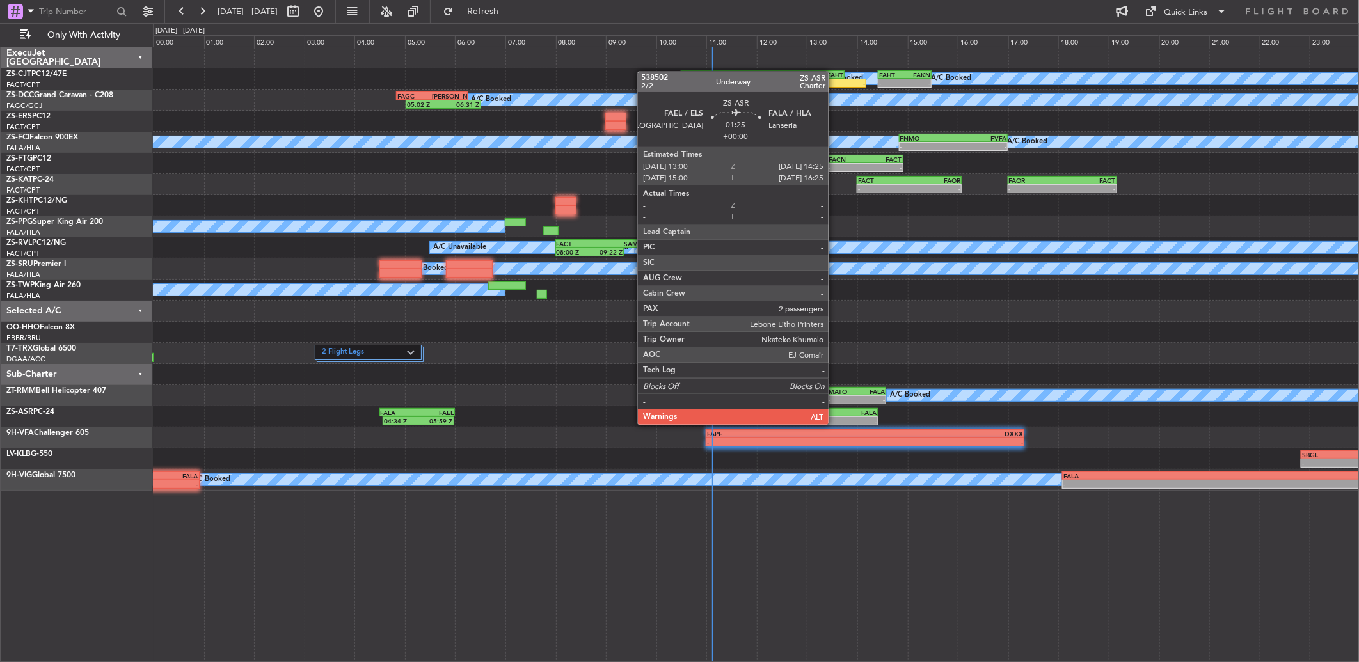
click at [842, 414] on div "FALA" at bounding box center [859, 413] width 35 height 8
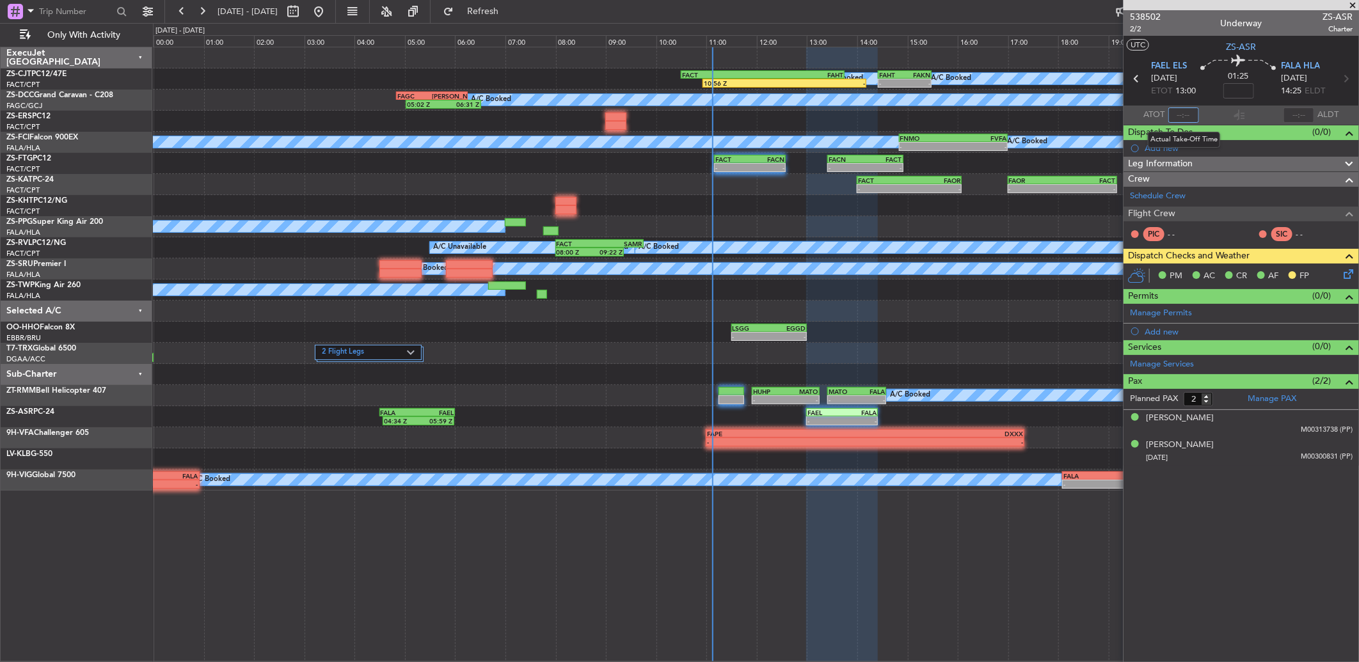
click at [1182, 116] on input "text" at bounding box center [1183, 114] width 31 height 15
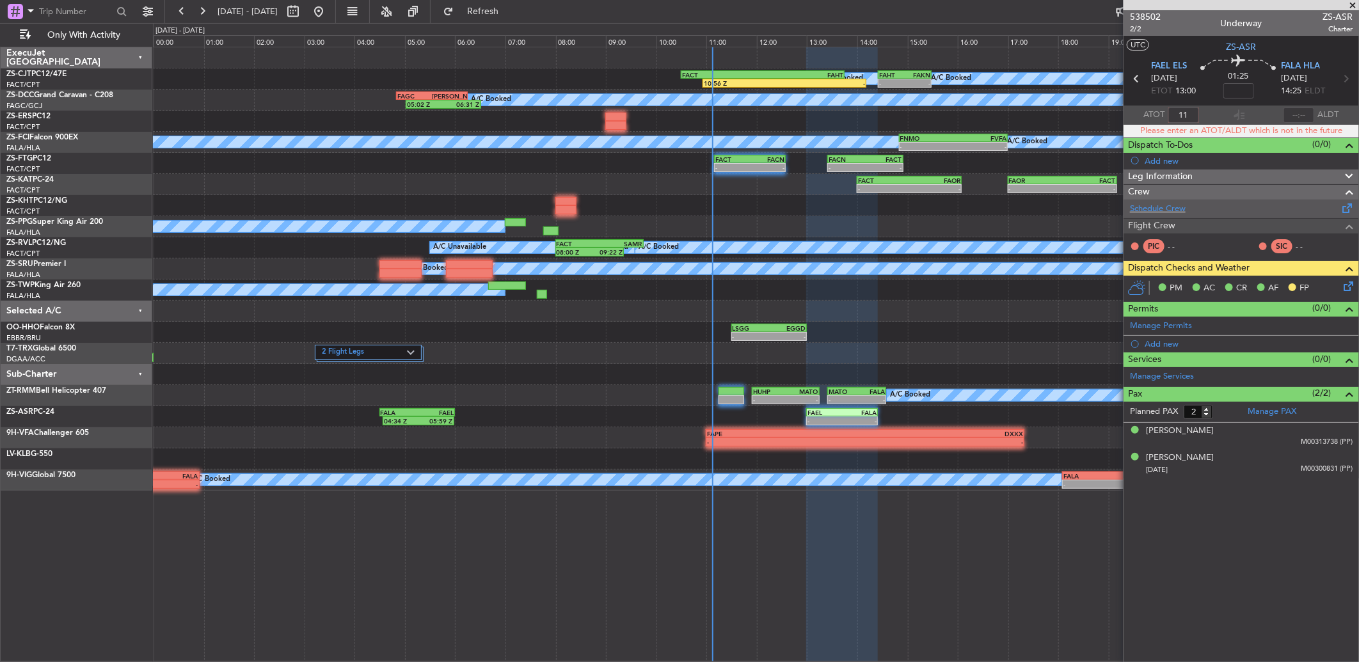
type input "1"
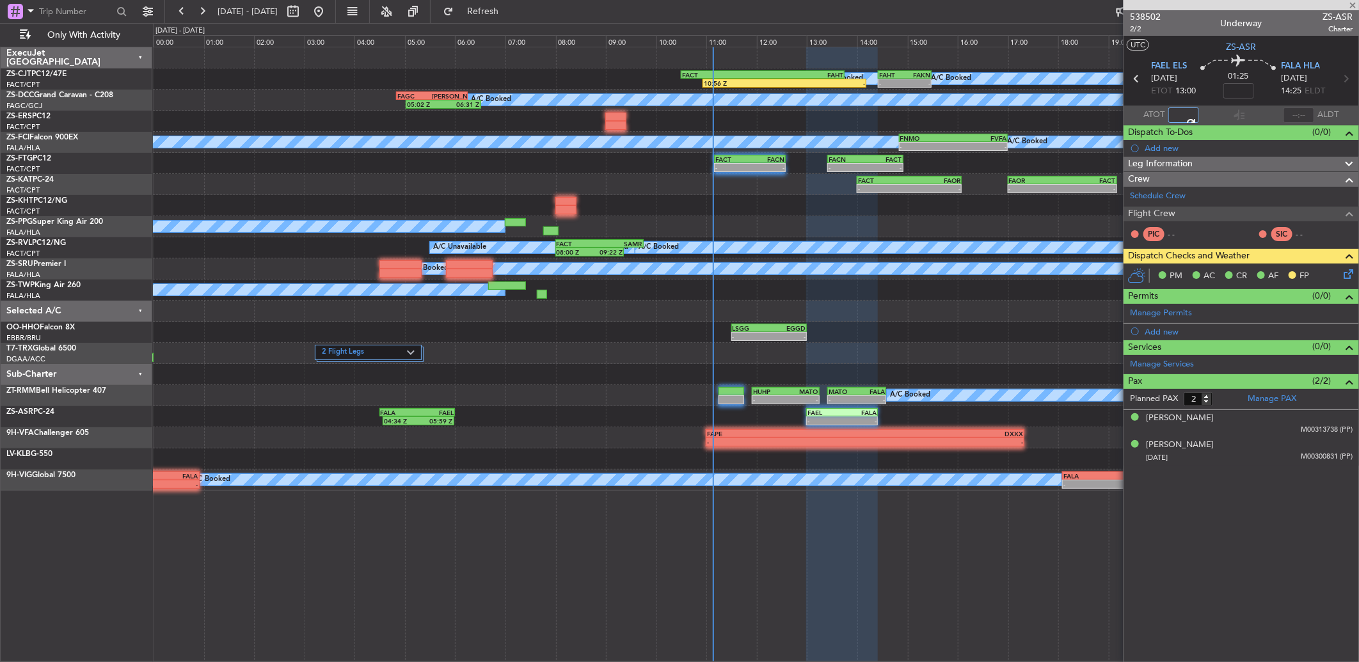
type input "11:00"
click at [1177, 110] on span at bounding box center [1183, 114] width 15 height 15
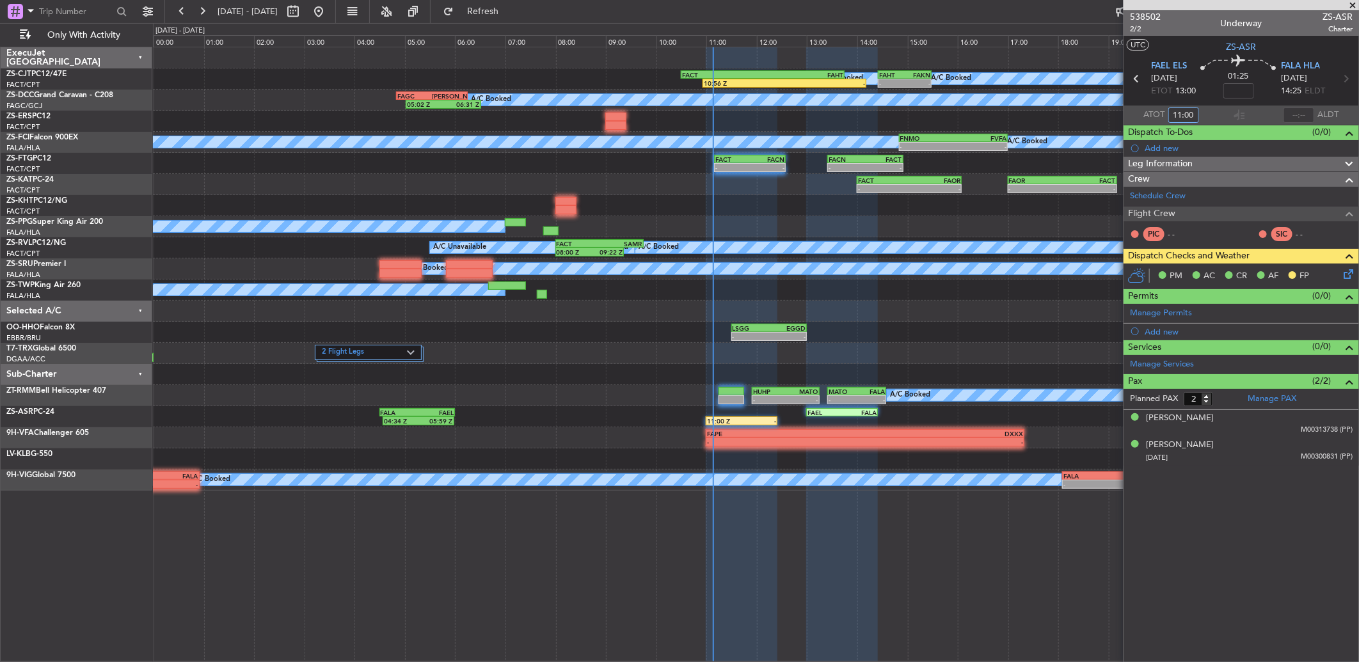
click at [1193, 113] on input "11:00" at bounding box center [1183, 114] width 31 height 15
click at [510, 15] on span "Refresh" at bounding box center [483, 11] width 54 height 9
click at [207, 14] on button at bounding box center [202, 11] width 20 height 20
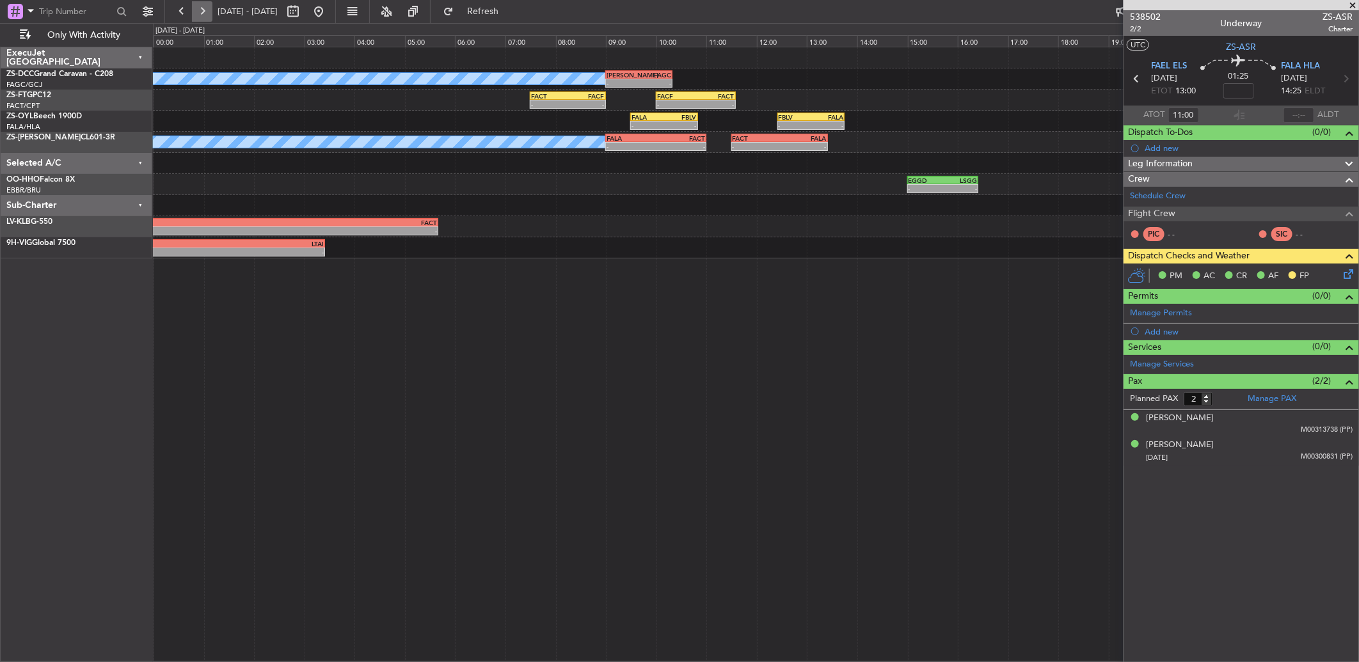
click at [207, 14] on button at bounding box center [202, 11] width 20 height 20
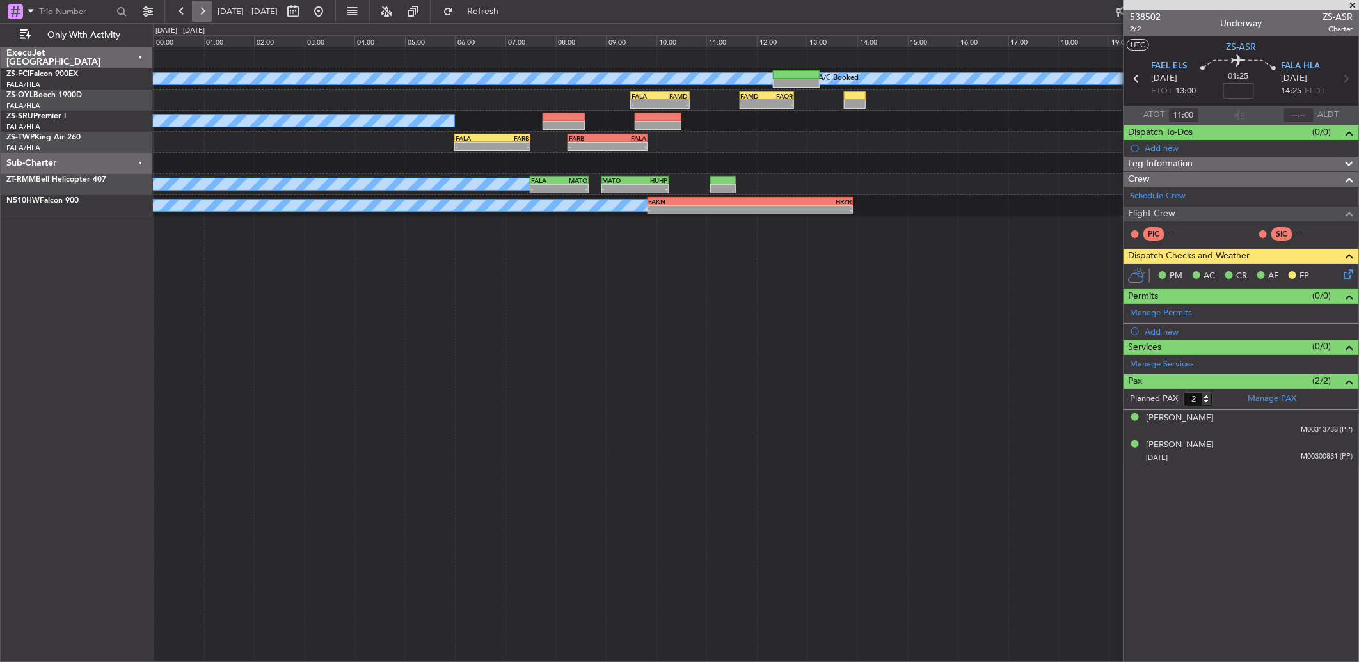
click at [195, 13] on button at bounding box center [202, 11] width 20 height 20
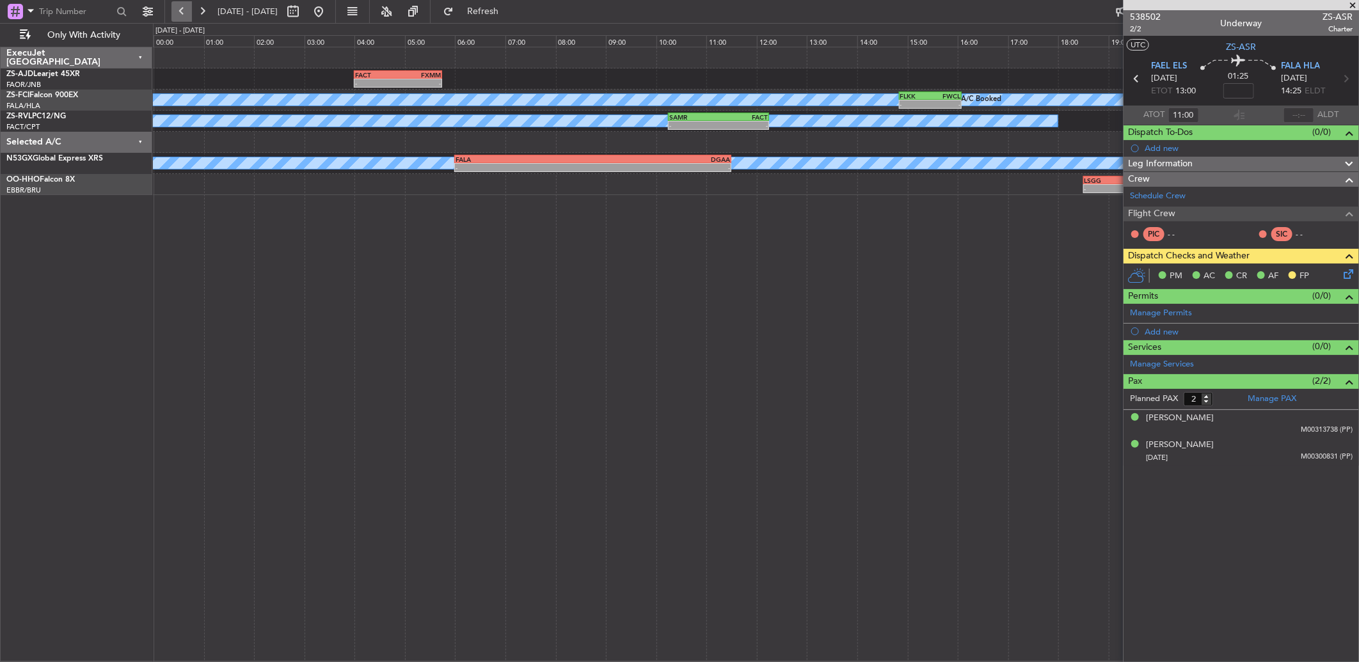
click at [189, 17] on button at bounding box center [181, 11] width 20 height 20
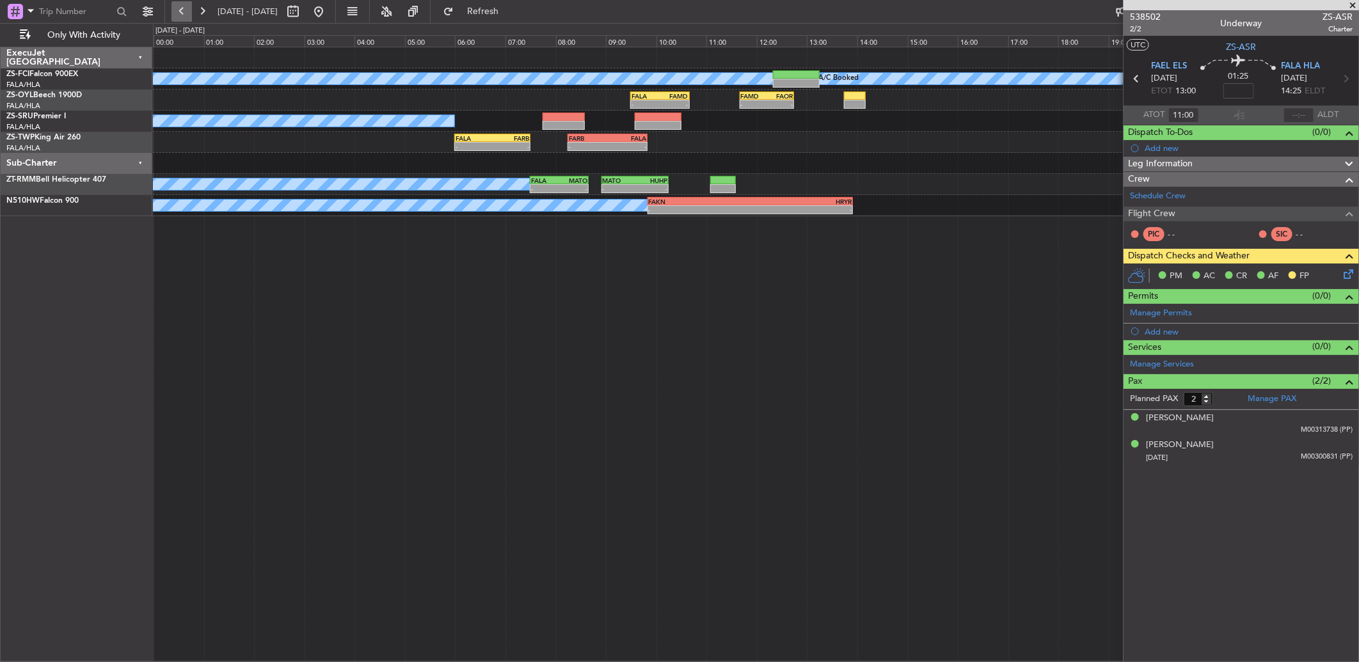
click at [189, 17] on button at bounding box center [181, 11] width 20 height 20
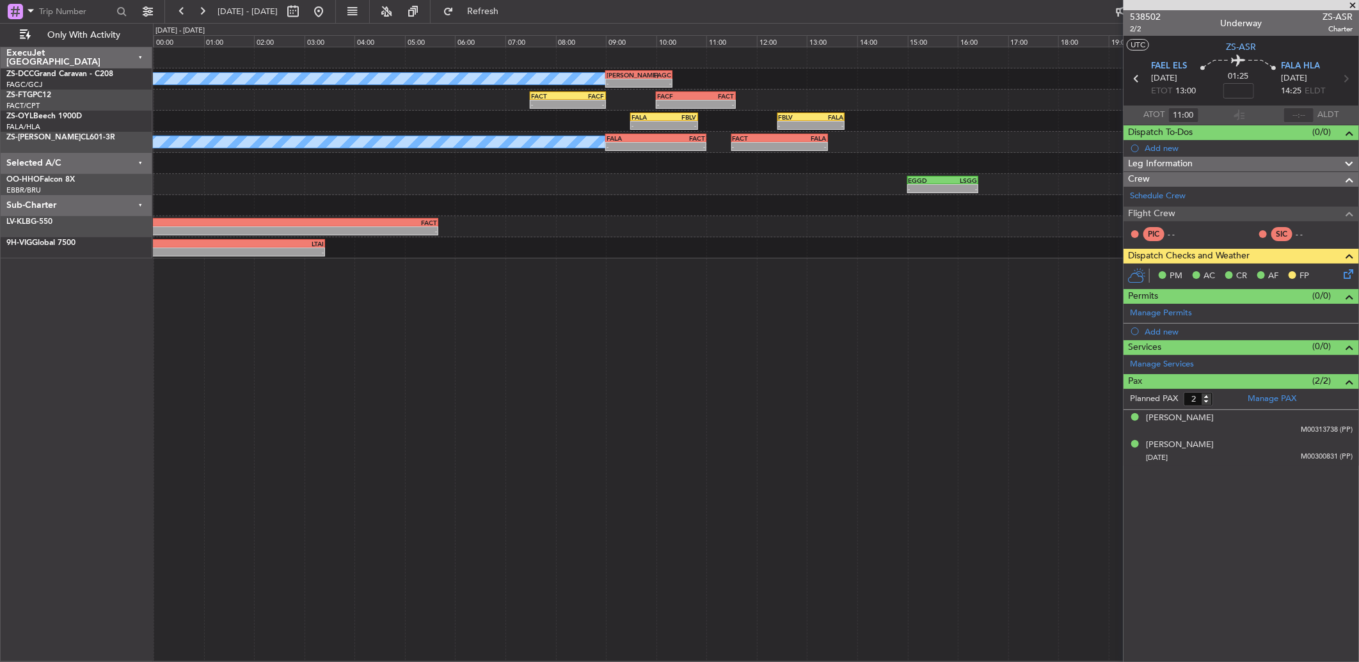
click at [212, 13] on span "[DATE] - [DATE]" at bounding box center [247, 11] width 70 height 20
drag, startPoint x: 212, startPoint y: 13, endPoint x: 202, endPoint y: 9, distance: 10.6
click at [202, 9] on button at bounding box center [202, 11] width 20 height 20
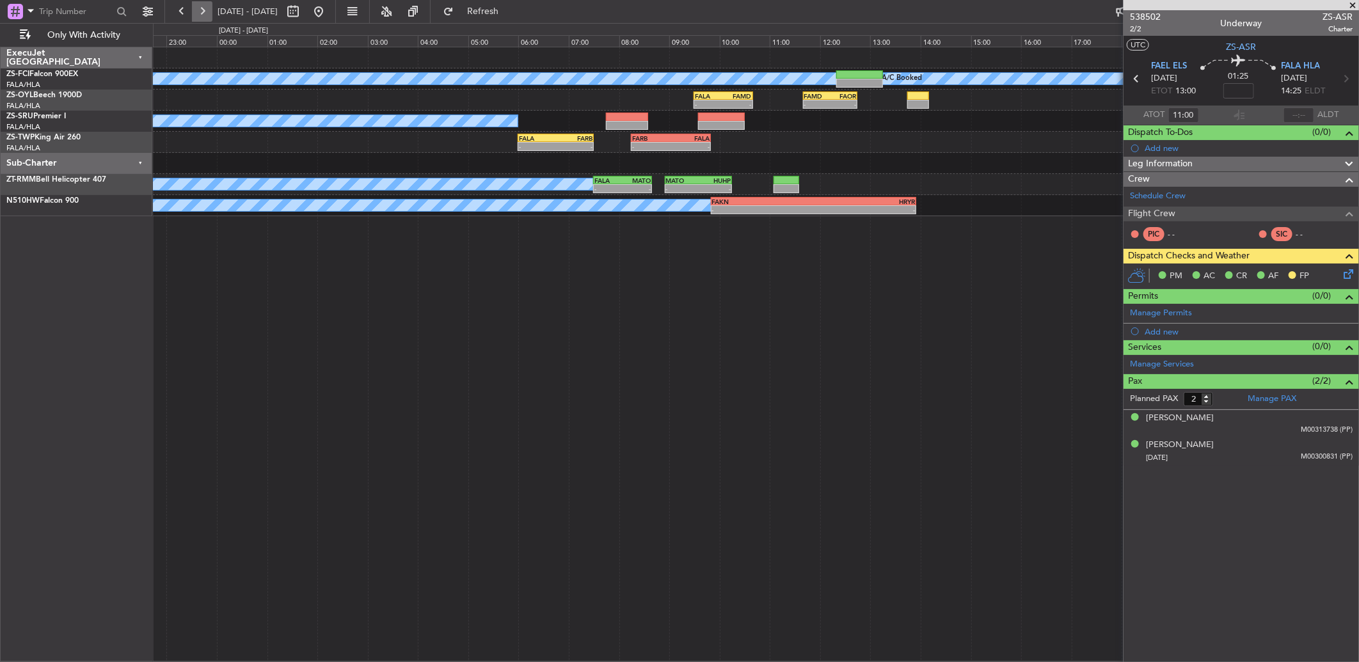
click at [200, 9] on button at bounding box center [202, 11] width 20 height 20
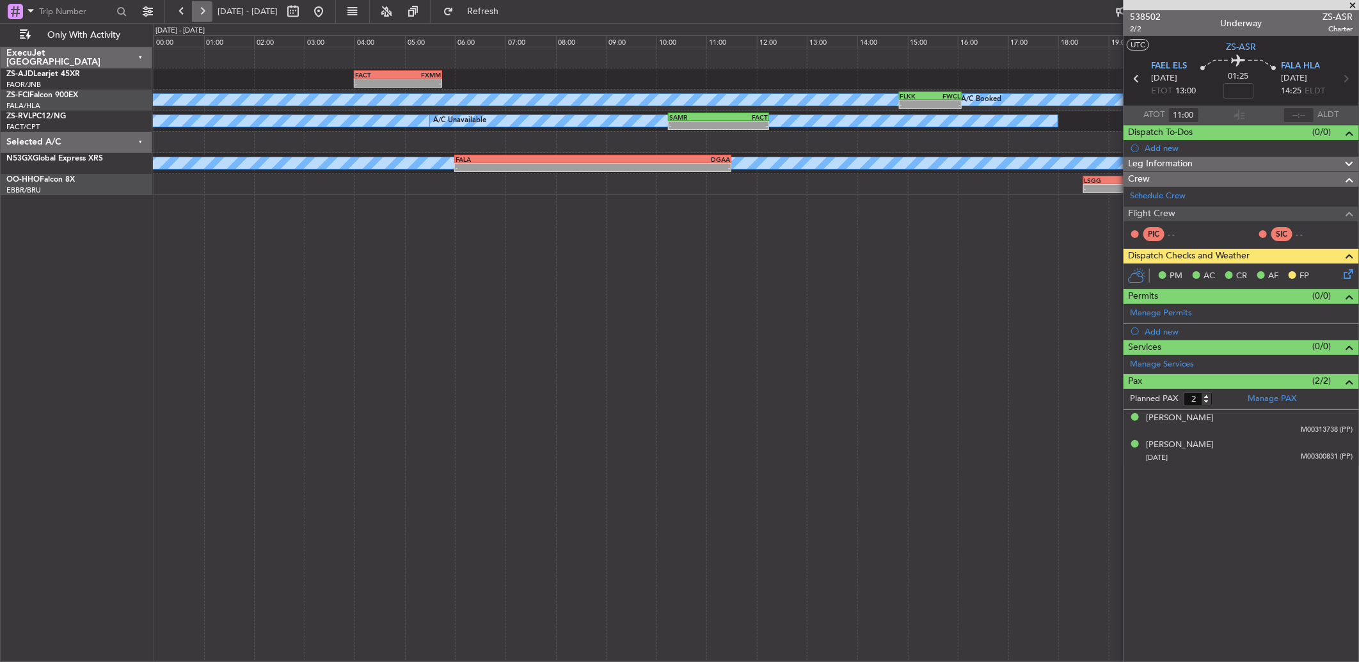
click at [200, 9] on button at bounding box center [202, 11] width 20 height 20
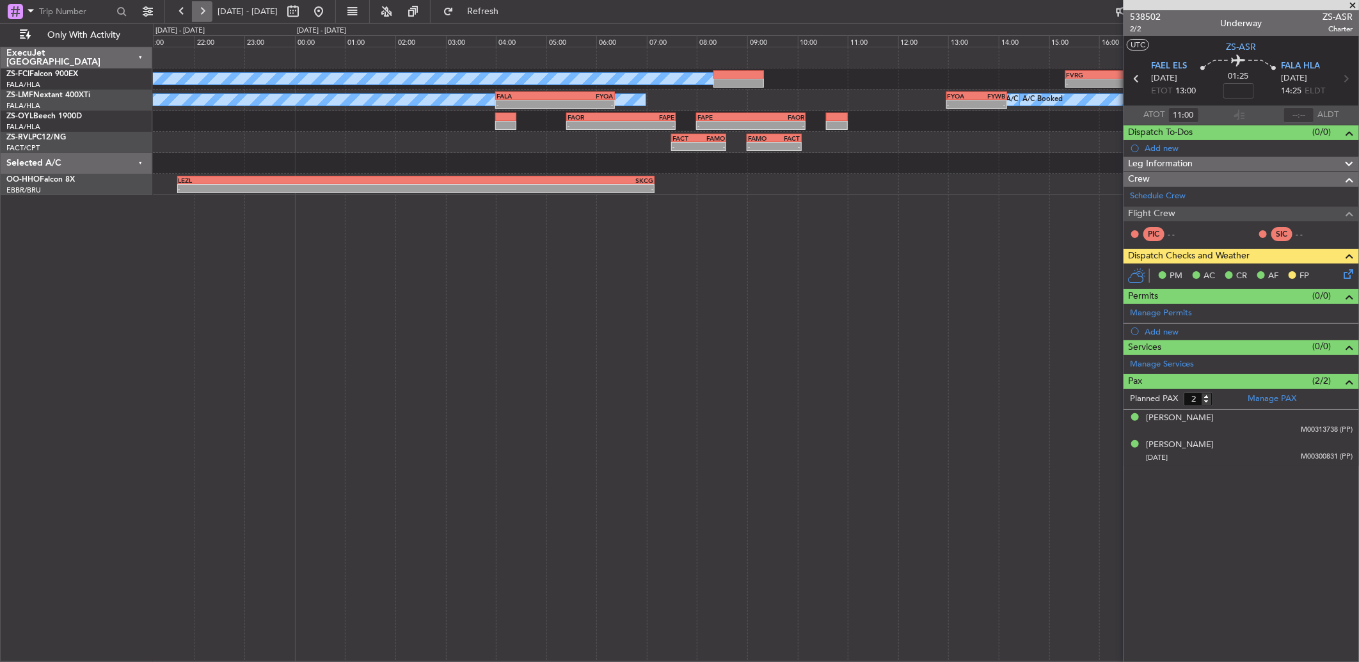
click at [202, 9] on button at bounding box center [202, 11] width 20 height 20
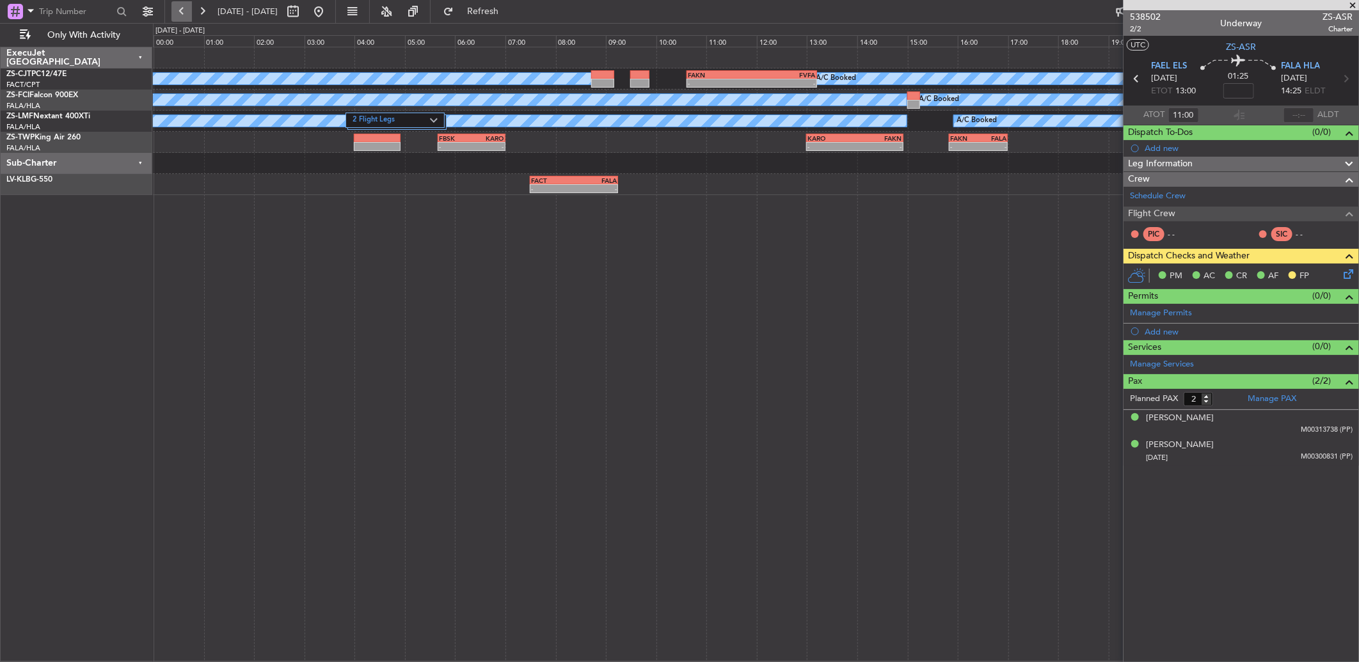
click at [177, 8] on button at bounding box center [181, 11] width 20 height 20
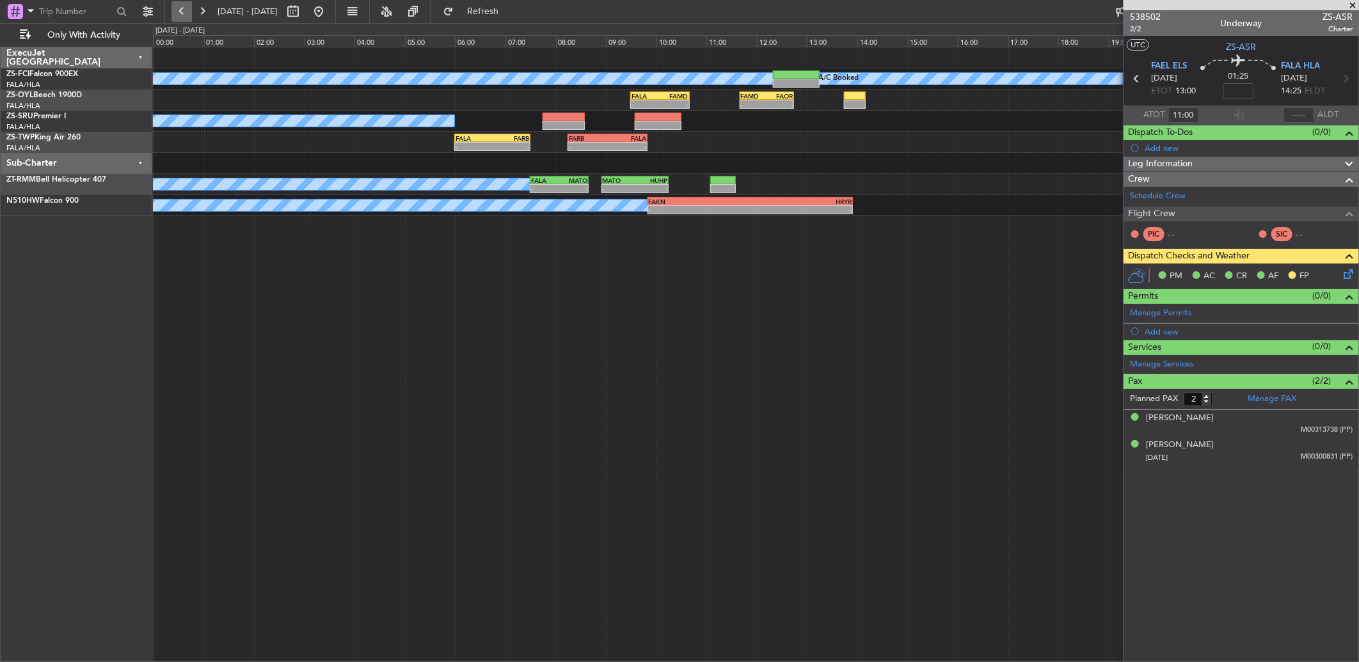
click at [180, 8] on button at bounding box center [181, 11] width 20 height 20
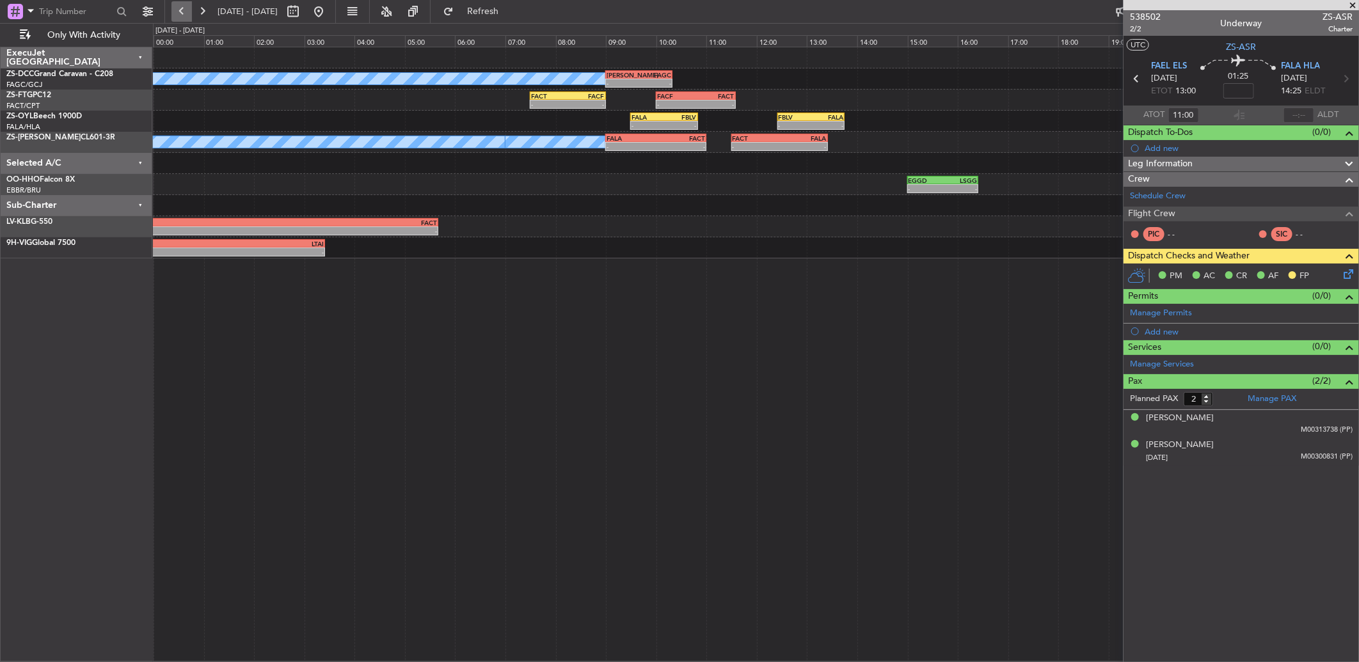
click at [180, 8] on button at bounding box center [181, 11] width 20 height 20
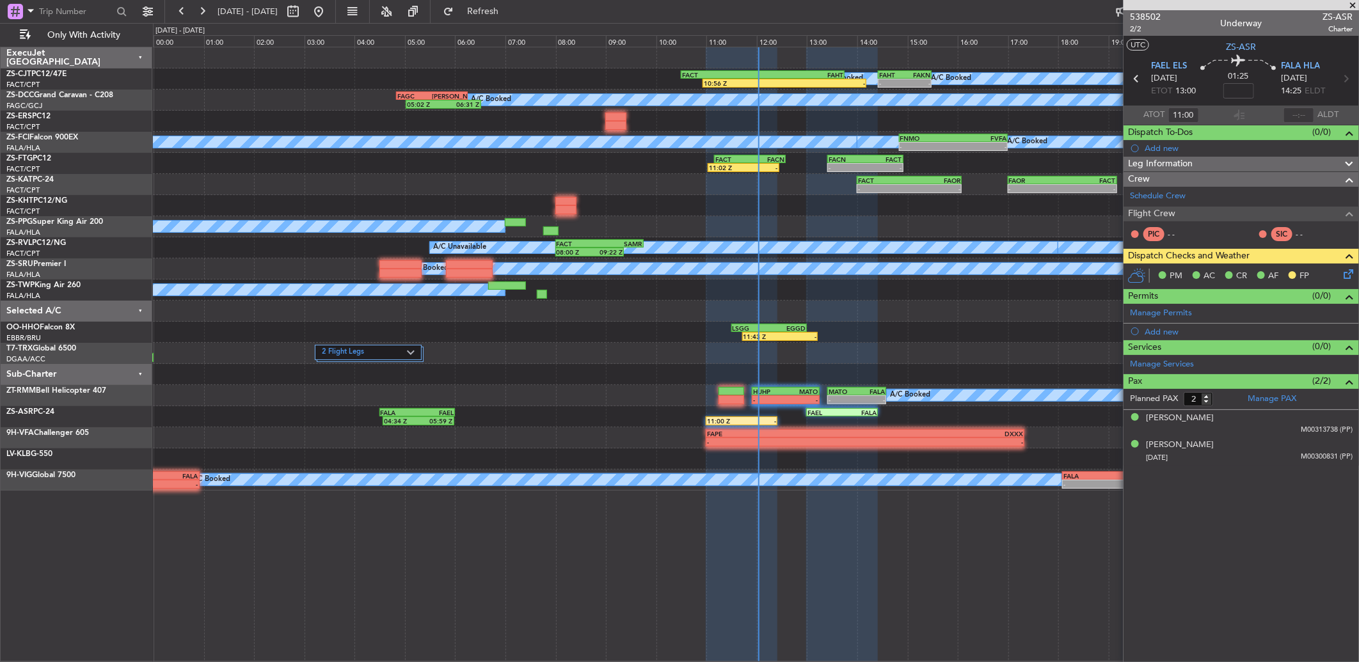
click at [1351, 4] on span at bounding box center [1352, 6] width 13 height 12
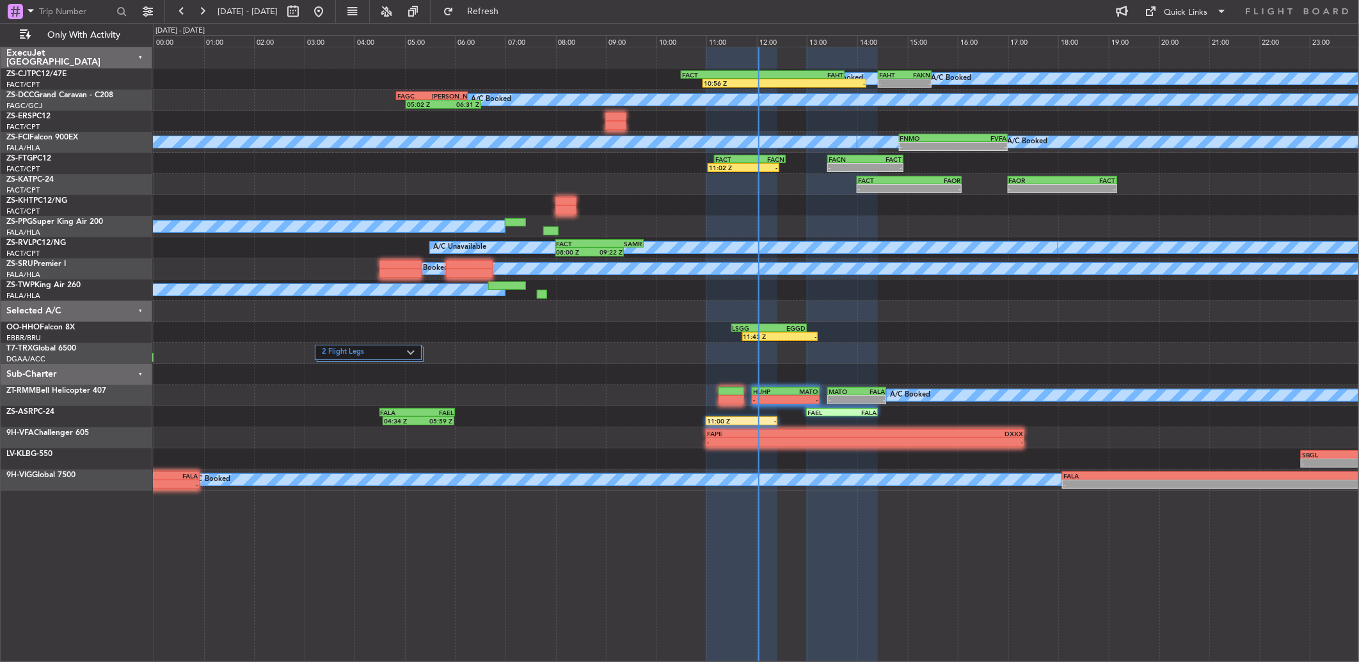
type input "0"
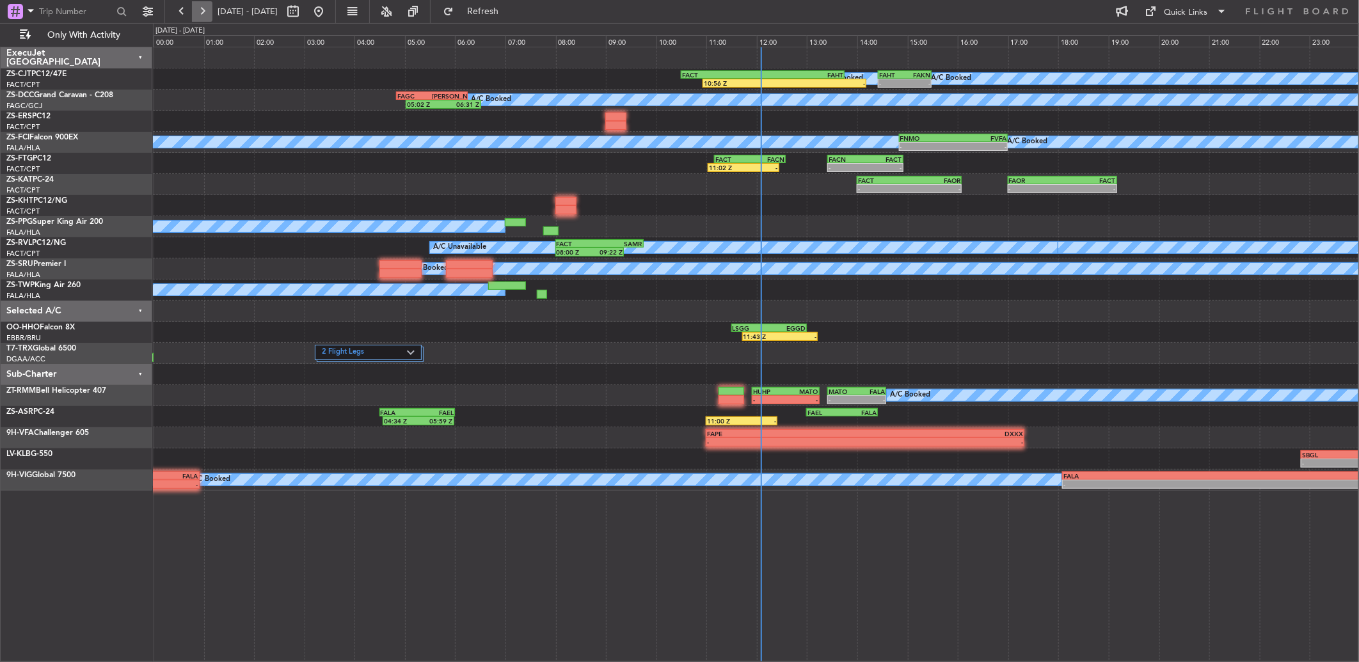
click at [207, 15] on button at bounding box center [202, 11] width 20 height 20
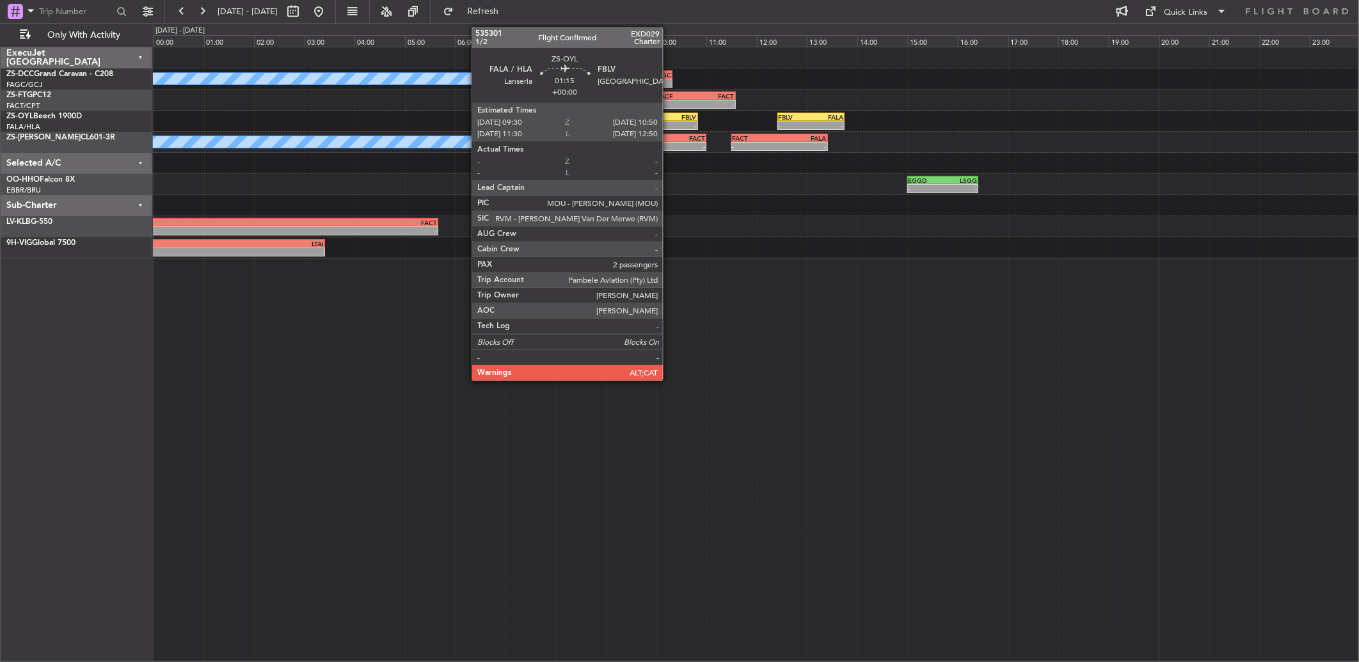
click at [669, 127] on div "-" at bounding box center [680, 126] width 33 height 8
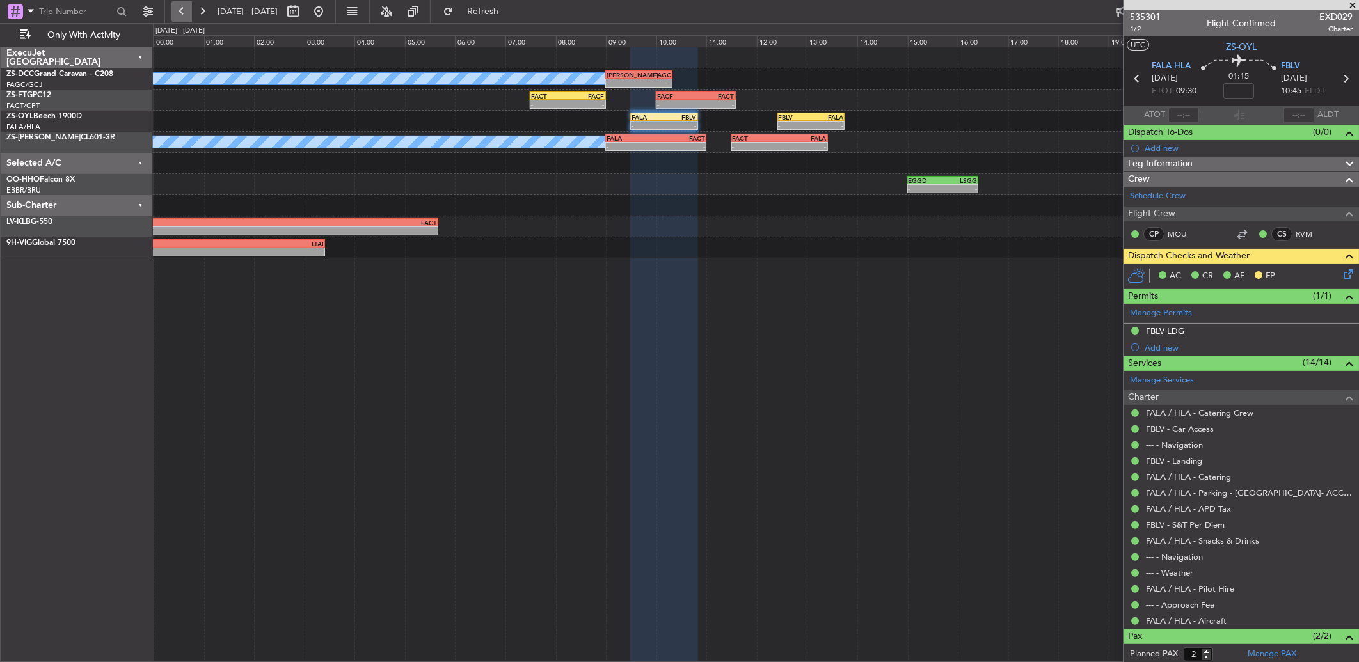
click at [187, 10] on button at bounding box center [181, 11] width 20 height 20
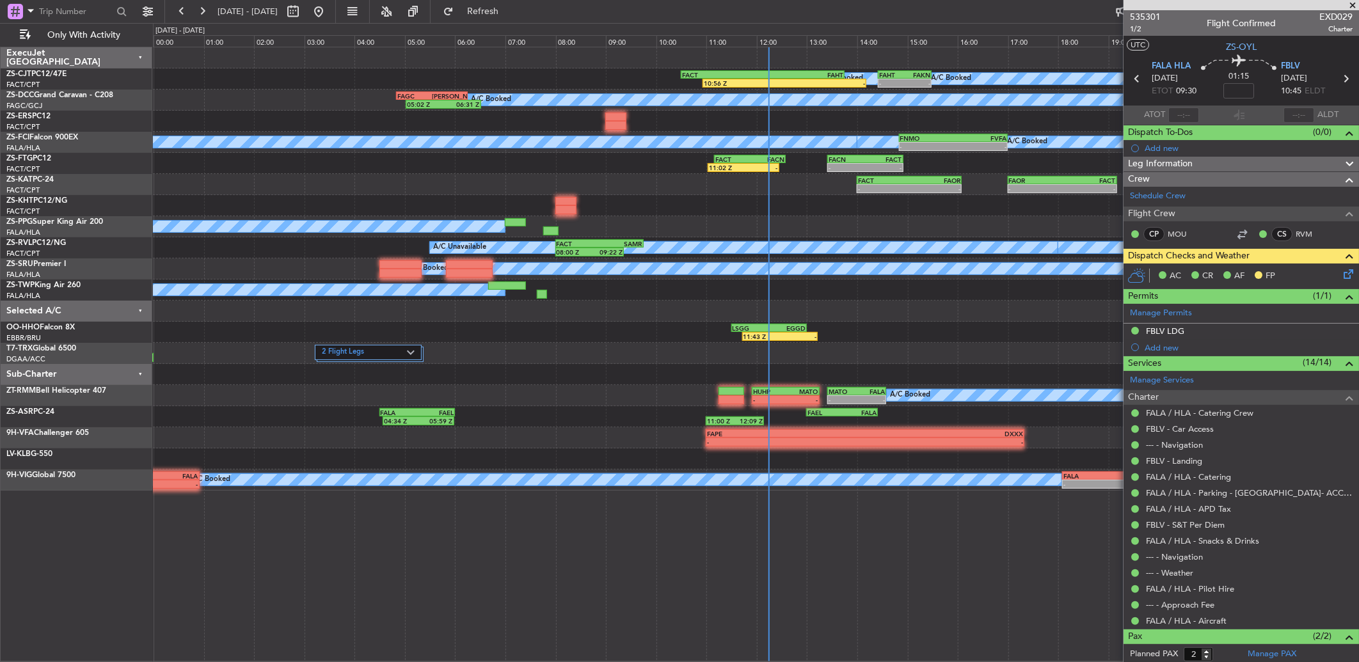
click at [787, 126] on div at bounding box center [755, 121] width 1205 height 21
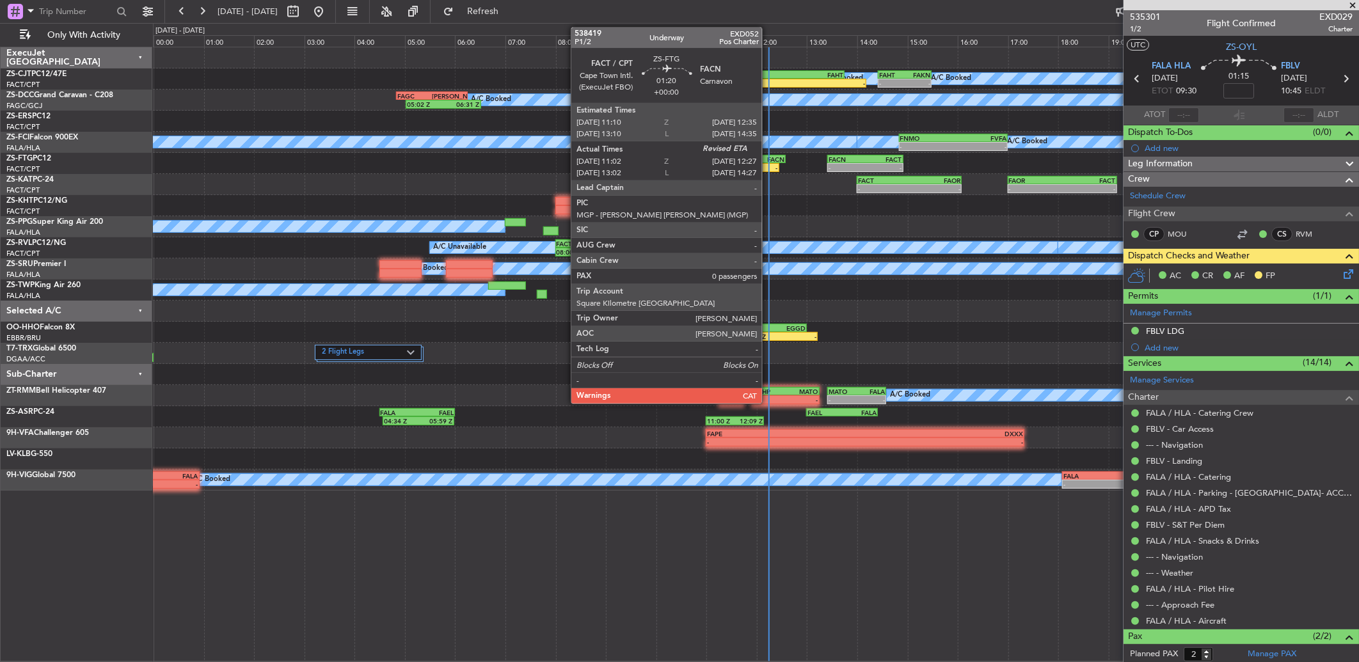
click at [768, 155] on div "FACN" at bounding box center [767, 159] width 35 height 8
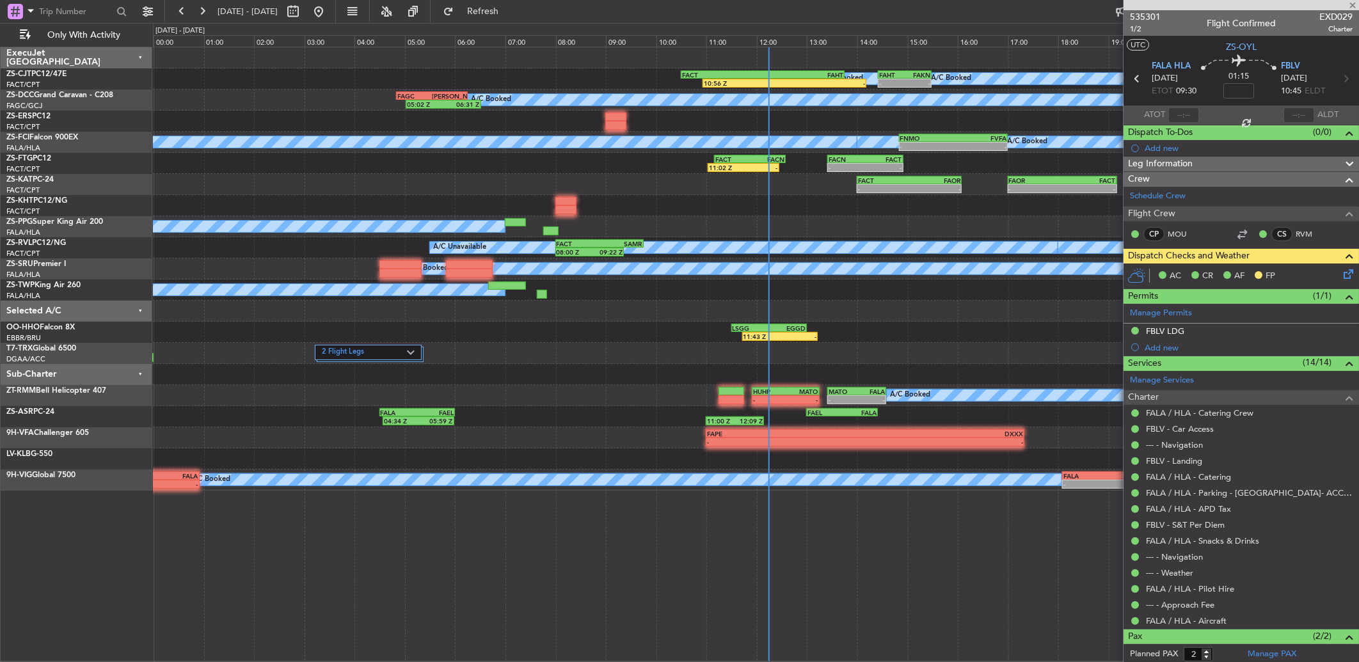
type input "11:02"
type input "0"
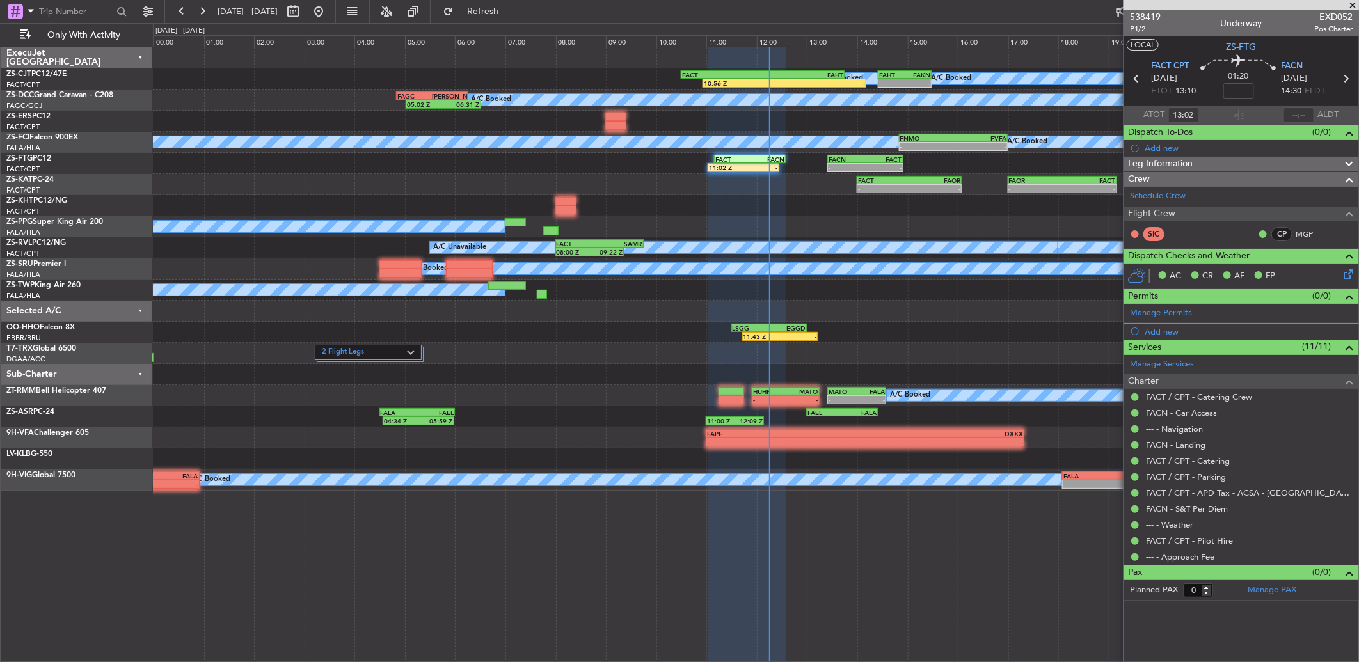
type input "11:02"
click at [1303, 112] on input "text" at bounding box center [1298, 114] width 31 height 15
type input "12:11"
click at [1347, 4] on span at bounding box center [1352, 6] width 13 height 12
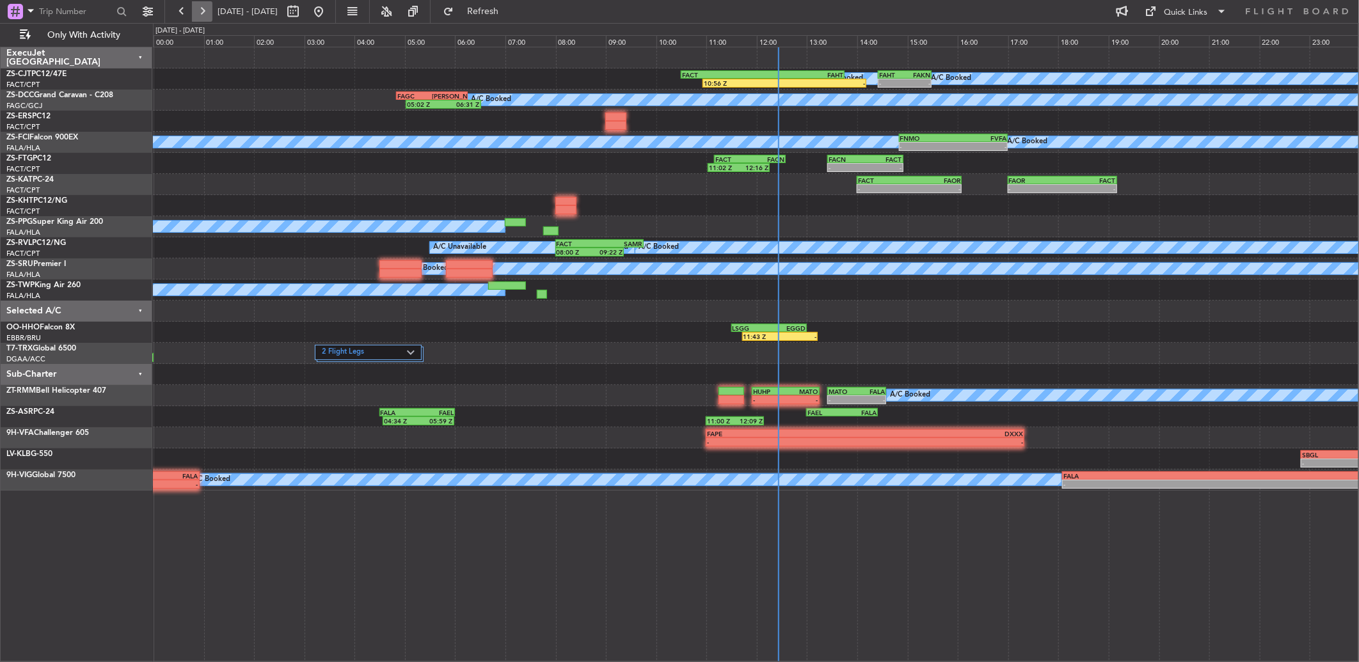
click at [202, 13] on button at bounding box center [202, 11] width 20 height 20
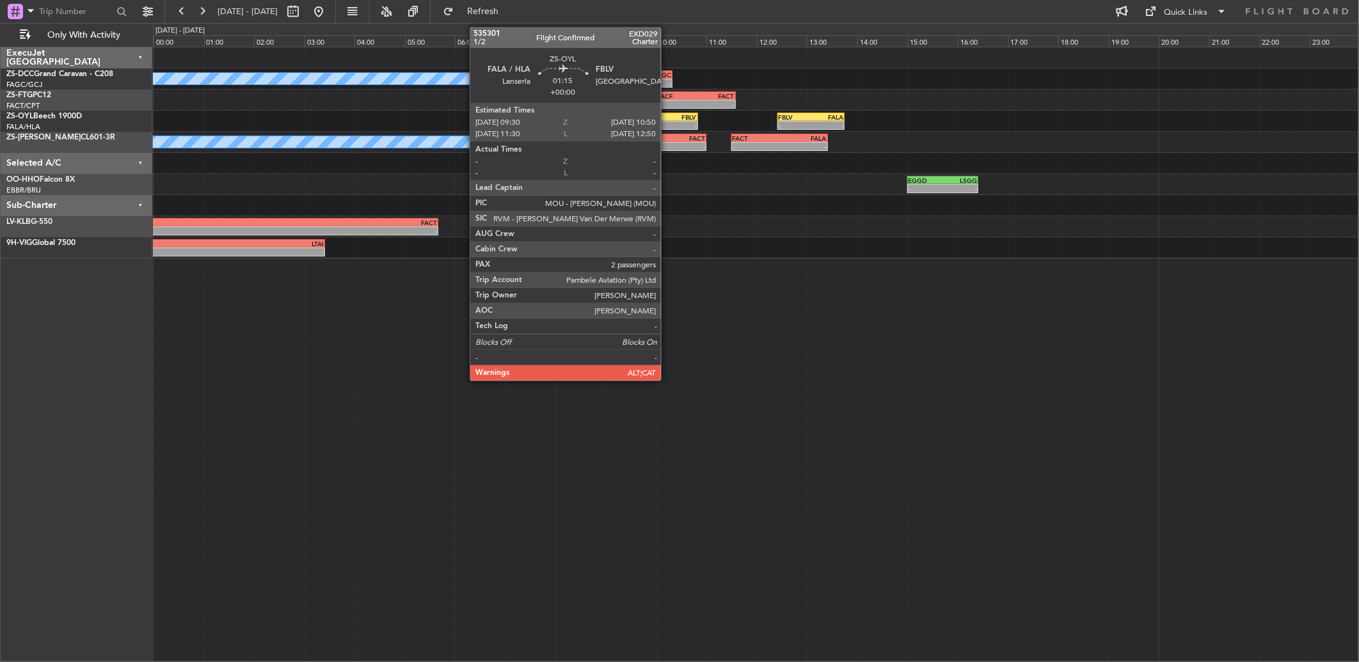
click at [667, 122] on div "-" at bounding box center [680, 126] width 33 height 8
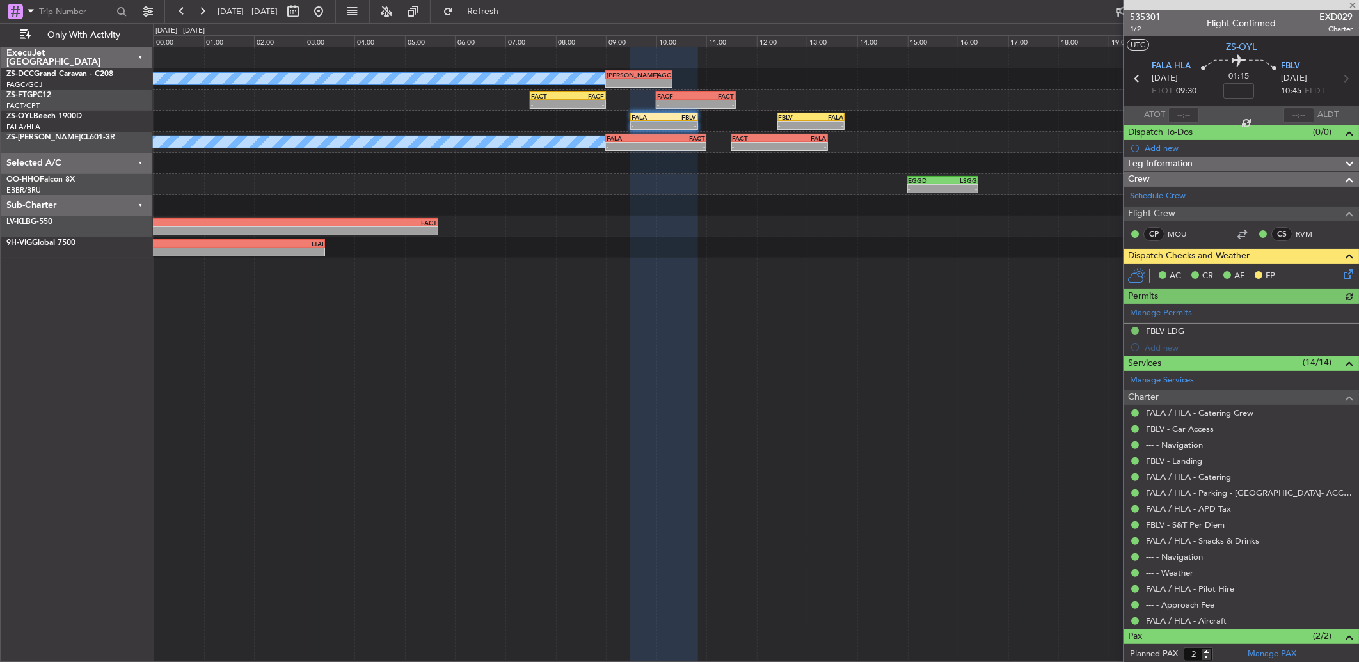
click at [1341, 274] on icon at bounding box center [1346, 272] width 10 height 10
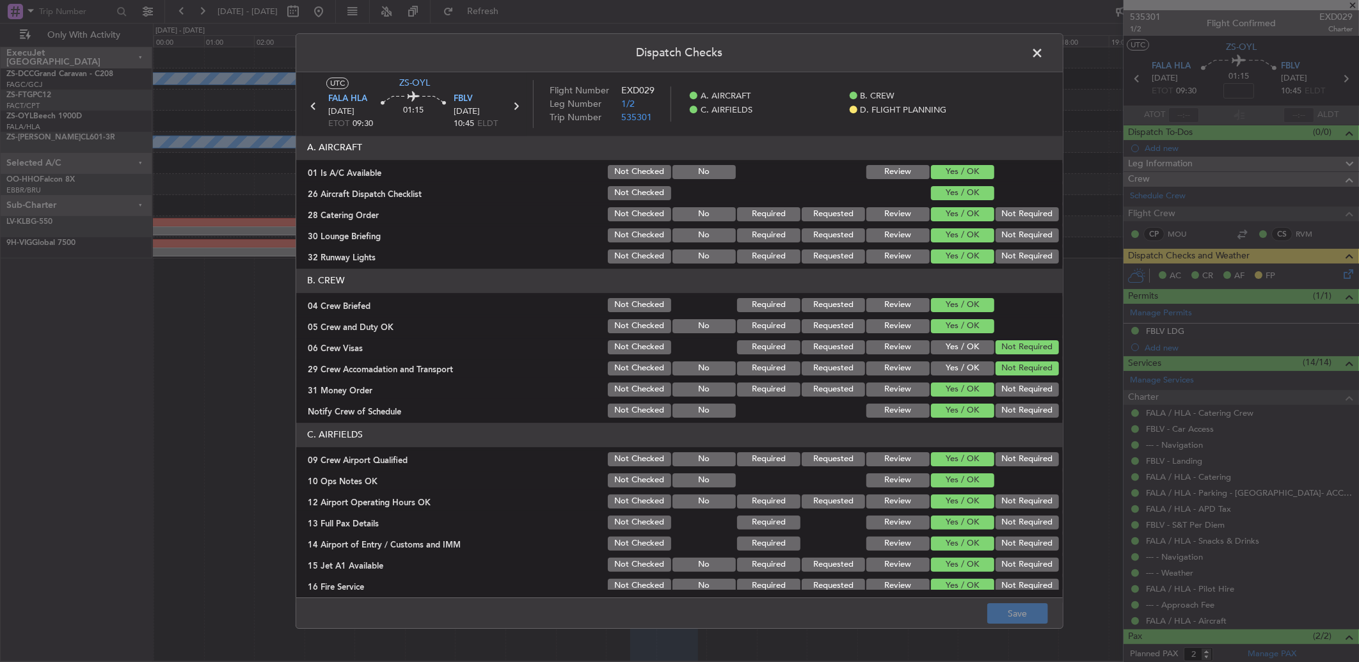
click at [1043, 54] on span at bounding box center [1043, 56] width 0 height 26
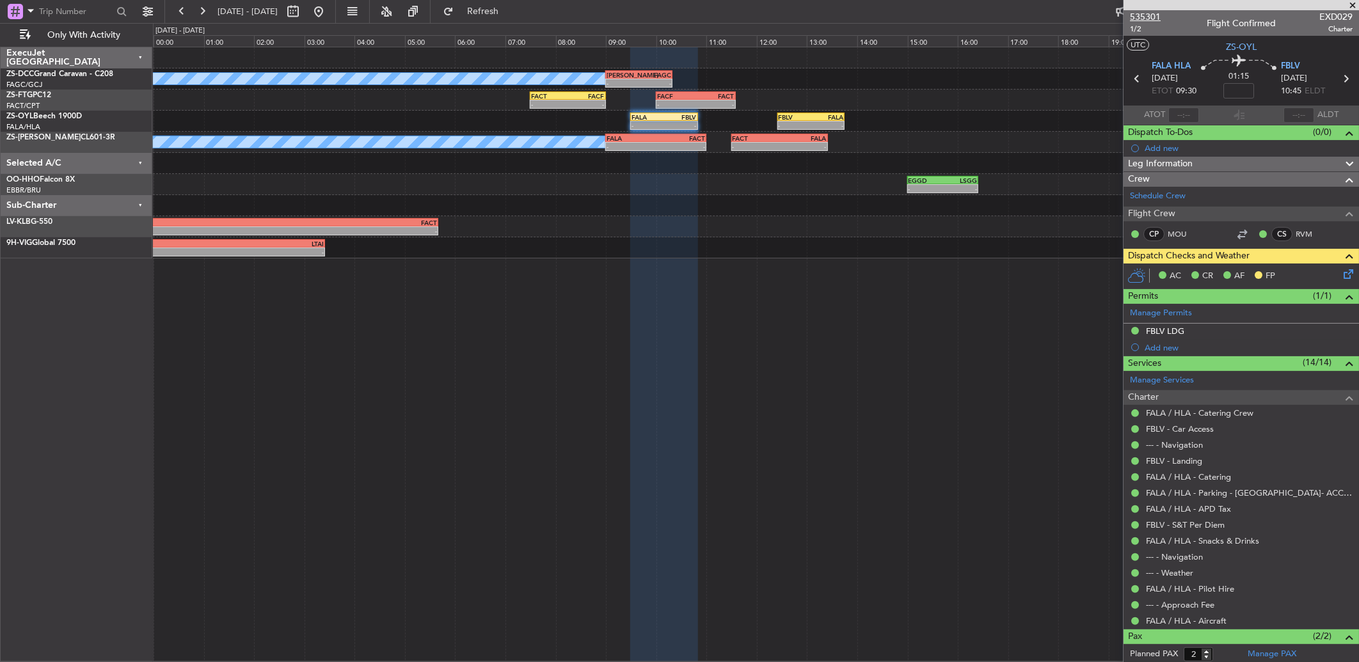
click at [1146, 15] on span "535301" at bounding box center [1145, 16] width 31 height 13
click at [203, 12] on button at bounding box center [202, 11] width 20 height 20
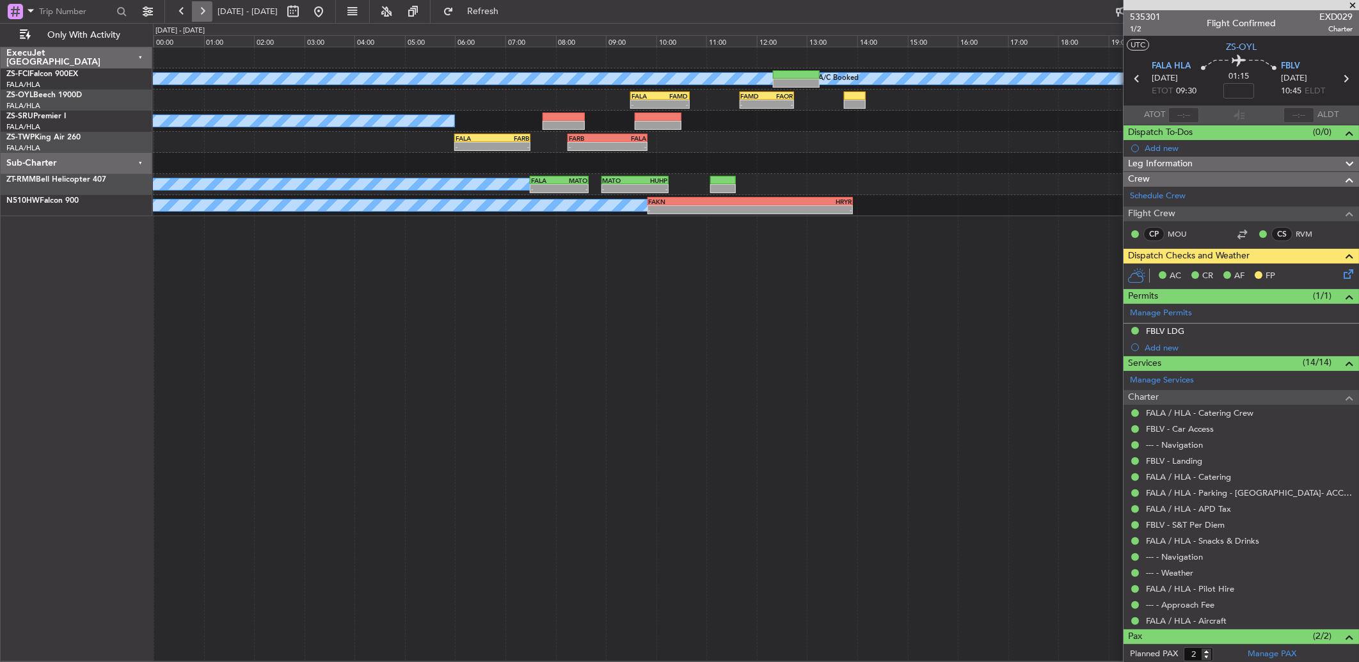
click at [197, 14] on button at bounding box center [202, 11] width 20 height 20
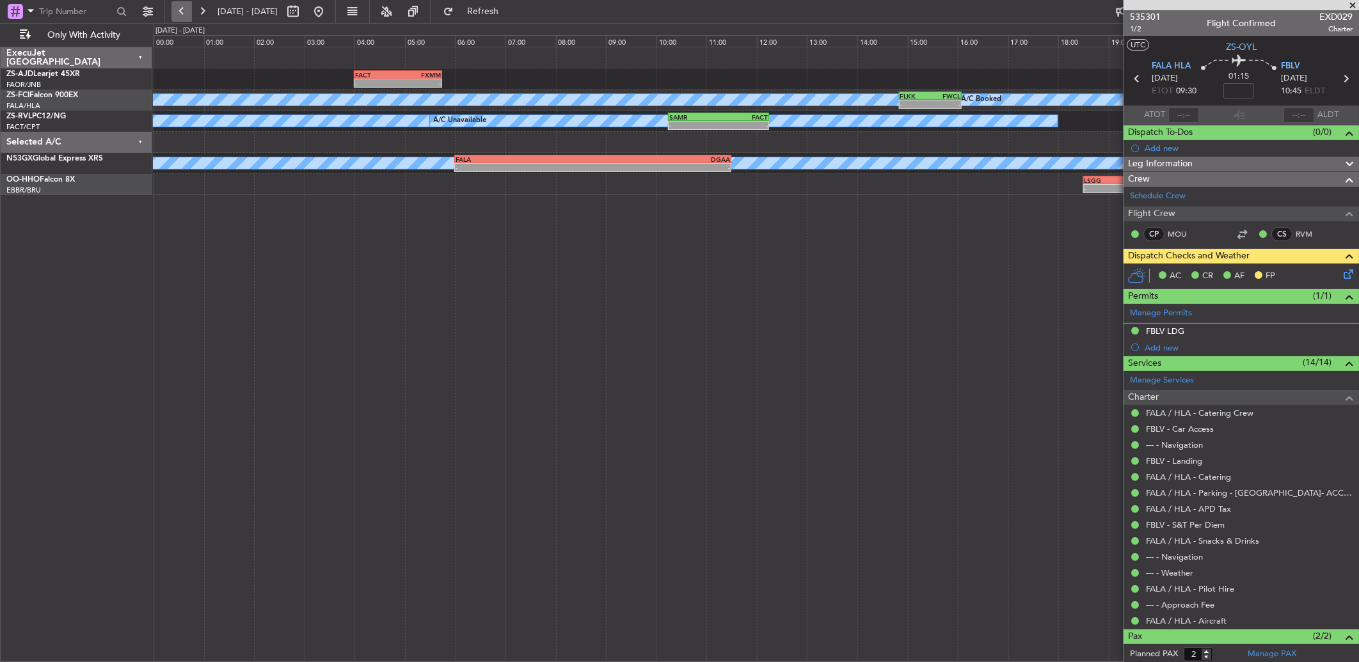
click at [187, 8] on button at bounding box center [181, 11] width 20 height 20
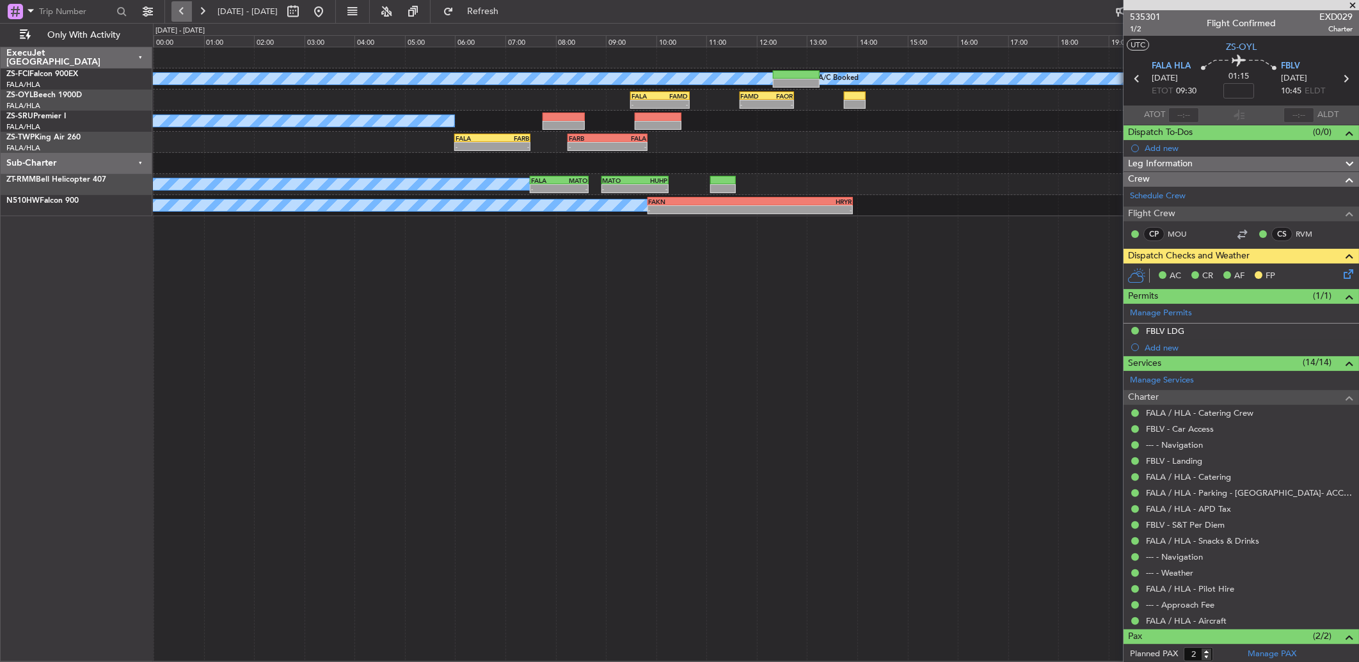
click at [184, 3] on button at bounding box center [181, 11] width 20 height 20
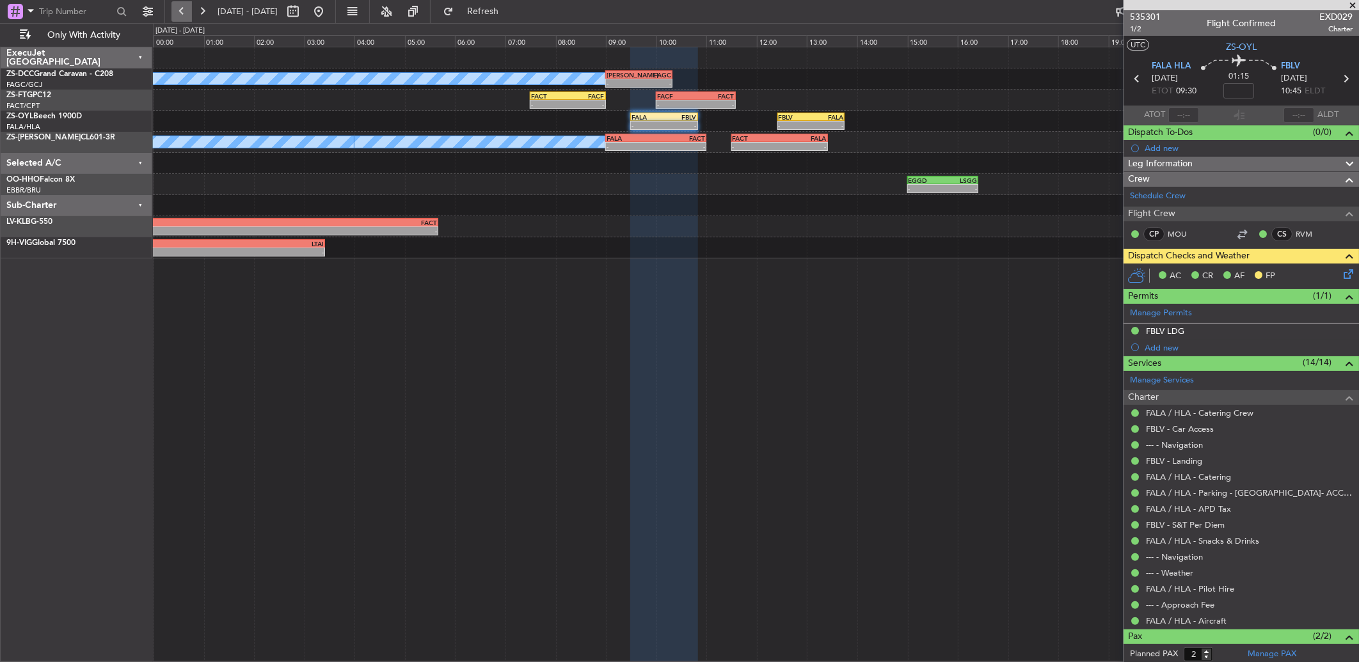
click at [183, 14] on button at bounding box center [181, 11] width 20 height 20
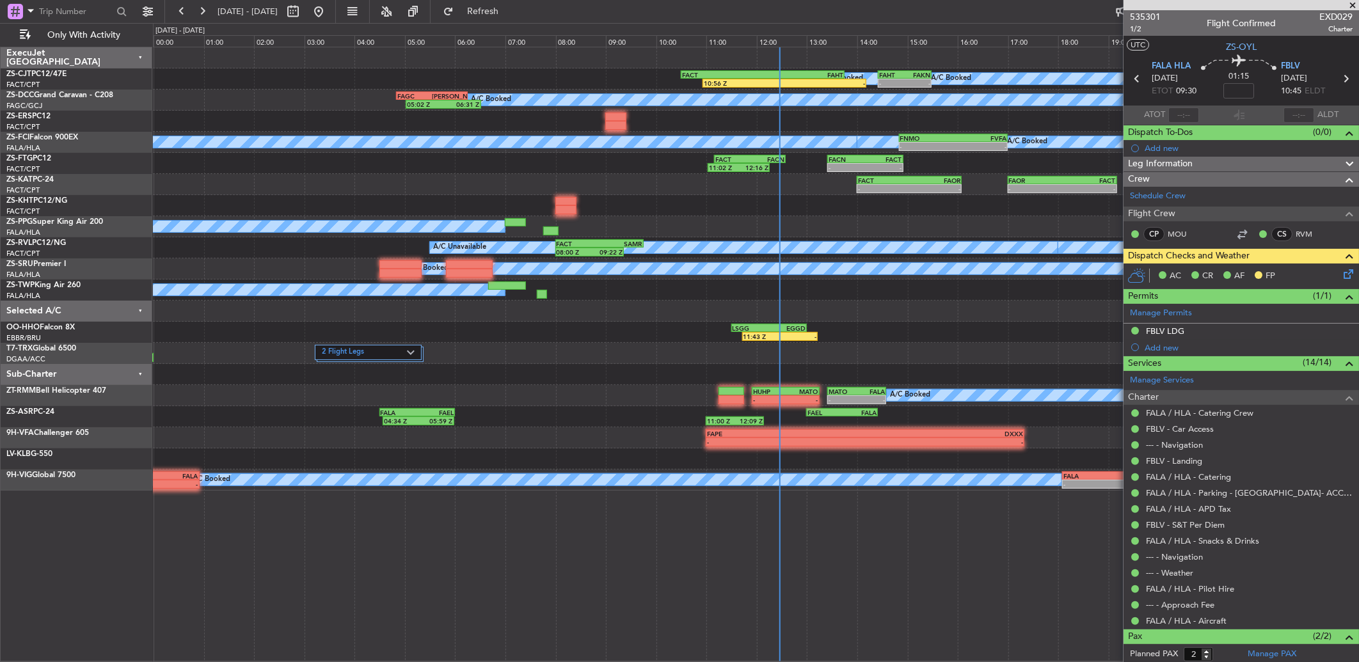
click at [1352, 1] on span at bounding box center [1352, 6] width 13 height 12
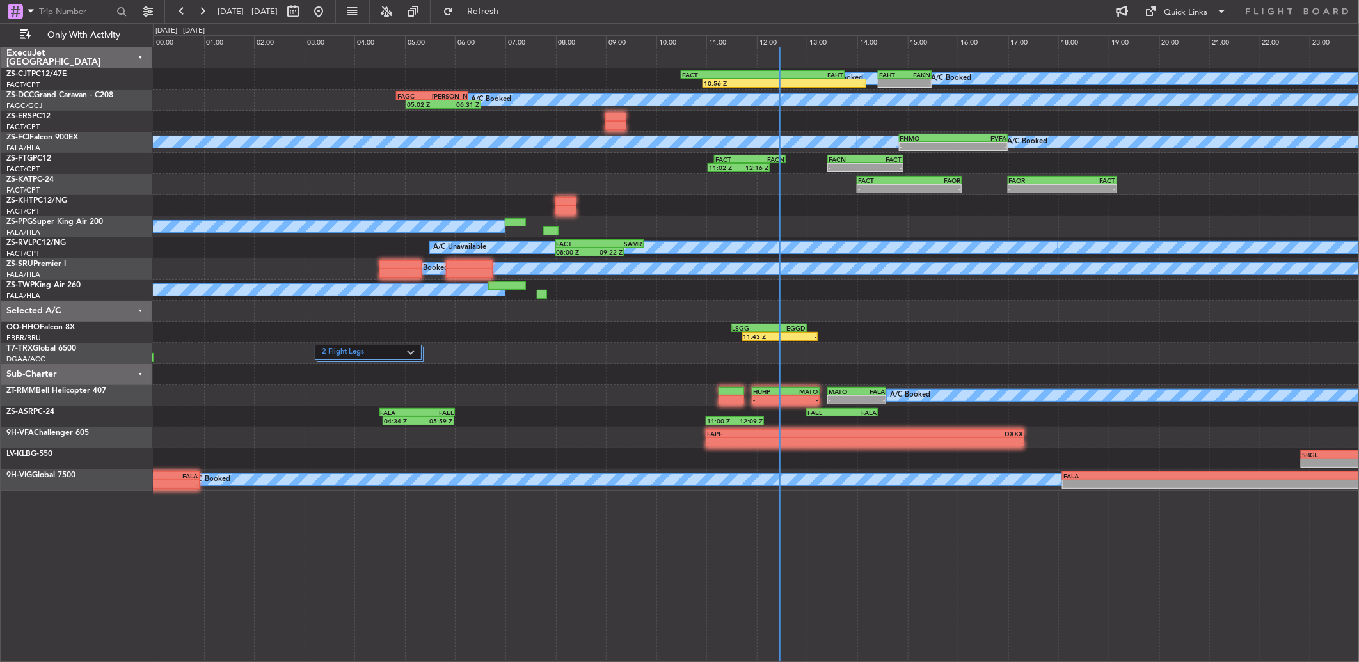
type input "0"
click at [206, 5] on button at bounding box center [202, 11] width 20 height 20
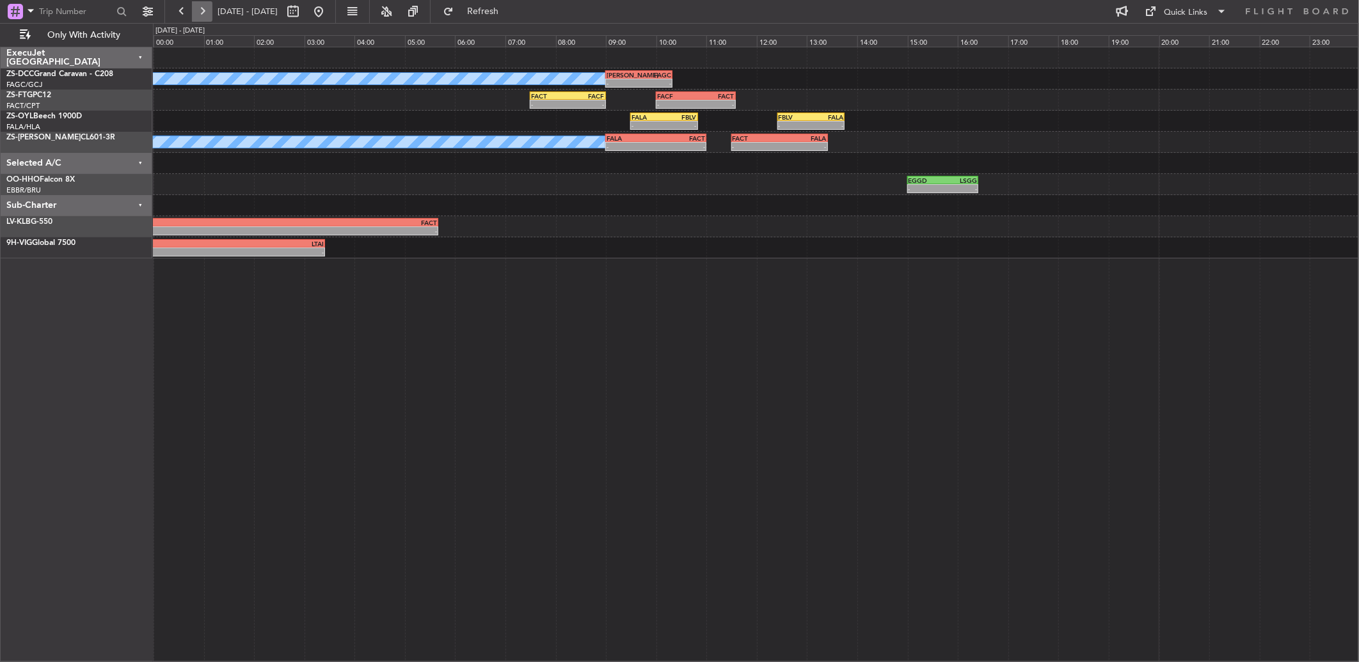
click at [201, 7] on button at bounding box center [202, 11] width 20 height 20
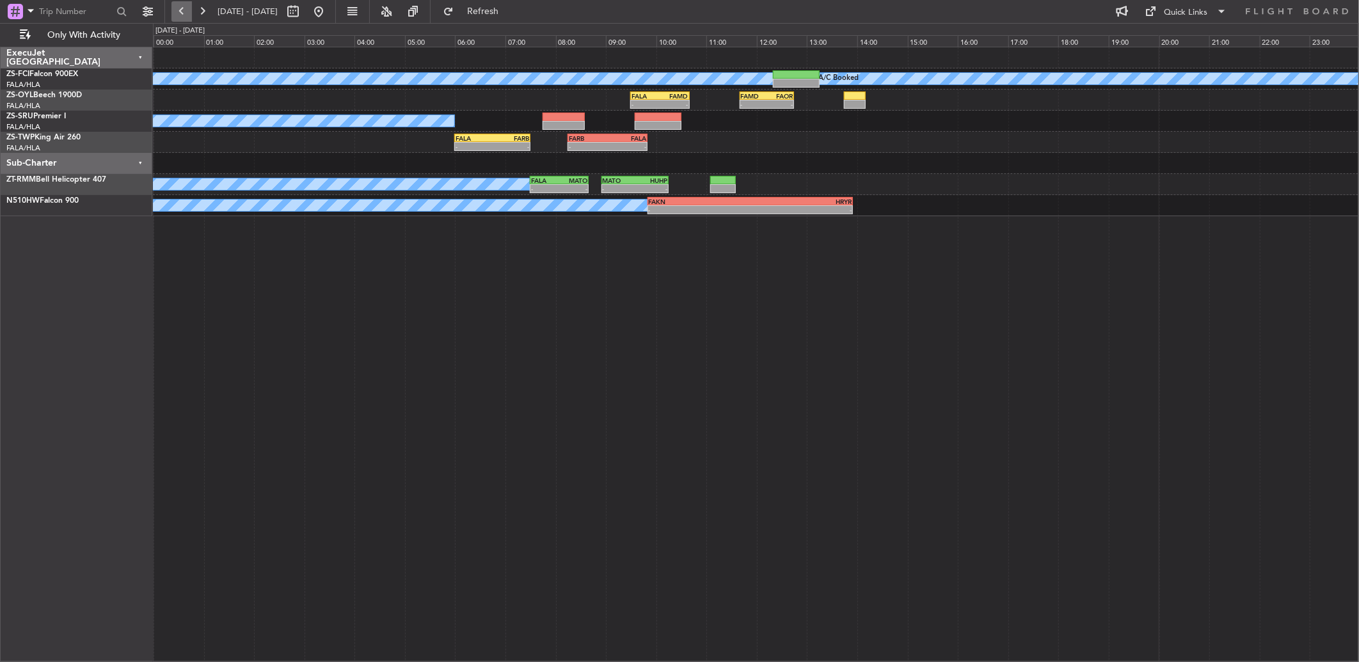
click at [189, 7] on button at bounding box center [181, 11] width 20 height 20
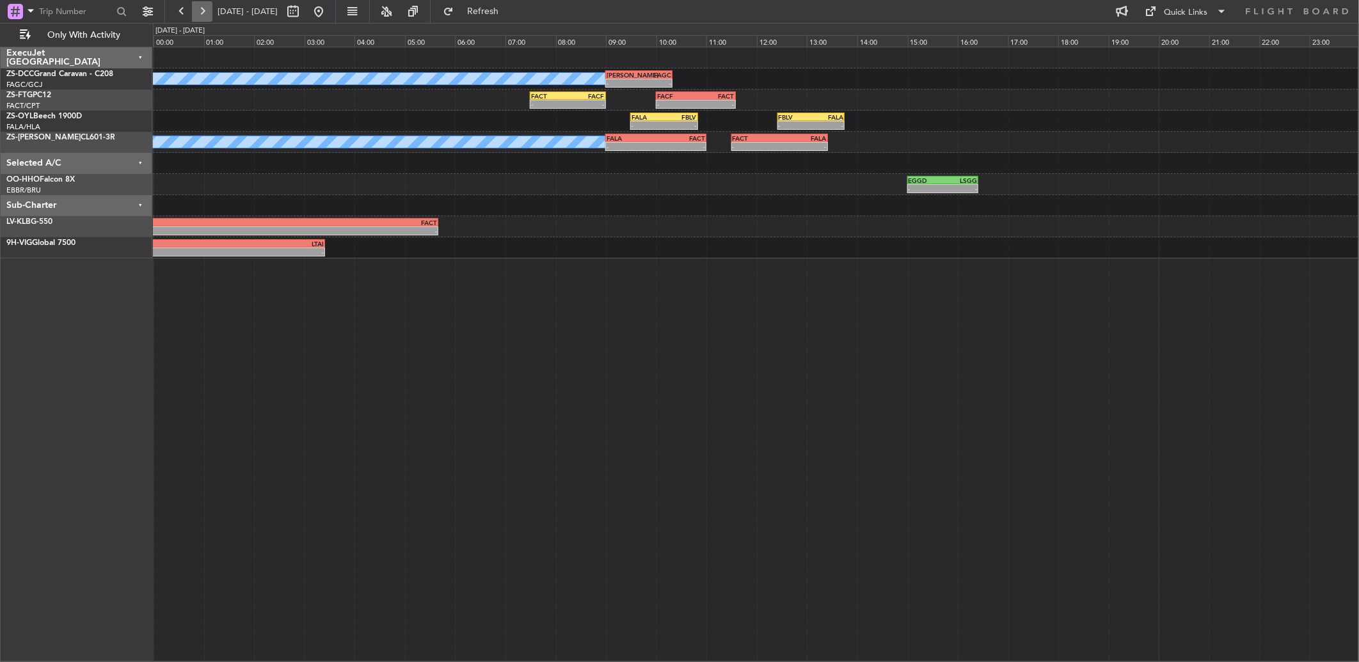
click at [203, 19] on button at bounding box center [202, 11] width 20 height 20
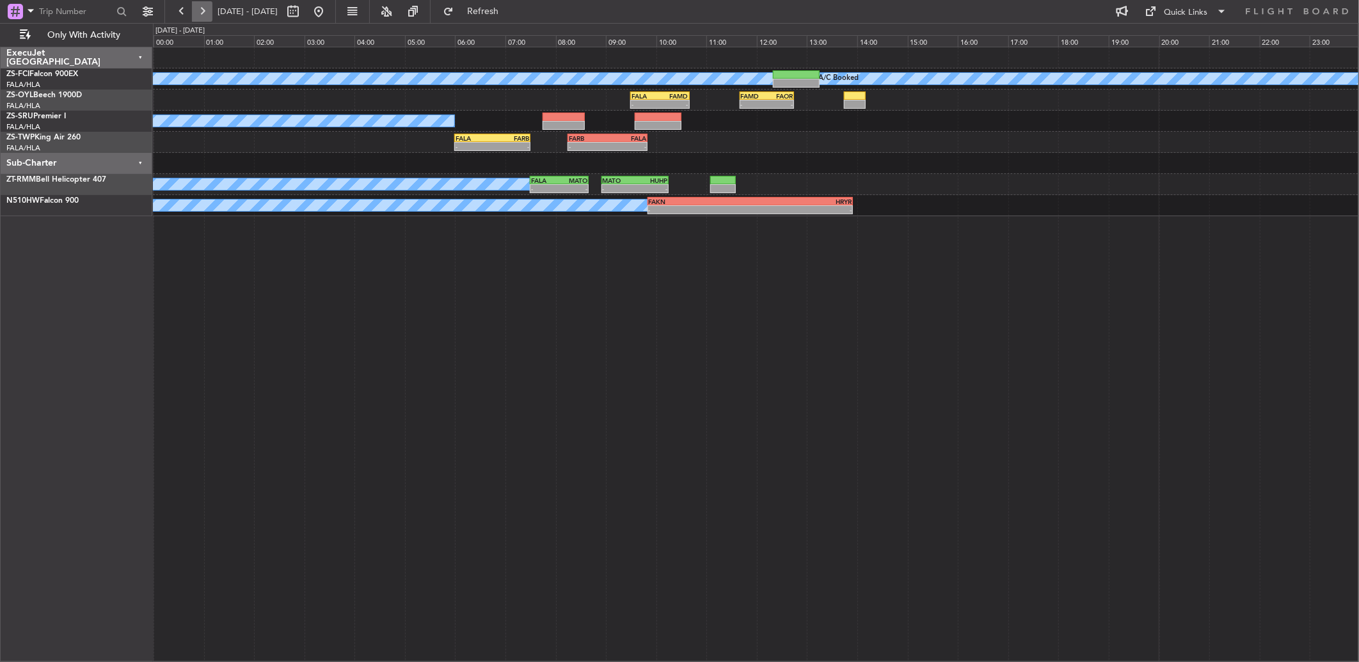
click at [211, 15] on button at bounding box center [202, 11] width 20 height 20
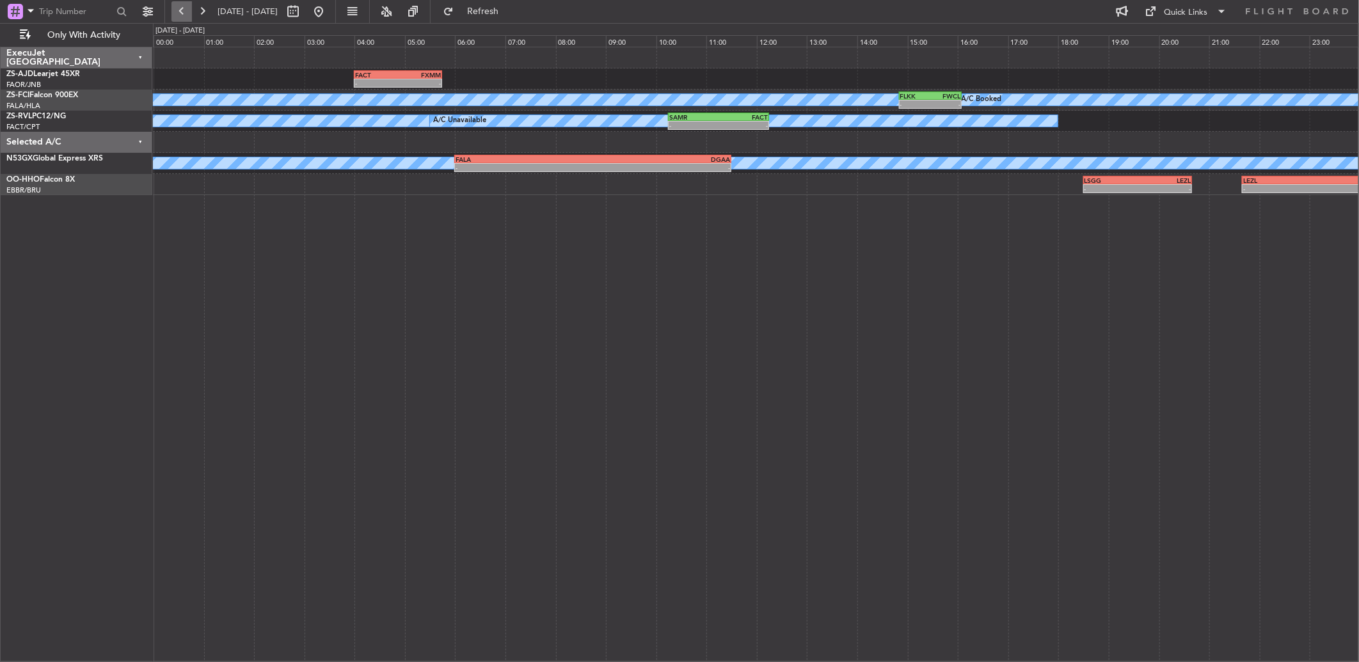
click at [186, 4] on button at bounding box center [181, 11] width 20 height 20
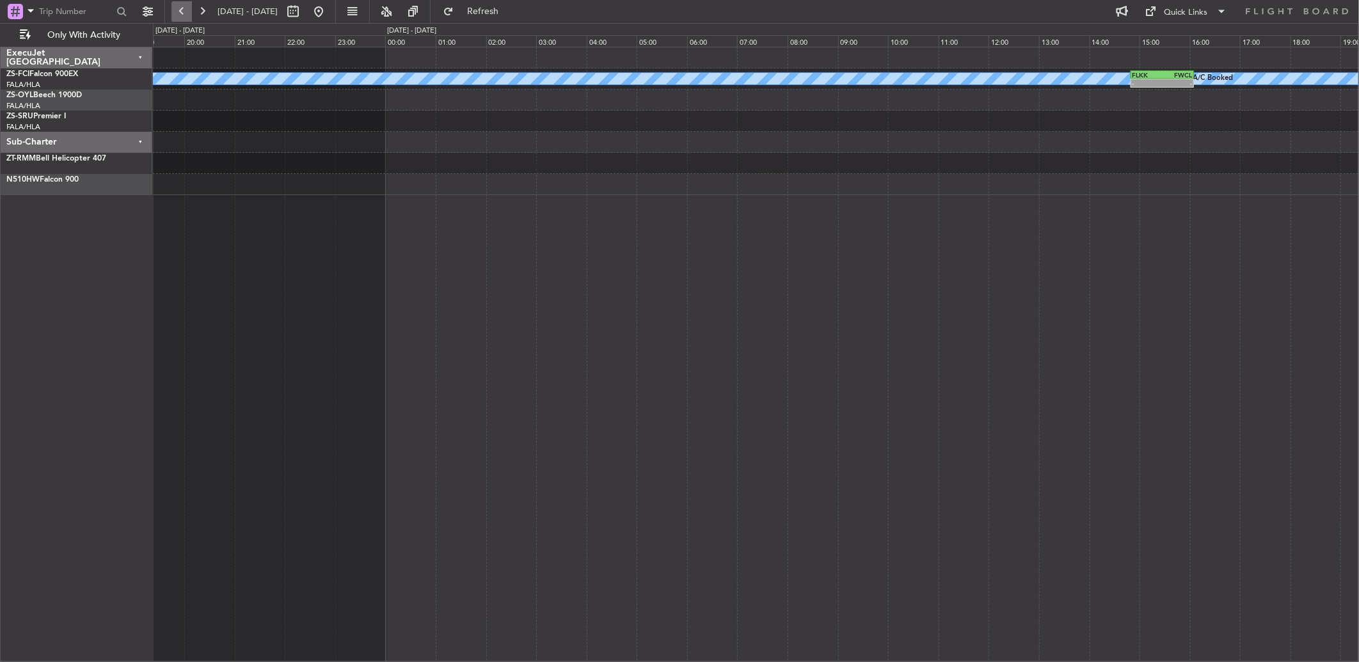
click at [186, 4] on button at bounding box center [181, 11] width 20 height 20
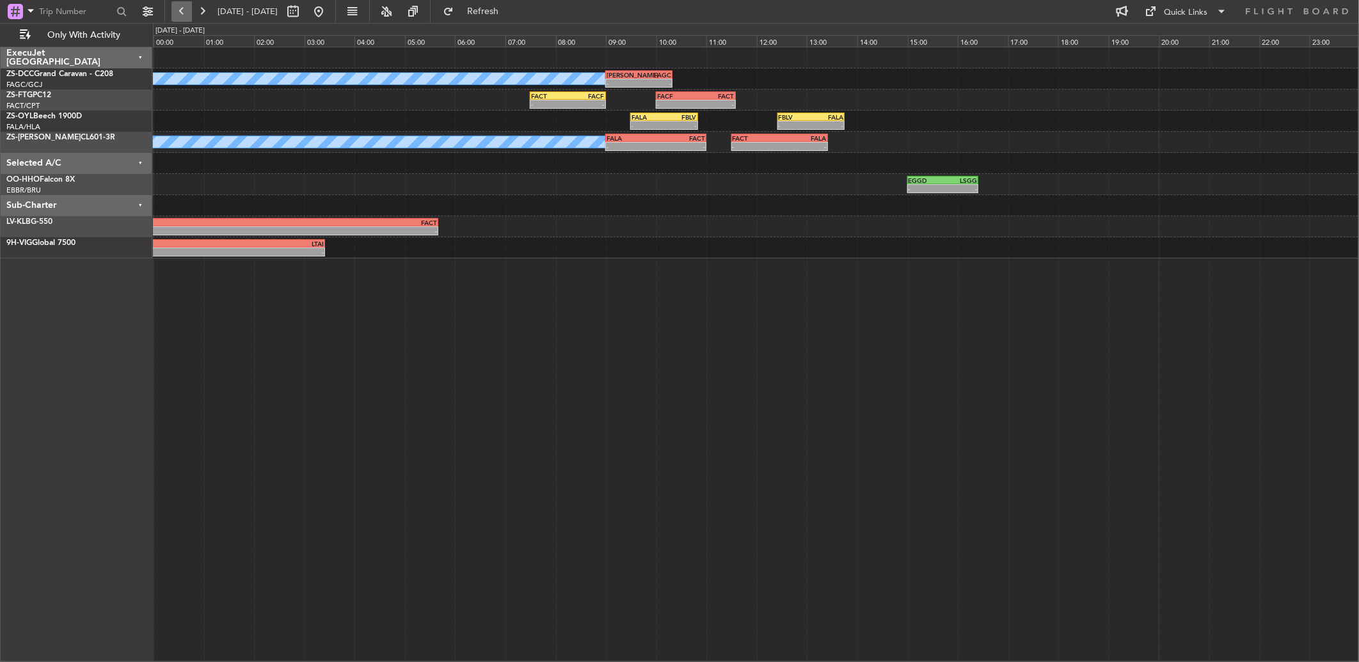
click at [189, 4] on button at bounding box center [181, 11] width 20 height 20
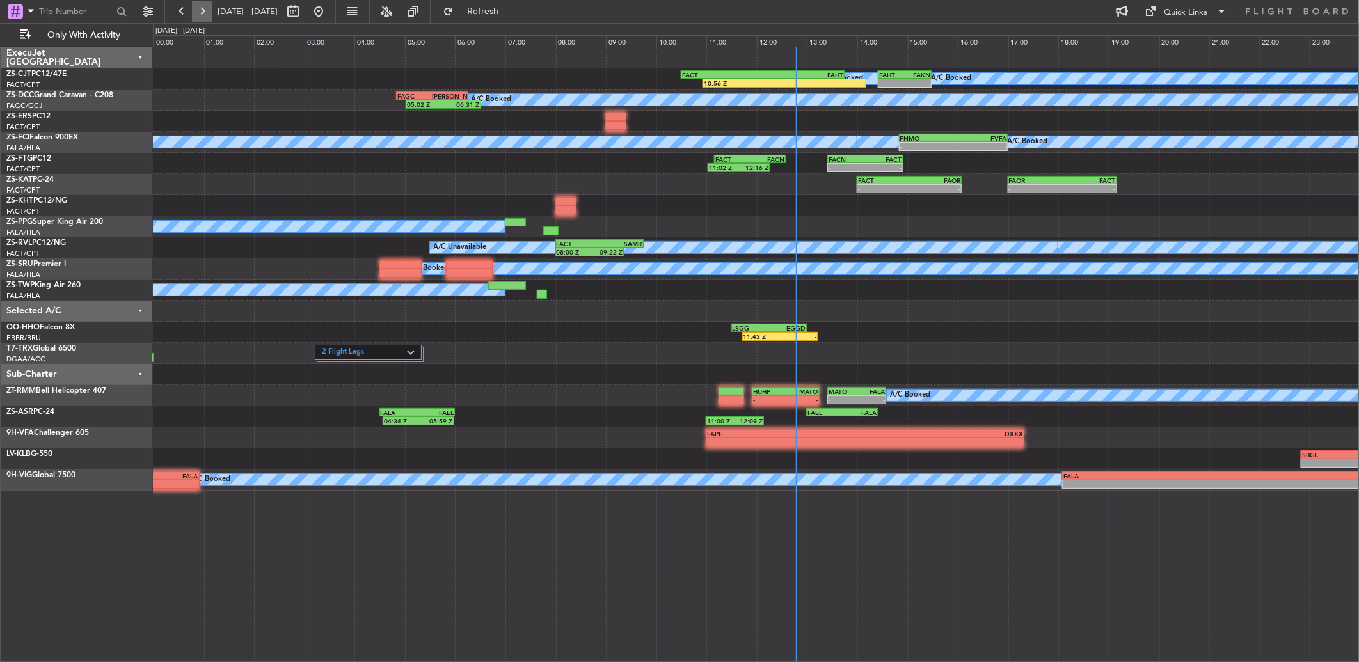
click at [202, 10] on button at bounding box center [202, 11] width 20 height 20
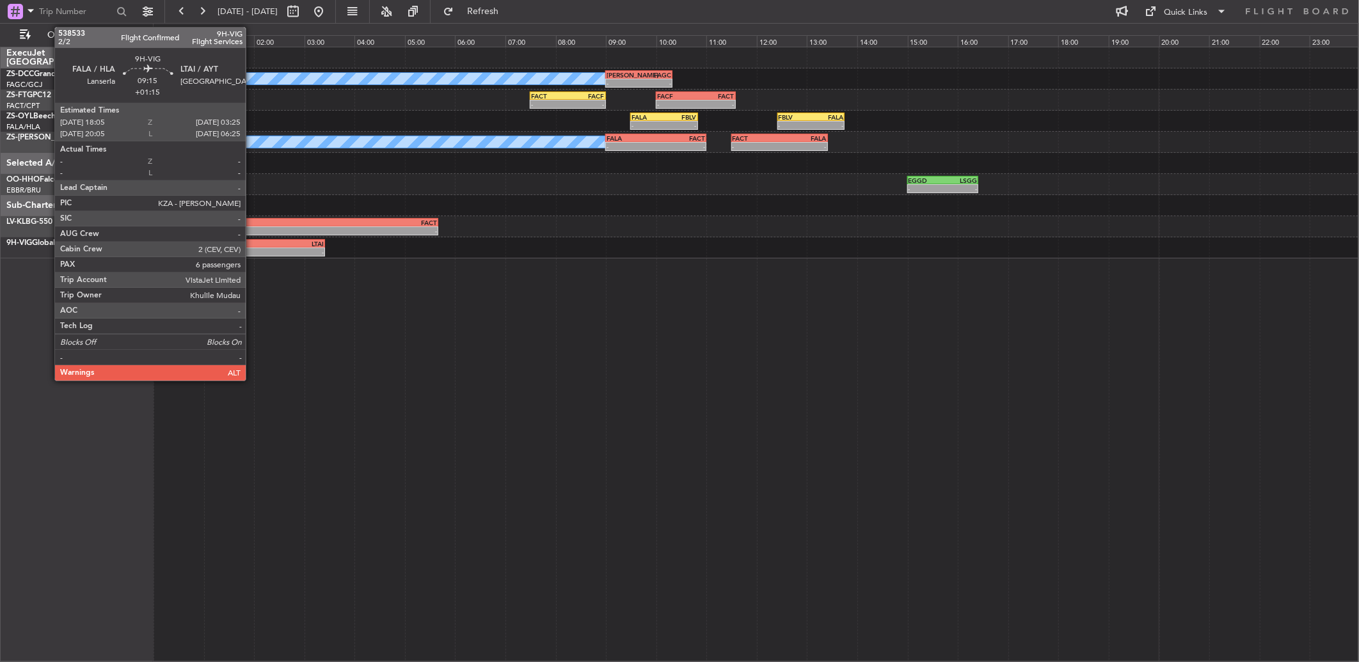
click at [252, 249] on div "-" at bounding box center [206, 252] width 233 height 8
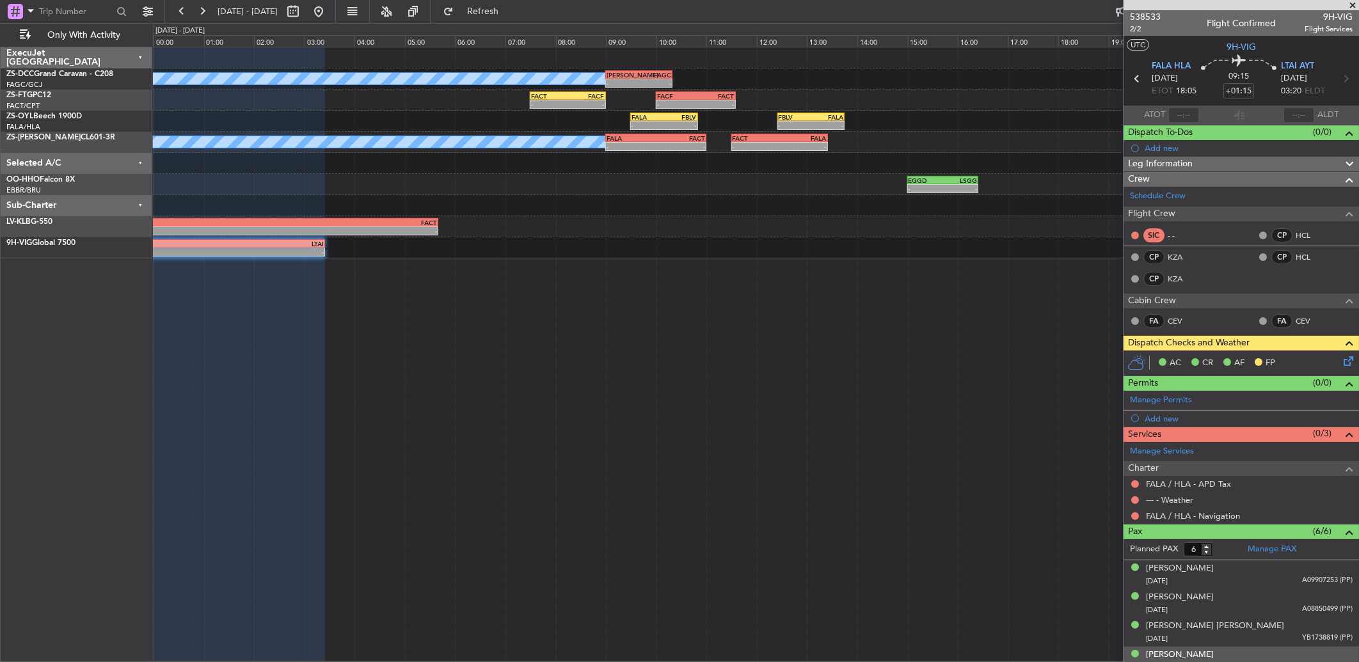
scroll to position [70, 0]
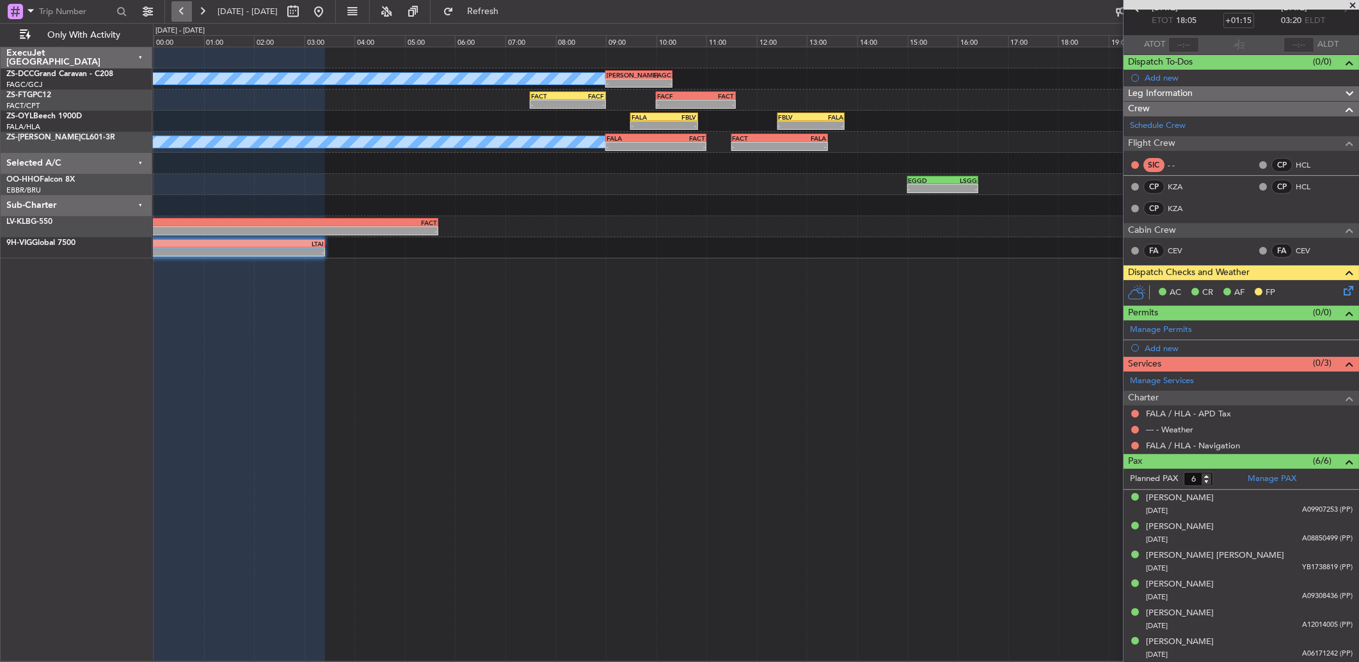
click at [175, 13] on button at bounding box center [181, 11] width 20 height 20
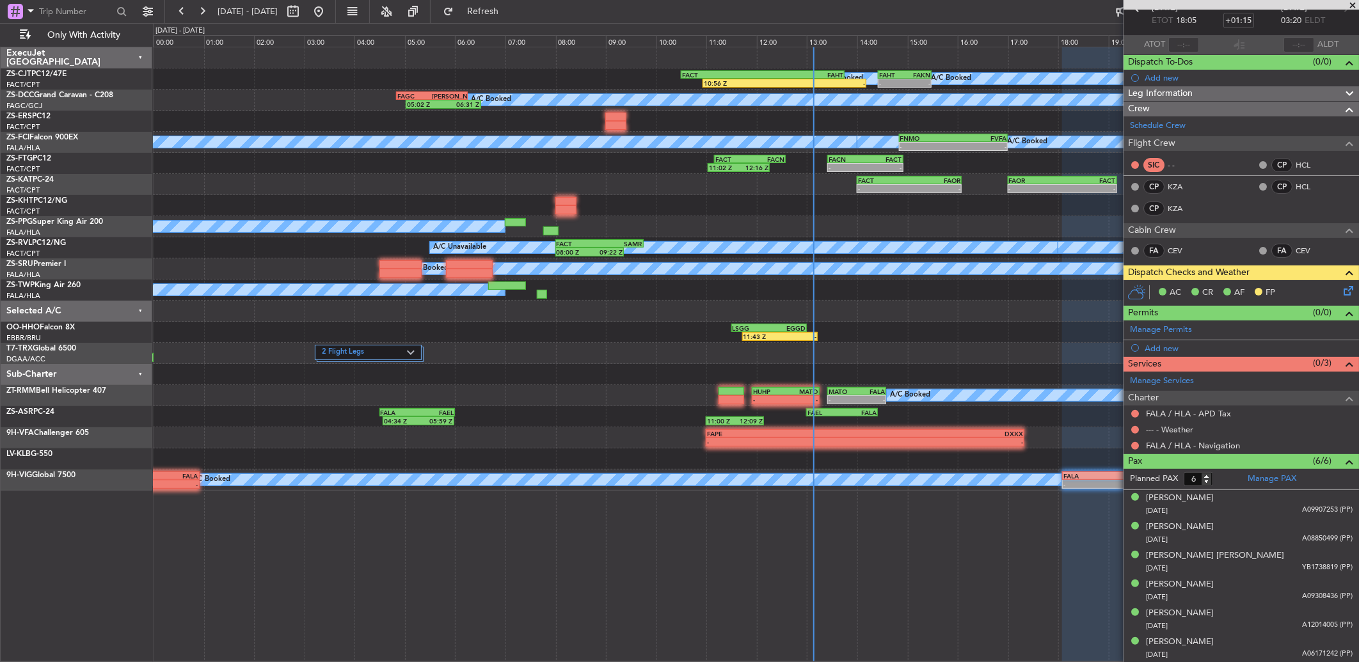
click at [1354, 4] on span at bounding box center [1352, 6] width 13 height 12
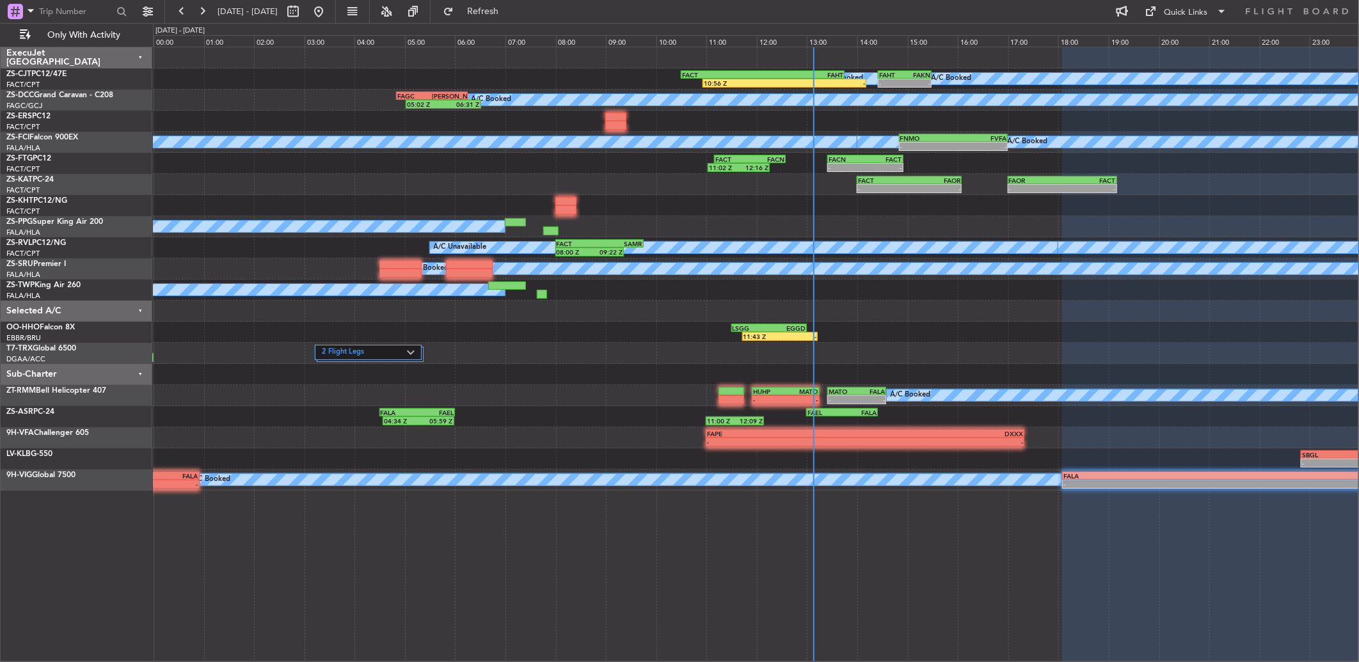
type input "0"
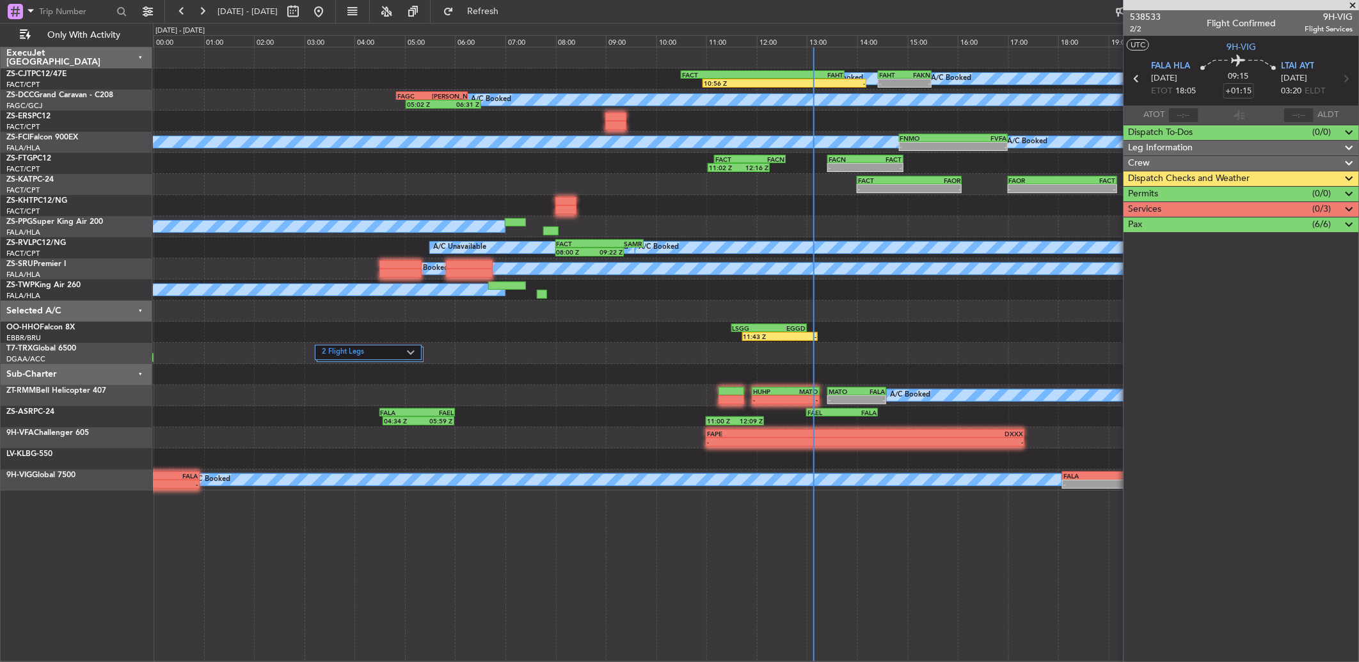
scroll to position [0, 0]
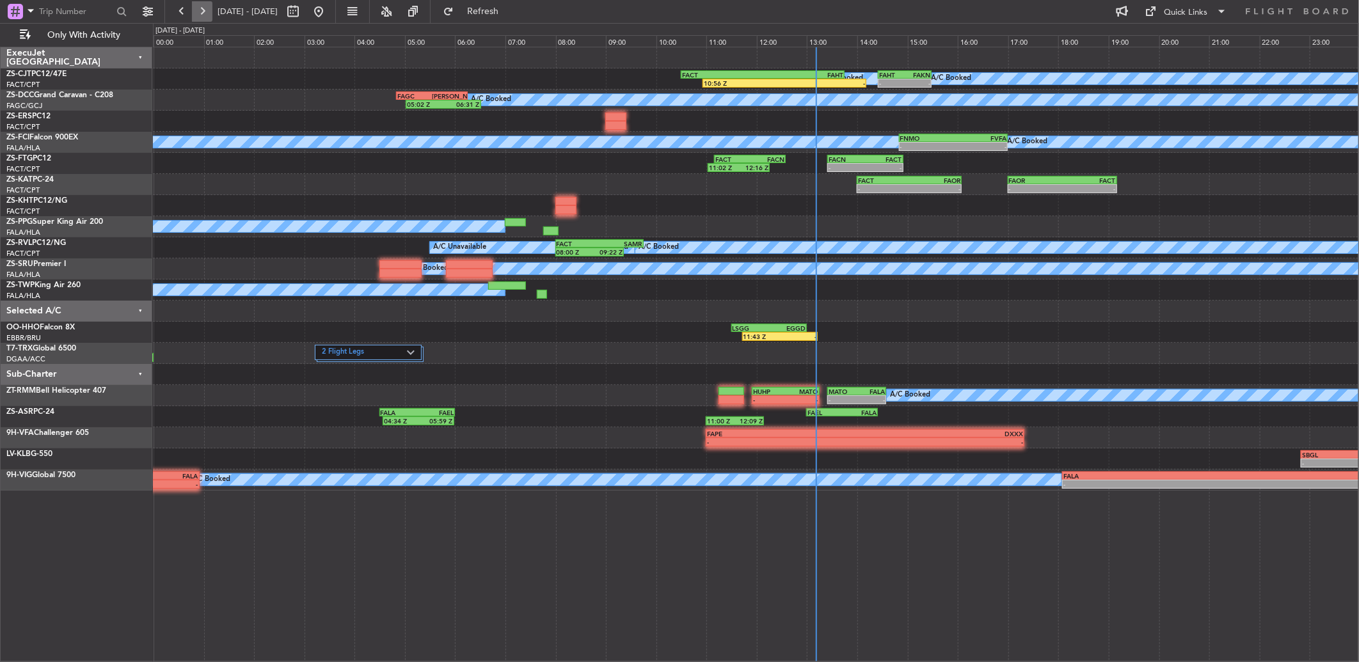
click at [201, 15] on button at bounding box center [202, 11] width 20 height 20
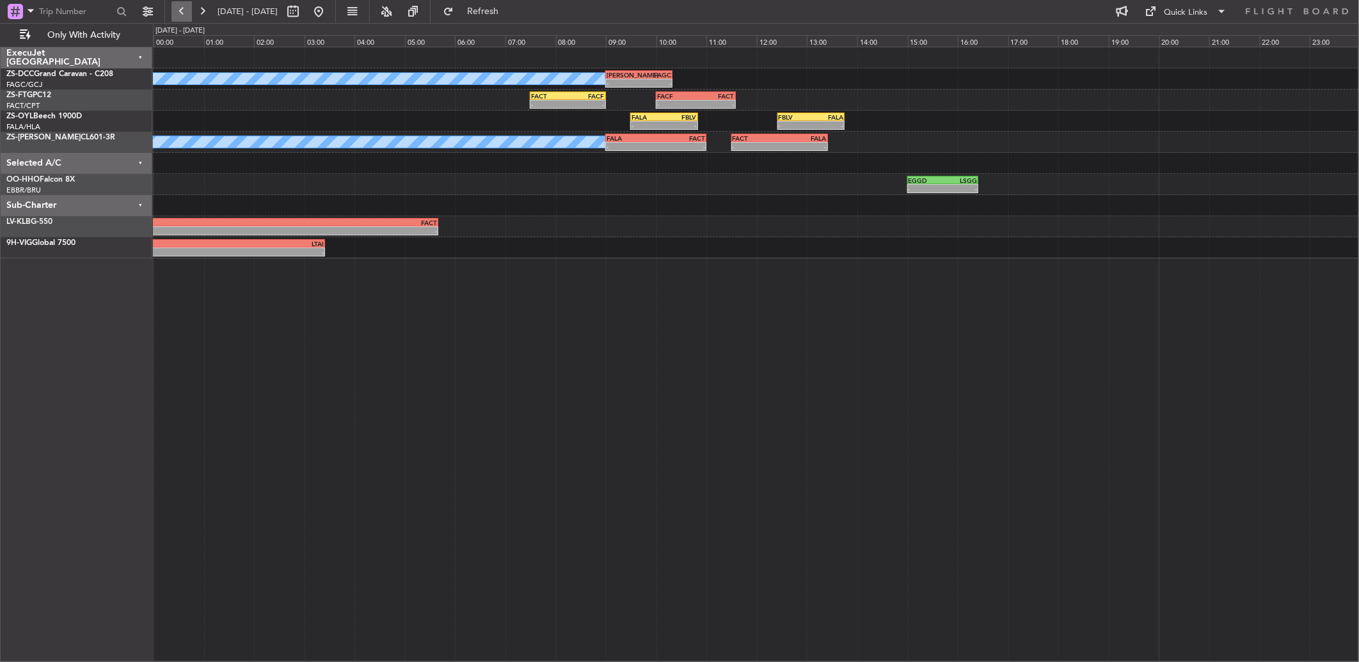
click at [182, 10] on button at bounding box center [181, 11] width 20 height 20
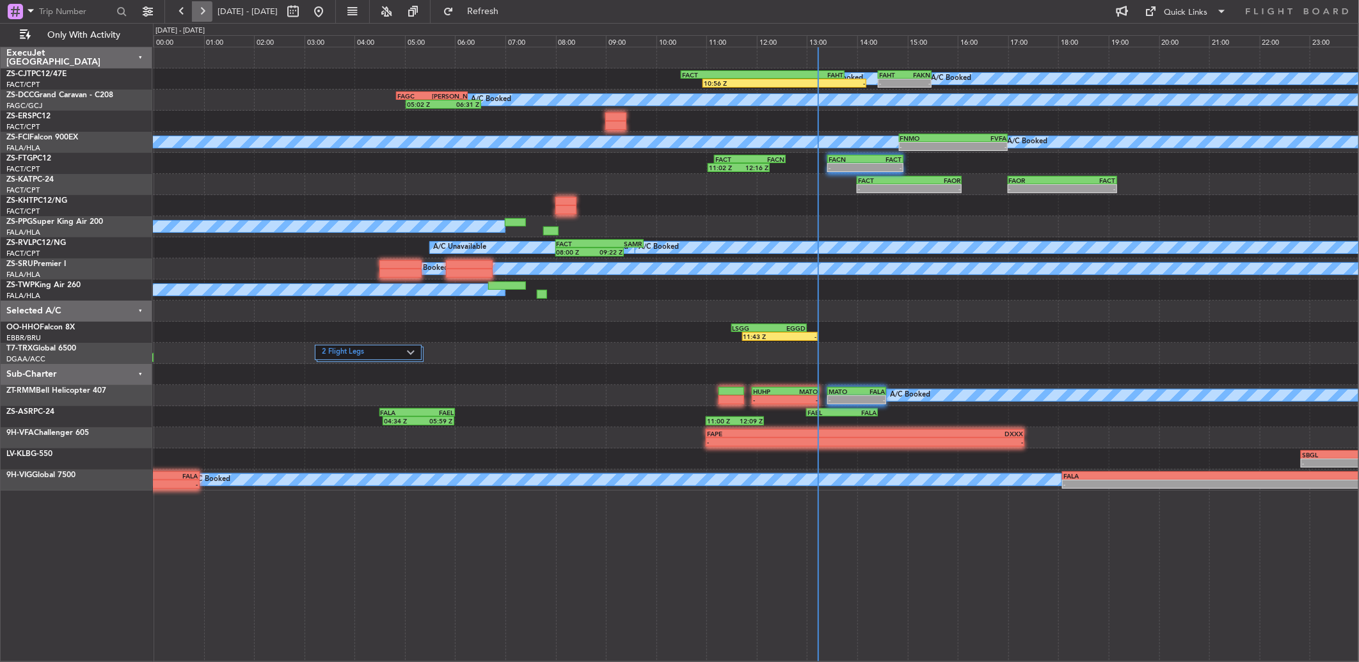
click at [203, 11] on button at bounding box center [202, 11] width 20 height 20
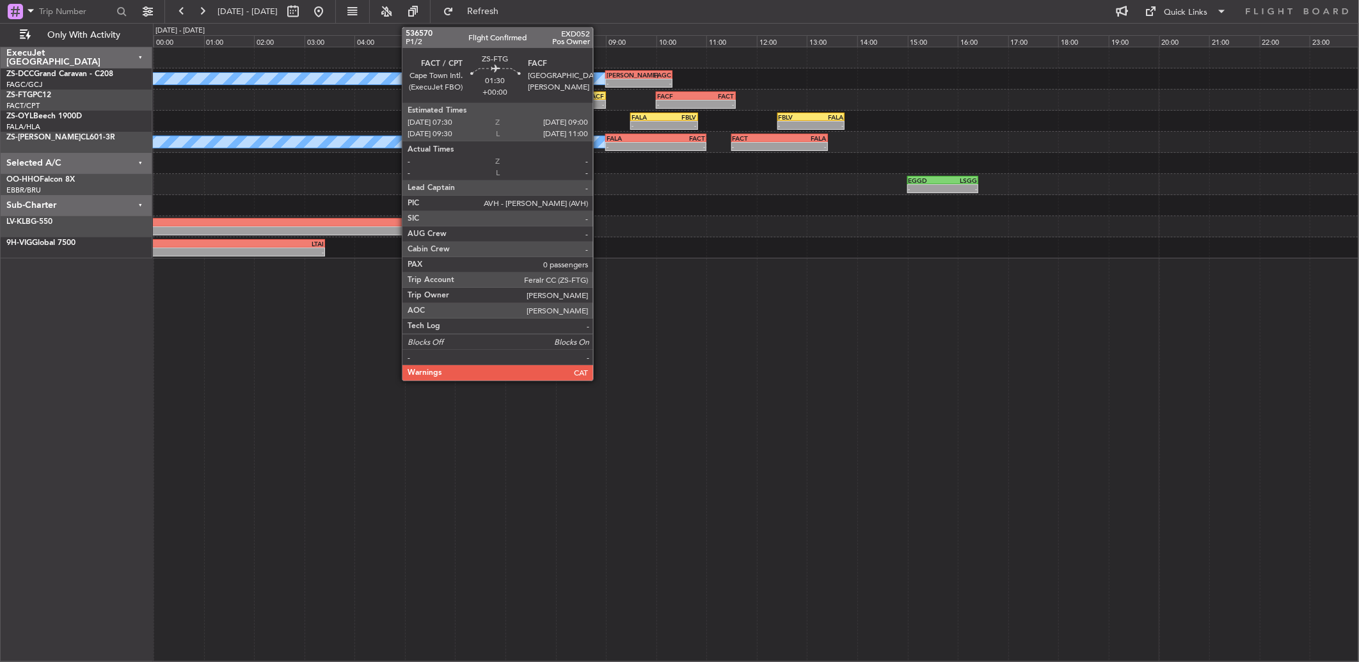
click at [599, 106] on div "-" at bounding box center [585, 104] width 36 height 8
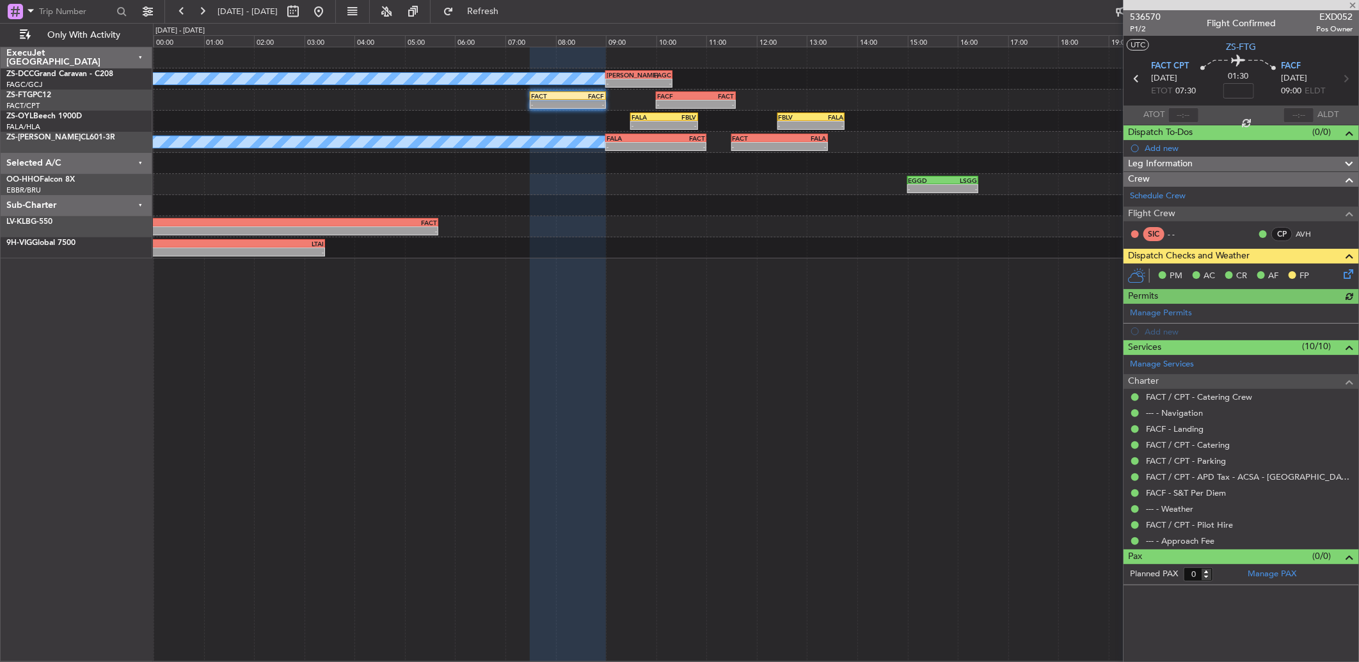
click at [1341, 276] on icon at bounding box center [1346, 272] width 10 height 10
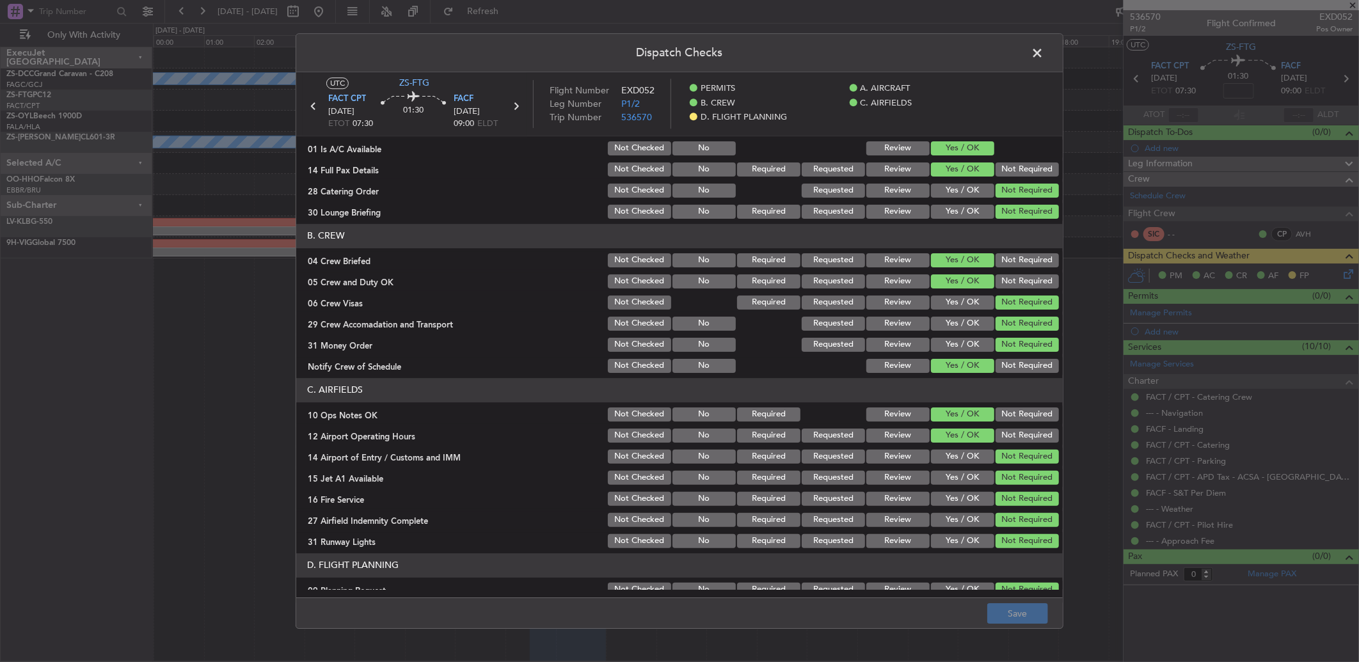
scroll to position [105, 0]
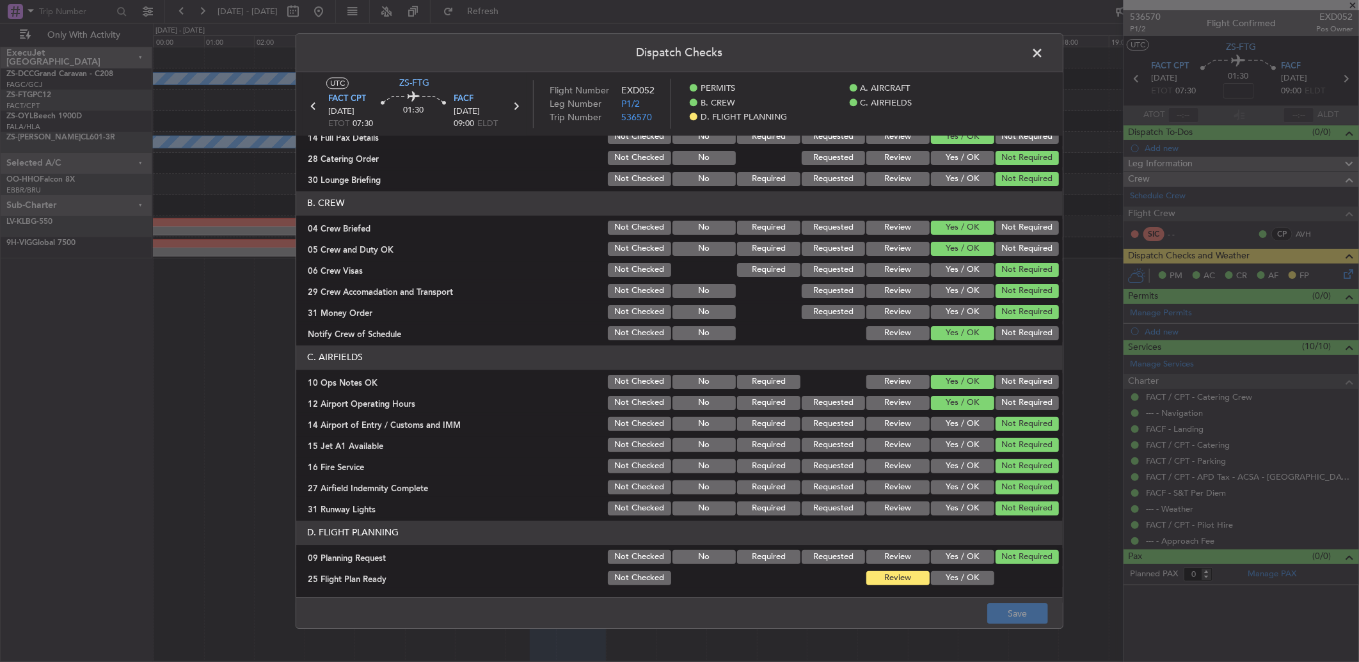
click at [962, 576] on button "Yes / OK" at bounding box center [962, 578] width 63 height 14
click at [995, 614] on button "Save" at bounding box center [1017, 613] width 61 height 20
click at [512, 105] on icon at bounding box center [515, 106] width 17 height 17
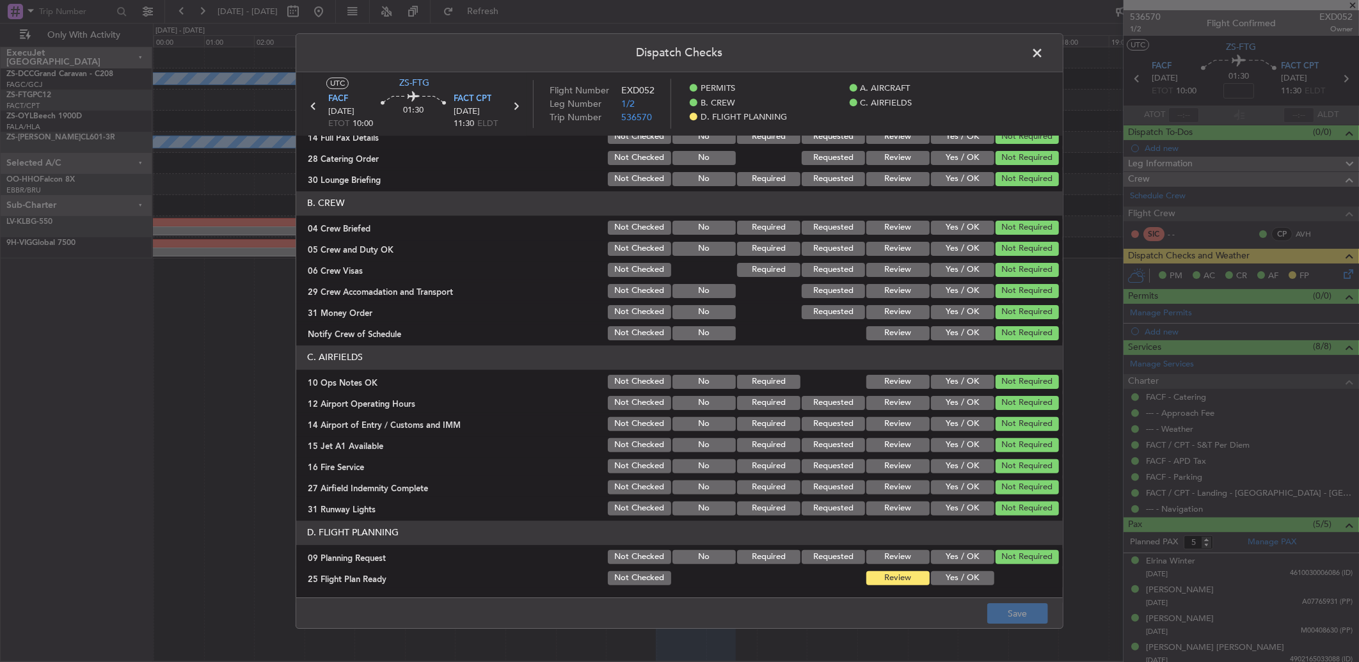
click at [963, 576] on button "Yes / OK" at bounding box center [962, 578] width 63 height 14
drag, startPoint x: 986, startPoint y: 601, endPoint x: 993, endPoint y: 608, distance: 10.0
click at [988, 603] on footer "Save" at bounding box center [679, 612] width 766 height 31
click at [993, 608] on button "Save" at bounding box center [1017, 613] width 61 height 20
click at [1043, 46] on span at bounding box center [1043, 56] width 0 height 26
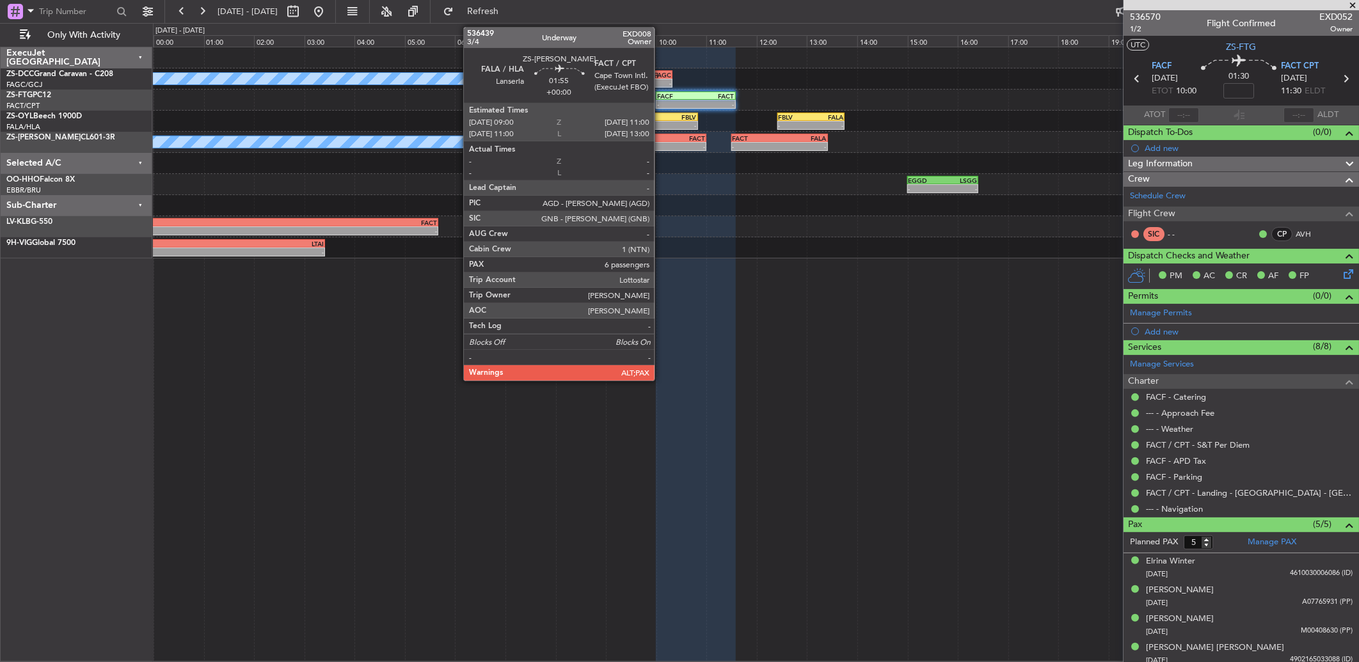
click at [661, 144] on div "-" at bounding box center [680, 147] width 49 height 8
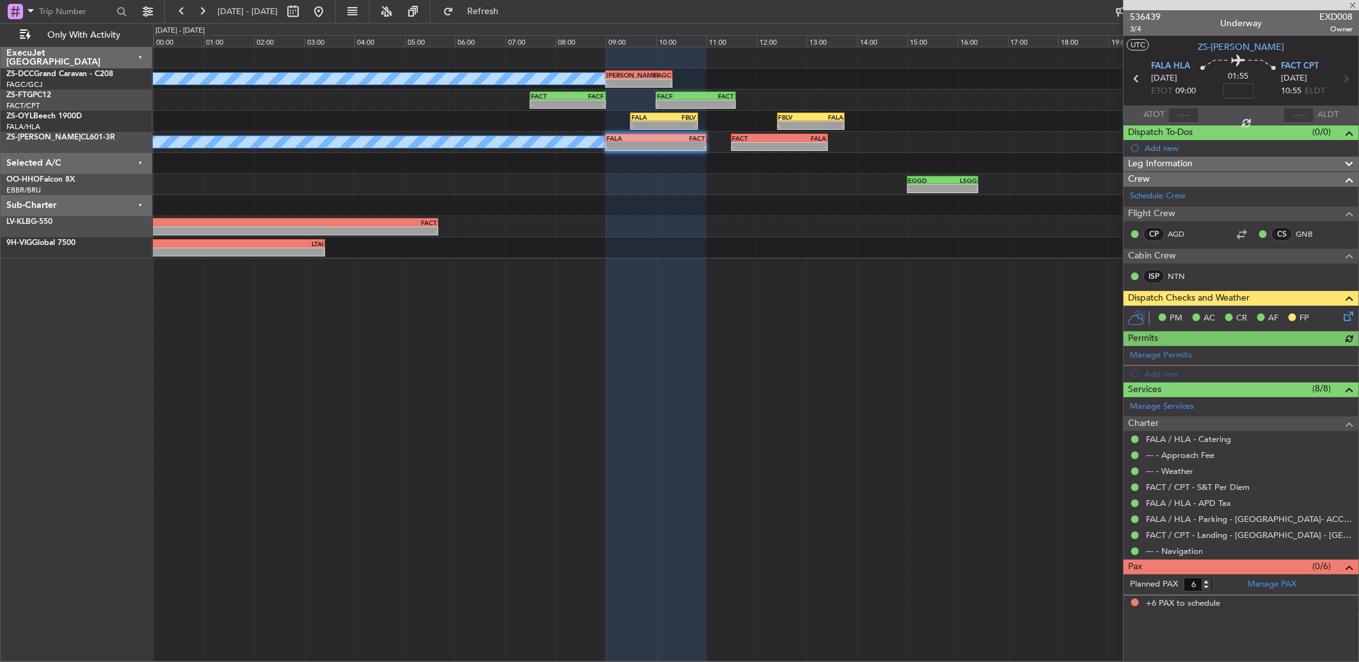
click at [1346, 317] on icon at bounding box center [1346, 314] width 10 height 10
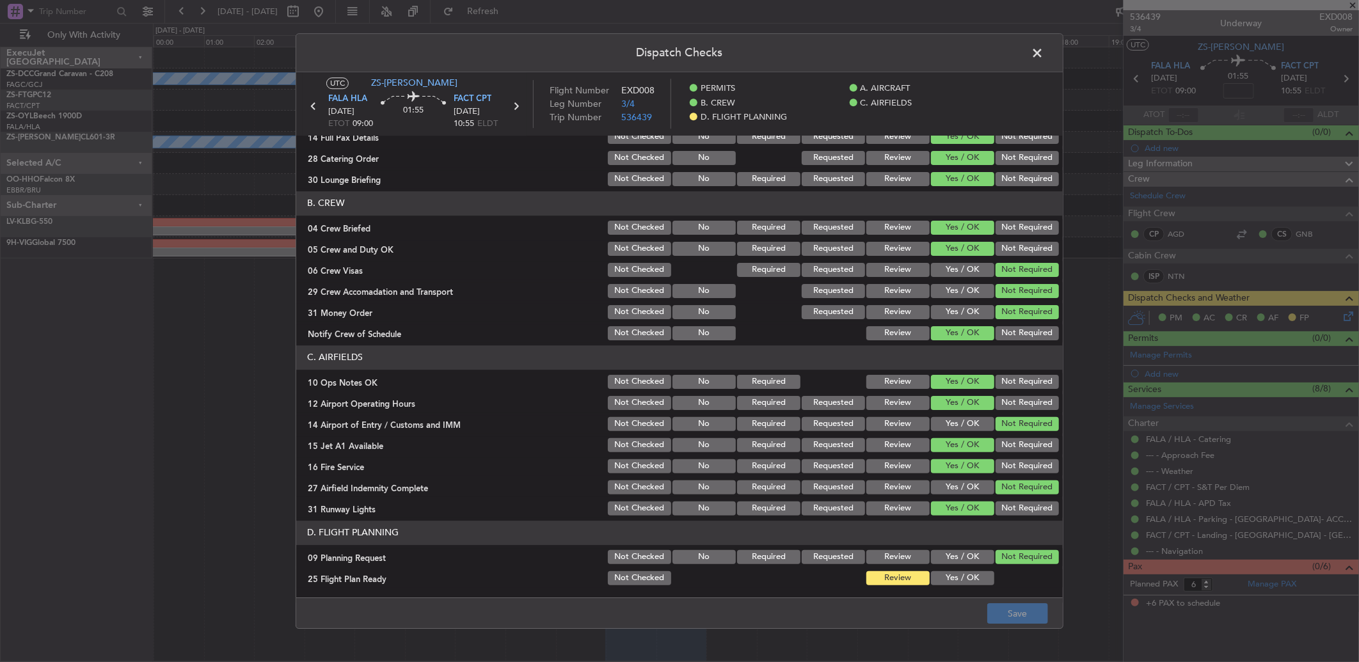
drag, startPoint x: 961, startPoint y: 569, endPoint x: 963, endPoint y: 576, distance: 7.5
click at [963, 576] on div "Yes / OK" at bounding box center [961, 578] width 65 height 18
click at [974, 583] on button "Yes / OK" at bounding box center [962, 578] width 63 height 14
click at [1003, 619] on button "Save" at bounding box center [1017, 613] width 61 height 20
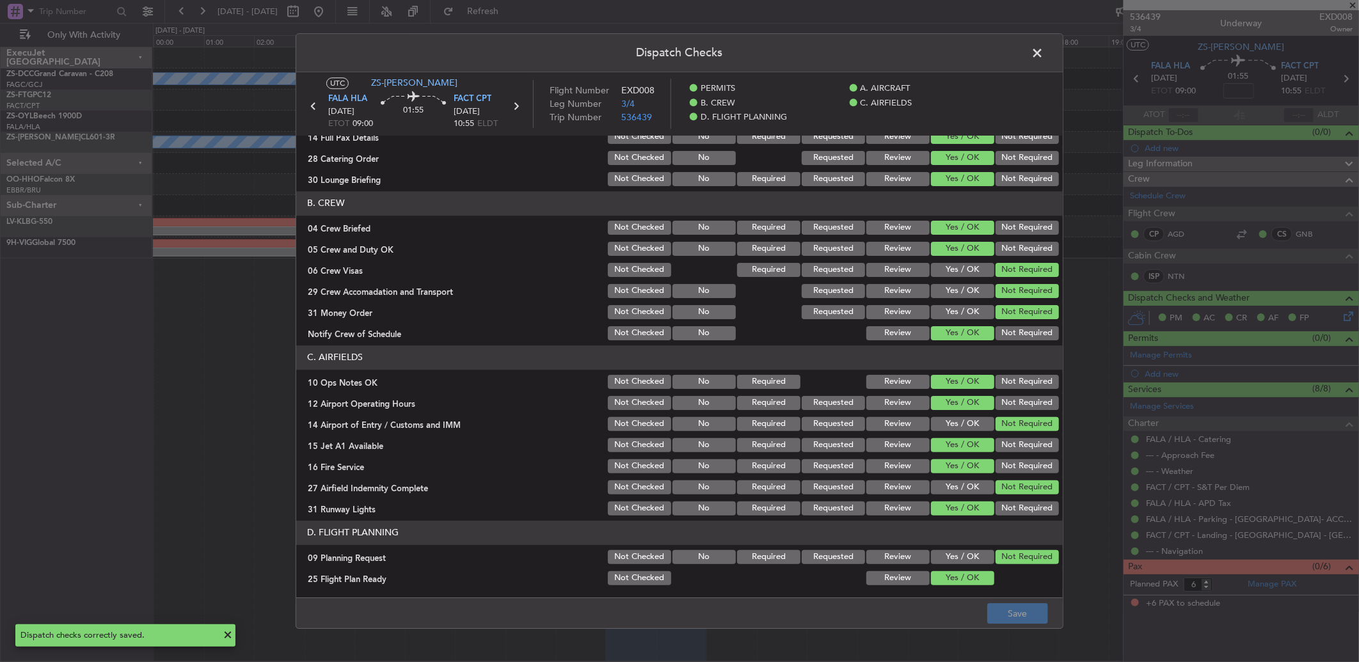
click at [515, 106] on icon at bounding box center [515, 106] width 17 height 17
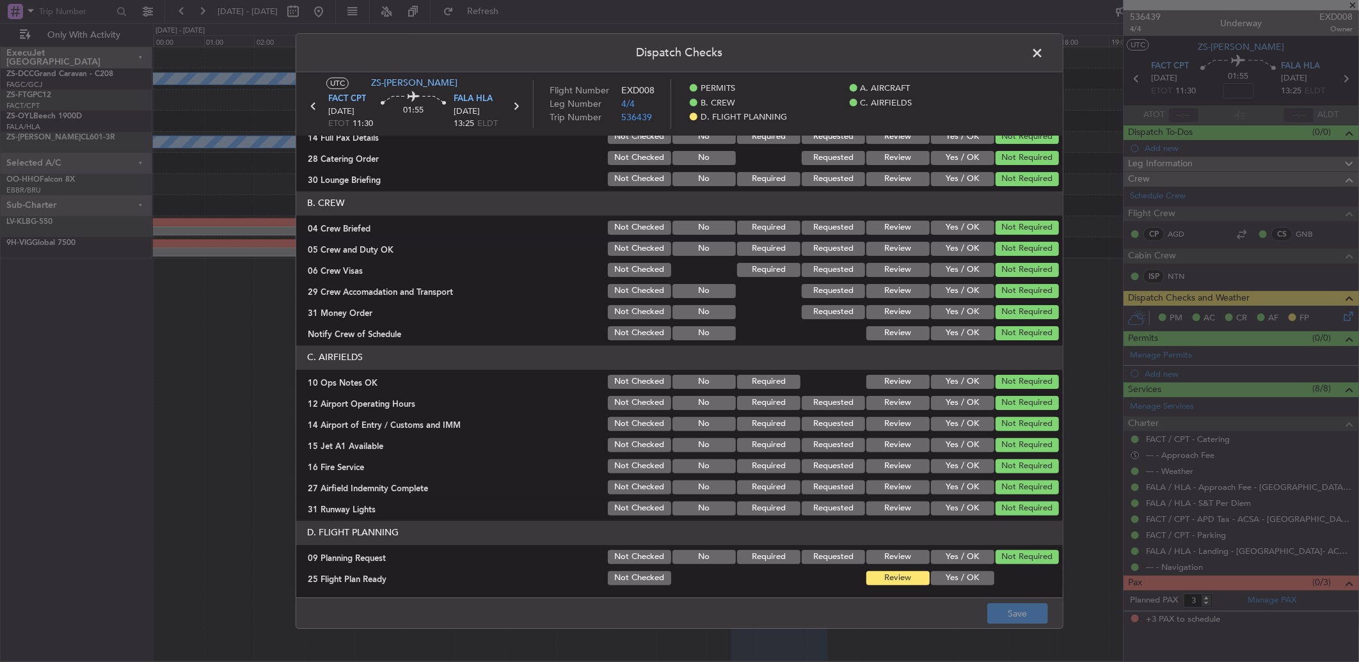
click at [954, 571] on button "Yes / OK" at bounding box center [962, 578] width 63 height 14
click at [1020, 603] on button "Save" at bounding box center [1017, 613] width 61 height 20
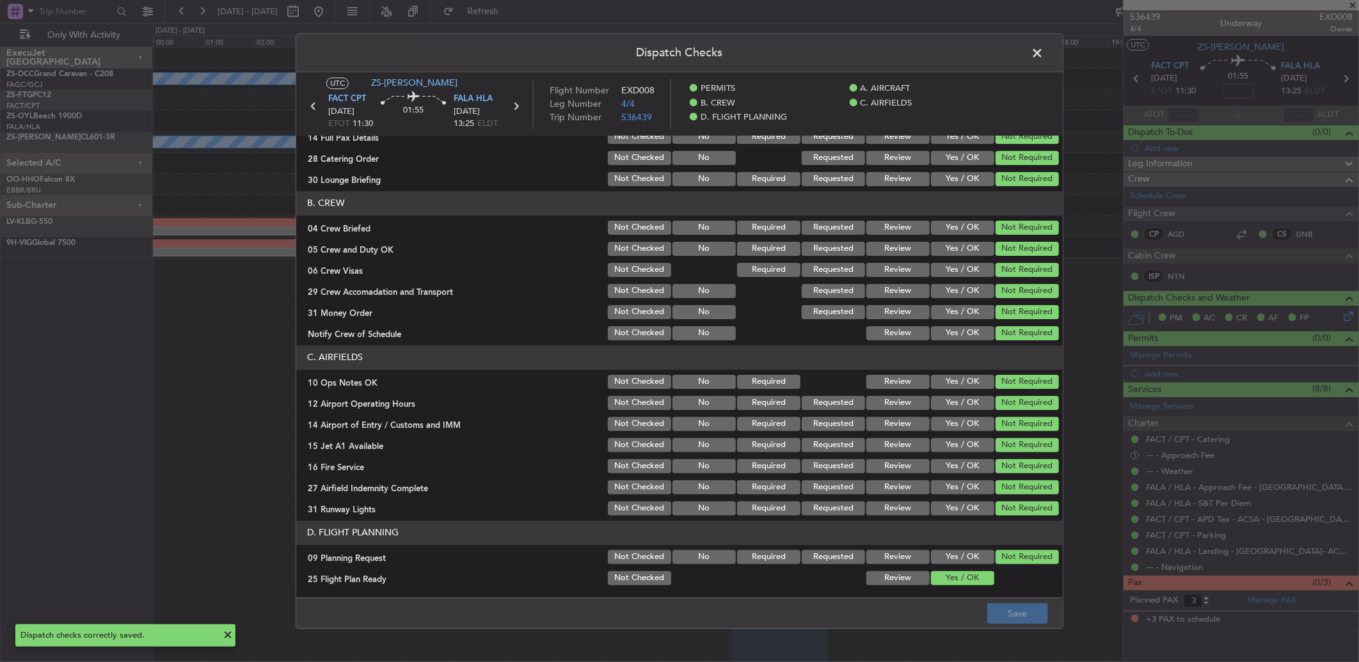
click at [1043, 58] on span at bounding box center [1043, 56] width 0 height 26
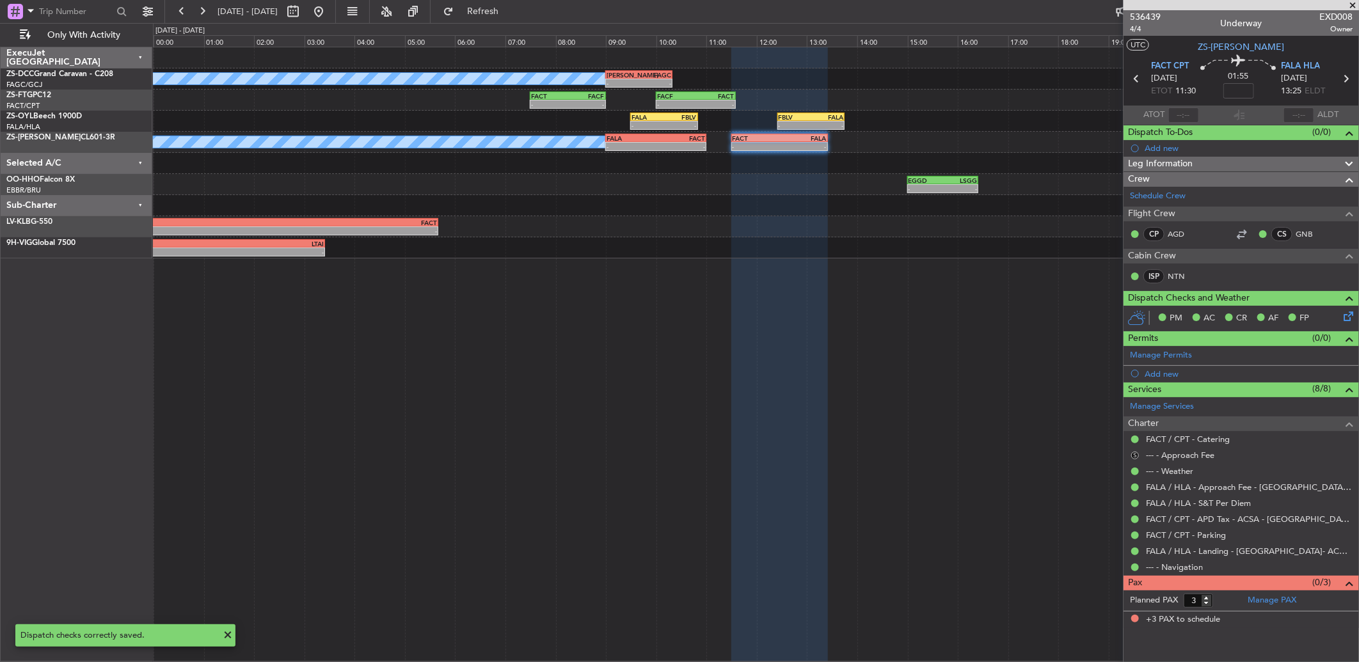
click at [1133, 452] on button "S" at bounding box center [1135, 456] width 8 height 8
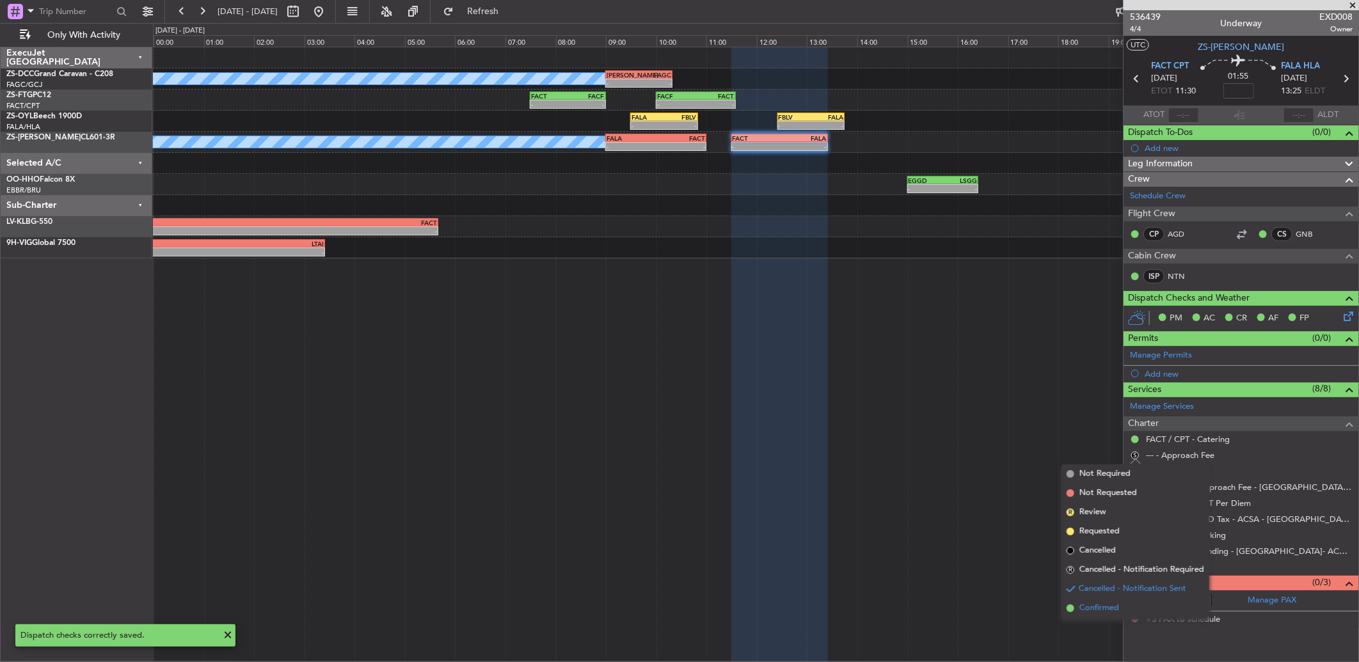
click at [1113, 610] on span "Confirmed" at bounding box center [1099, 608] width 40 height 13
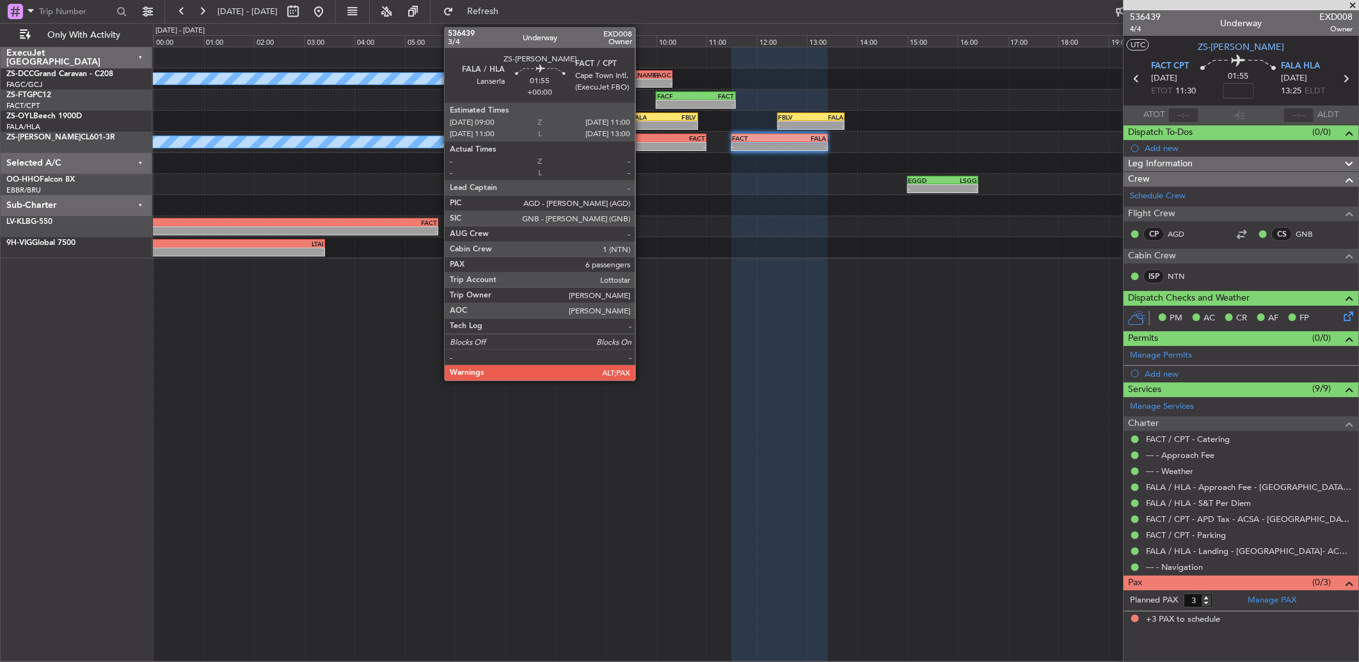
click at [642, 139] on div "FALA" at bounding box center [630, 138] width 49 height 8
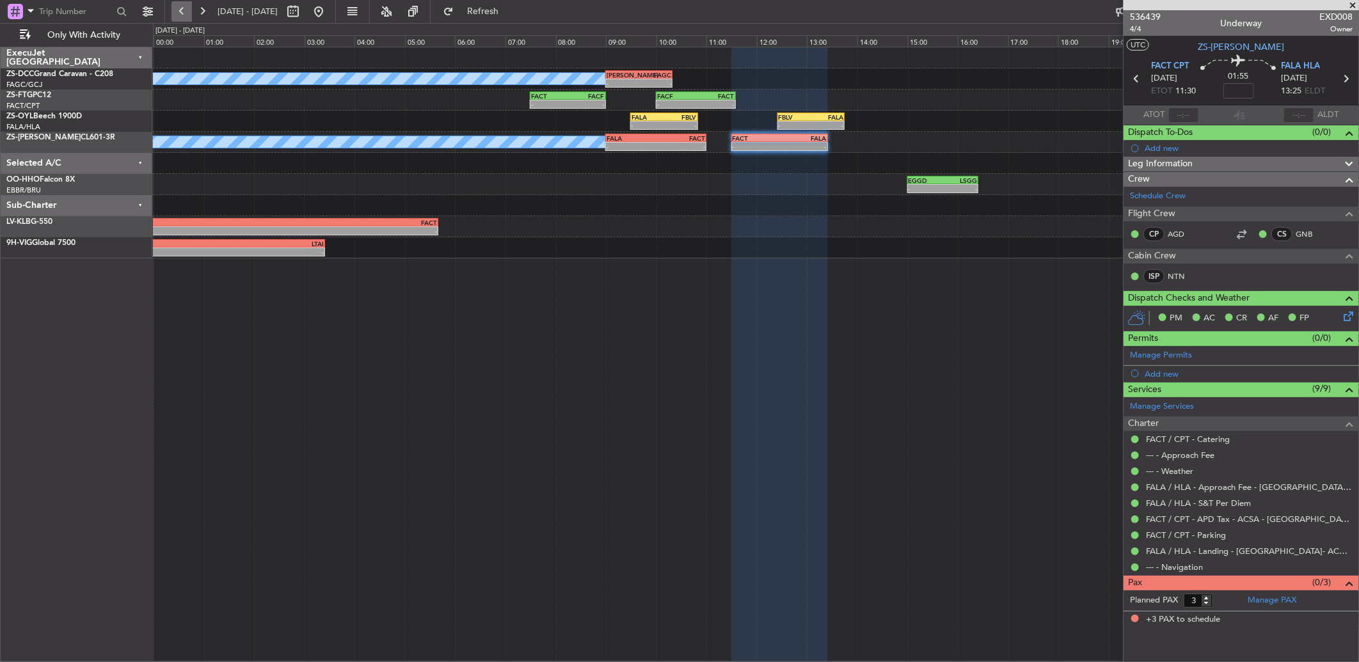
click at [178, 4] on button at bounding box center [181, 11] width 20 height 20
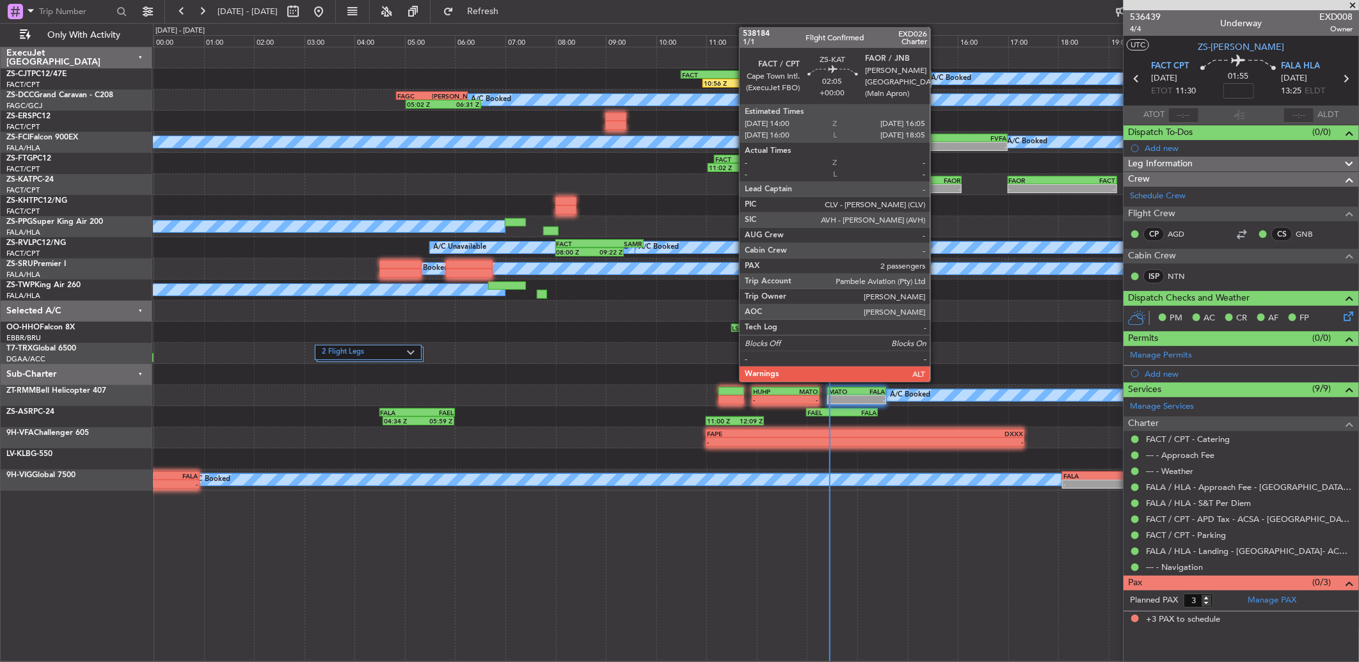
click at [935, 188] on div "-" at bounding box center [934, 189] width 51 height 8
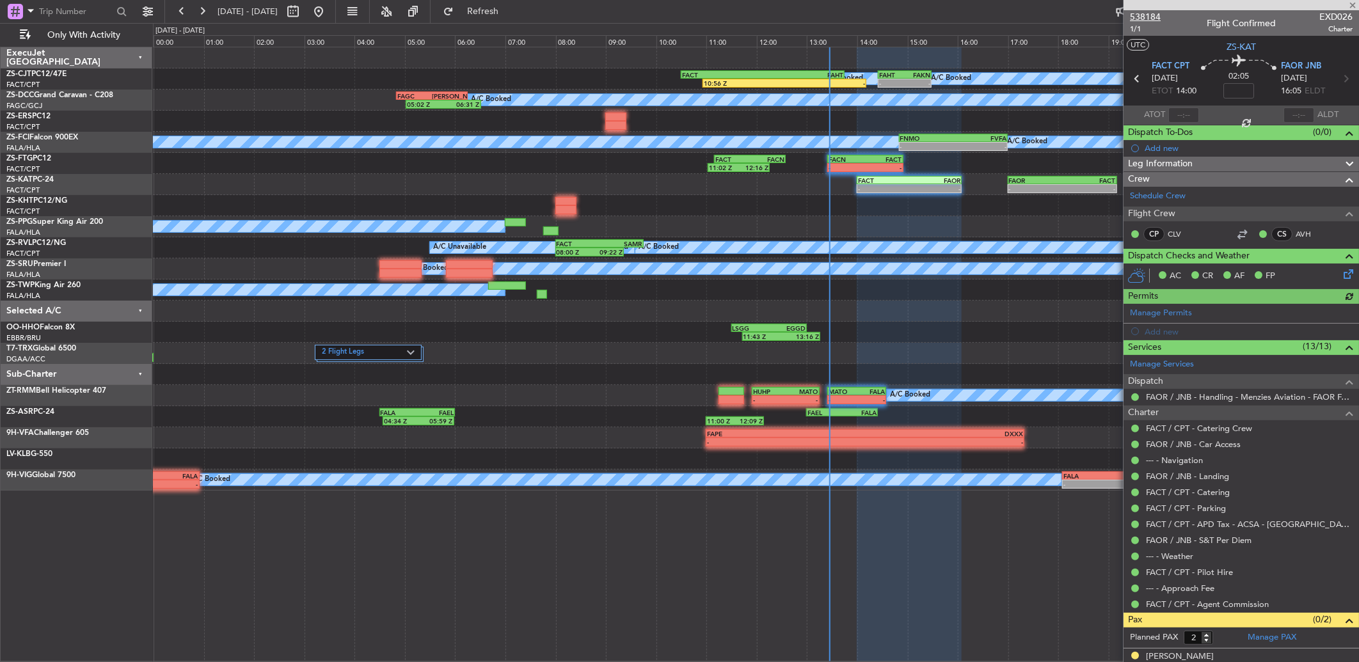
click at [1152, 15] on span "538184" at bounding box center [1145, 16] width 31 height 13
click at [1045, 182] on div "FAOR" at bounding box center [1035, 181] width 53 height 8
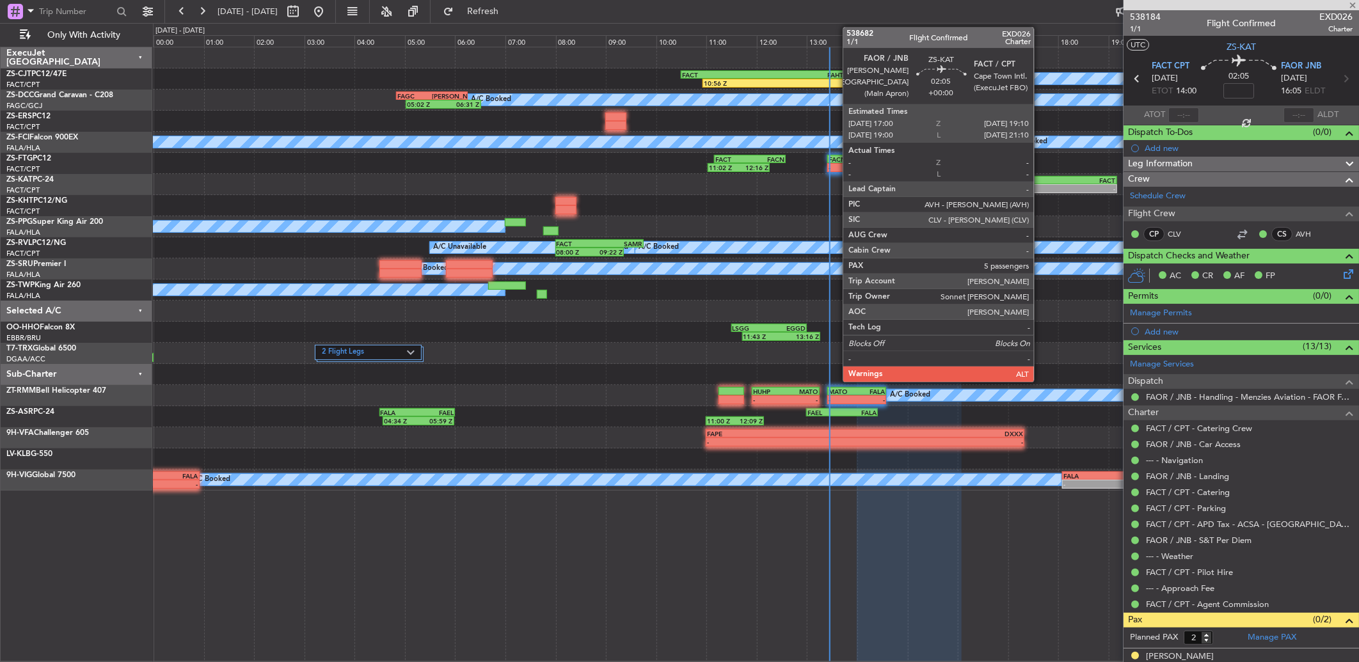
type input "5"
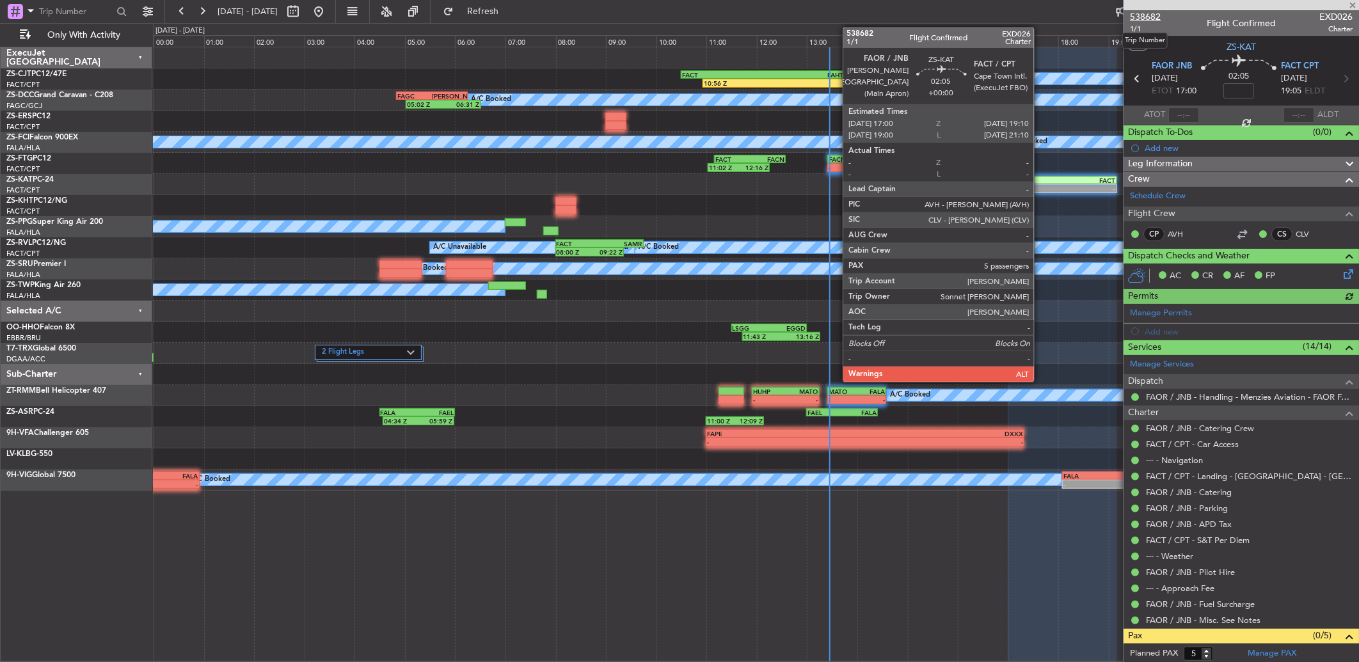
click at [1154, 11] on span "538682" at bounding box center [1145, 16] width 31 height 13
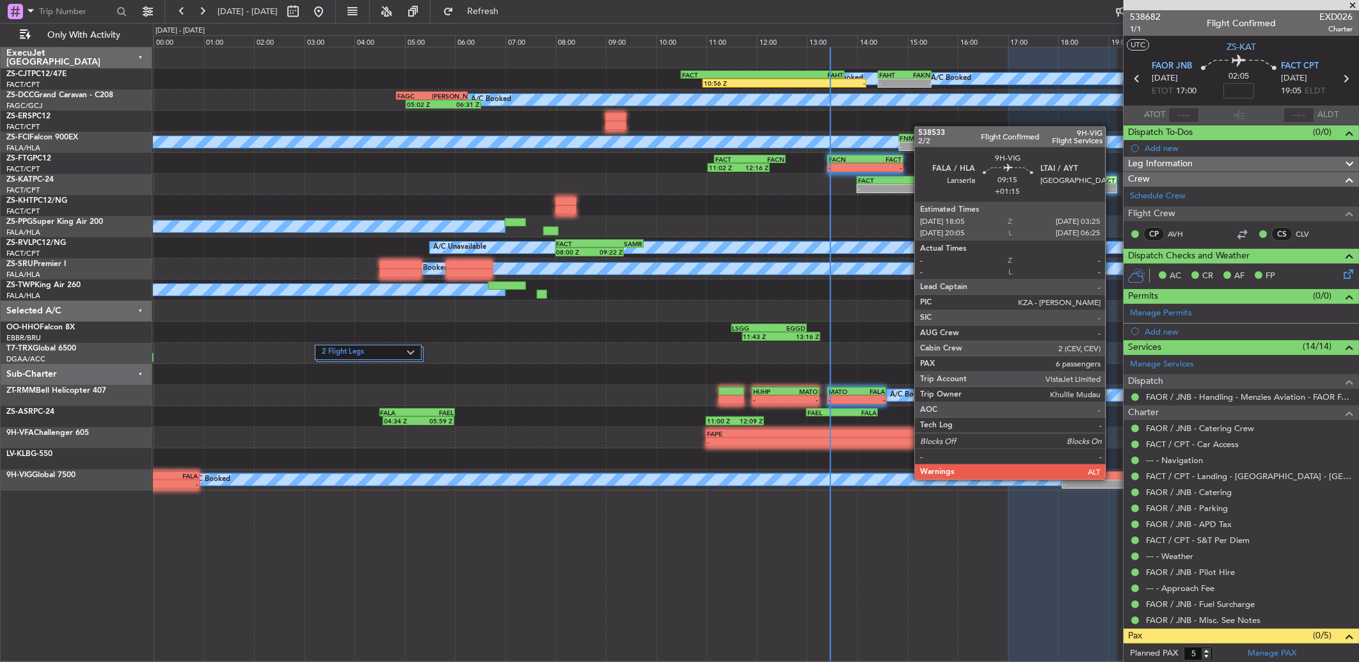
click at [1112, 480] on div "- -" at bounding box center [1297, 484] width 470 height 9
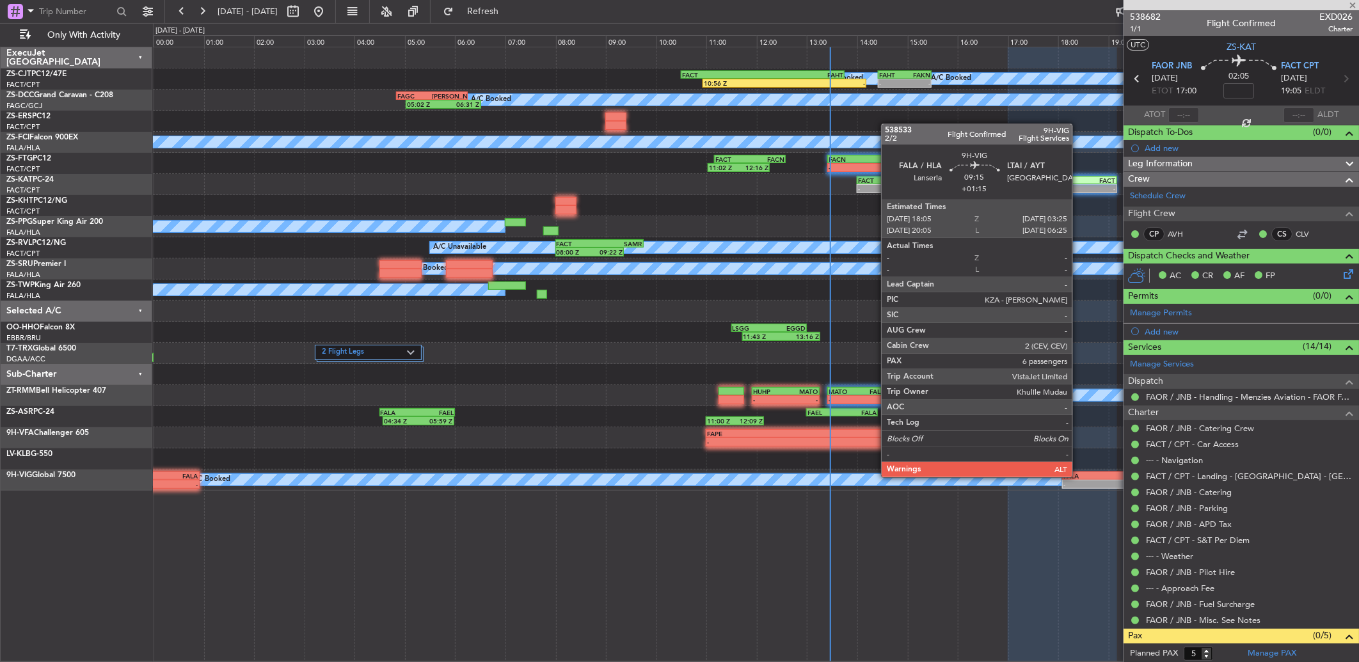
type input "+01:15"
type input "6"
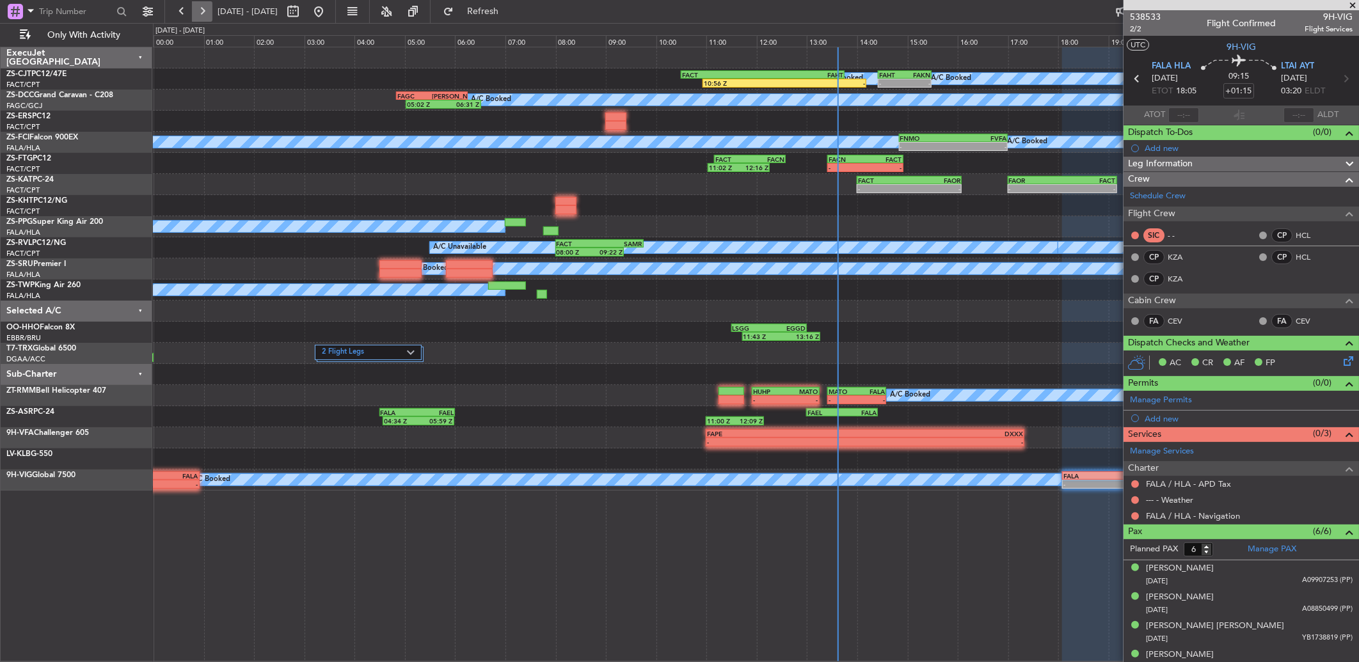
click at [198, 10] on button at bounding box center [202, 11] width 20 height 20
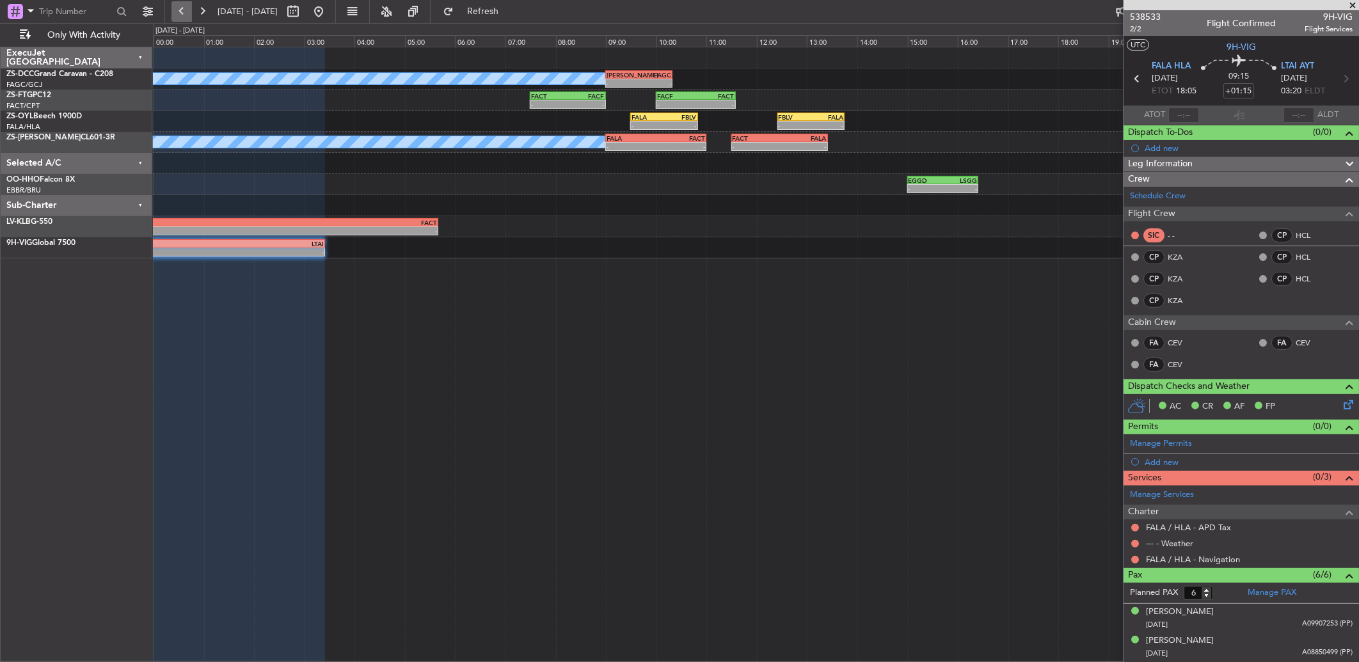
click at [180, 13] on button at bounding box center [181, 11] width 20 height 20
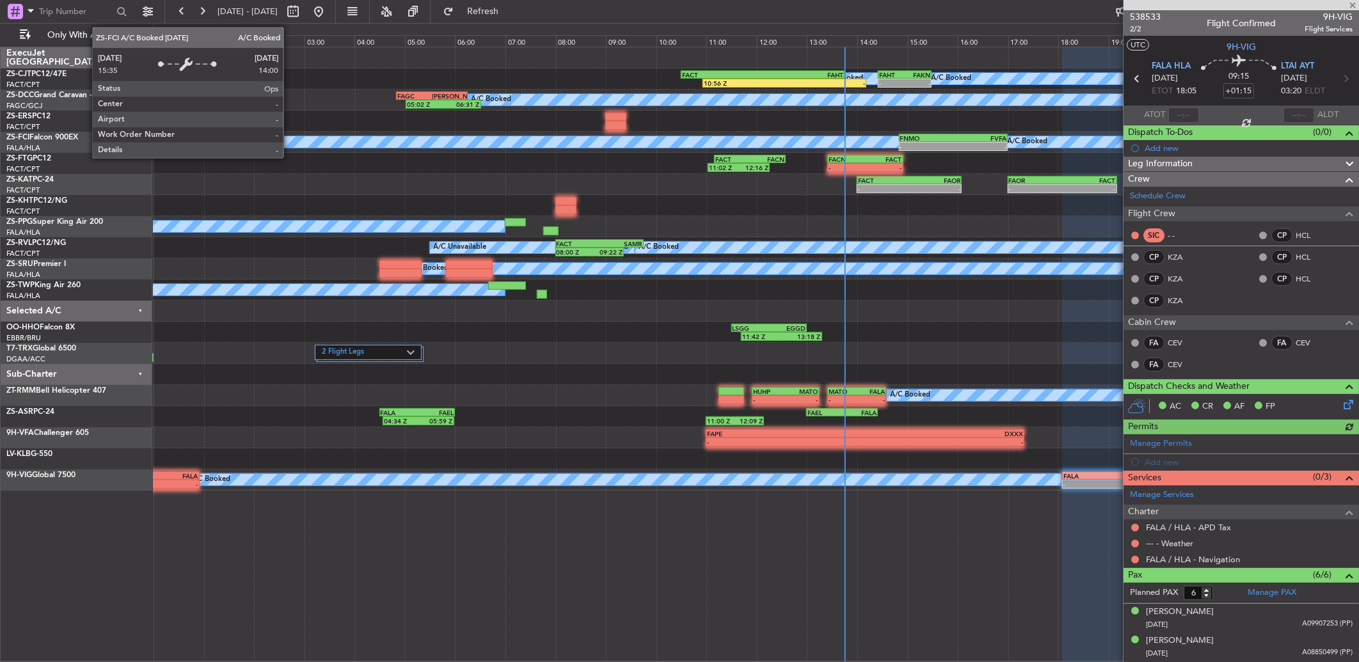
click at [384, 184] on div "- - FACT 14:00 Z FAOR 16:05 Z - - FAOR 17:00 Z FACT 19:10 Z" at bounding box center [755, 184] width 1205 height 21
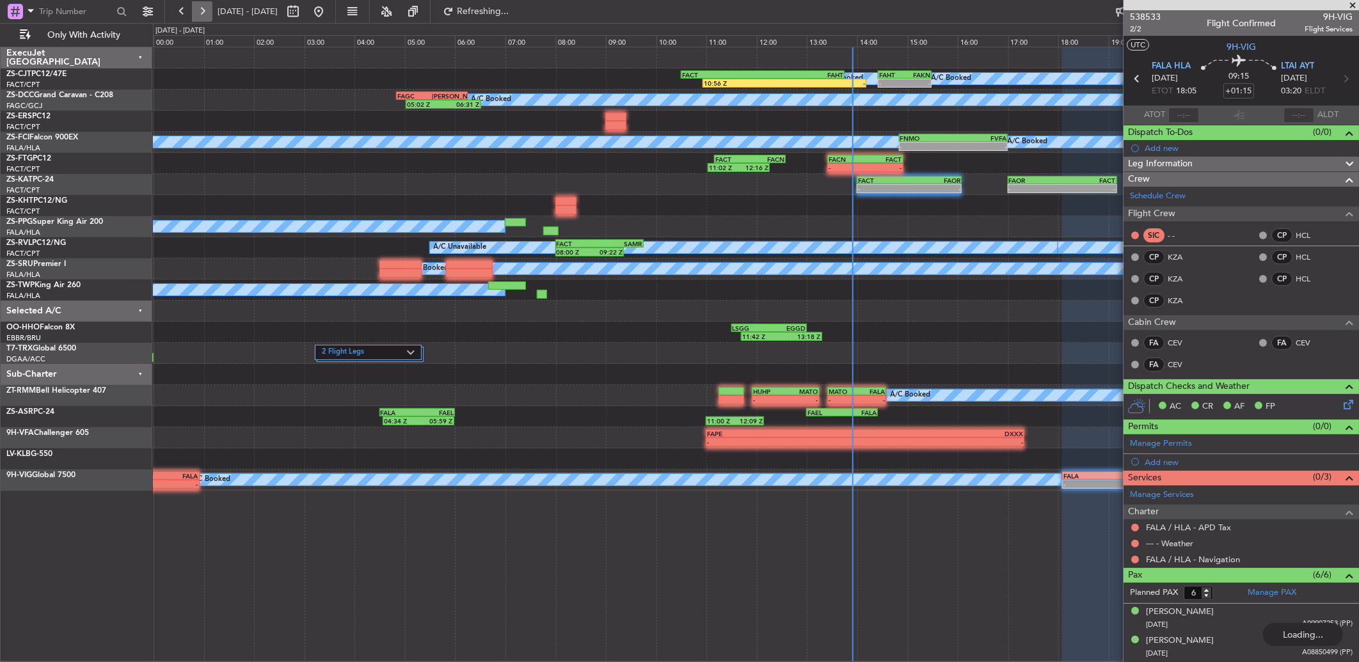
click at [202, 12] on button at bounding box center [202, 11] width 20 height 20
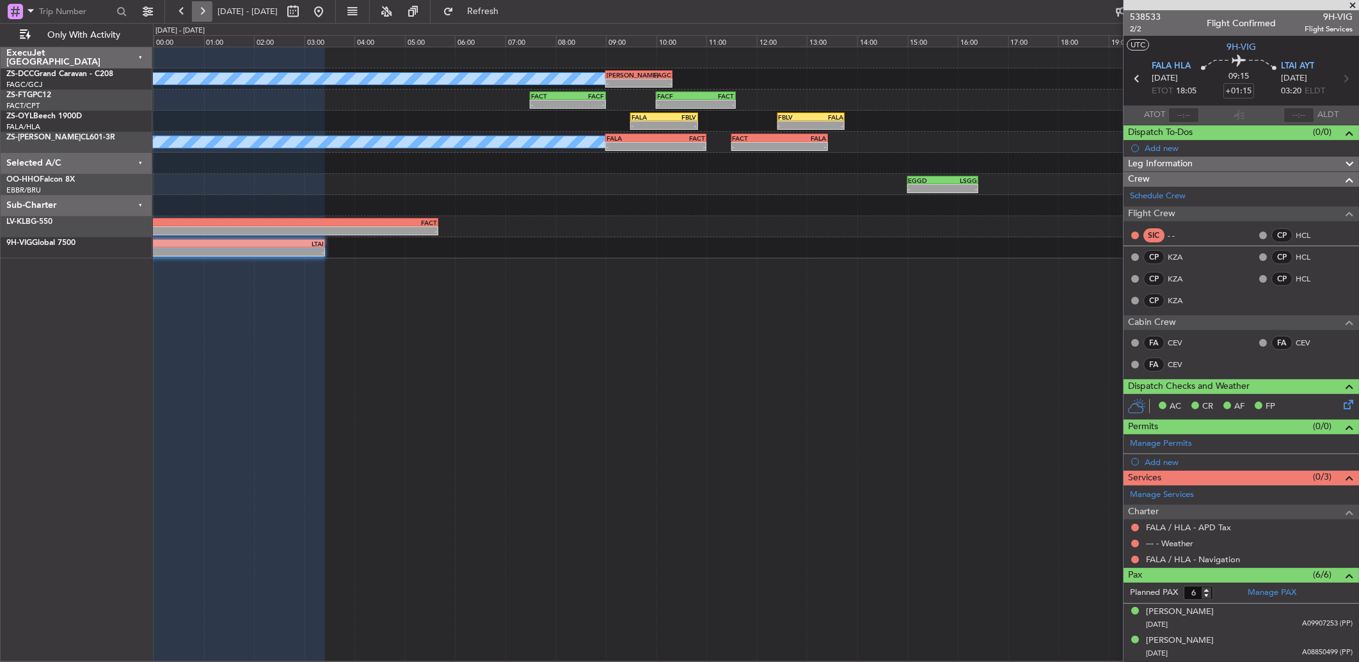
click at [203, 8] on button at bounding box center [202, 11] width 20 height 20
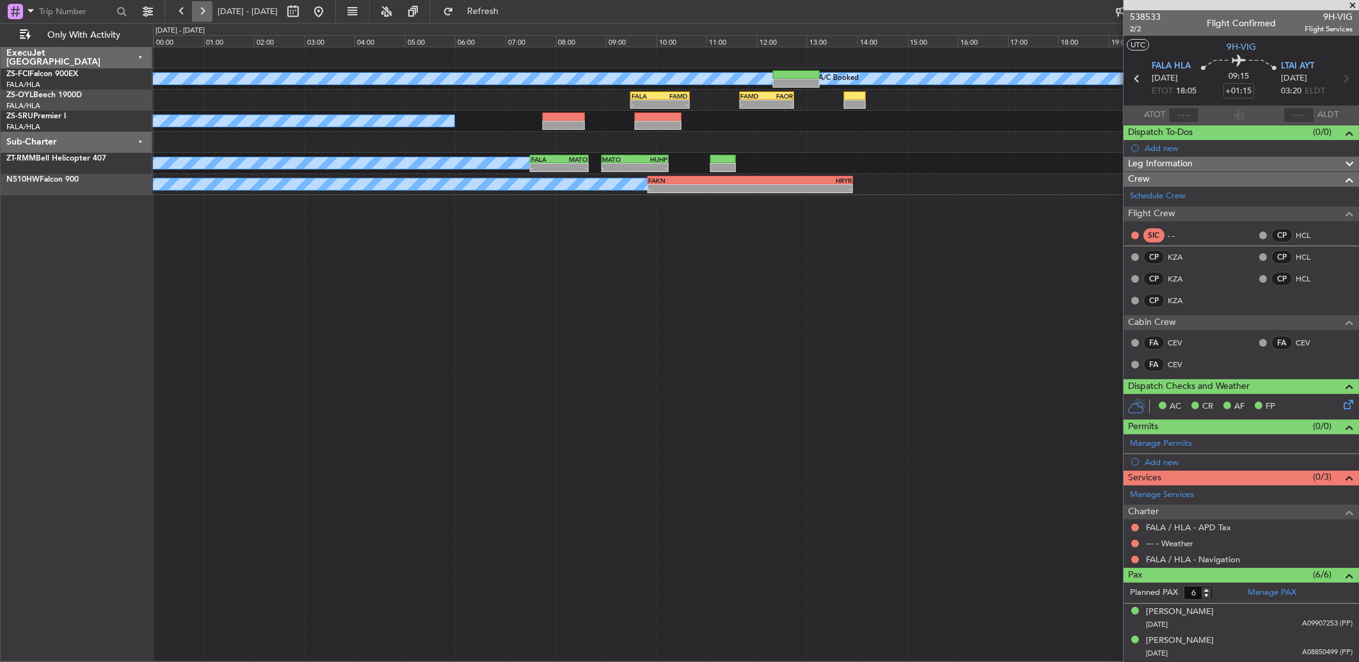
click at [203, 3] on button at bounding box center [202, 11] width 20 height 20
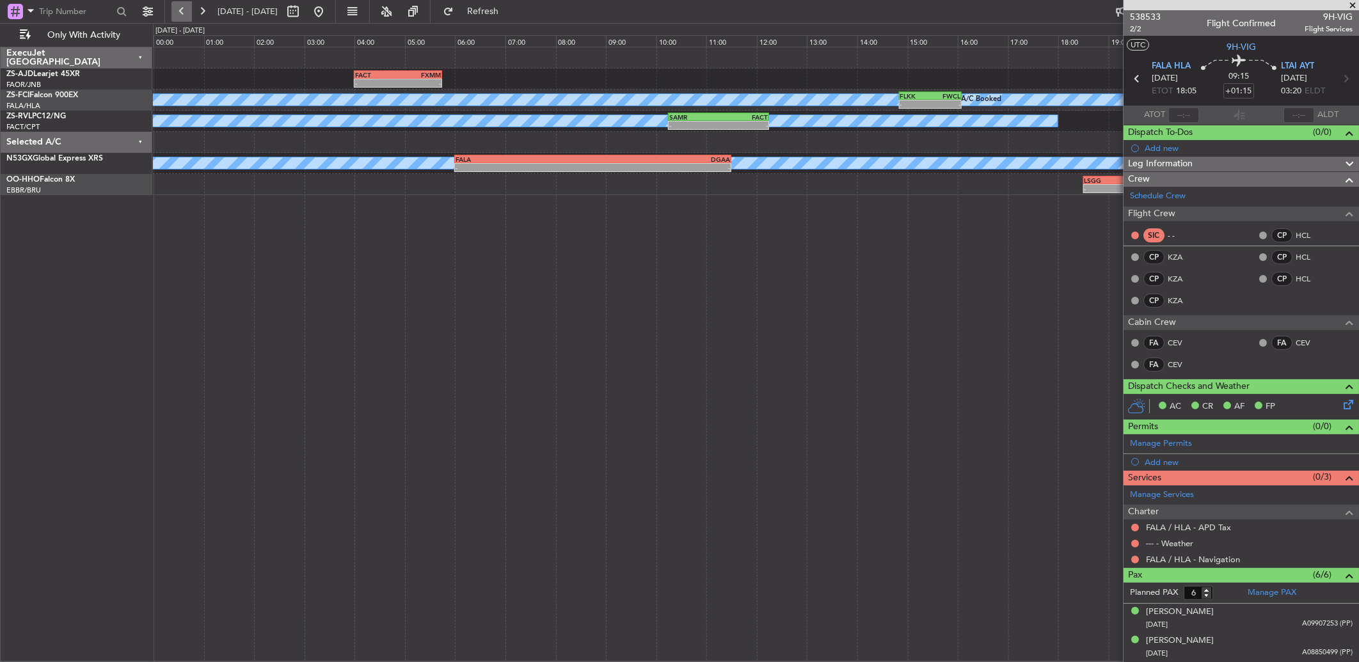
click at [180, 12] on button at bounding box center [181, 11] width 20 height 20
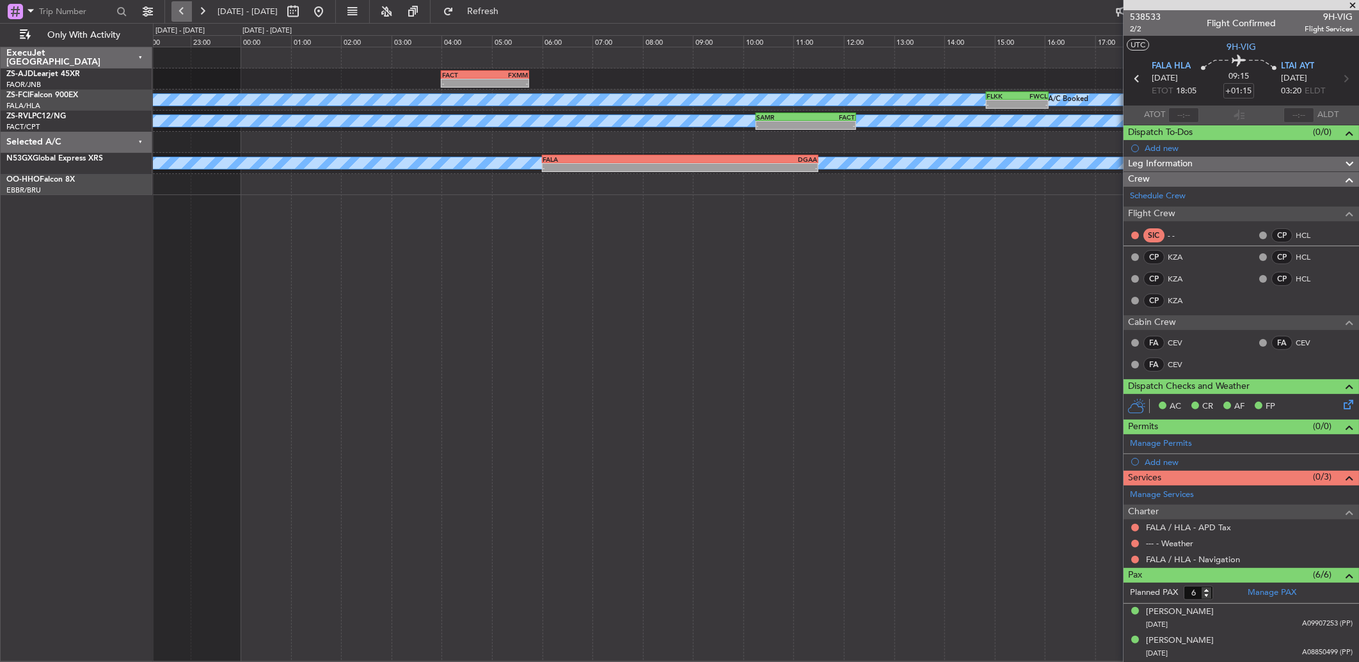
click at [180, 12] on button at bounding box center [181, 11] width 20 height 20
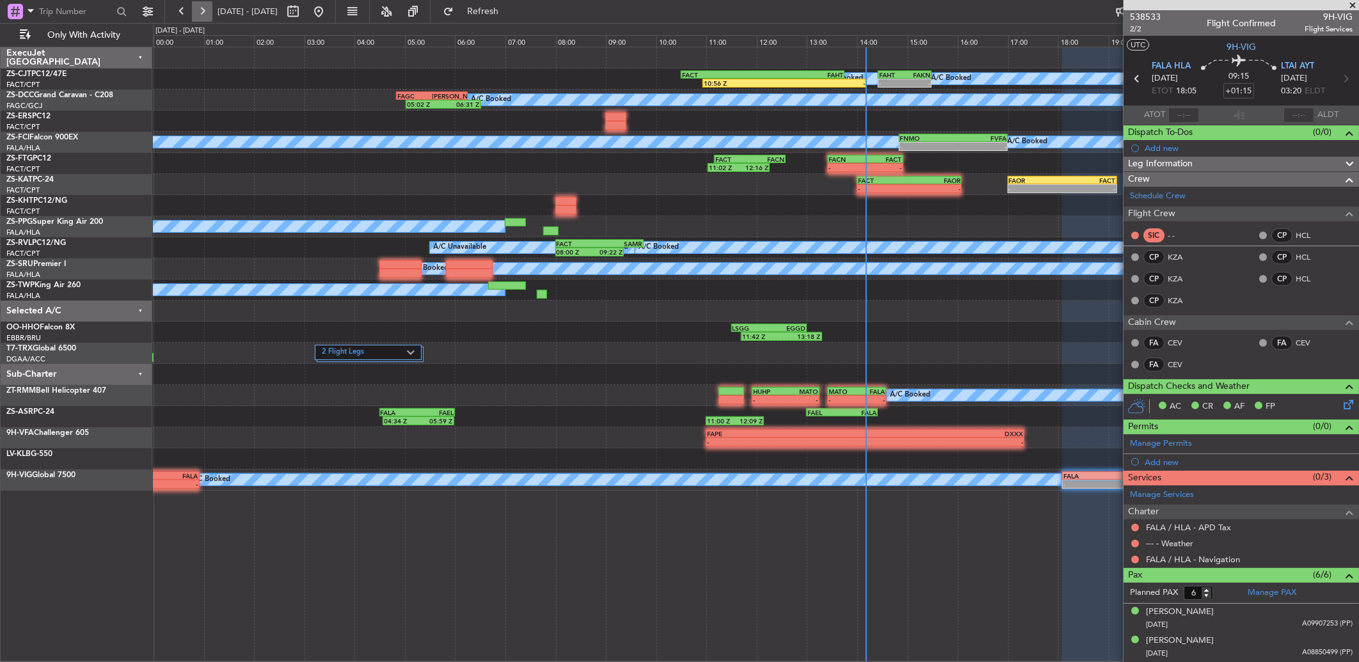
click at [206, 5] on button at bounding box center [202, 11] width 20 height 20
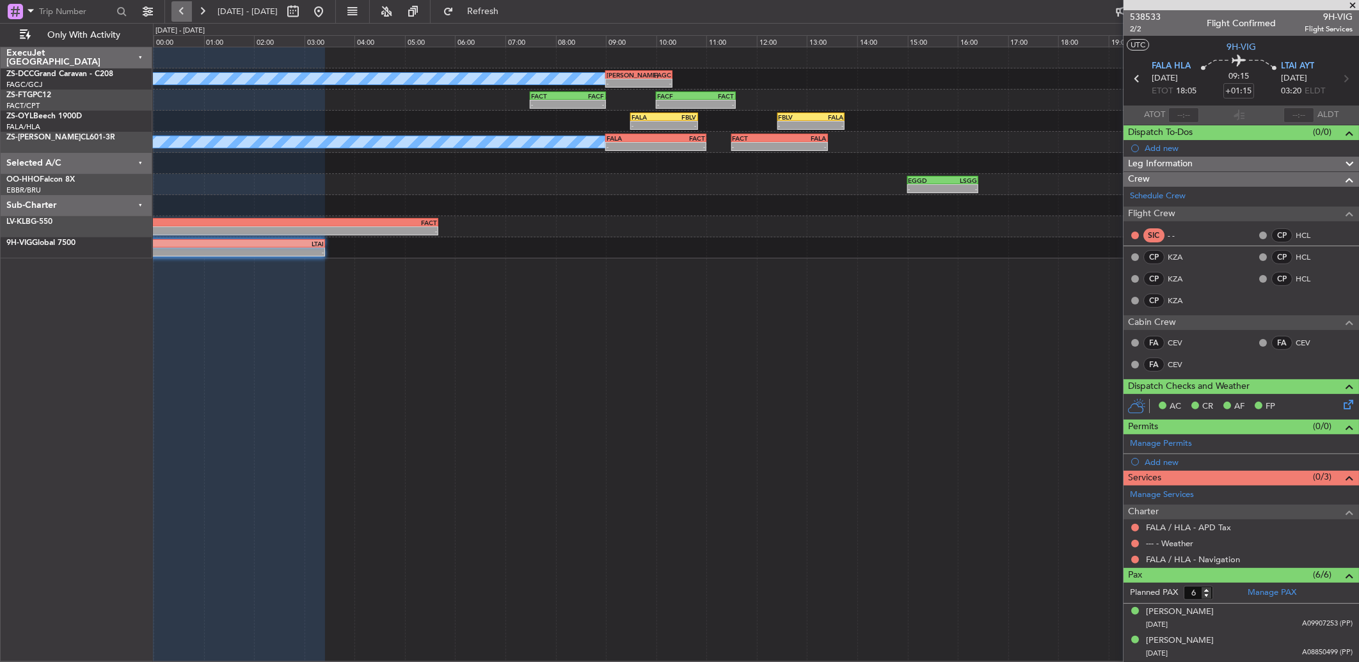
click at [176, 6] on button at bounding box center [181, 11] width 20 height 20
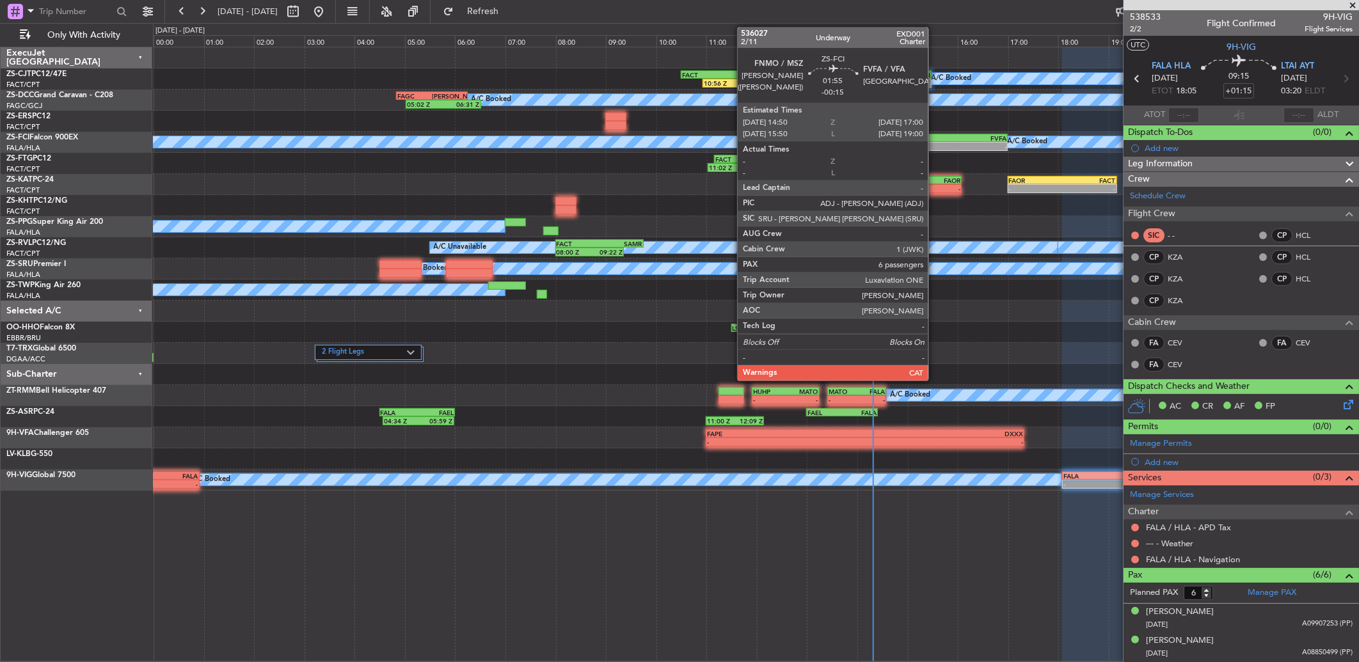
click at [935, 139] on div "FNMO" at bounding box center [926, 138] width 53 height 8
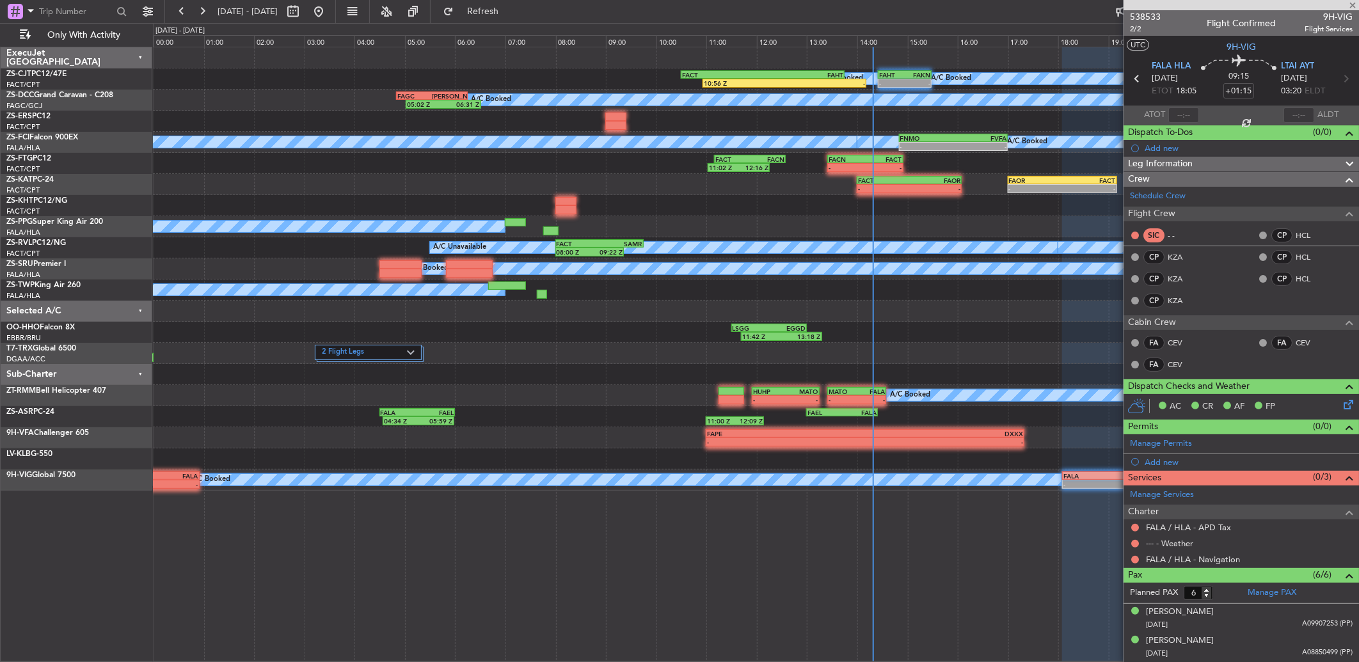
type input "-00:15"
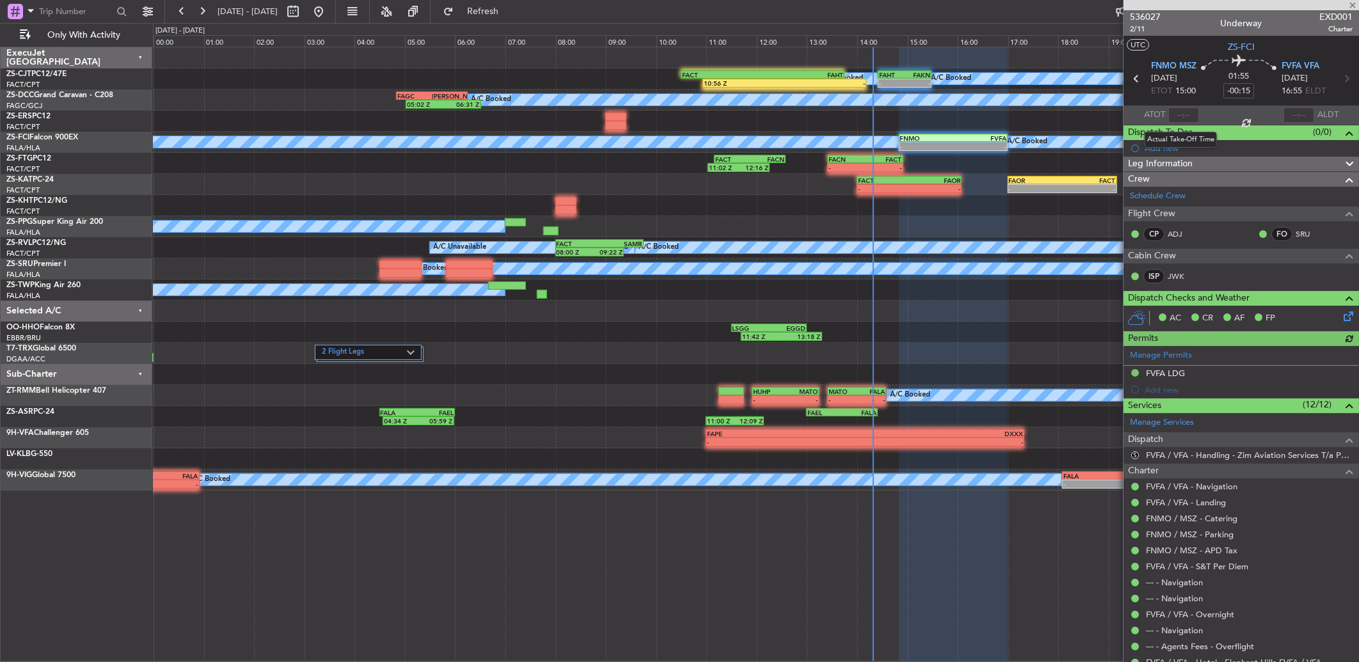
click at [1181, 117] on div at bounding box center [1183, 114] width 31 height 15
click at [1191, 115] on input "text" at bounding box center [1183, 114] width 31 height 15
click at [1181, 109] on input "text" at bounding box center [1183, 114] width 31 height 15
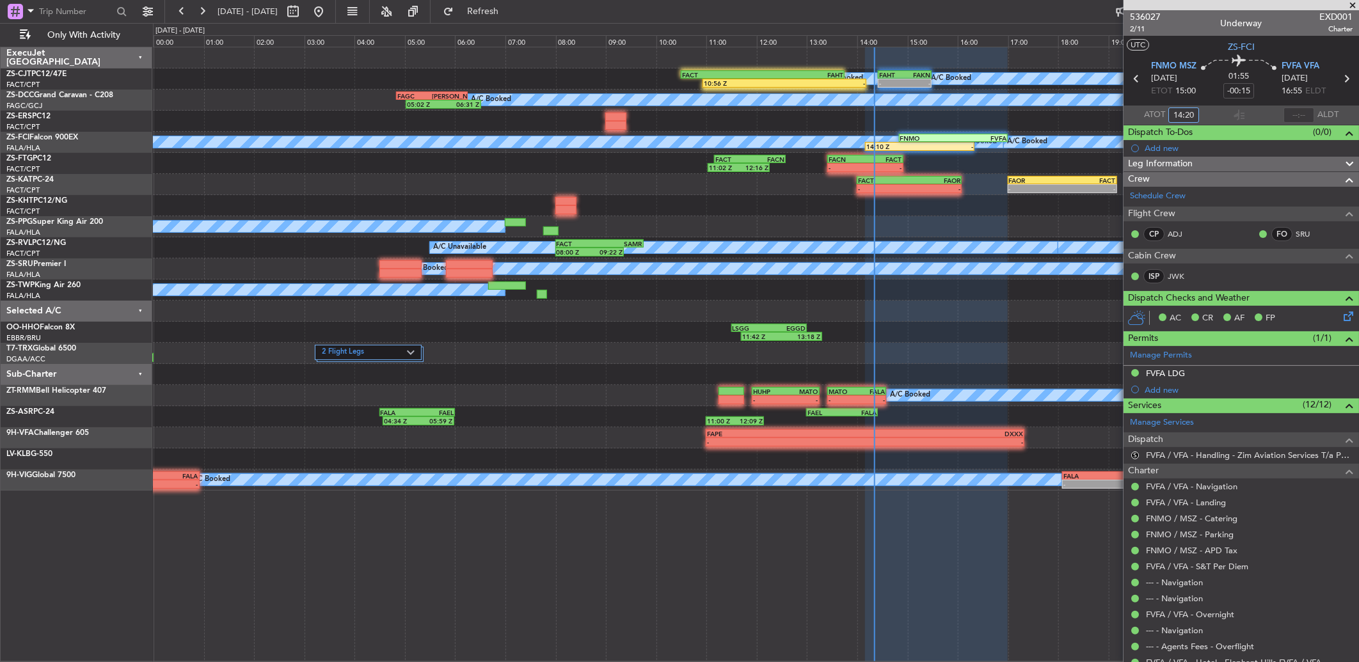
type input "14:20"
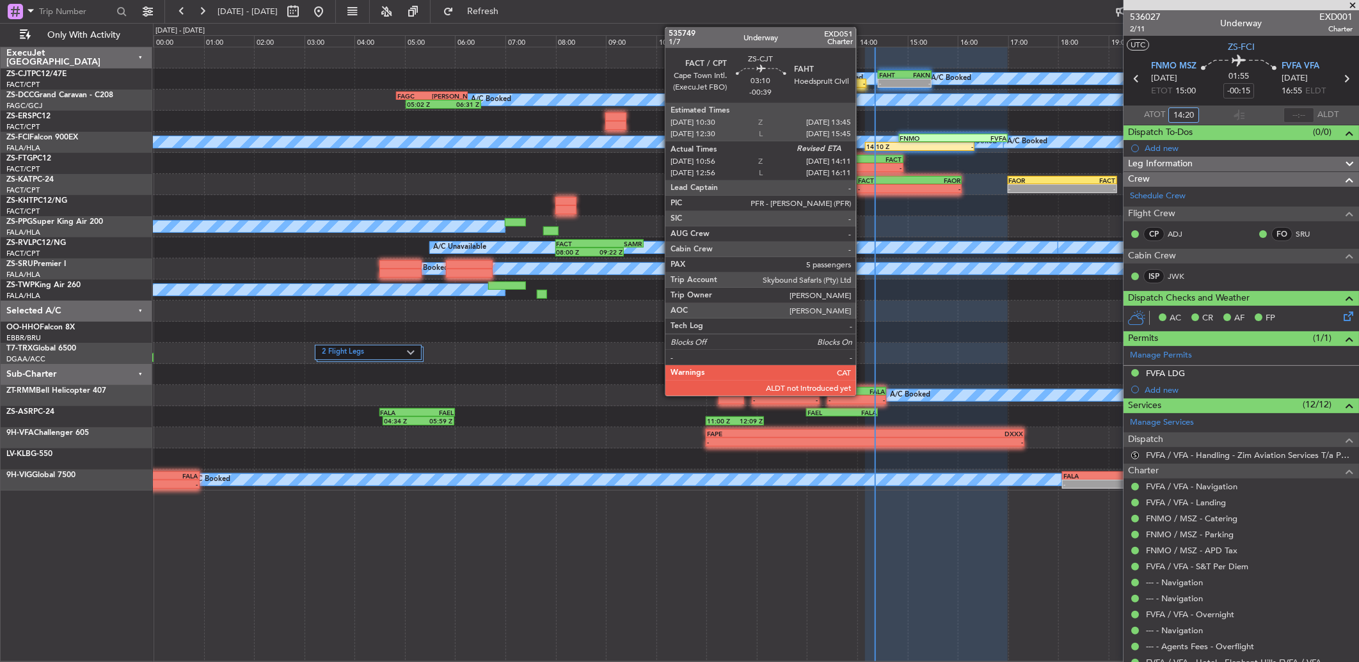
click at [862, 79] on div "-" at bounding box center [824, 83] width 81 height 8
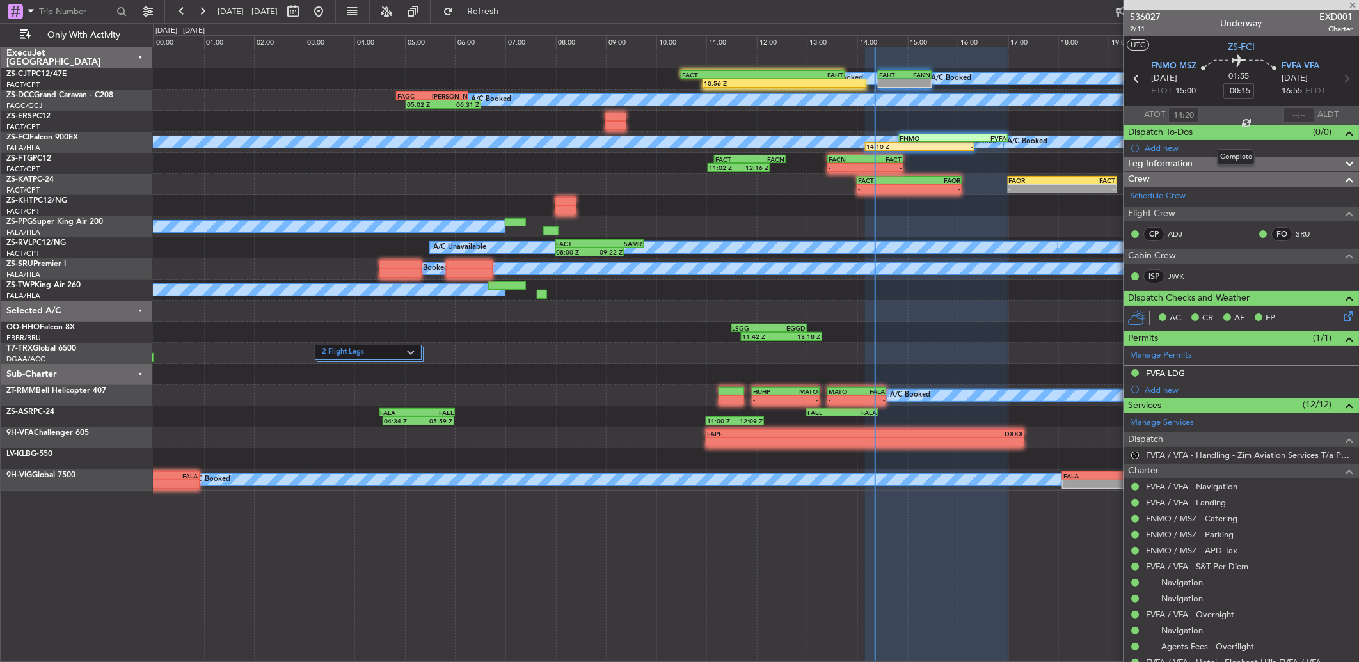
type input "-00:39"
type input "10:56"
type input "5"
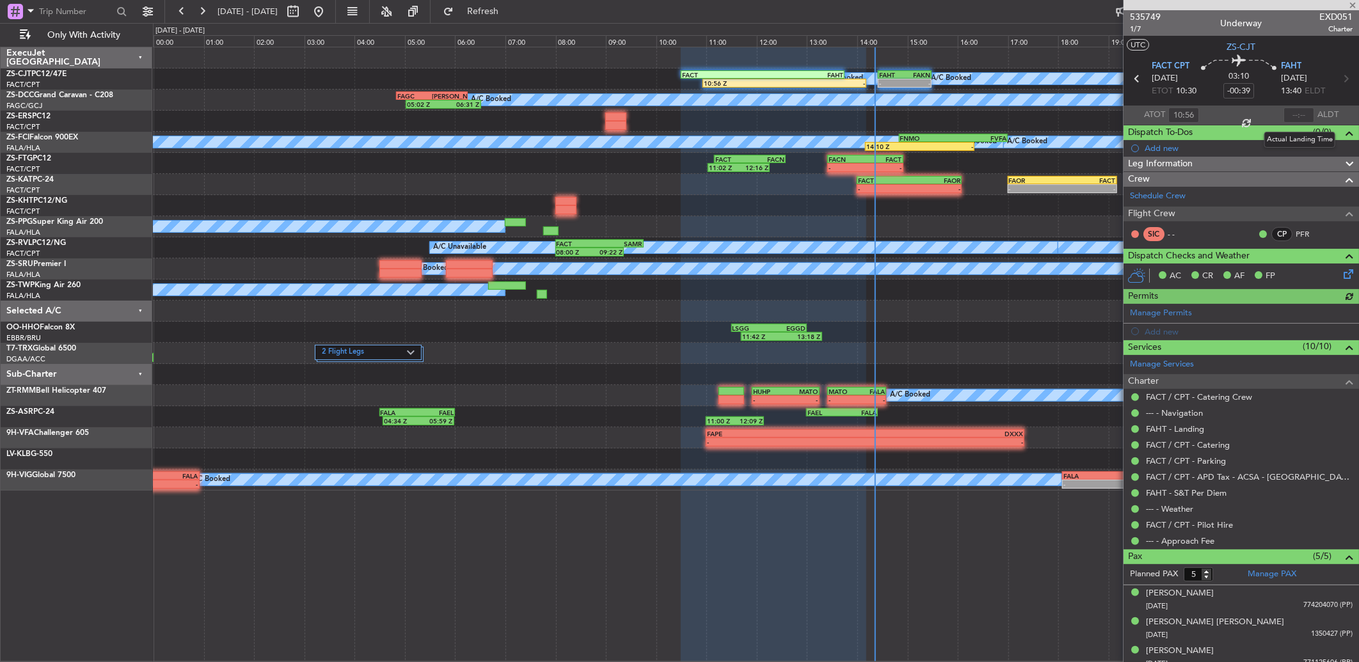
click at [1300, 123] on mat-tooltip-component "Actual Landing Time" at bounding box center [1299, 140] width 89 height 34
click at [1297, 109] on div at bounding box center [1298, 114] width 31 height 15
click at [1293, 115] on div at bounding box center [1298, 114] width 31 height 15
click at [1290, 117] on input "text" at bounding box center [1298, 114] width 31 height 15
type input "14:13"
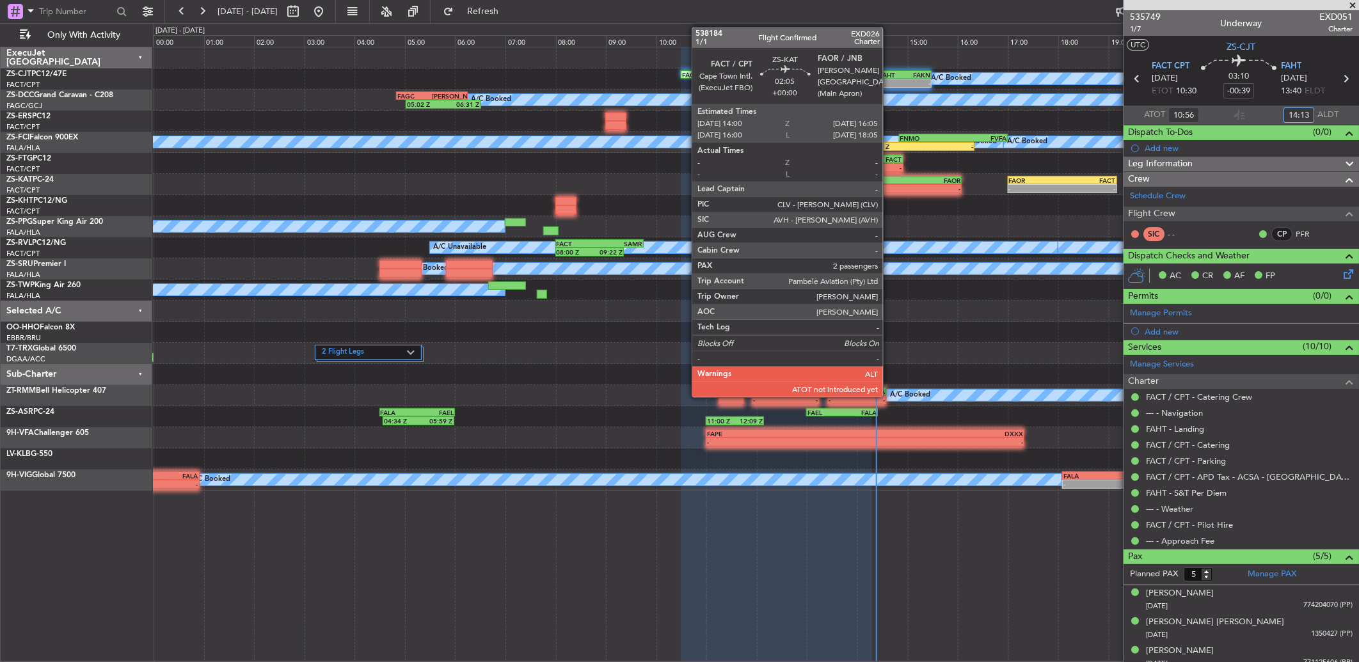
click at [889, 191] on div "-" at bounding box center [883, 189] width 51 height 8
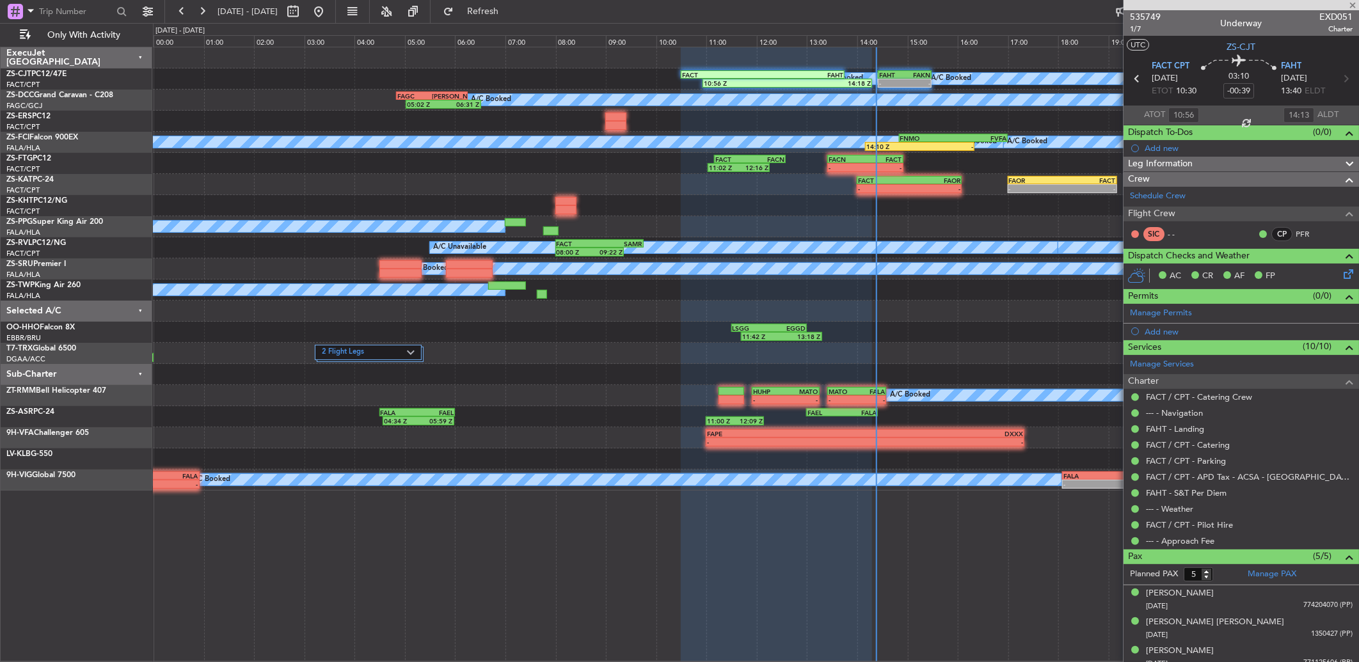
type input "2"
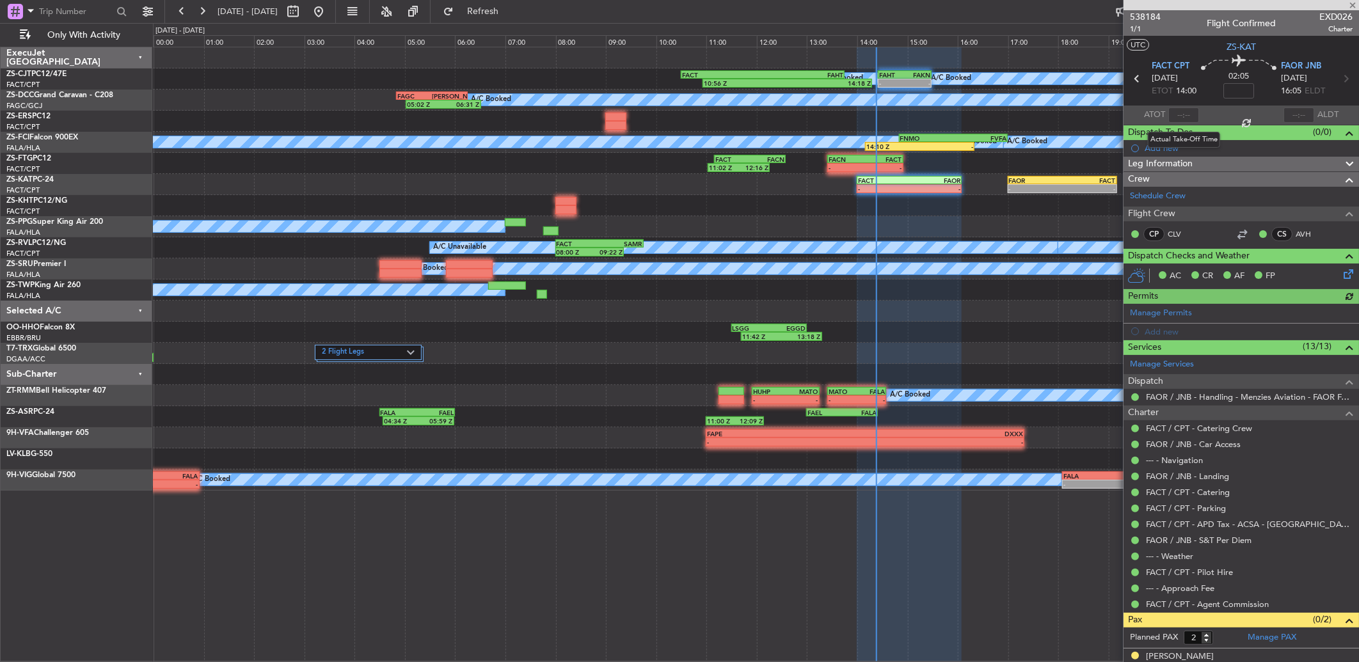
click at [1190, 114] on div at bounding box center [1183, 114] width 31 height 15
click at [1214, 118] on section "ATOT ALDT" at bounding box center [1240, 115] width 235 height 19
click at [1188, 113] on div at bounding box center [1183, 114] width 31 height 15
click at [1210, 114] on section "ATOT ALDT" at bounding box center [1240, 115] width 235 height 19
click at [1178, 116] on input "text" at bounding box center [1183, 114] width 31 height 15
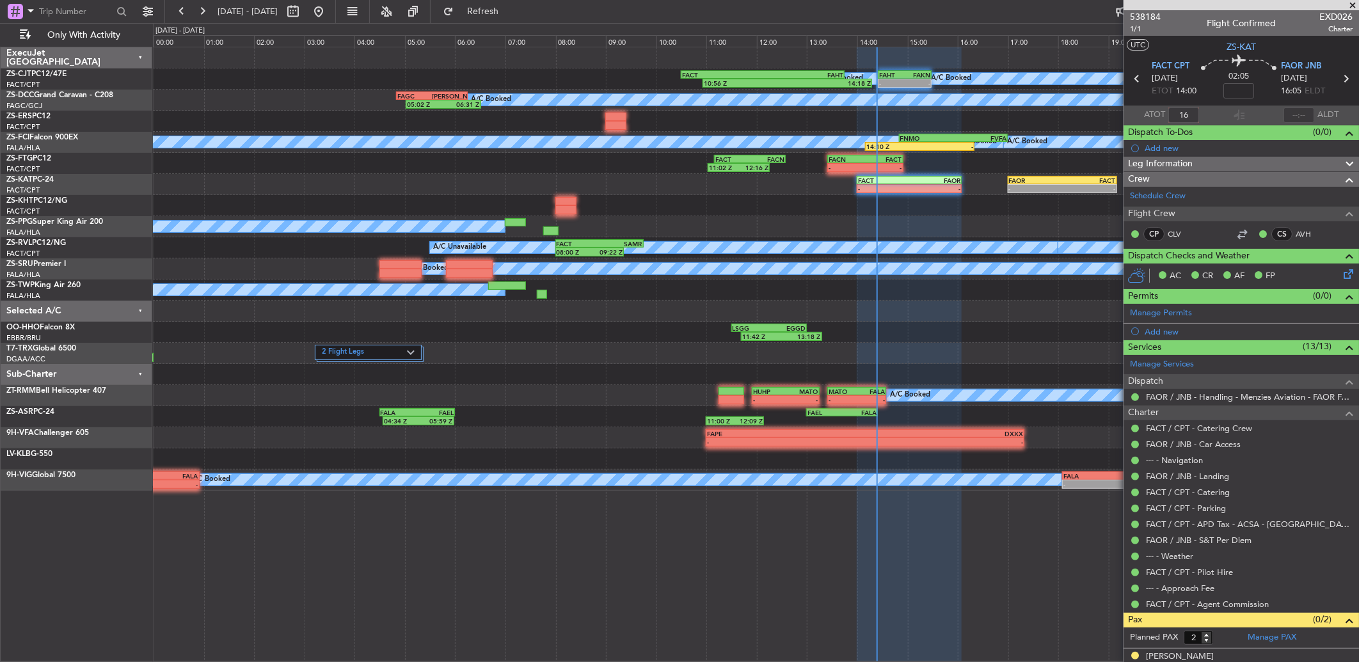
type input "1"
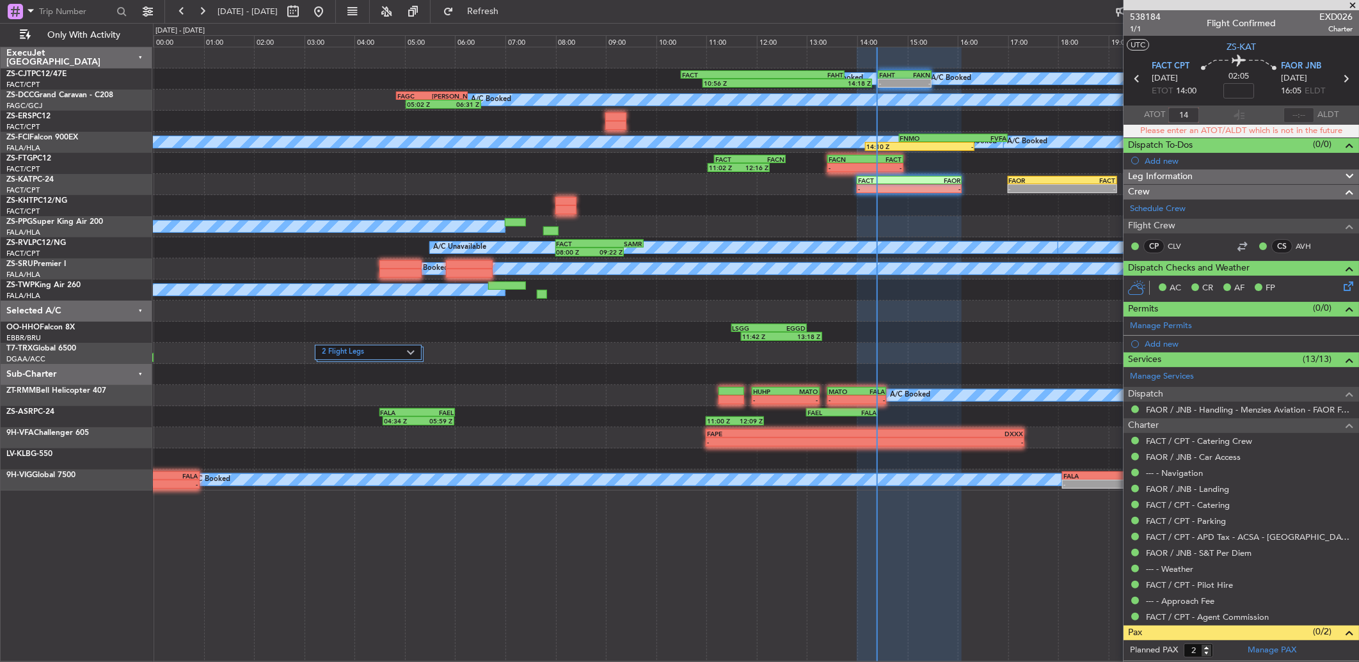
type input "1"
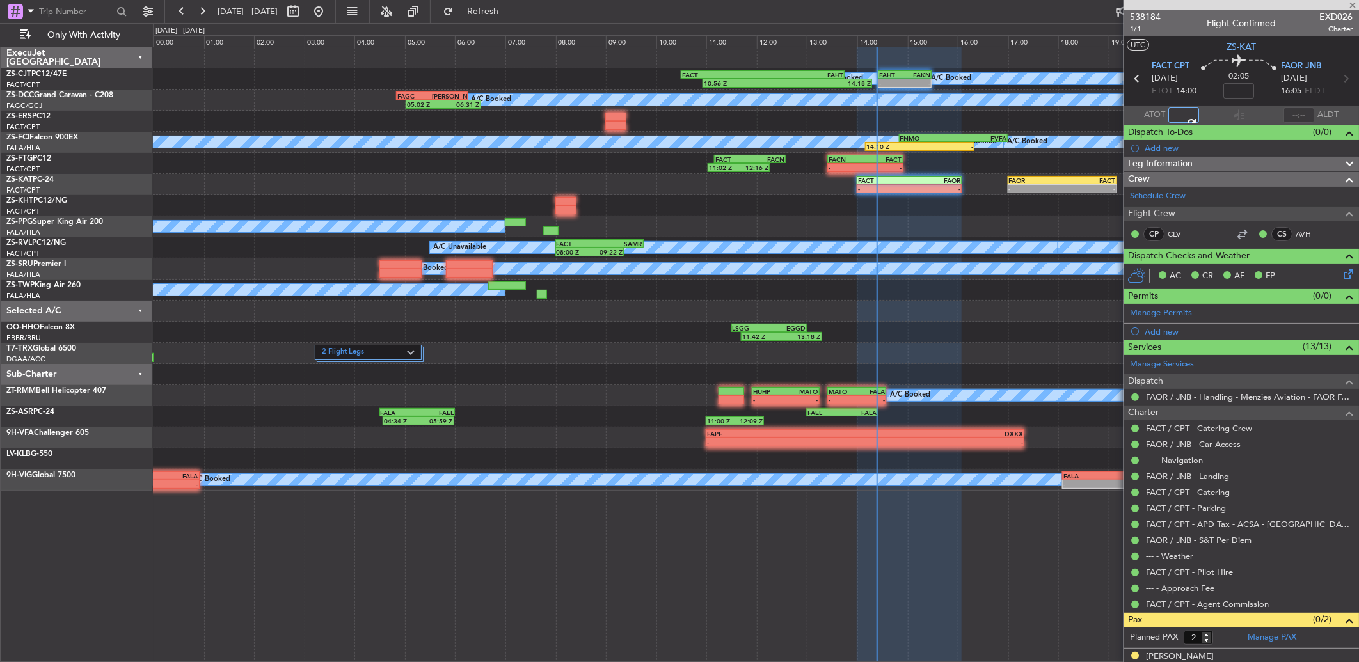
type input "14:15"
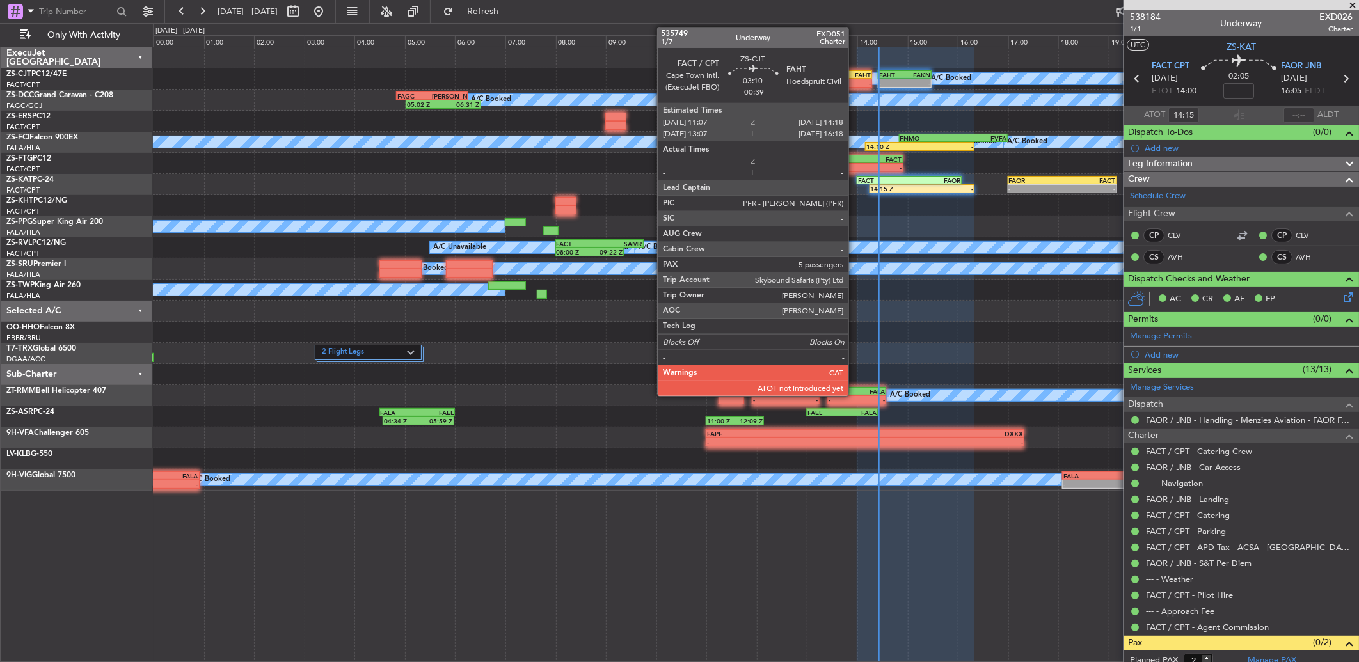
click at [855, 83] on div "-" at bounding box center [831, 83] width 79 height 8
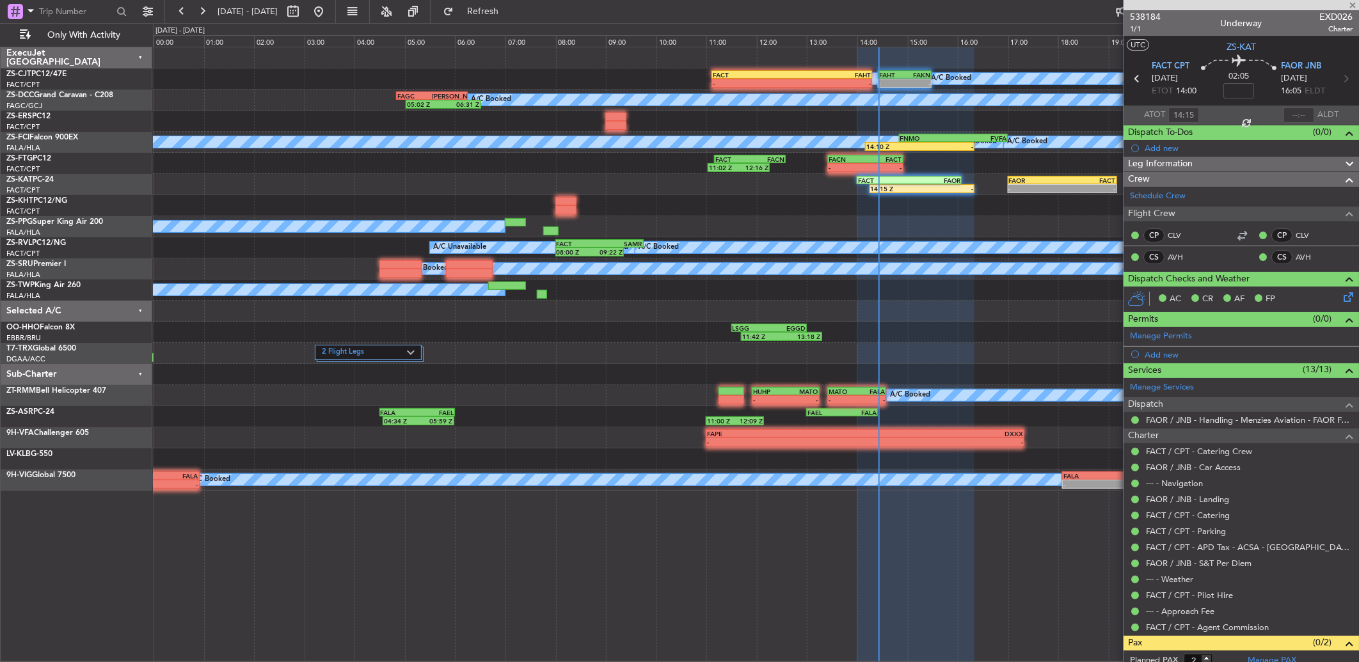
type input "-00:39"
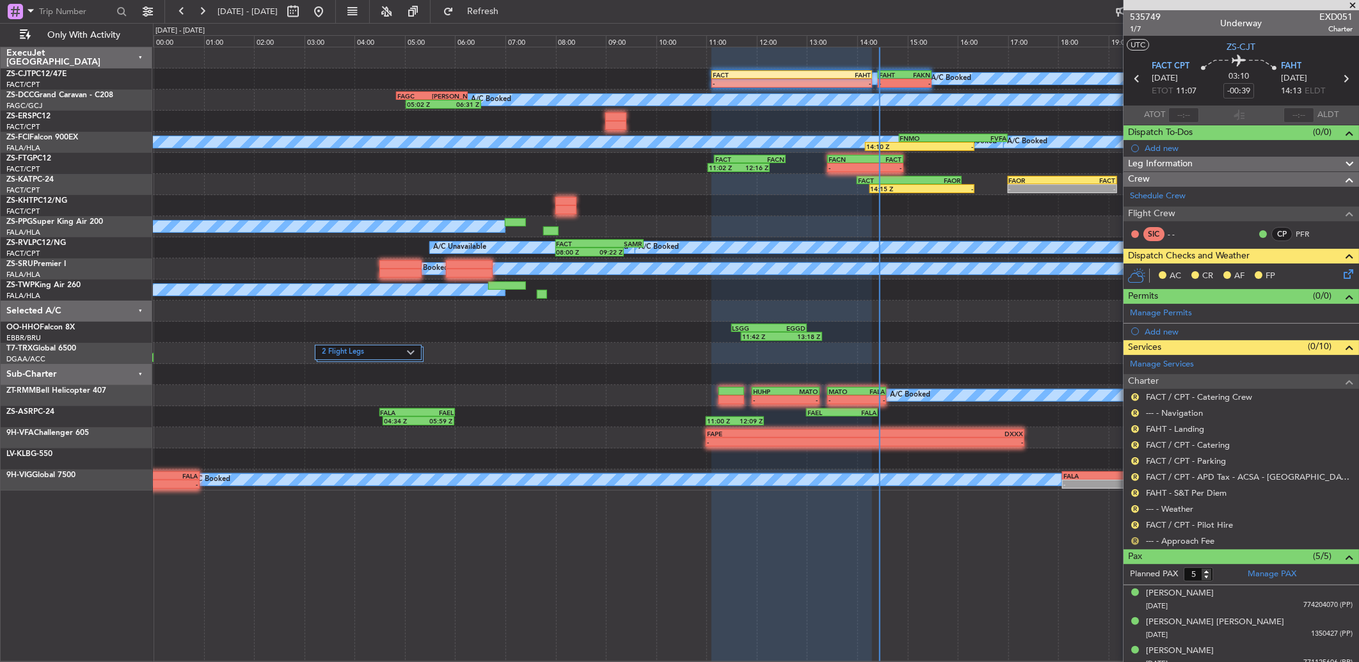
click at [1133, 541] on button "R" at bounding box center [1135, 541] width 8 height 8
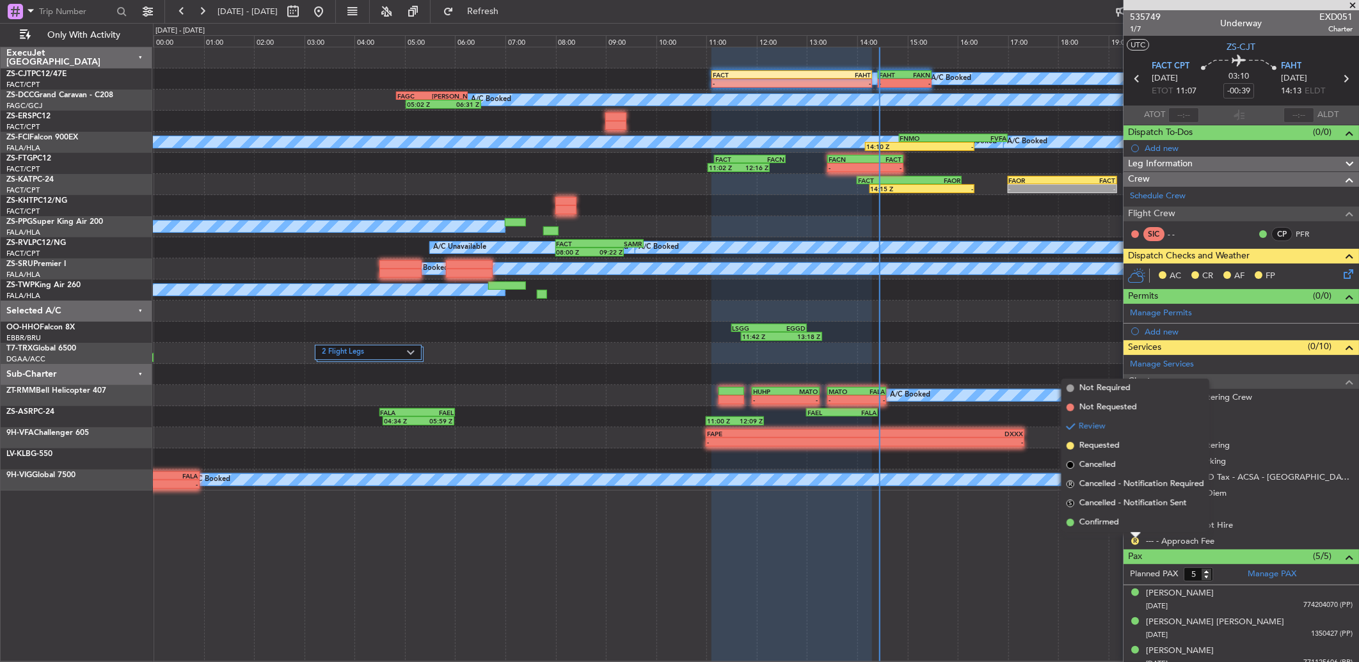
click at [1123, 519] on li "Confirmed" at bounding box center [1135, 522] width 148 height 19
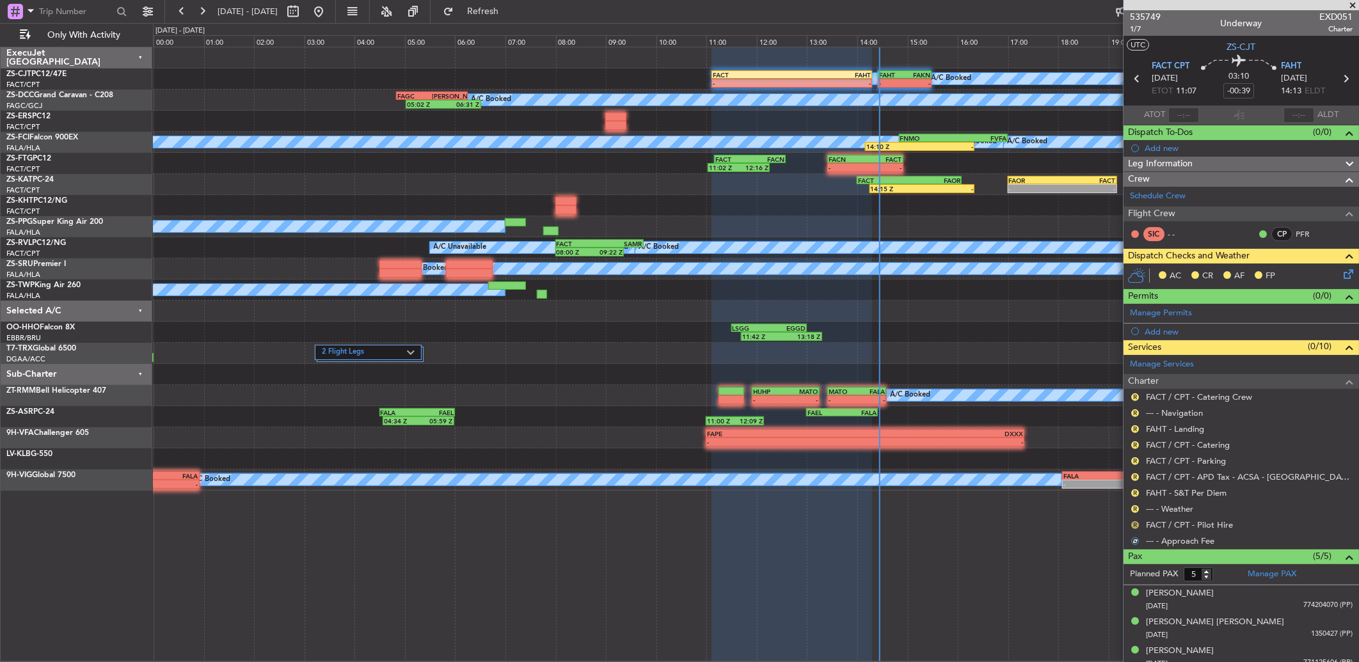
click at [1137, 523] on button "R" at bounding box center [1135, 525] width 8 height 8
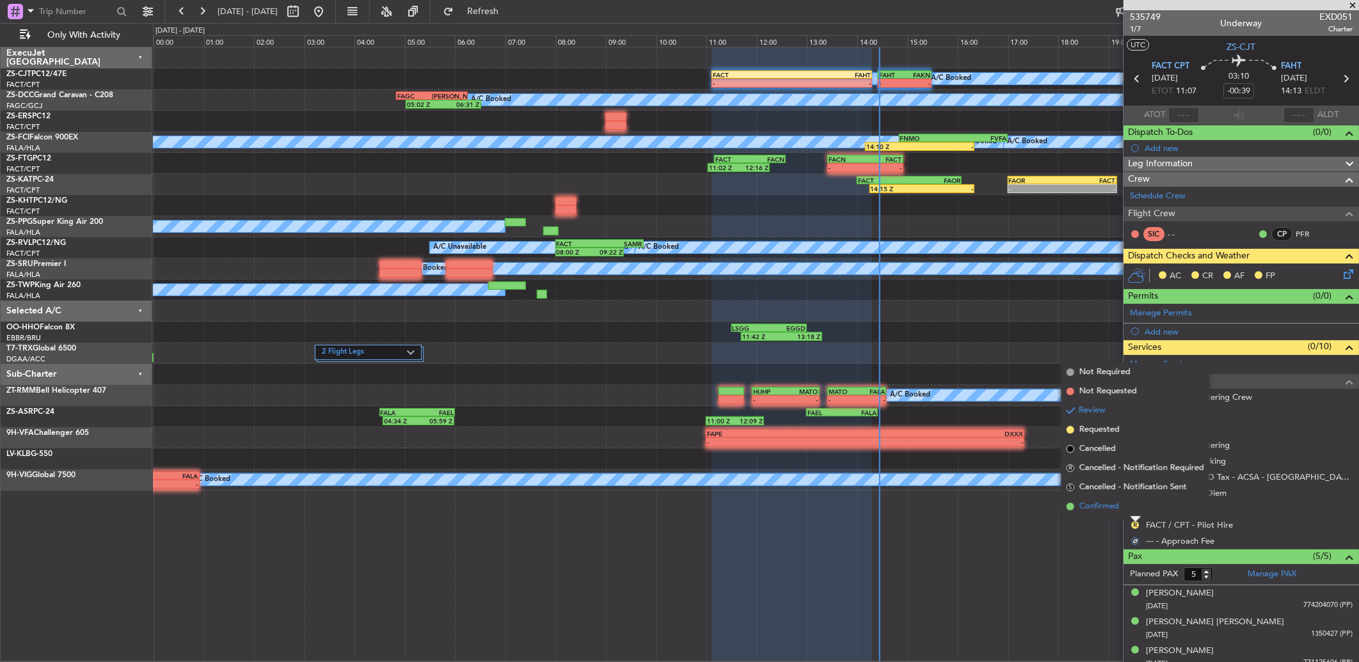
click at [1137, 510] on li "Confirmed" at bounding box center [1135, 506] width 148 height 19
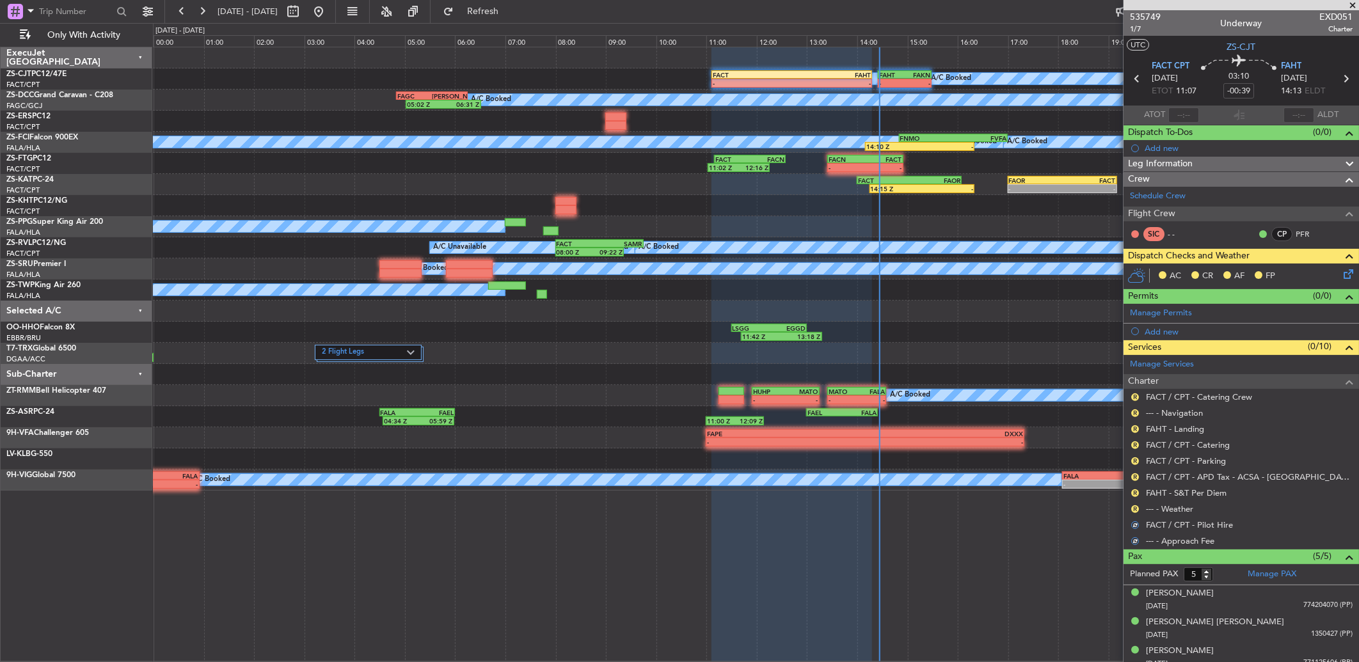
click at [1137, 510] on button "R" at bounding box center [1135, 509] width 8 height 8
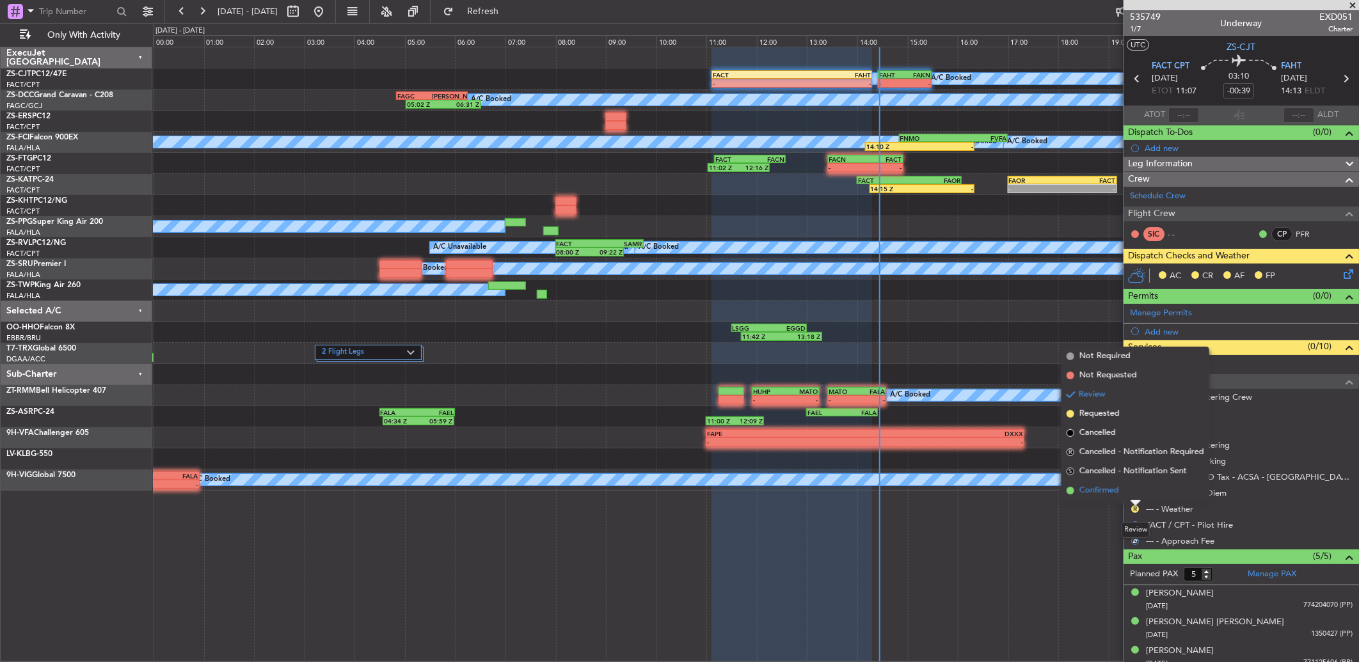
click at [1137, 494] on li "Confirmed" at bounding box center [1135, 490] width 148 height 19
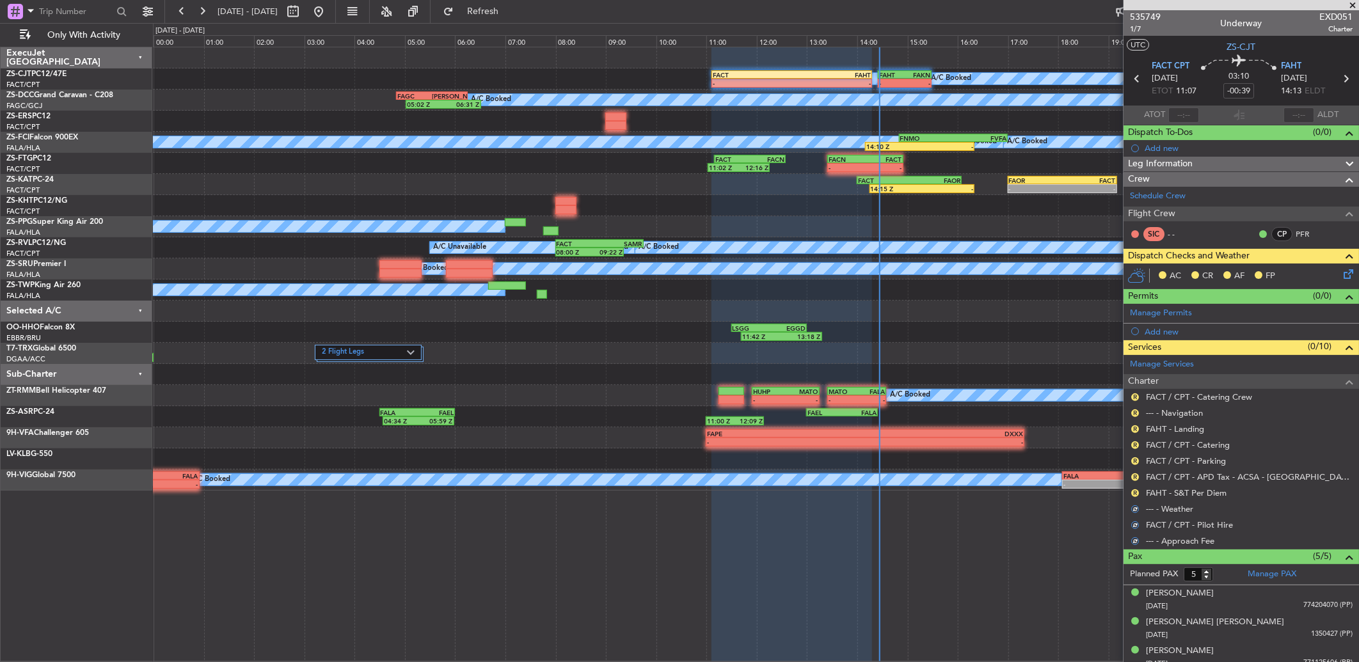
click at [1137, 494] on button "R" at bounding box center [1135, 493] width 8 height 8
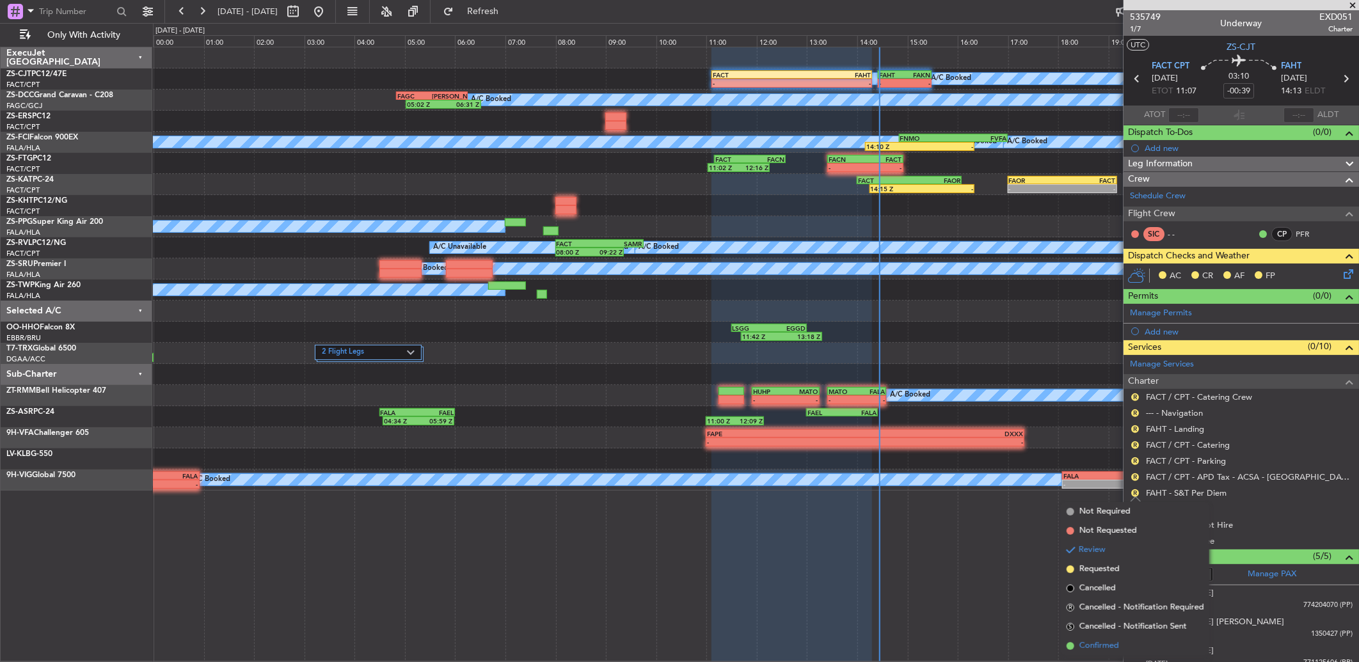
click at [1102, 642] on span "Confirmed" at bounding box center [1099, 646] width 40 height 13
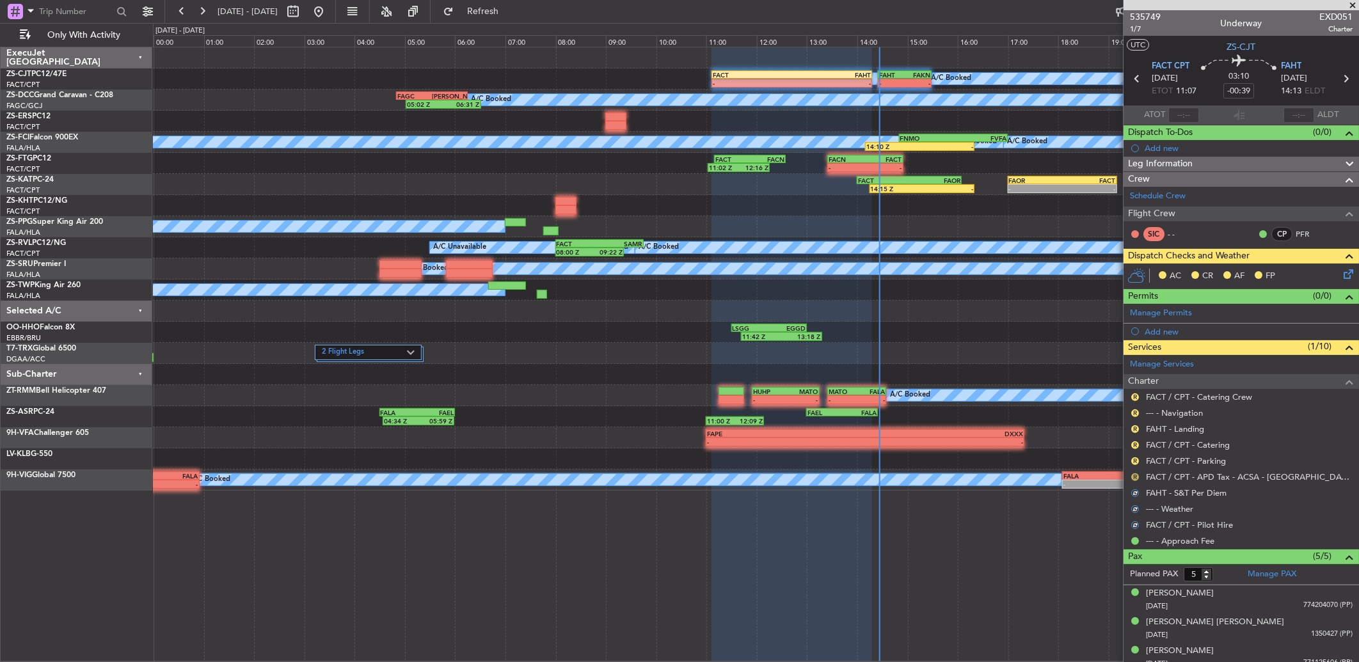
click at [1135, 477] on button "R" at bounding box center [1135, 477] width 8 height 8
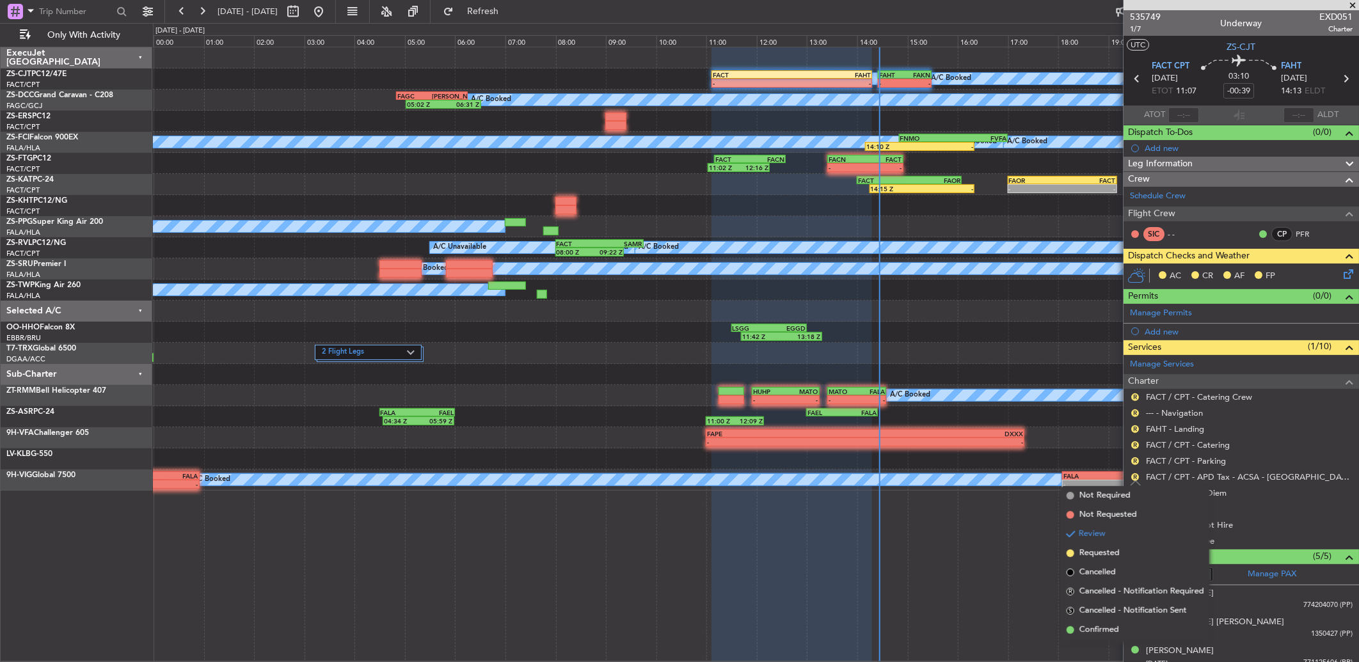
click at [1107, 630] on span "Confirmed" at bounding box center [1099, 630] width 40 height 13
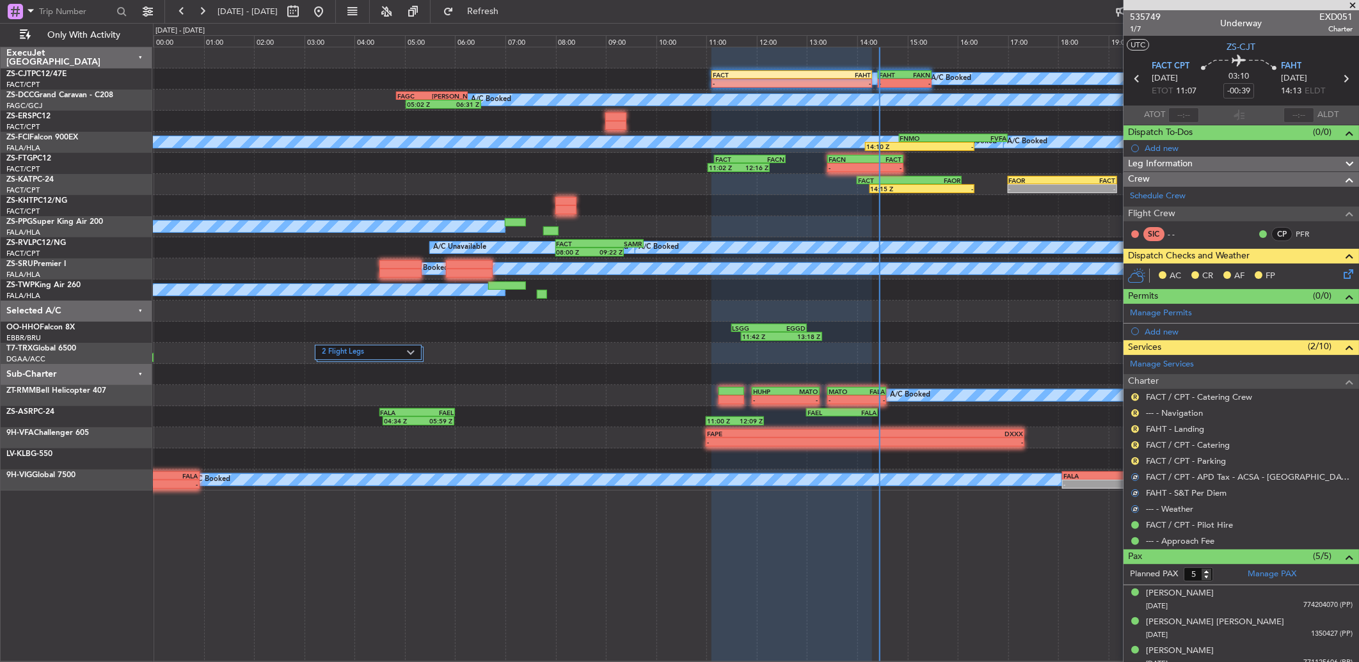
click at [1135, 455] on div "R FACT / CPT - Parking" at bounding box center [1240, 461] width 235 height 16
click at [1135, 463] on button "R" at bounding box center [1135, 461] width 8 height 8
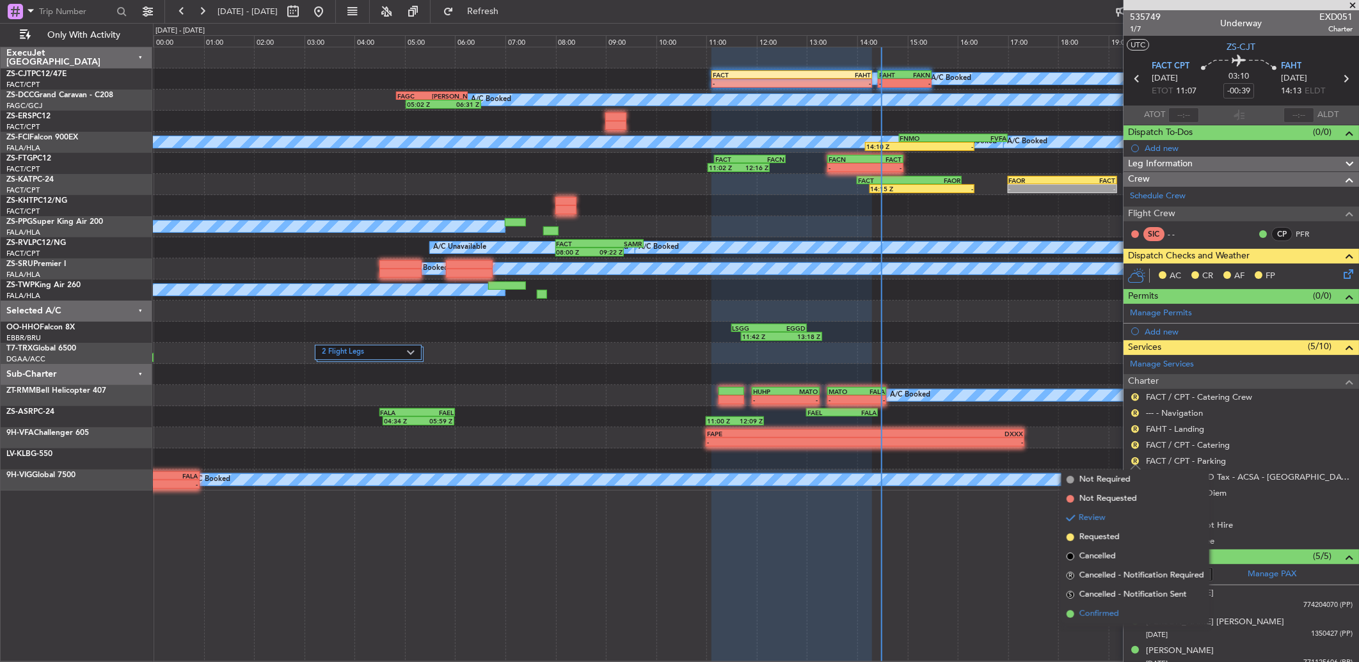
click at [1105, 610] on span "Confirmed" at bounding box center [1099, 614] width 40 height 13
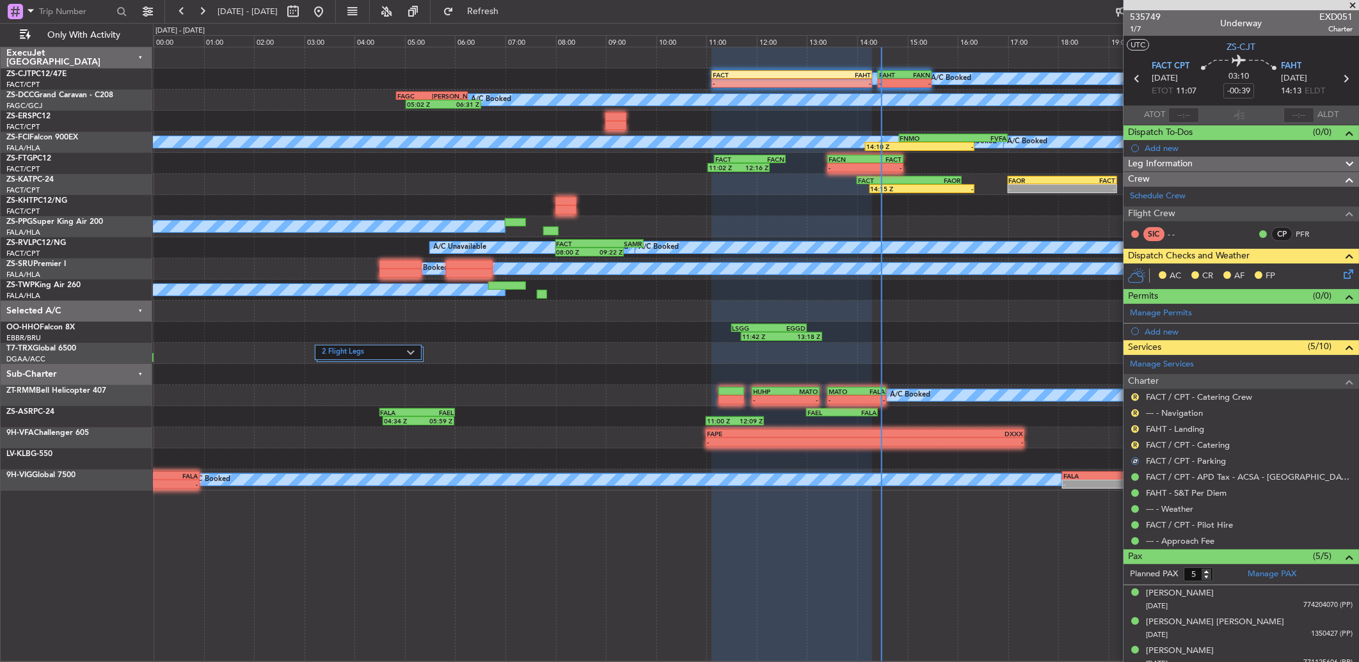
click at [1130, 449] on nimbus-traffic-light "R" at bounding box center [1135, 445] width 10 height 10
click at [1135, 444] on button "R" at bounding box center [1135, 445] width 8 height 8
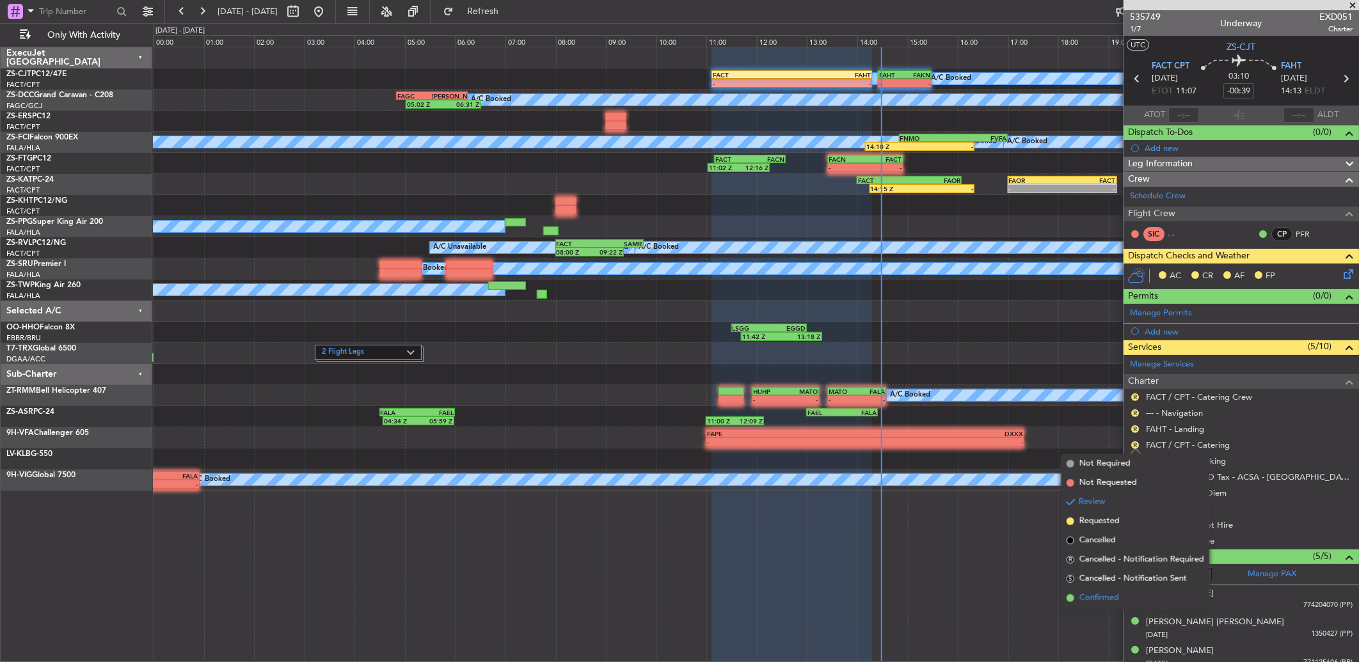
click at [1105, 593] on span "Confirmed" at bounding box center [1099, 598] width 40 height 13
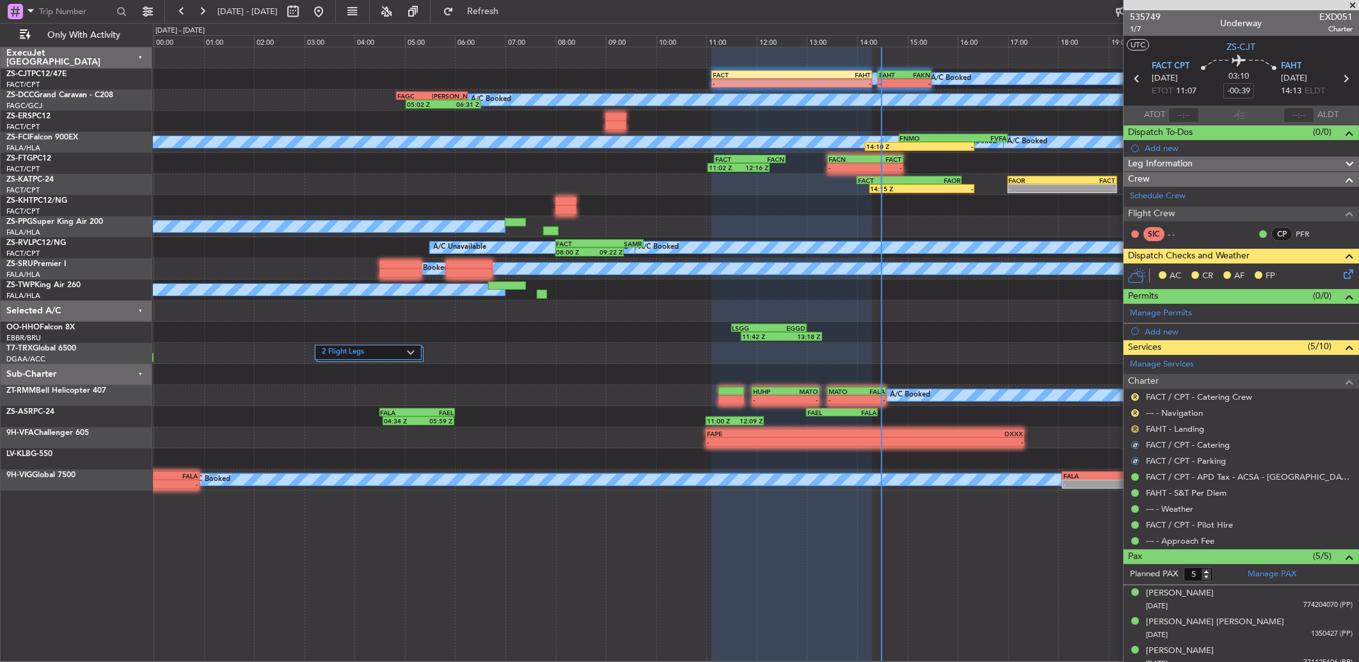
click at [1134, 427] on button "R" at bounding box center [1135, 429] width 8 height 8
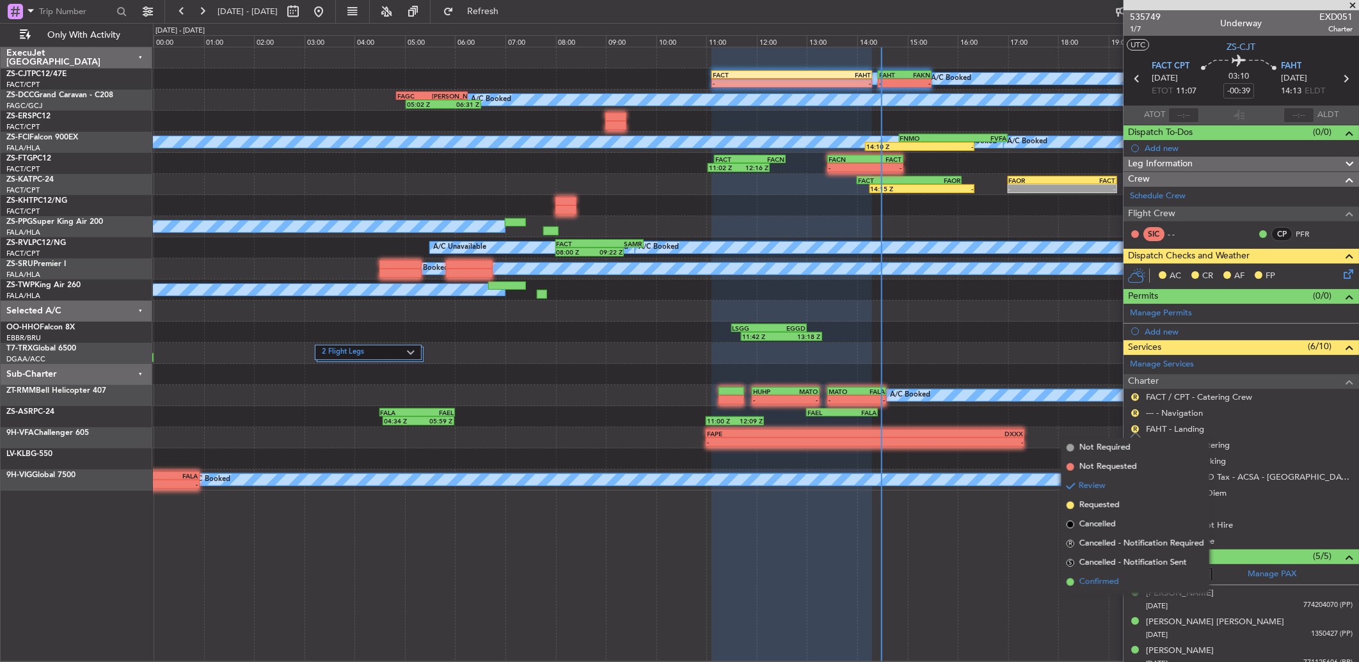
click at [1101, 585] on span "Confirmed" at bounding box center [1099, 582] width 40 height 13
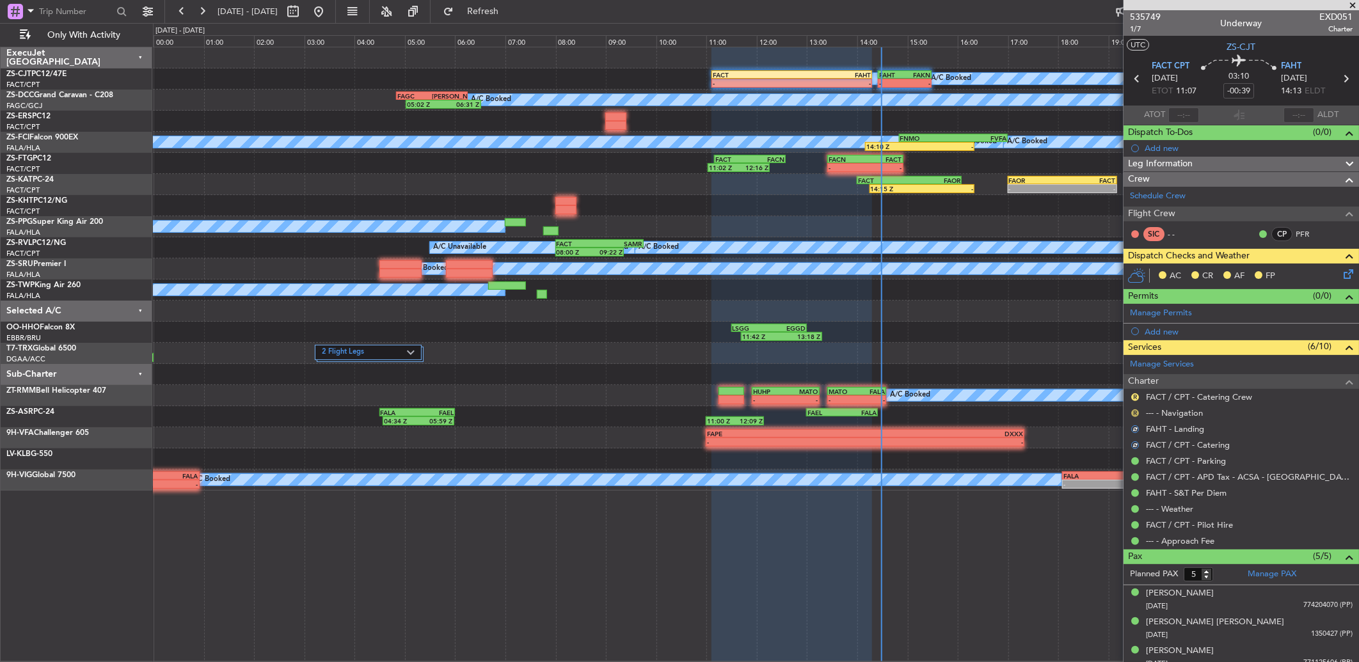
click at [1132, 414] on button "R" at bounding box center [1135, 413] width 8 height 8
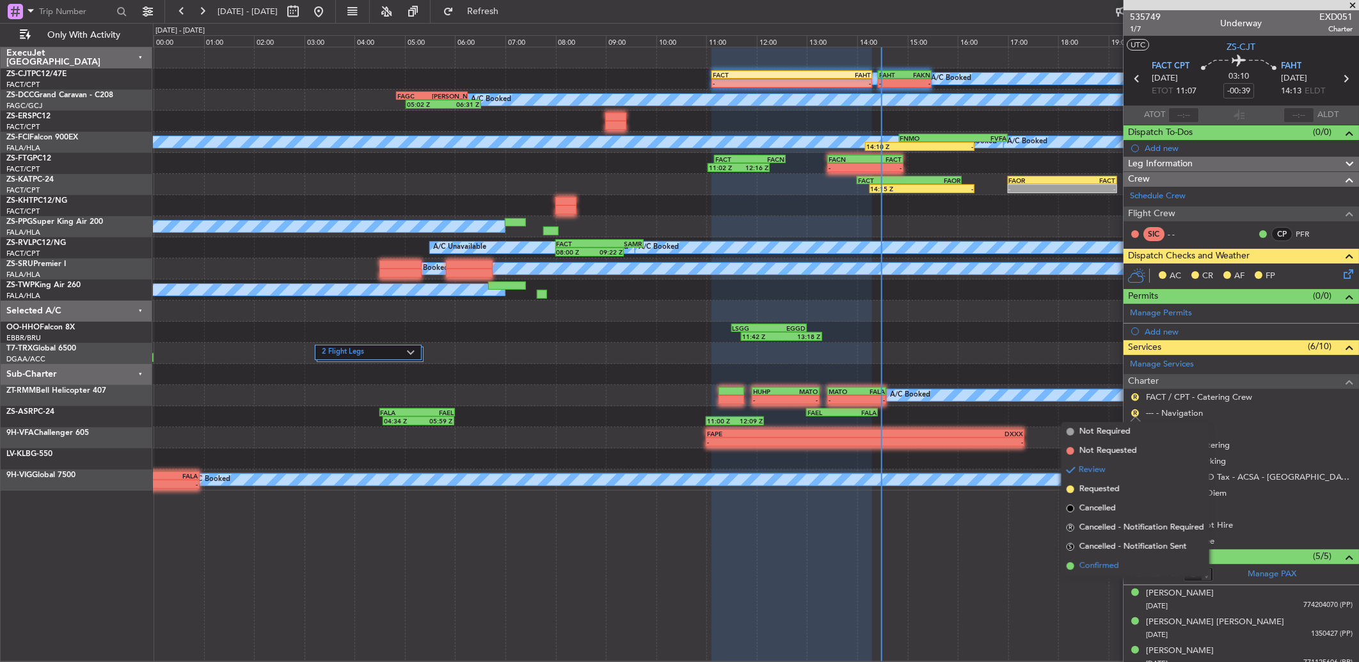
click at [1116, 562] on span "Confirmed" at bounding box center [1099, 566] width 40 height 13
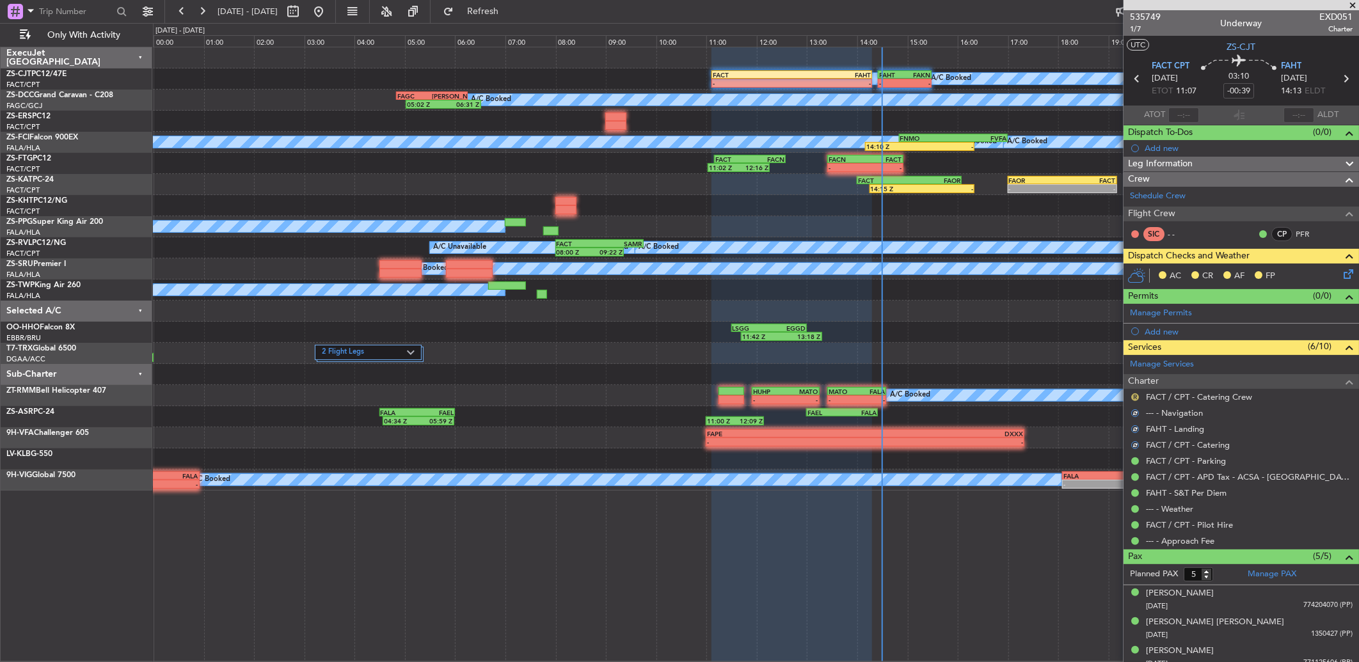
click at [1133, 394] on button "R" at bounding box center [1135, 397] width 8 height 8
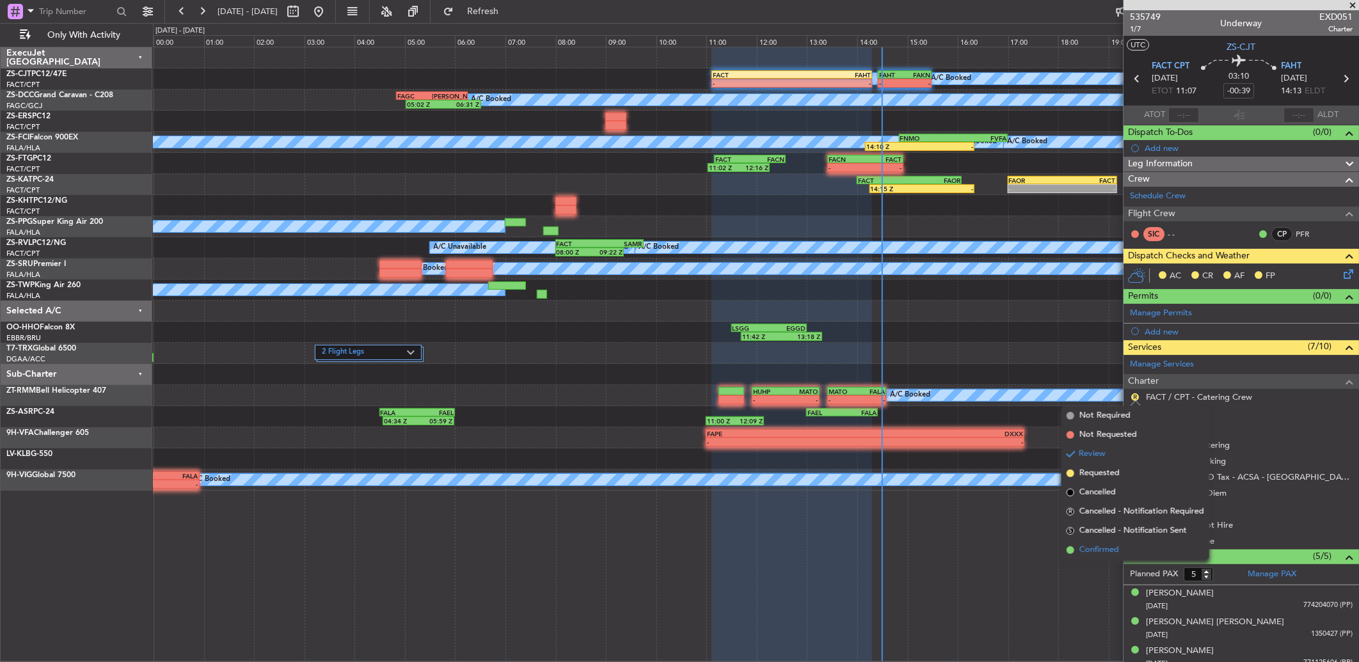
click at [1114, 547] on span "Confirmed" at bounding box center [1099, 550] width 40 height 13
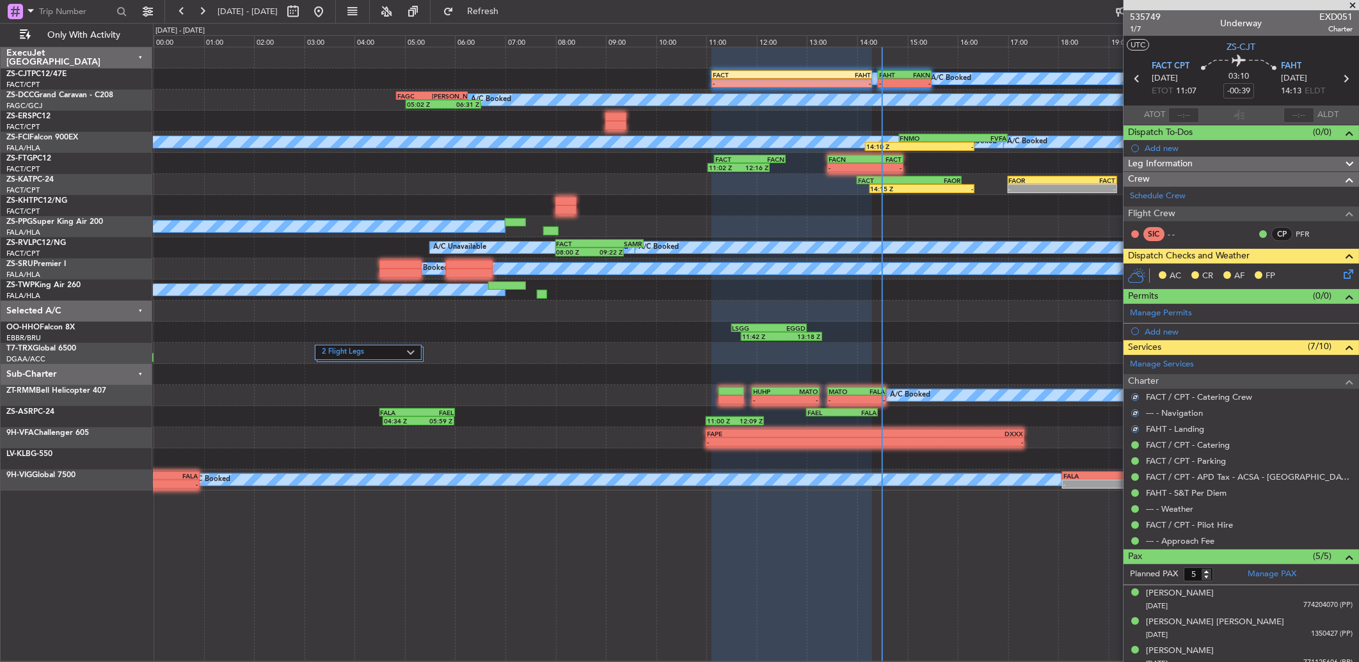
click at [1341, 276] on icon at bounding box center [1346, 272] width 10 height 10
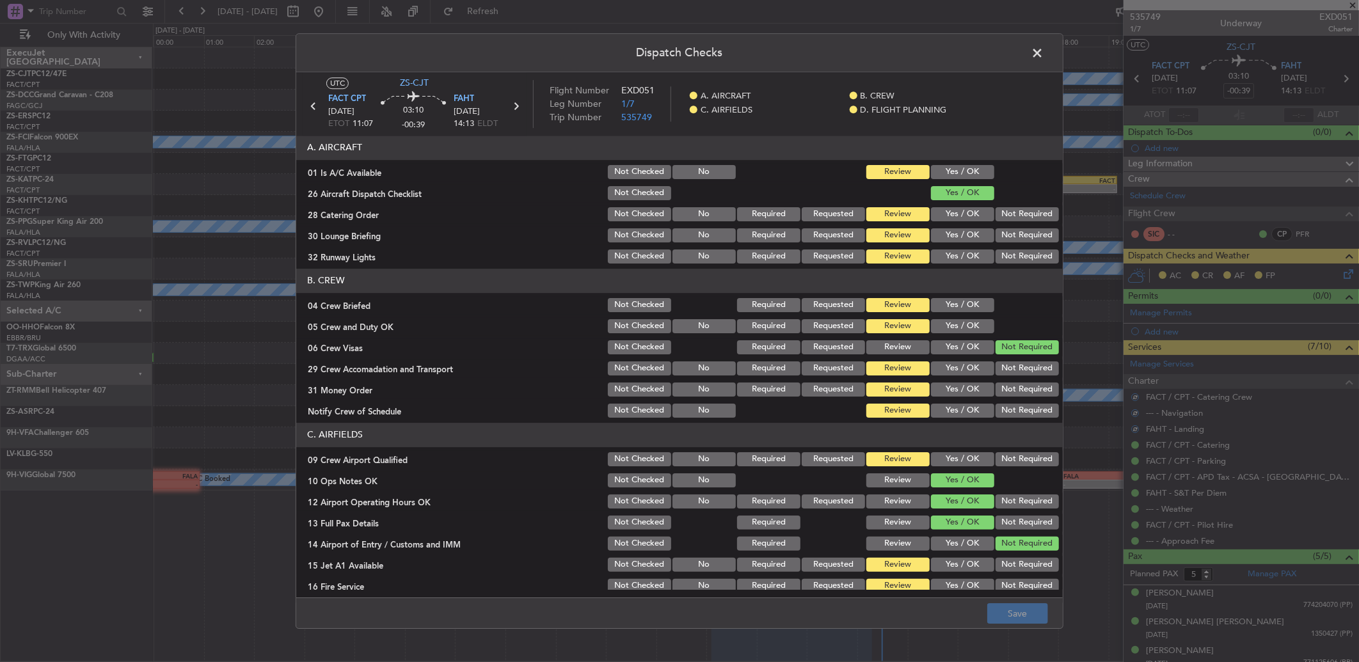
click at [933, 170] on button "Yes / OK" at bounding box center [962, 172] width 63 height 14
click at [1029, 243] on div "Not Required" at bounding box center [1025, 235] width 65 height 18
click at [1027, 221] on div "Not Required" at bounding box center [1025, 214] width 65 height 18
click at [1016, 248] on section "A. AIRCRAFT 01 Is A/C Available Not Checked No Review Yes / OK 26 Aircraft Disp…" at bounding box center [679, 201] width 766 height 130
drag, startPoint x: 1007, startPoint y: 207, endPoint x: 1007, endPoint y: 224, distance: 17.3
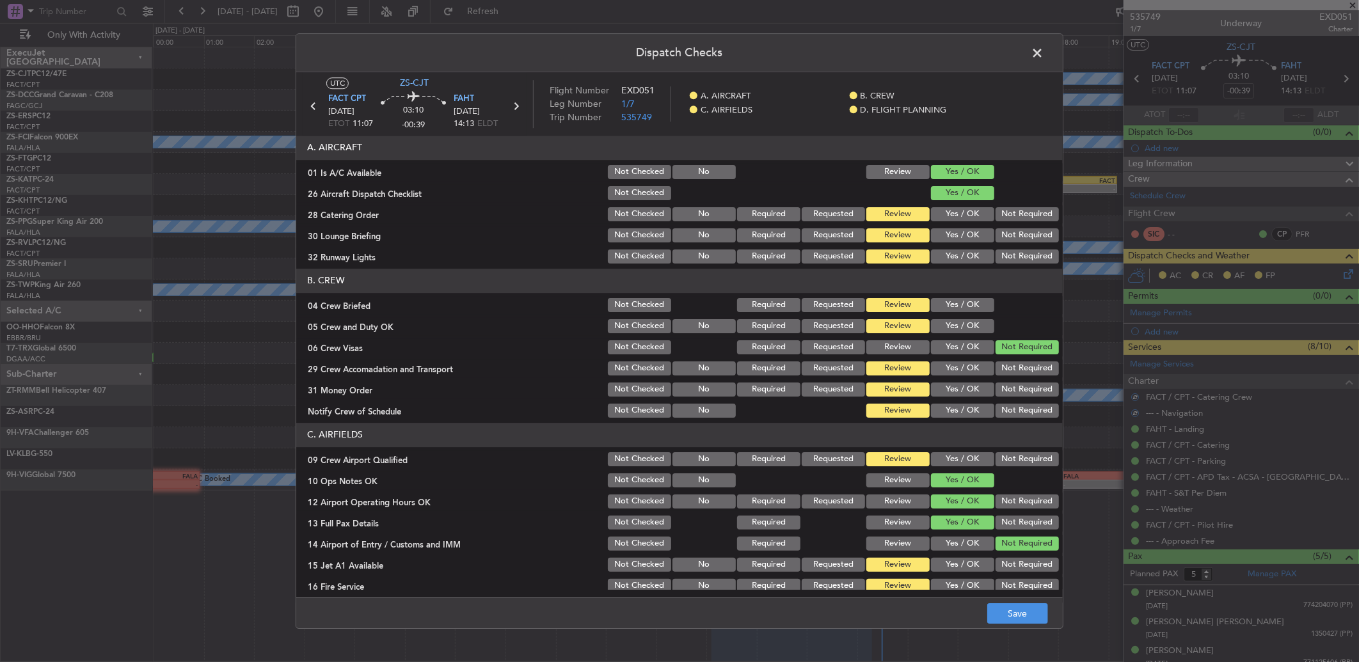
click at [1007, 212] on div "Not Required" at bounding box center [1025, 214] width 65 height 18
click at [1009, 225] on section "A. AIRCRAFT 01 Is A/C Available Not Checked No Review Yes / OK 26 Aircraft Disp…" at bounding box center [679, 201] width 766 height 130
click at [1009, 237] on button "Not Required" at bounding box center [1026, 235] width 63 height 14
click at [1006, 208] on button "Not Required" at bounding box center [1026, 214] width 63 height 14
click at [1006, 230] on button "Not Required" at bounding box center [1026, 235] width 63 height 14
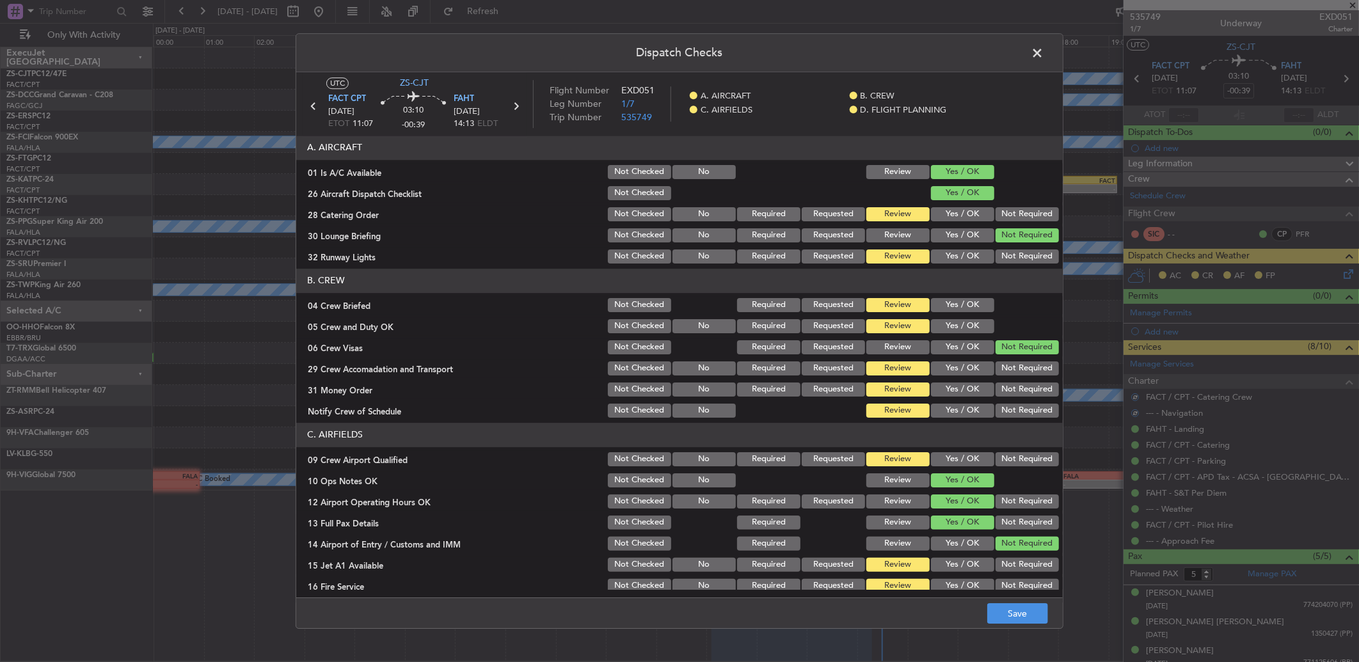
click at [1002, 211] on button "Not Required" at bounding box center [1026, 214] width 63 height 14
click at [1008, 258] on button "Not Required" at bounding box center [1026, 256] width 63 height 14
click at [971, 307] on button "Yes / OK" at bounding box center [962, 305] width 63 height 14
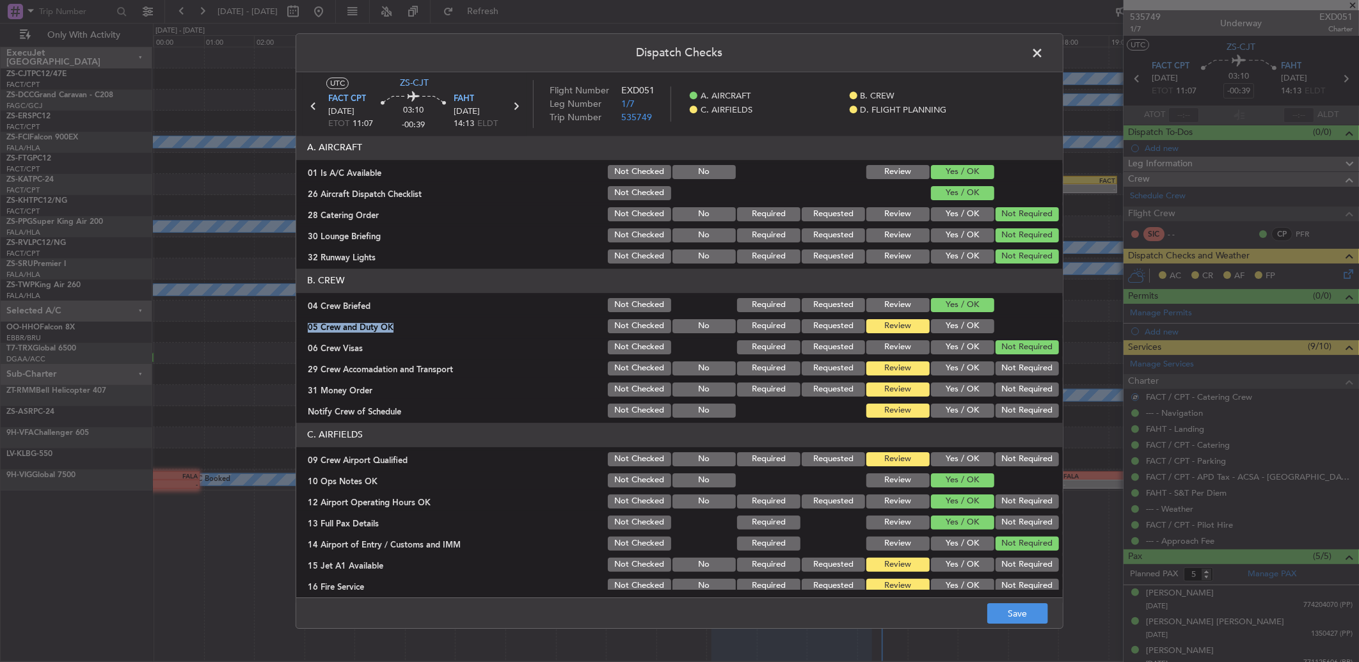
click at [970, 320] on section "B. CREW 04 Crew Briefed Not Checked Required Requested Review Yes / OK 05 Crew …" at bounding box center [679, 344] width 766 height 151
click at [974, 326] on button "Yes / OK" at bounding box center [962, 326] width 63 height 14
drag, startPoint x: 989, startPoint y: 349, endPoint x: 990, endPoint y: 356, distance: 6.5
click at [995, 352] on button "Not Required" at bounding box center [1026, 347] width 63 height 14
click at [995, 367] on button "Not Required" at bounding box center [1026, 368] width 63 height 14
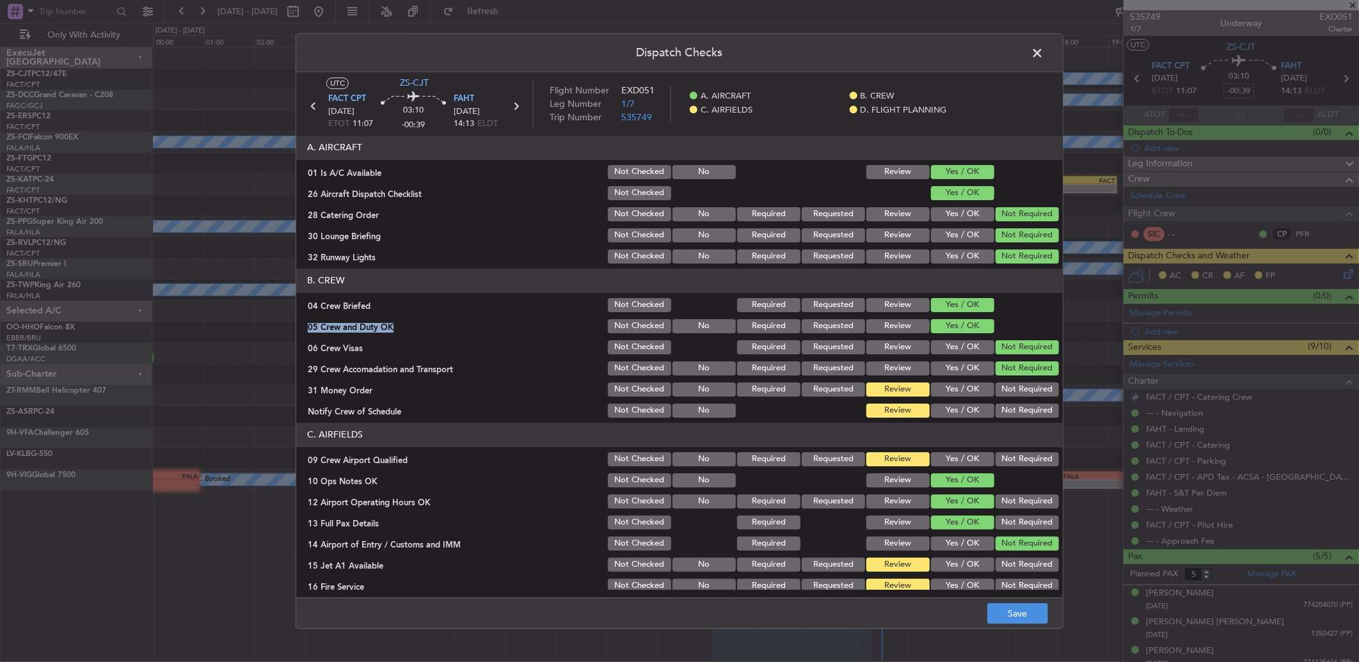
drag, startPoint x: 994, startPoint y: 374, endPoint x: 996, endPoint y: 384, distance: 10.4
click at [995, 379] on section "B. CREW 04 Crew Briefed Not Checked Required Requested Review Yes / OK 05 Crew …" at bounding box center [679, 344] width 766 height 151
drag, startPoint x: 996, startPoint y: 384, endPoint x: 996, endPoint y: 403, distance: 18.6
click at [996, 385] on button "Not Required" at bounding box center [1026, 390] width 63 height 14
click at [996, 394] on button "Not Required" at bounding box center [1026, 390] width 63 height 14
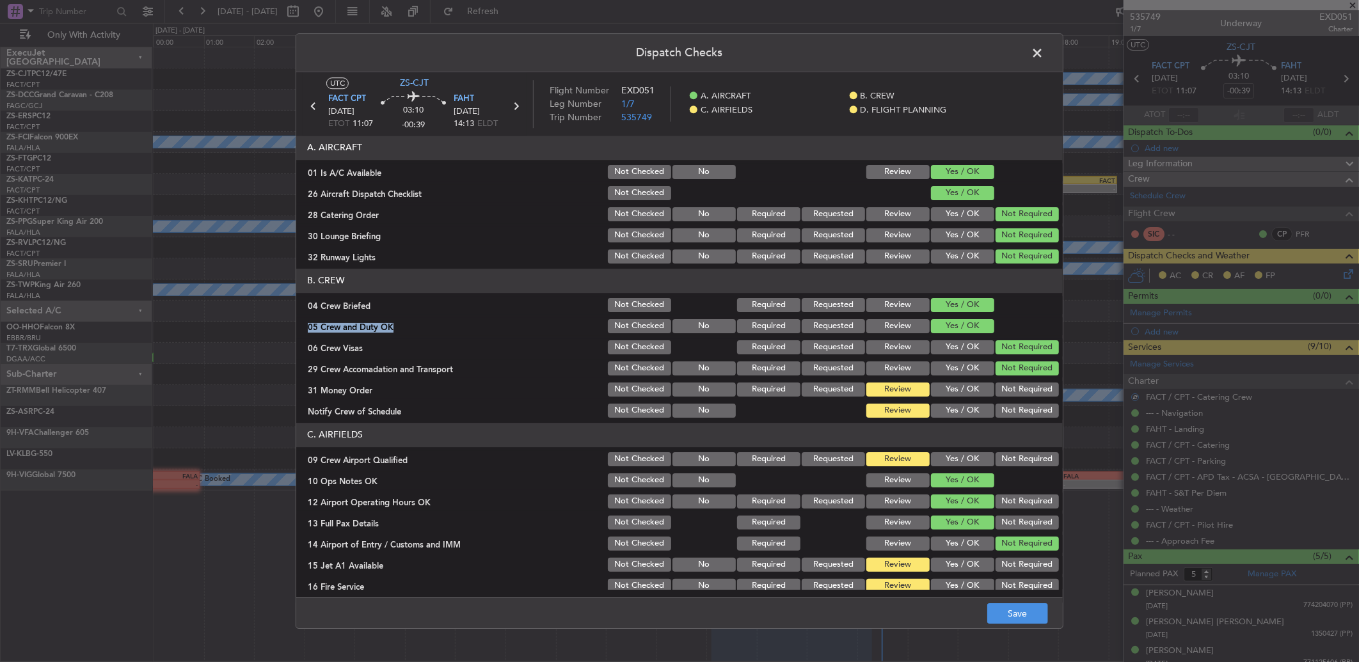
click at [996, 399] on section "B. CREW 04 Crew Briefed Not Checked Required Requested Review Yes / OK 05 Crew …" at bounding box center [679, 344] width 766 height 151
drag, startPoint x: 996, startPoint y: 403, endPoint x: 997, endPoint y: 417, distance: 14.1
click at [997, 409] on button "Not Required" at bounding box center [1026, 411] width 63 height 14
click at [997, 417] on button "Not Required" at bounding box center [1026, 411] width 63 height 14
click at [1006, 452] on div "Not Required" at bounding box center [1025, 459] width 65 height 18
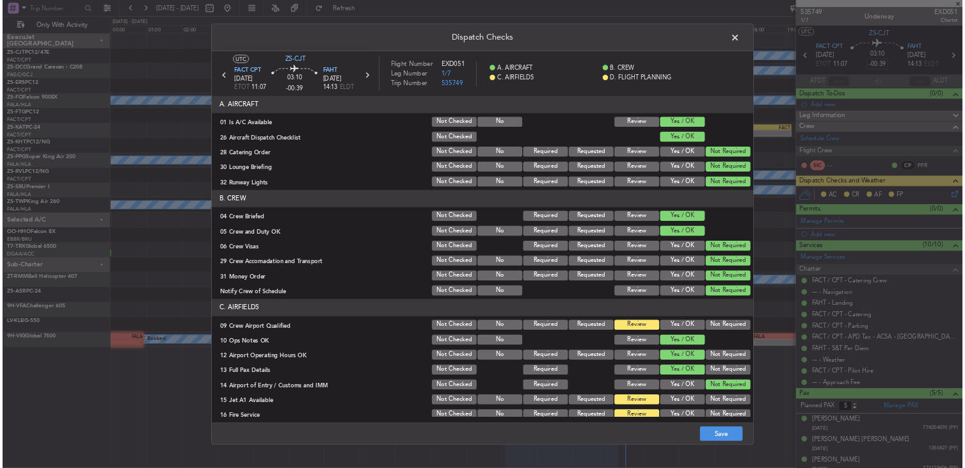
scroll to position [120, 0]
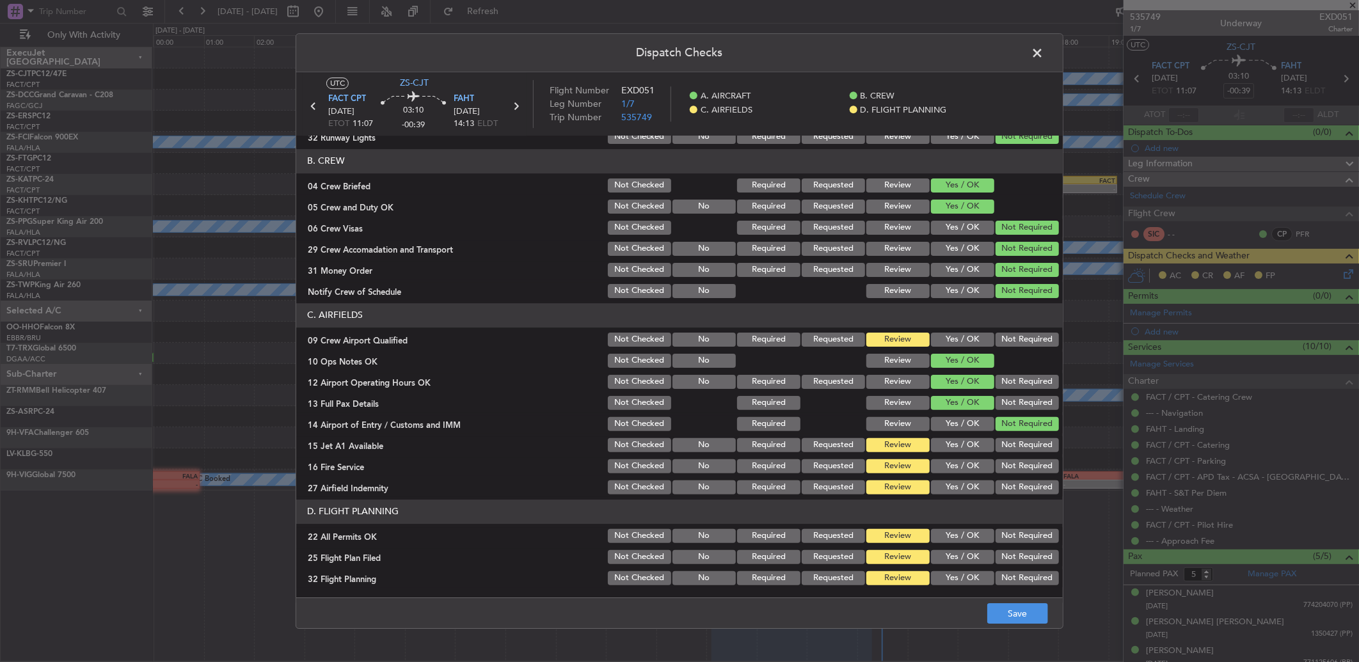
click at [1009, 337] on button "Not Required" at bounding box center [1026, 340] width 63 height 14
click at [1001, 446] on button "Not Required" at bounding box center [1026, 445] width 63 height 14
click at [1001, 463] on button "Not Required" at bounding box center [1026, 466] width 63 height 14
click at [1001, 477] on section "C. AIRFIELDS 09 Crew Airport Qualified Not Checked No Required Requested Review…" at bounding box center [679, 399] width 766 height 193
click at [1001, 482] on button "Not Required" at bounding box center [1026, 487] width 63 height 14
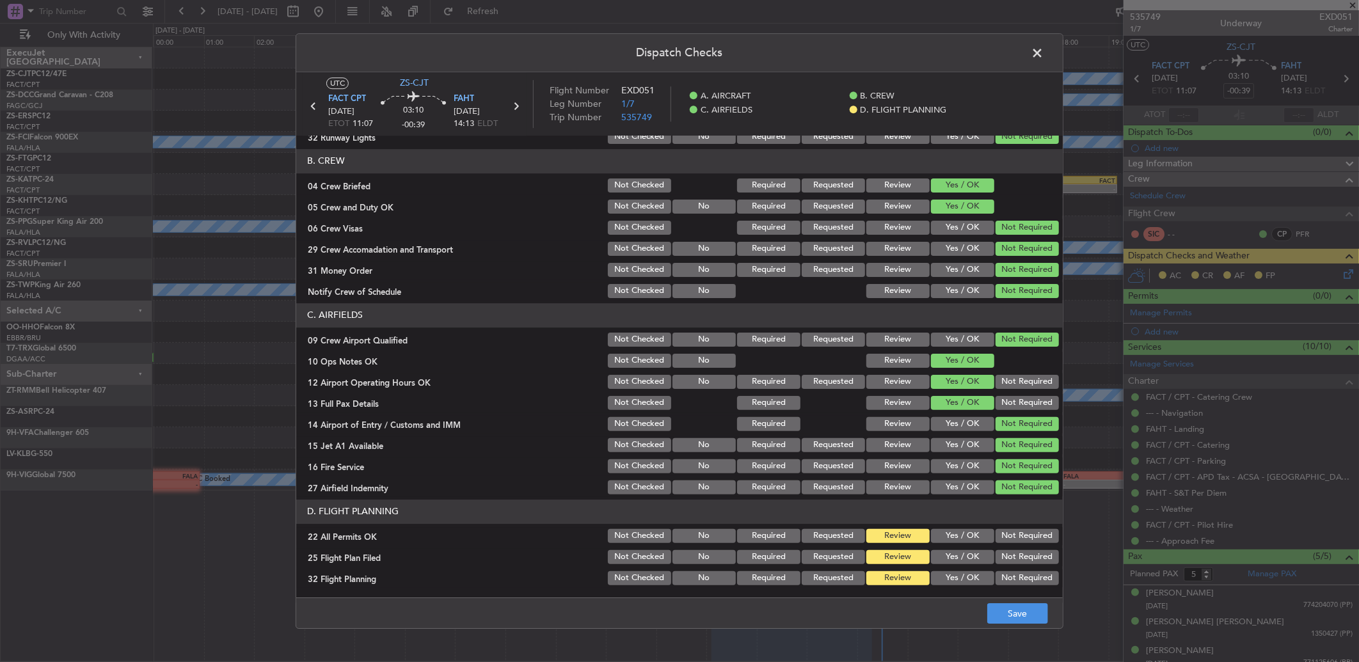
click at [1001, 487] on button "Not Required" at bounding box center [1026, 487] width 63 height 14
drag, startPoint x: 1015, startPoint y: 379, endPoint x: 1016, endPoint y: 395, distance: 16.6
click at [1015, 380] on button "Not Required" at bounding box center [1026, 382] width 63 height 14
click at [1016, 401] on button "Not Required" at bounding box center [1026, 403] width 63 height 14
click at [1016, 404] on button "Not Required" at bounding box center [1026, 403] width 63 height 14
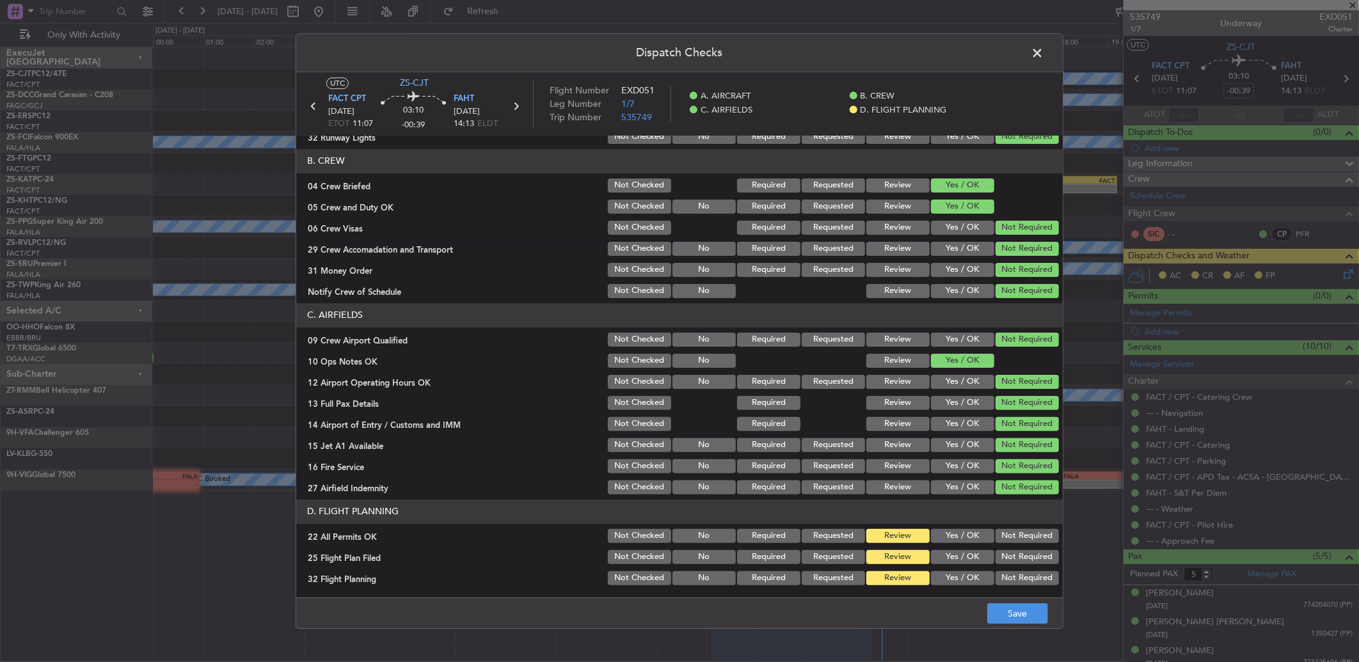
click at [1006, 546] on section "D. FLIGHT PLANNING 22 All Permits OK Not Checked No Required Requested Review Y…" at bounding box center [679, 544] width 766 height 88
click at [1007, 535] on button "Not Required" at bounding box center [1026, 536] width 63 height 14
click at [955, 557] on button "Yes / OK" at bounding box center [962, 557] width 63 height 14
click at [956, 586] on div "Yes / OK" at bounding box center [961, 578] width 65 height 18
drag, startPoint x: 966, startPoint y: 577, endPoint x: 981, endPoint y: 604, distance: 31.5
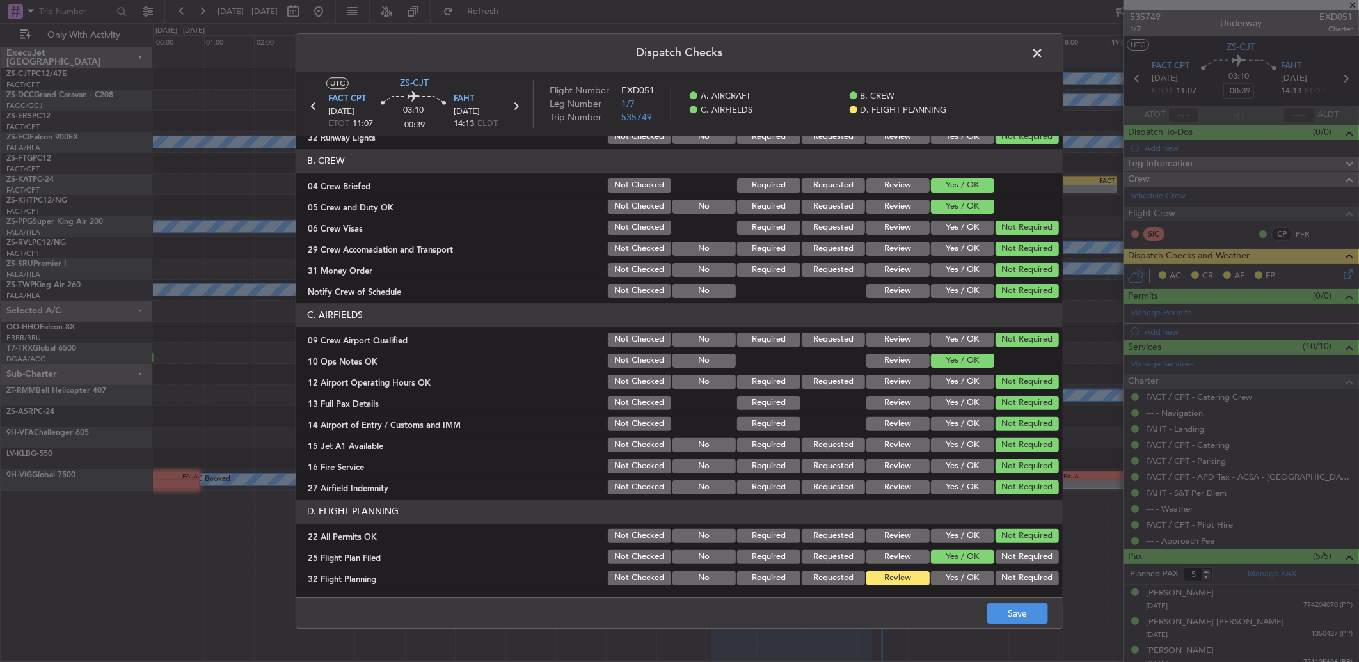
click at [967, 578] on button "Yes / OK" at bounding box center [962, 578] width 63 height 14
drag, startPoint x: 988, startPoint y: 612, endPoint x: 1006, endPoint y: 615, distance: 18.1
click at [993, 615] on button "Save" at bounding box center [1017, 613] width 61 height 20
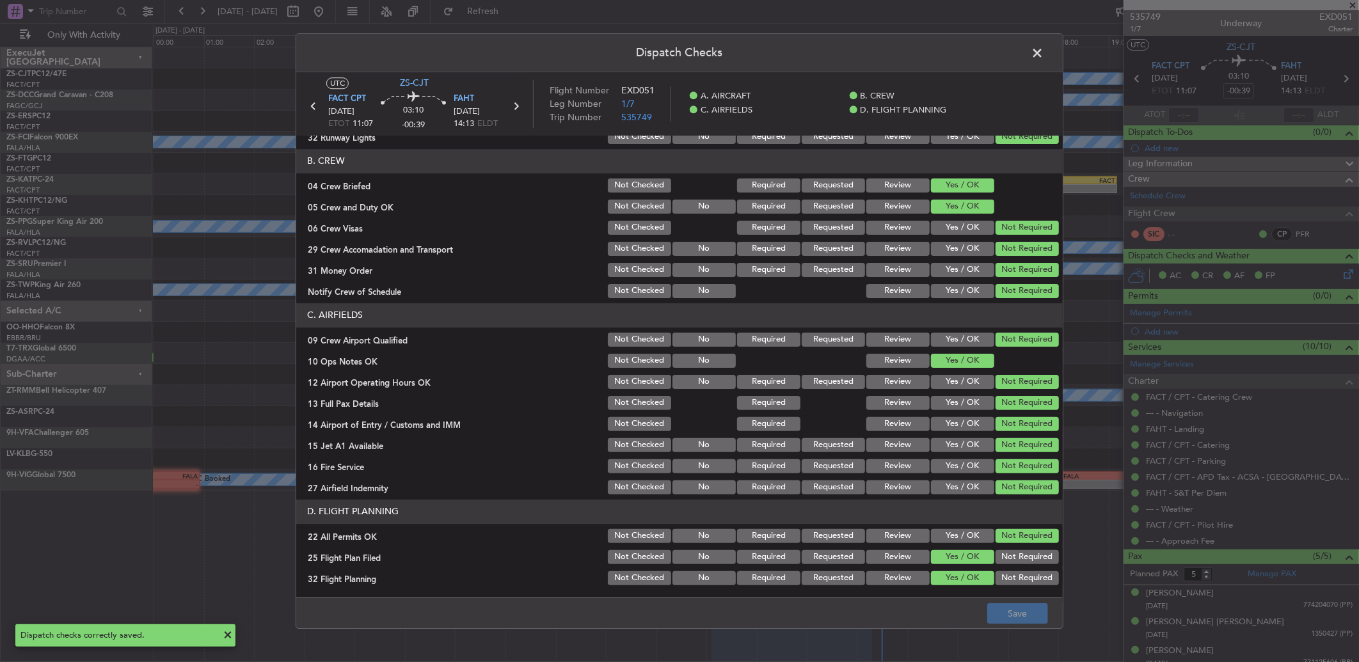
click at [1043, 52] on span at bounding box center [1043, 56] width 0 height 26
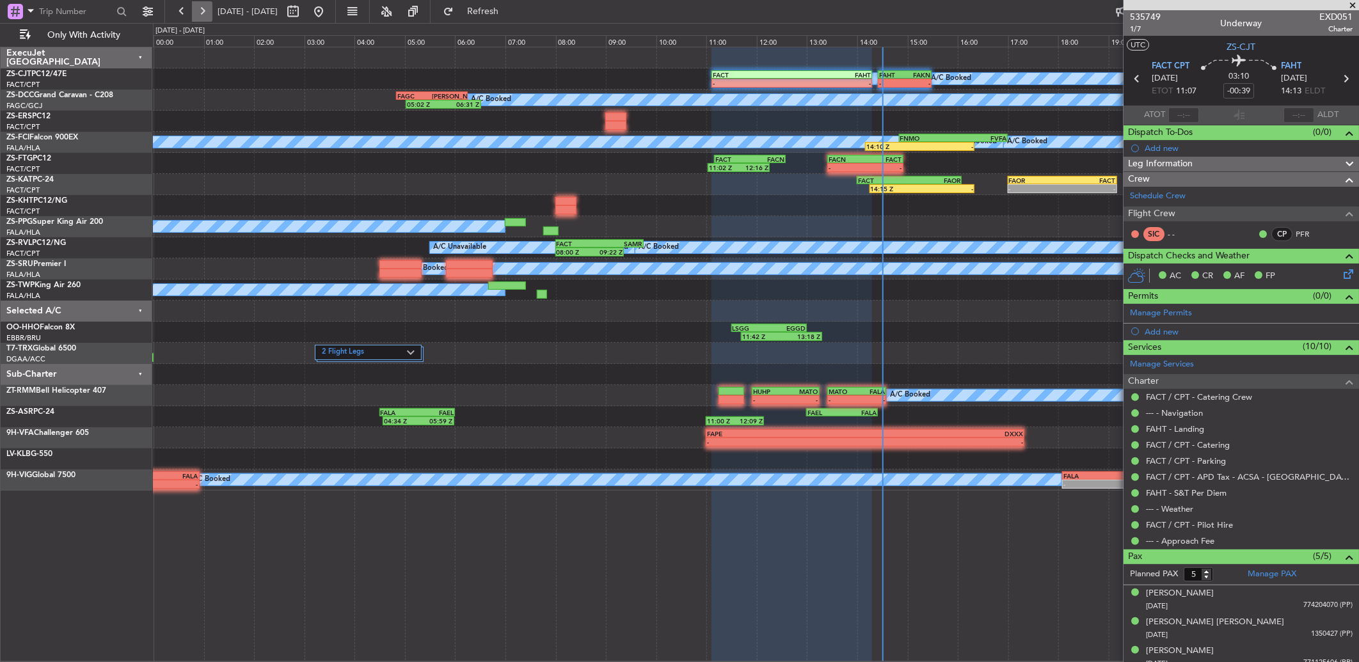
click at [207, 11] on button at bounding box center [202, 11] width 20 height 20
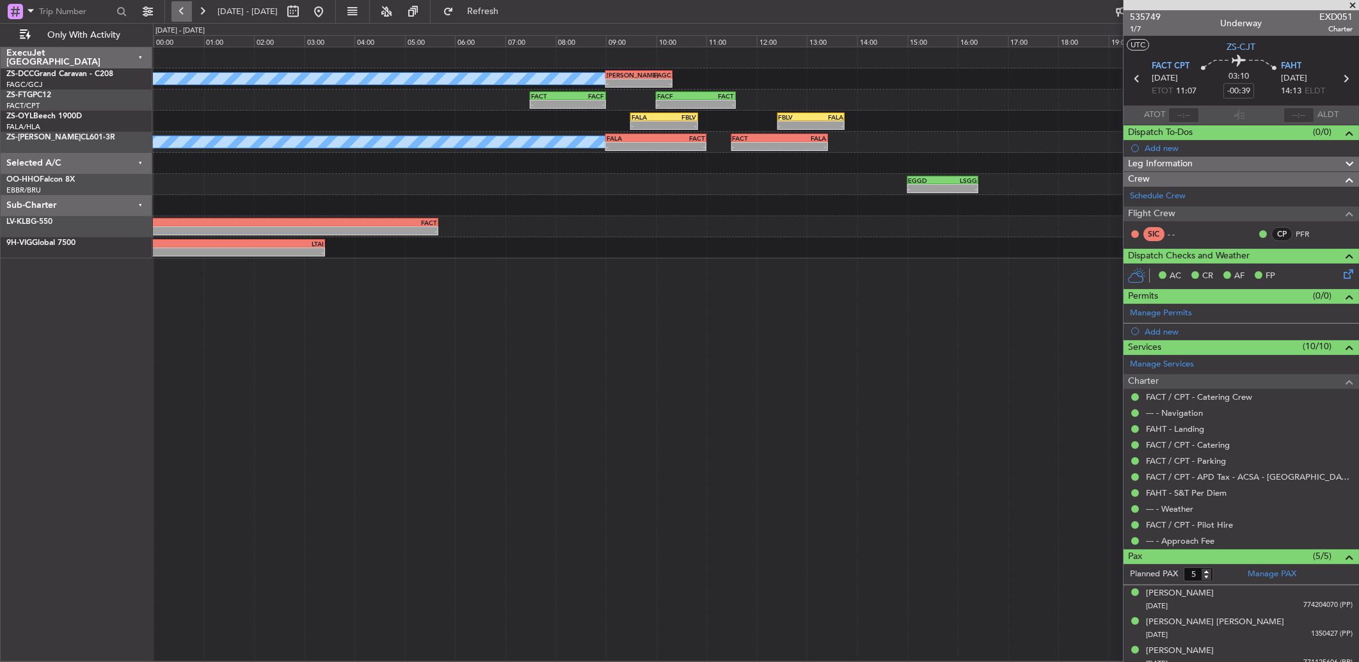
click at [177, 11] on button at bounding box center [181, 11] width 20 height 20
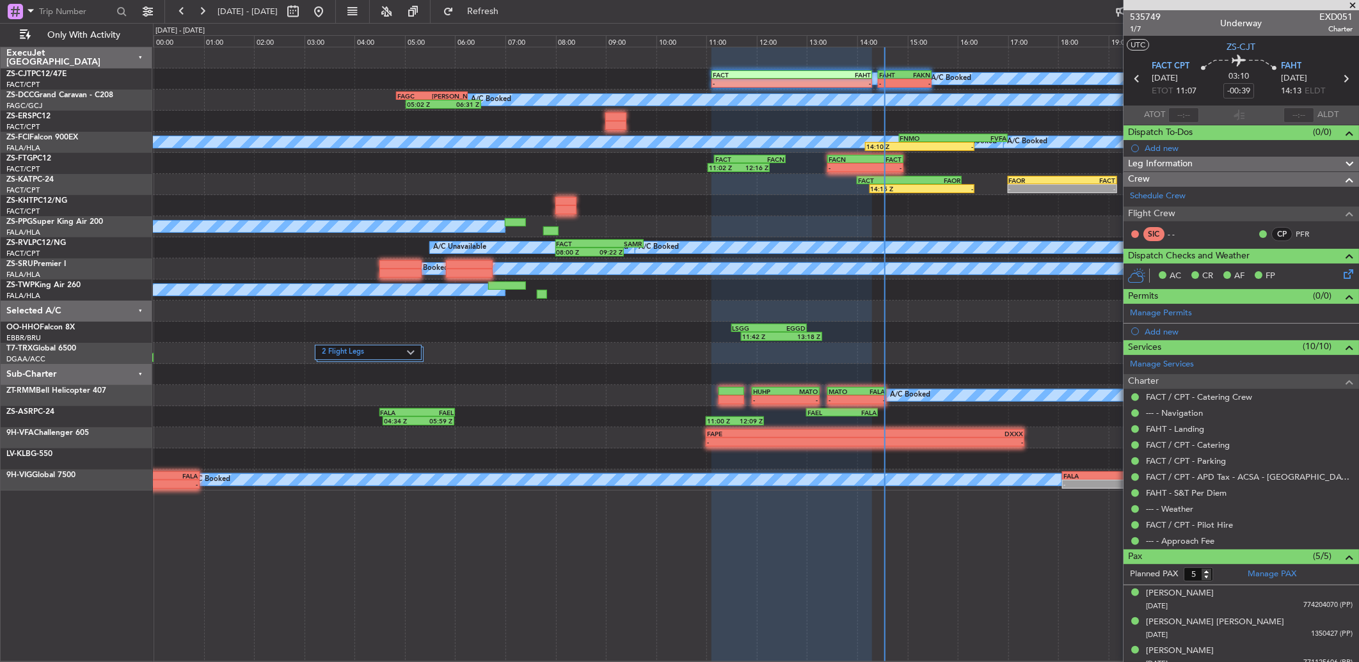
click at [1352, 5] on span at bounding box center [1352, 6] width 13 height 12
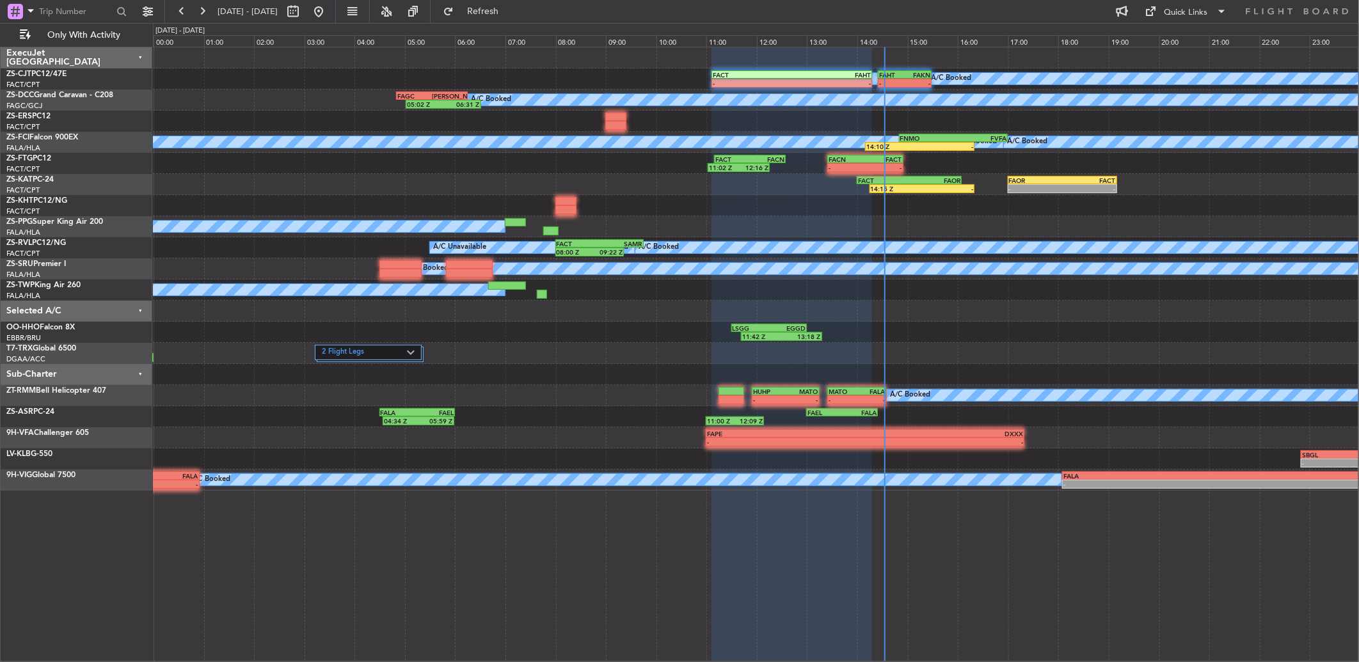
type input "0"
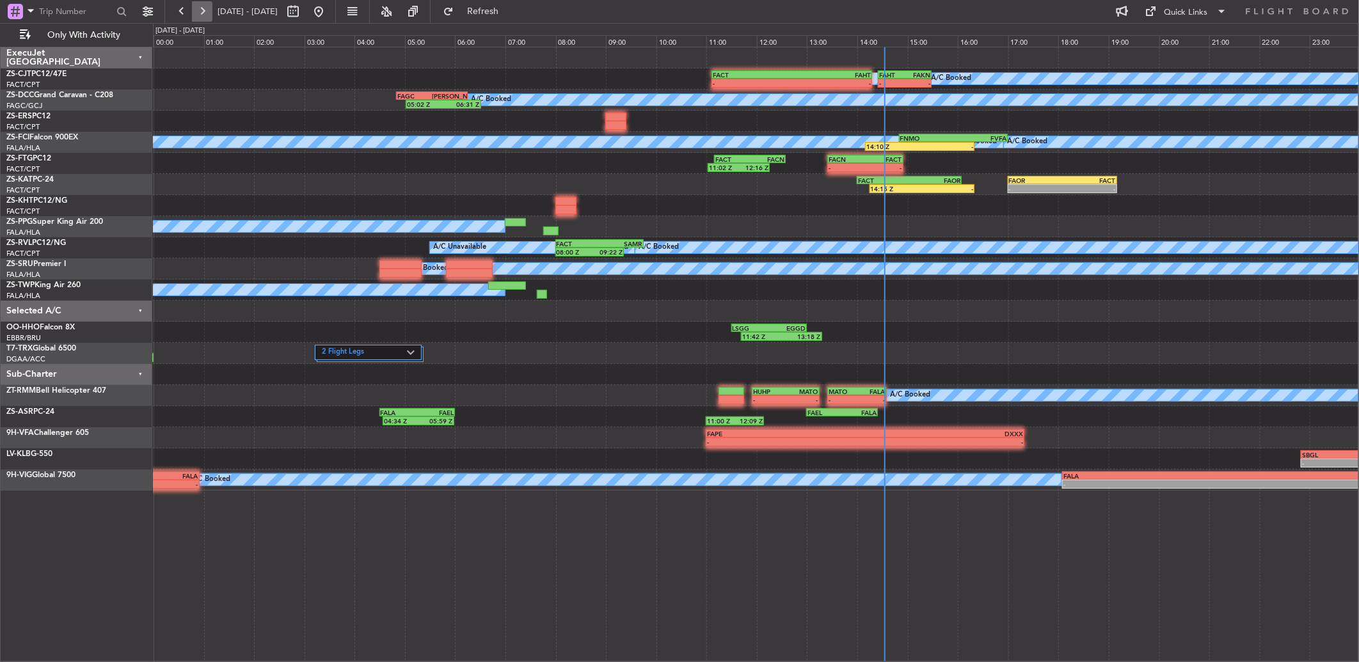
click at [196, 11] on button at bounding box center [202, 11] width 20 height 20
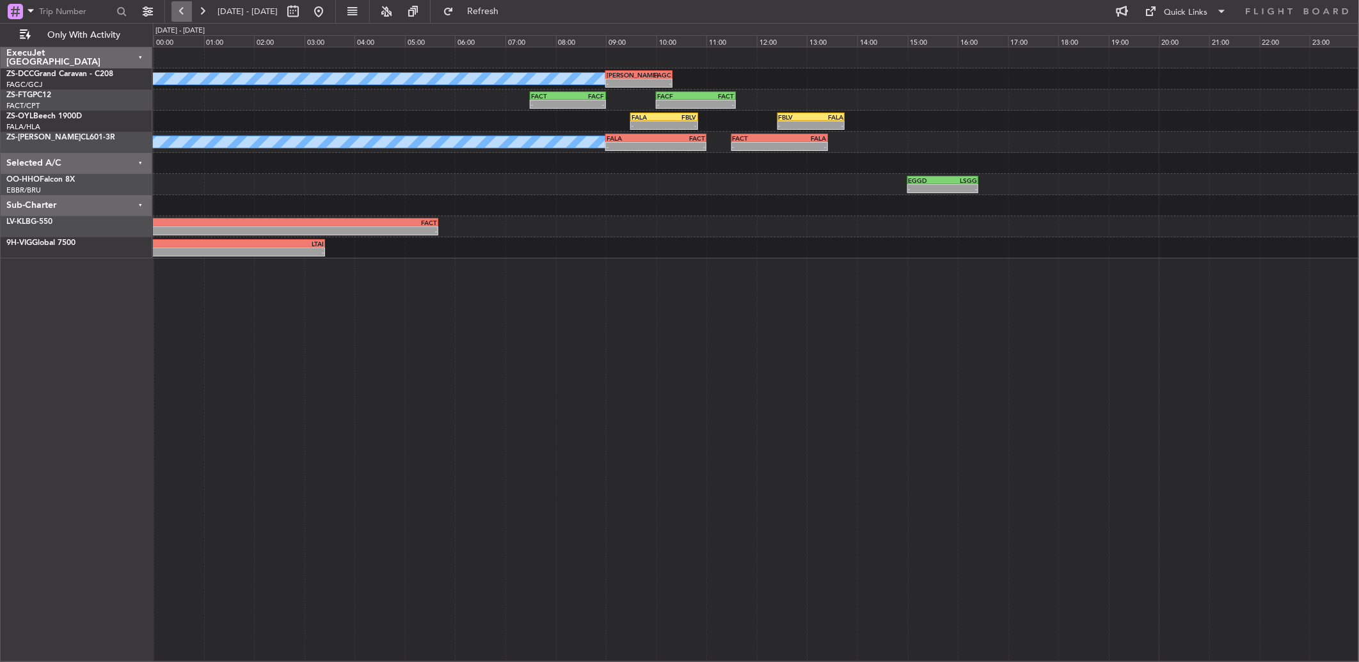
click at [177, 13] on button at bounding box center [181, 11] width 20 height 20
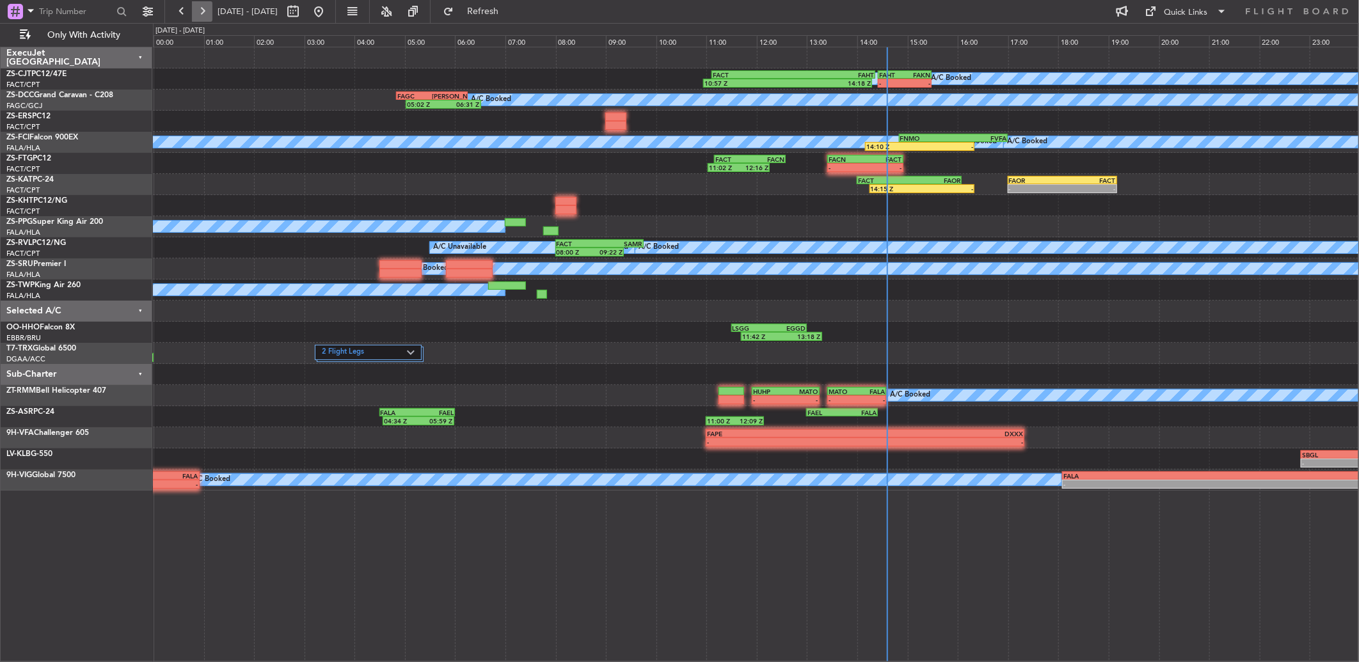
click at [201, 12] on button at bounding box center [202, 11] width 20 height 20
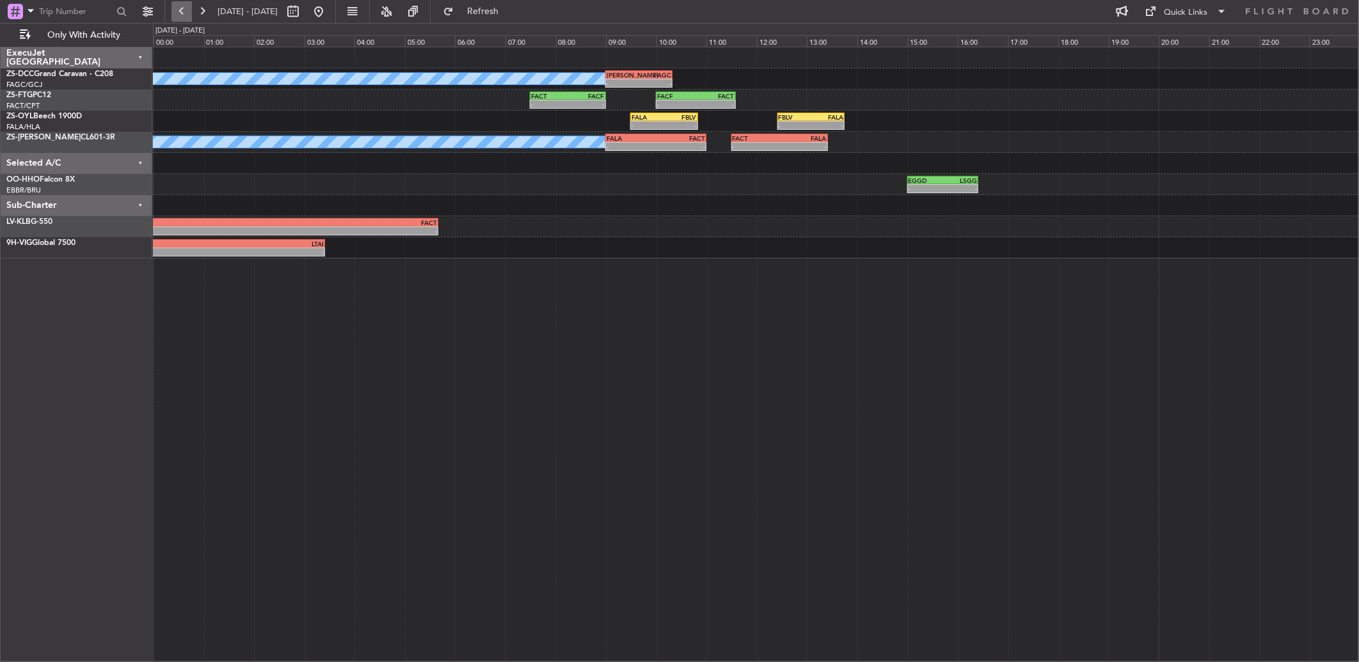
click at [183, 10] on button at bounding box center [181, 11] width 20 height 20
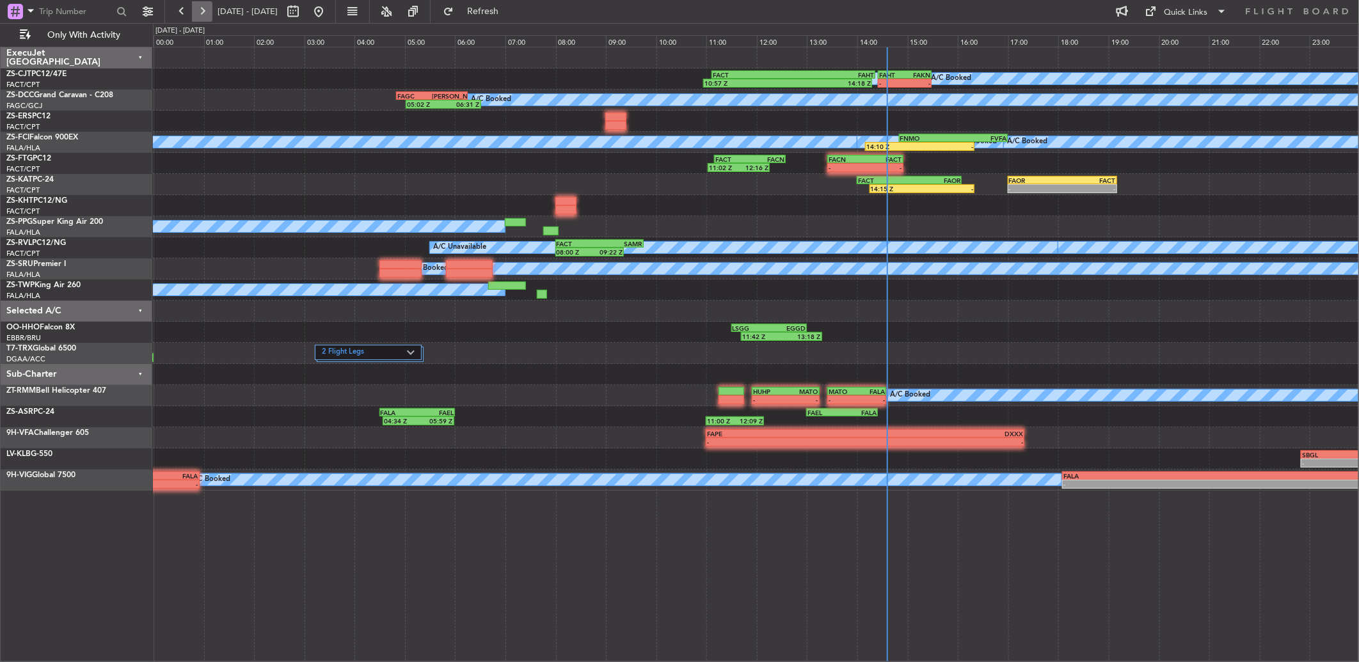
click at [203, 18] on button at bounding box center [202, 11] width 20 height 20
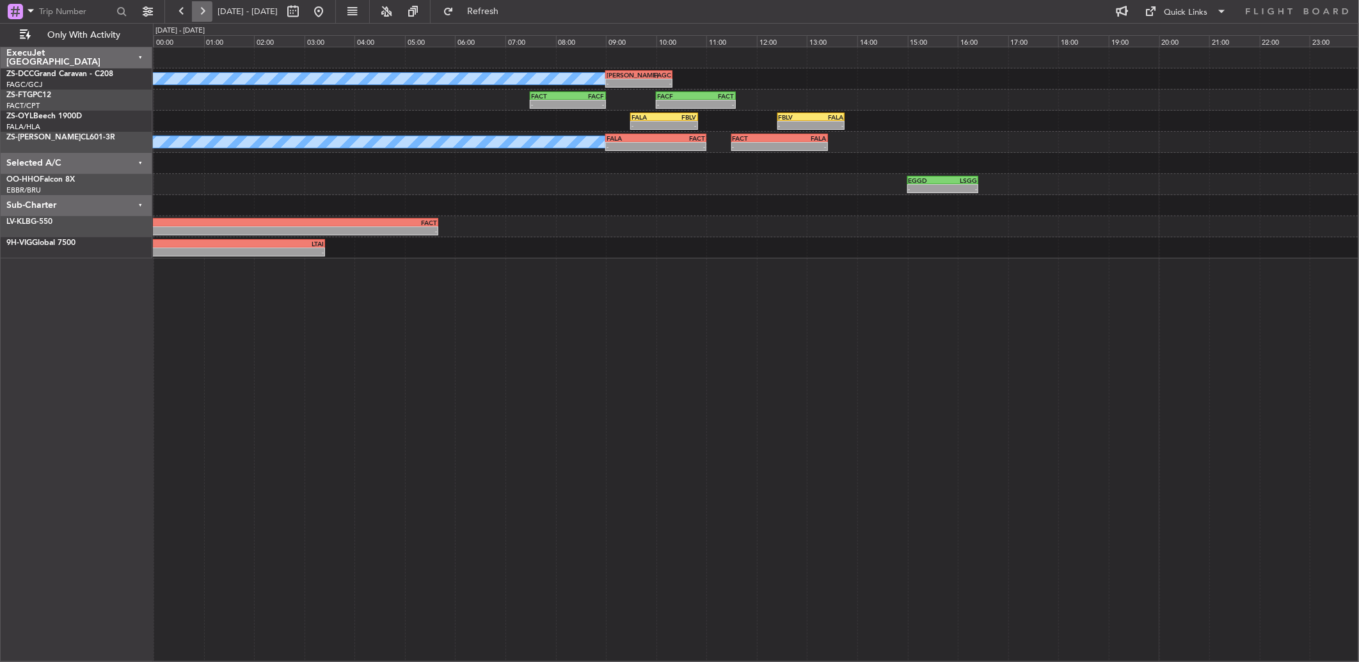
click at [203, 16] on button at bounding box center [202, 11] width 20 height 20
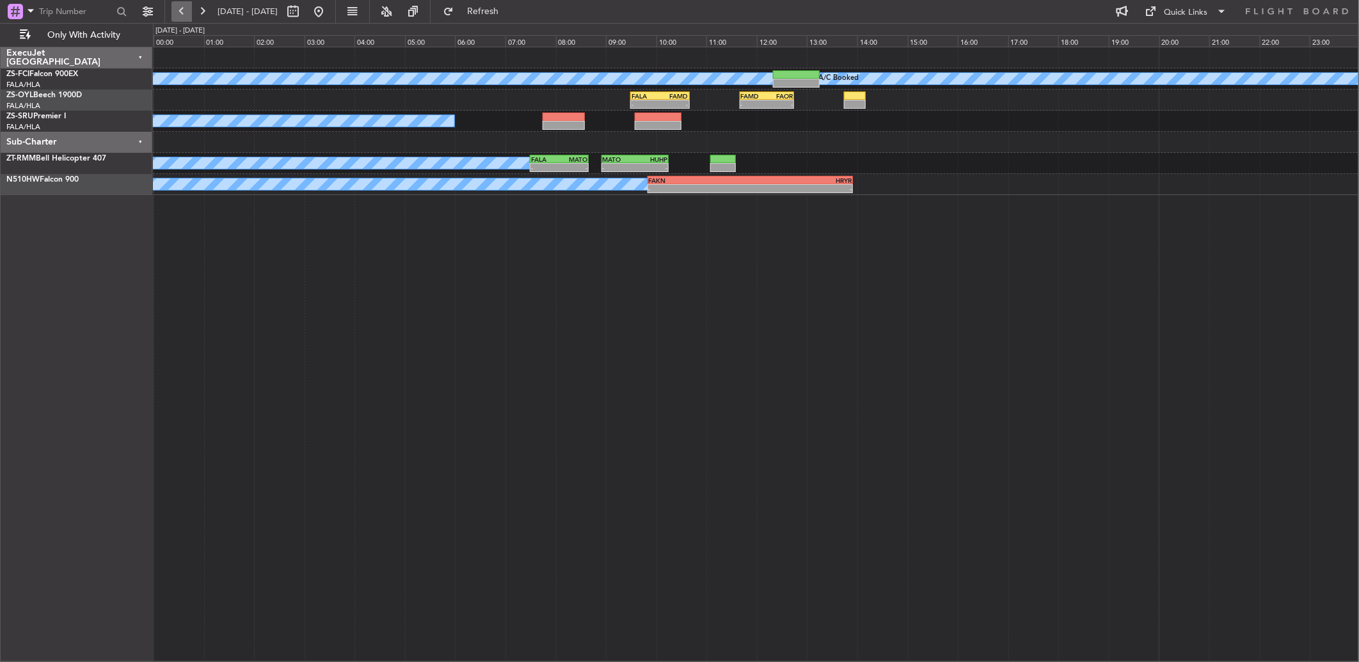
click at [188, 9] on button at bounding box center [181, 11] width 20 height 20
